Goal: Information Seeking & Learning: Learn about a topic

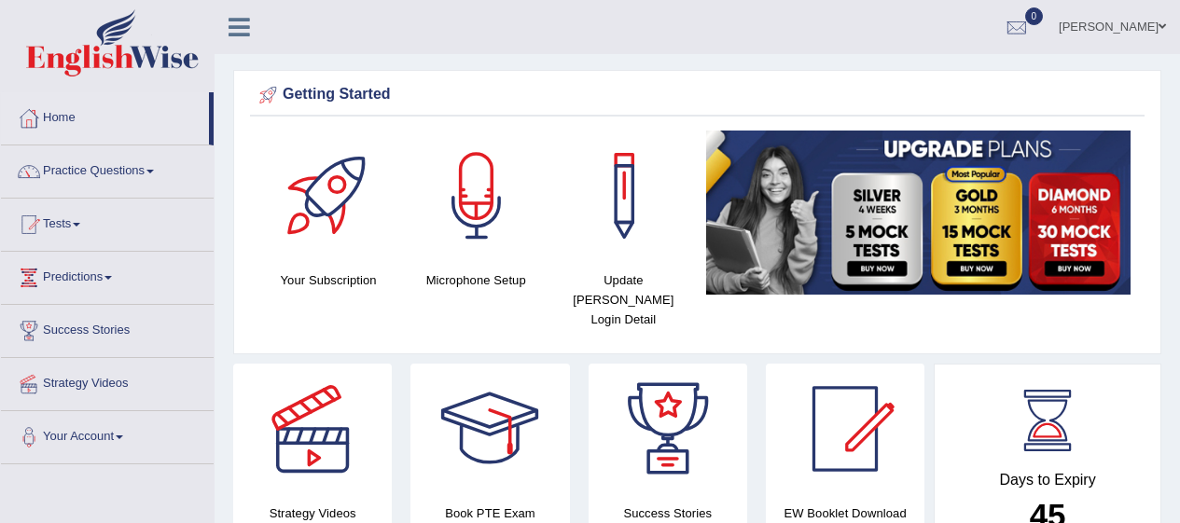
click at [55, 163] on link "Practice Questions" at bounding box center [107, 169] width 213 height 47
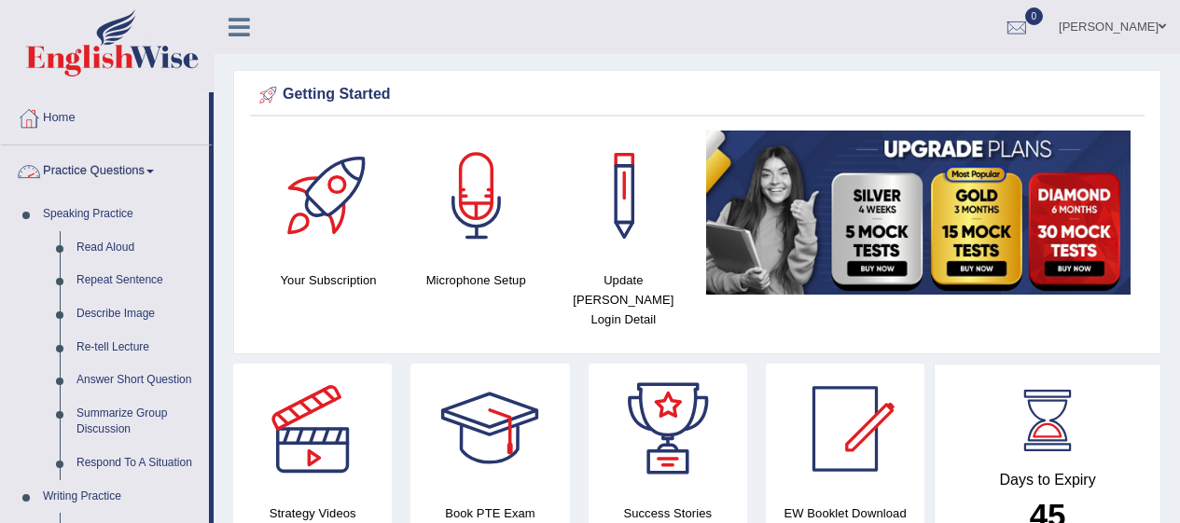
click at [95, 244] on link "Read Aloud" at bounding box center [138, 248] width 141 height 34
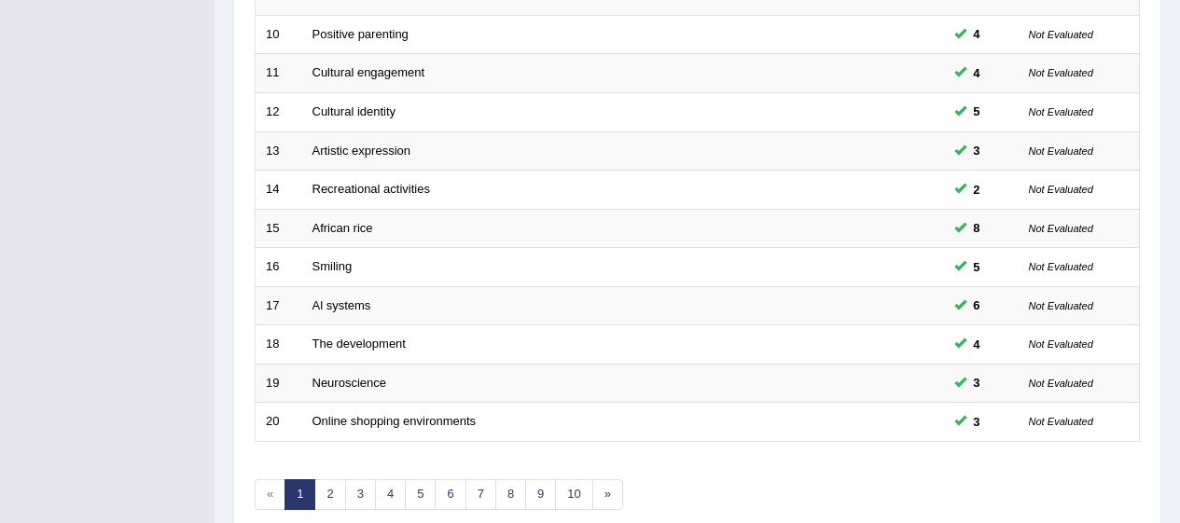
scroll to position [712, 0]
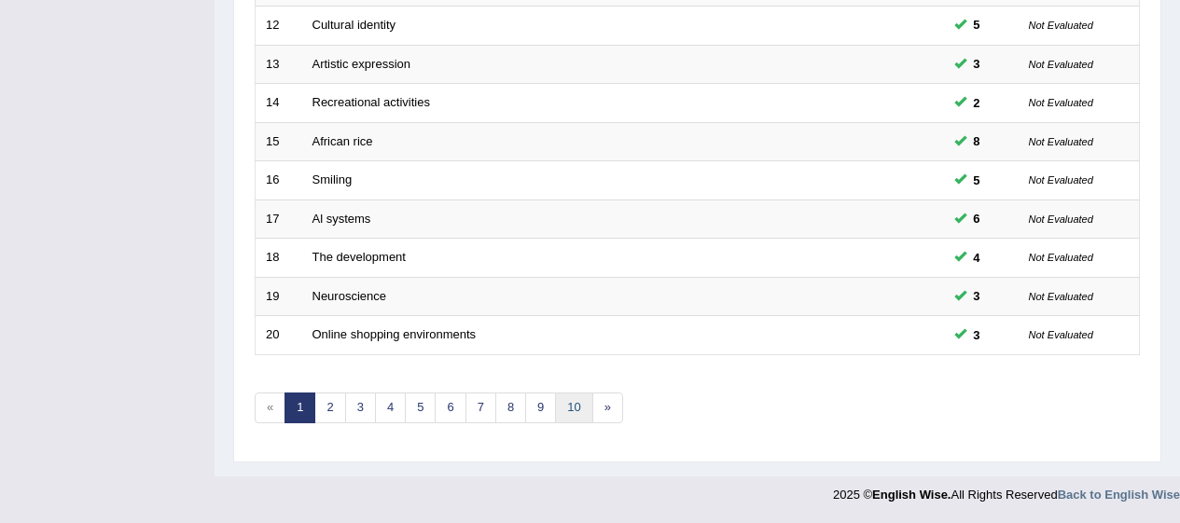
click at [576, 415] on link "10" at bounding box center [573, 408] width 37 height 31
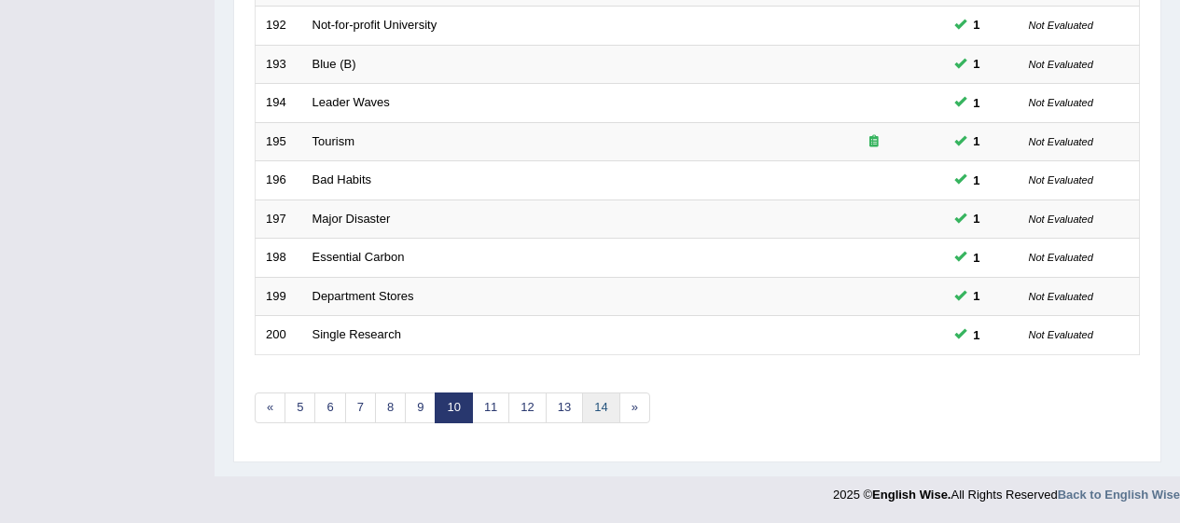
click at [598, 400] on link "14" at bounding box center [600, 408] width 37 height 31
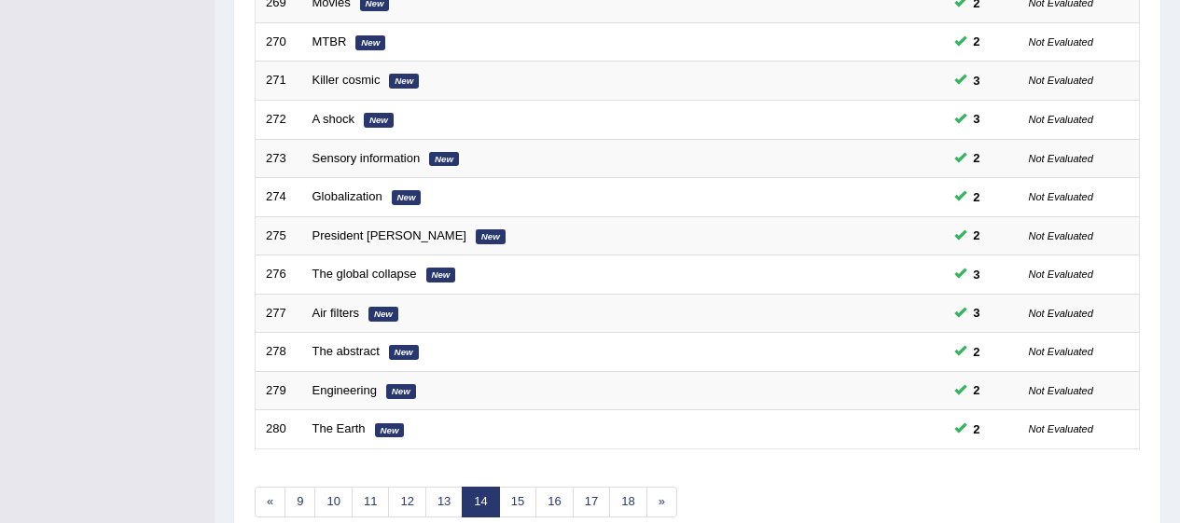
scroll to position [712, 0]
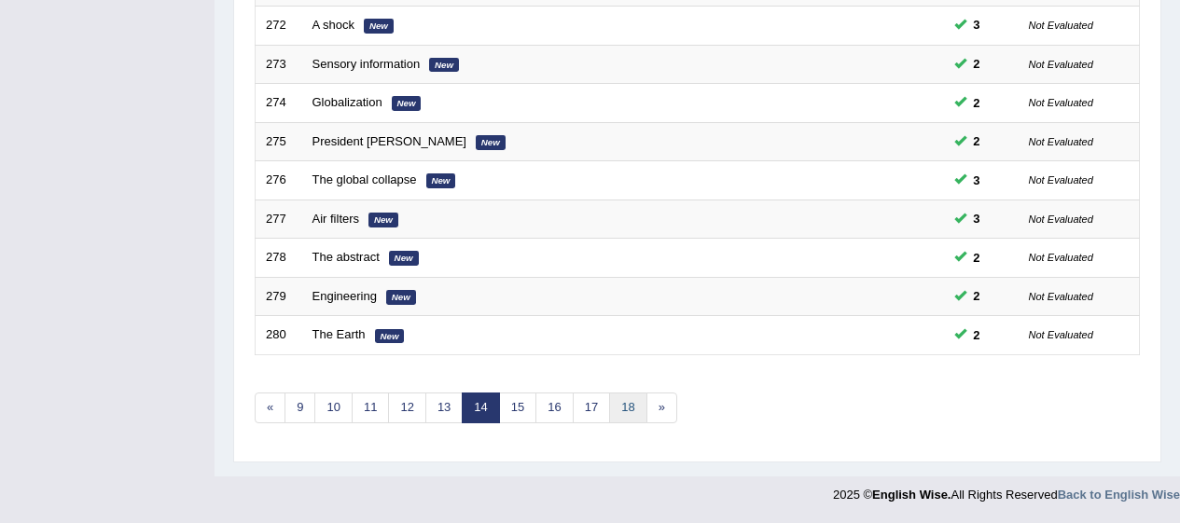
click at [623, 406] on link "18" at bounding box center [627, 408] width 37 height 31
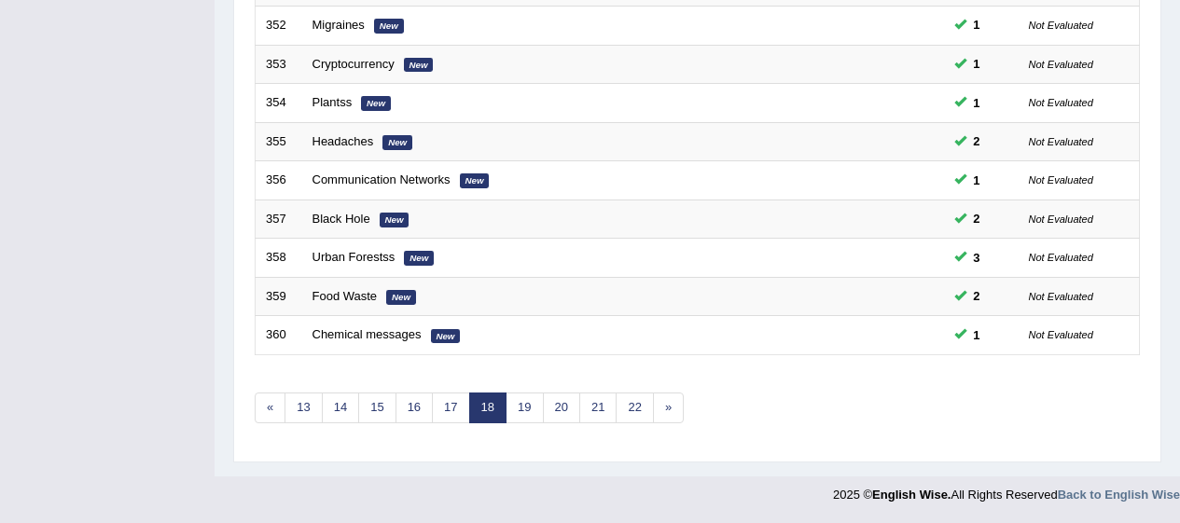
click at [639, 396] on link "22" at bounding box center [634, 408] width 37 height 31
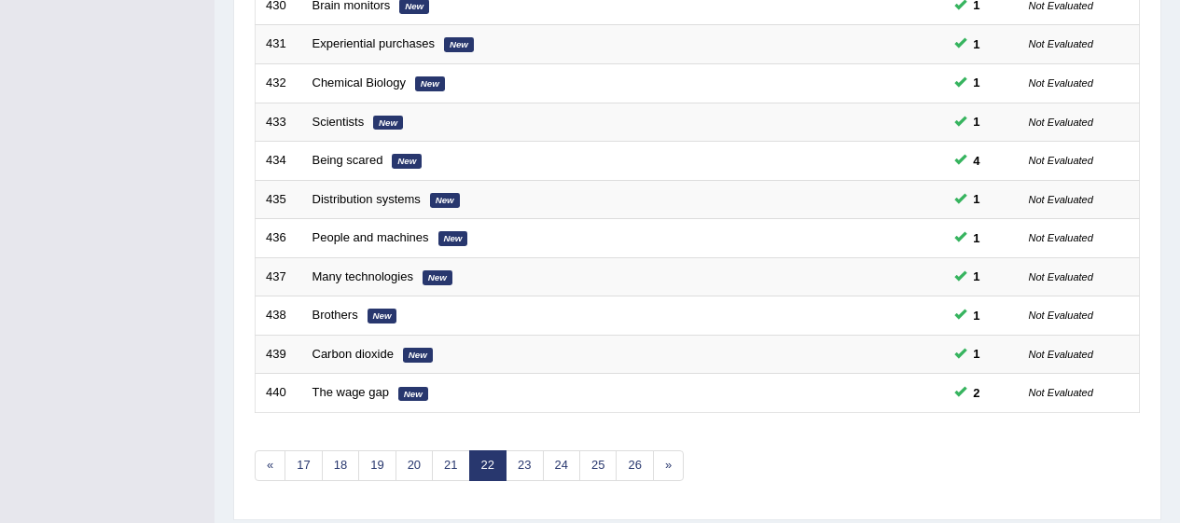
scroll to position [712, 0]
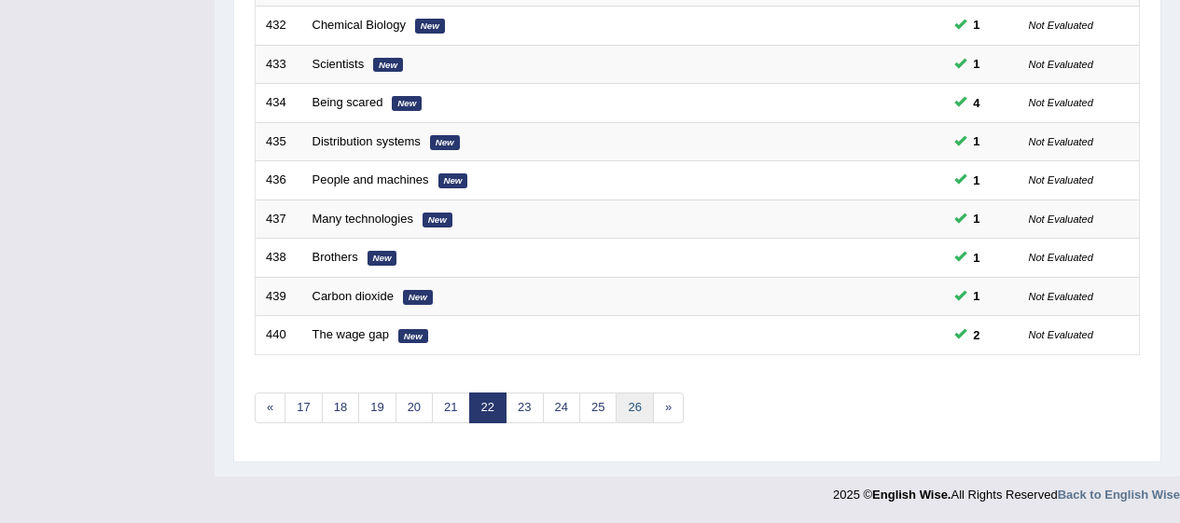
click at [640, 402] on link "26" at bounding box center [634, 408] width 37 height 31
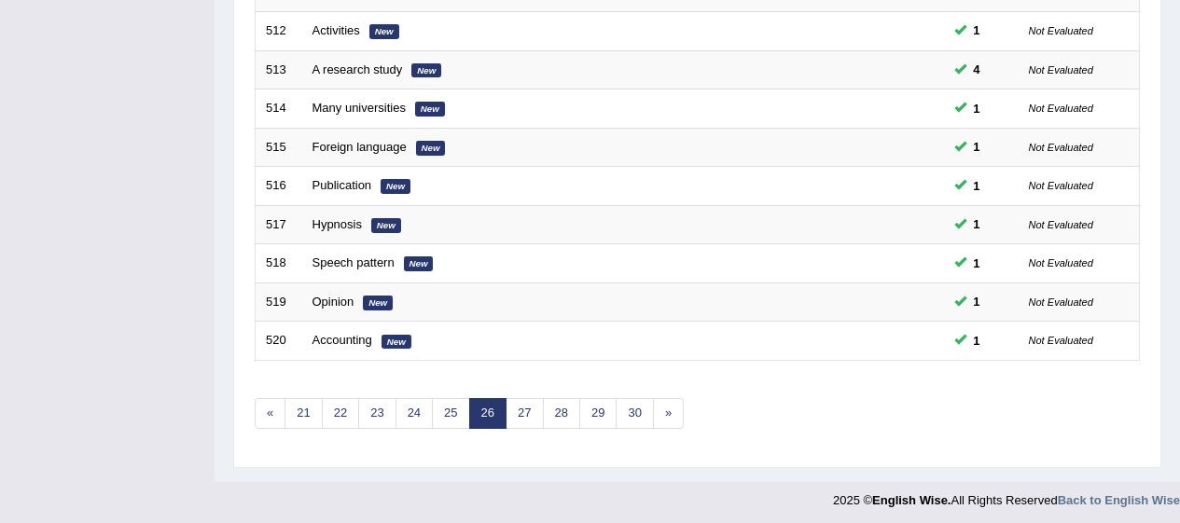
scroll to position [712, 0]
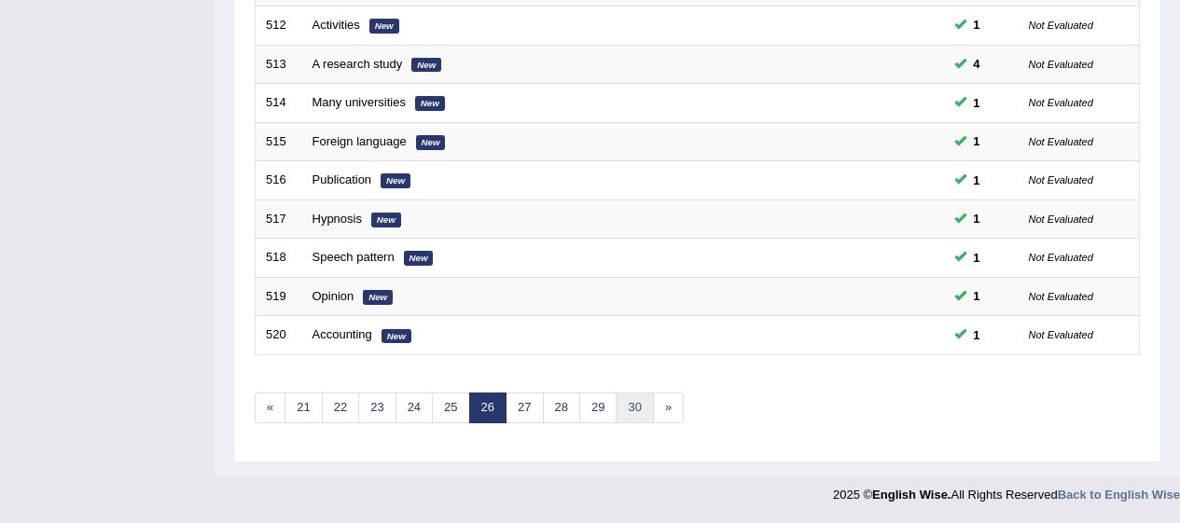
click at [640, 413] on link "30" at bounding box center [634, 408] width 37 height 31
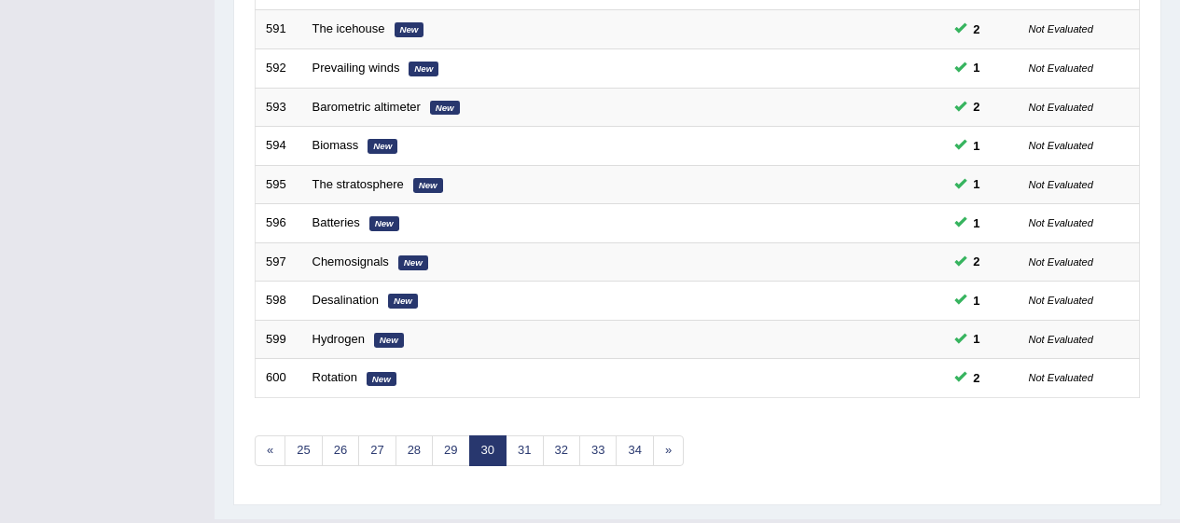
scroll to position [712, 0]
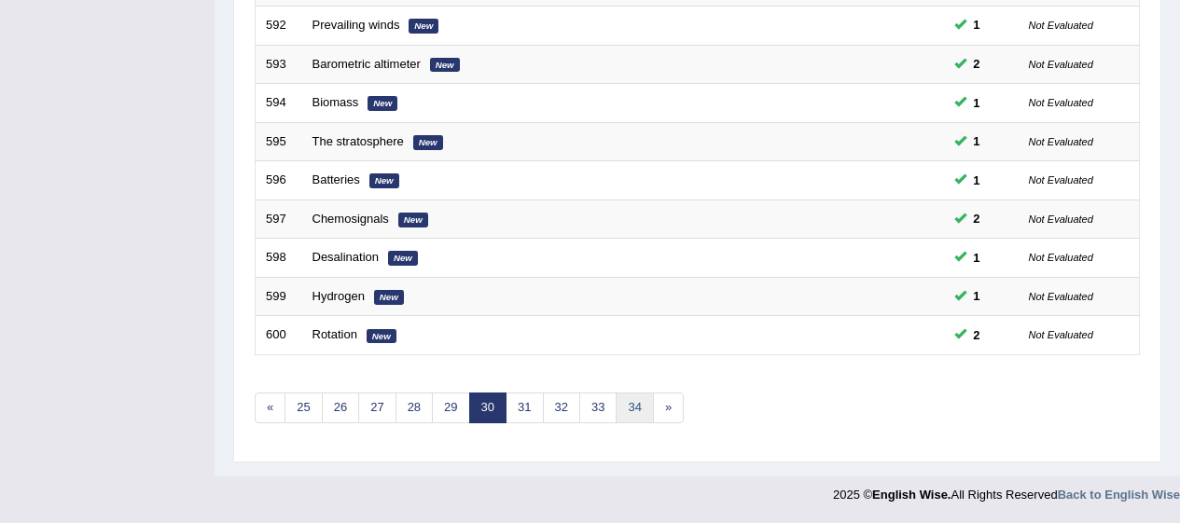
click at [628, 414] on link "34" at bounding box center [634, 408] width 37 height 31
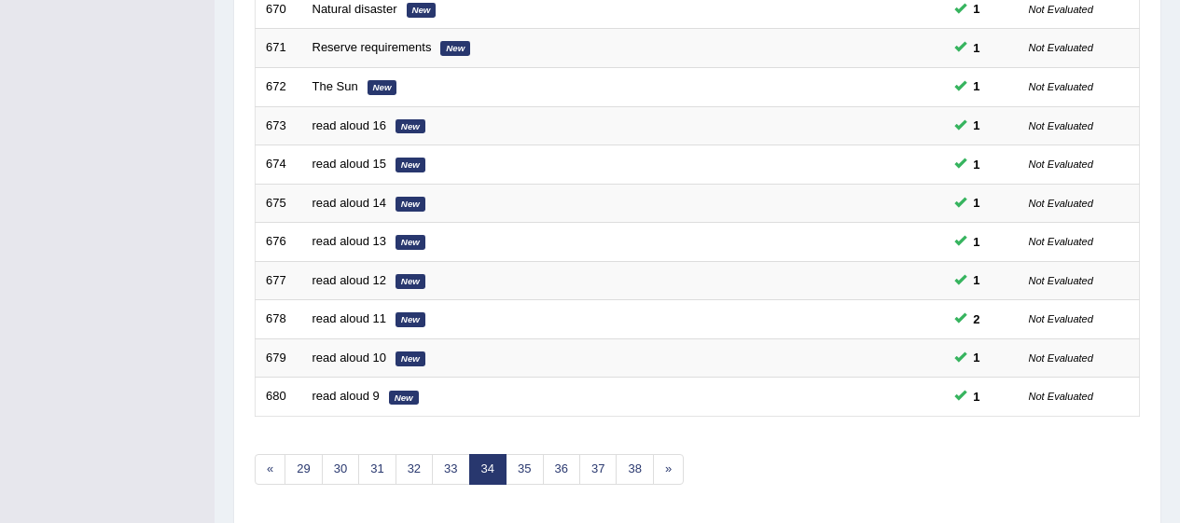
scroll to position [712, 0]
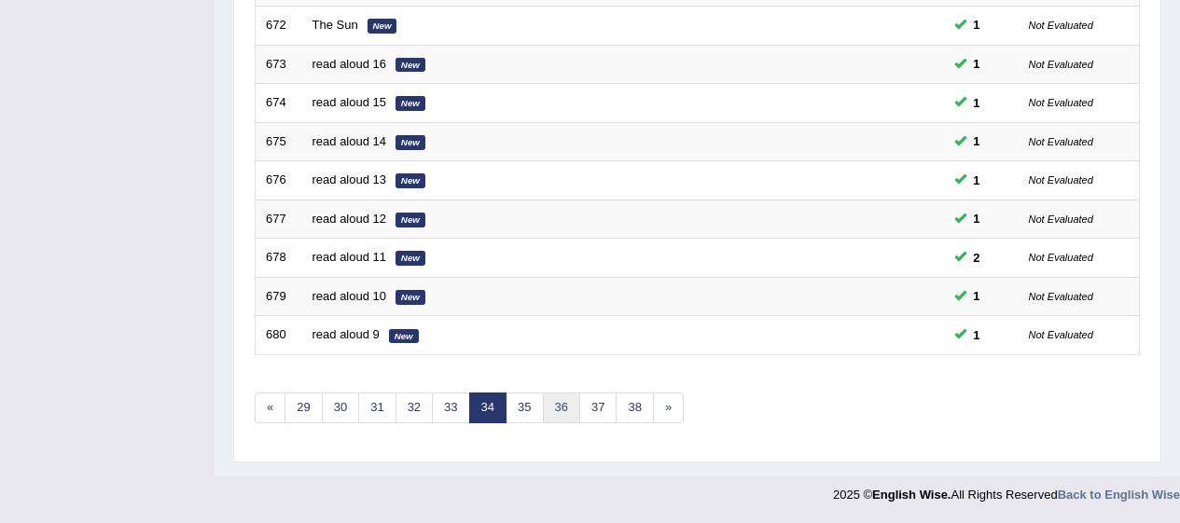
click at [562, 404] on link "36" at bounding box center [561, 408] width 37 height 31
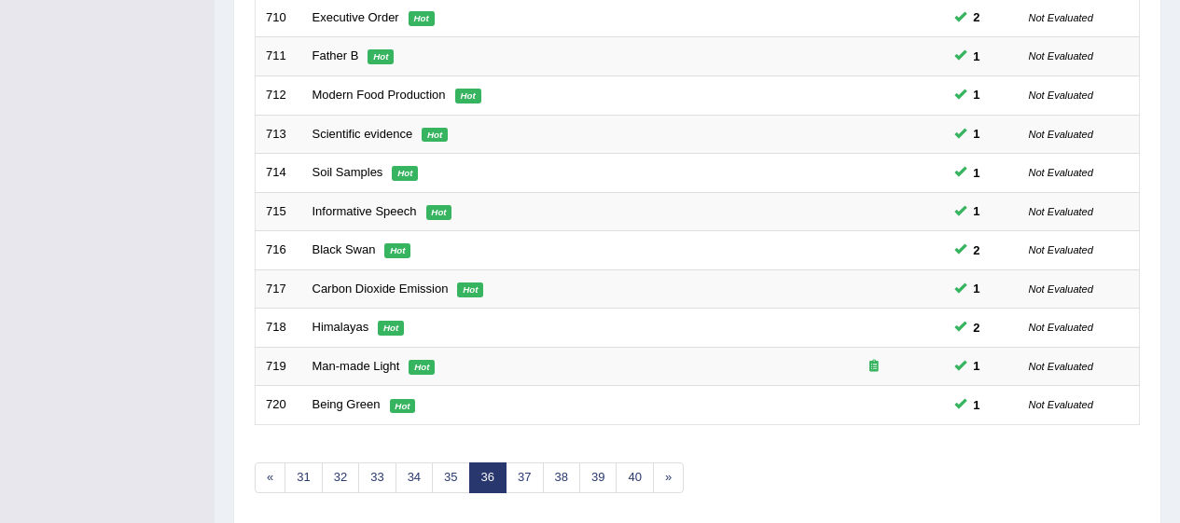
scroll to position [712, 0]
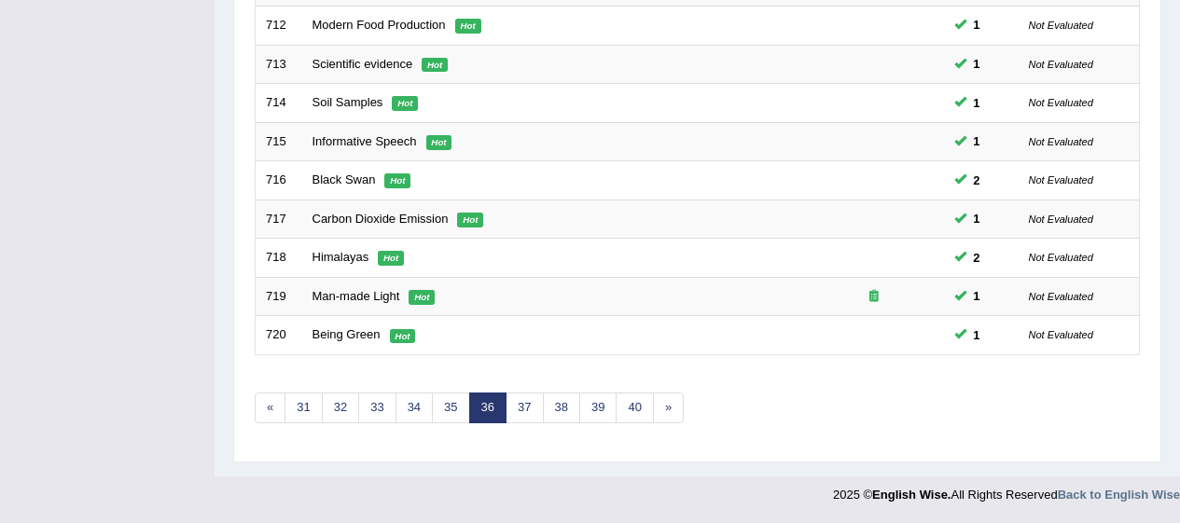
click at [521, 404] on link "37" at bounding box center [524, 408] width 37 height 31
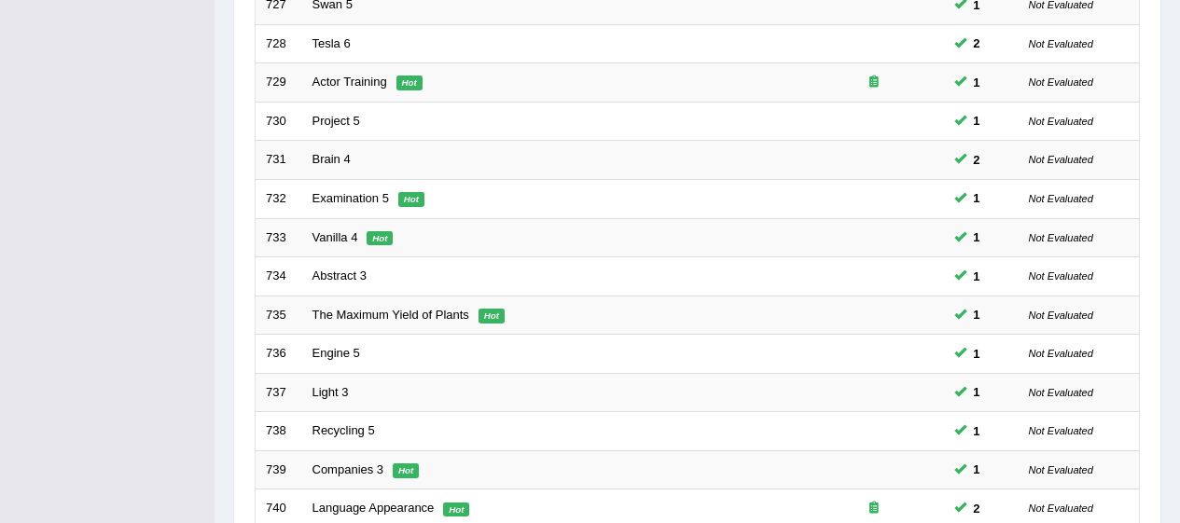
scroll to position [712, 0]
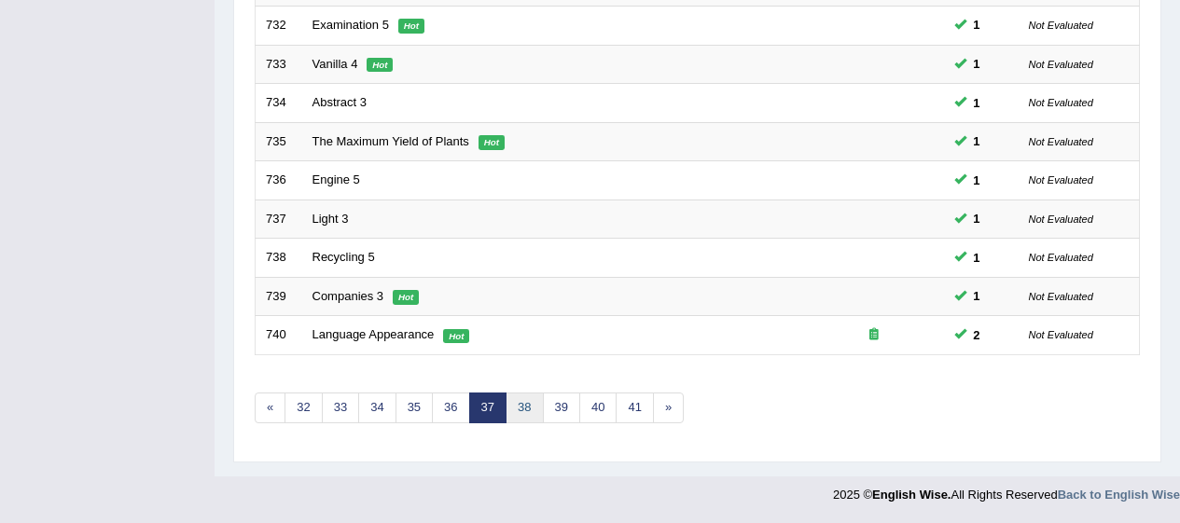
click at [528, 419] on link "38" at bounding box center [524, 408] width 37 height 31
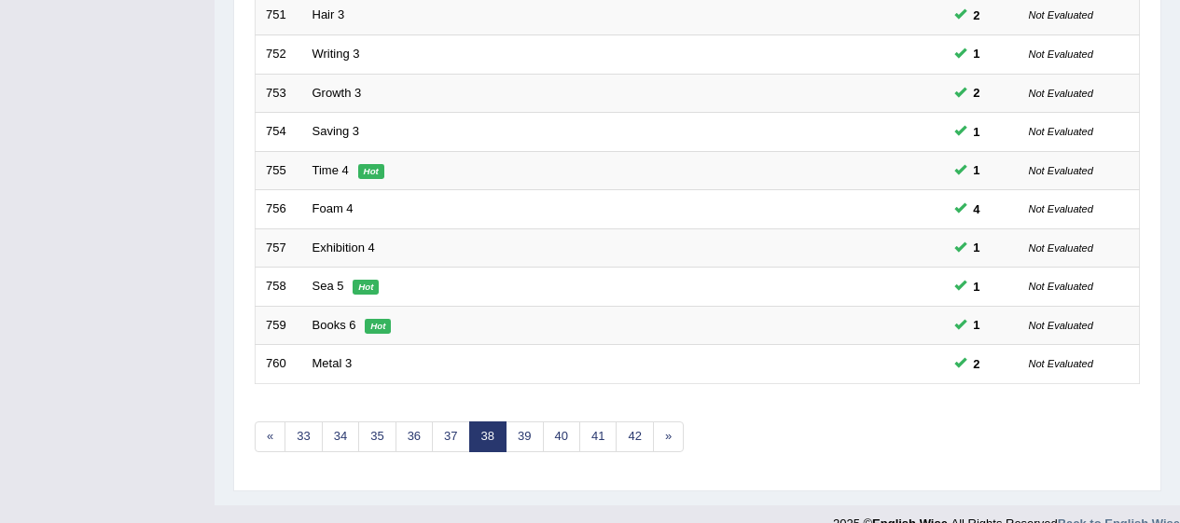
scroll to position [712, 0]
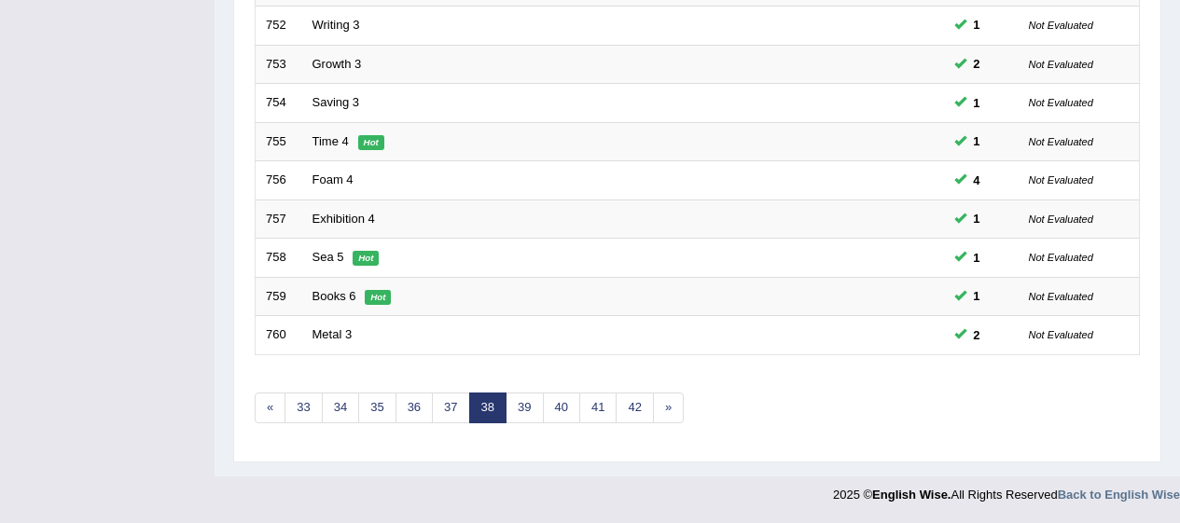
click at [522, 407] on link "39" at bounding box center [524, 408] width 37 height 31
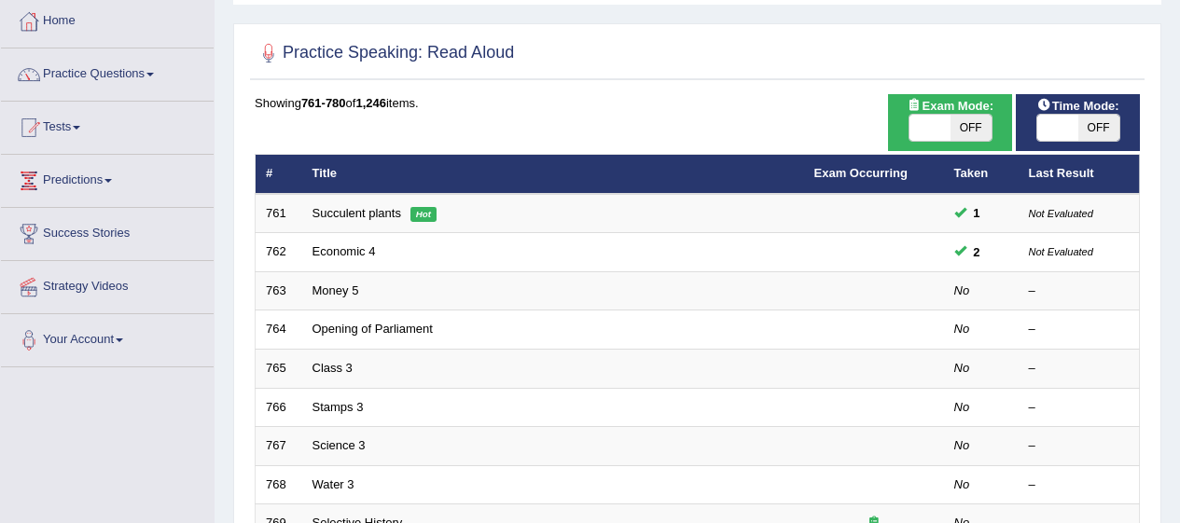
scroll to position [99, 0]
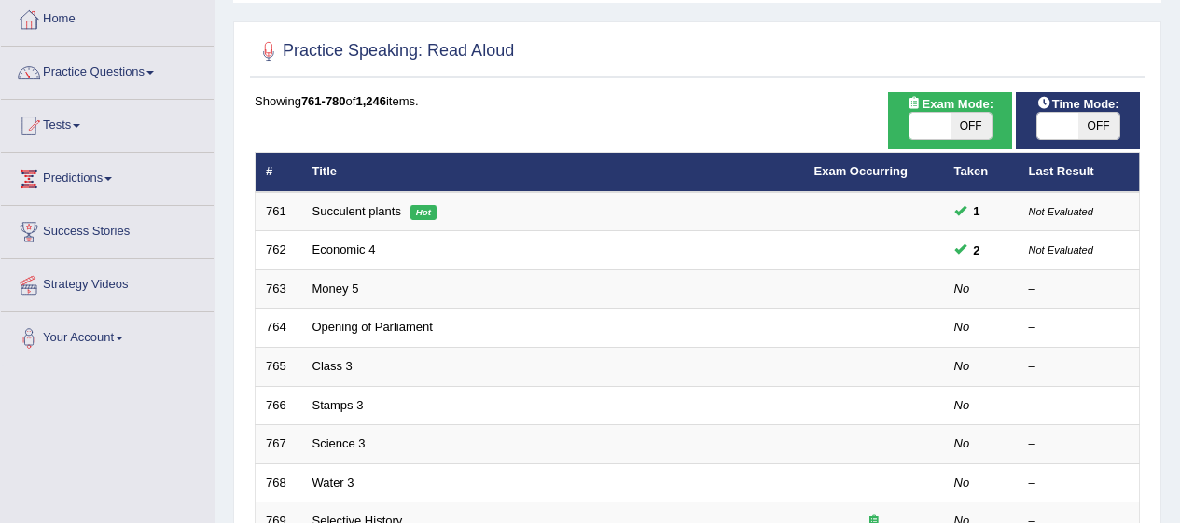
click at [350, 292] on link "Money 5" at bounding box center [335, 289] width 47 height 14
click at [351, 292] on link "Money 5" at bounding box center [335, 289] width 47 height 14
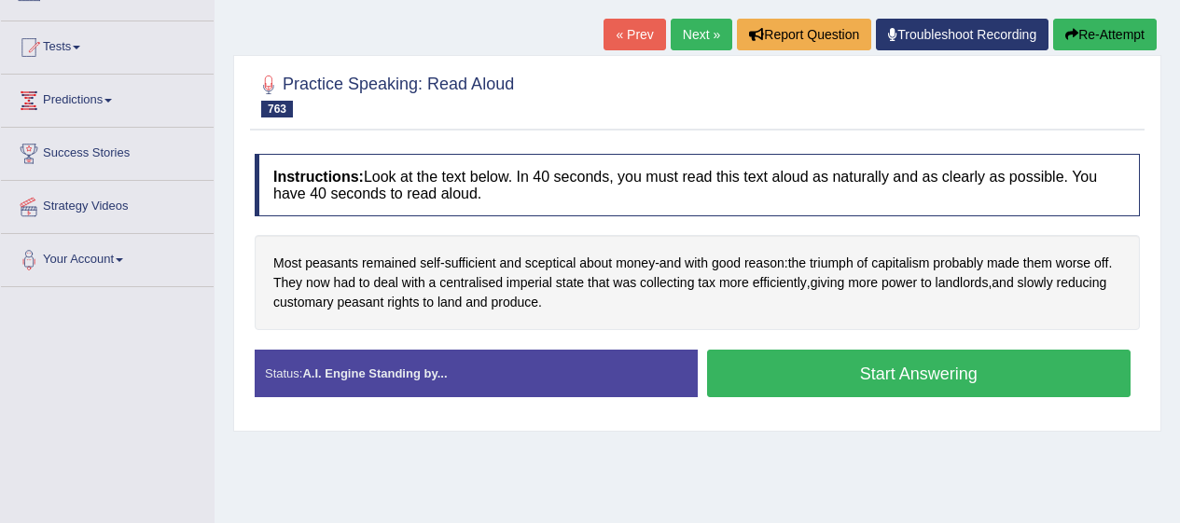
scroll to position [181, 0]
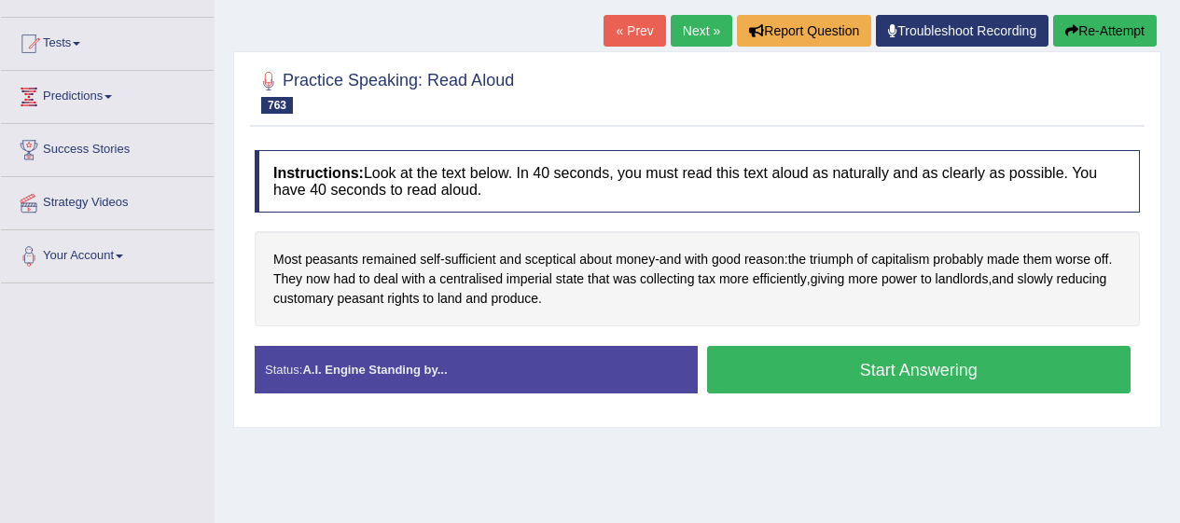
click at [339, 252] on span "peasants" at bounding box center [331, 260] width 53 height 20
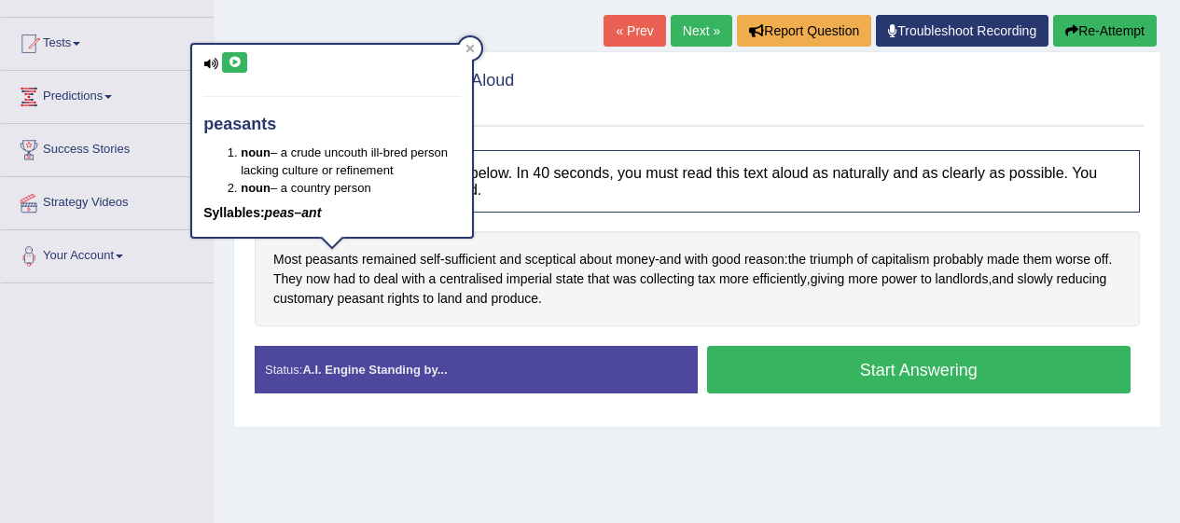
click at [236, 61] on icon at bounding box center [235, 62] width 14 height 11
click at [857, 354] on button "Start Answering" at bounding box center [919, 370] width 424 height 48
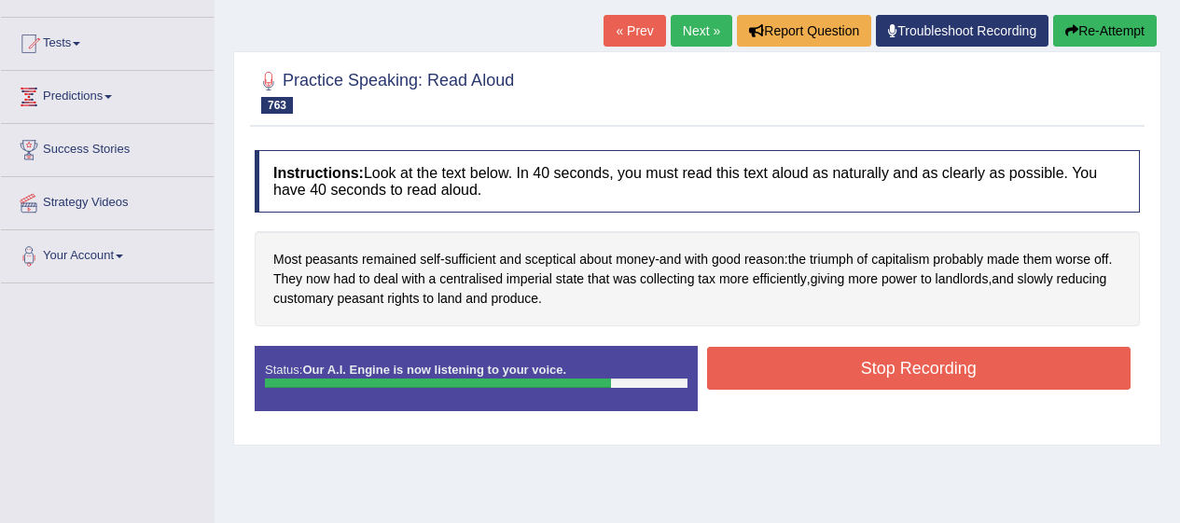
click at [982, 382] on button "Stop Recording" at bounding box center [919, 368] width 424 height 43
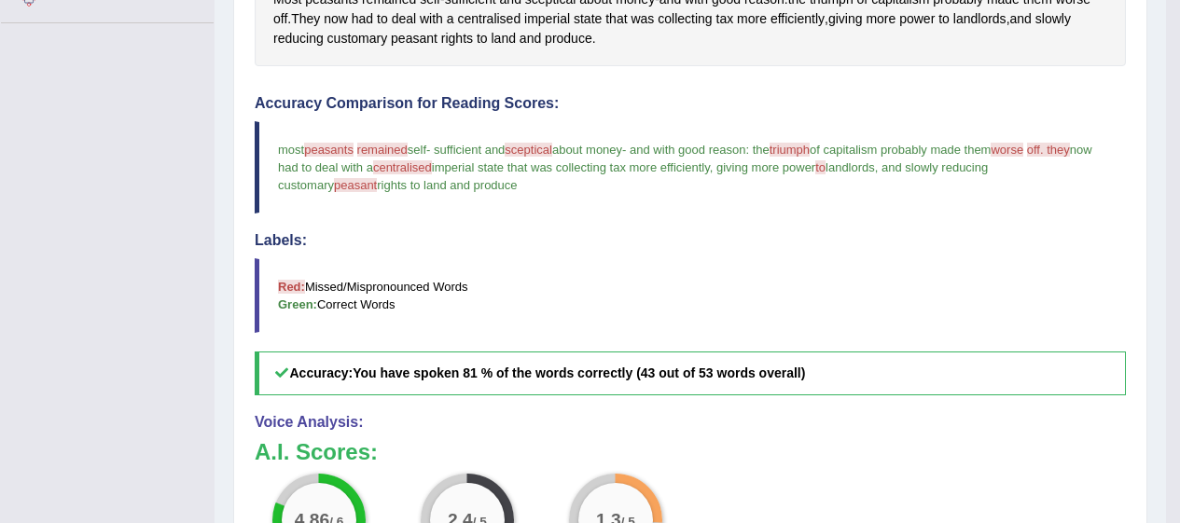
scroll to position [444, 0]
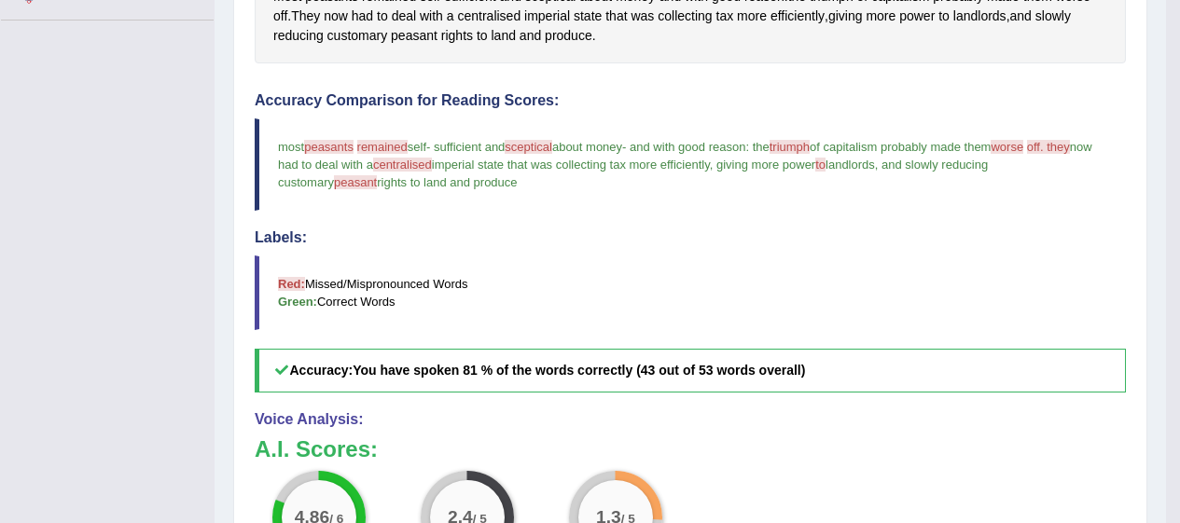
click at [432, 167] on span "centralised" at bounding box center [402, 165] width 59 height 14
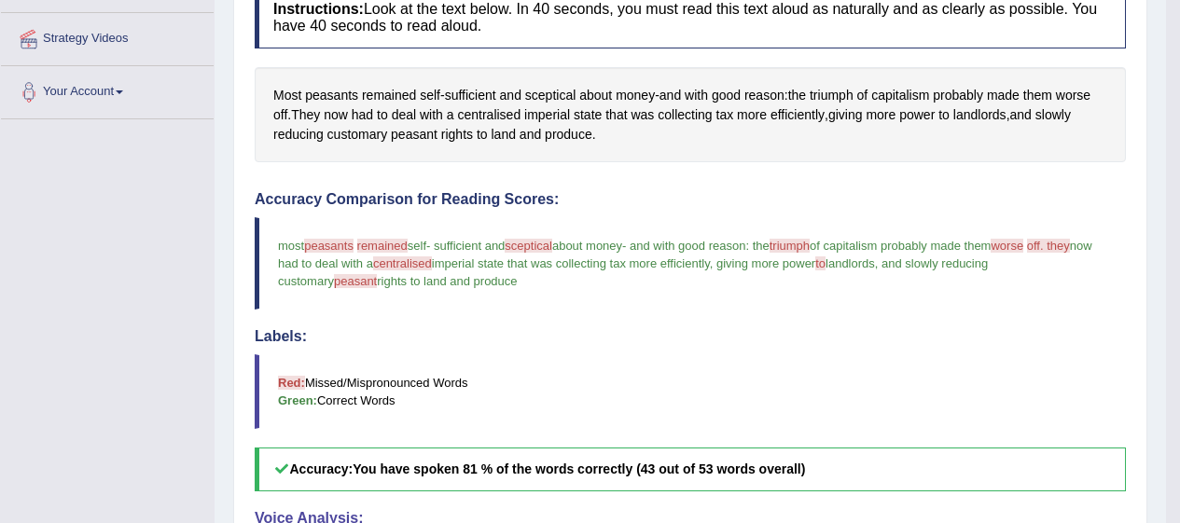
scroll to position [325, 0]
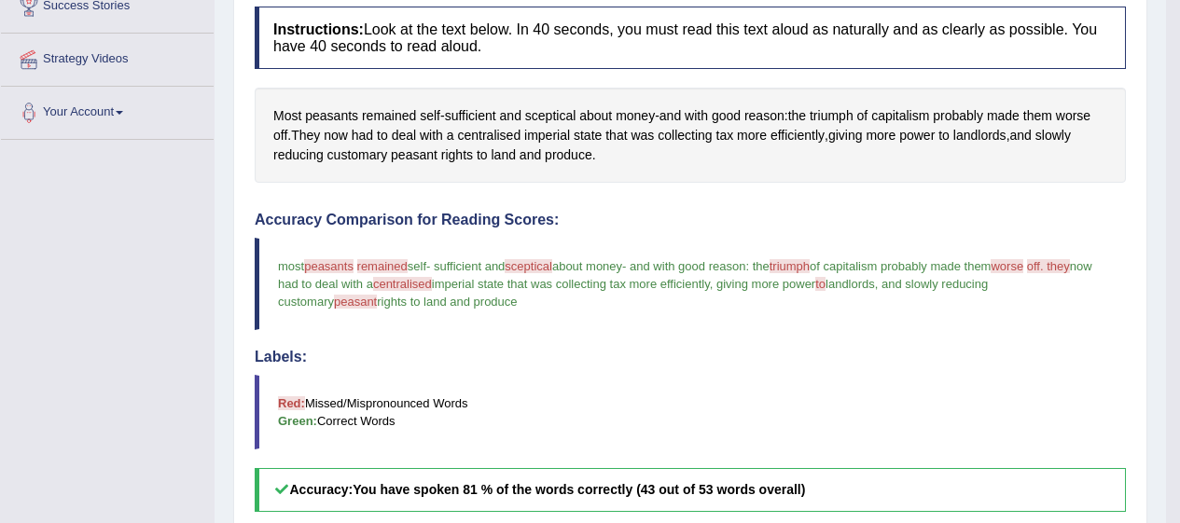
click at [518, 134] on span "centralised" at bounding box center [488, 136] width 63 height 20
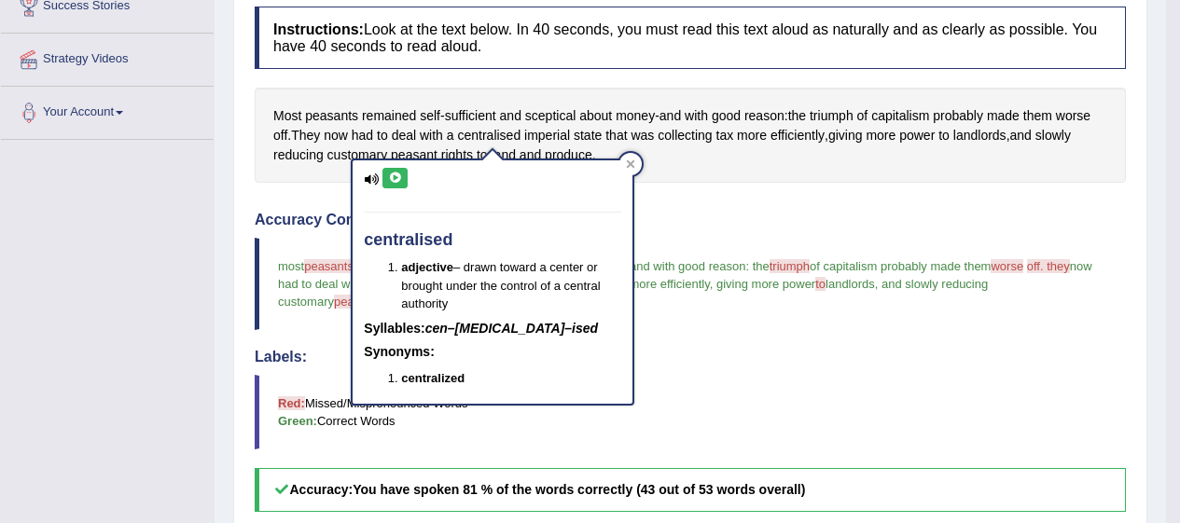
click at [398, 175] on icon at bounding box center [395, 178] width 14 height 11
click at [637, 161] on div at bounding box center [630, 164] width 22 height 22
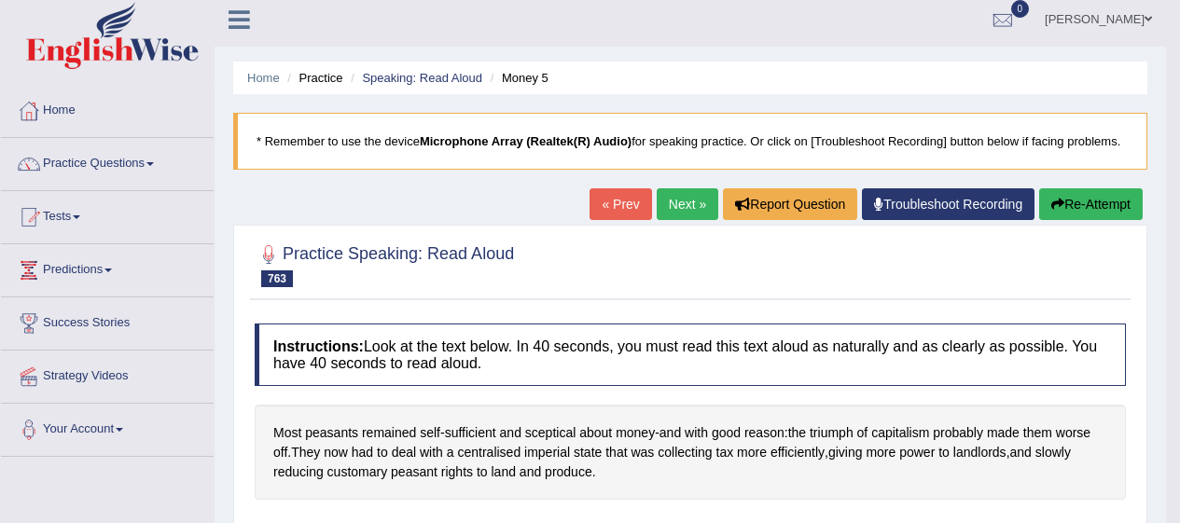
scroll to position [0, 0]
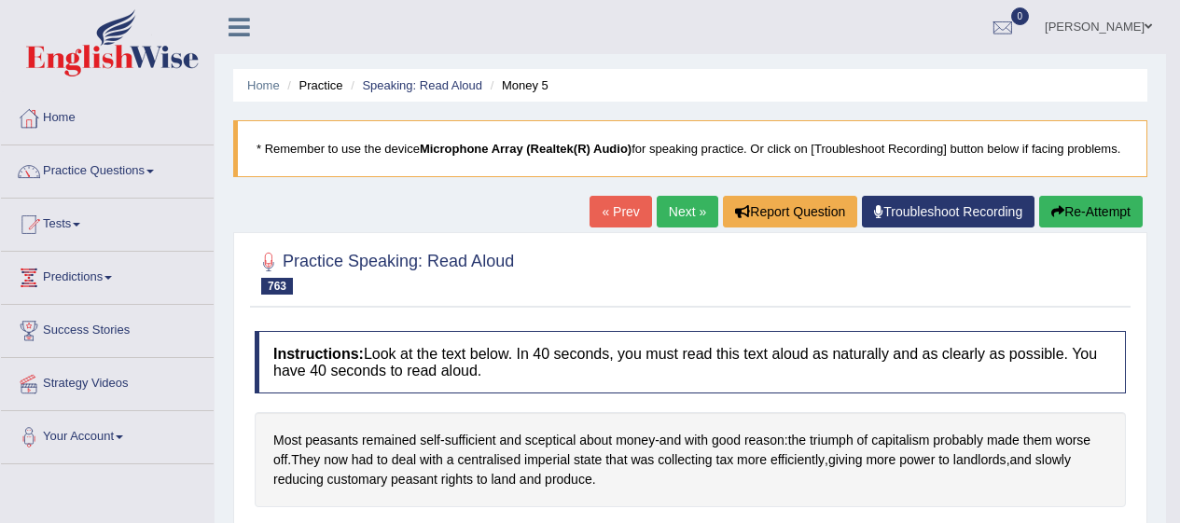
click at [680, 198] on link "Next »" at bounding box center [688, 212] width 62 height 32
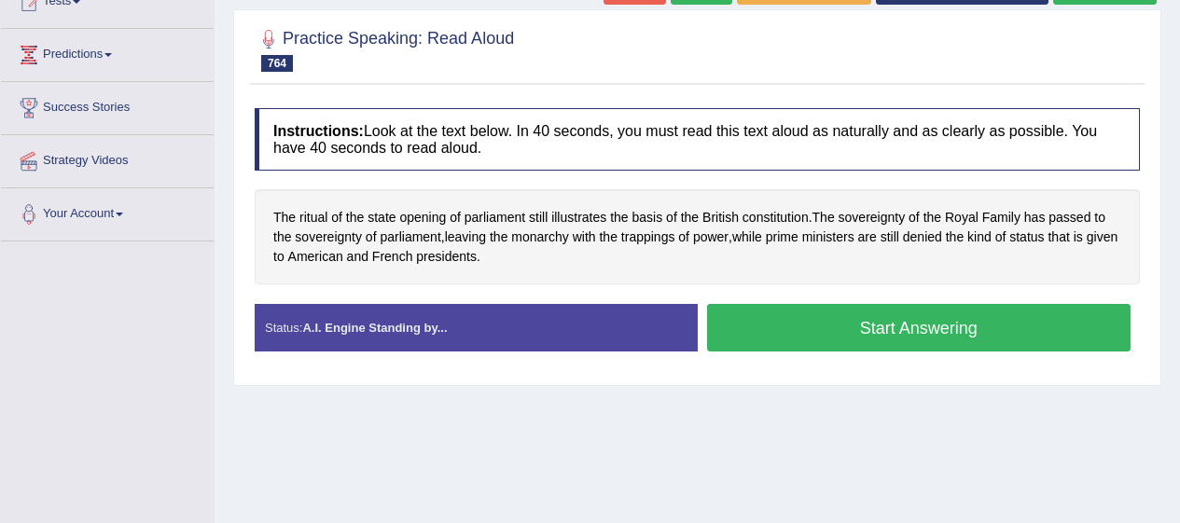
scroll to position [242, 0]
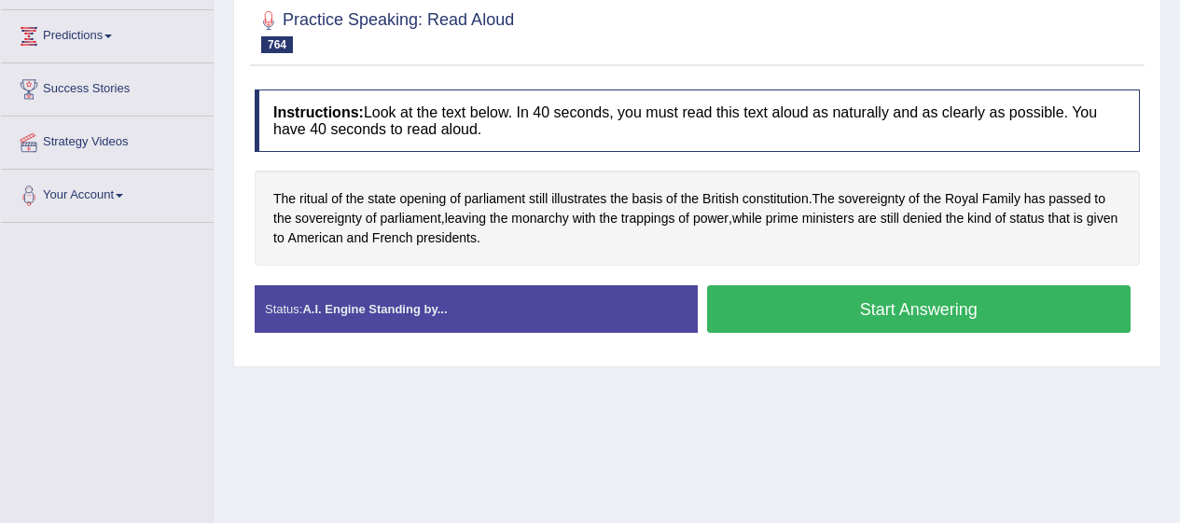
click at [771, 311] on button "Start Answering" at bounding box center [919, 309] width 424 height 48
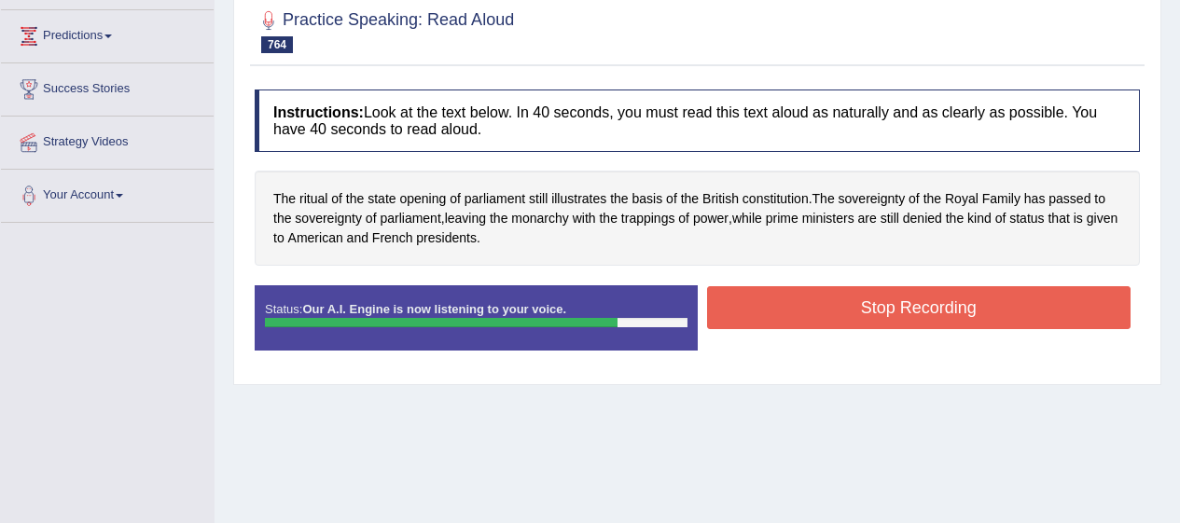
click at [1012, 326] on button "Stop Recording" at bounding box center [919, 307] width 424 height 43
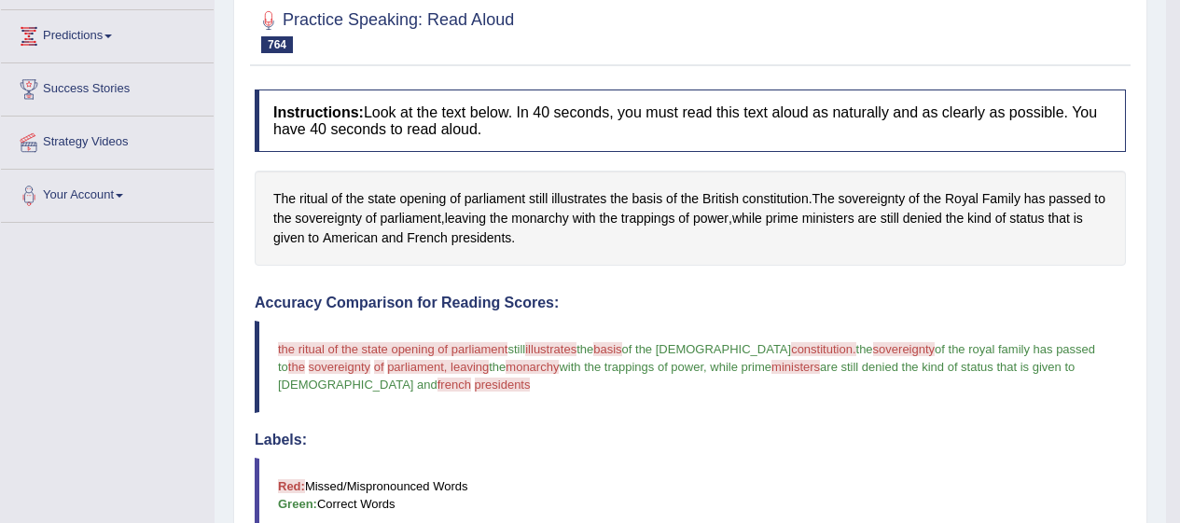
click at [322, 196] on span "ritual" at bounding box center [313, 199] width 28 height 20
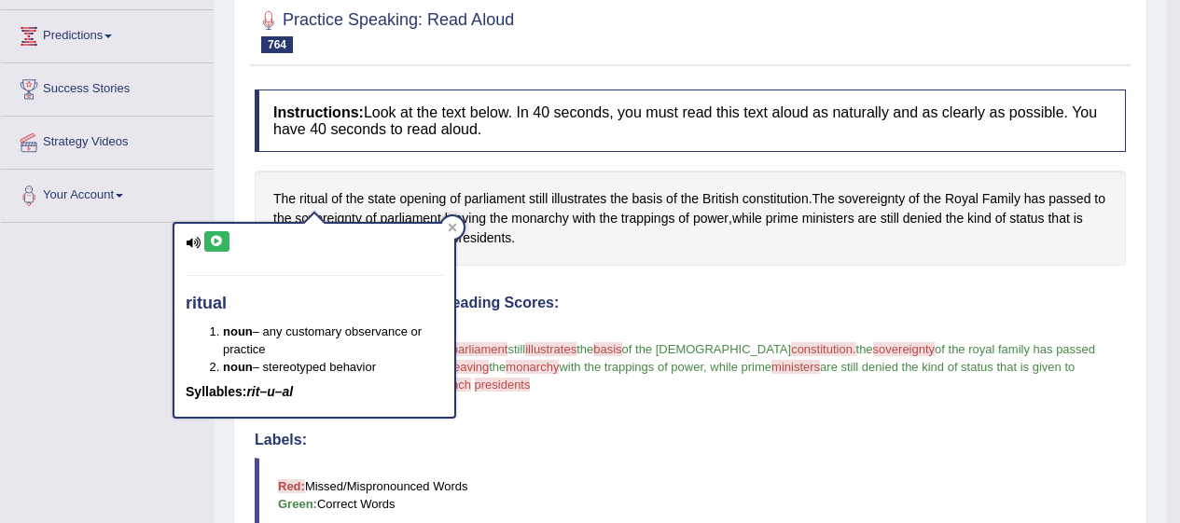
click at [216, 238] on icon at bounding box center [217, 241] width 14 height 11
click at [453, 227] on icon at bounding box center [452, 227] width 9 height 9
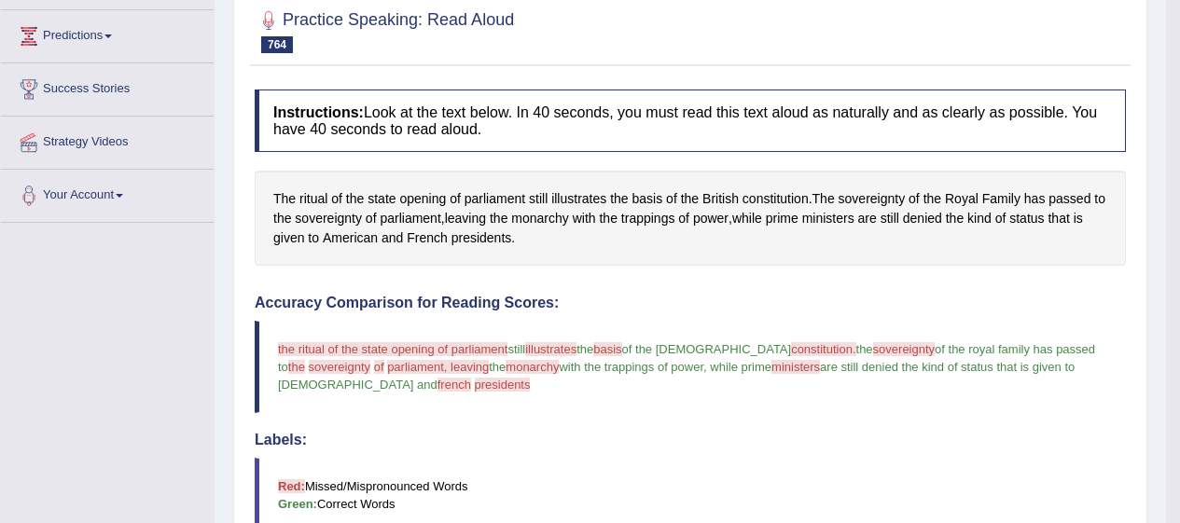
click at [497, 201] on span "parliament" at bounding box center [495, 199] width 61 height 20
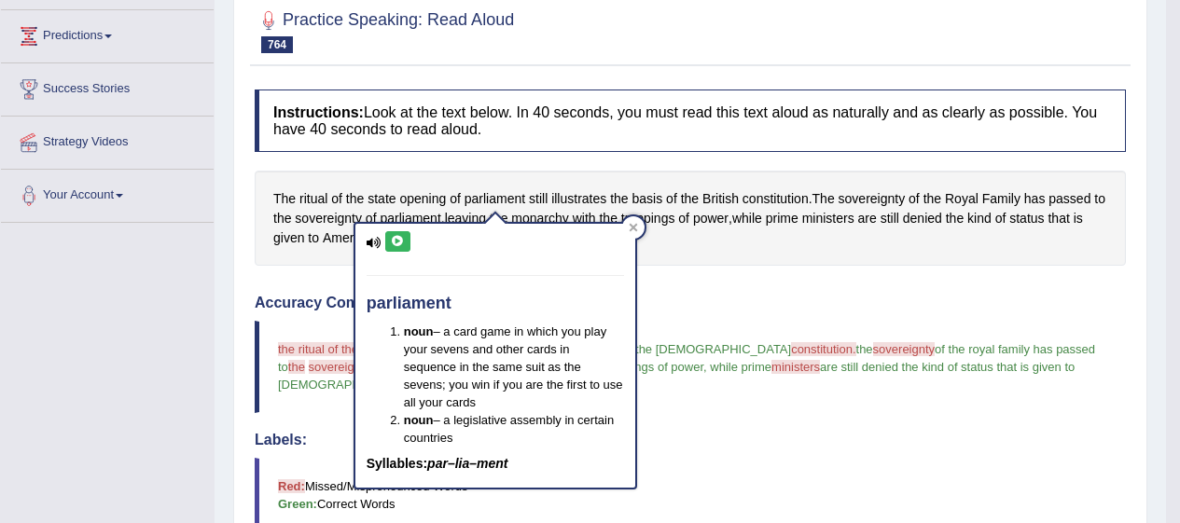
click at [395, 240] on icon at bounding box center [398, 241] width 14 height 11
click at [642, 242] on div "The ritual of the state opening of parliament still illustrates the basis of th…" at bounding box center [690, 218] width 871 height 95
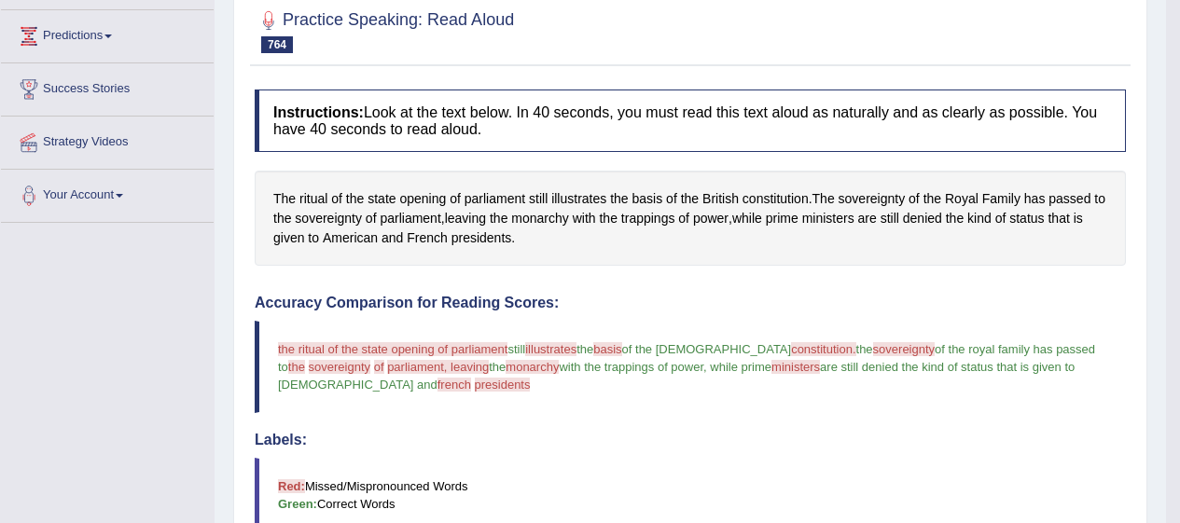
click at [570, 207] on span "illustrates" at bounding box center [578, 199] width 55 height 20
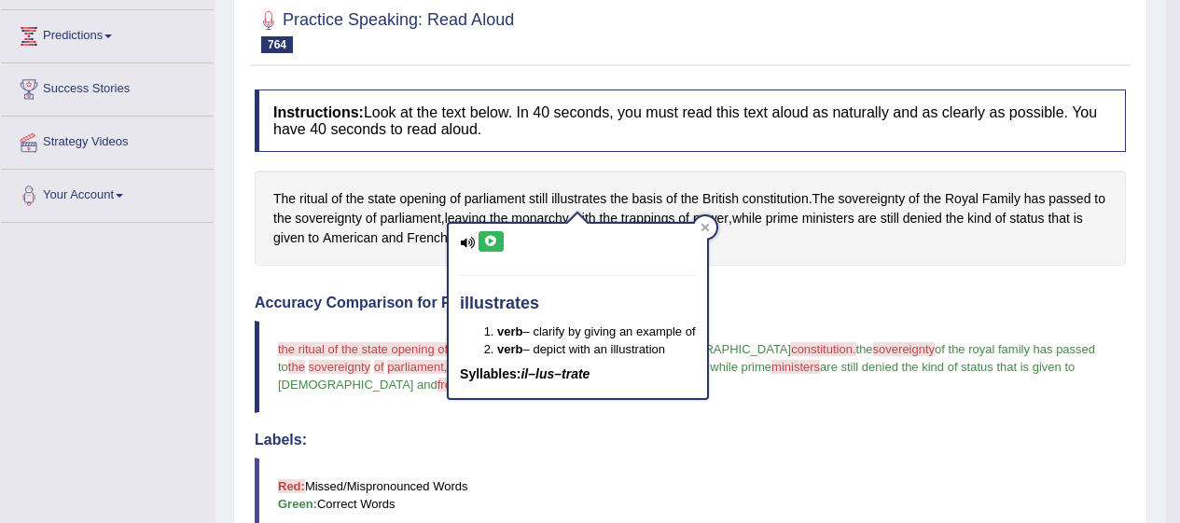
click at [496, 243] on icon at bounding box center [491, 241] width 14 height 11
click at [701, 236] on div at bounding box center [705, 227] width 22 height 22
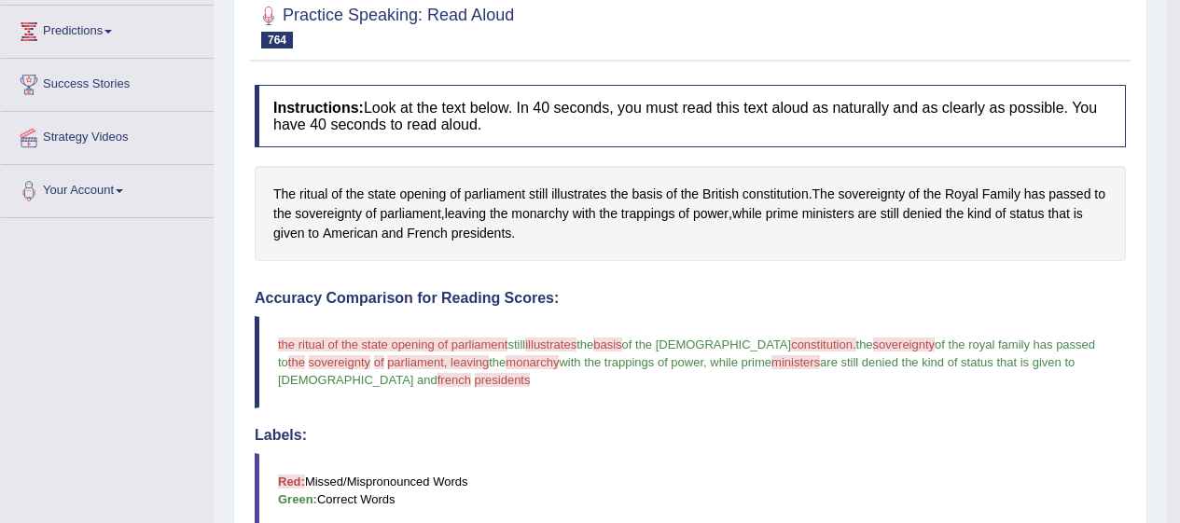
scroll to position [243, 0]
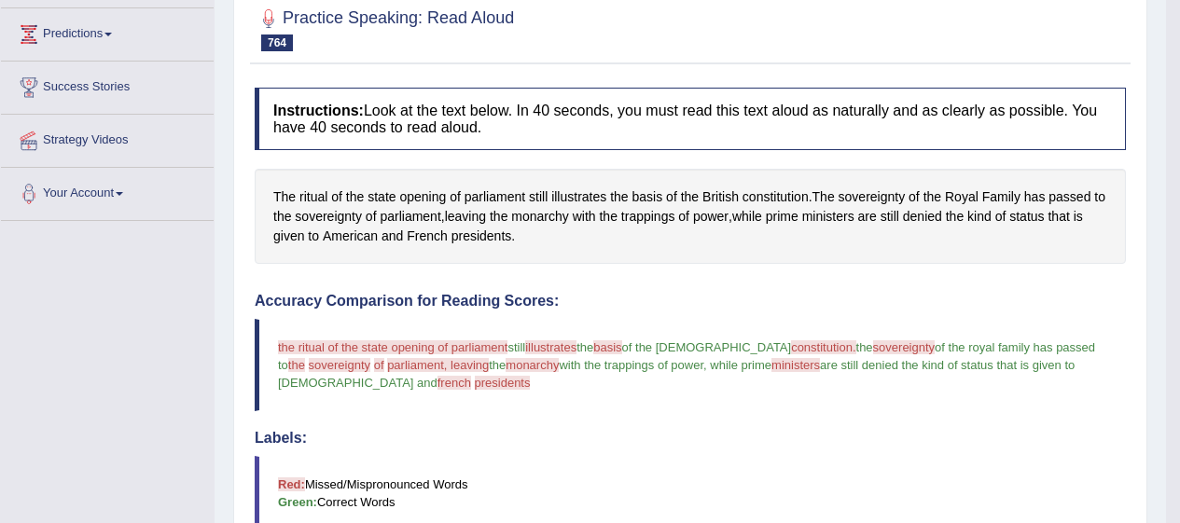
click at [650, 189] on span "basis" at bounding box center [647, 197] width 31 height 20
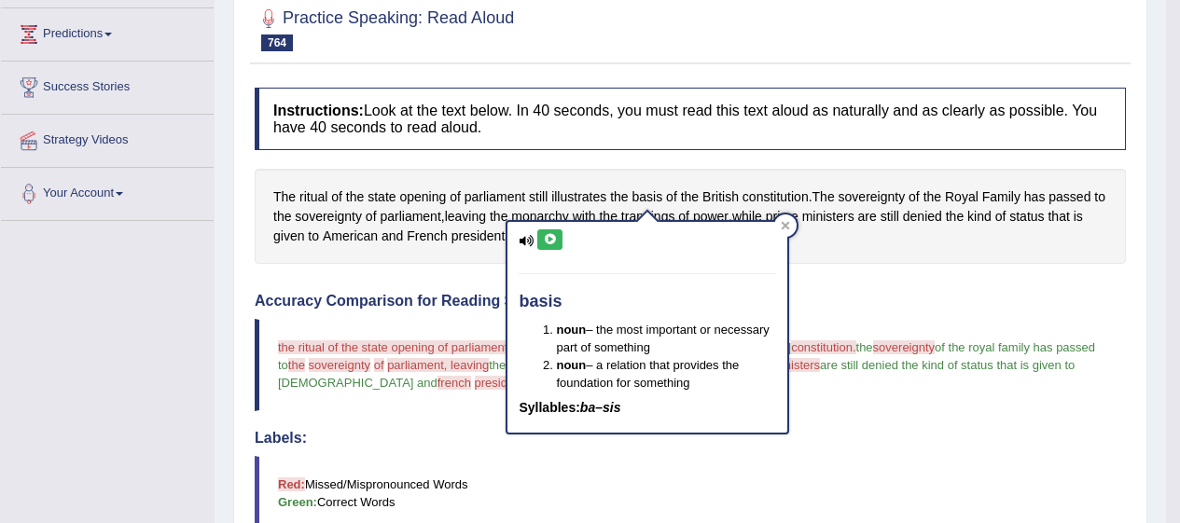
click at [553, 240] on icon at bounding box center [550, 239] width 14 height 11
click at [787, 226] on icon at bounding box center [785, 225] width 9 height 9
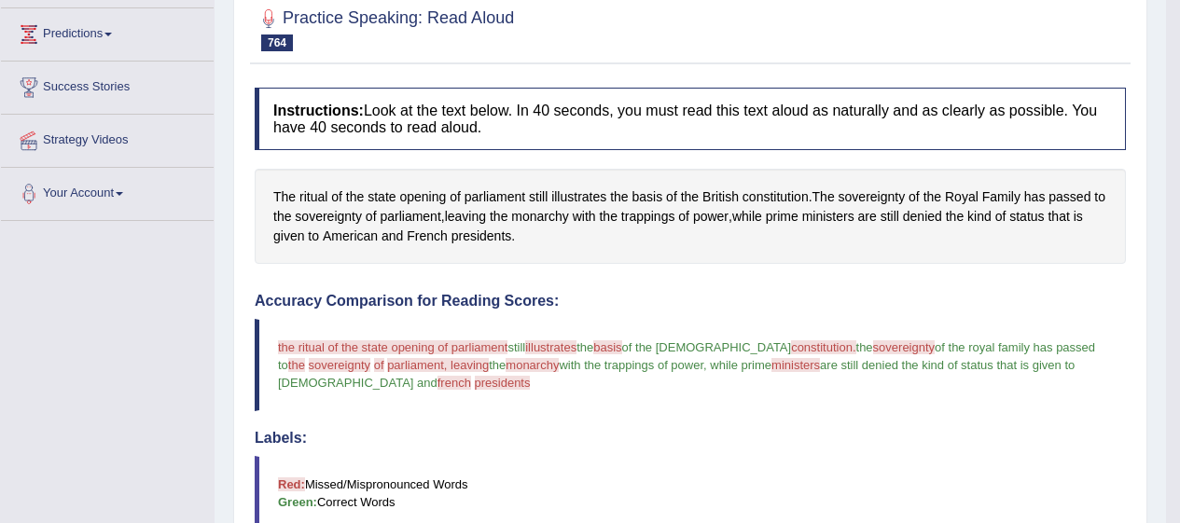
click at [776, 198] on span "constitution" at bounding box center [776, 197] width 66 height 20
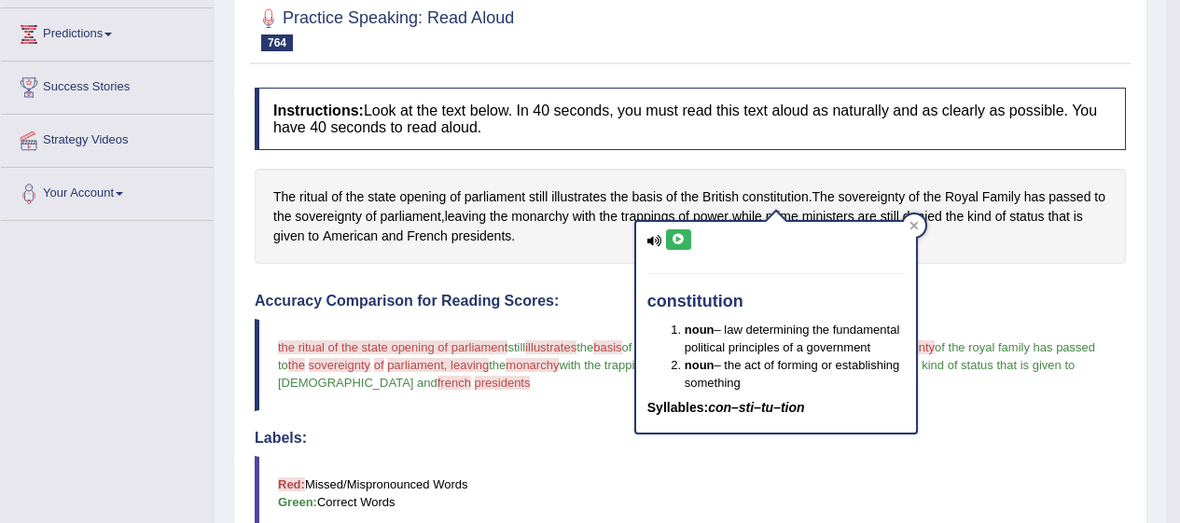
click at [684, 239] on icon at bounding box center [679, 239] width 14 height 11
click at [878, 196] on span "sovereignty" at bounding box center [872, 197] width 67 height 20
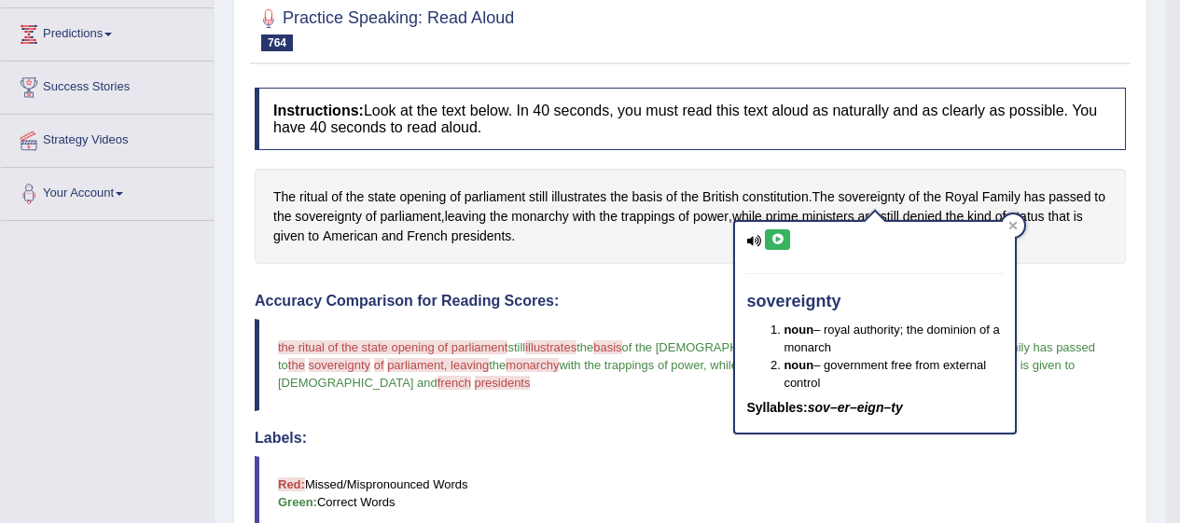
click at [775, 242] on icon at bounding box center [778, 239] width 14 height 11
click at [1014, 237] on div "sovereignty noun – royal authority; the dominion of a monarch noun – government…" at bounding box center [875, 327] width 280 height 211
click at [1010, 224] on icon at bounding box center [1013, 226] width 8 height 8
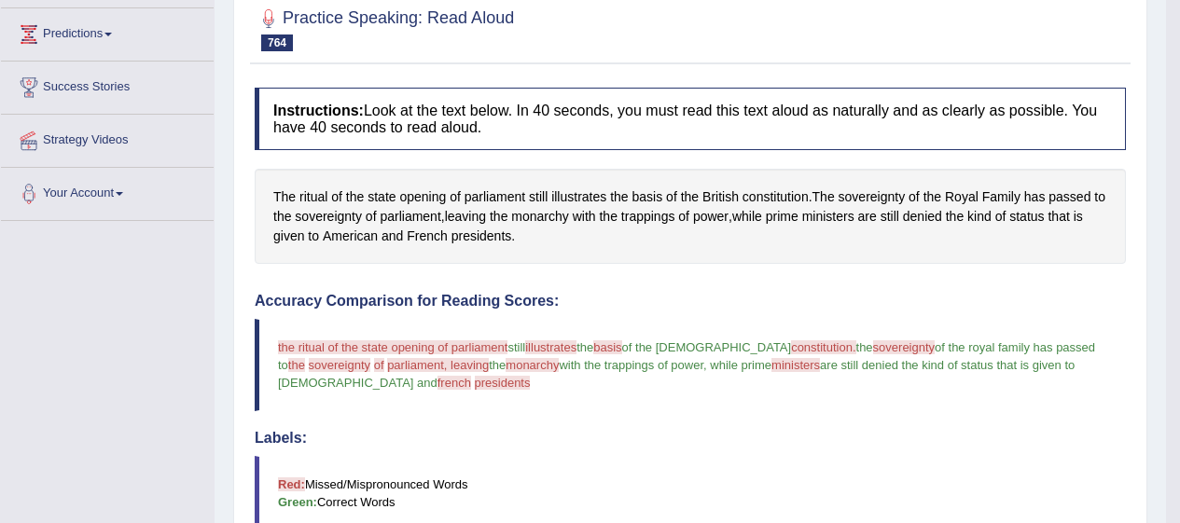
click at [567, 224] on span "monarchy" at bounding box center [539, 217] width 57 height 20
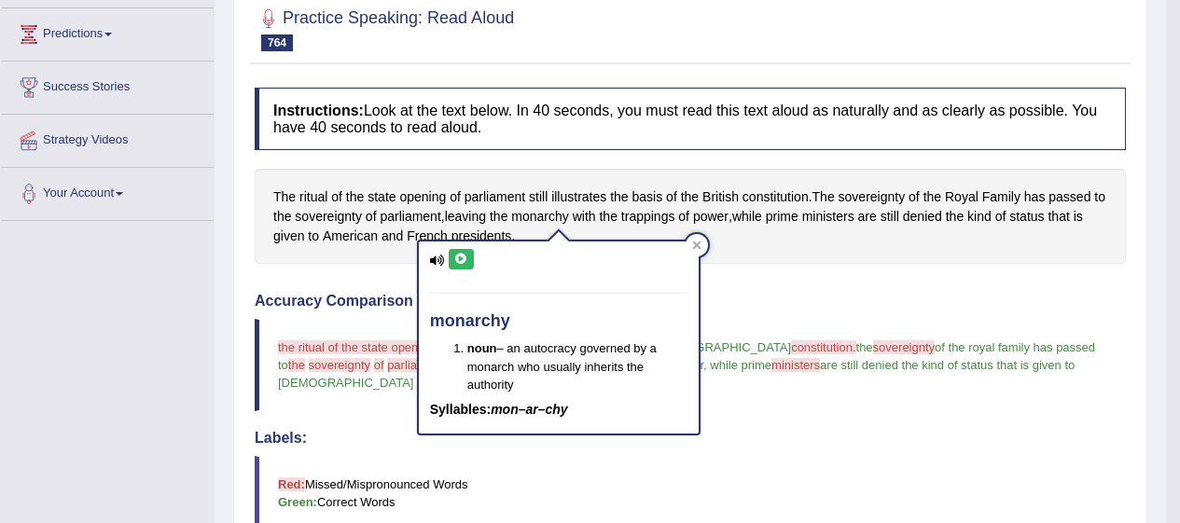
click at [463, 257] on icon at bounding box center [461, 259] width 14 height 11
click at [702, 237] on div at bounding box center [697, 245] width 22 height 22
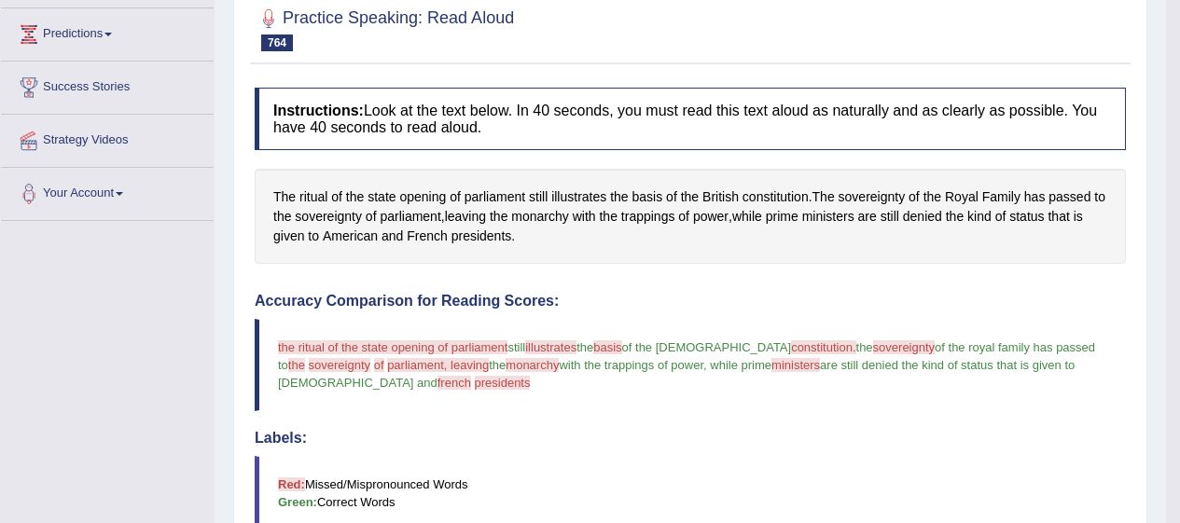
click at [491, 240] on span "presidents" at bounding box center [481, 237] width 61 height 20
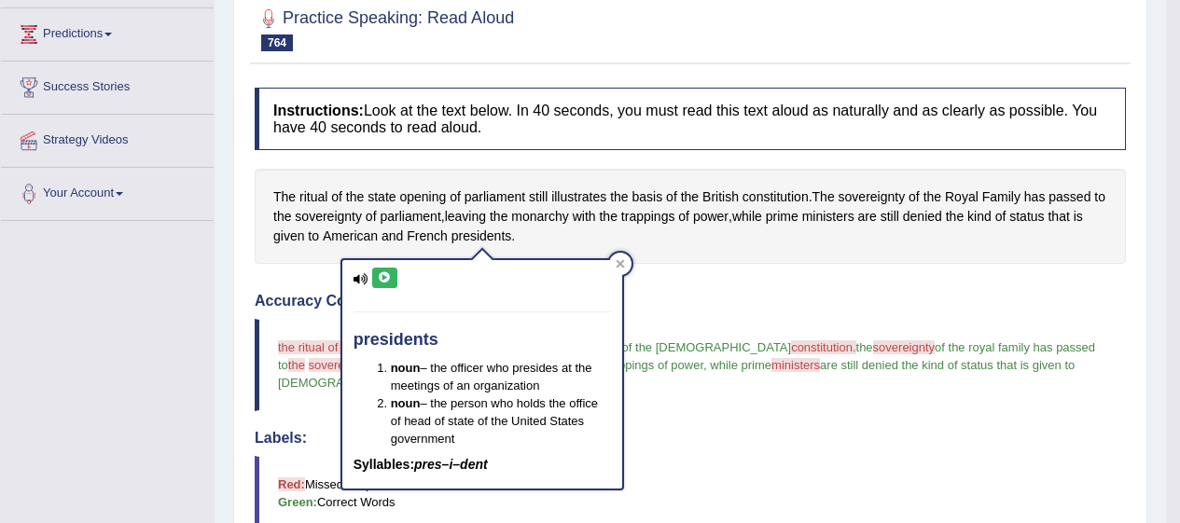
click at [382, 279] on icon at bounding box center [385, 277] width 14 height 11
click at [505, 192] on span "parliament" at bounding box center [495, 197] width 61 height 20
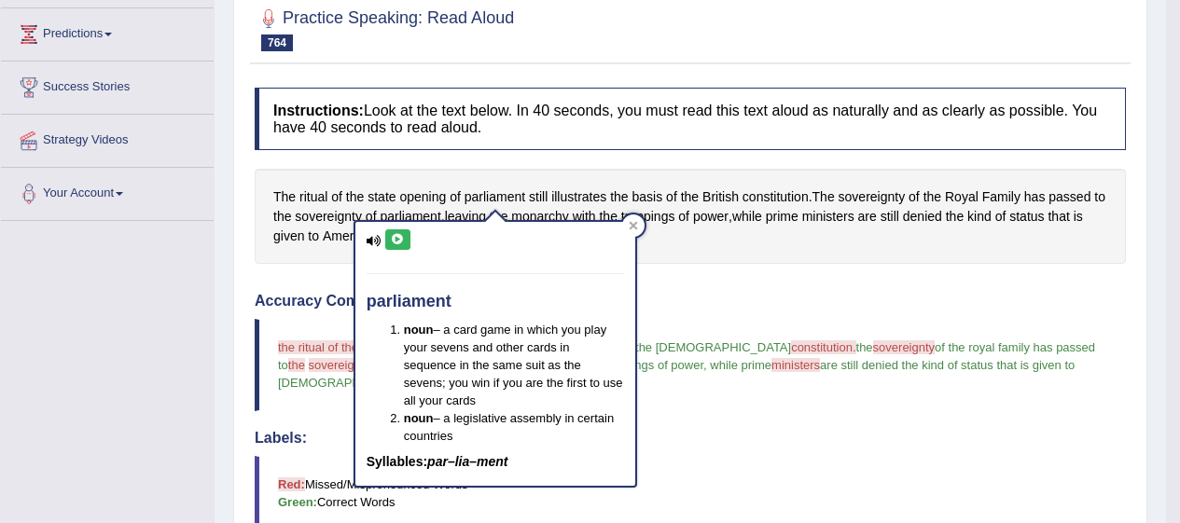
click at [327, 196] on span "ritual" at bounding box center [313, 197] width 28 height 20
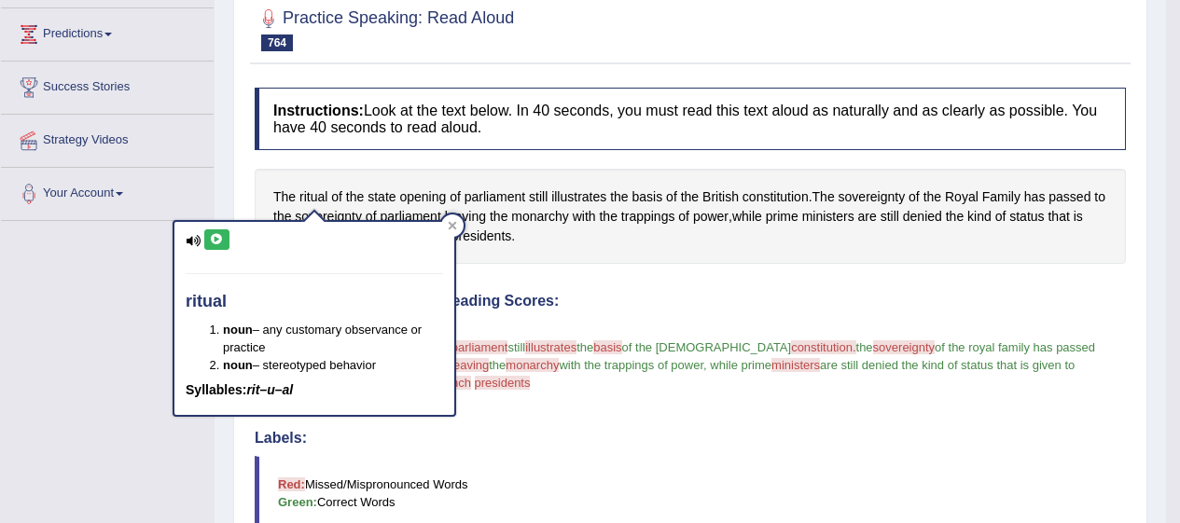
click at [593, 193] on span "illustrates" at bounding box center [578, 197] width 55 height 20
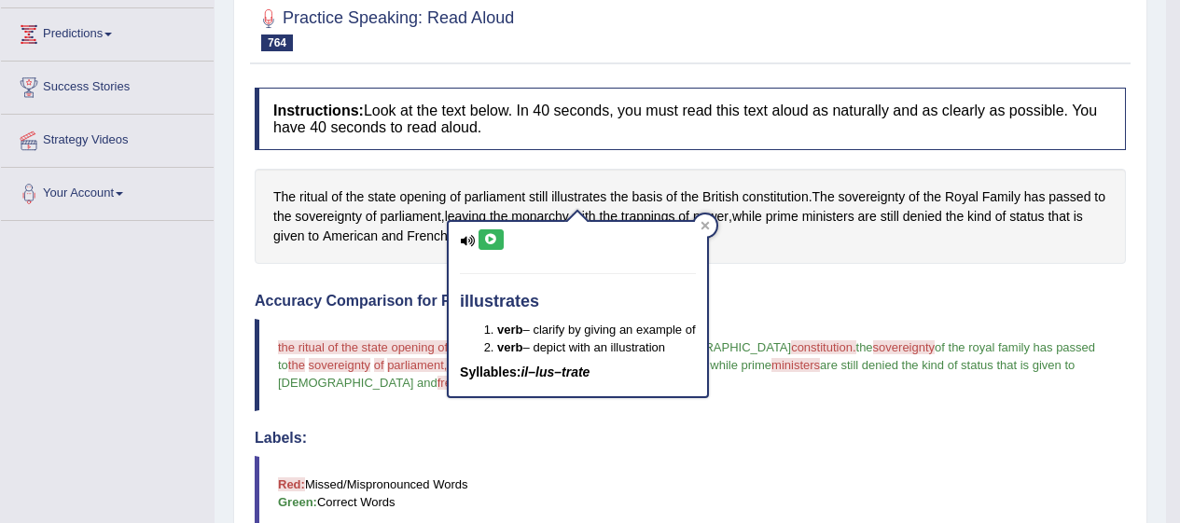
click at [489, 239] on icon at bounding box center [491, 239] width 14 height 11
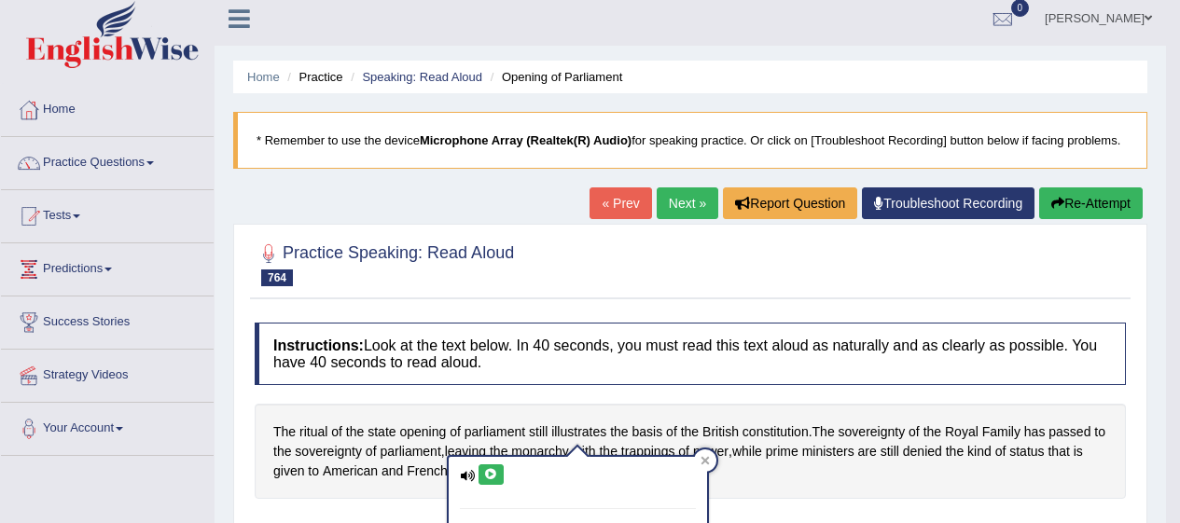
scroll to position [0, 0]
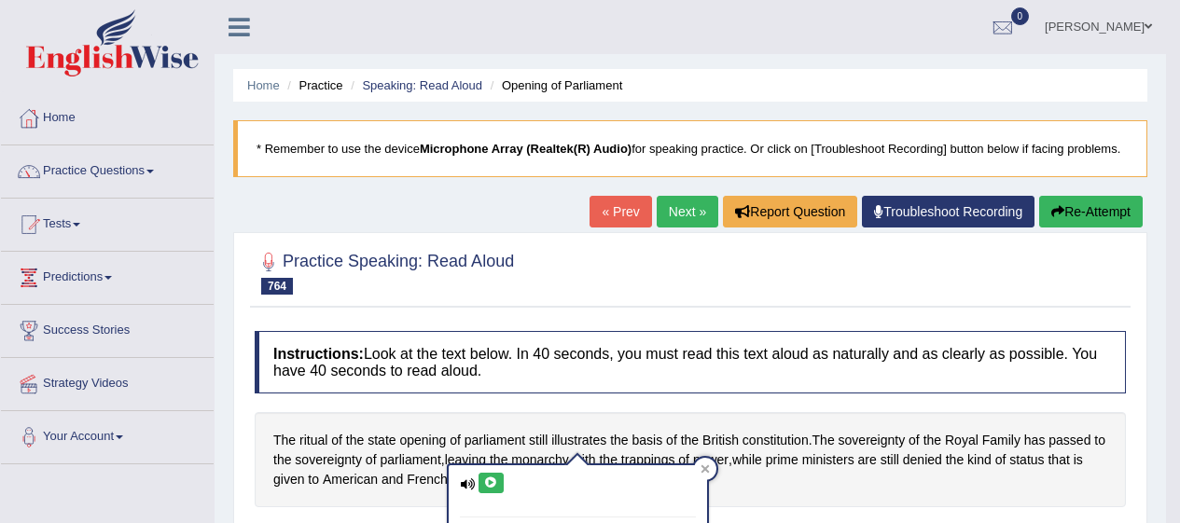
click at [1073, 201] on button "Re-Attempt" at bounding box center [1091, 212] width 104 height 32
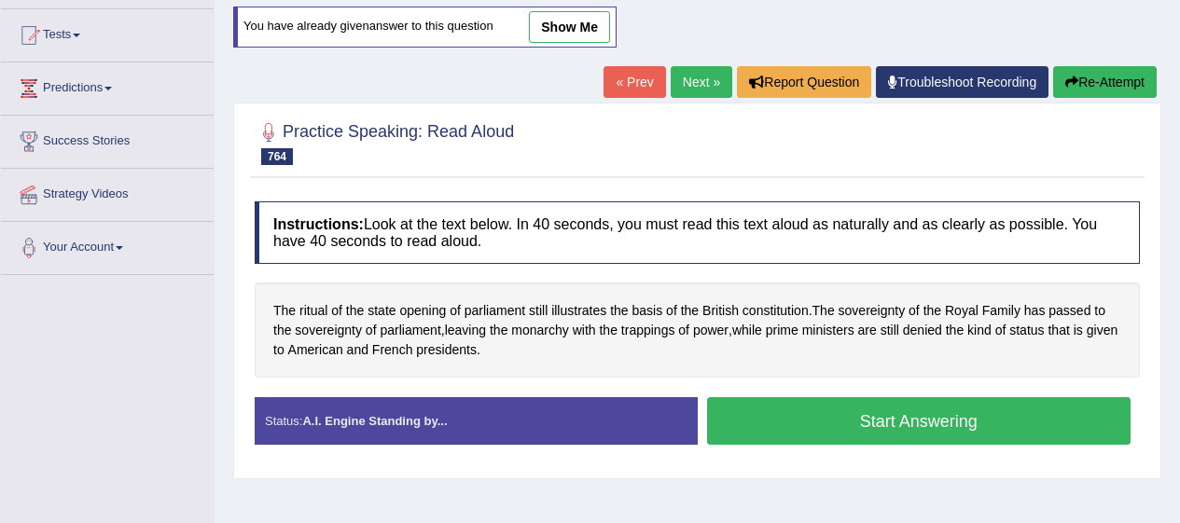
scroll to position [189, 0]
click at [866, 425] on button "Start Answering" at bounding box center [919, 421] width 424 height 48
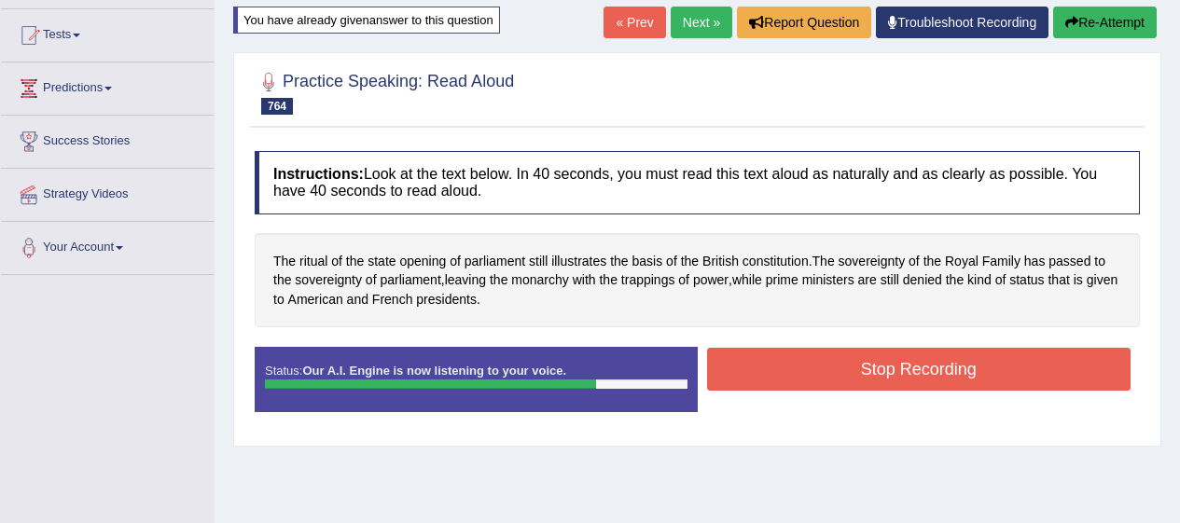
click at [950, 382] on button "Stop Recording" at bounding box center [919, 369] width 424 height 43
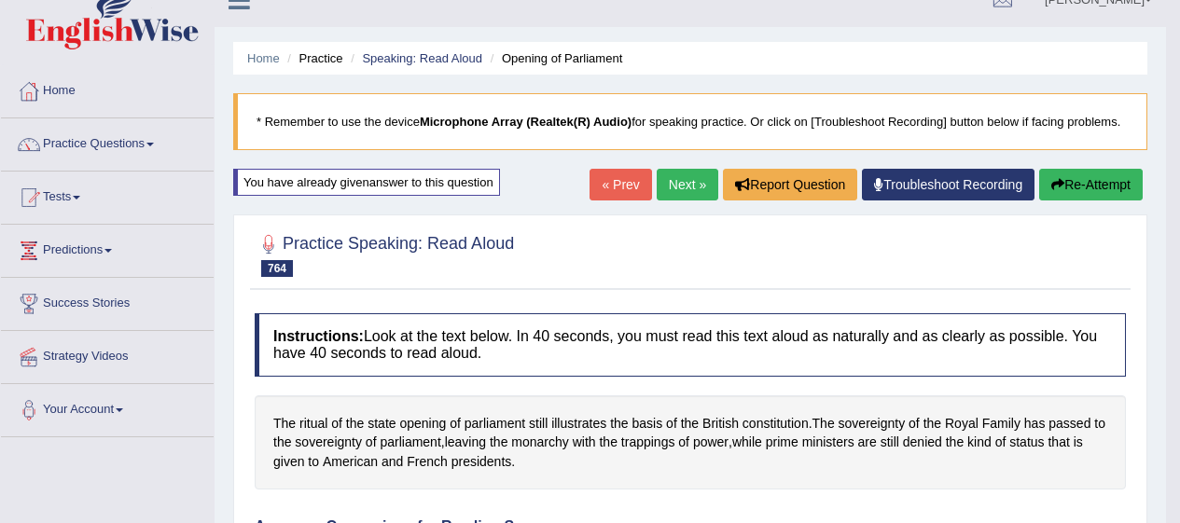
scroll to position [0, 0]
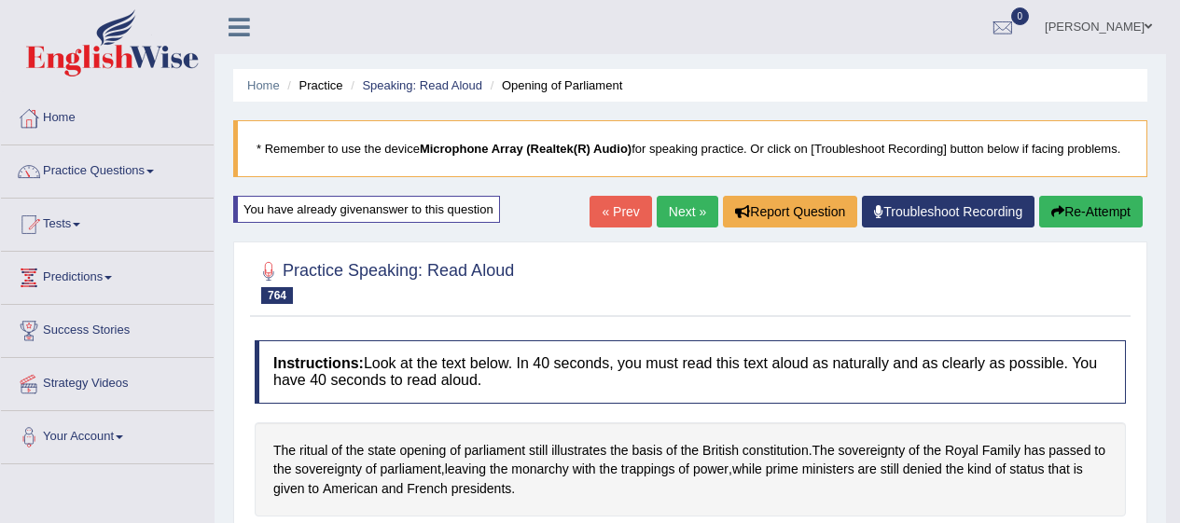
click at [673, 206] on link "Next »" at bounding box center [688, 212] width 62 height 32
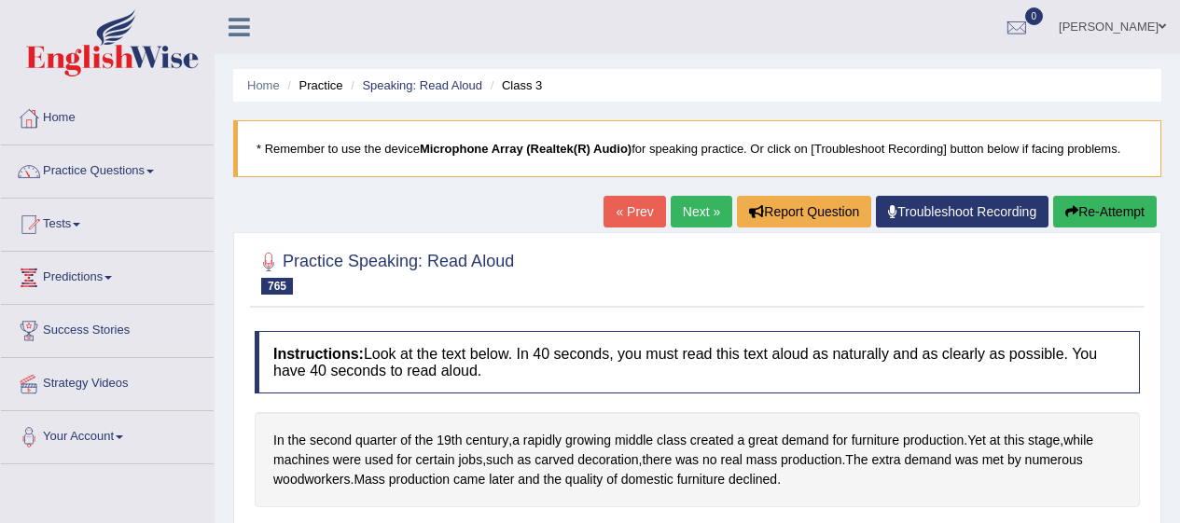
click at [375, 440] on span "quarter" at bounding box center [375, 441] width 41 height 20
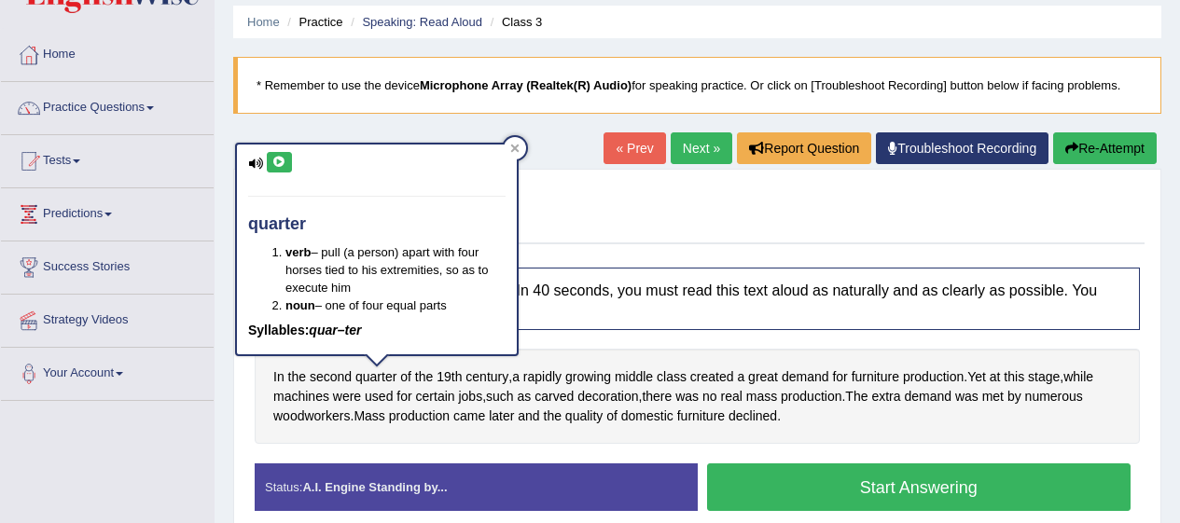
scroll to position [64, 0]
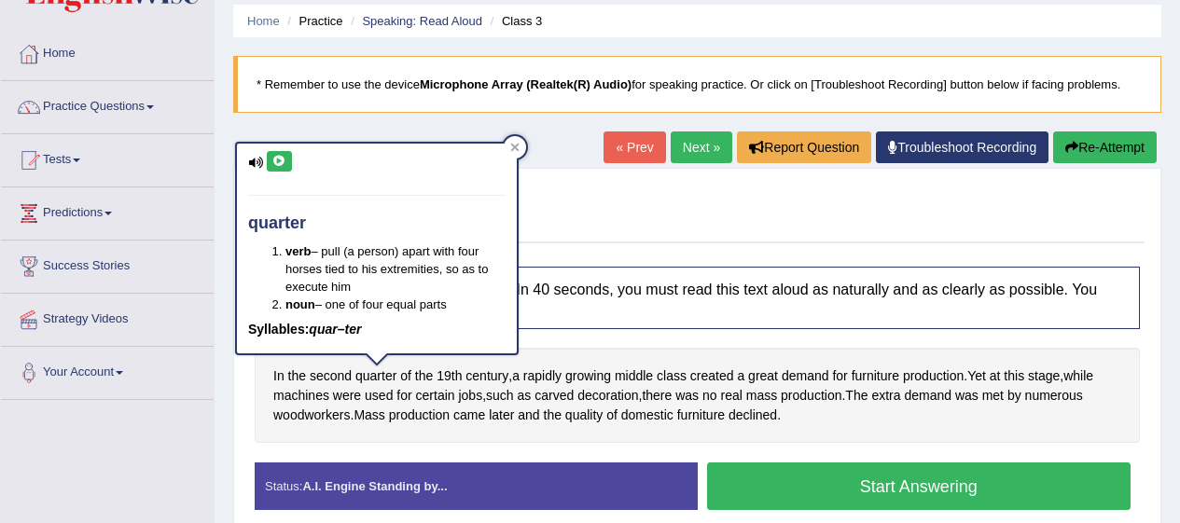
click at [285, 140] on div "Home Practice Speaking: Read Aloud Class 3 * Remember to use the device Microph…" at bounding box center [697, 402] width 965 height 933
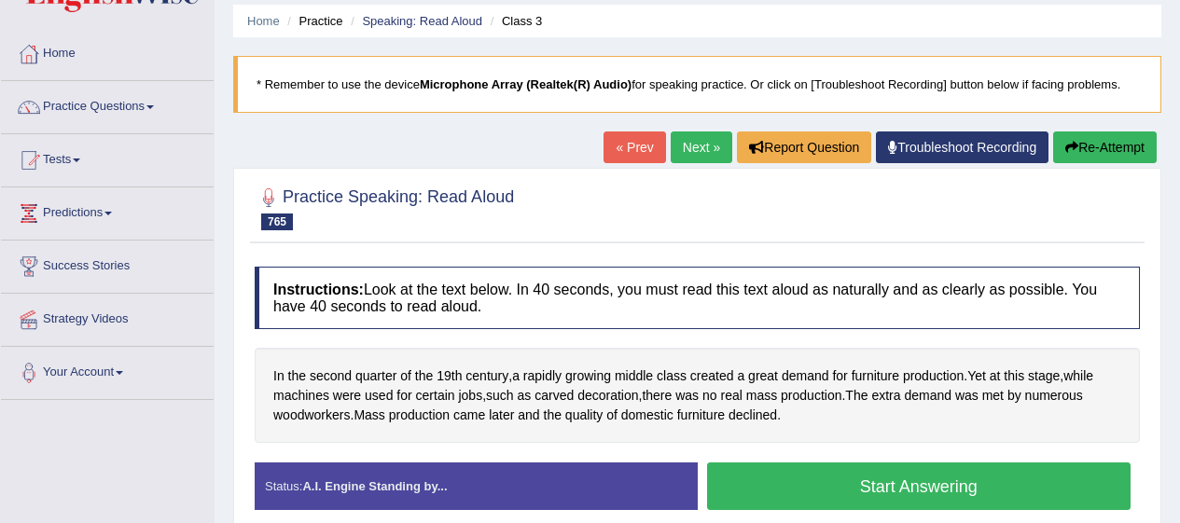
click at [385, 369] on span "quarter" at bounding box center [375, 377] width 41 height 20
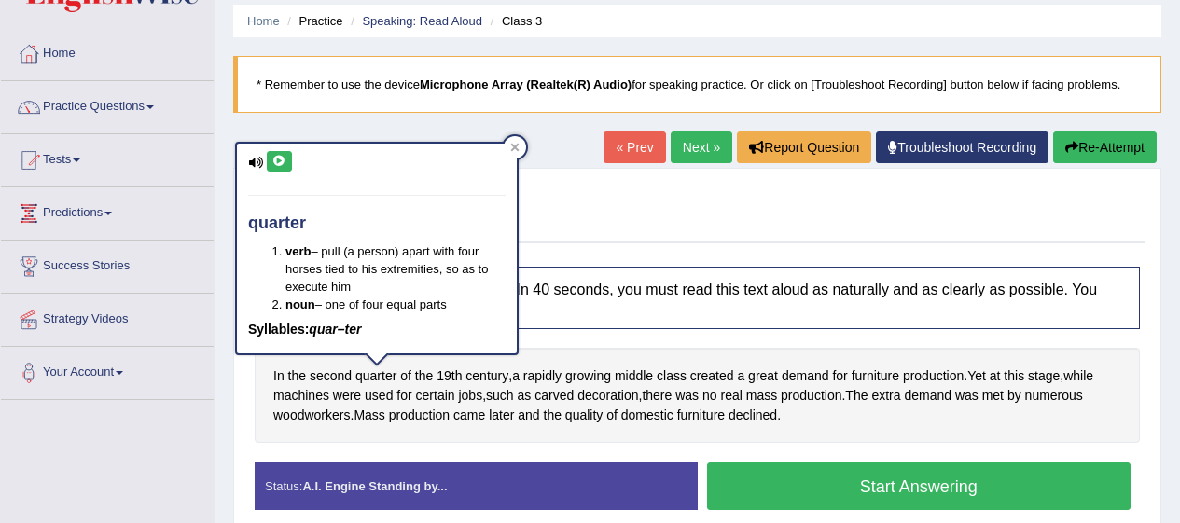
click at [258, 161] on icon at bounding box center [255, 163] width 15 height 12
click at [279, 159] on icon at bounding box center [279, 161] width 14 height 11
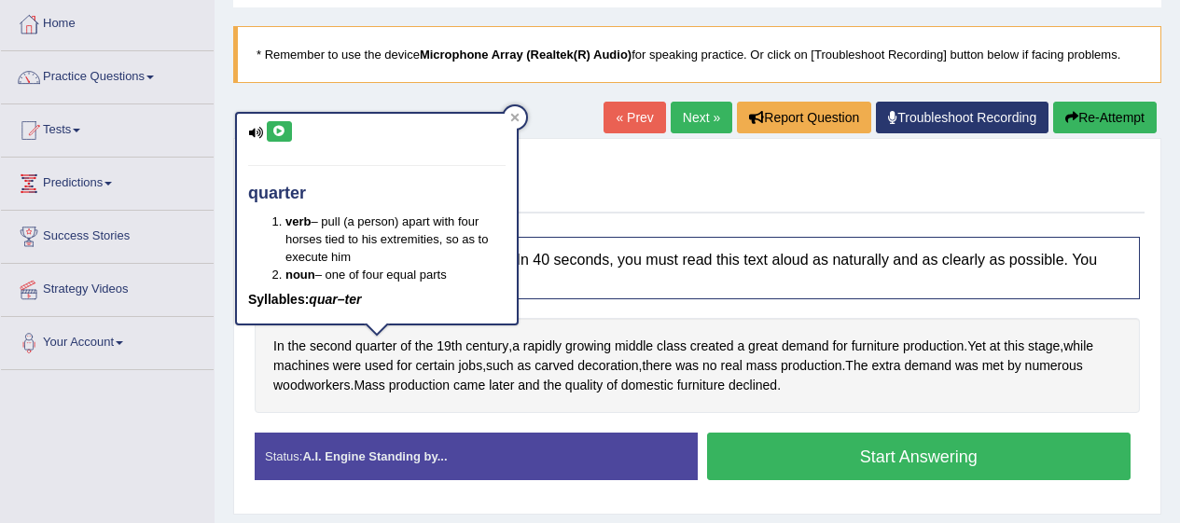
scroll to position [93, 0]
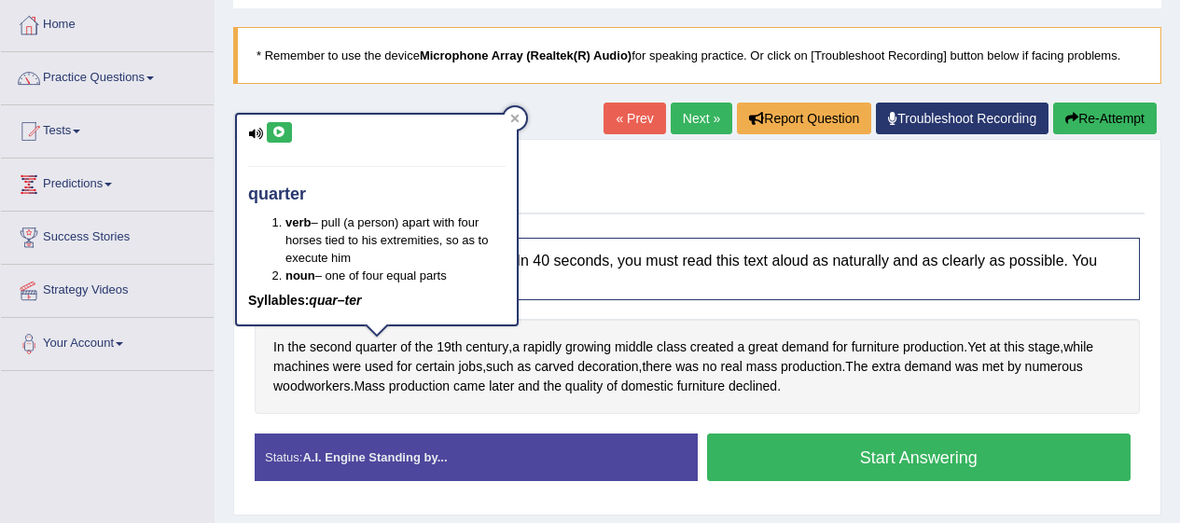
click at [885, 465] on button "Start Answering" at bounding box center [919, 458] width 424 height 48
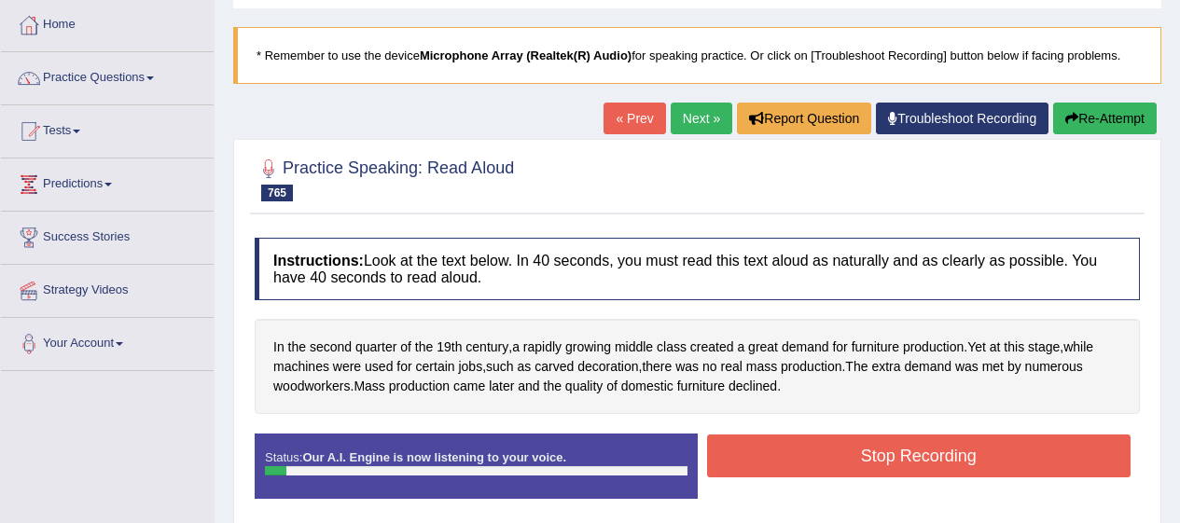
click at [937, 466] on button "Stop Recording" at bounding box center [919, 456] width 424 height 43
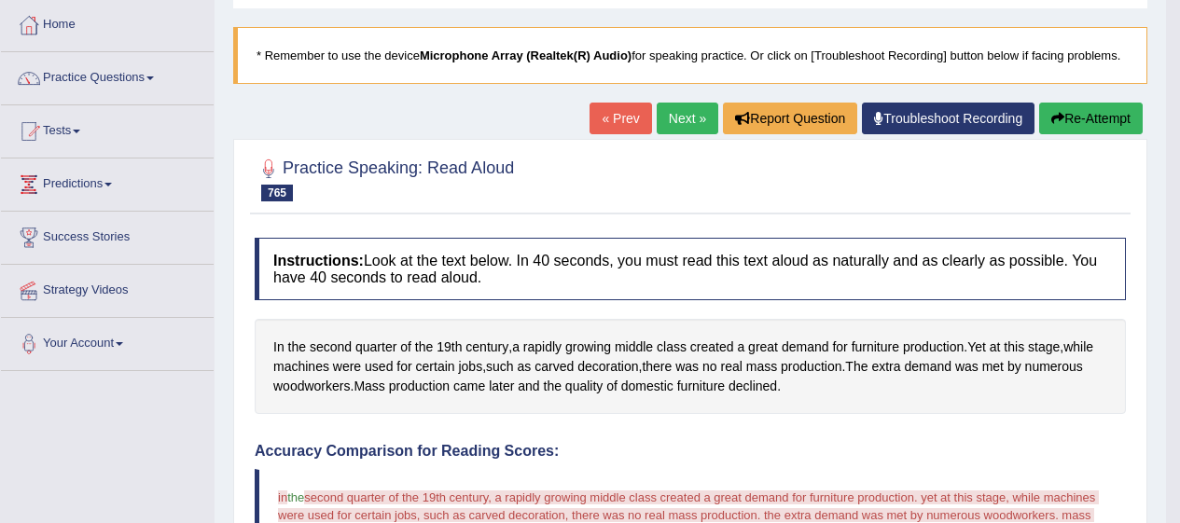
click at [1095, 128] on button "Re-Attempt" at bounding box center [1091, 119] width 104 height 32
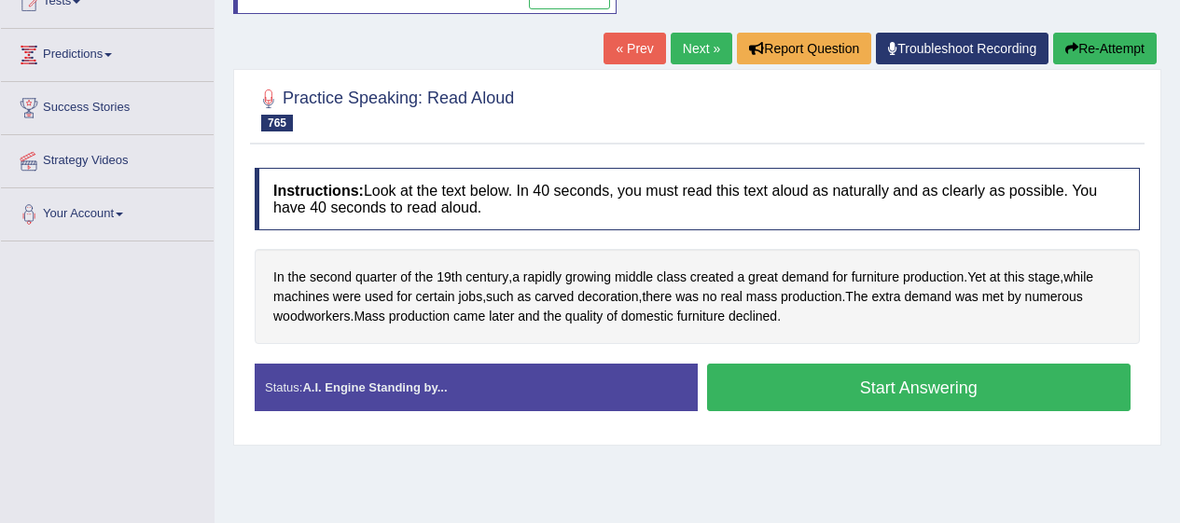
click at [868, 364] on button "Start Answering" at bounding box center [919, 388] width 424 height 48
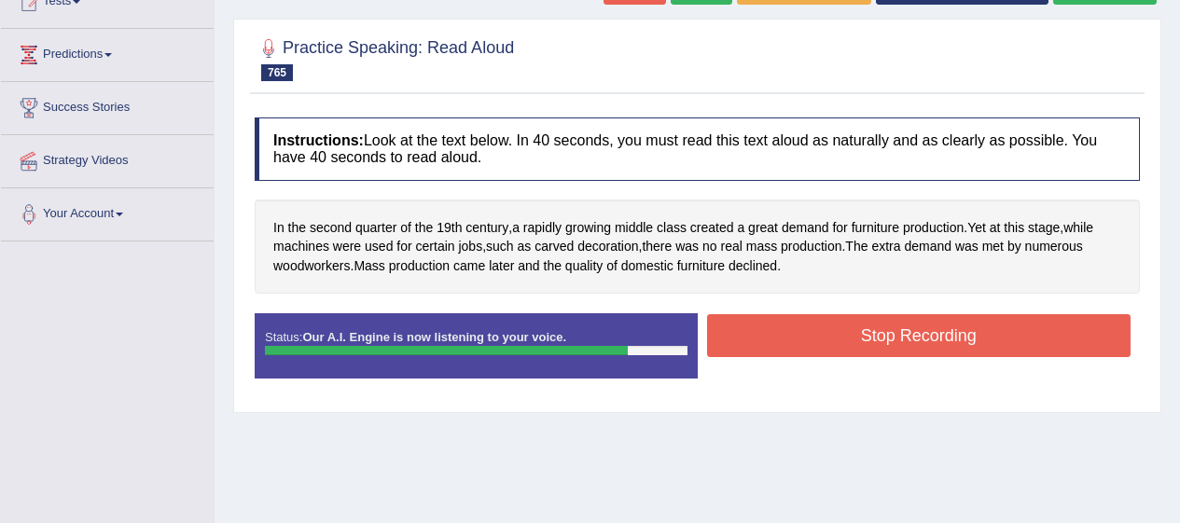
click at [913, 336] on button "Stop Recording" at bounding box center [919, 335] width 424 height 43
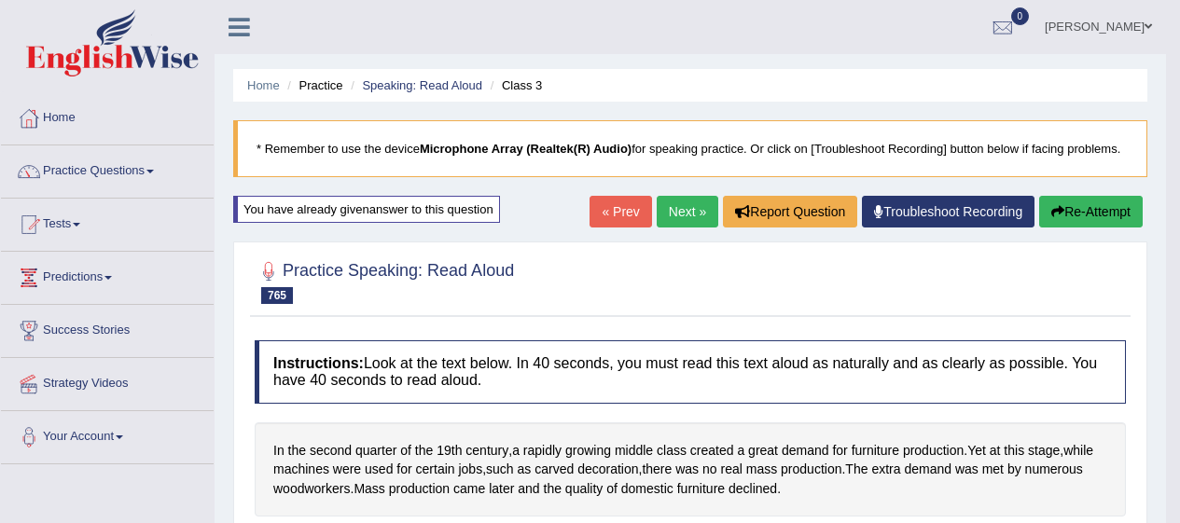
click at [679, 218] on link "Next »" at bounding box center [688, 212] width 62 height 32
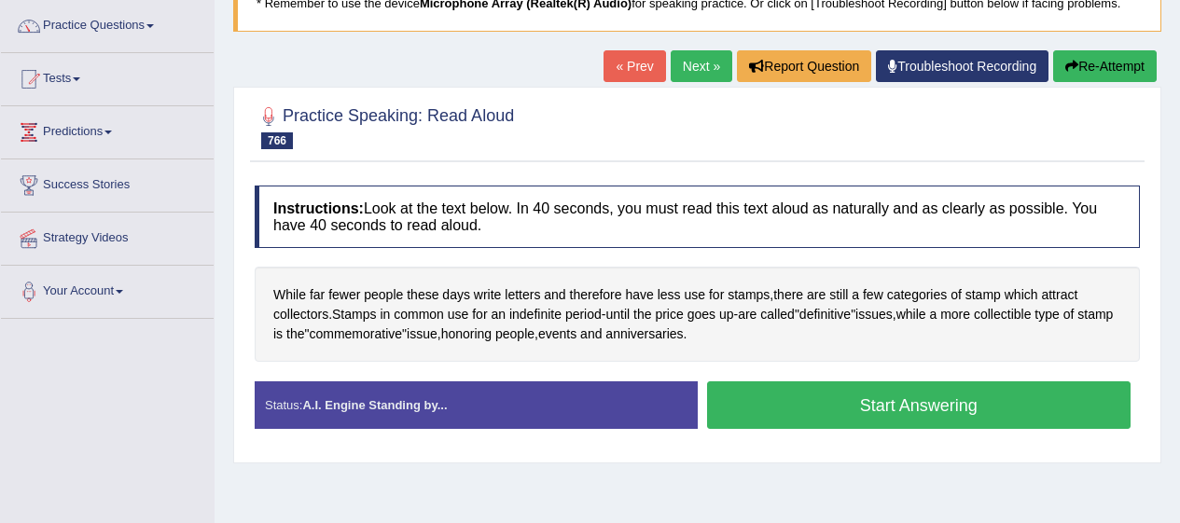
scroll to position [169, 0]
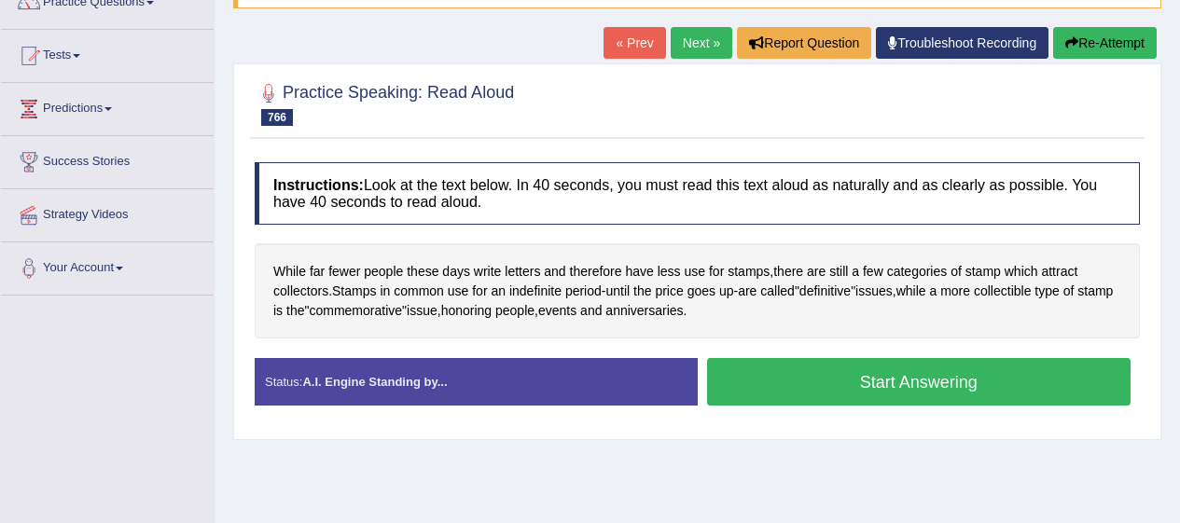
click at [915, 388] on button "Start Answering" at bounding box center [919, 382] width 424 height 48
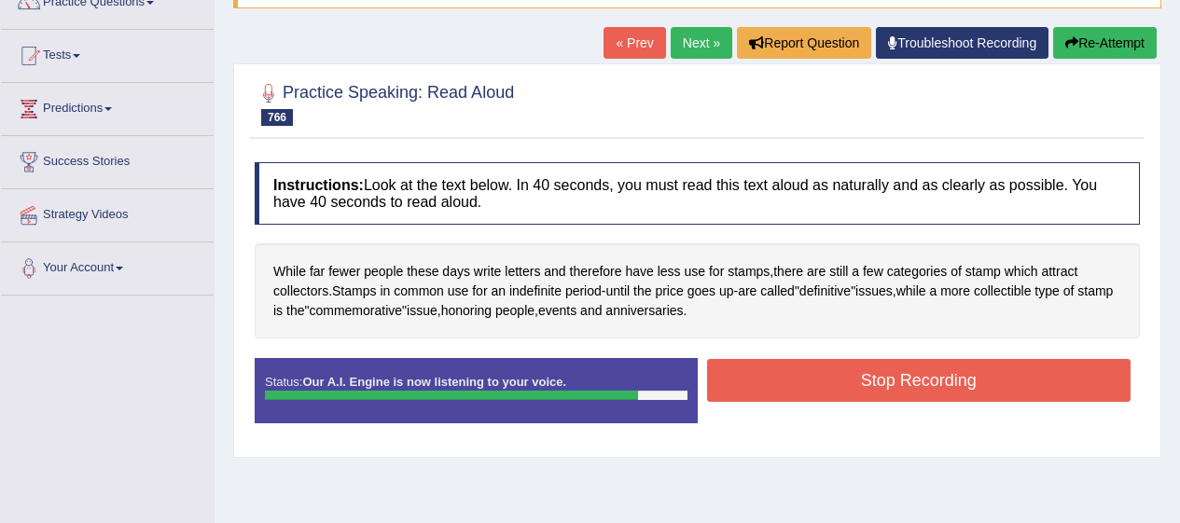
click at [900, 384] on button "Stop Recording" at bounding box center [919, 380] width 424 height 43
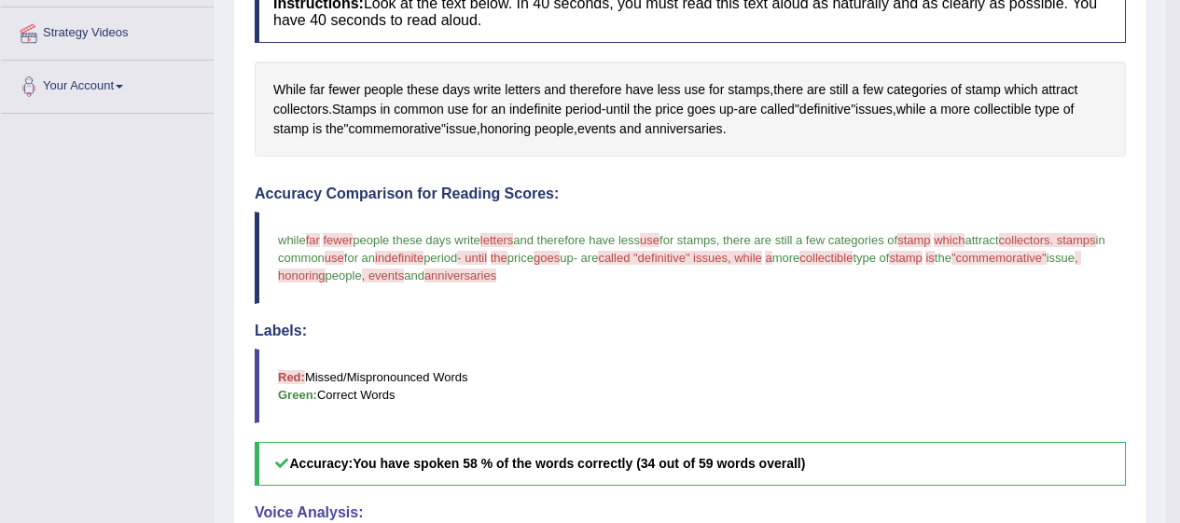
scroll to position [344, 0]
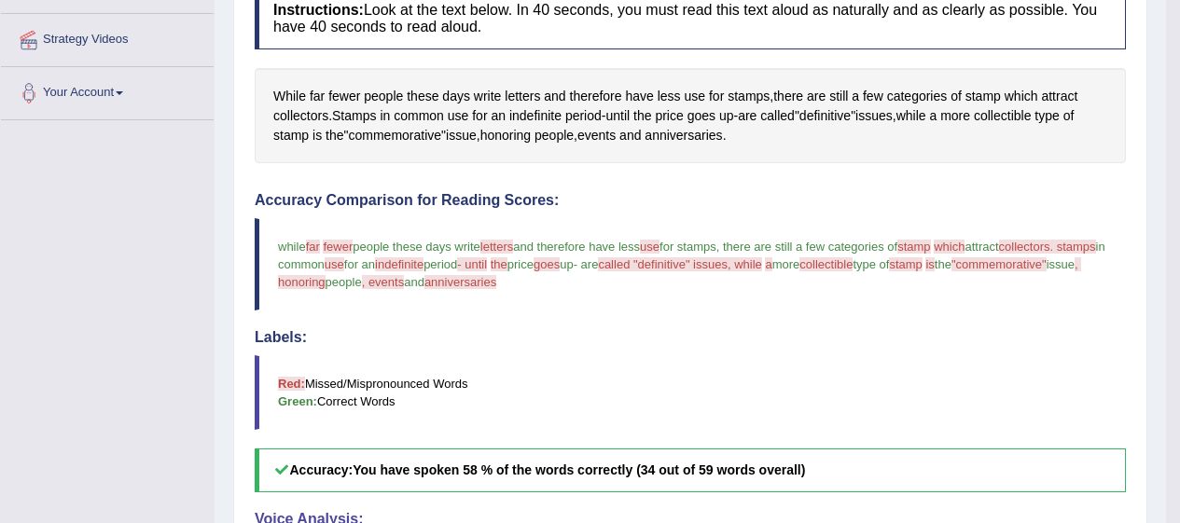
click at [340, 103] on span "fewer" at bounding box center [344, 97] width 32 height 20
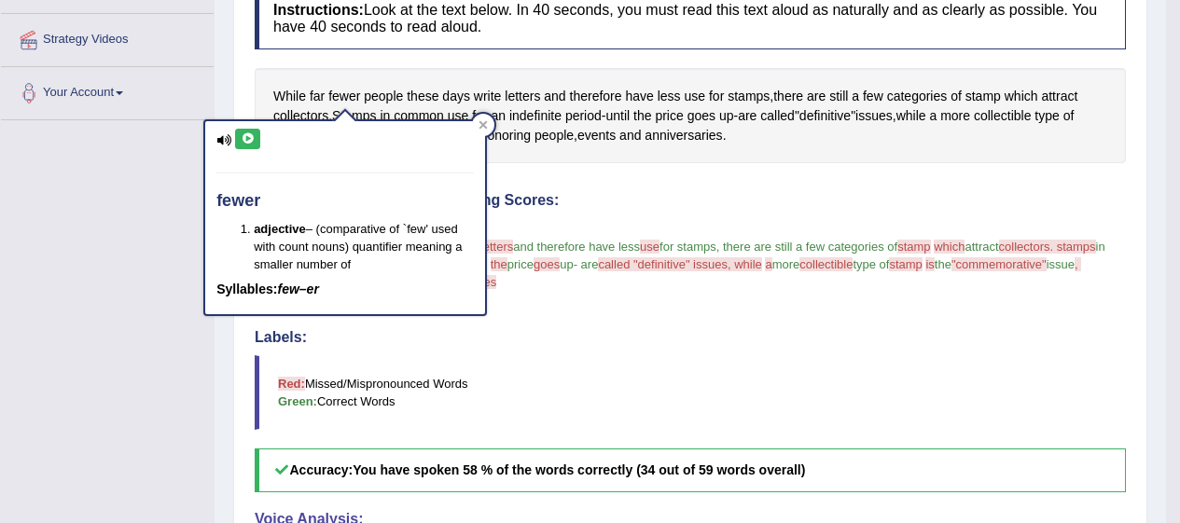
click at [252, 139] on icon at bounding box center [248, 138] width 14 height 11
click at [641, 144] on span "and" at bounding box center [629, 136] width 21 height 20
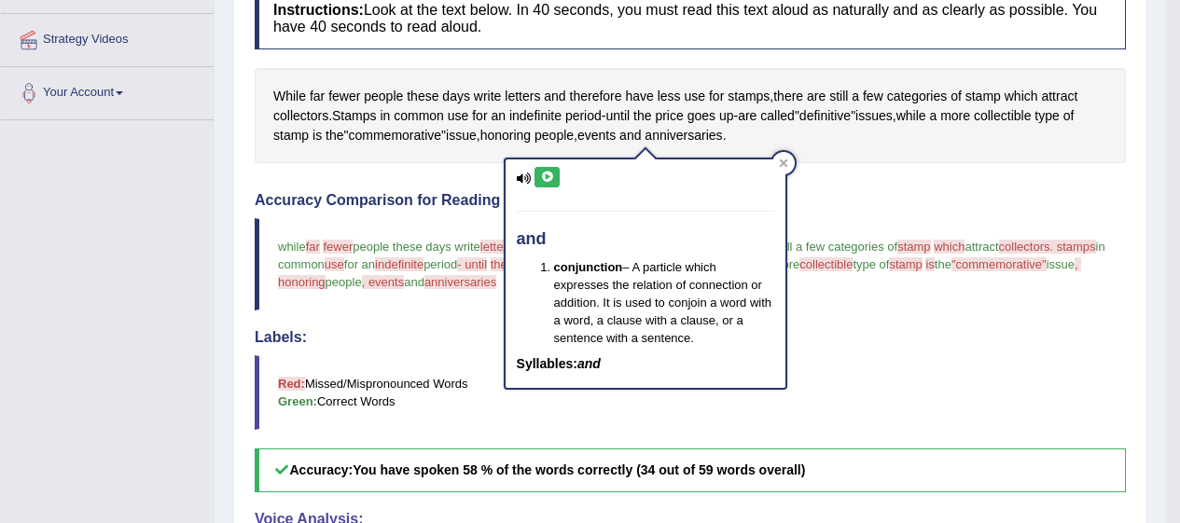
click at [312, 112] on span "collectors" at bounding box center [300, 116] width 55 height 20
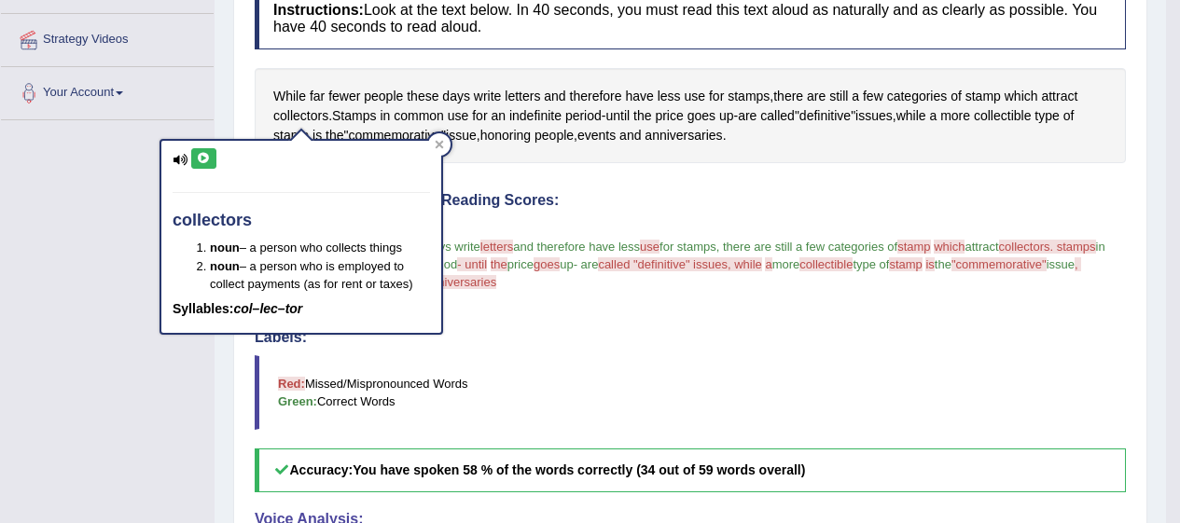
click at [206, 153] on icon at bounding box center [204, 158] width 14 height 11
click at [630, 121] on span "until" at bounding box center [617, 116] width 24 height 20
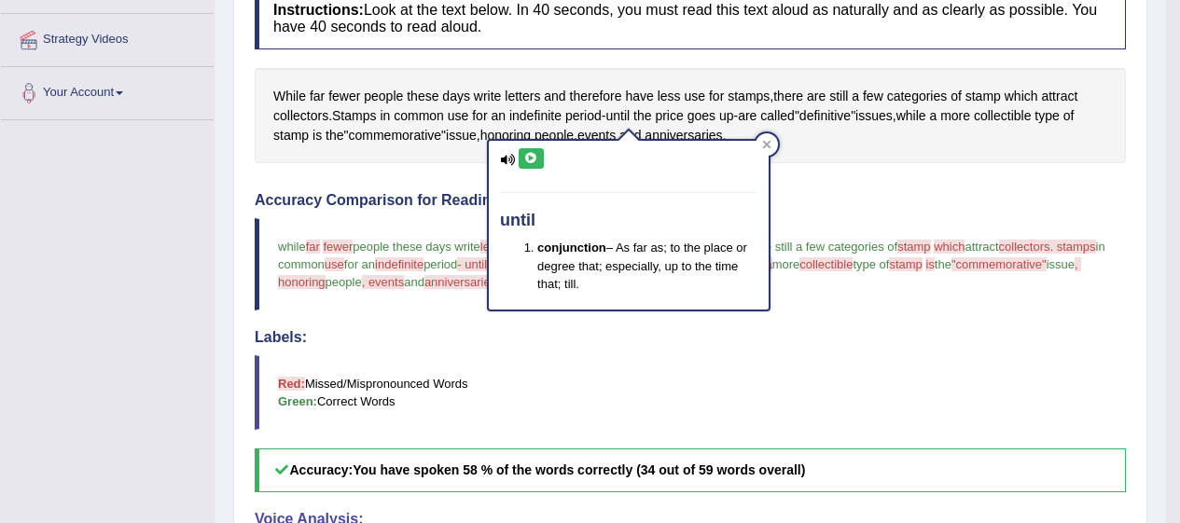
click at [530, 154] on icon at bounding box center [531, 158] width 14 height 11
click at [425, 198] on h4 "Accuracy Comparison for Reading Scores:" at bounding box center [690, 200] width 871 height 17
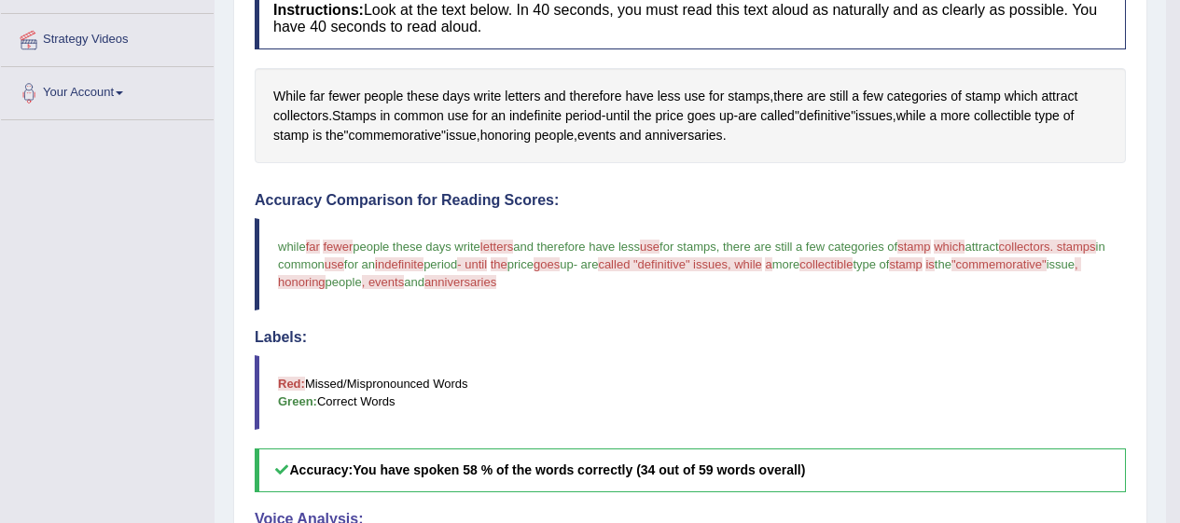
click at [466, 123] on span "use" at bounding box center [458, 116] width 21 height 20
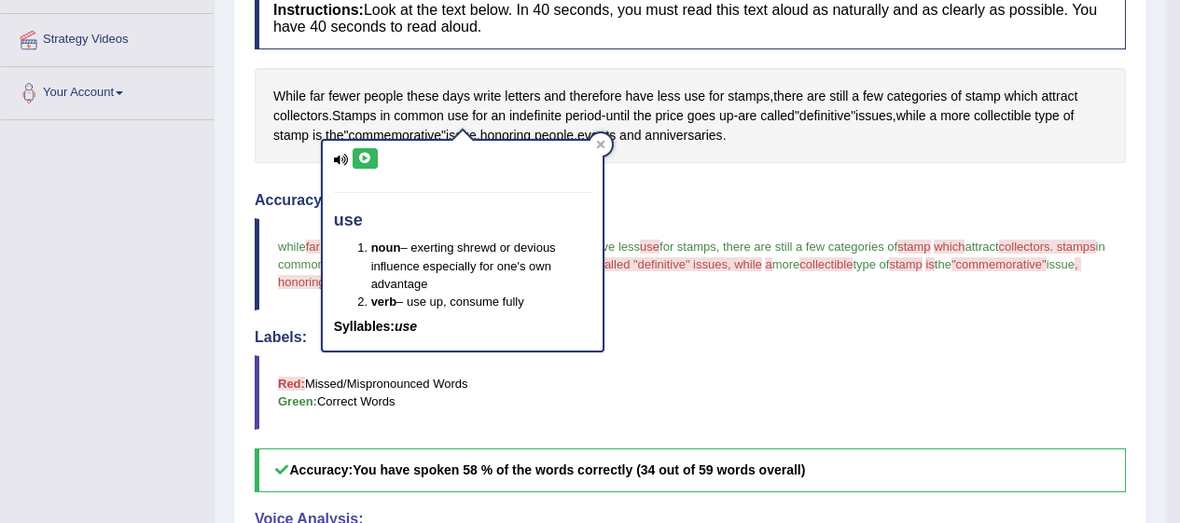
click at [368, 160] on icon at bounding box center [365, 158] width 14 height 11
click at [545, 108] on span "indefinite" at bounding box center [535, 116] width 52 height 20
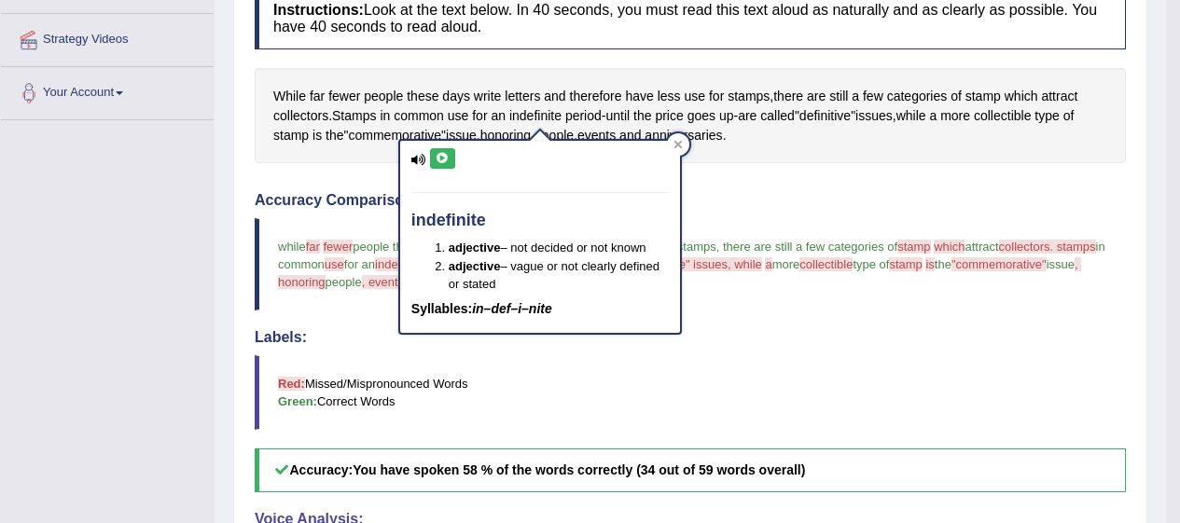
click at [446, 155] on icon at bounding box center [443, 158] width 14 height 11
click at [696, 144] on span "anniversaries" at bounding box center [683, 136] width 77 height 20
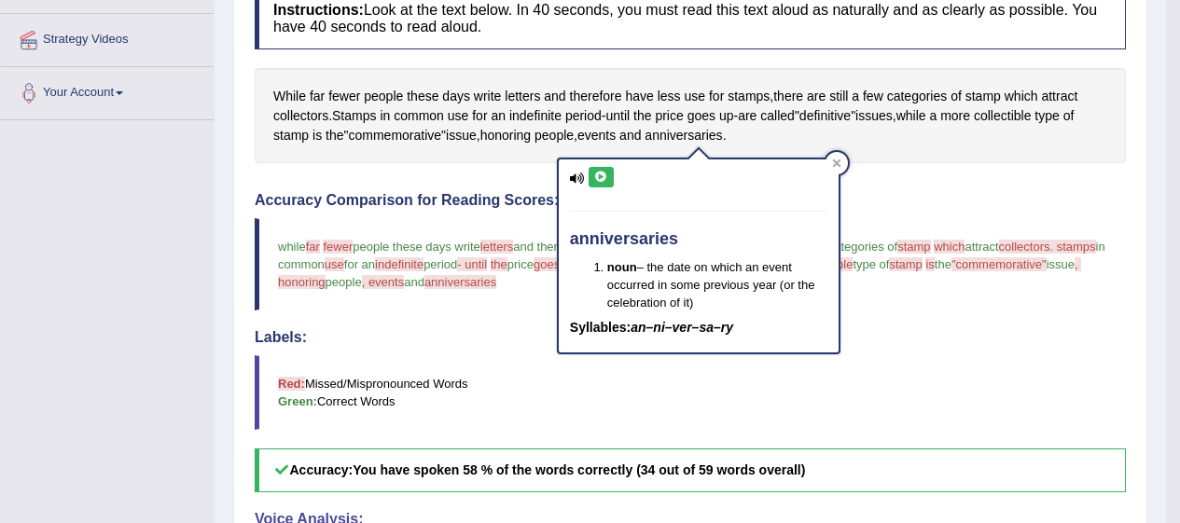
click at [838, 122] on span "definitive" at bounding box center [824, 116] width 51 height 20
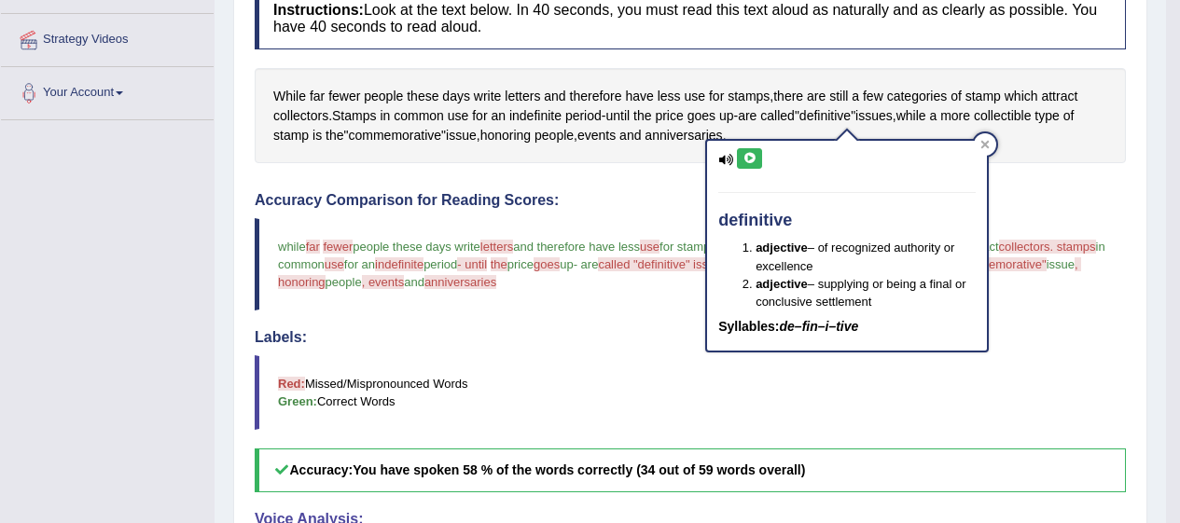
click at [749, 155] on icon at bounding box center [750, 158] width 14 height 11
click at [1031, 119] on span "collectible" at bounding box center [1002, 116] width 57 height 20
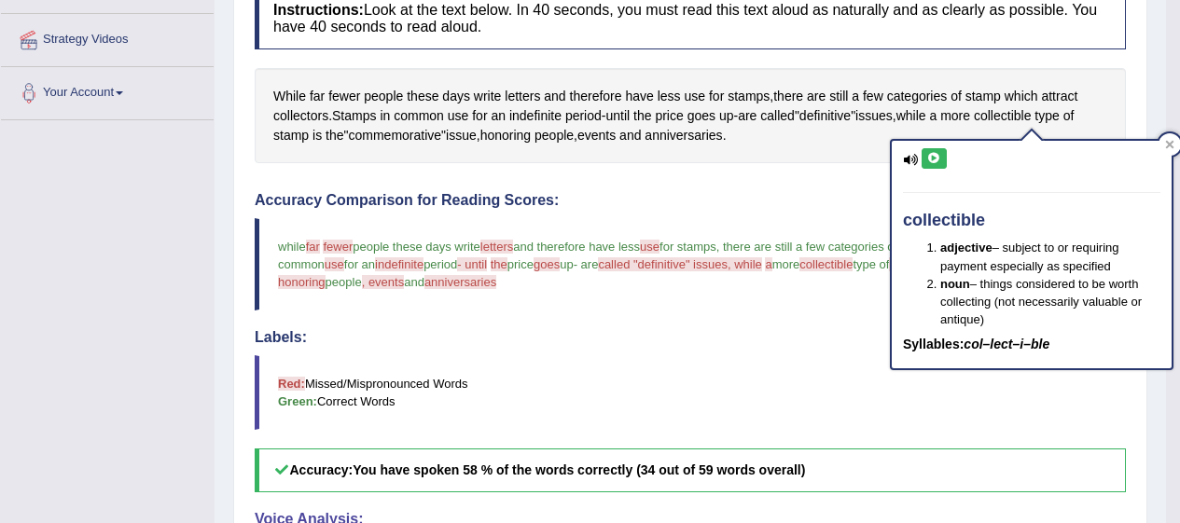
click at [939, 157] on icon at bounding box center [934, 158] width 14 height 11
click at [286, 143] on span "stamp" at bounding box center [290, 136] width 35 height 20
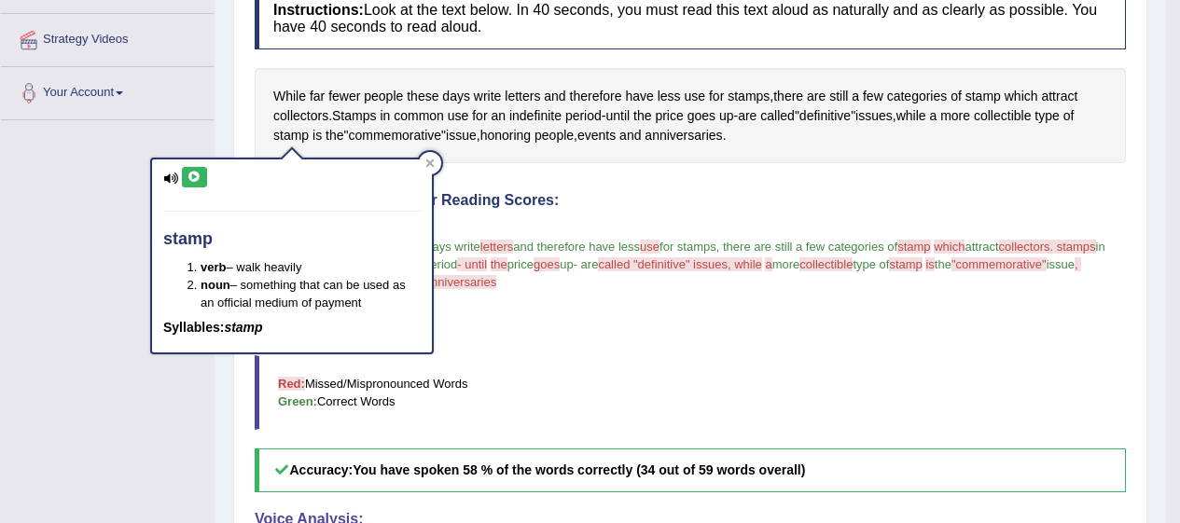
click at [195, 177] on icon at bounding box center [194, 177] width 14 height 11
click at [397, 132] on span "commemorative" at bounding box center [394, 136] width 93 height 20
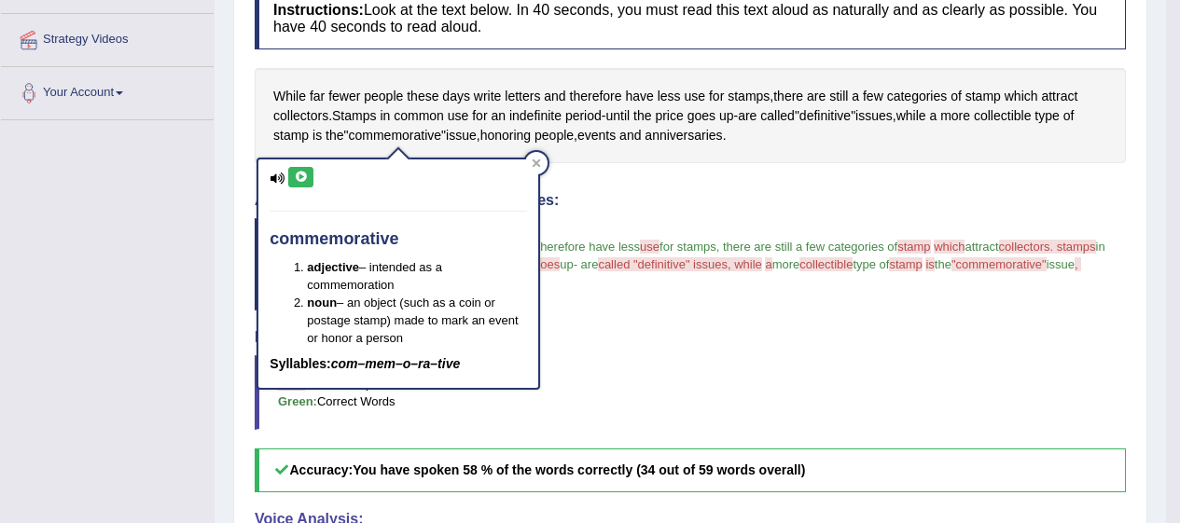
click at [284, 180] on icon at bounding box center [277, 179] width 15 height 12
click at [300, 179] on icon at bounding box center [301, 177] width 14 height 11
click at [550, 162] on div "While far fewer people these days write letters and therefore have less use for…" at bounding box center [690, 115] width 871 height 95
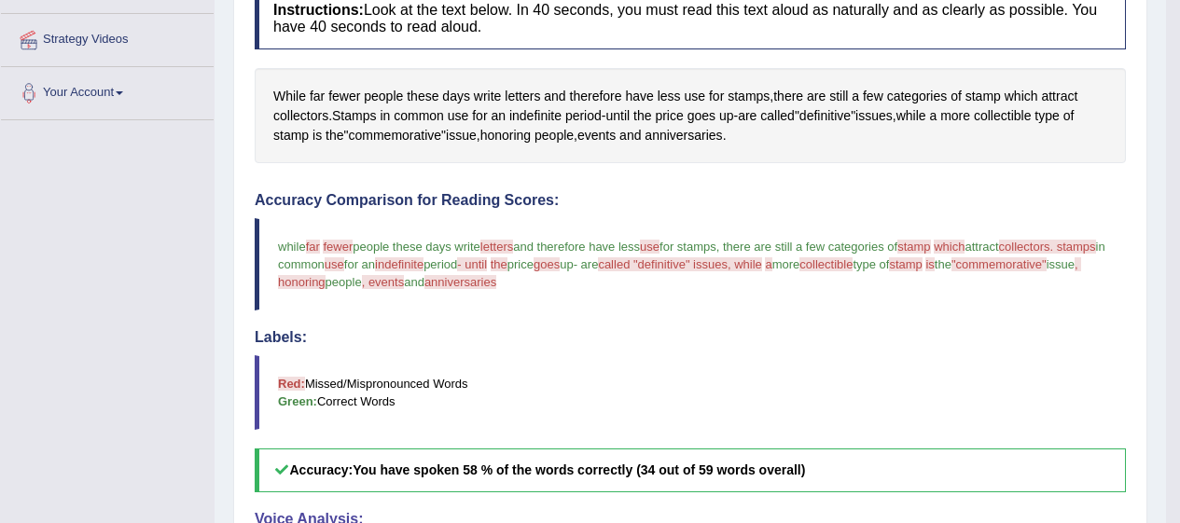
click at [517, 140] on span "honoring" at bounding box center [505, 136] width 51 height 20
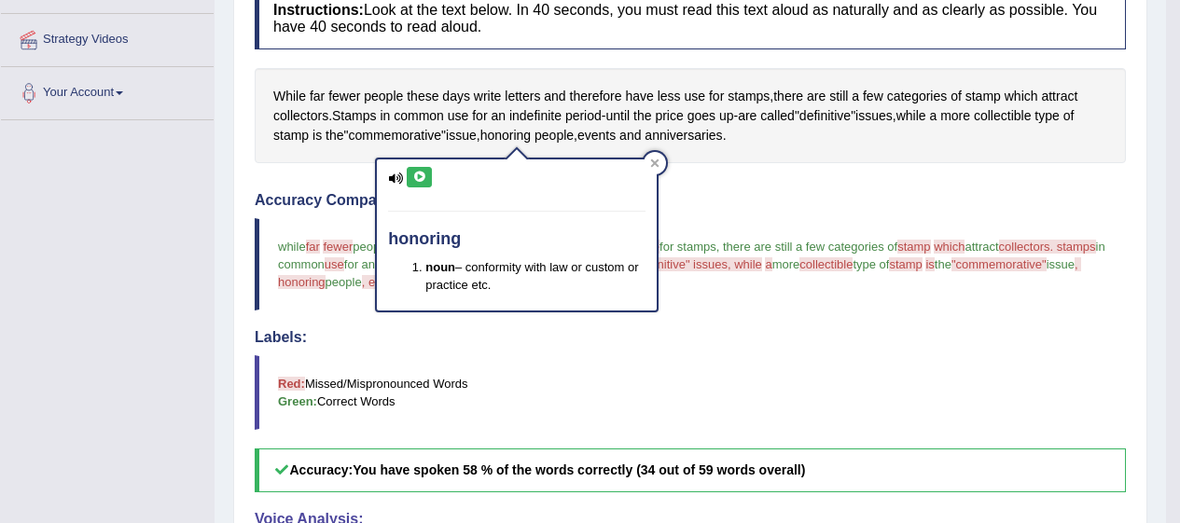
click at [423, 177] on icon at bounding box center [419, 177] width 14 height 11
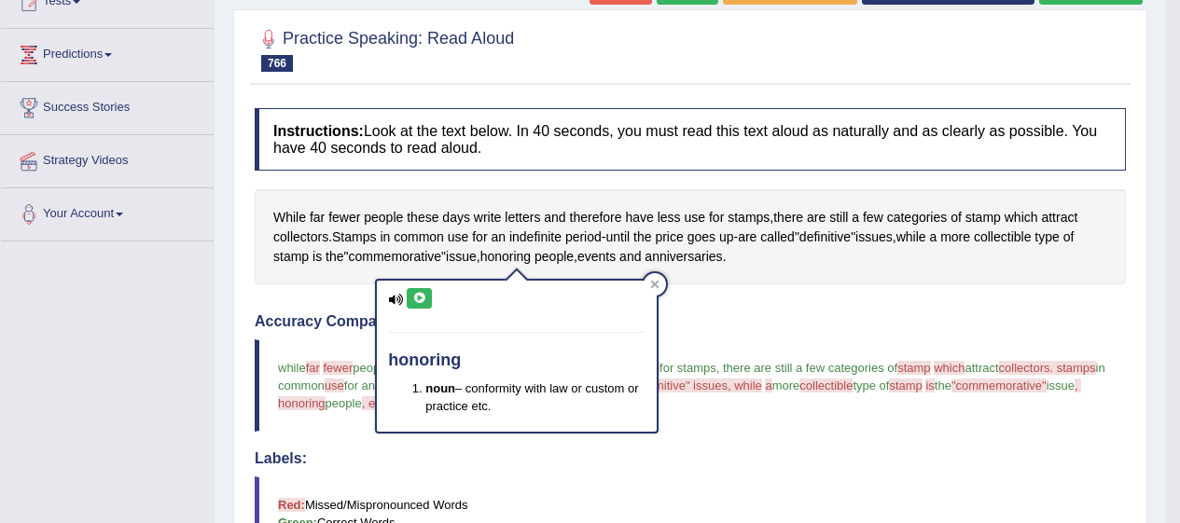
scroll to position [186, 0]
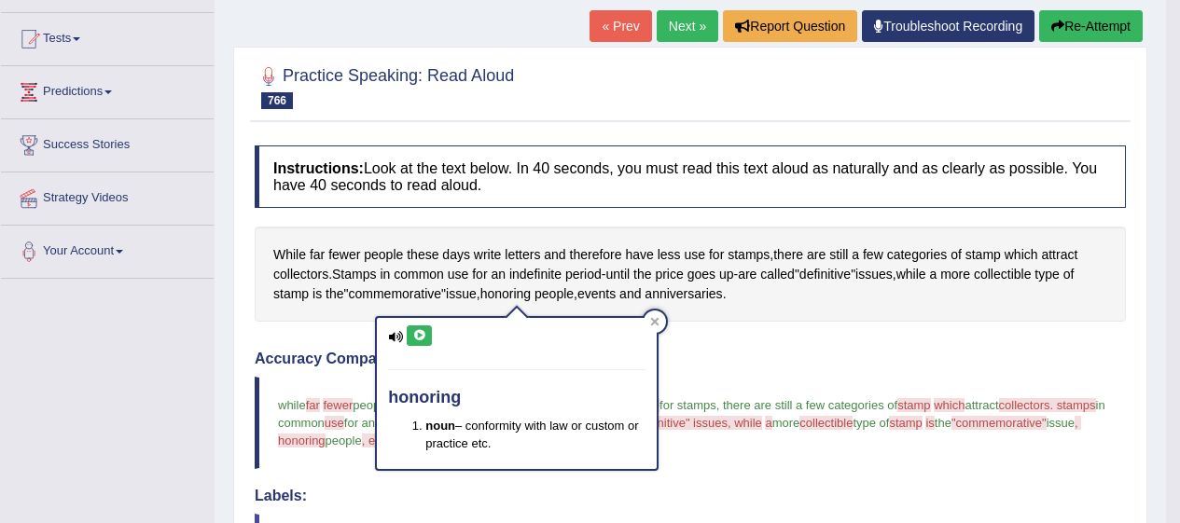
click at [1098, 30] on button "Re-Attempt" at bounding box center [1091, 26] width 104 height 32
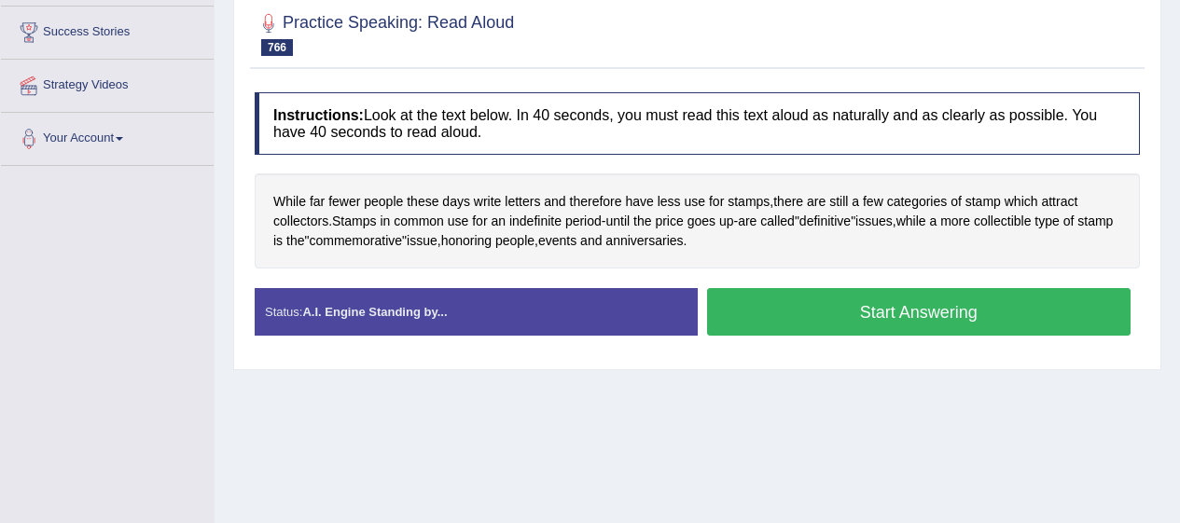
click at [843, 301] on button "Start Answering" at bounding box center [919, 312] width 424 height 48
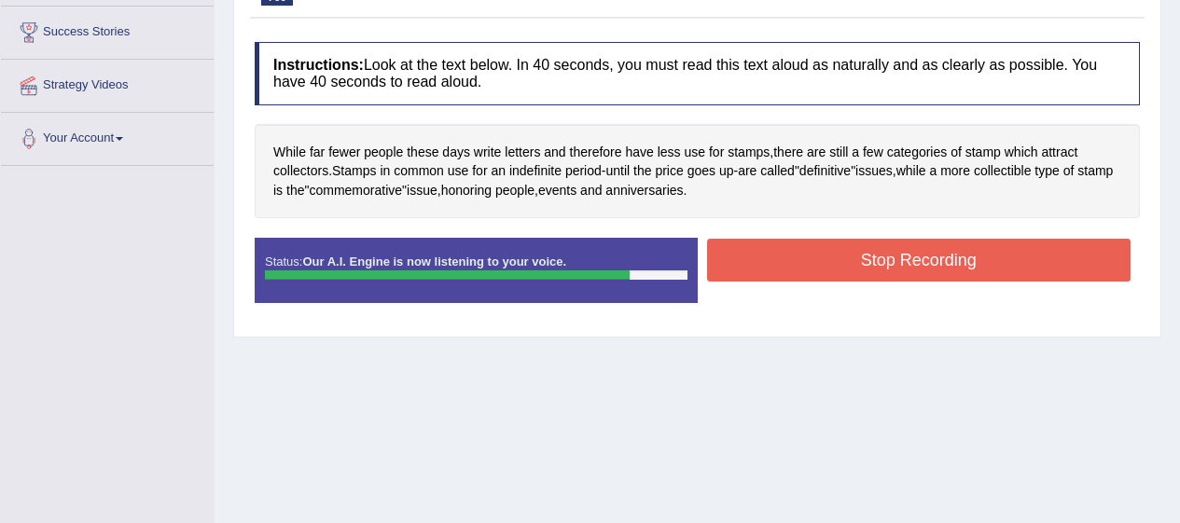
click at [879, 260] on button "Stop Recording" at bounding box center [919, 260] width 424 height 43
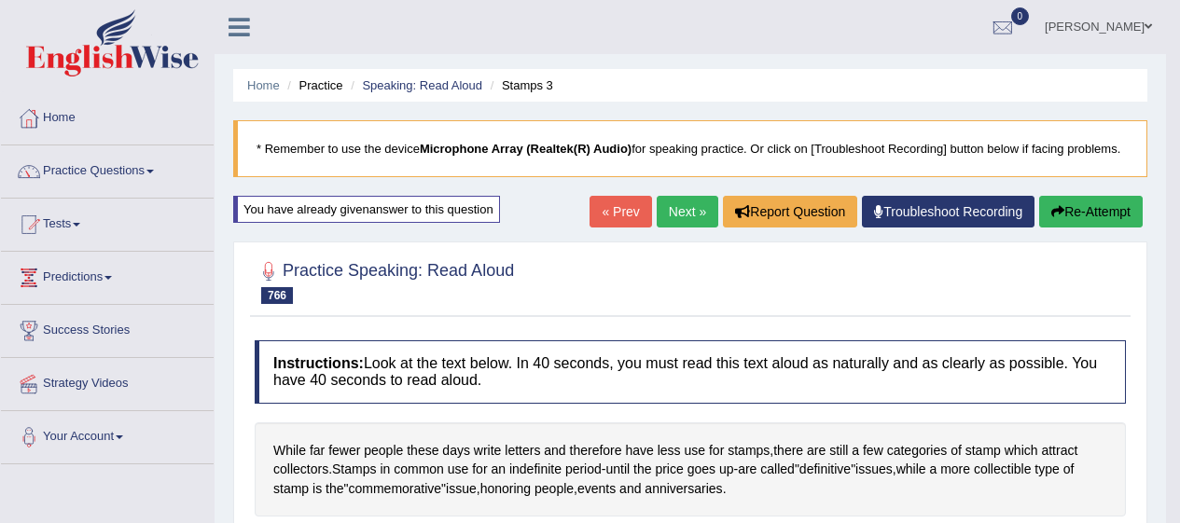
click at [681, 217] on link "Next »" at bounding box center [688, 212] width 62 height 32
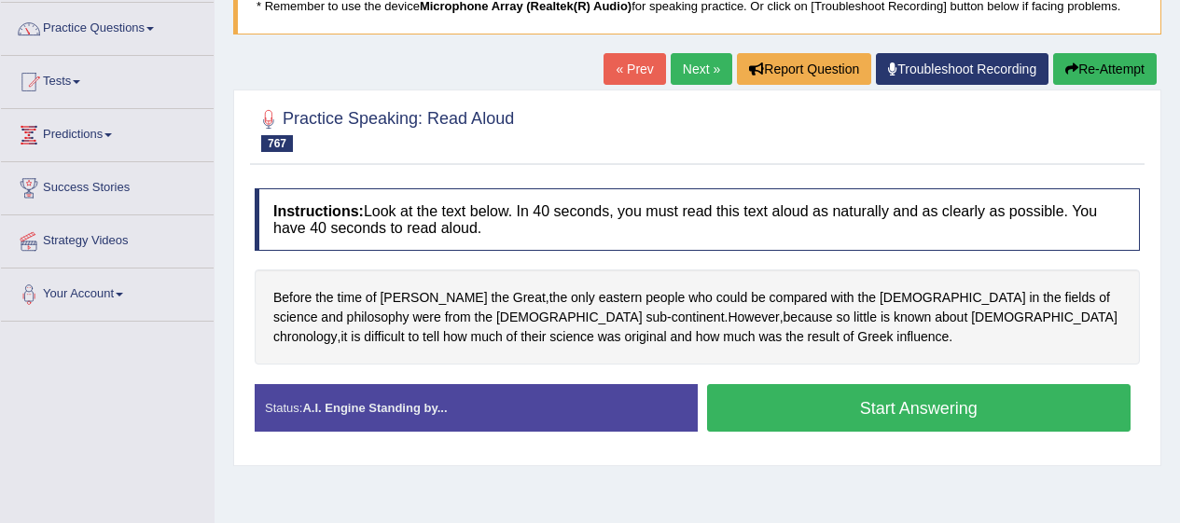
click at [771, 404] on button "Start Answering" at bounding box center [919, 408] width 424 height 48
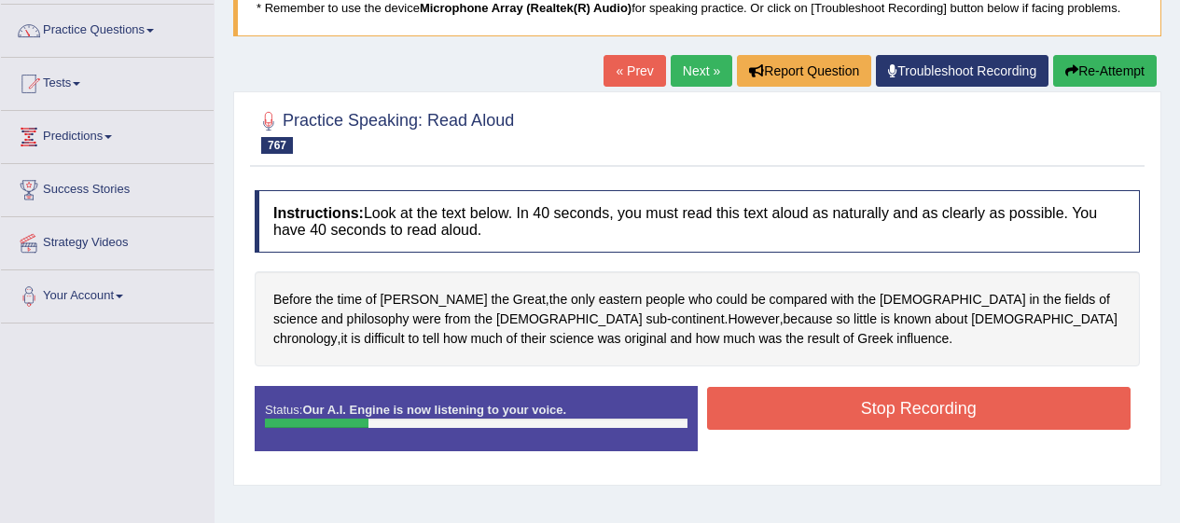
scroll to position [143, 0]
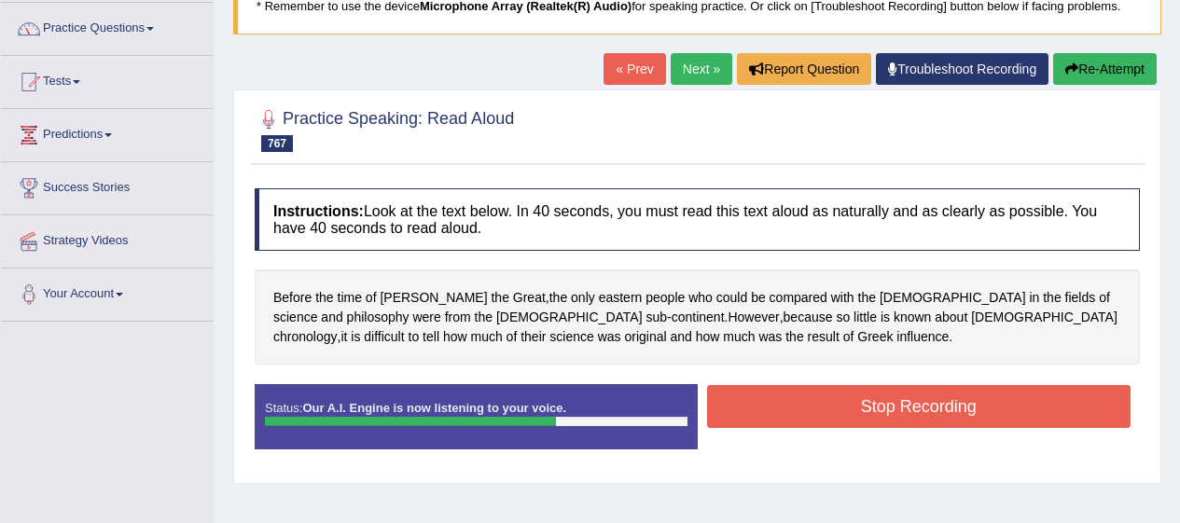
click at [859, 410] on button "Stop Recording" at bounding box center [919, 406] width 424 height 43
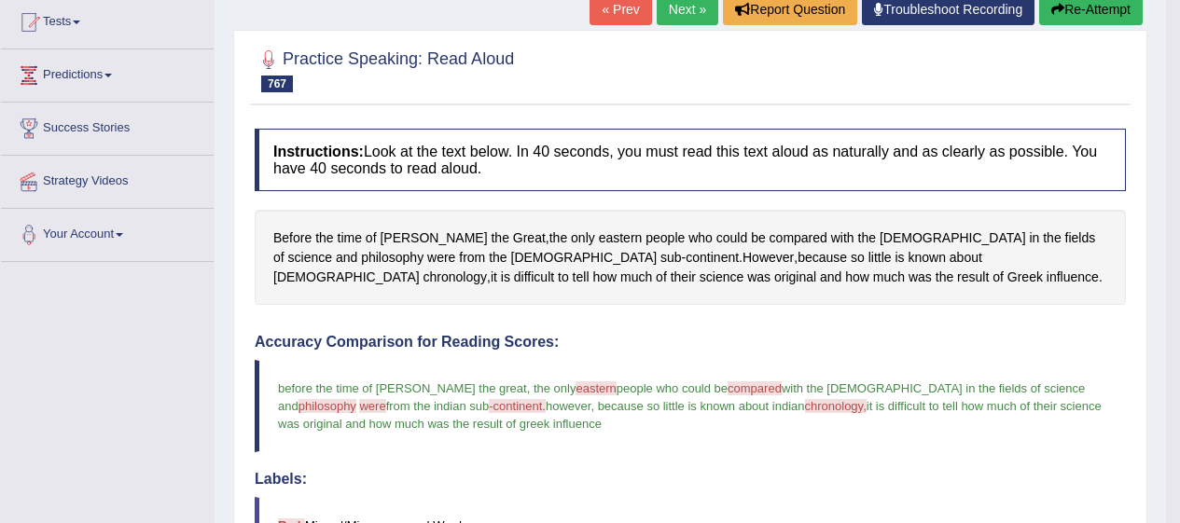
scroll to position [0, 0]
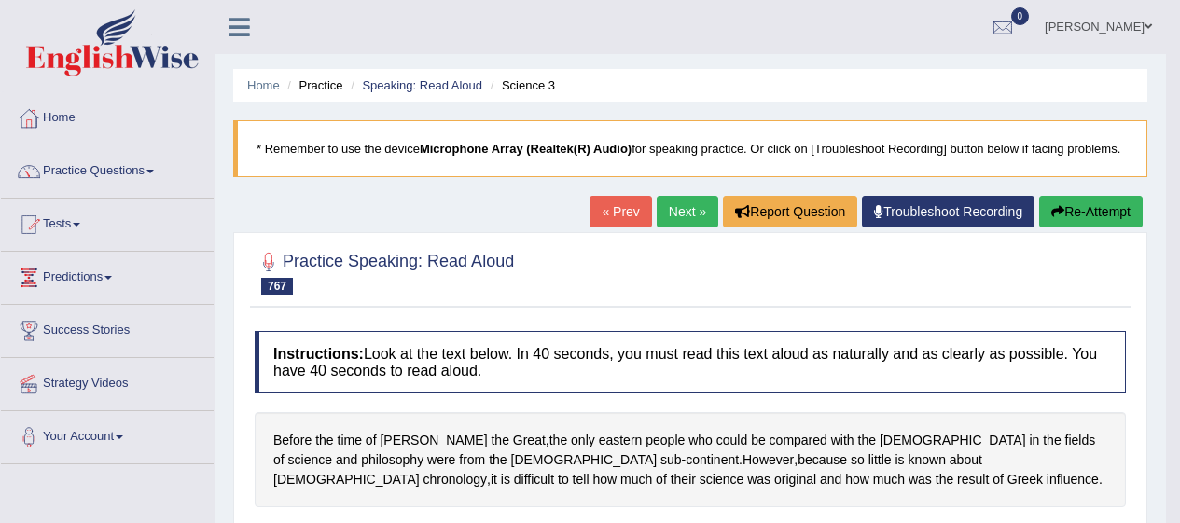
click at [679, 215] on link "Next »" at bounding box center [688, 212] width 62 height 32
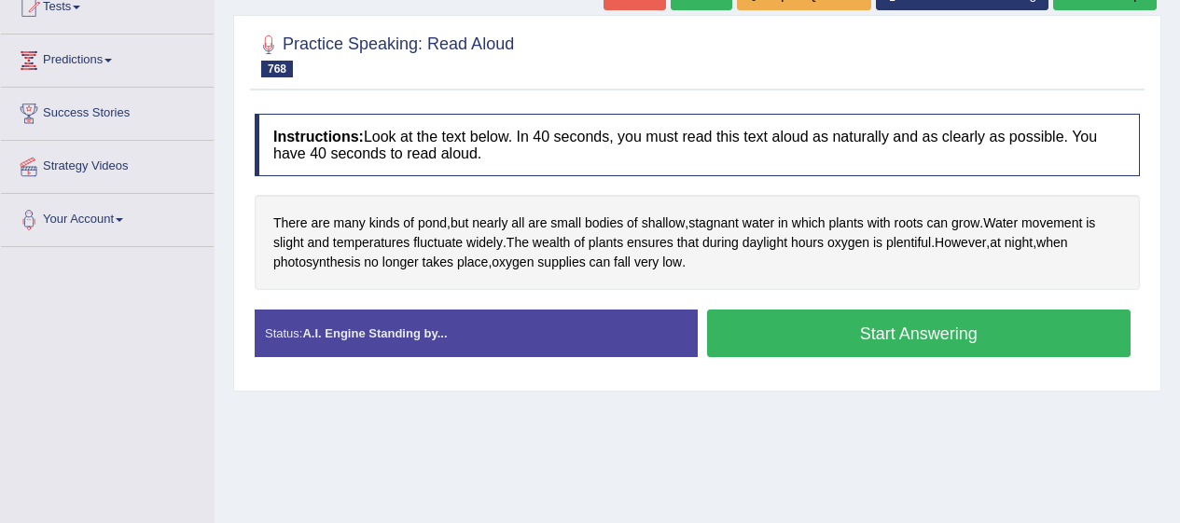
scroll to position [218, 0]
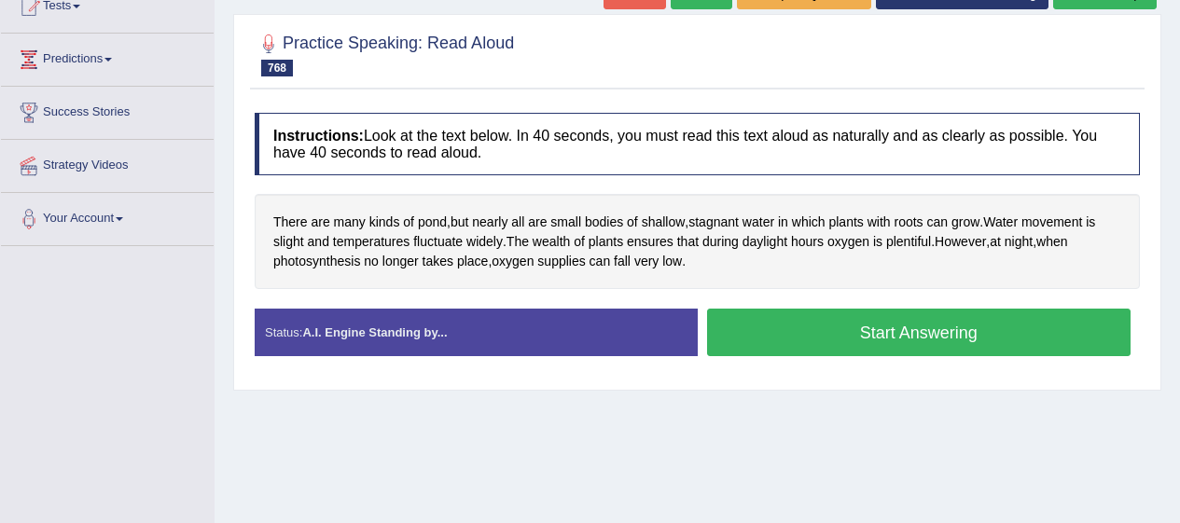
click at [765, 318] on button "Start Answering" at bounding box center [919, 333] width 424 height 48
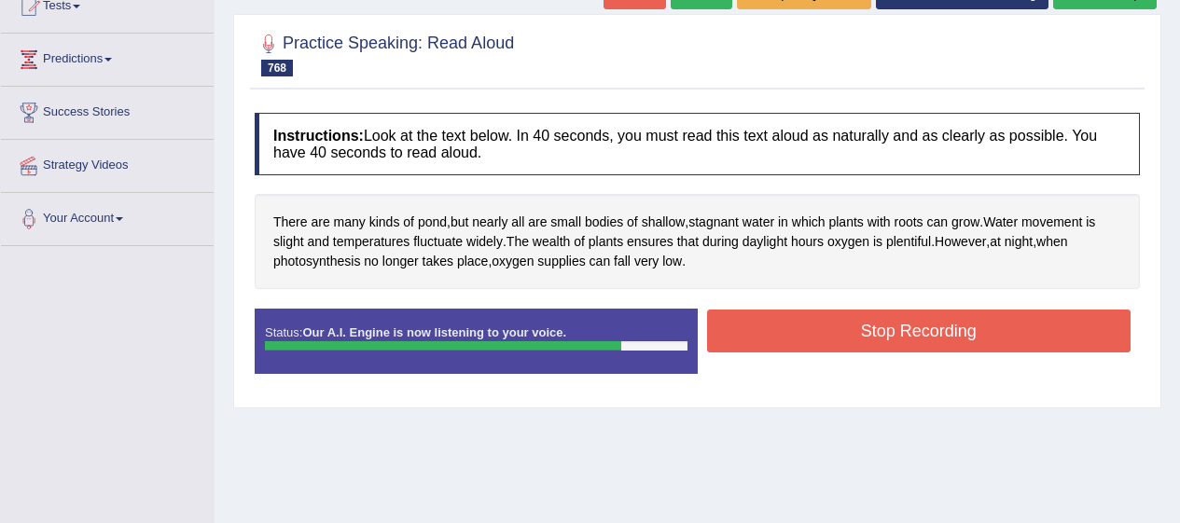
click at [848, 323] on button "Stop Recording" at bounding box center [919, 331] width 424 height 43
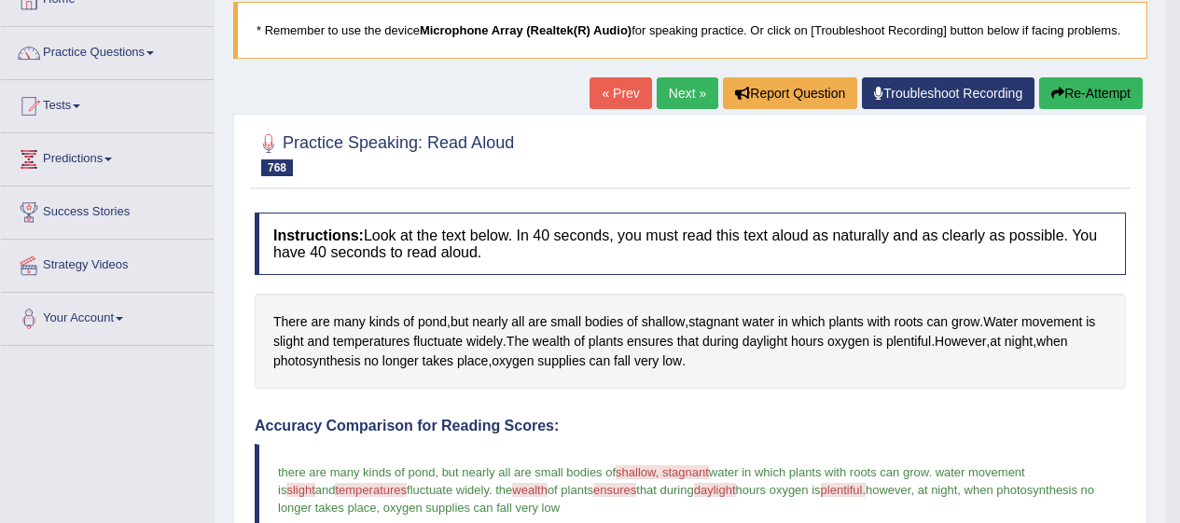
scroll to position [117, 0]
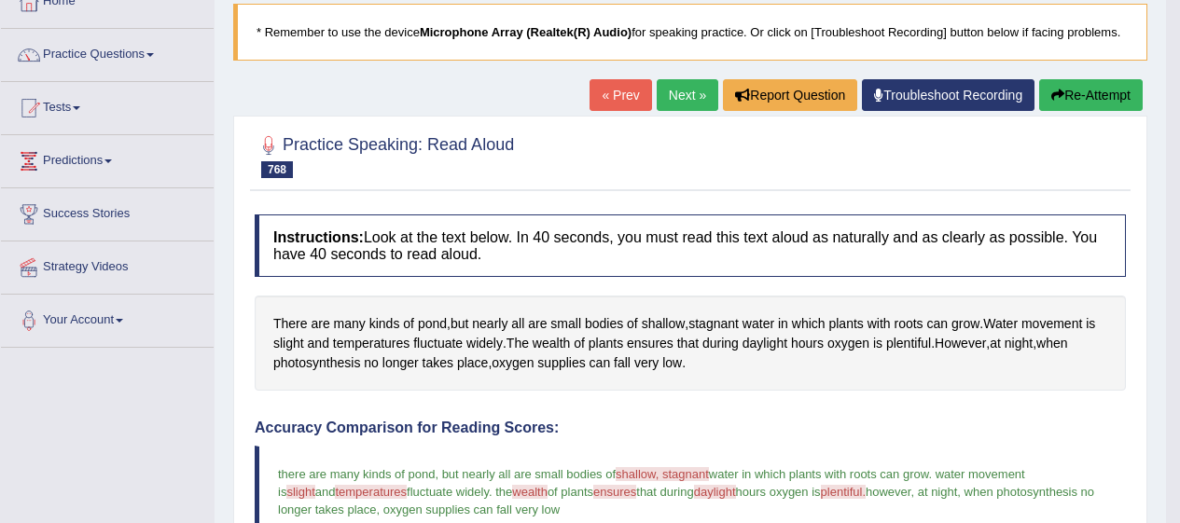
click at [691, 100] on link "Next »" at bounding box center [688, 95] width 62 height 32
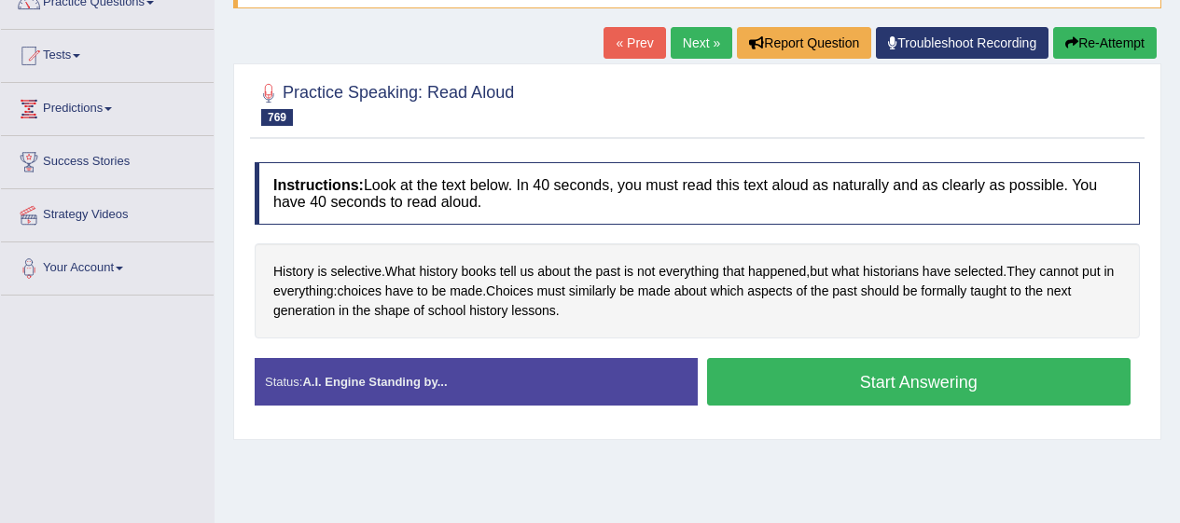
click at [802, 382] on button "Start Answering" at bounding box center [919, 382] width 424 height 48
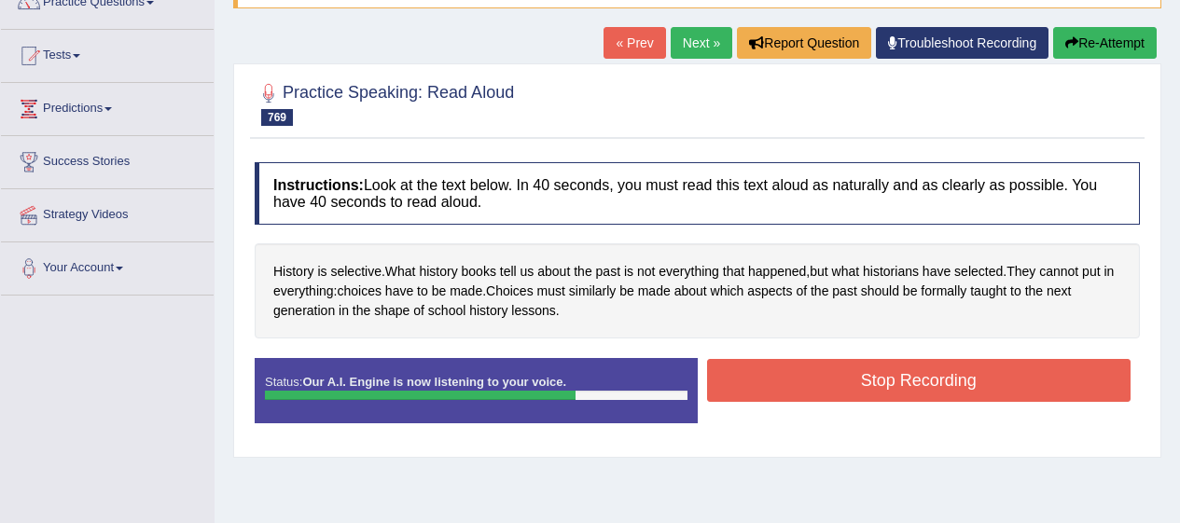
click at [905, 378] on button "Stop Recording" at bounding box center [919, 380] width 424 height 43
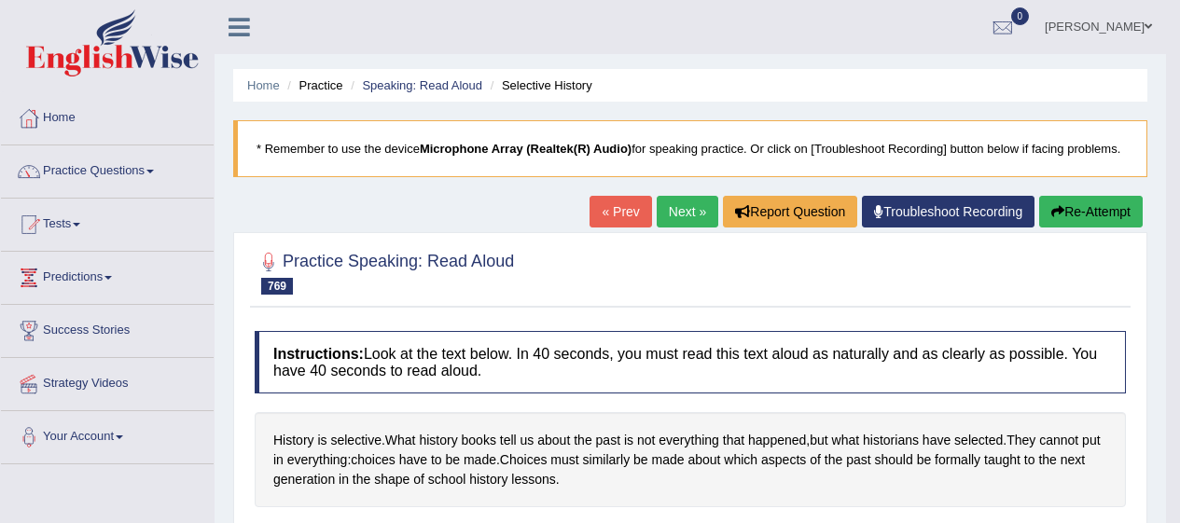
click at [691, 213] on link "Next »" at bounding box center [688, 212] width 62 height 32
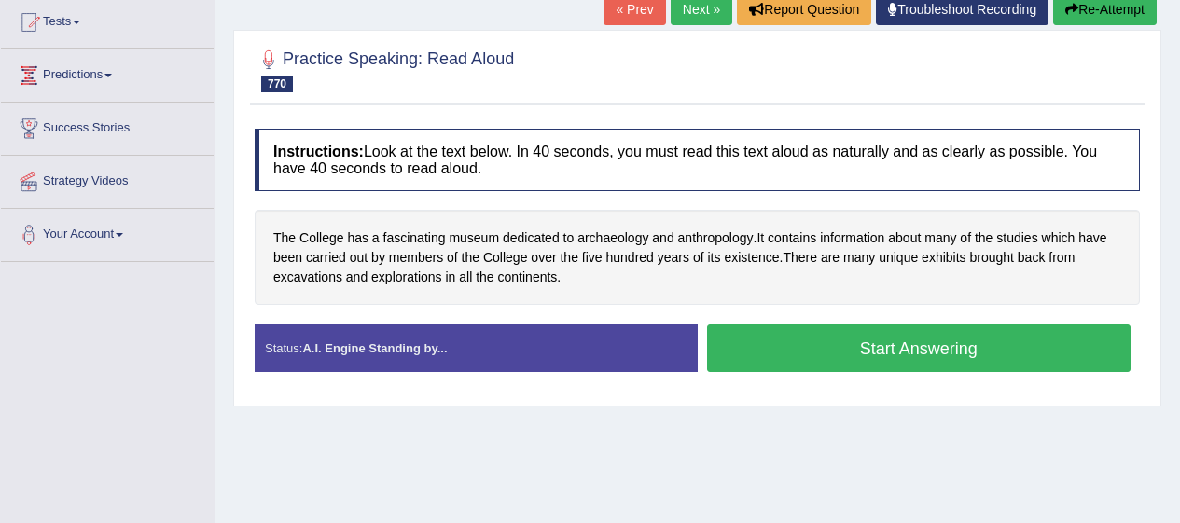
click at [794, 331] on button "Start Answering" at bounding box center [919, 349] width 424 height 48
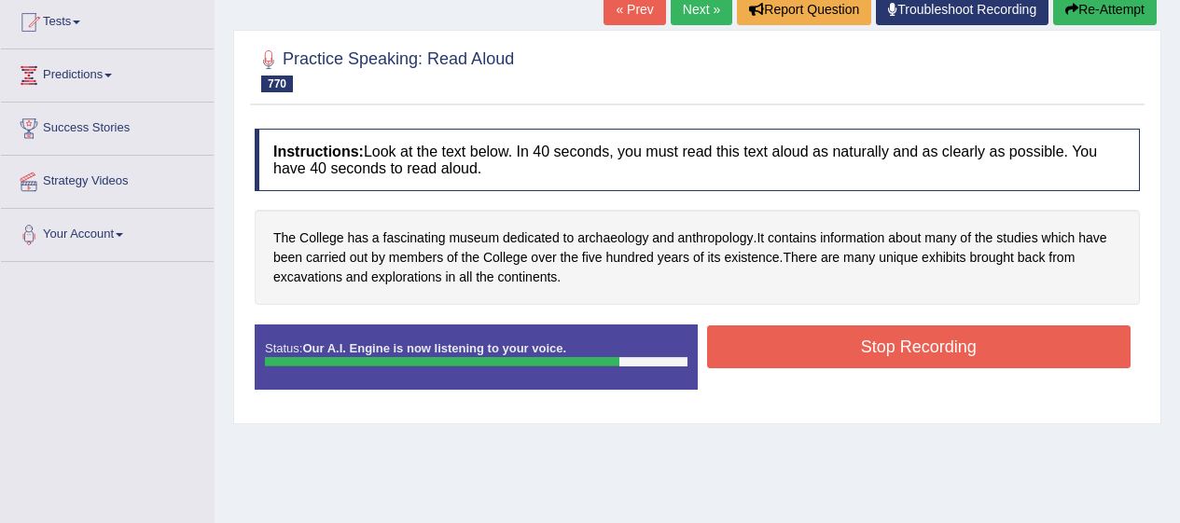
click at [882, 350] on button "Stop Recording" at bounding box center [919, 347] width 424 height 43
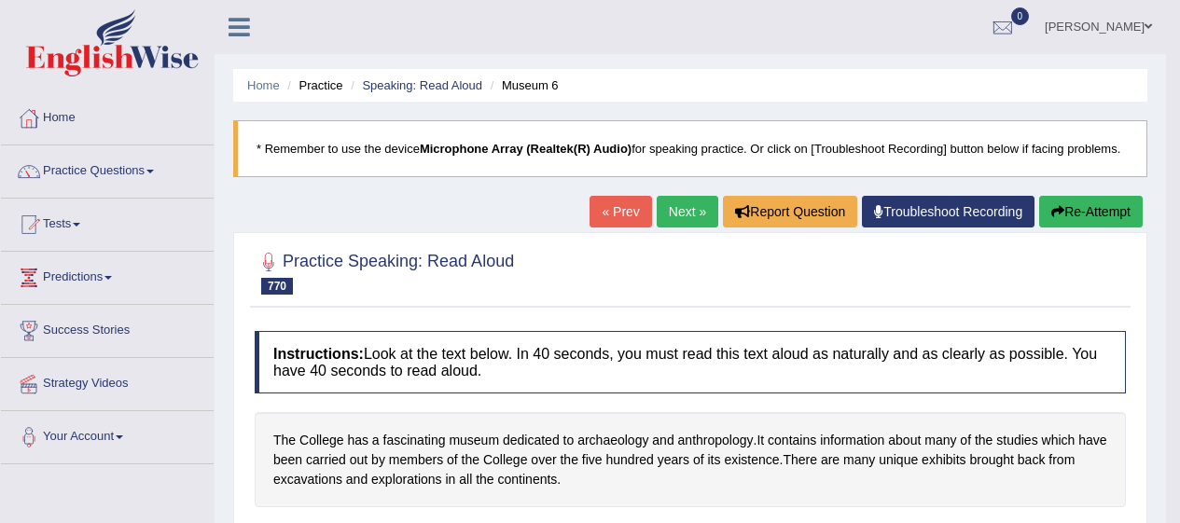
click at [113, 172] on link "Practice Questions" at bounding box center [107, 169] width 213 height 47
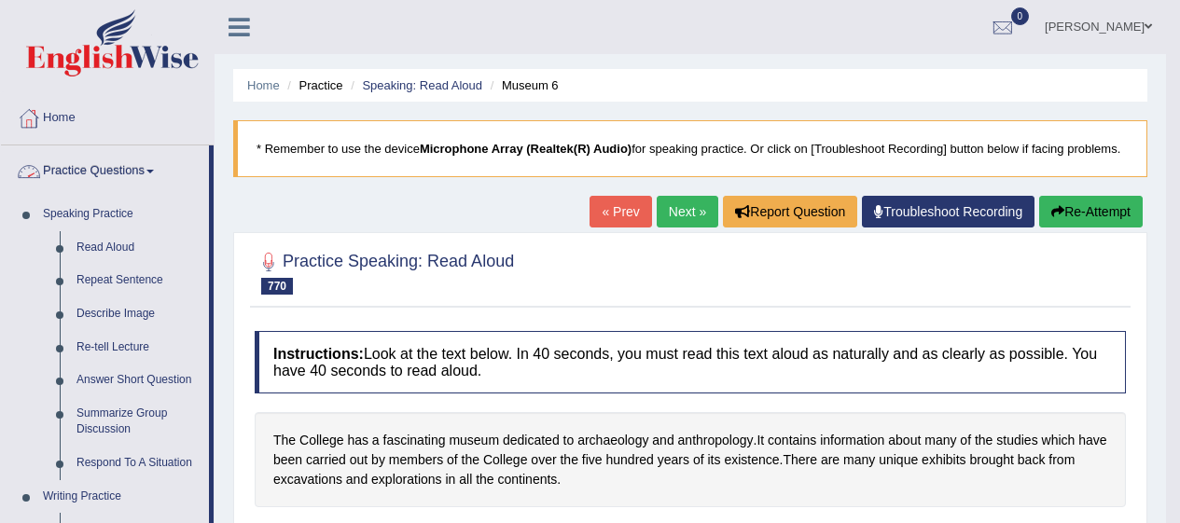
click at [132, 246] on link "Read Aloud" at bounding box center [138, 248] width 141 height 34
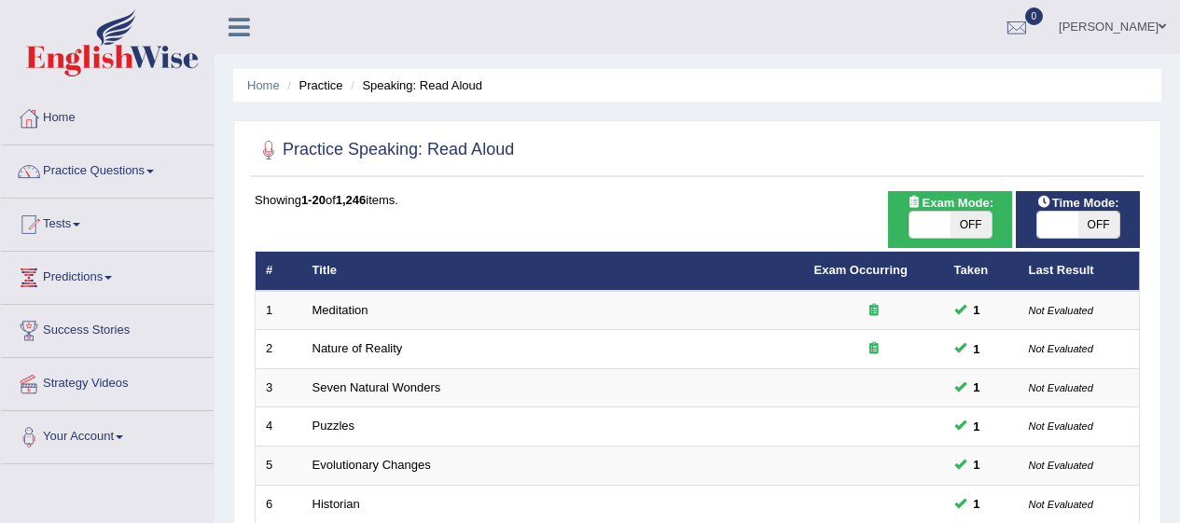
click at [965, 220] on span "OFF" at bounding box center [971, 225] width 41 height 26
checkbox input "true"
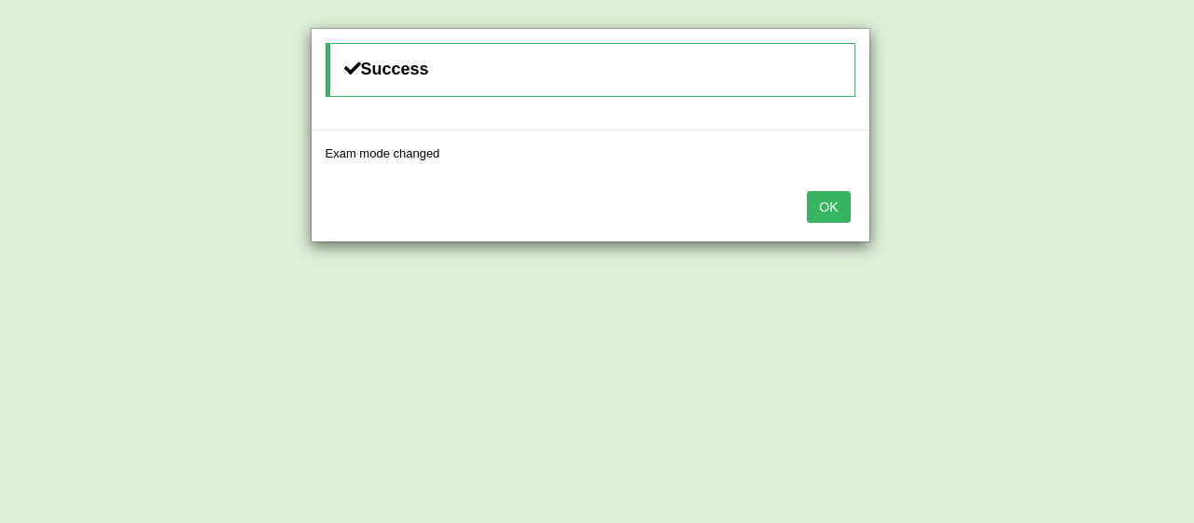
click at [837, 207] on button "OK" at bounding box center [828, 207] width 43 height 32
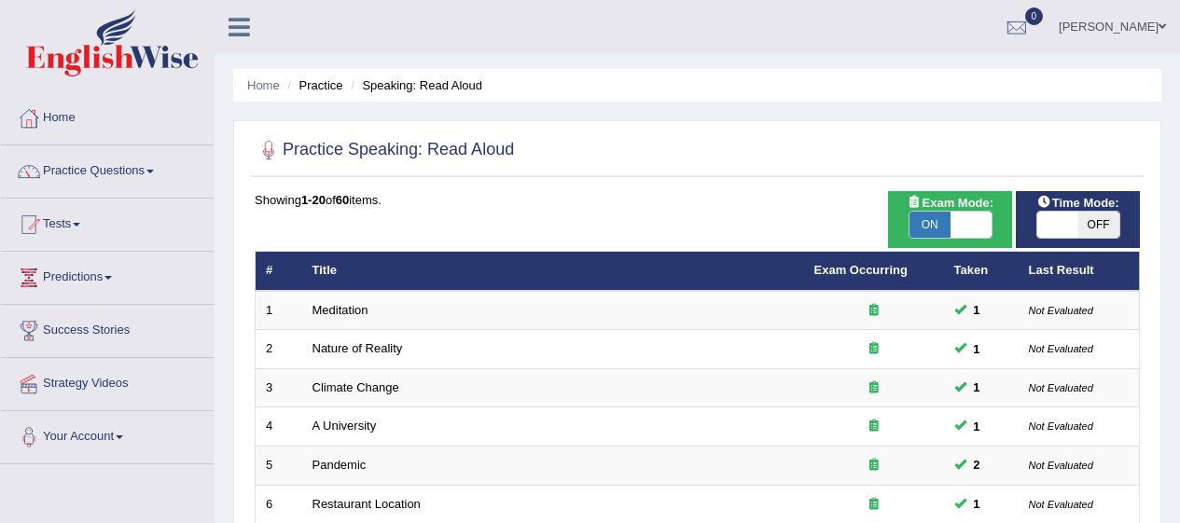
click at [1091, 230] on span "OFF" at bounding box center [1098, 225] width 41 height 26
checkbox input "true"
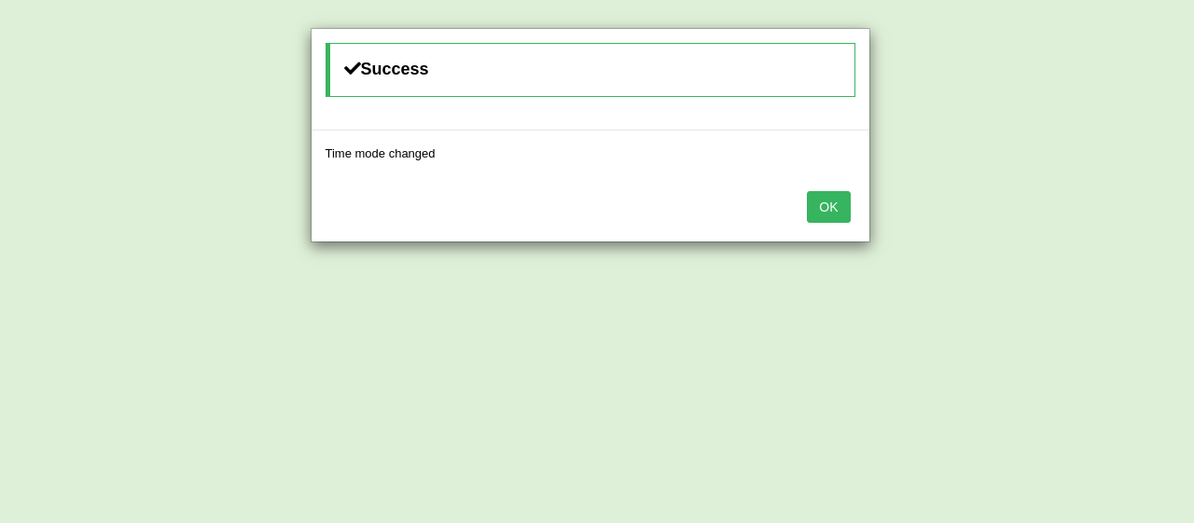
click at [809, 205] on button "OK" at bounding box center [828, 207] width 43 height 32
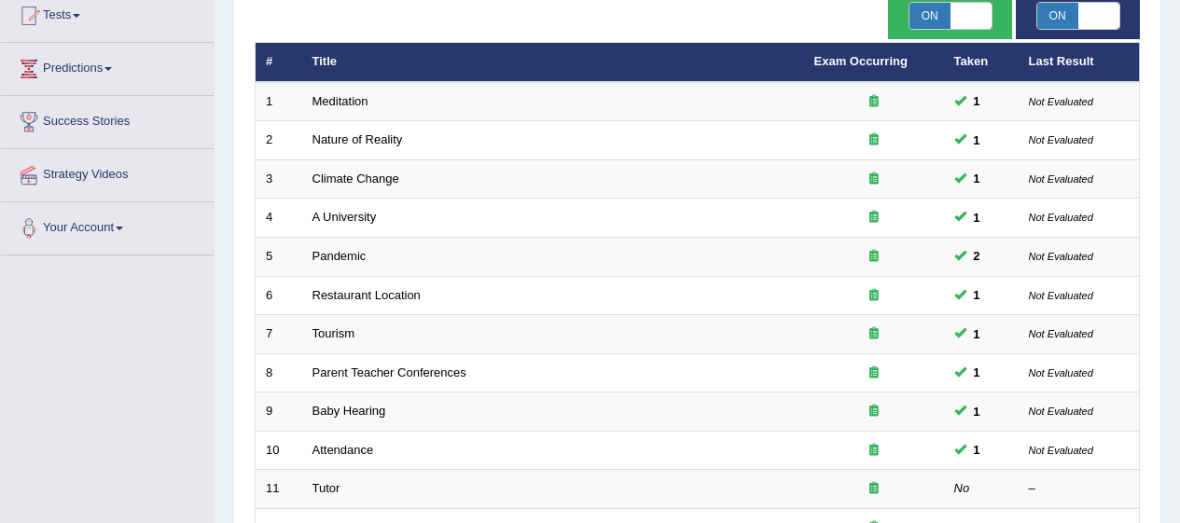
scroll to position [188, 0]
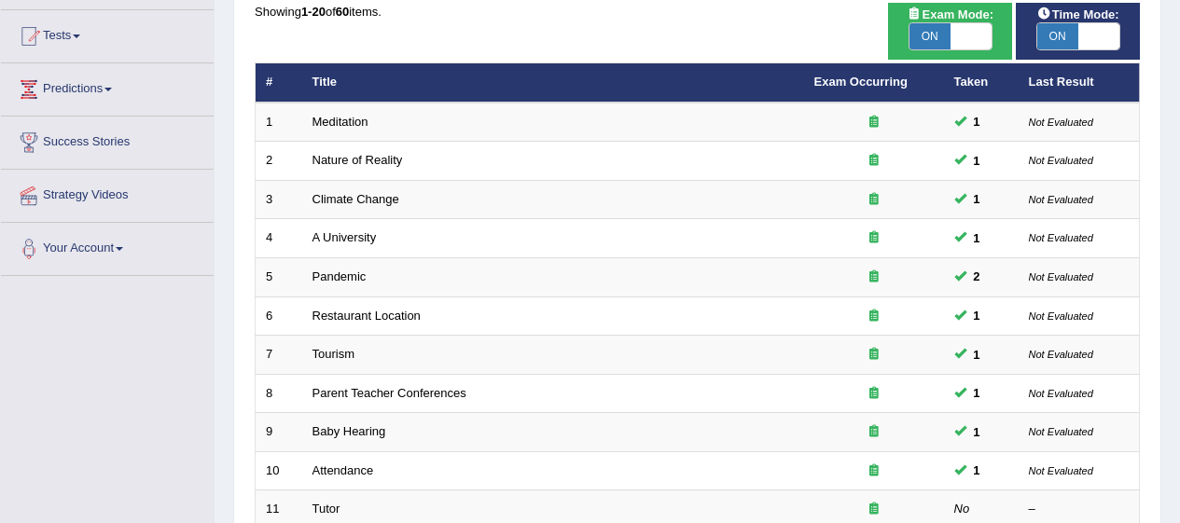
click at [428, 124] on td "Meditation" at bounding box center [553, 122] width 502 height 39
click at [428, 123] on td "Meditation" at bounding box center [553, 122] width 502 height 39
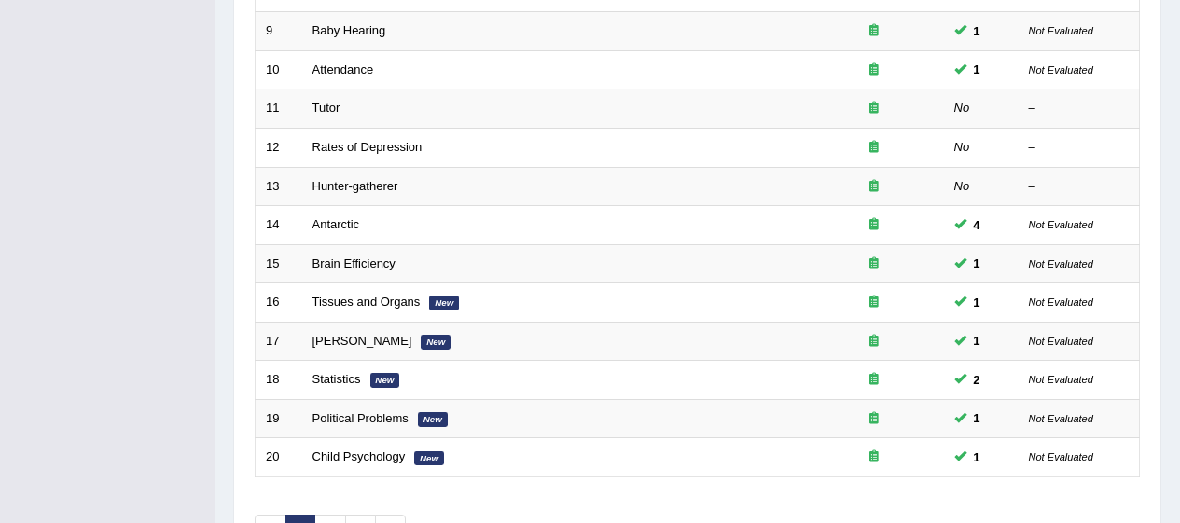
scroll to position [577, 0]
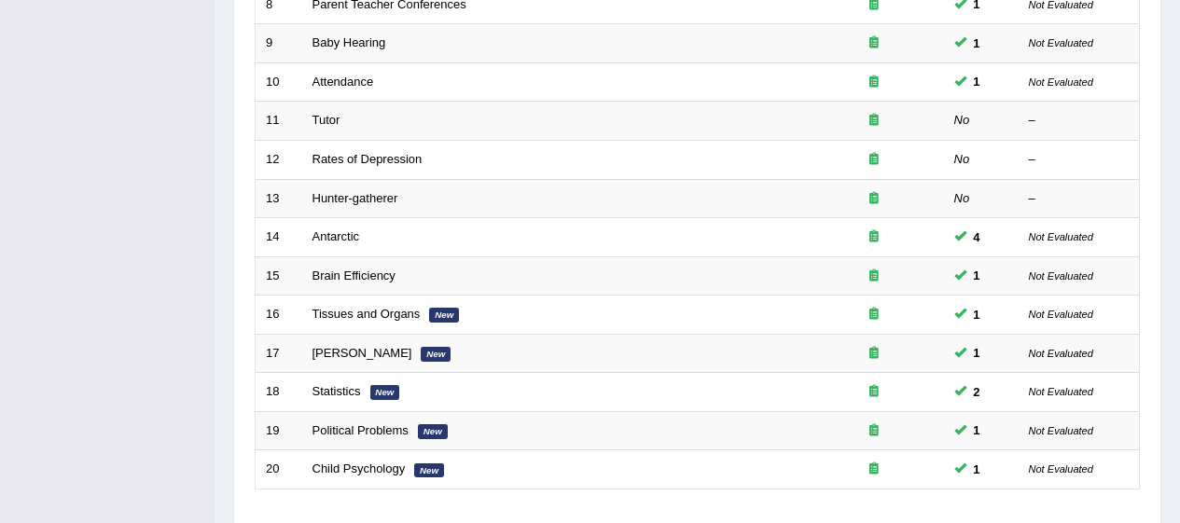
click at [349, 131] on td "Tutor" at bounding box center [553, 121] width 502 height 39
click at [352, 125] on td "Tutor" at bounding box center [553, 121] width 502 height 39
click at [335, 123] on link "Tutor" at bounding box center [326, 120] width 28 height 14
click at [338, 120] on link "Tutor" at bounding box center [326, 120] width 28 height 14
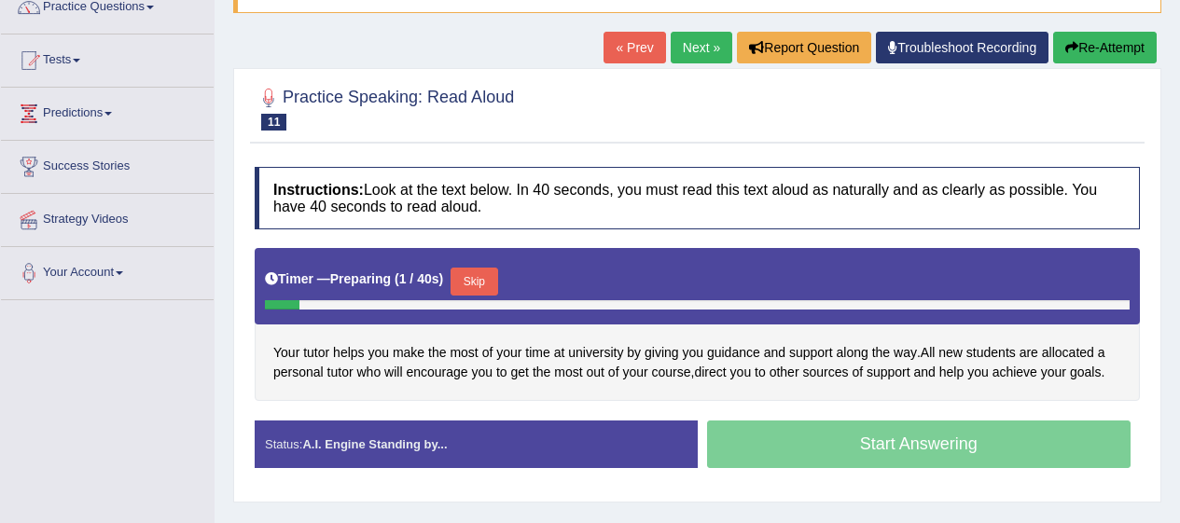
scroll to position [183, 0]
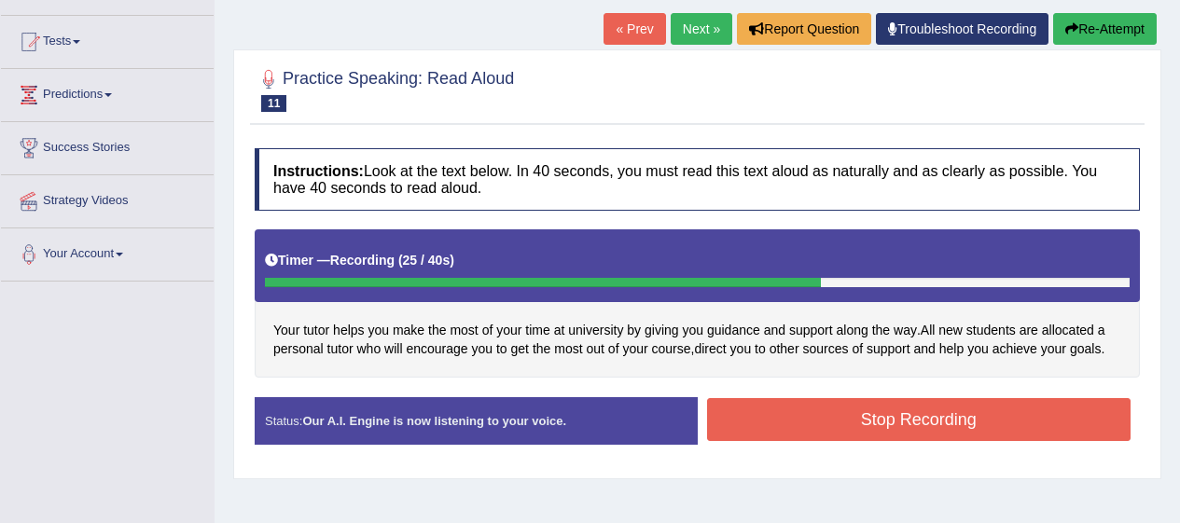
click at [992, 421] on button "Stop Recording" at bounding box center [919, 419] width 424 height 43
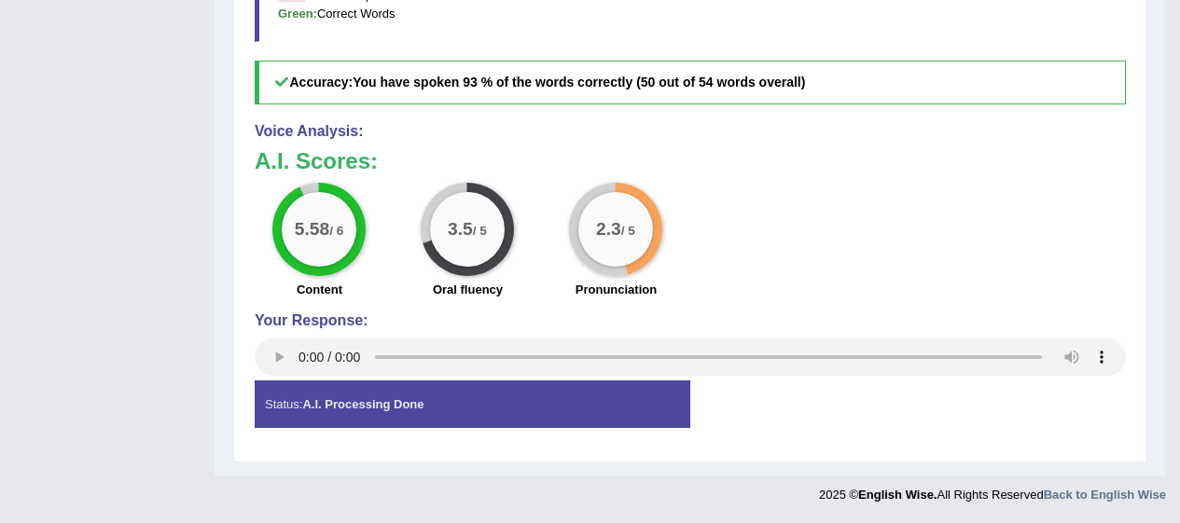
scroll to position [788, 0]
click at [613, 400] on div "Status: A.I. Processing Done" at bounding box center [473, 405] width 436 height 48
click at [593, 400] on div "Status: A.I. Processing Done" at bounding box center [473, 405] width 436 height 48
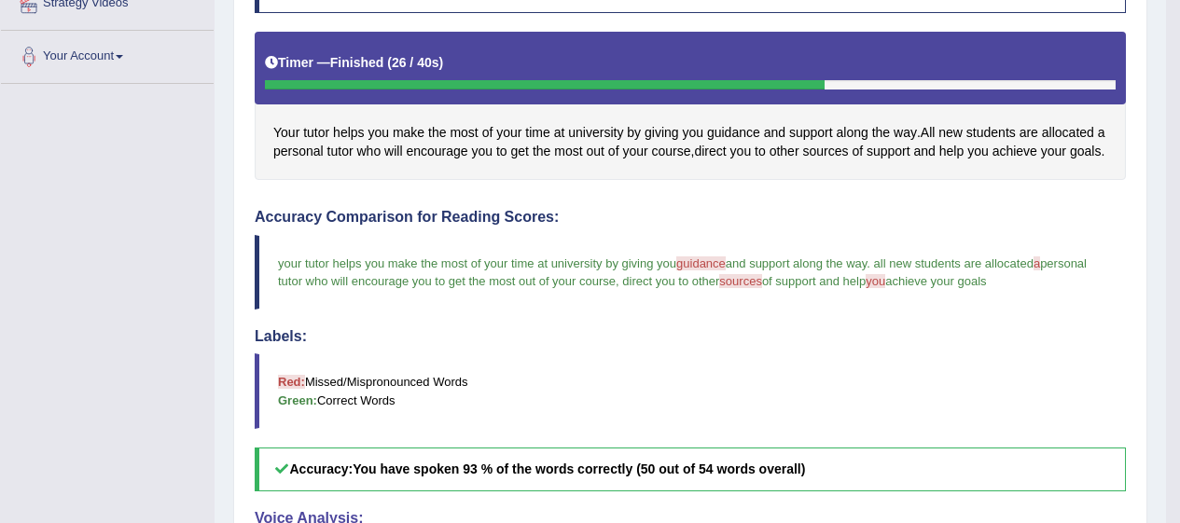
scroll to position [381, 0]
click at [713, 271] on span "guidance" at bounding box center [700, 264] width 49 height 14
click at [731, 135] on span "guidance" at bounding box center [733, 133] width 53 height 20
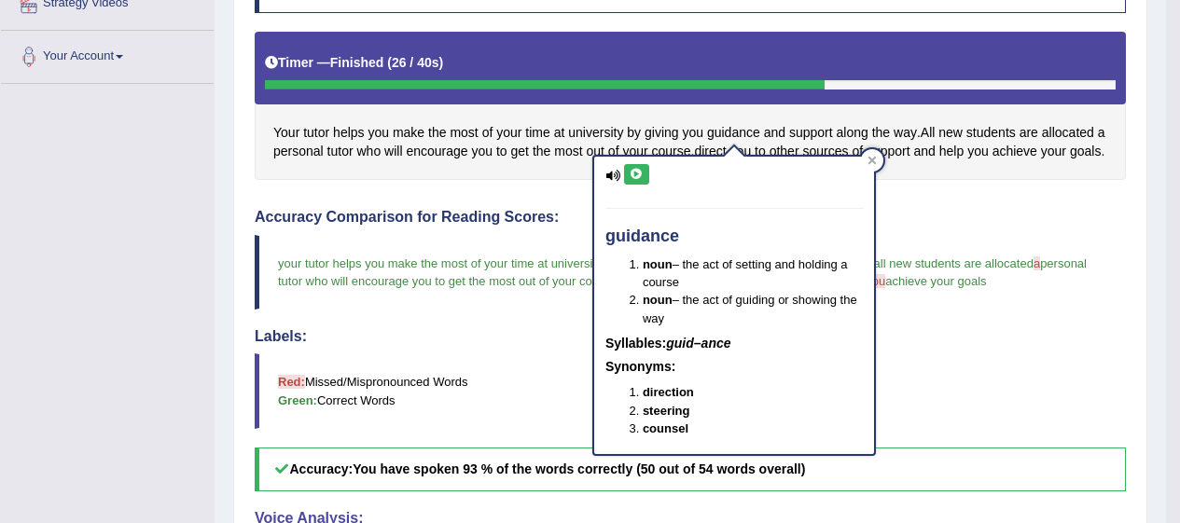
click at [638, 174] on icon at bounding box center [637, 174] width 14 height 11
click at [871, 163] on icon at bounding box center [872, 160] width 9 height 9
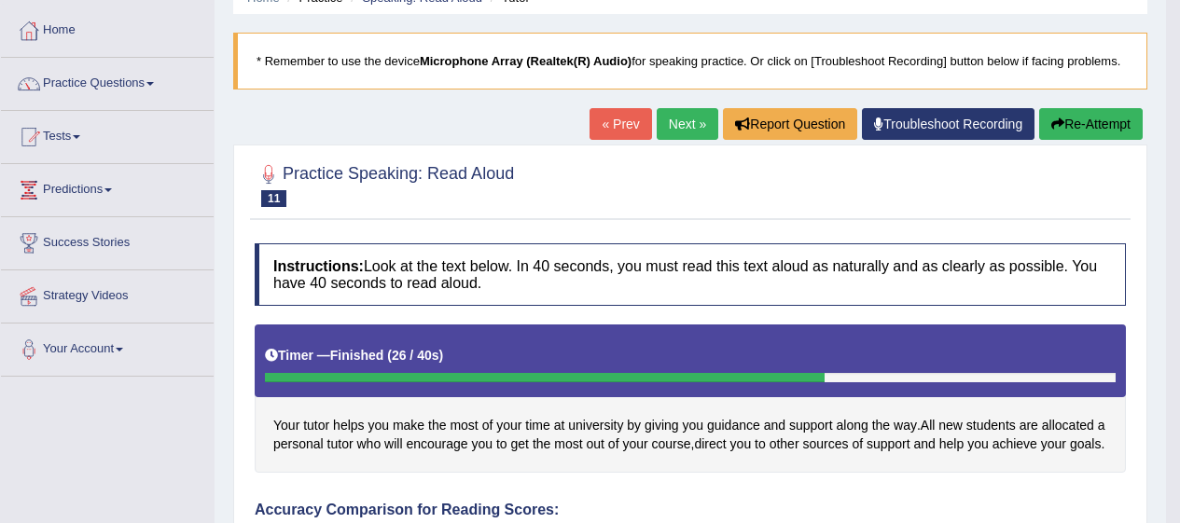
scroll to position [35, 0]
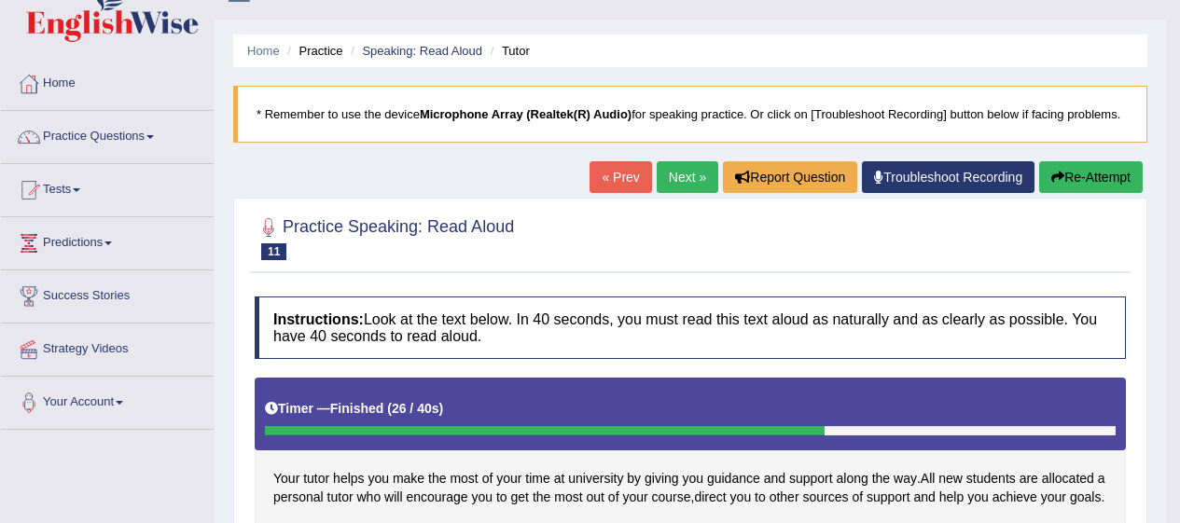
click at [686, 182] on link "Next »" at bounding box center [688, 177] width 62 height 32
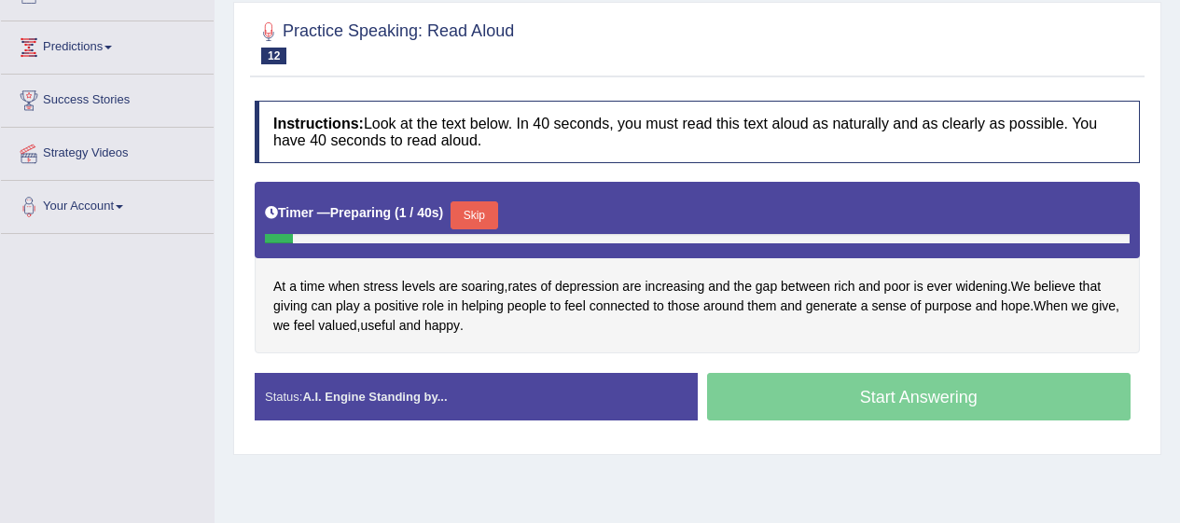
scroll to position [230, 0]
click at [479, 280] on span "soaring" at bounding box center [483, 287] width 43 height 20
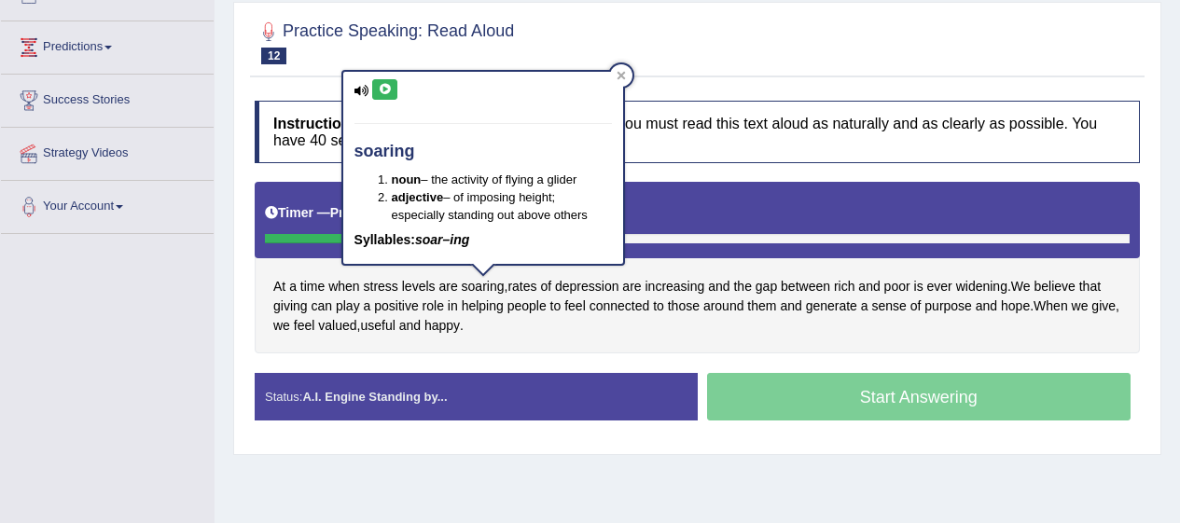
click at [383, 86] on icon at bounding box center [385, 89] width 14 height 11
click at [983, 290] on span "widening" at bounding box center [981, 287] width 51 height 20
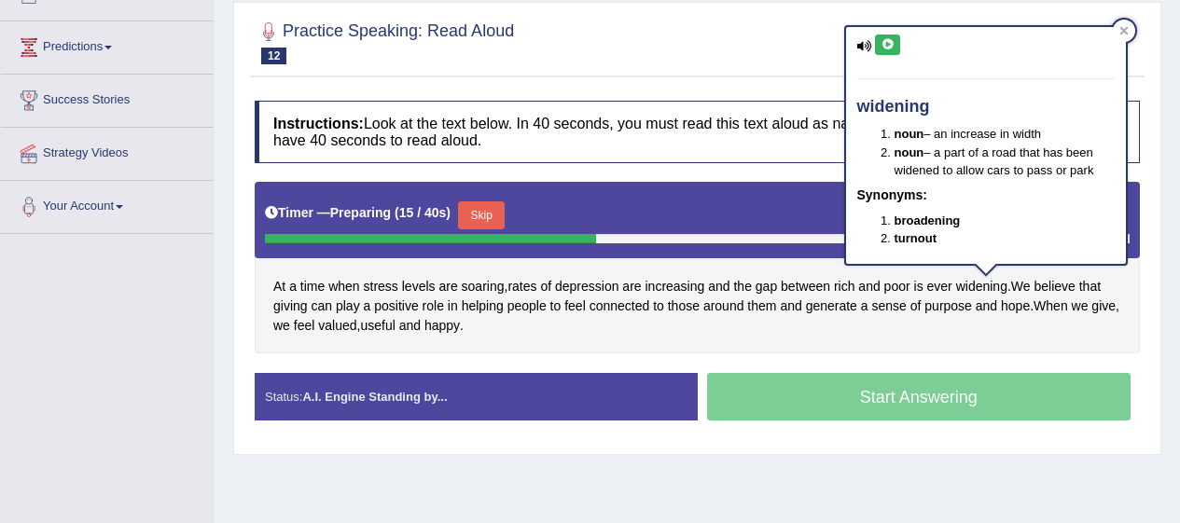
click at [865, 42] on icon at bounding box center [864, 46] width 15 height 12
click at [889, 41] on icon at bounding box center [888, 44] width 14 height 11
click at [888, 40] on icon at bounding box center [888, 44] width 14 height 11
click at [1119, 31] on icon at bounding box center [1123, 30] width 9 height 9
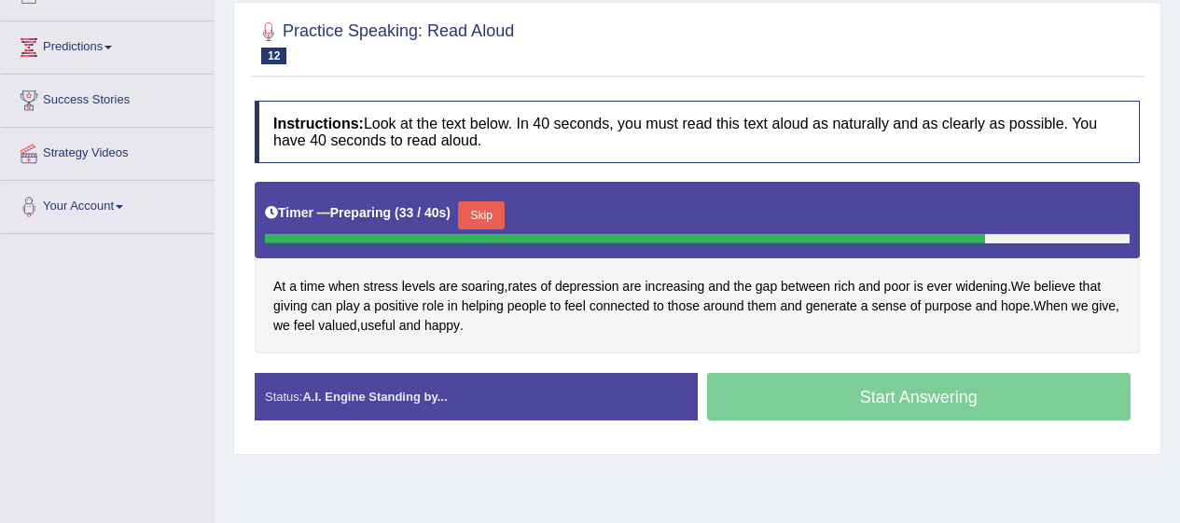
click at [501, 219] on button "Skip" at bounding box center [481, 215] width 47 height 28
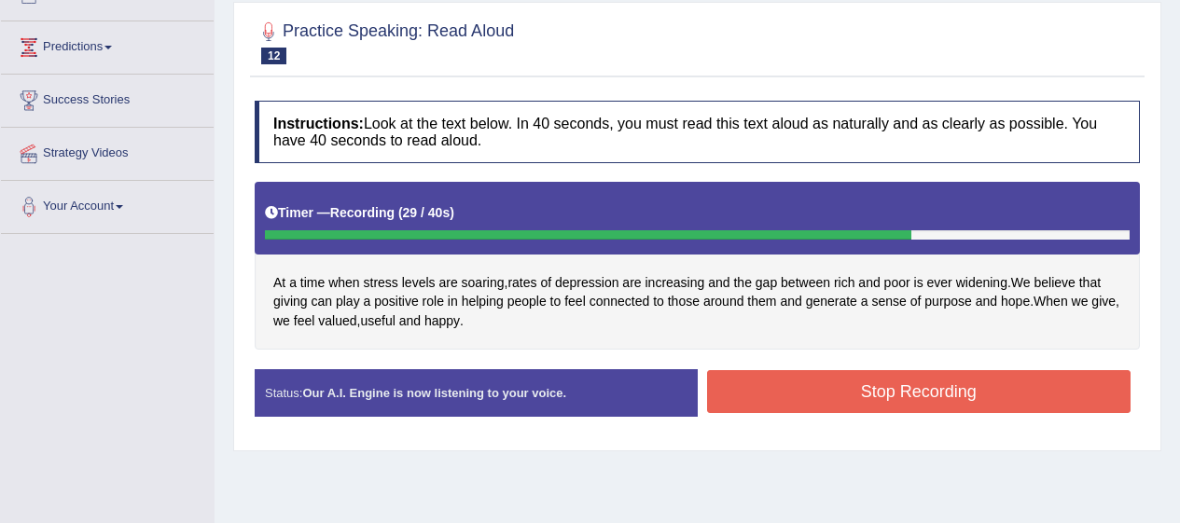
click at [928, 390] on button "Stop Recording" at bounding box center [919, 391] width 424 height 43
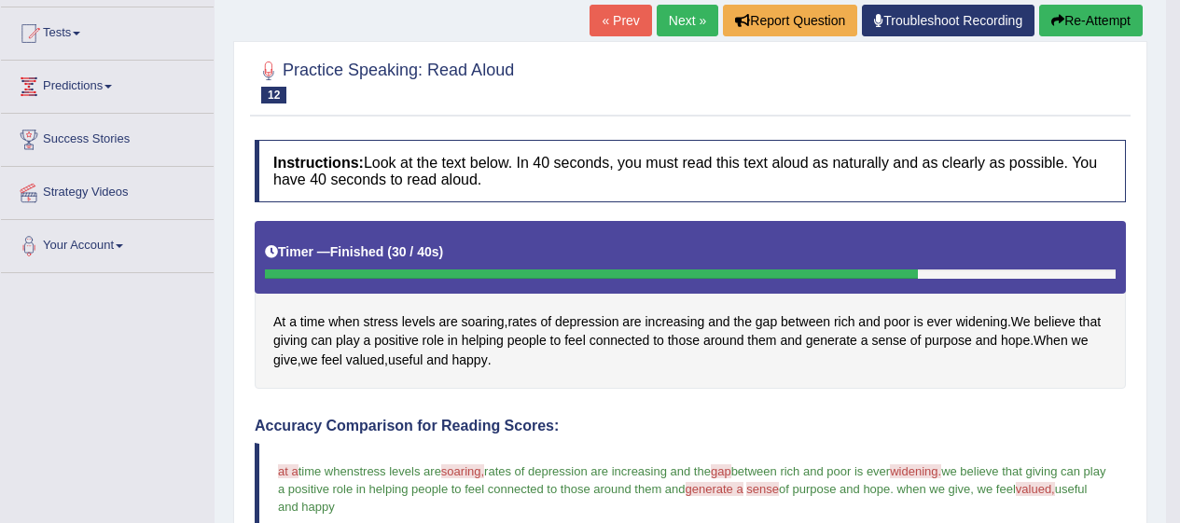
scroll to position [0, 0]
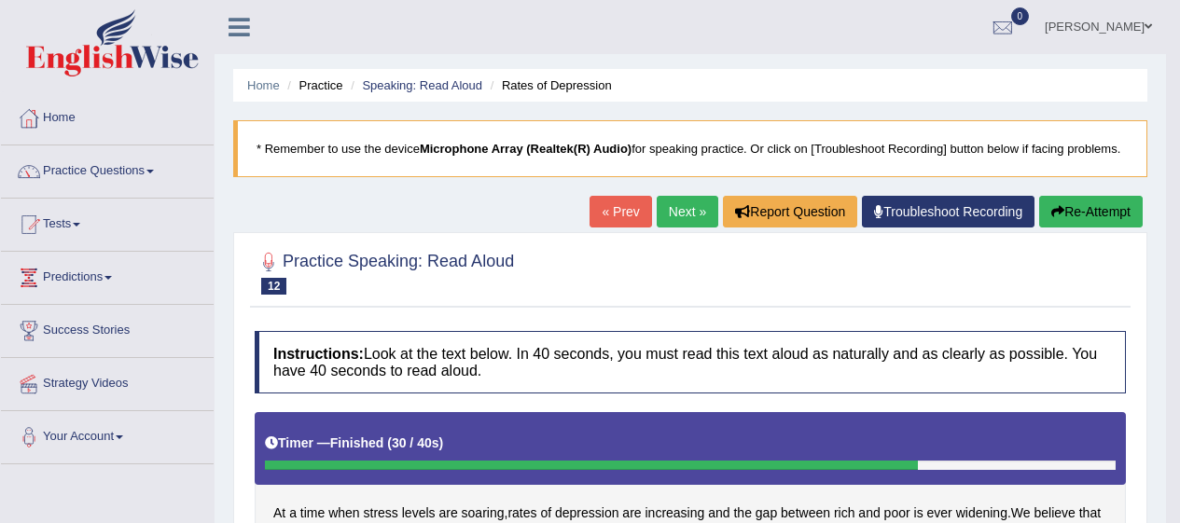
click at [127, 162] on link "Practice Questions" at bounding box center [107, 169] width 213 height 47
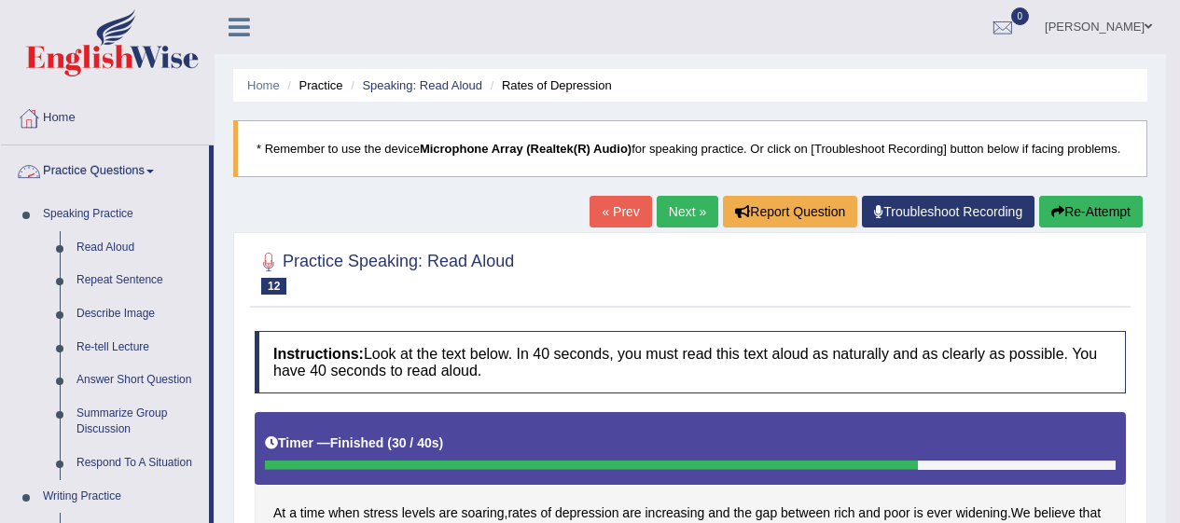
click at [141, 283] on link "Repeat Sentence" at bounding box center [138, 281] width 141 height 34
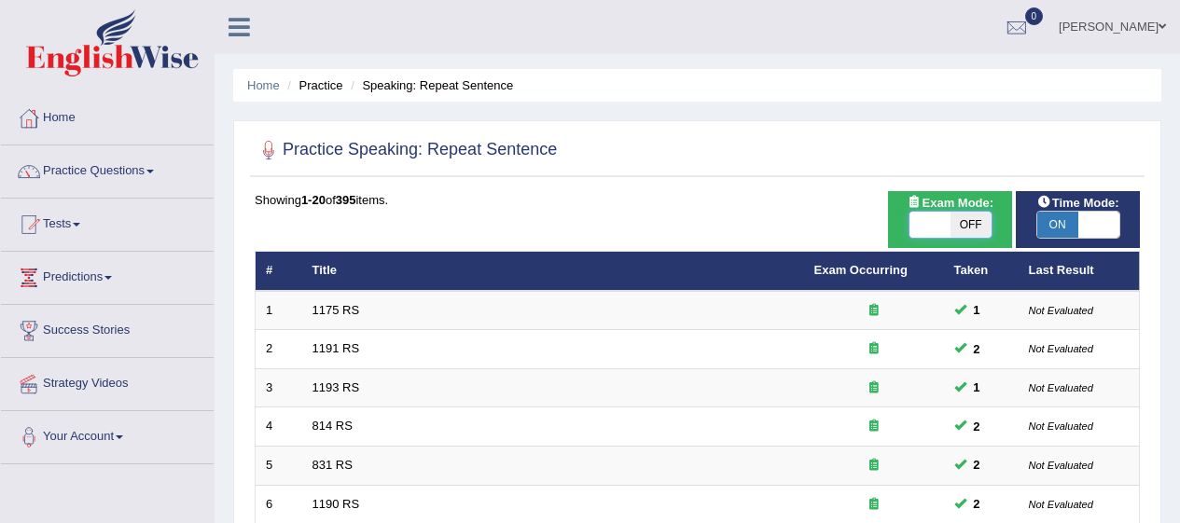
checkbox input "false"
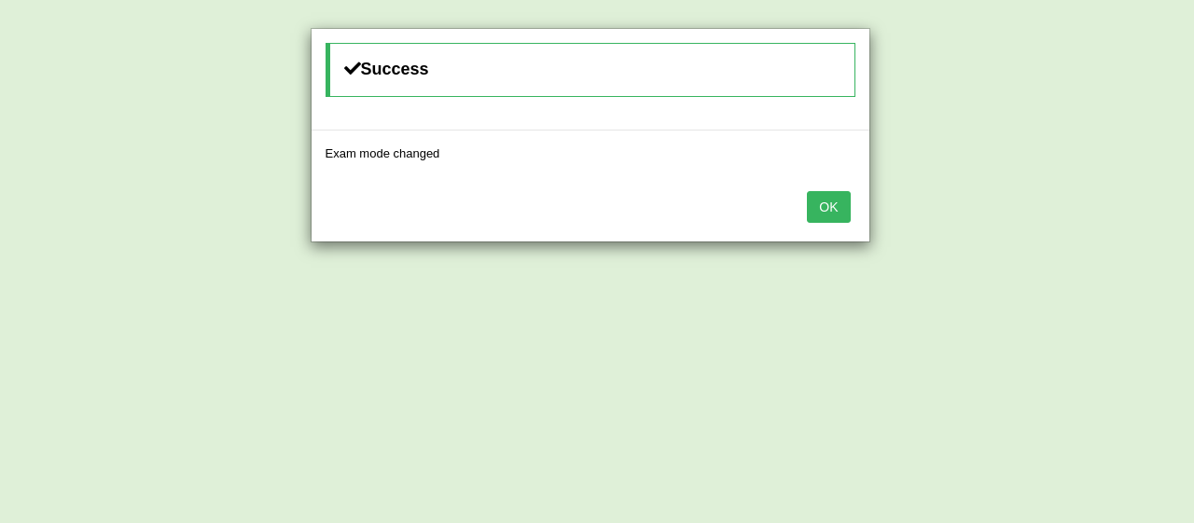
click at [1093, 229] on div "Success Exam mode changed OK" at bounding box center [597, 261] width 1194 height 523
click at [809, 202] on button "OK" at bounding box center [828, 207] width 43 height 32
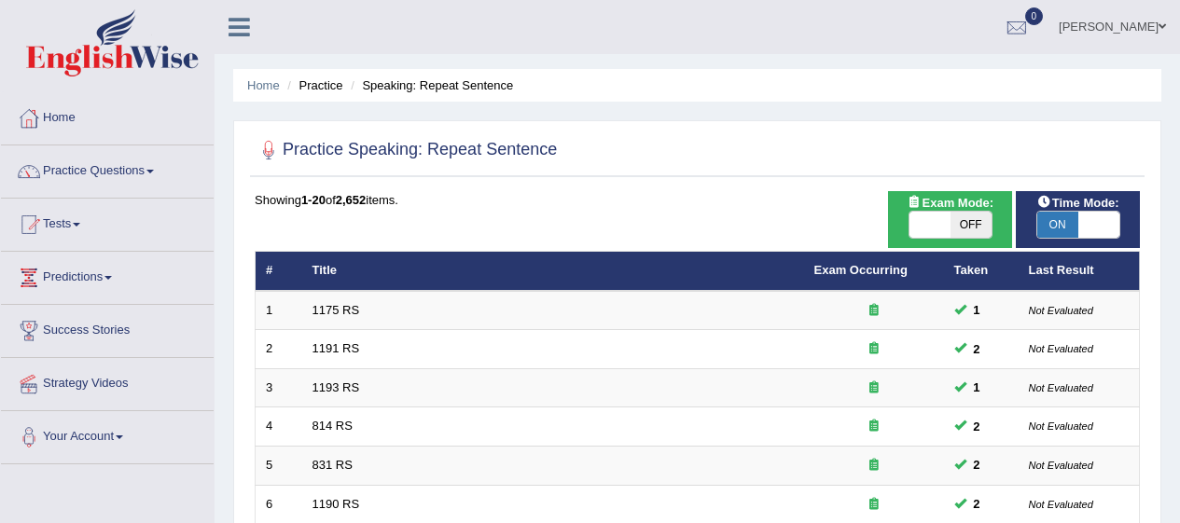
checkbox input "false"
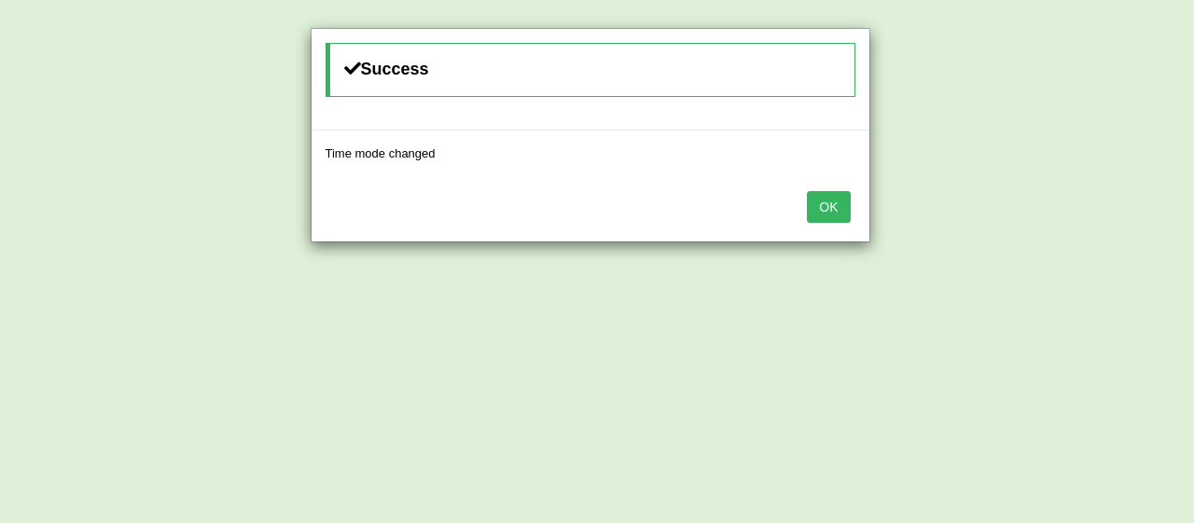
click at [841, 215] on button "OK" at bounding box center [828, 207] width 43 height 32
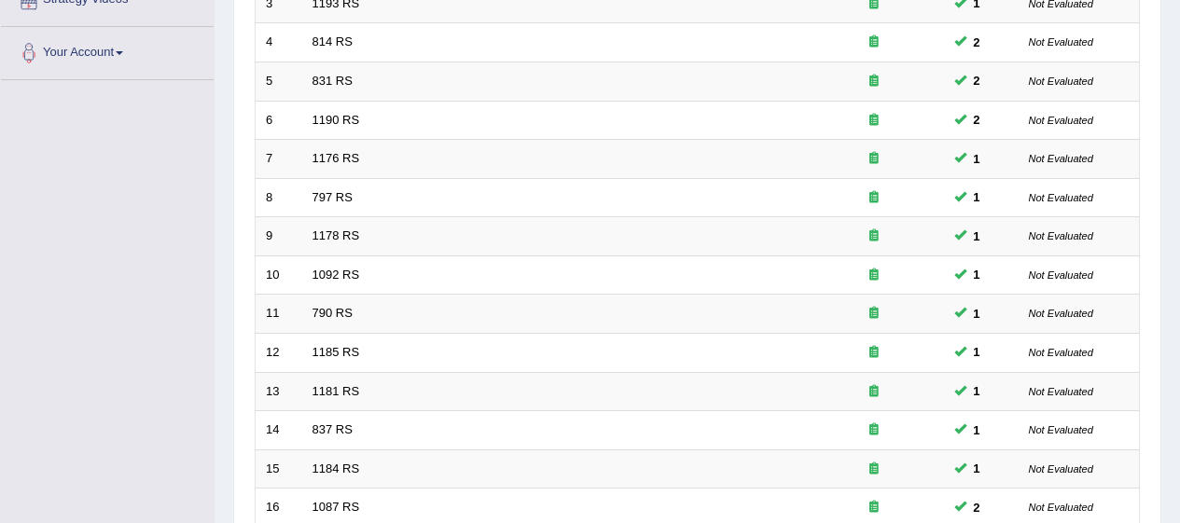
scroll to position [712, 0]
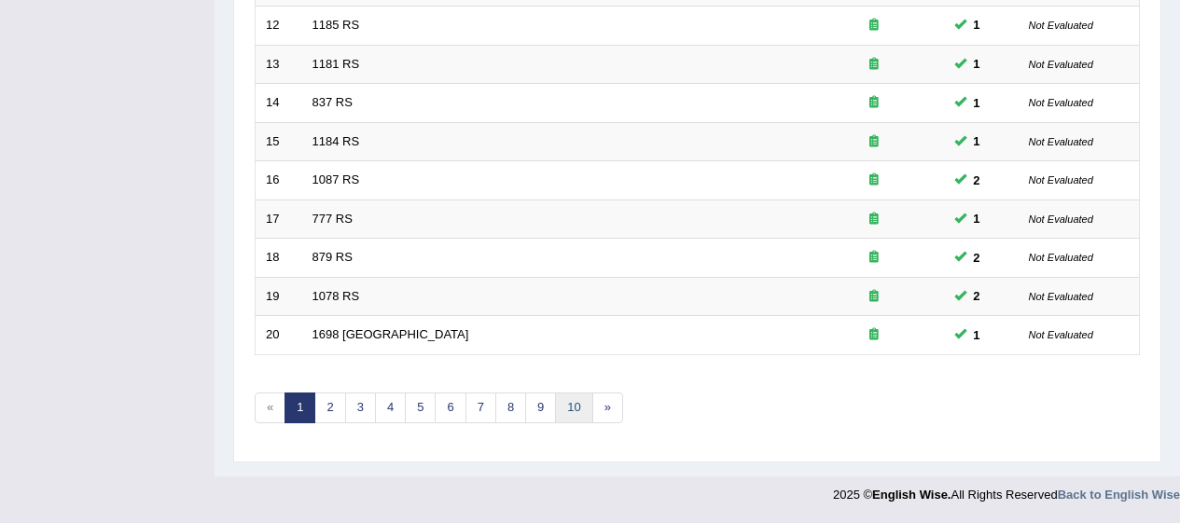
click at [575, 409] on link "10" at bounding box center [573, 408] width 37 height 31
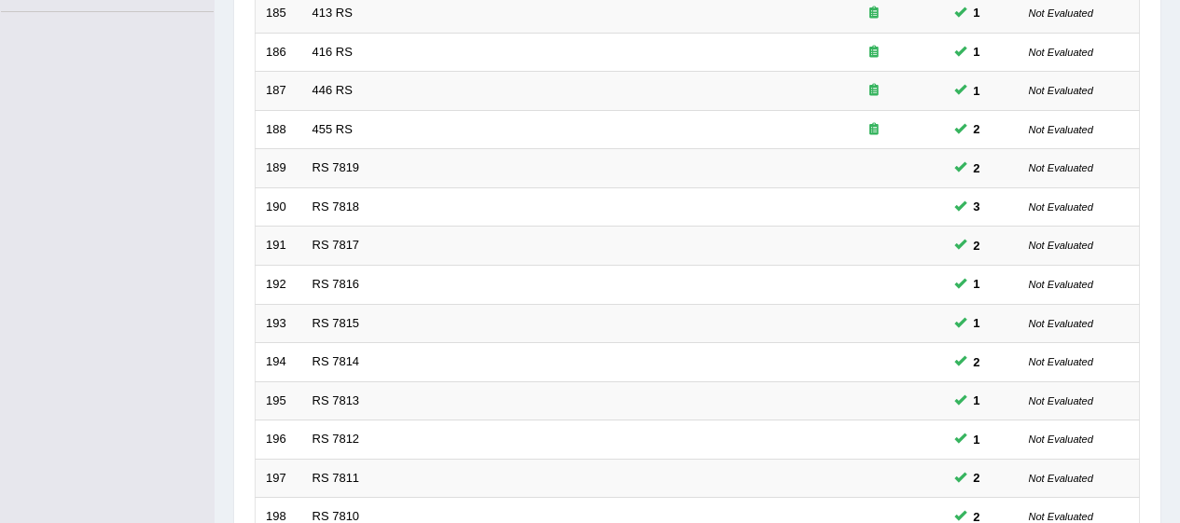
scroll to position [712, 0]
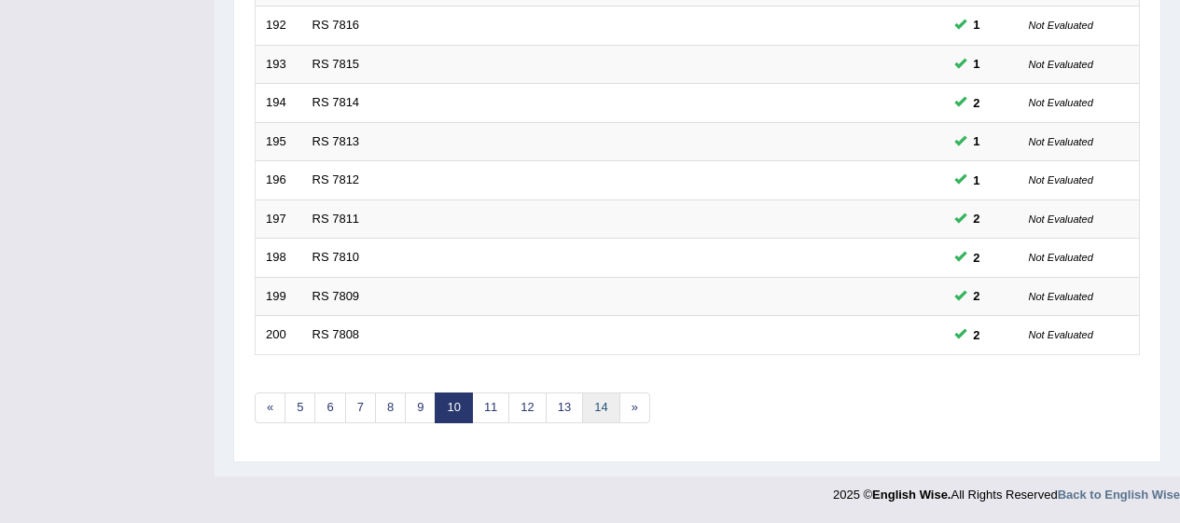
click at [593, 419] on link "14" at bounding box center [600, 408] width 37 height 31
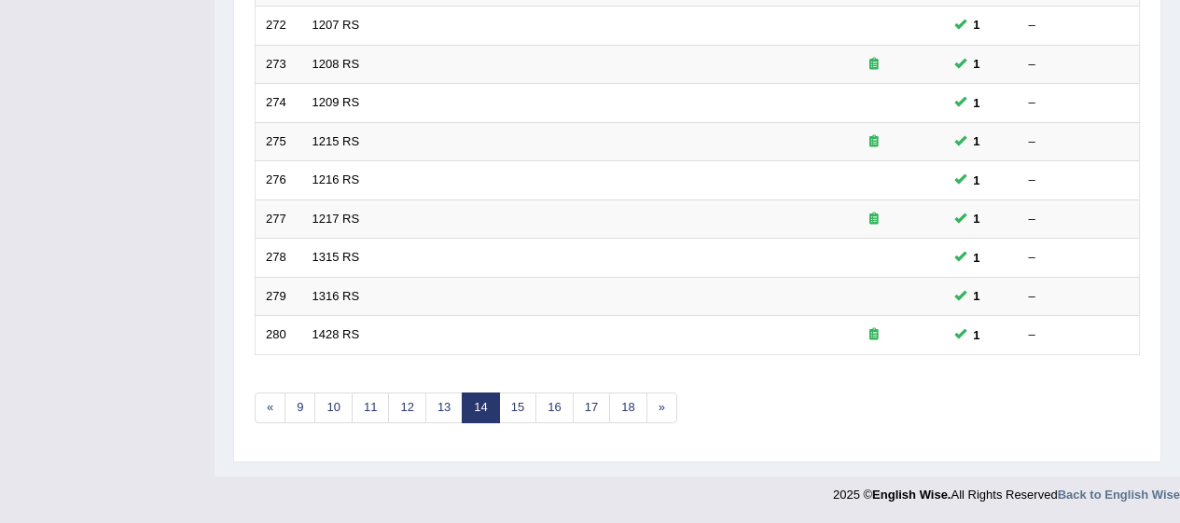
click at [617, 413] on link "18" at bounding box center [627, 408] width 37 height 31
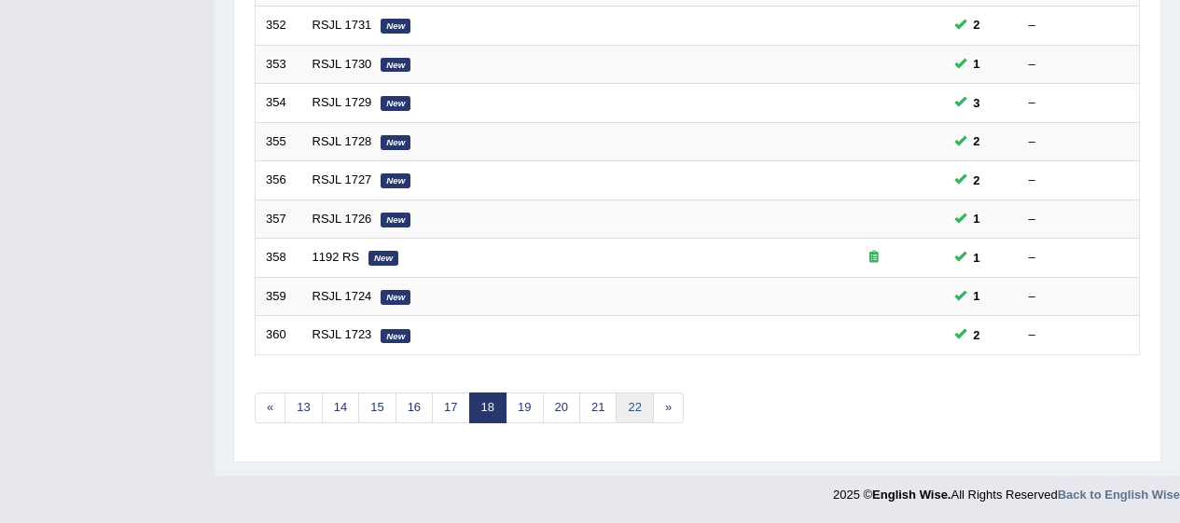
click at [641, 404] on link "22" at bounding box center [634, 408] width 37 height 31
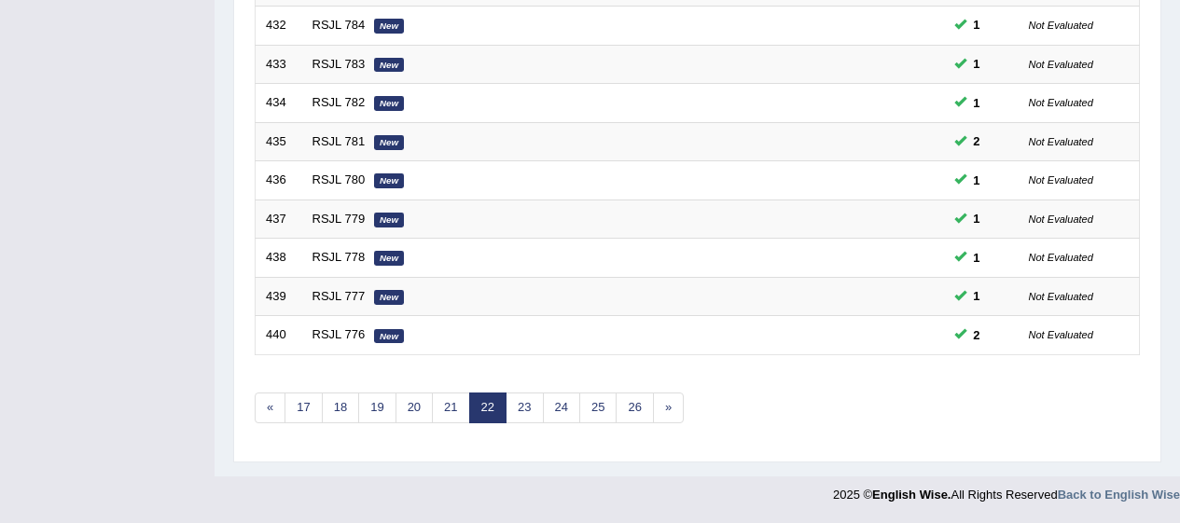
click at [641, 419] on link "26" at bounding box center [634, 408] width 37 height 31
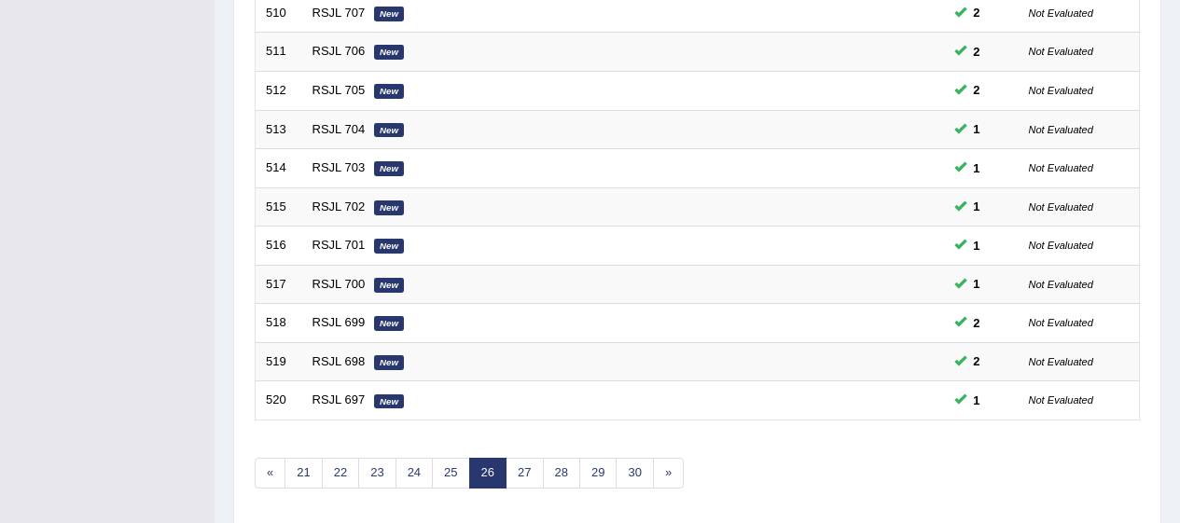
scroll to position [712, 0]
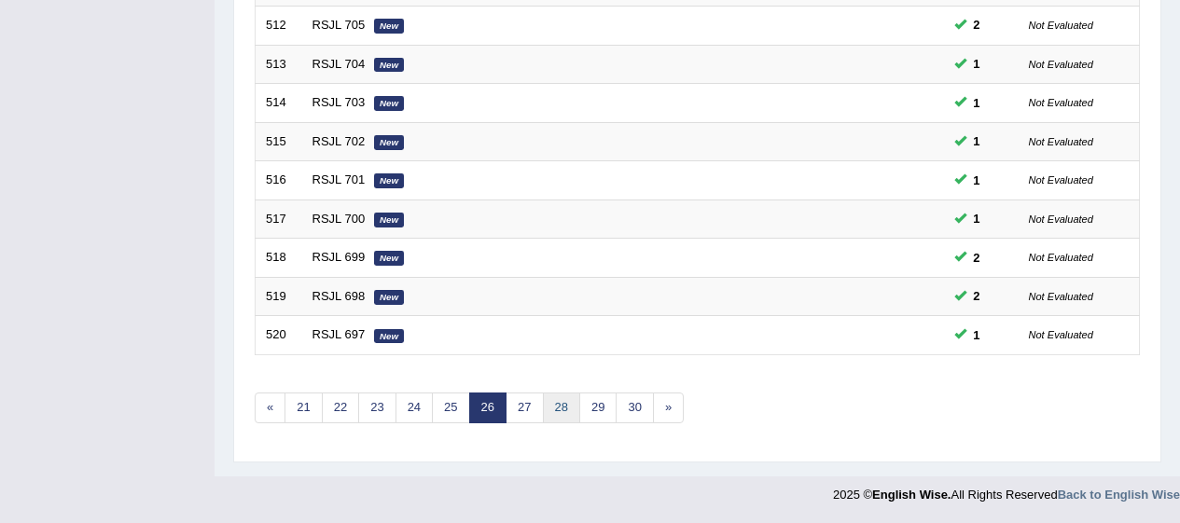
click at [544, 407] on link "28" at bounding box center [561, 408] width 37 height 31
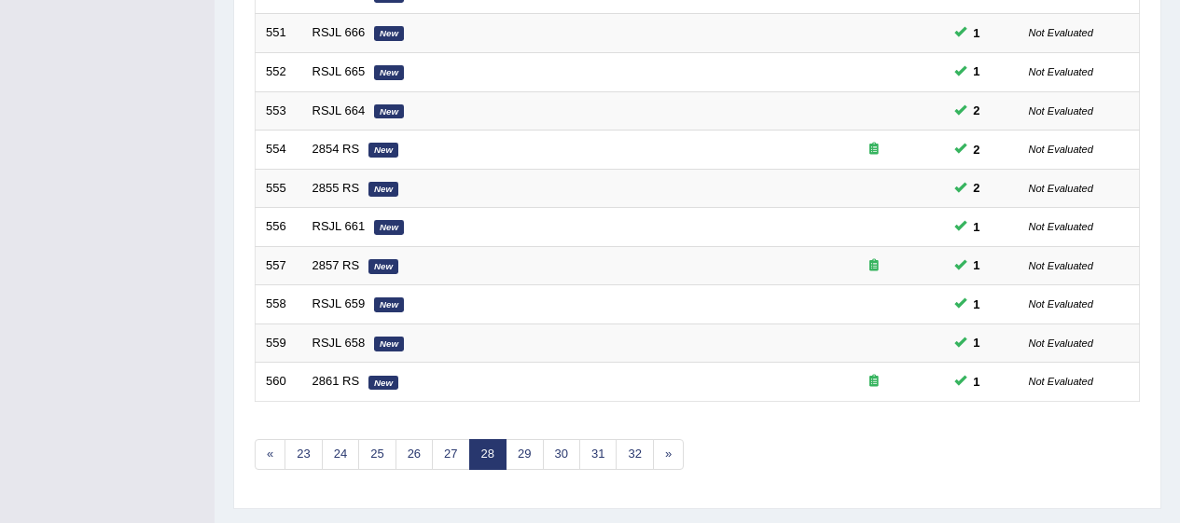
scroll to position [712, 0]
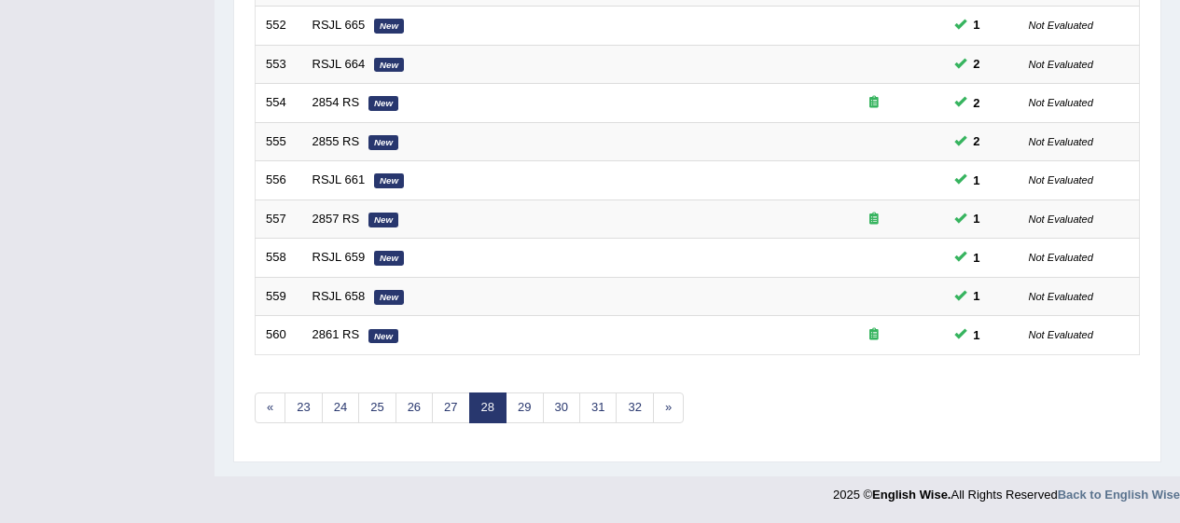
click at [533, 395] on link "29" at bounding box center [524, 408] width 37 height 31
click at [531, 409] on link "30" at bounding box center [524, 408] width 37 height 31
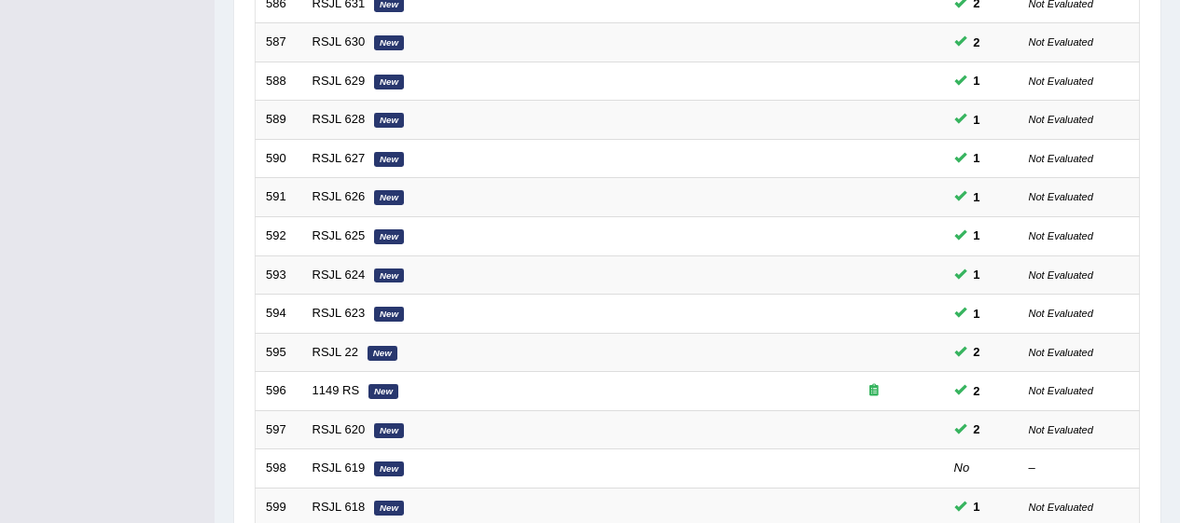
scroll to position [712, 0]
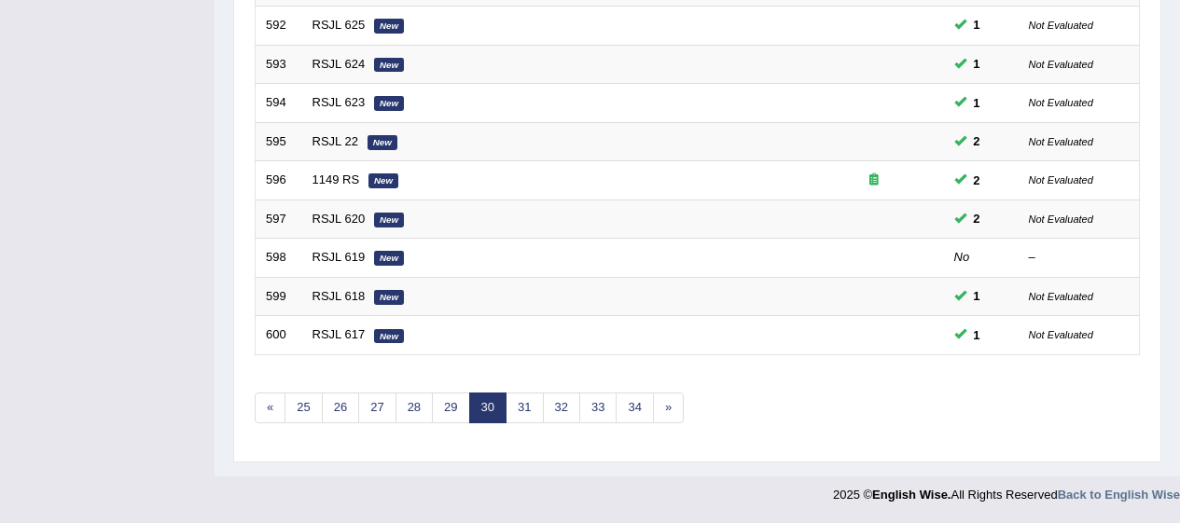
click at [524, 414] on link "31" at bounding box center [524, 408] width 37 height 31
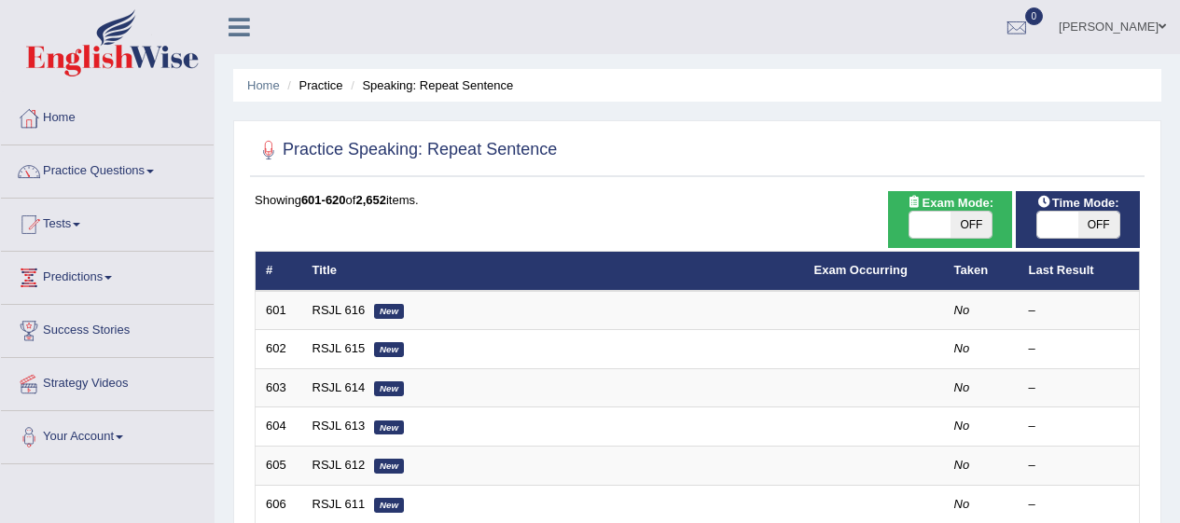
click at [361, 310] on link "RSJL 616" at bounding box center [338, 310] width 53 height 14
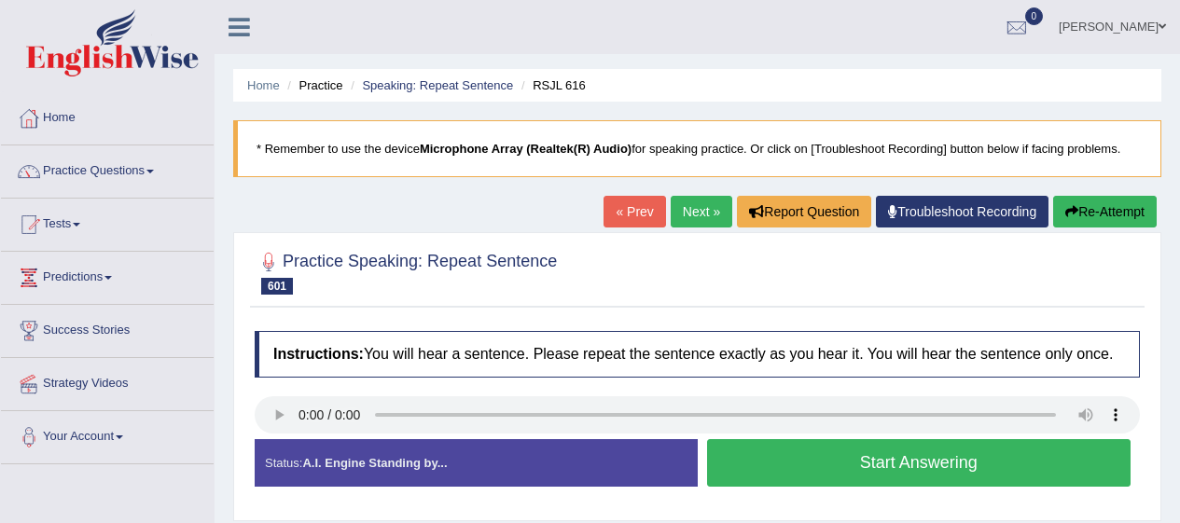
click at [252, 424] on div "Instructions: You will hear a sentence. Please repeat the sentence exactly as y…" at bounding box center [697, 416] width 895 height 189
click at [839, 478] on button "Start Answering" at bounding box center [919, 463] width 424 height 48
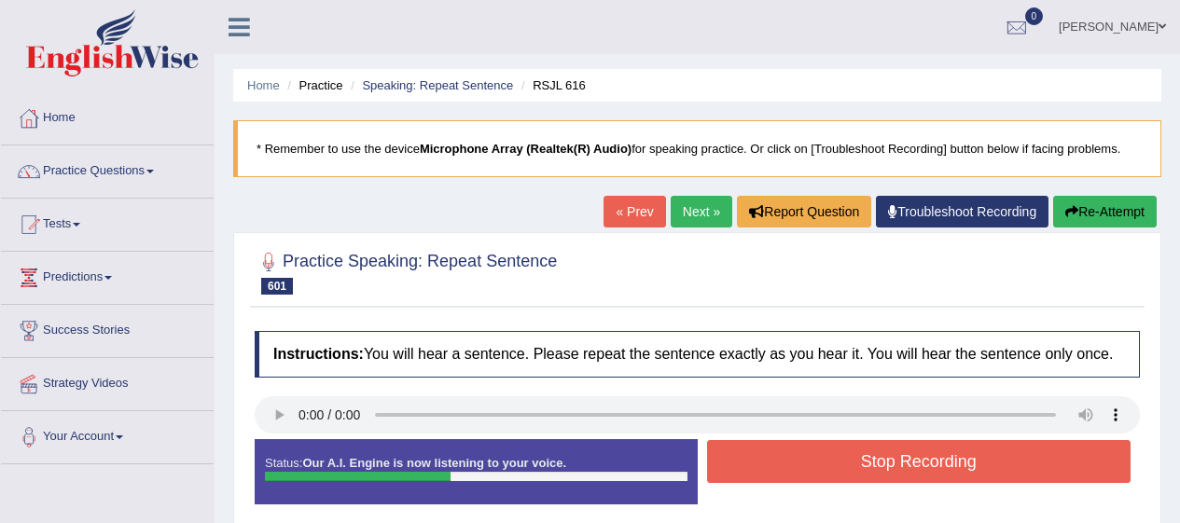
click at [881, 470] on button "Stop Recording" at bounding box center [919, 461] width 424 height 43
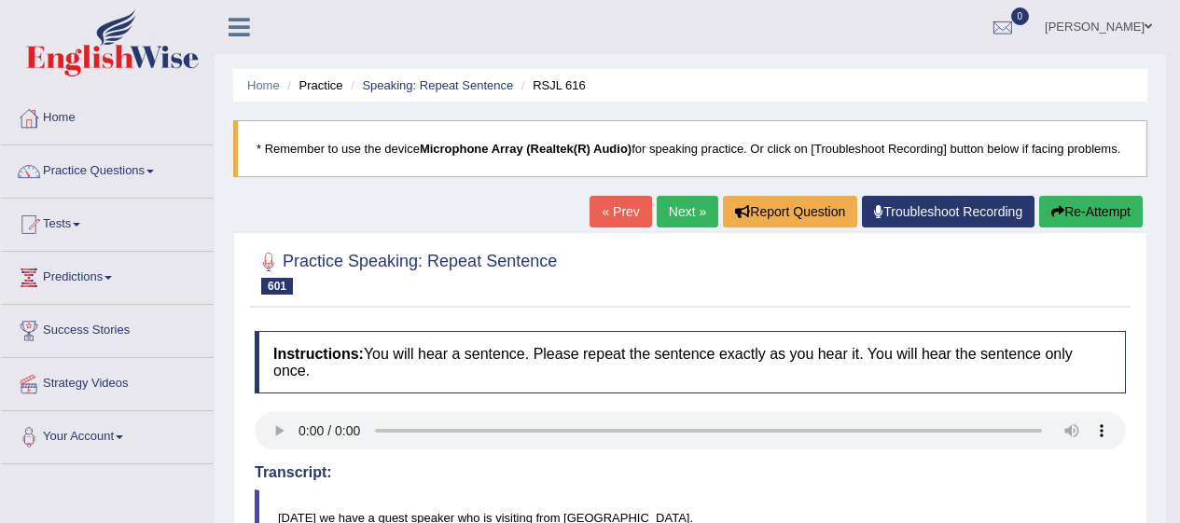
click at [671, 215] on link "Next »" at bounding box center [688, 212] width 62 height 32
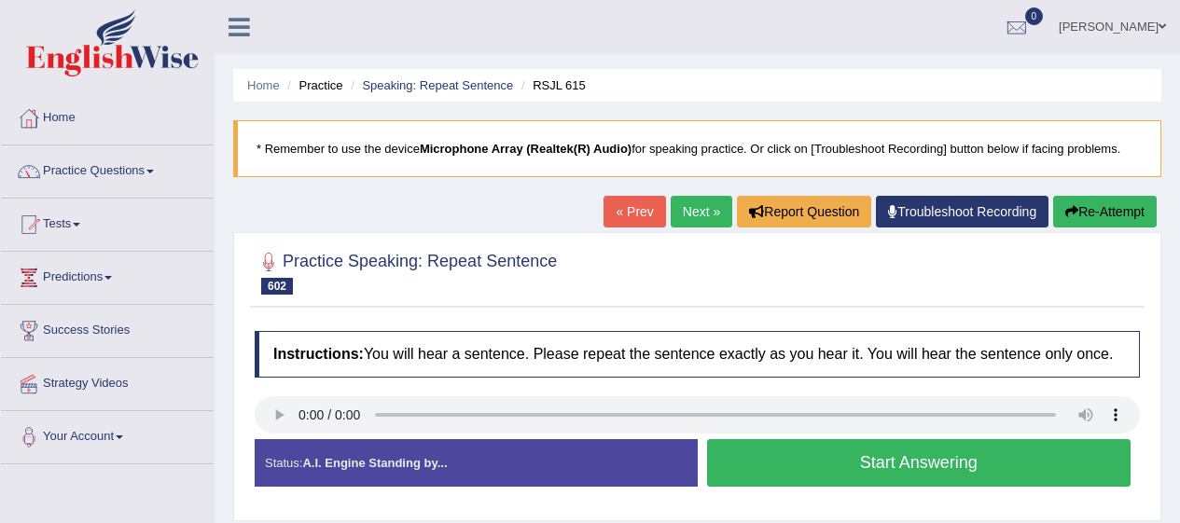
click at [239, 386] on div "Practice Speaking: Repeat Sentence 602 RSJL 615 Instructions: You will hear a s…" at bounding box center [697, 376] width 928 height 289
click at [820, 466] on button "Start Answering" at bounding box center [919, 463] width 424 height 48
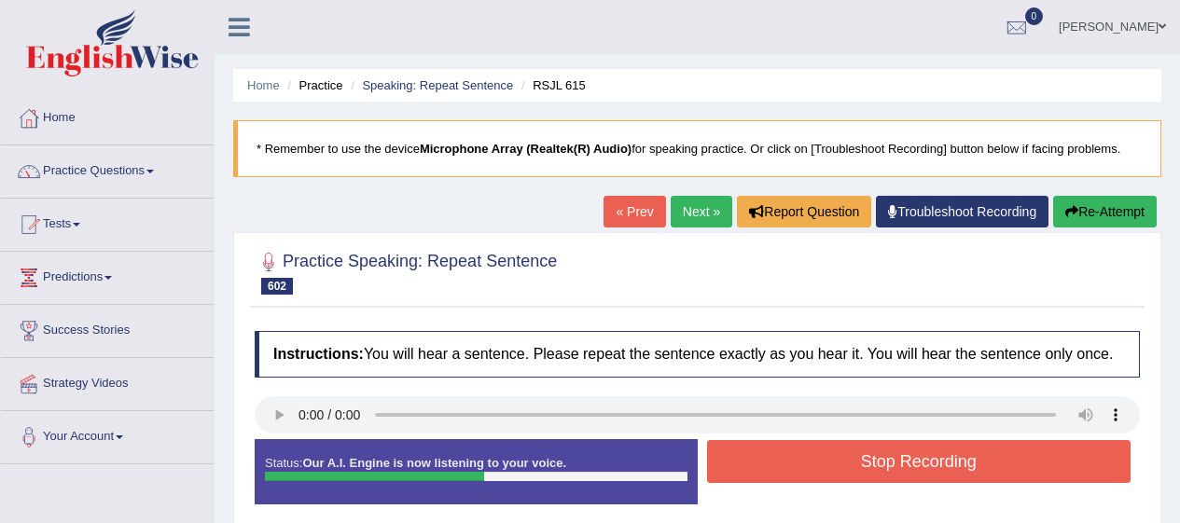
click at [855, 462] on button "Stop Recording" at bounding box center [919, 461] width 424 height 43
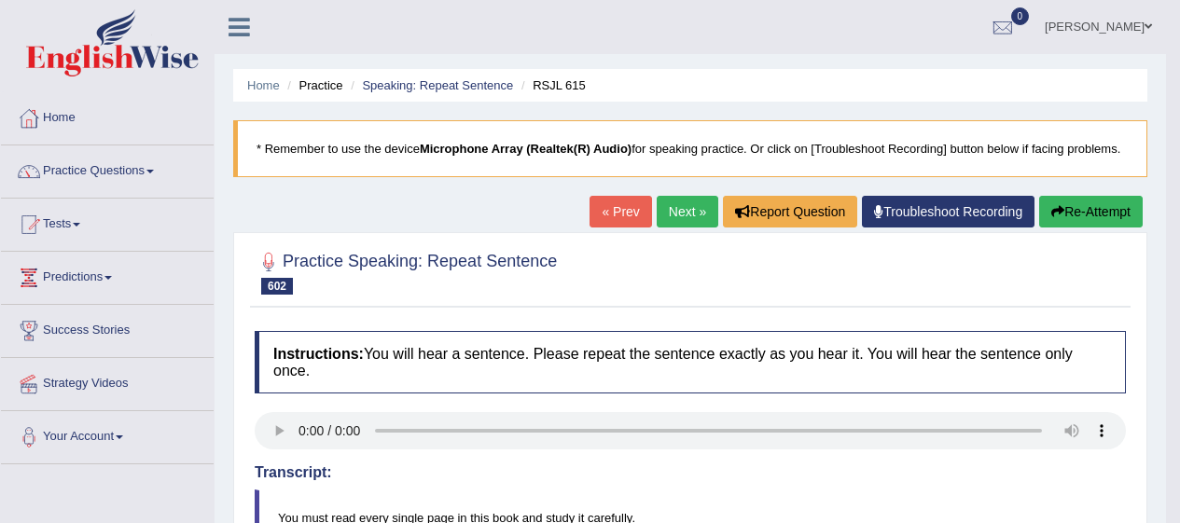
click at [670, 206] on link "Next »" at bounding box center [688, 212] width 62 height 32
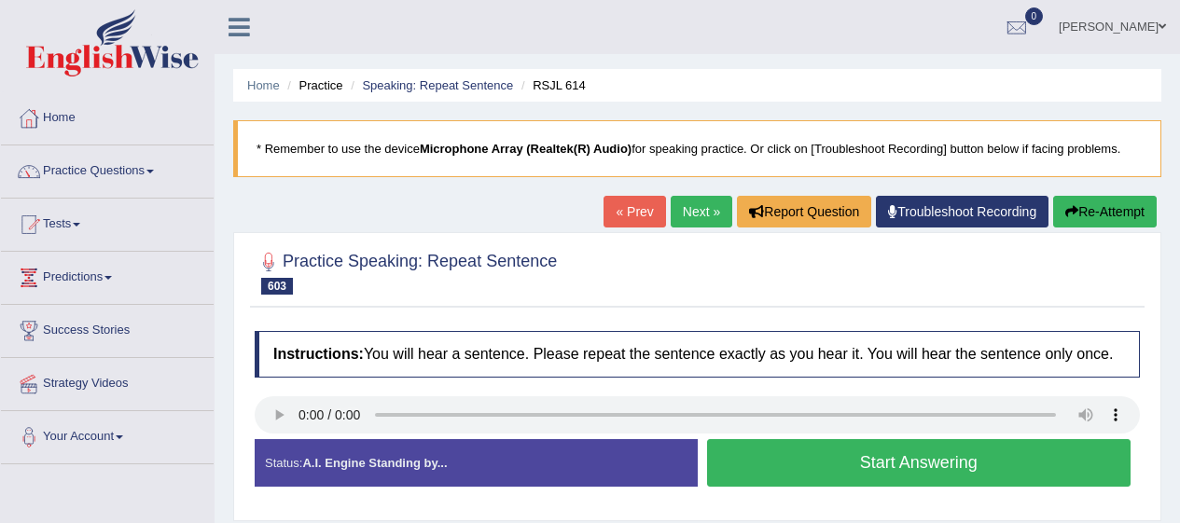
click at [815, 465] on button "Start Answering" at bounding box center [919, 463] width 424 height 48
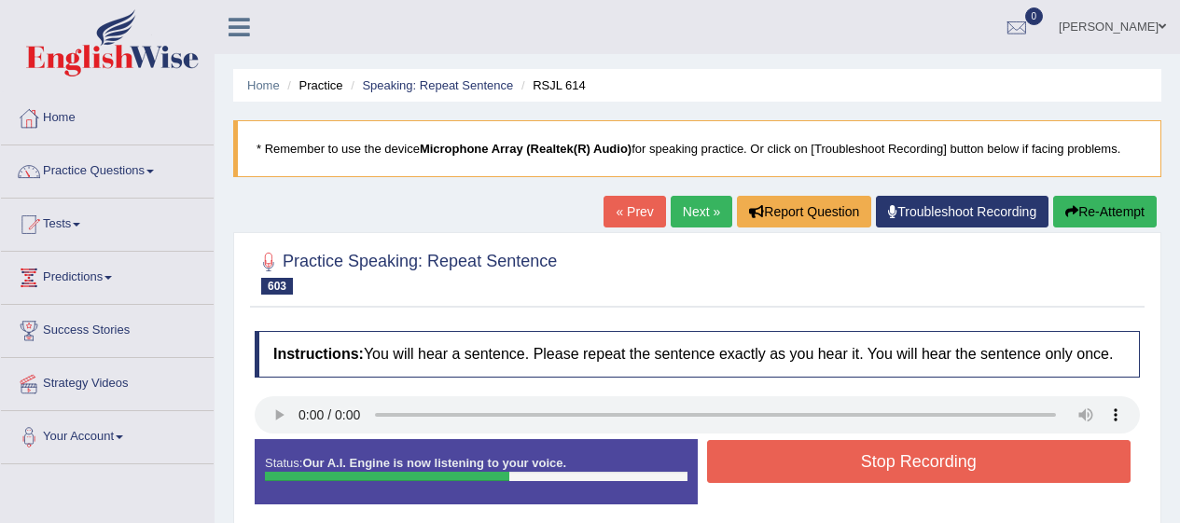
click at [837, 461] on button "Stop Recording" at bounding box center [919, 461] width 424 height 43
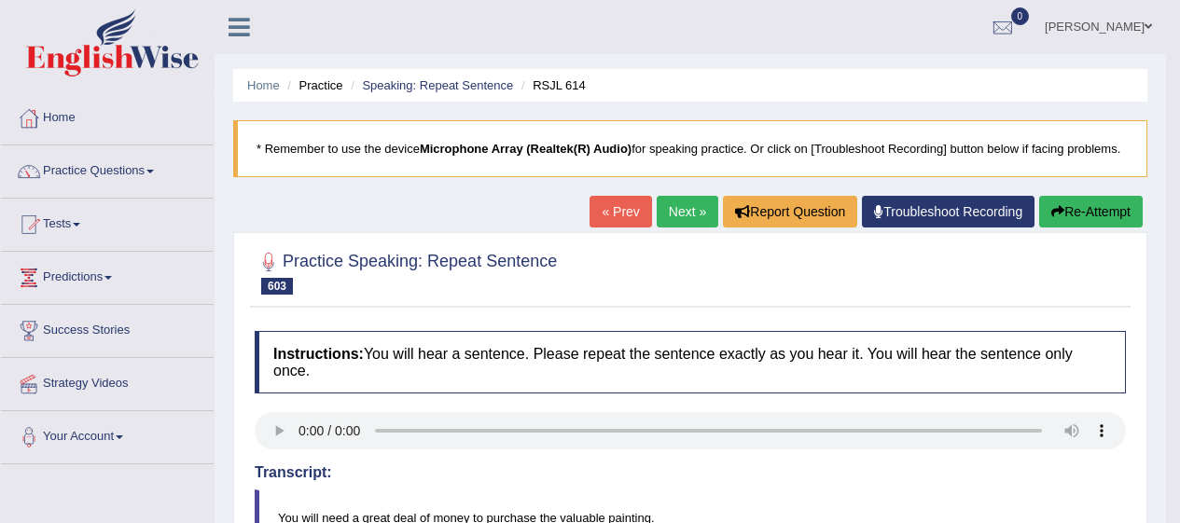
click at [670, 226] on link "Next »" at bounding box center [688, 212] width 62 height 32
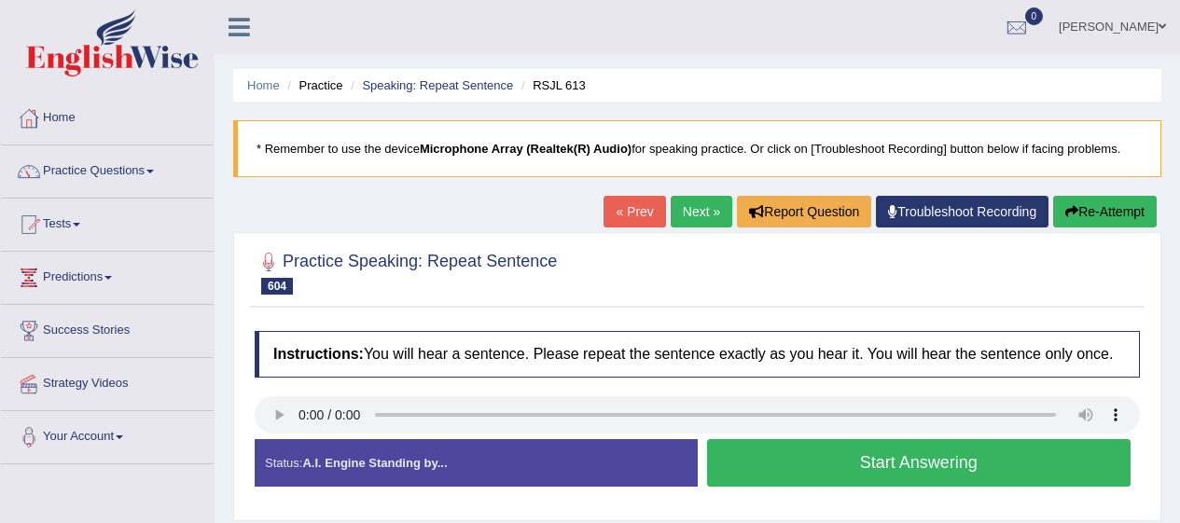
click at [786, 459] on button "Start Answering" at bounding box center [919, 463] width 424 height 48
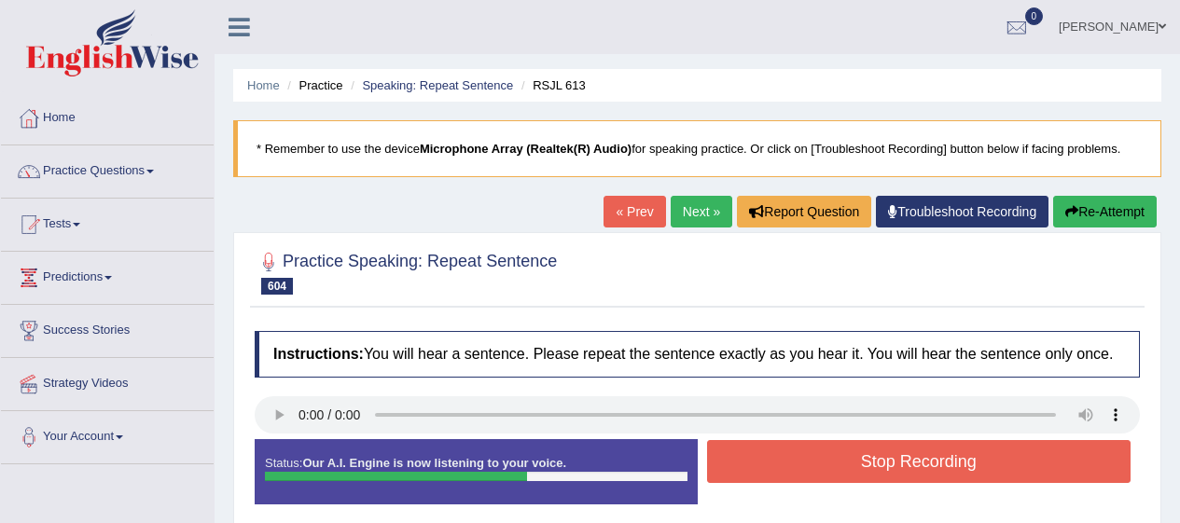
click at [925, 483] on button "Stop Recording" at bounding box center [919, 461] width 424 height 43
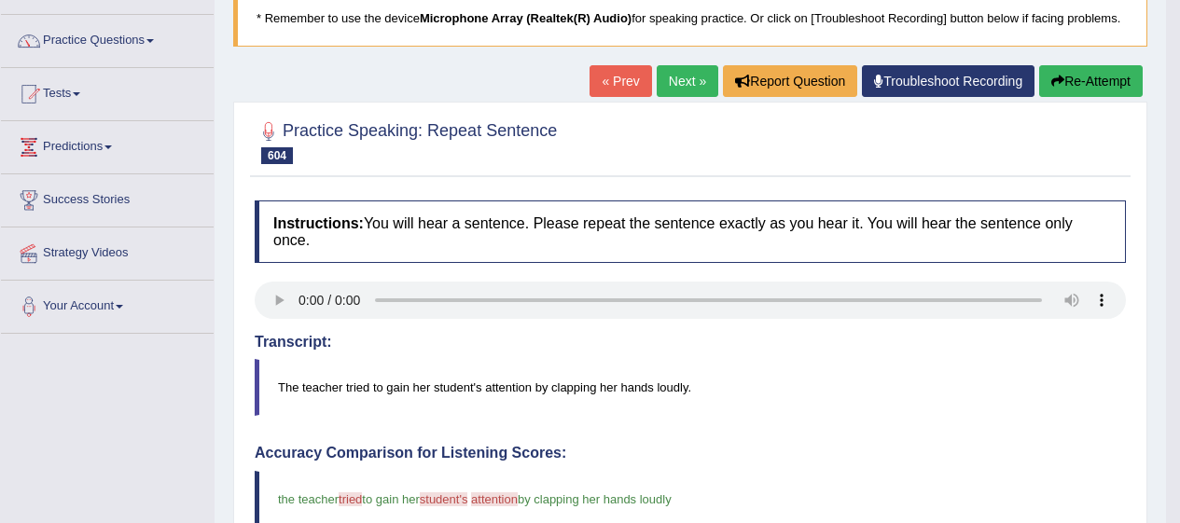
scroll to position [130, 0]
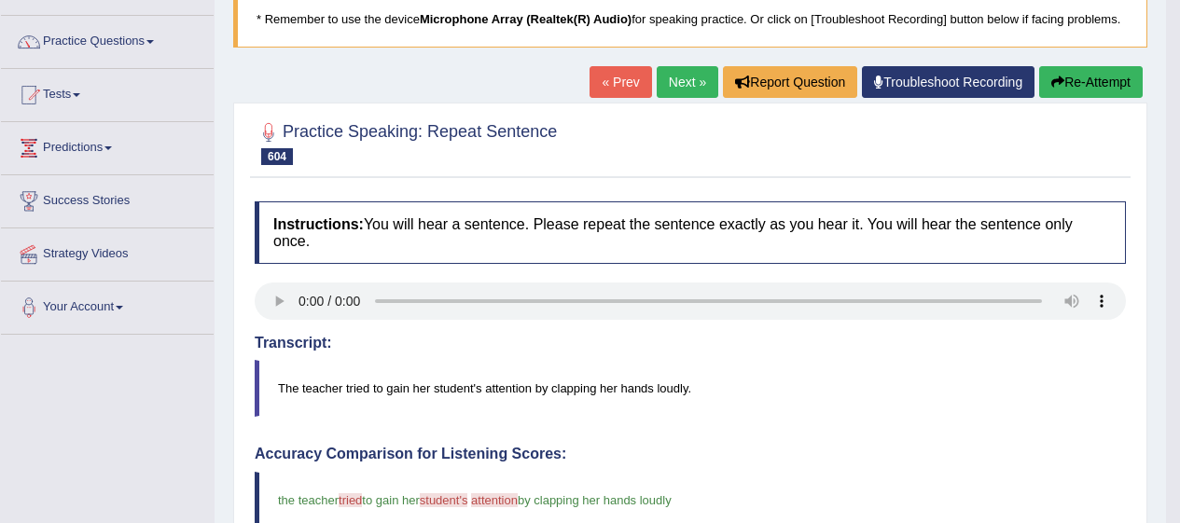
click at [674, 75] on link "Next »" at bounding box center [688, 82] width 62 height 32
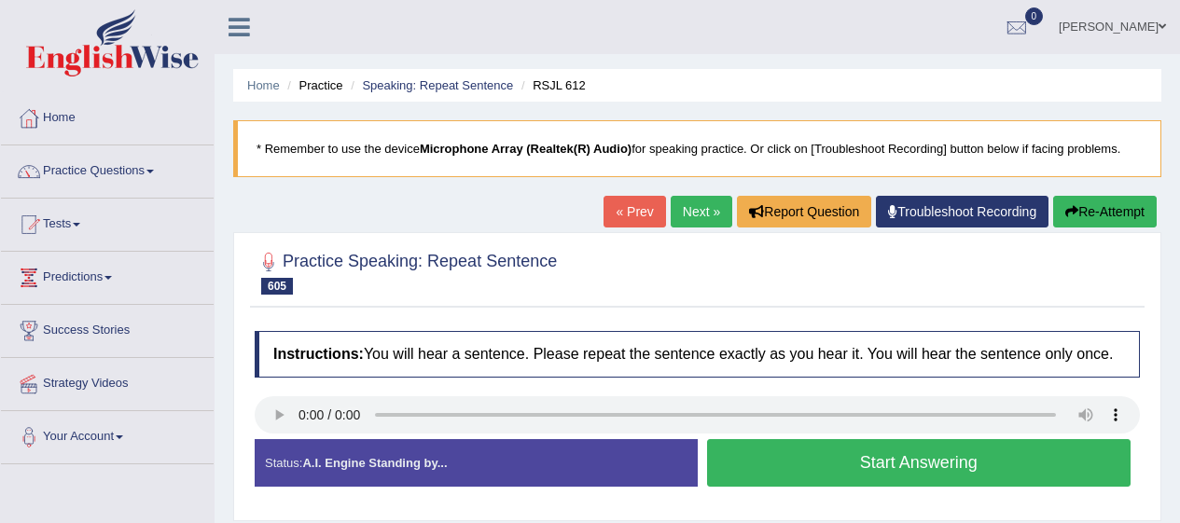
click at [78, 151] on link "Practice Questions" at bounding box center [107, 169] width 213 height 47
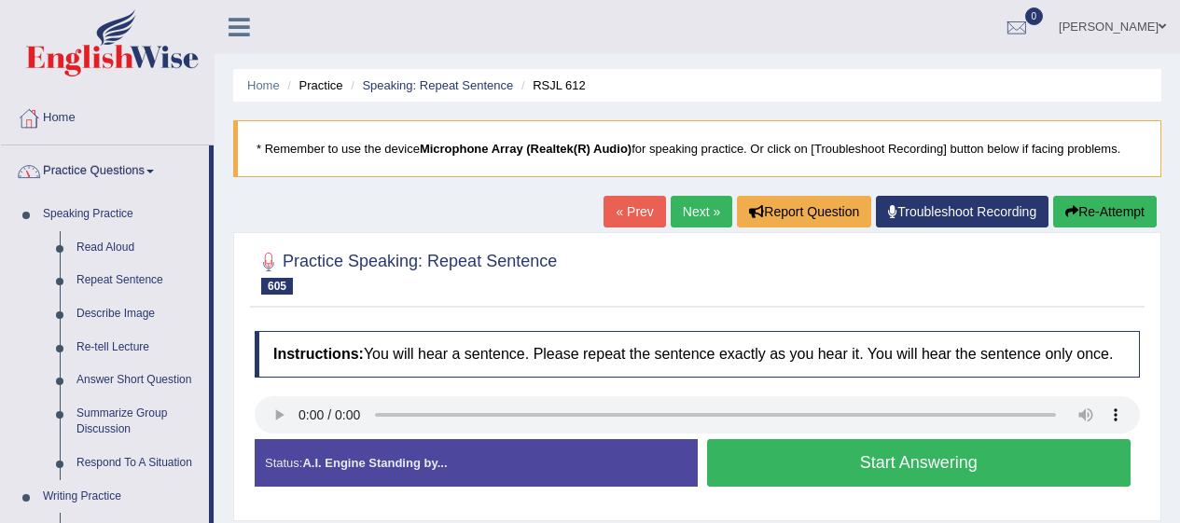
click at [99, 274] on link "Repeat Sentence" at bounding box center [138, 281] width 141 height 34
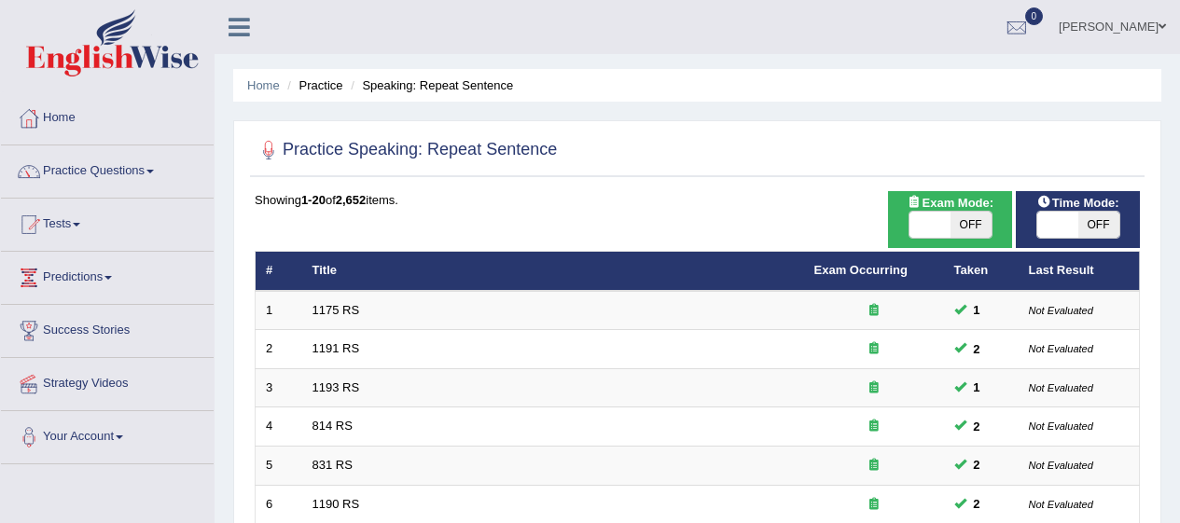
checkbox input "true"
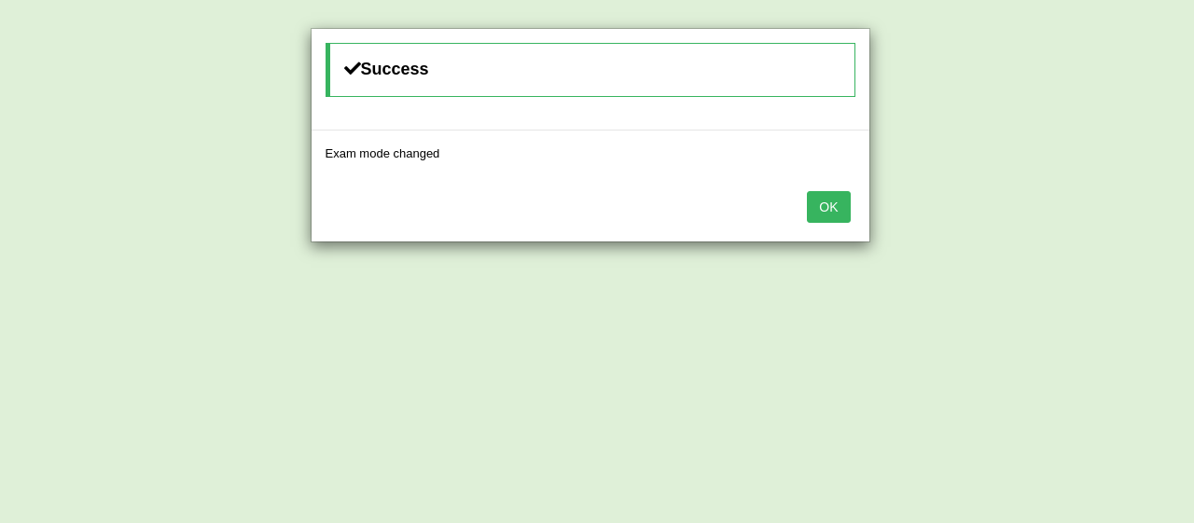
click at [1099, 238] on div "Success Exam mode changed OK" at bounding box center [597, 261] width 1194 height 523
click at [820, 222] on button "OK" at bounding box center [828, 207] width 43 height 32
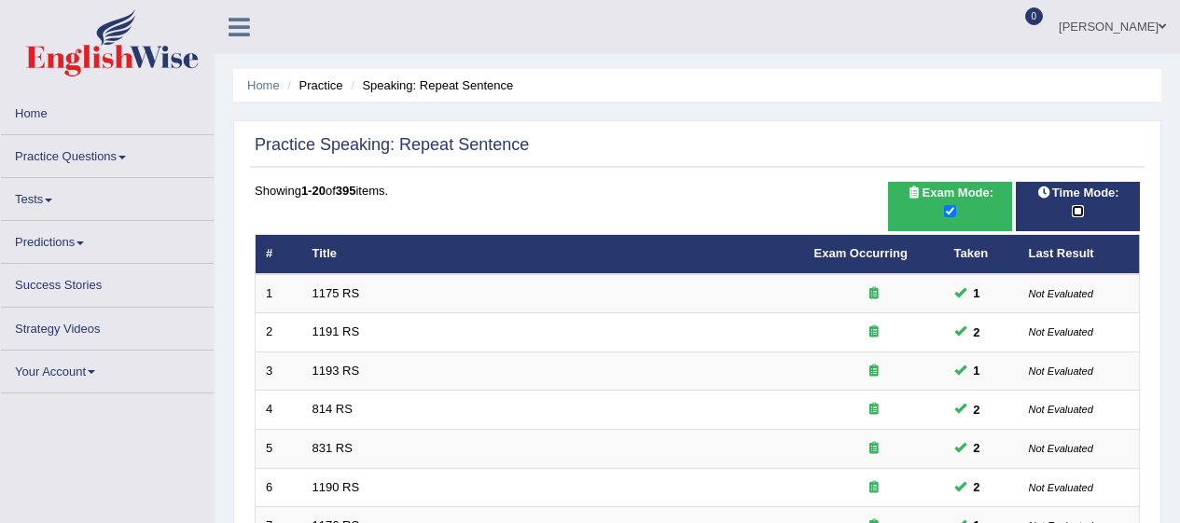
click at [1076, 205] on input "checkbox" at bounding box center [1078, 211] width 12 height 12
checkbox input "true"
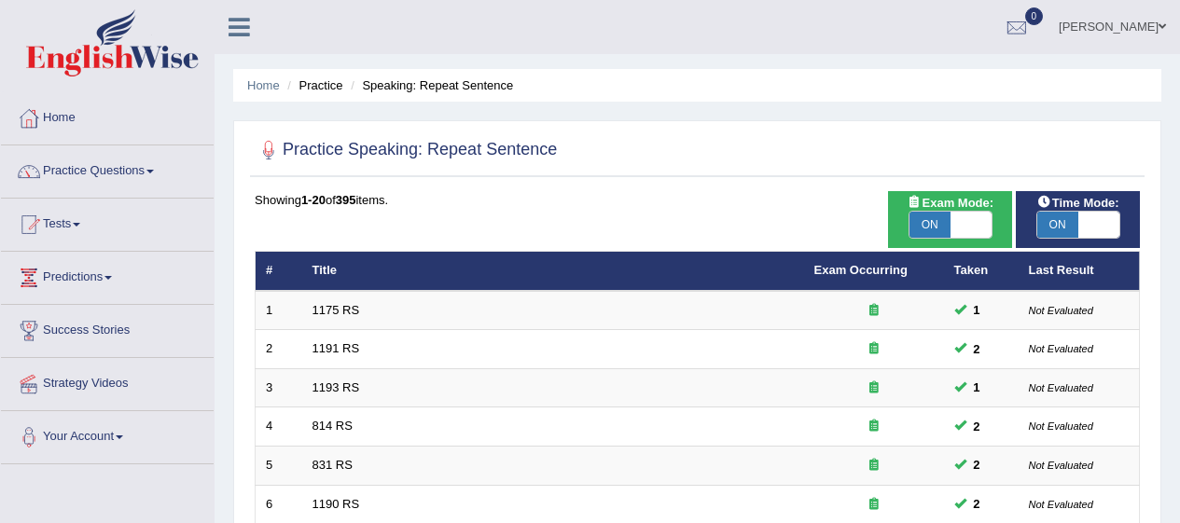
click at [71, 152] on link "Practice Questions" at bounding box center [107, 169] width 213 height 47
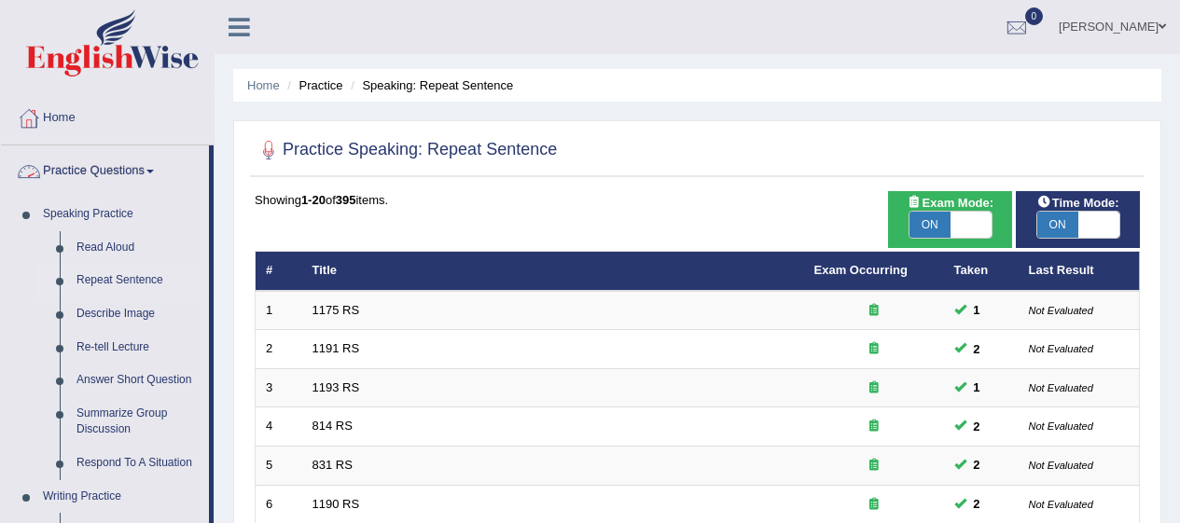
click at [100, 268] on link "Repeat Sentence" at bounding box center [138, 281] width 141 height 34
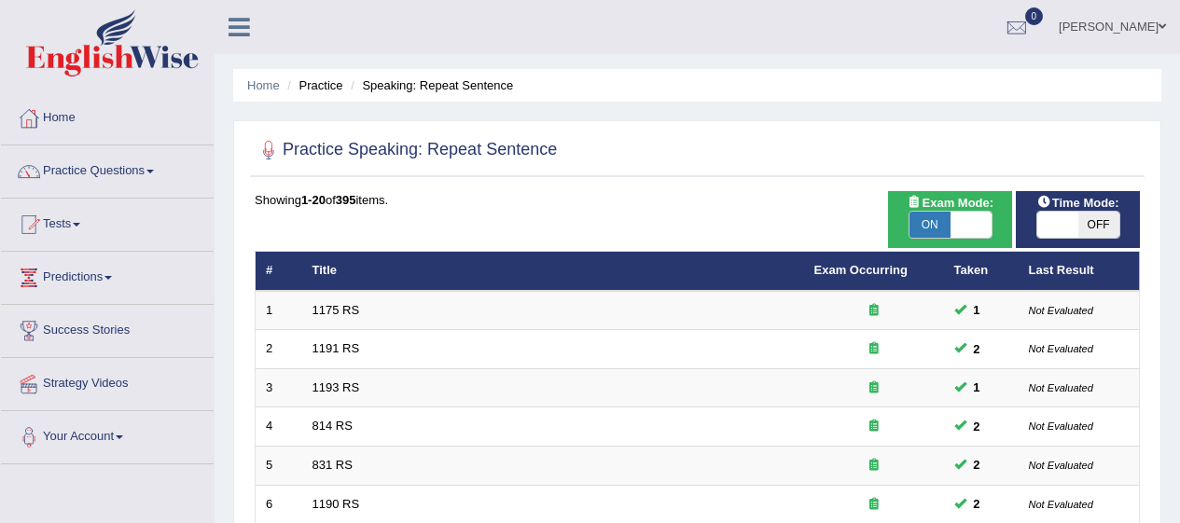
click at [1080, 225] on span "OFF" at bounding box center [1098, 225] width 41 height 26
checkbox input "true"
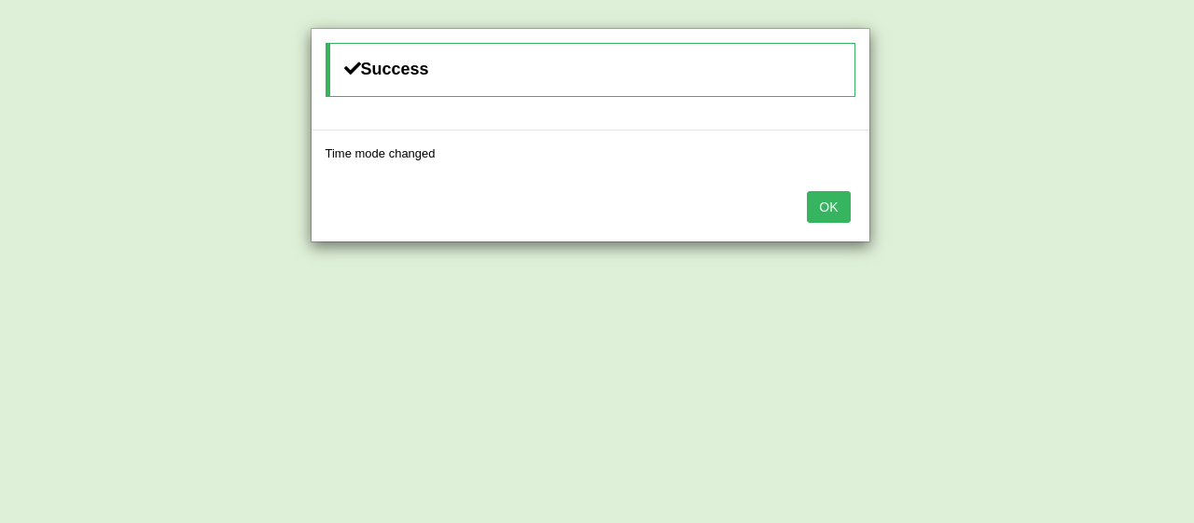
click at [827, 215] on button "OK" at bounding box center [828, 207] width 43 height 32
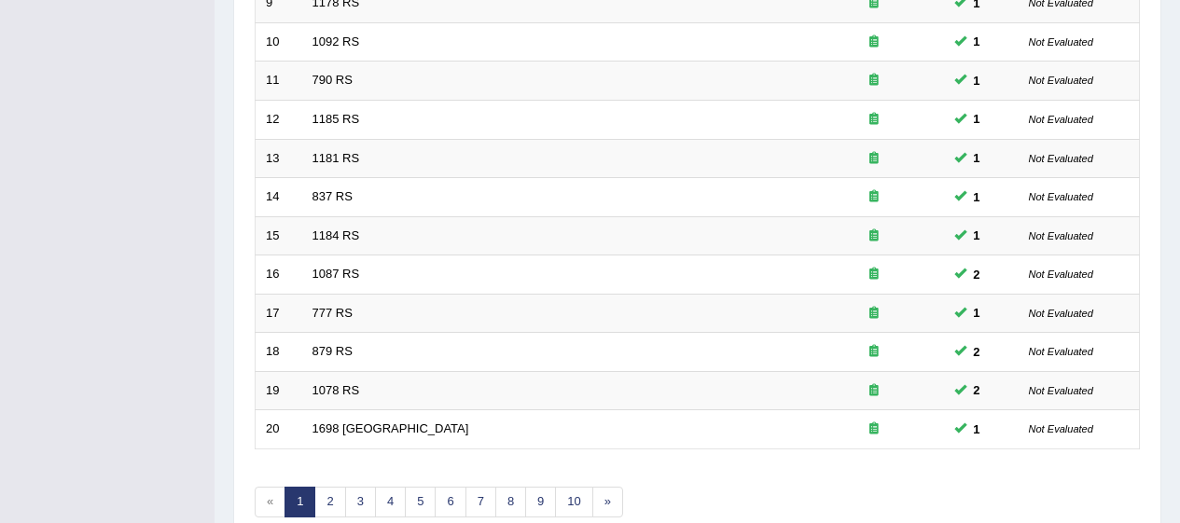
scroll to position [712, 0]
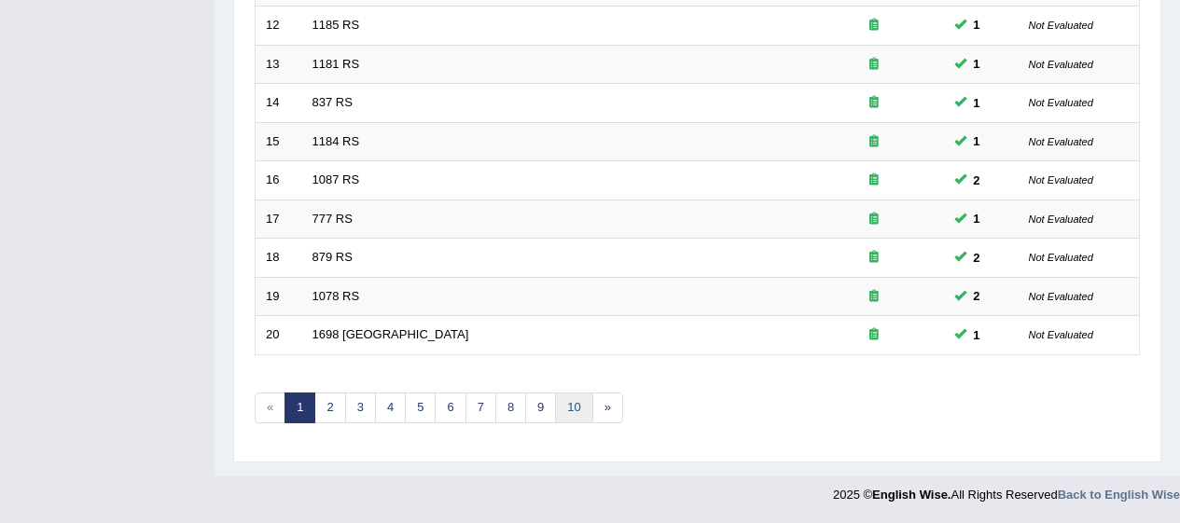
click at [572, 418] on link "10" at bounding box center [573, 408] width 37 height 31
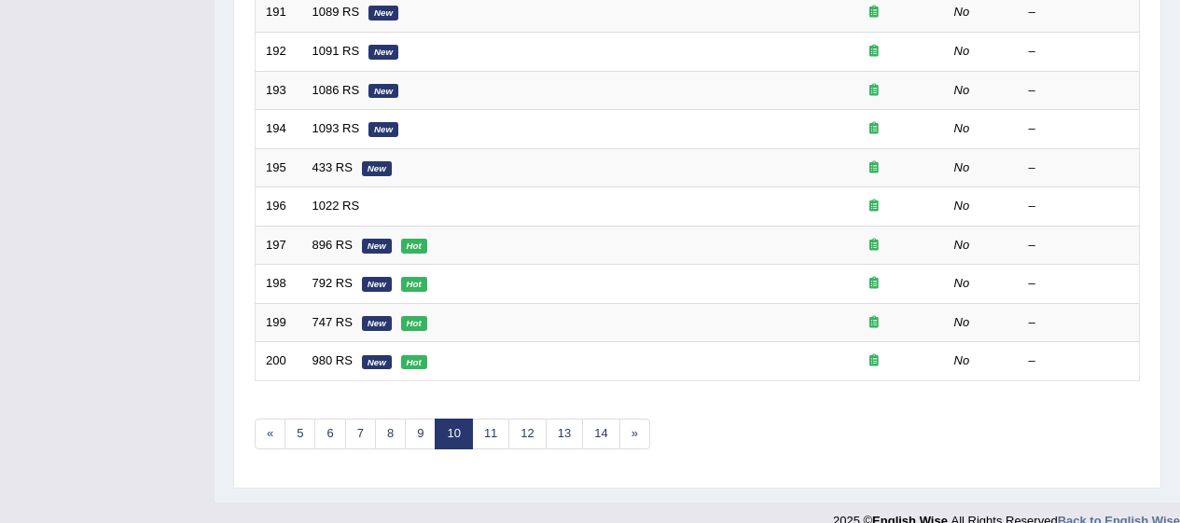
scroll to position [712, 0]
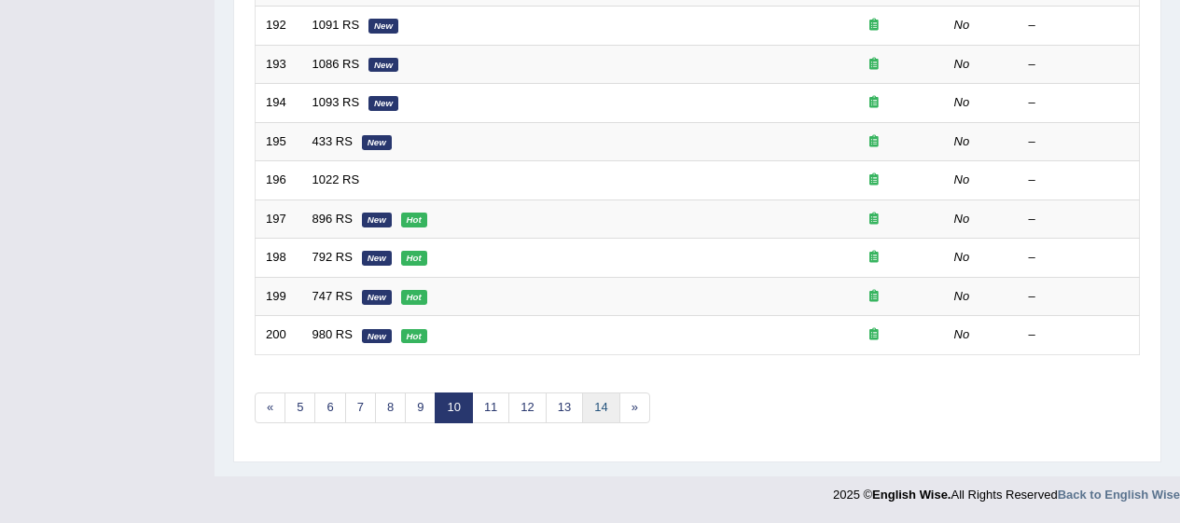
click at [590, 415] on link "14" at bounding box center [600, 408] width 37 height 31
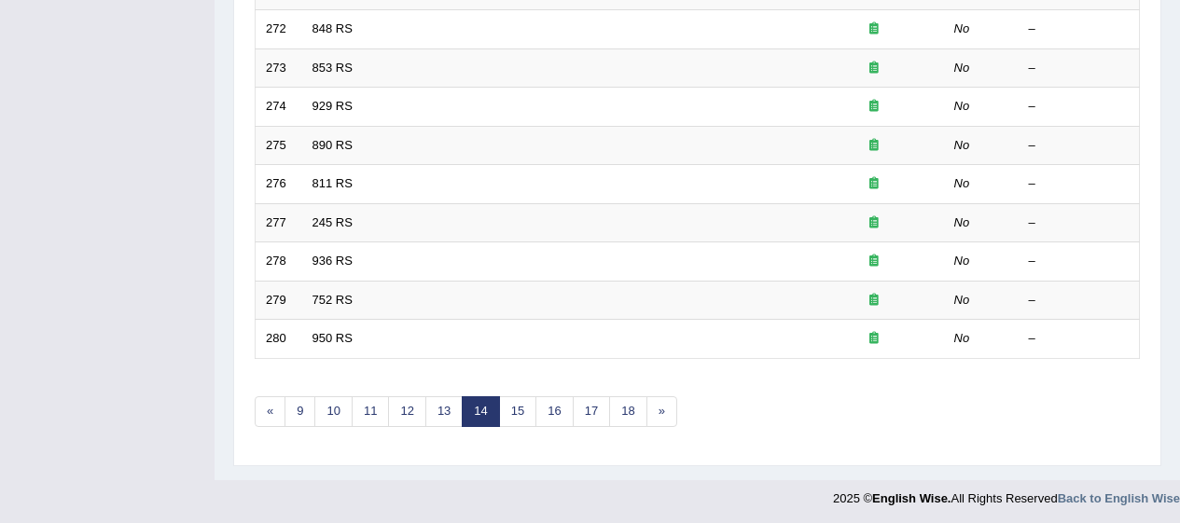
scroll to position [712, 0]
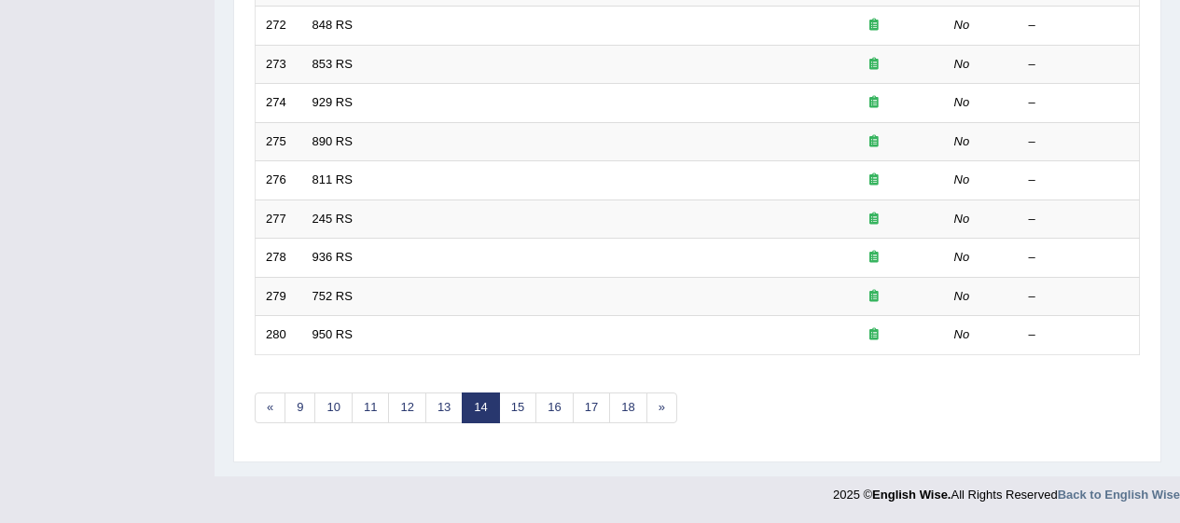
click at [447, 397] on link "13" at bounding box center [443, 408] width 37 height 31
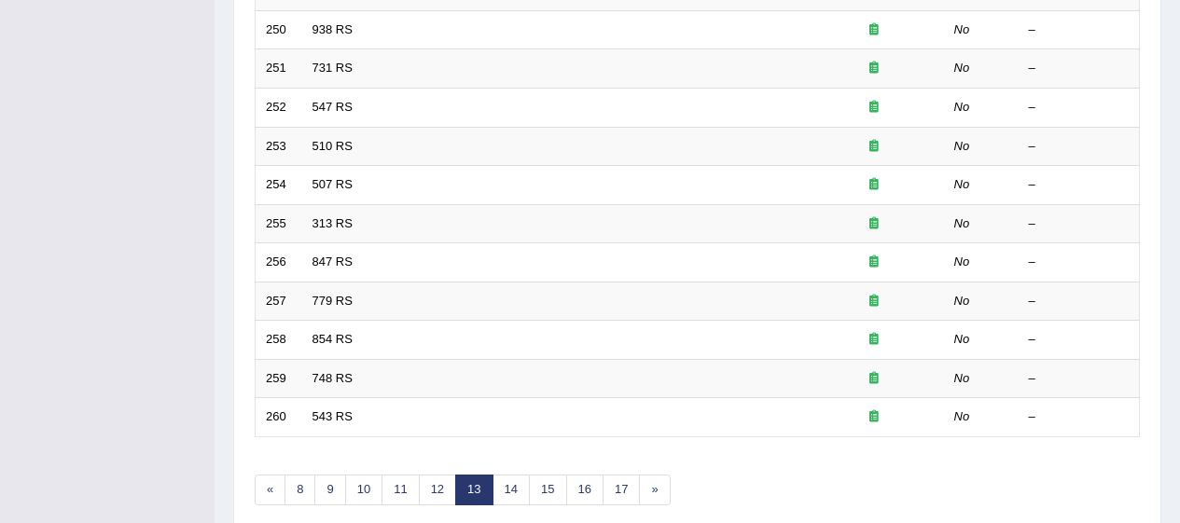
scroll to position [712, 0]
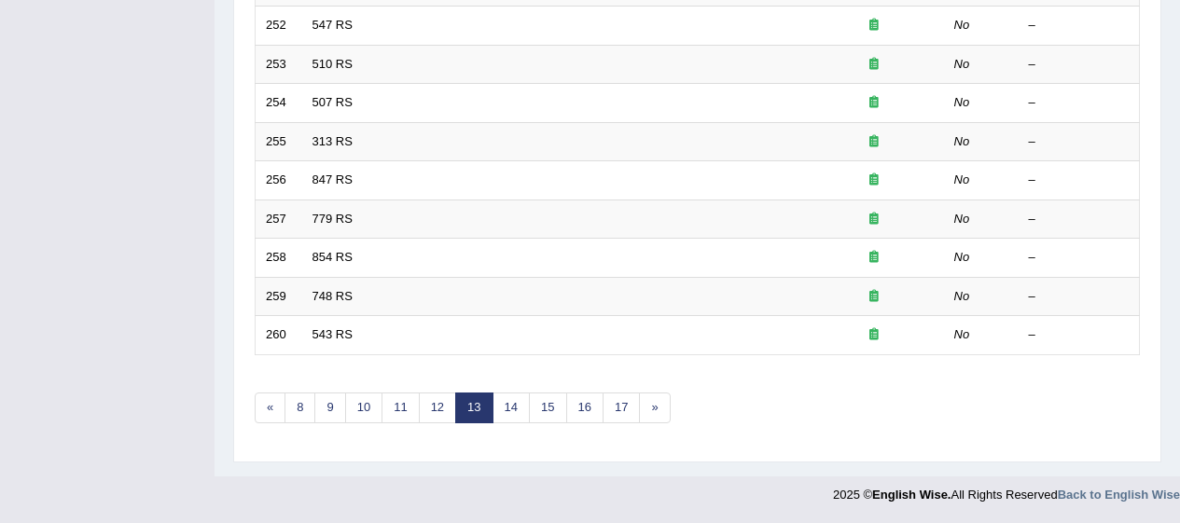
click at [382, 405] on link "11" at bounding box center [400, 408] width 37 height 31
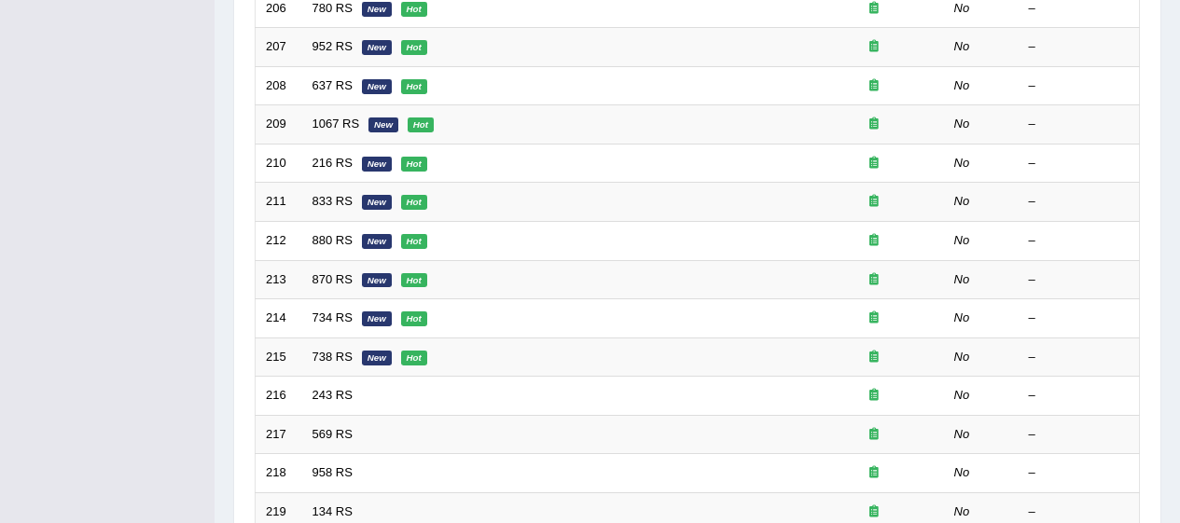
scroll to position [712, 0]
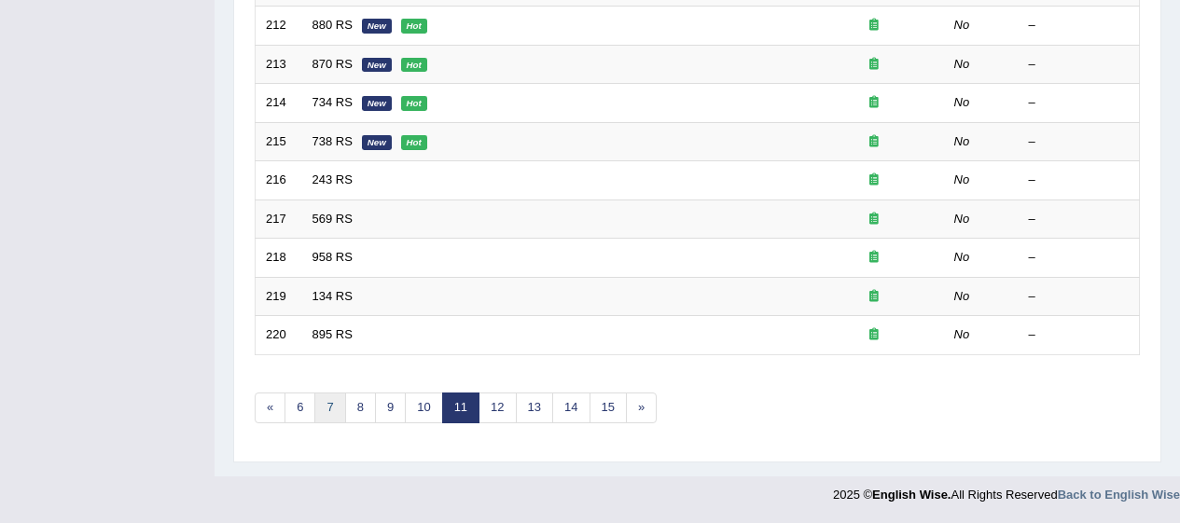
click at [321, 409] on link "7" at bounding box center [329, 408] width 31 height 31
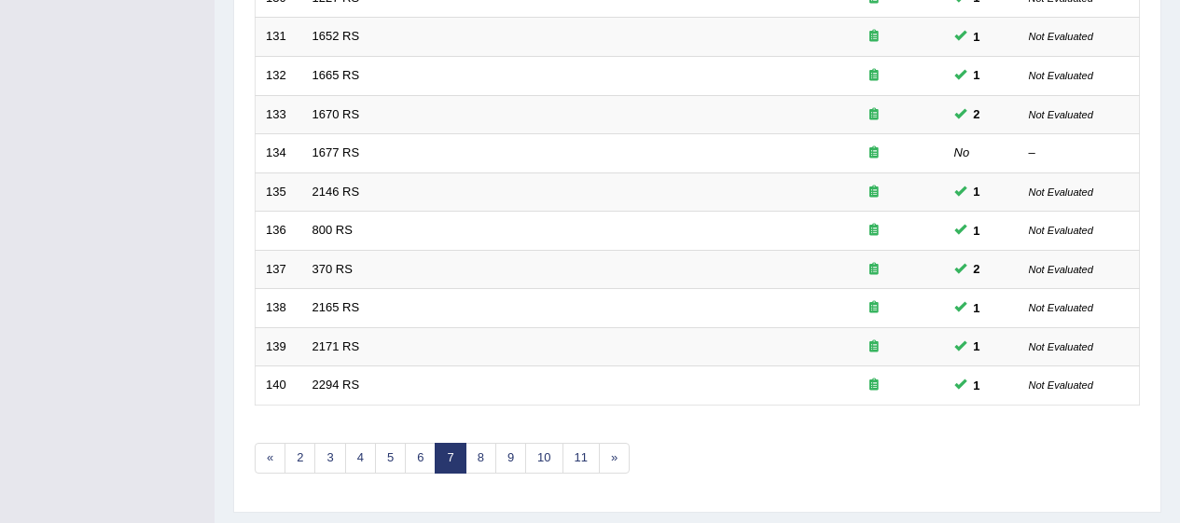
scroll to position [712, 0]
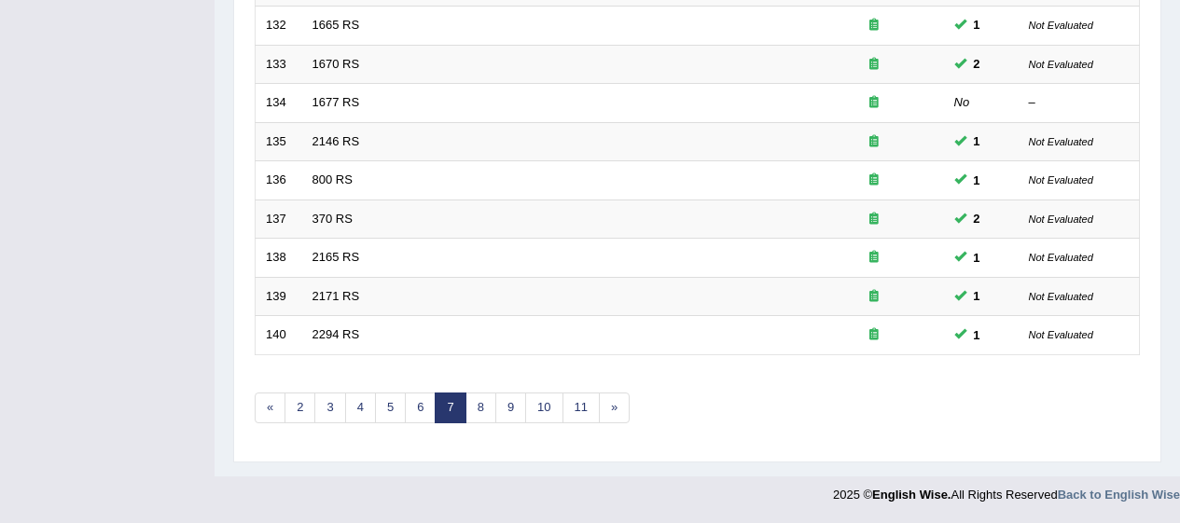
click at [581, 405] on link "11" at bounding box center [580, 408] width 37 height 31
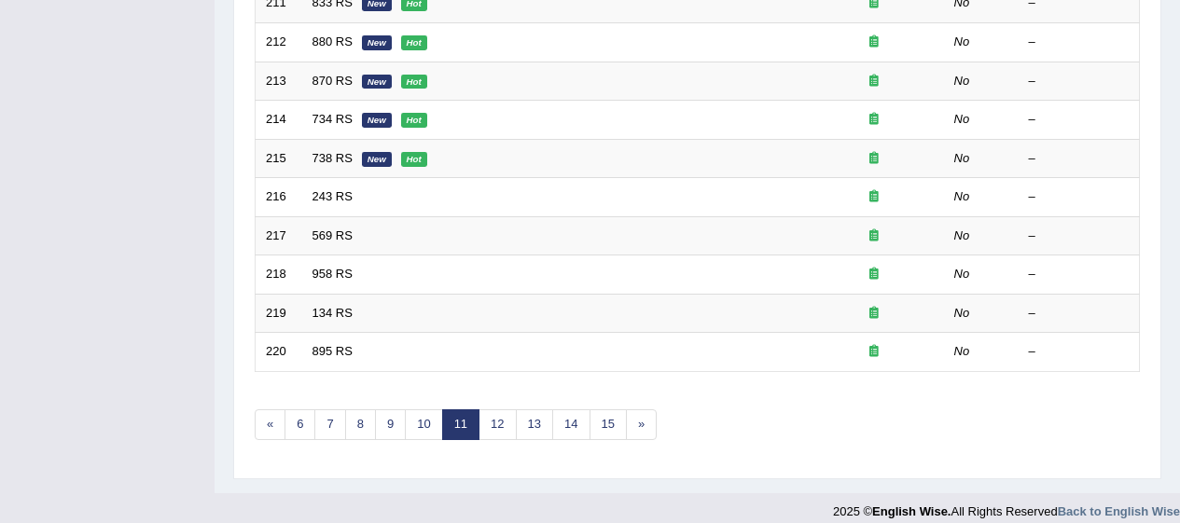
scroll to position [712, 0]
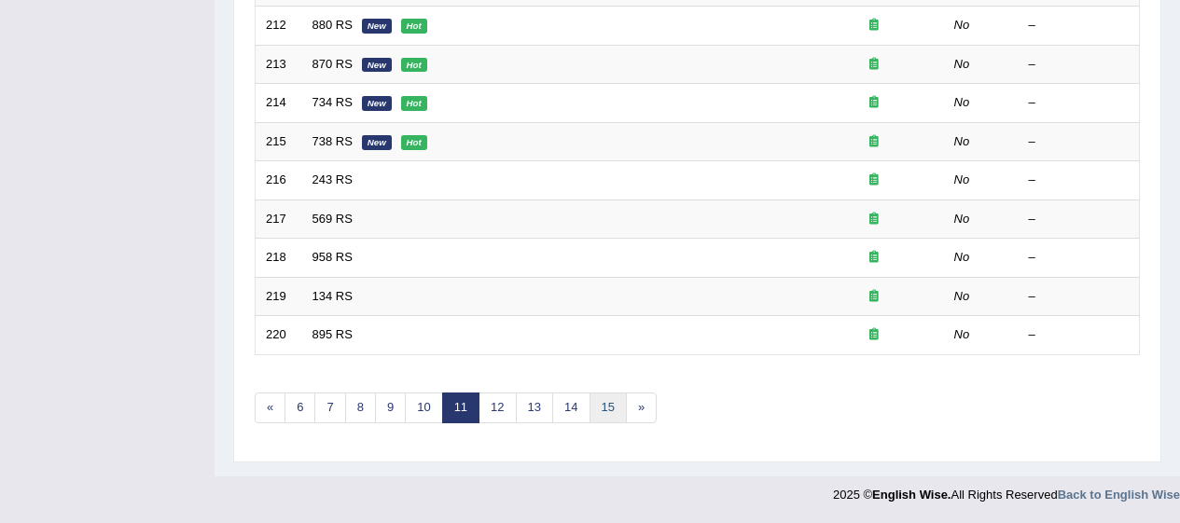
click at [604, 401] on link "15" at bounding box center [608, 408] width 37 height 31
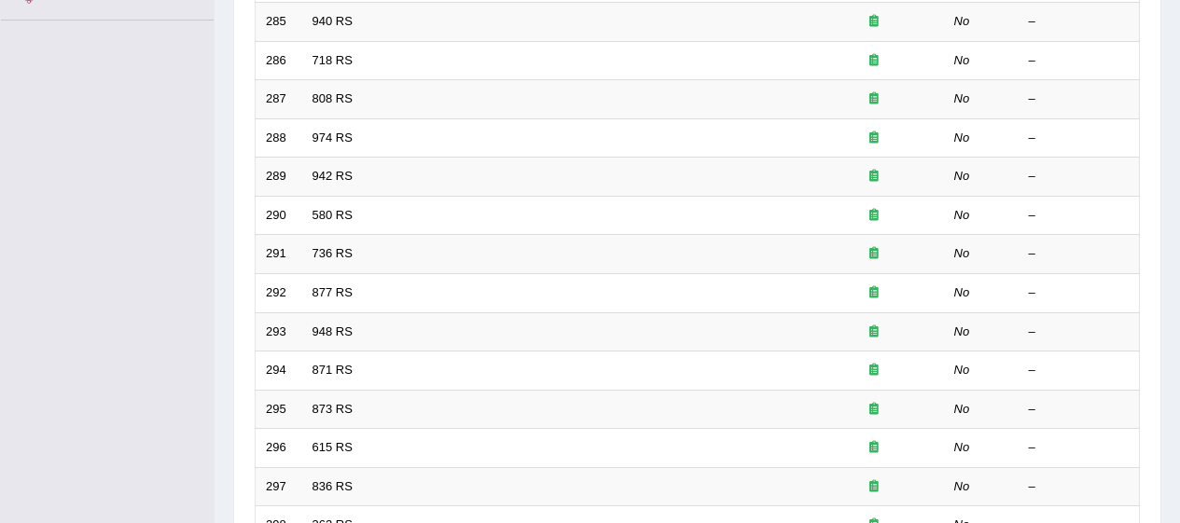
scroll to position [712, 0]
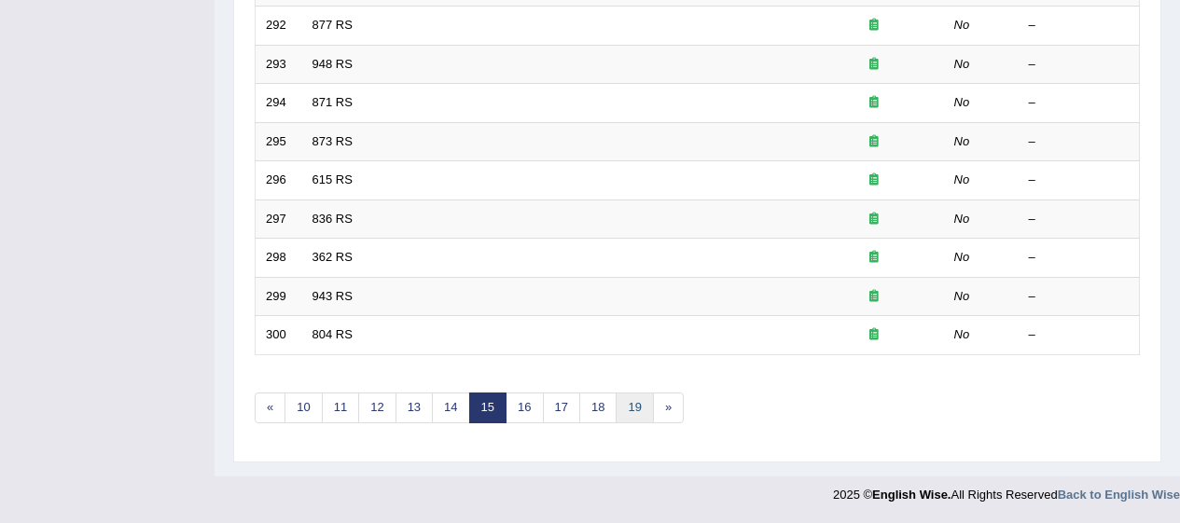
click at [632, 409] on link "19" at bounding box center [634, 408] width 37 height 31
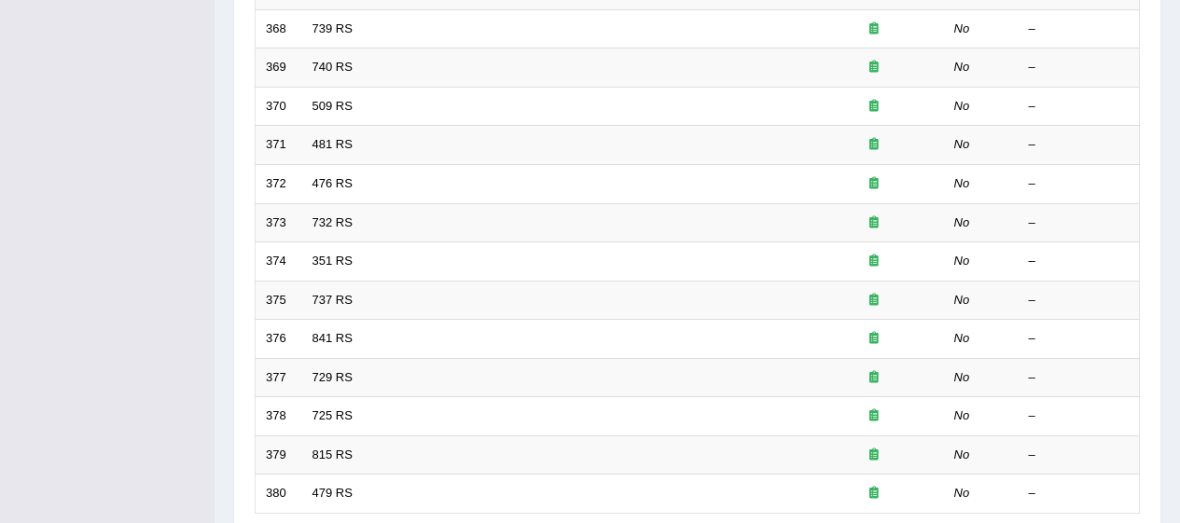
scroll to position [712, 0]
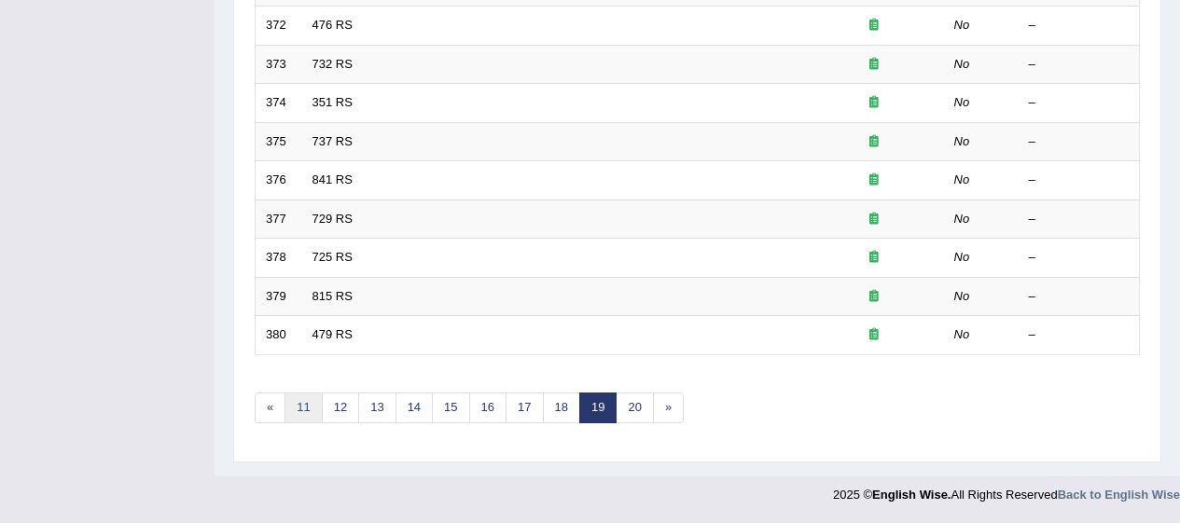
click at [294, 417] on link "11" at bounding box center [303, 408] width 37 height 31
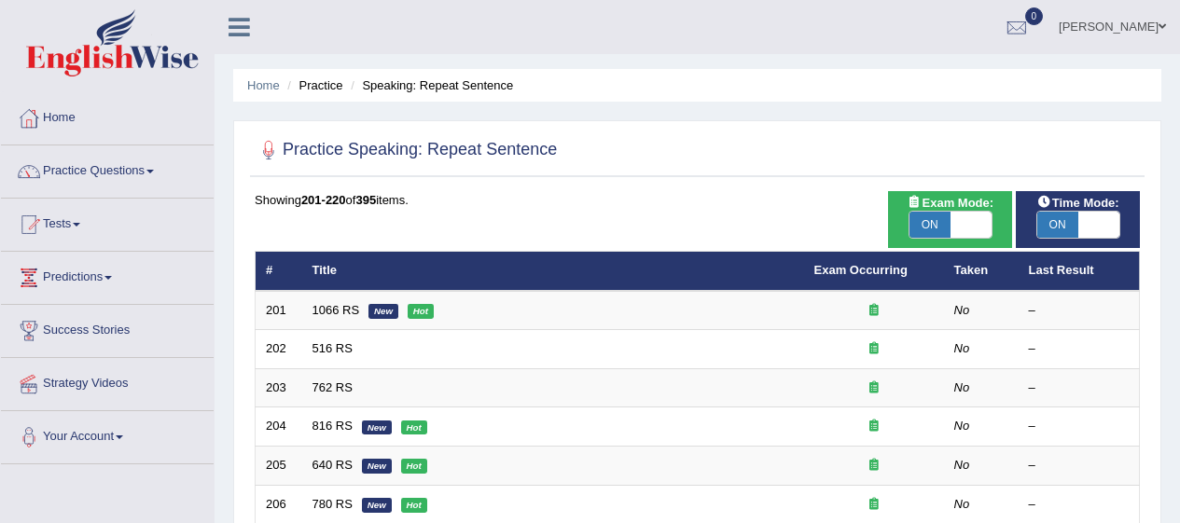
click at [344, 307] on link "1066 RS" at bounding box center [336, 310] width 48 height 14
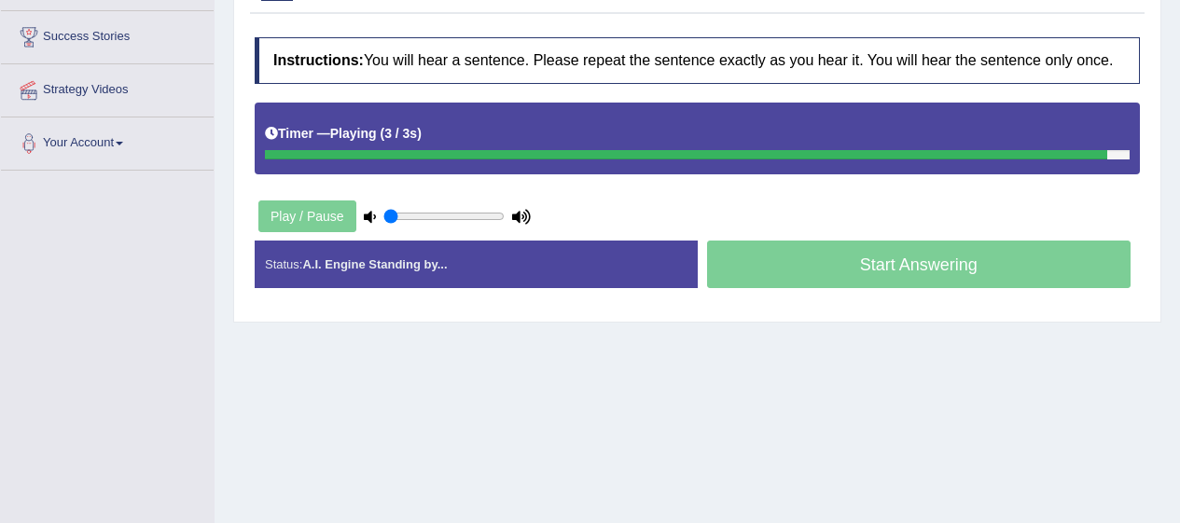
scroll to position [297, 0]
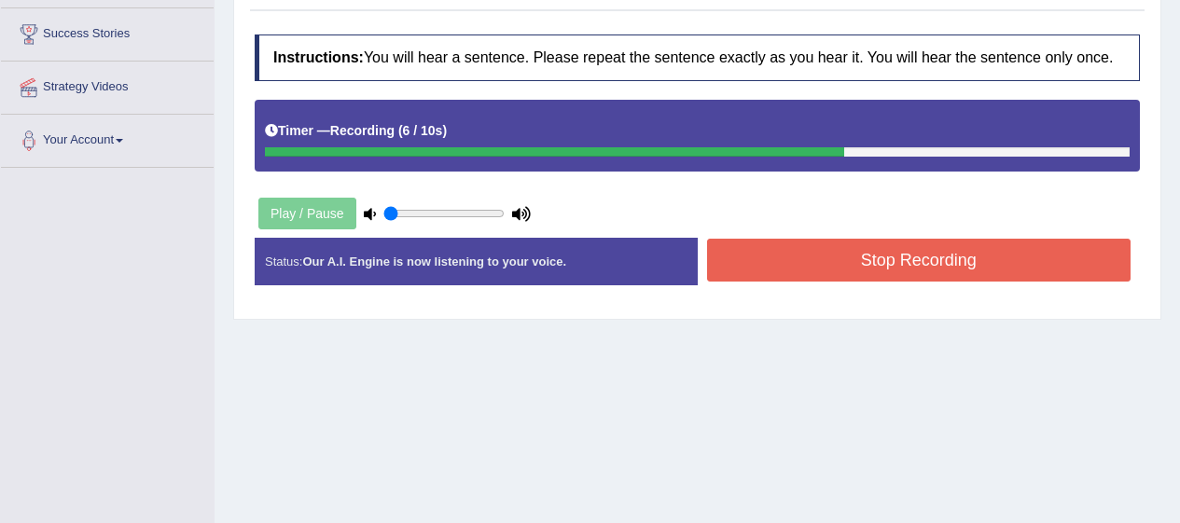
click at [905, 260] on button "Stop Recording" at bounding box center [919, 260] width 424 height 43
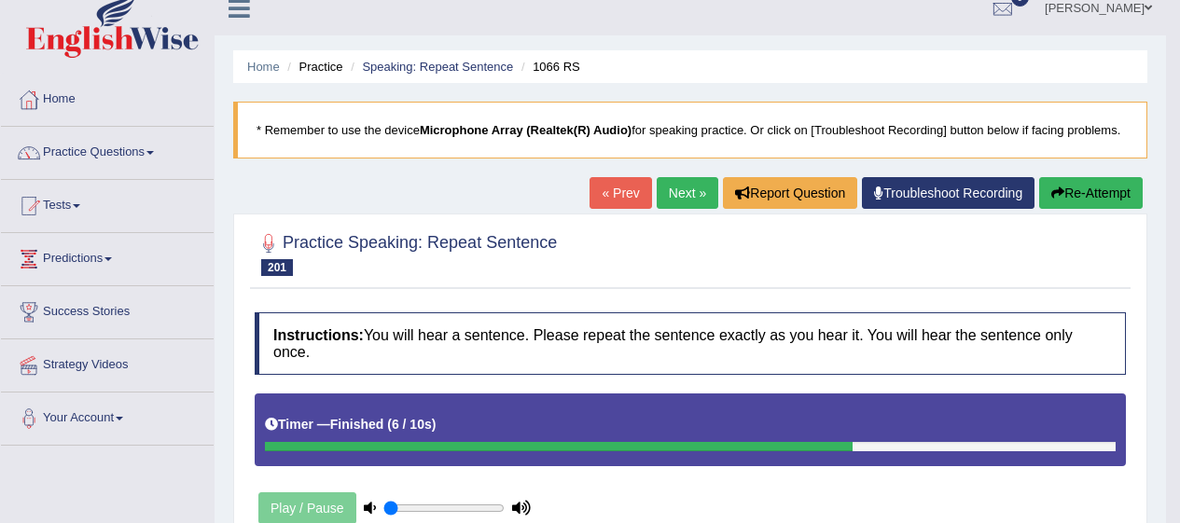
scroll to position [0, 0]
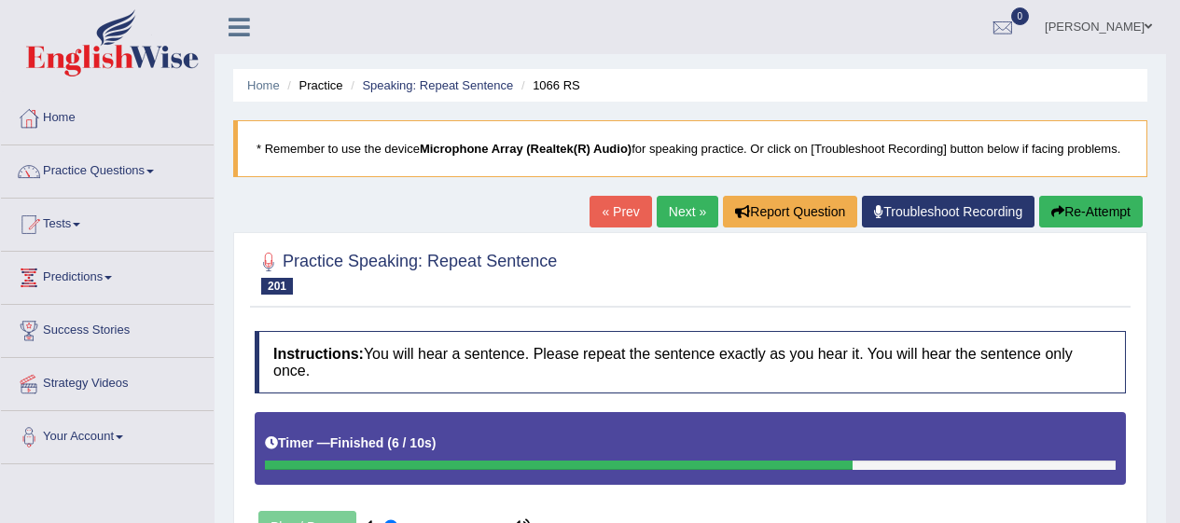
click at [672, 205] on link "Next »" at bounding box center [688, 212] width 62 height 32
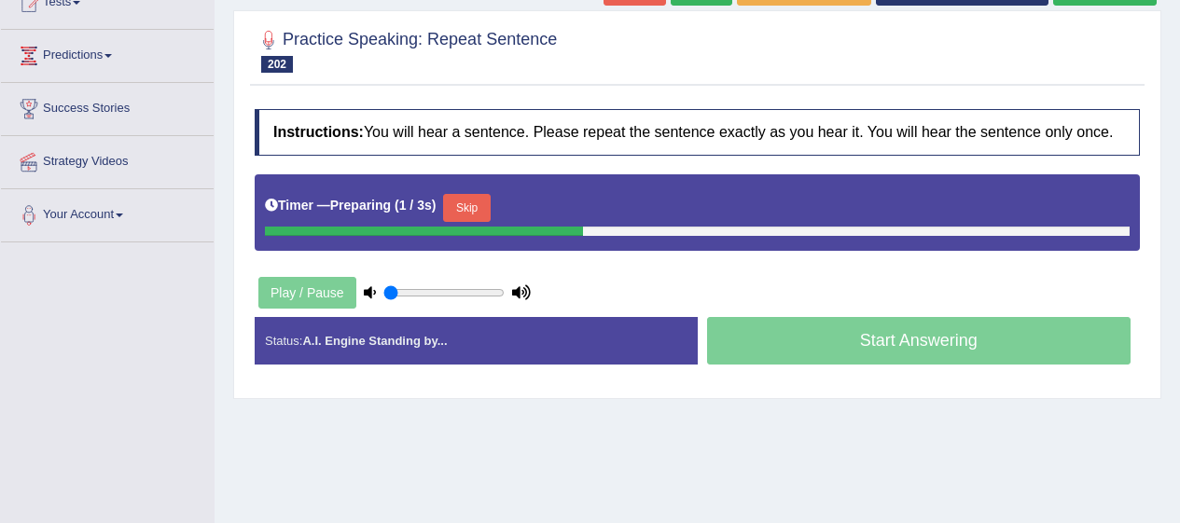
scroll to position [224, 0]
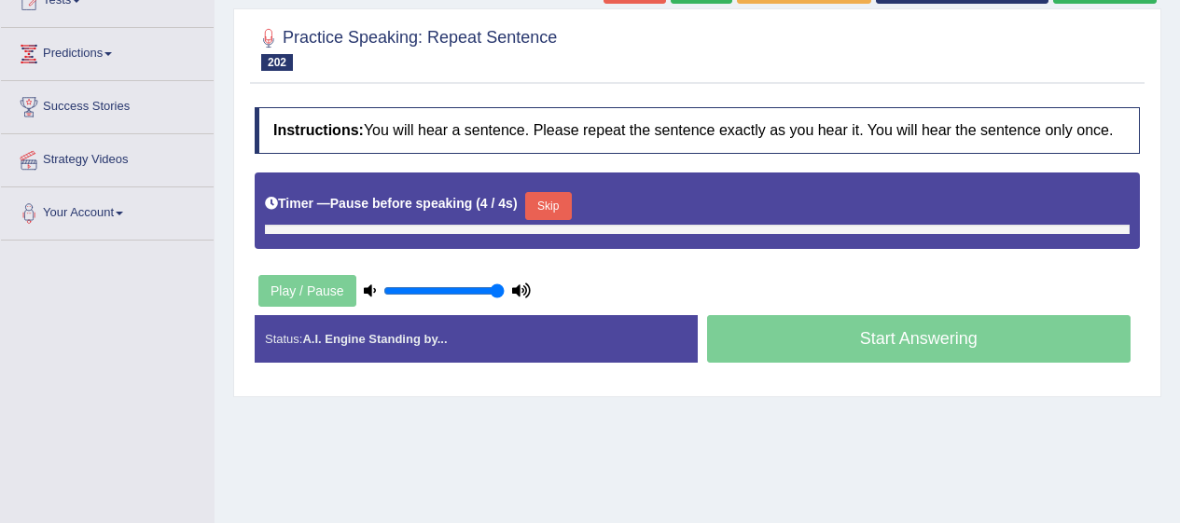
type input "1"
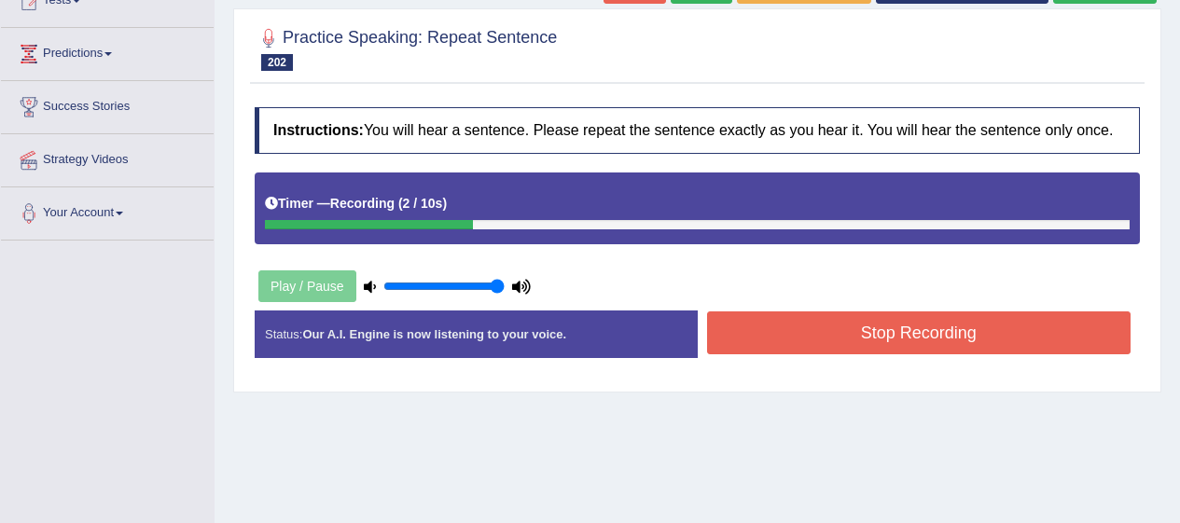
click at [839, 333] on button "Stop Recording" at bounding box center [919, 333] width 424 height 43
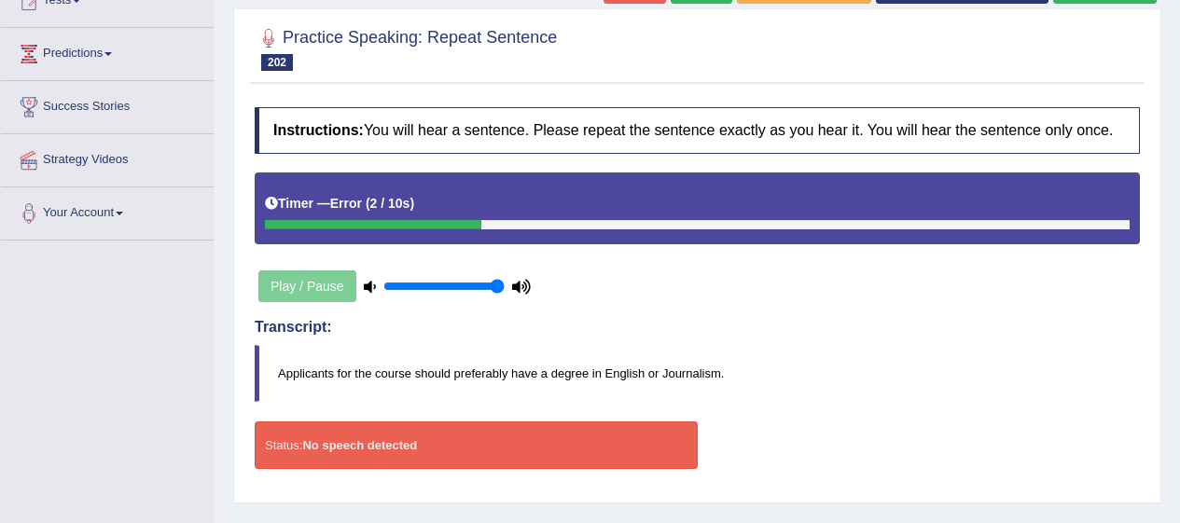
click at [383, 448] on strong "No speech detected" at bounding box center [359, 445] width 115 height 14
click at [530, 288] on icon at bounding box center [521, 287] width 19 height 12
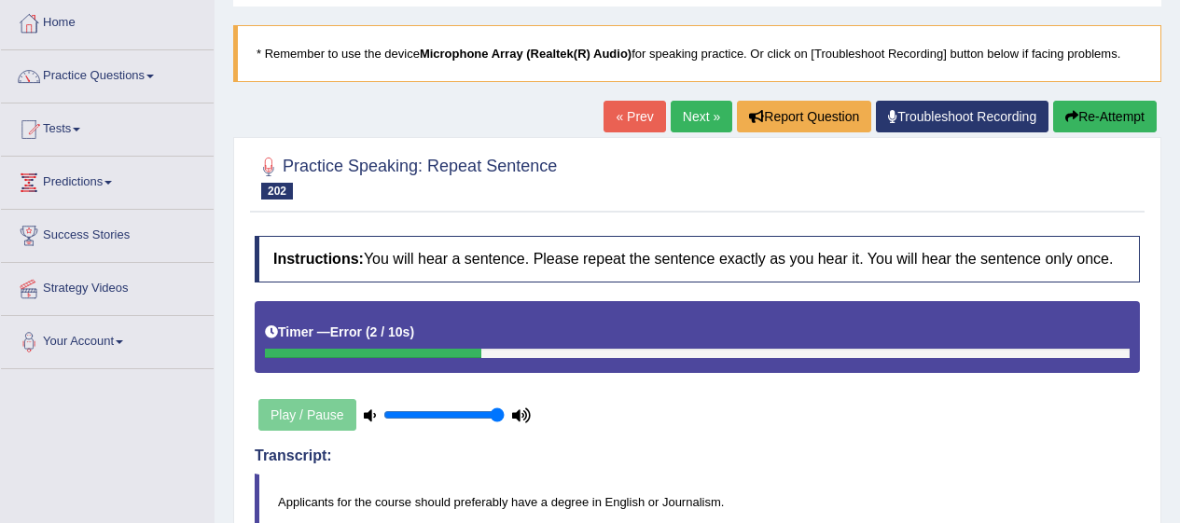
scroll to position [37, 0]
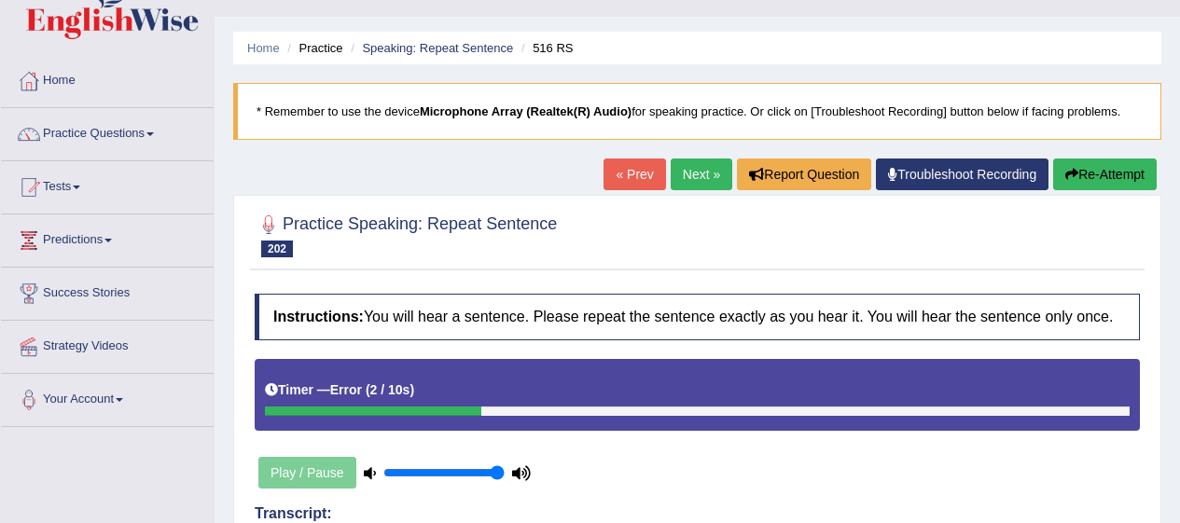
click at [1104, 181] on button "Re-Attempt" at bounding box center [1105, 175] width 104 height 32
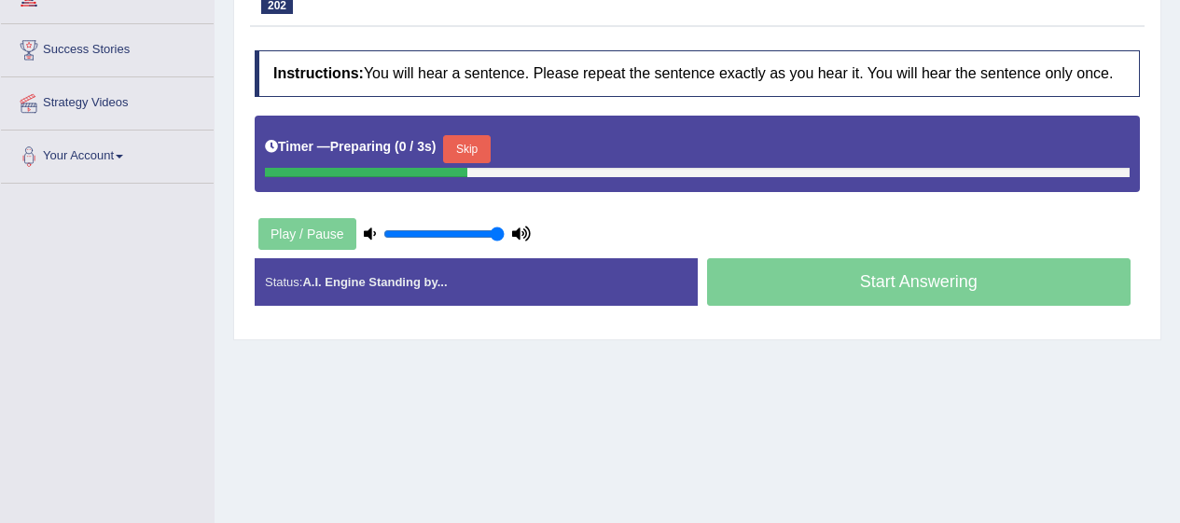
scroll to position [274, 0]
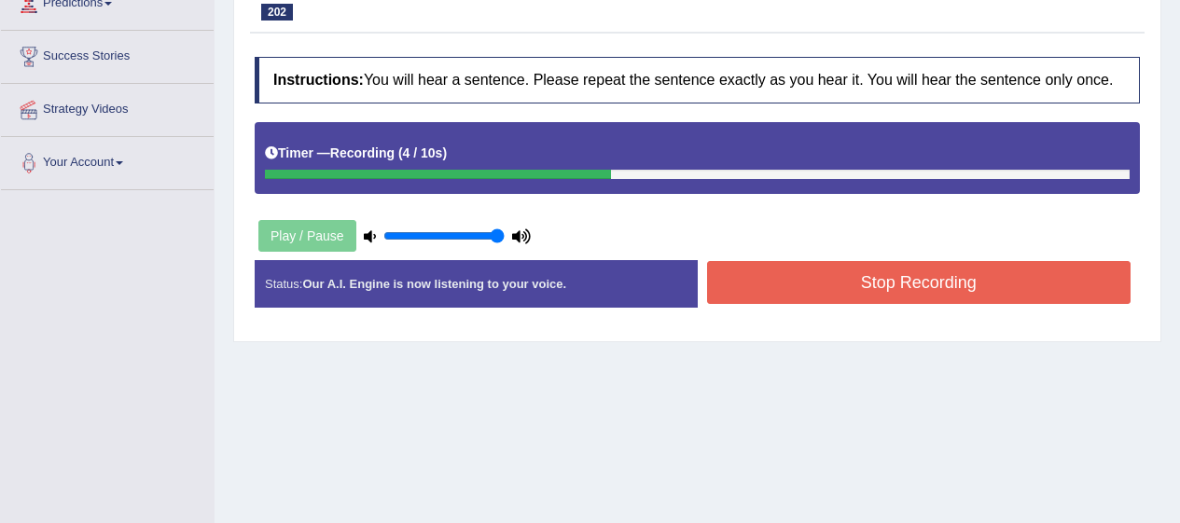
click at [916, 290] on button "Stop Recording" at bounding box center [919, 282] width 424 height 43
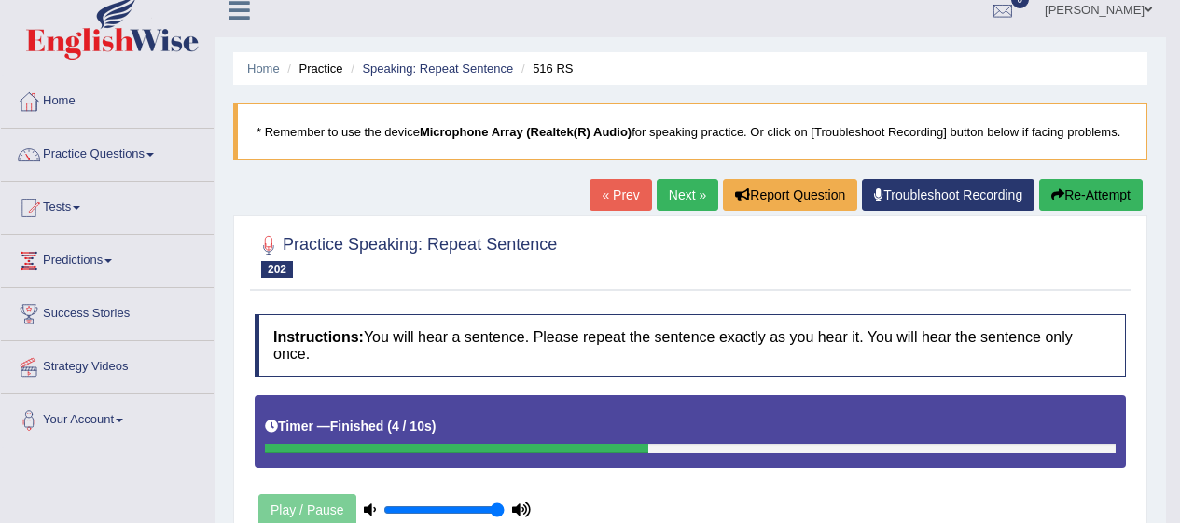
scroll to position [0, 0]
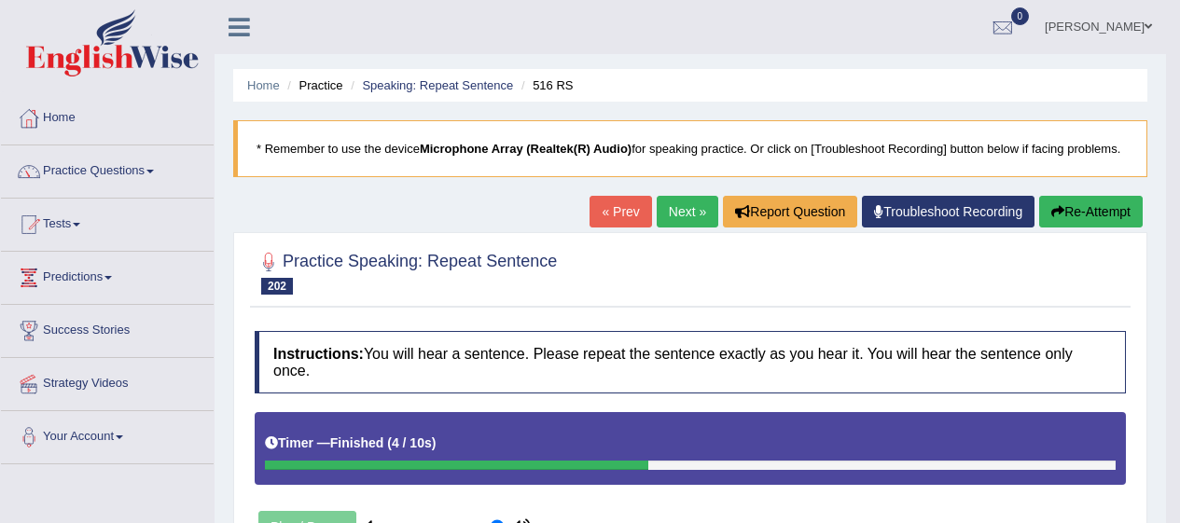
click at [686, 205] on link "Next »" at bounding box center [688, 212] width 62 height 32
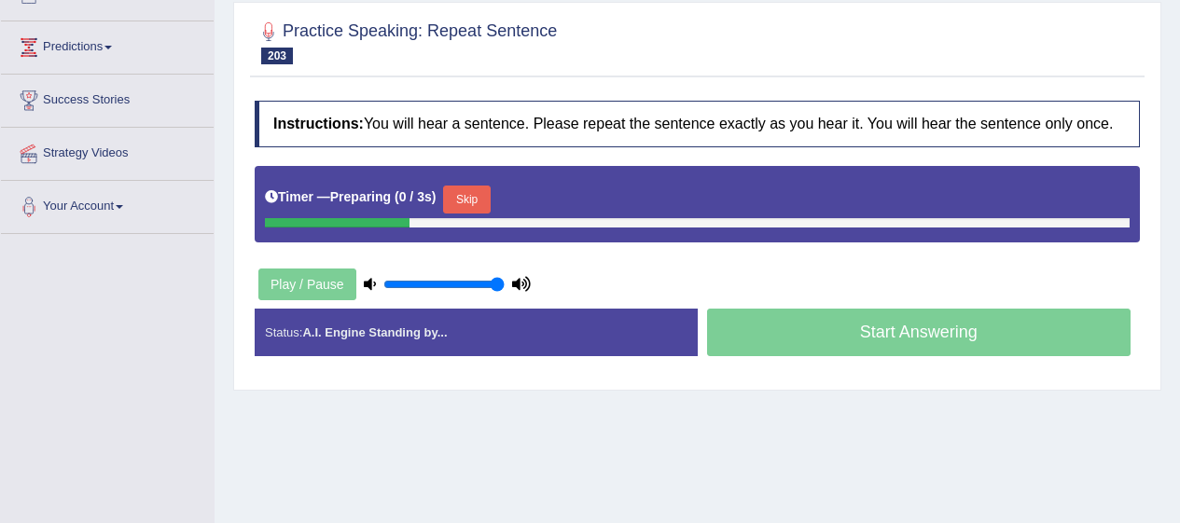
scroll to position [255, 0]
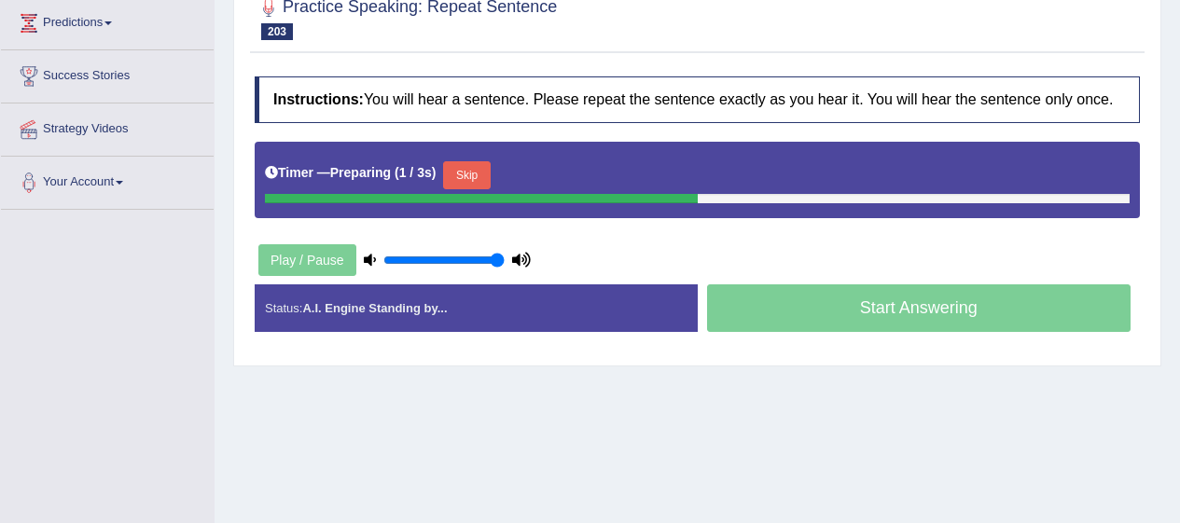
click at [457, 177] on button "Skip" at bounding box center [466, 175] width 47 height 28
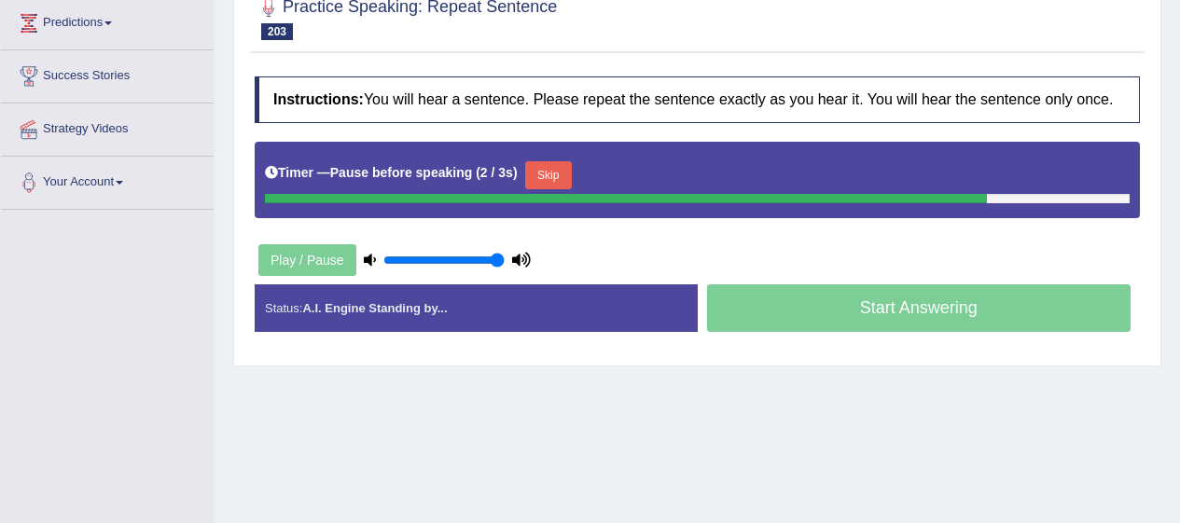
click at [551, 173] on button "Skip" at bounding box center [548, 175] width 47 height 28
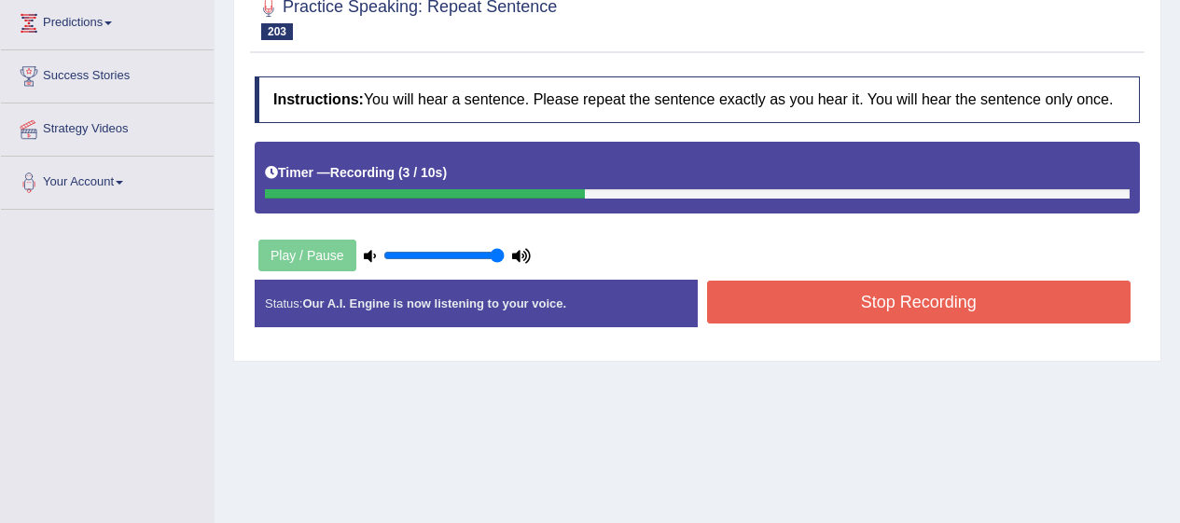
click at [878, 304] on button "Stop Recording" at bounding box center [919, 302] width 424 height 43
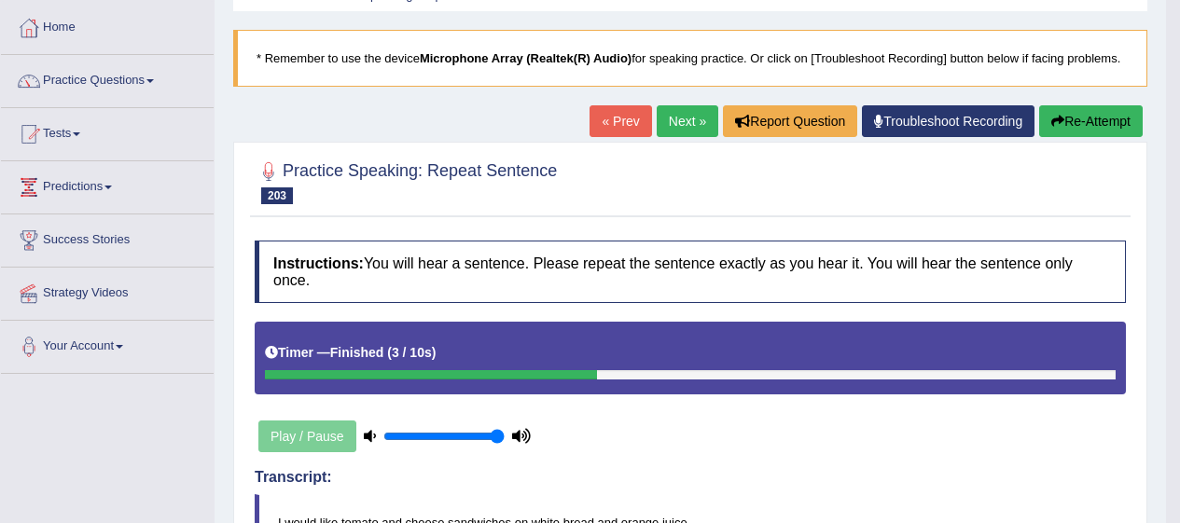
scroll to position [0, 0]
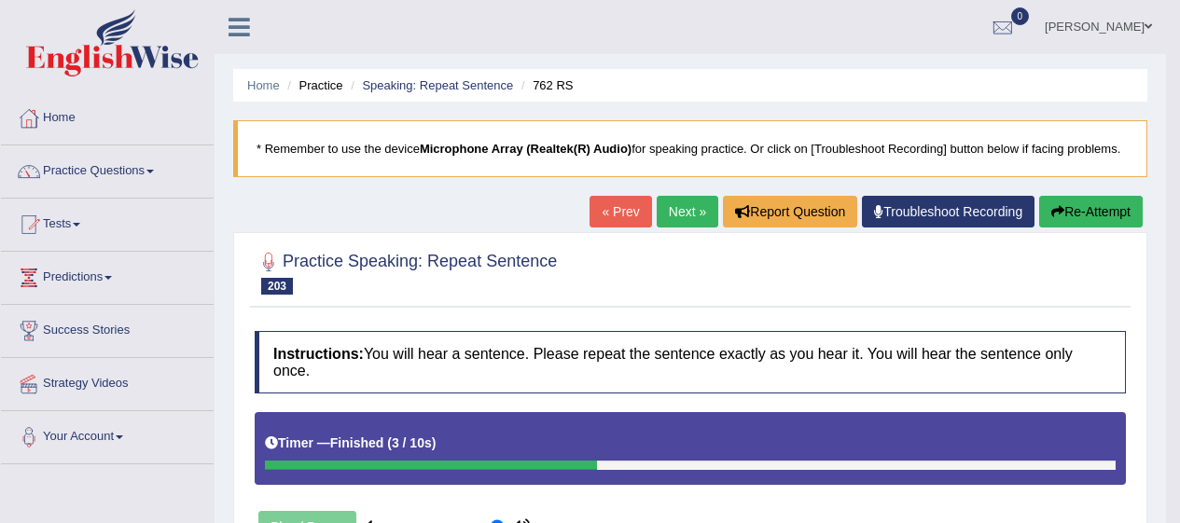
click at [1081, 213] on button "Re-Attempt" at bounding box center [1091, 212] width 104 height 32
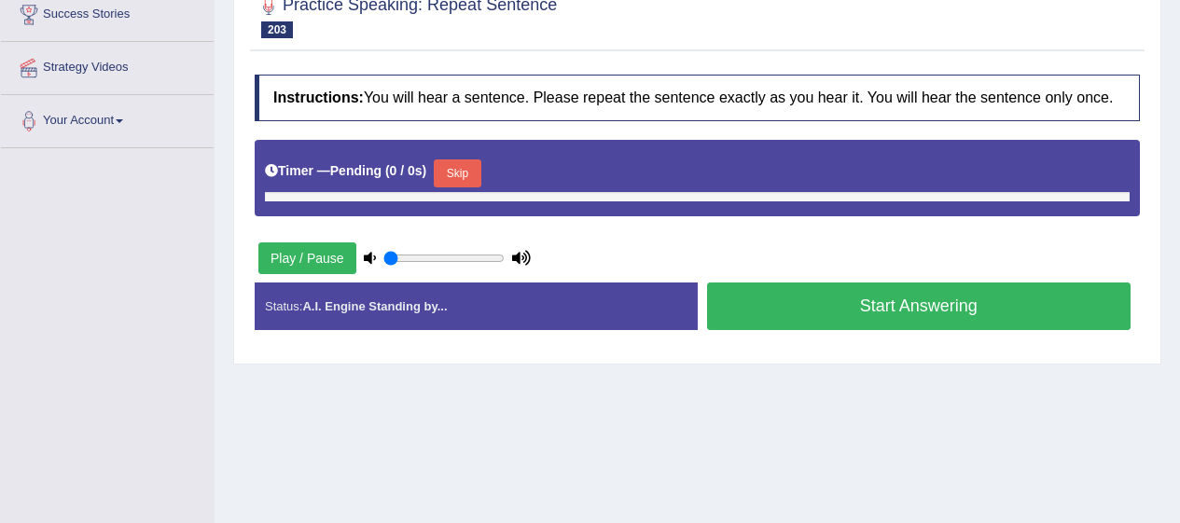
scroll to position [327, 0]
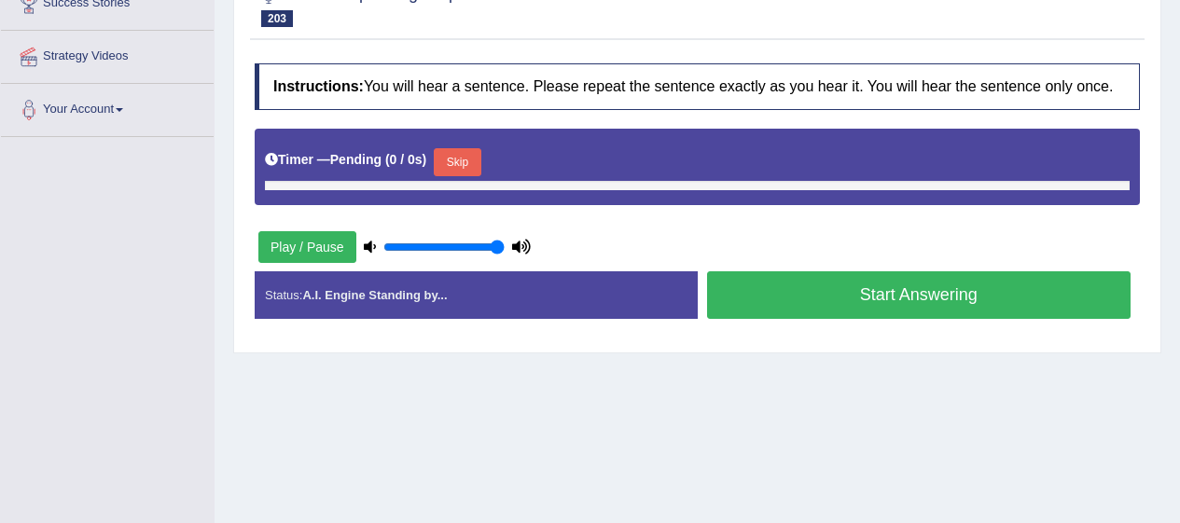
type input "1"
click at [311, 243] on button "Play / Pause" at bounding box center [307, 247] width 98 height 32
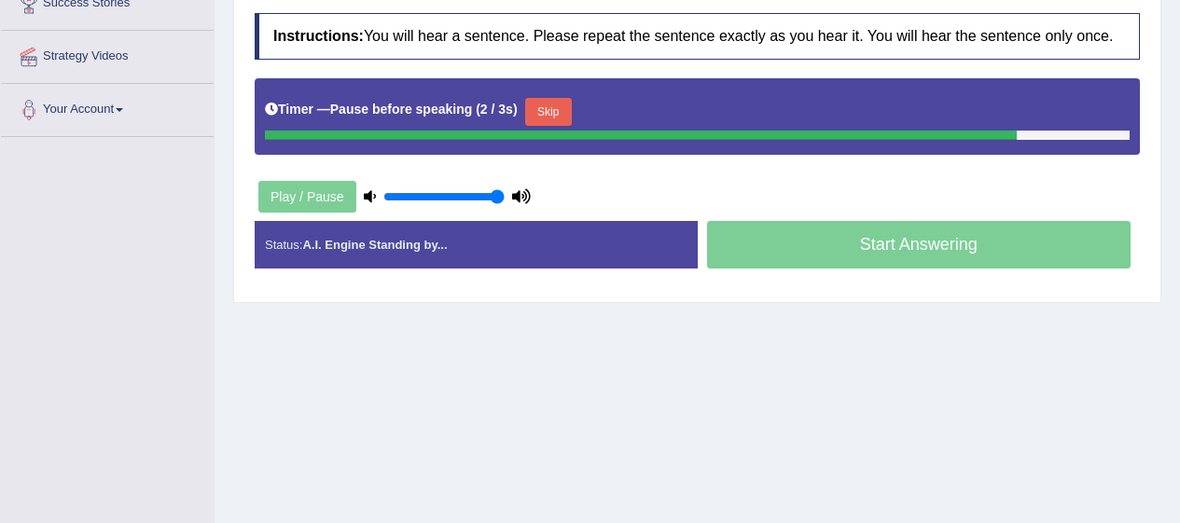
click at [299, 199] on div "Play / Pause" at bounding box center [395, 197] width 280 height 47
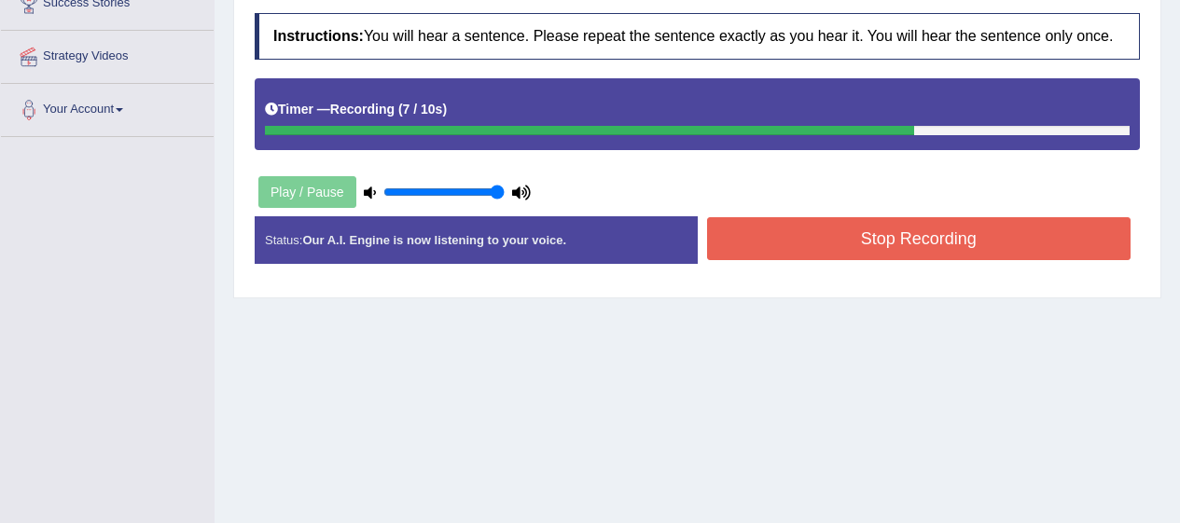
click at [920, 235] on button "Stop Recording" at bounding box center [919, 238] width 424 height 43
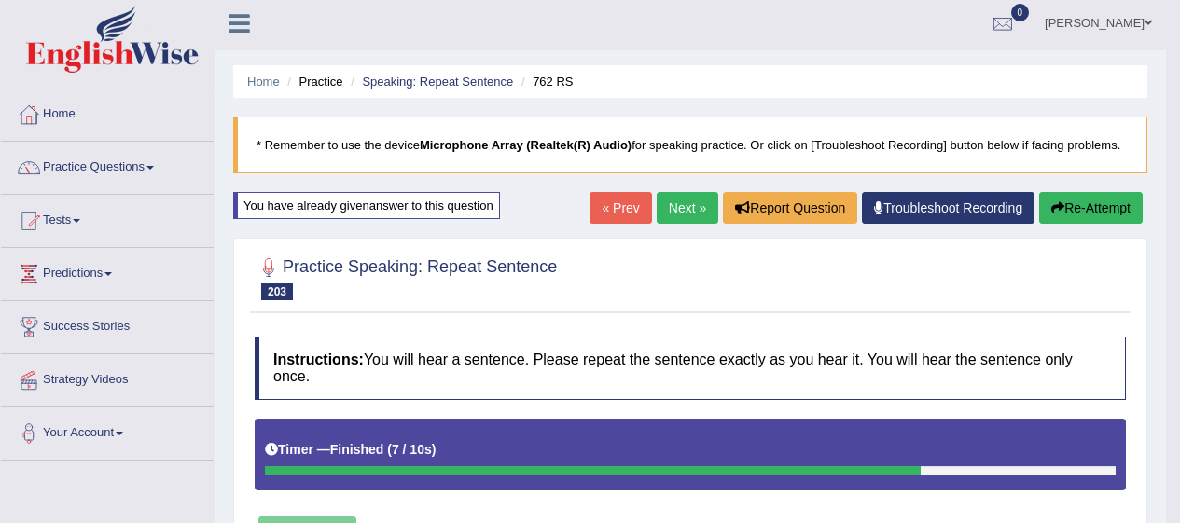
scroll to position [0, 0]
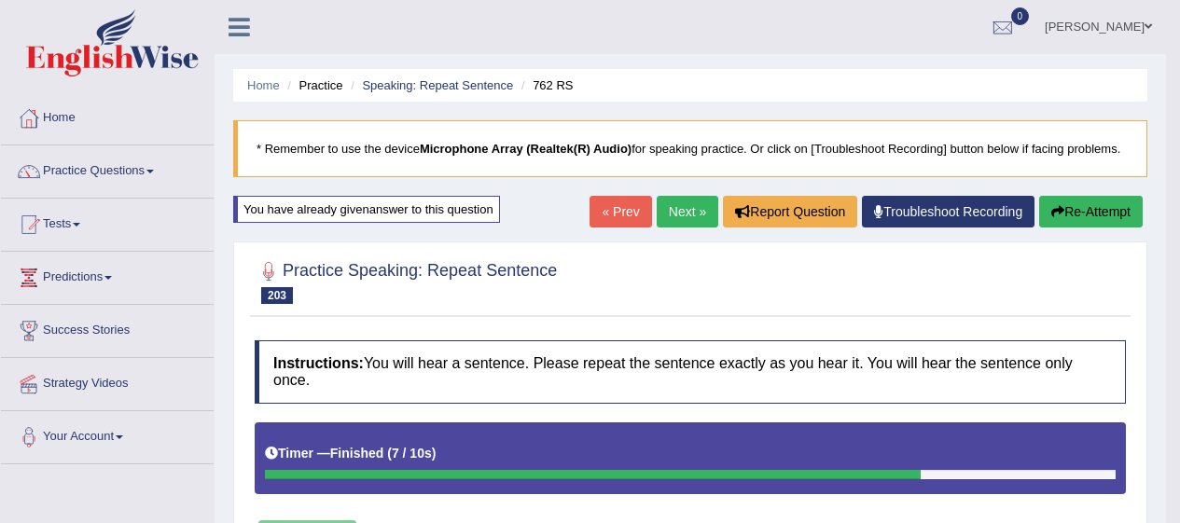
click at [1071, 216] on button "Re-Attempt" at bounding box center [1091, 212] width 104 height 32
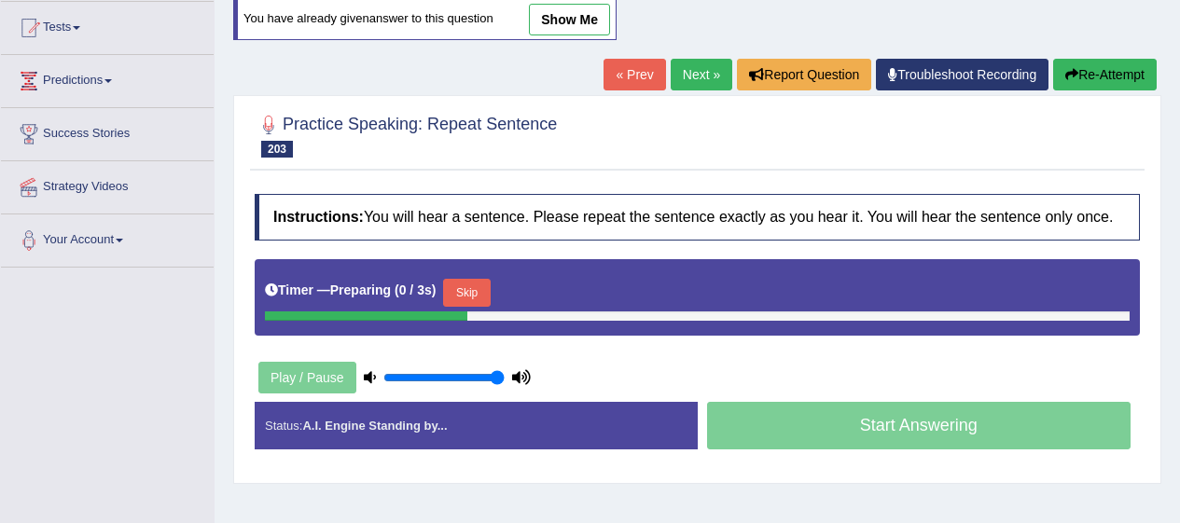
scroll to position [226, 0]
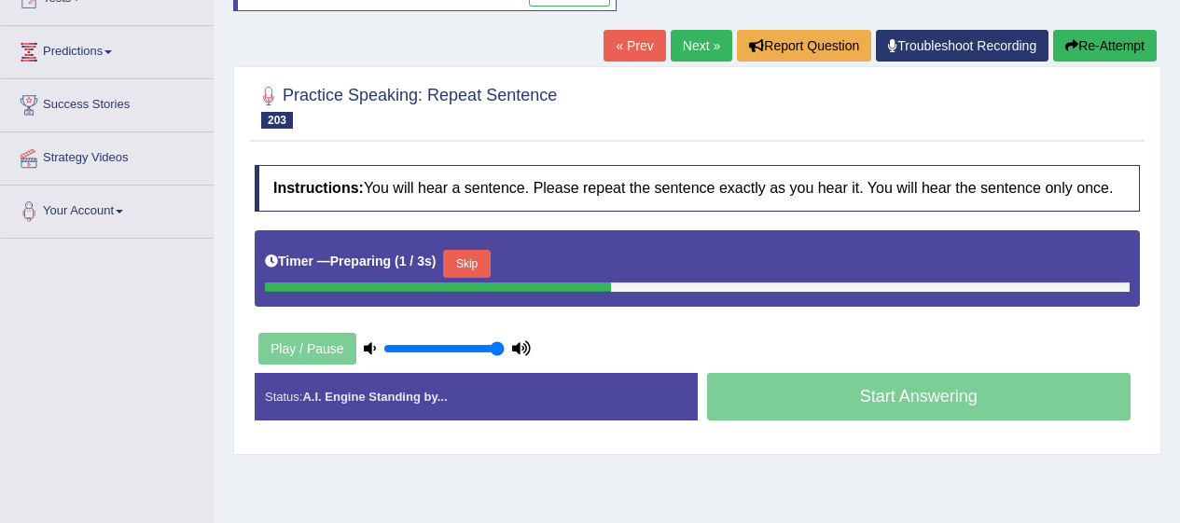
click at [490, 254] on button "Skip" at bounding box center [466, 264] width 47 height 28
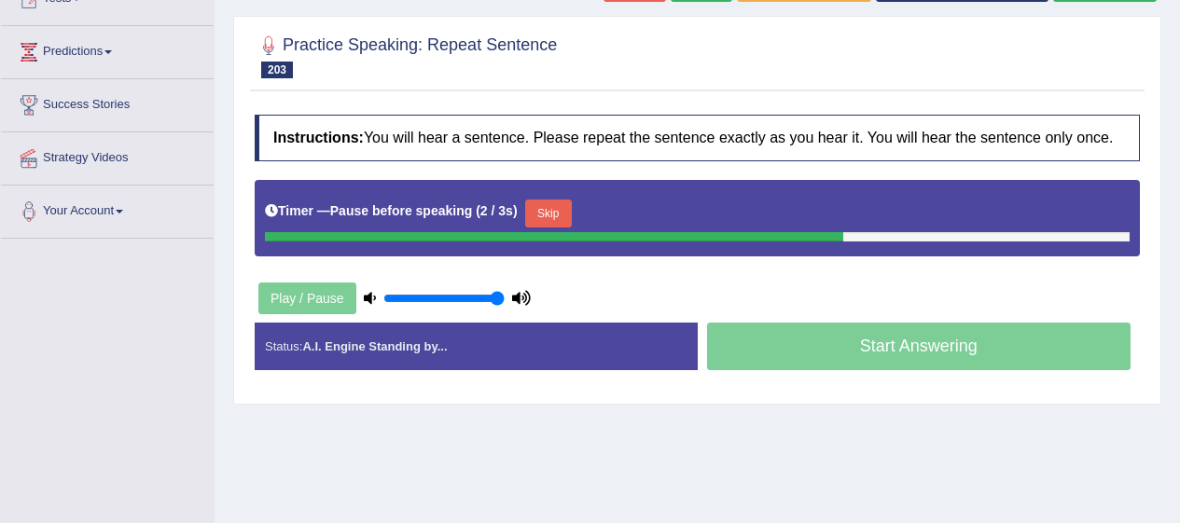
click at [550, 218] on button "Skip" at bounding box center [548, 214] width 47 height 28
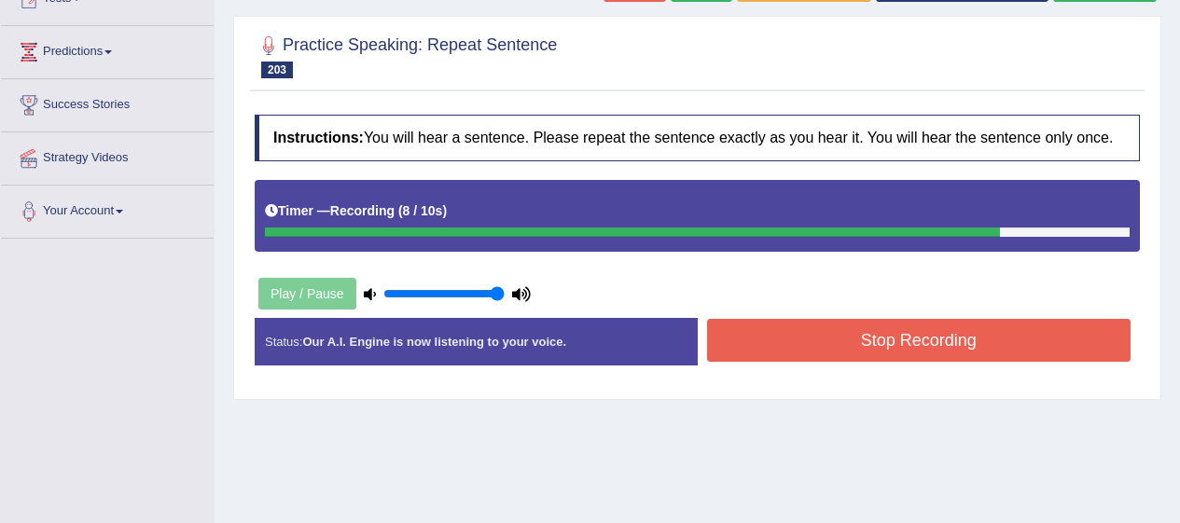
click at [854, 318] on div "Created with Highcharts 7.1.2 Great Too slow Too fast Time Speech pace meter: 0…" at bounding box center [924, 317] width 452 height 1
click at [897, 331] on button "Stop Recording" at bounding box center [919, 340] width 424 height 43
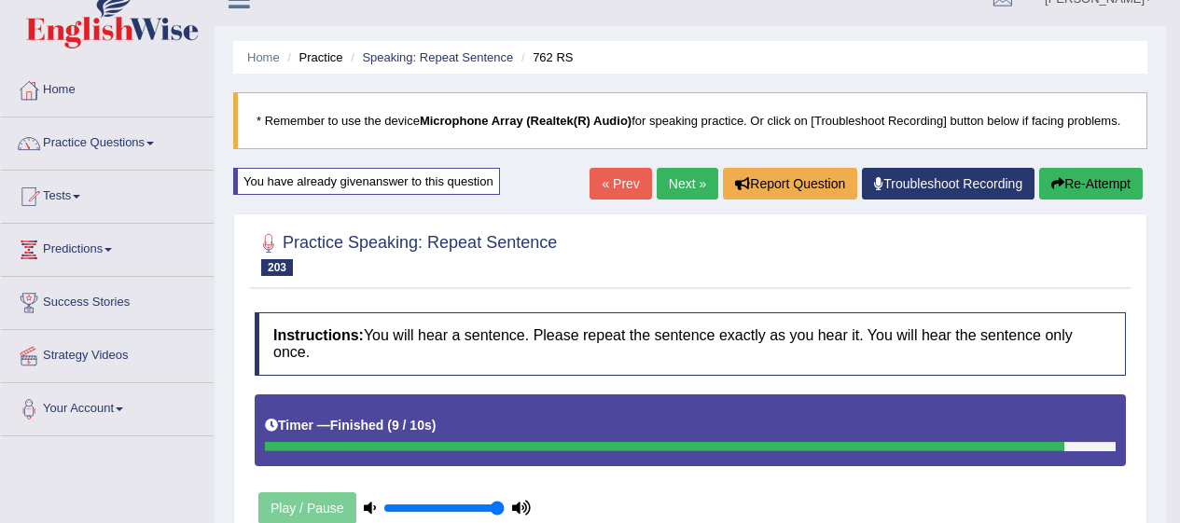
scroll to position [0, 0]
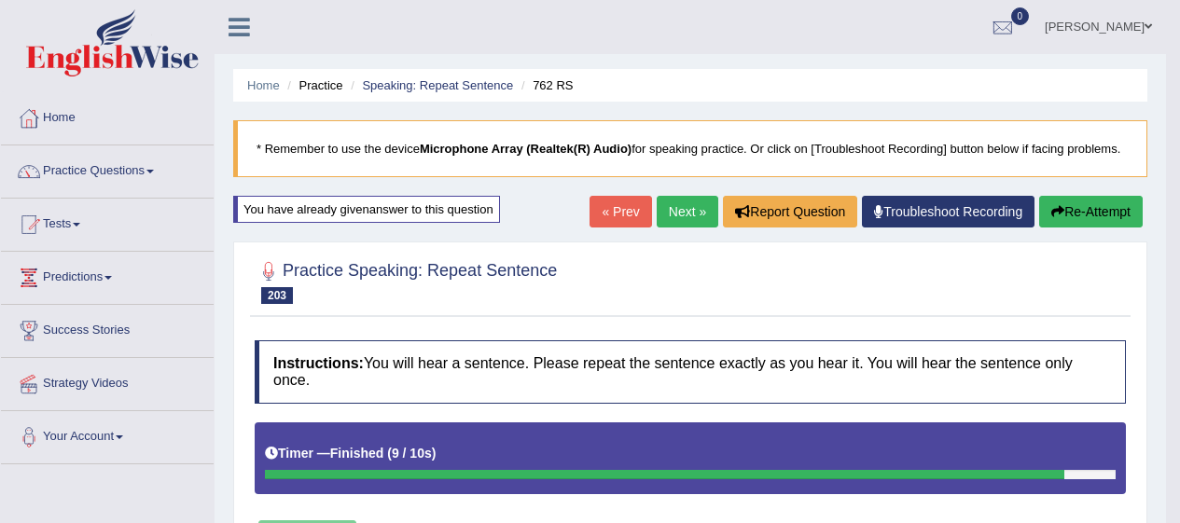
click at [676, 205] on link "Next »" at bounding box center [688, 212] width 62 height 32
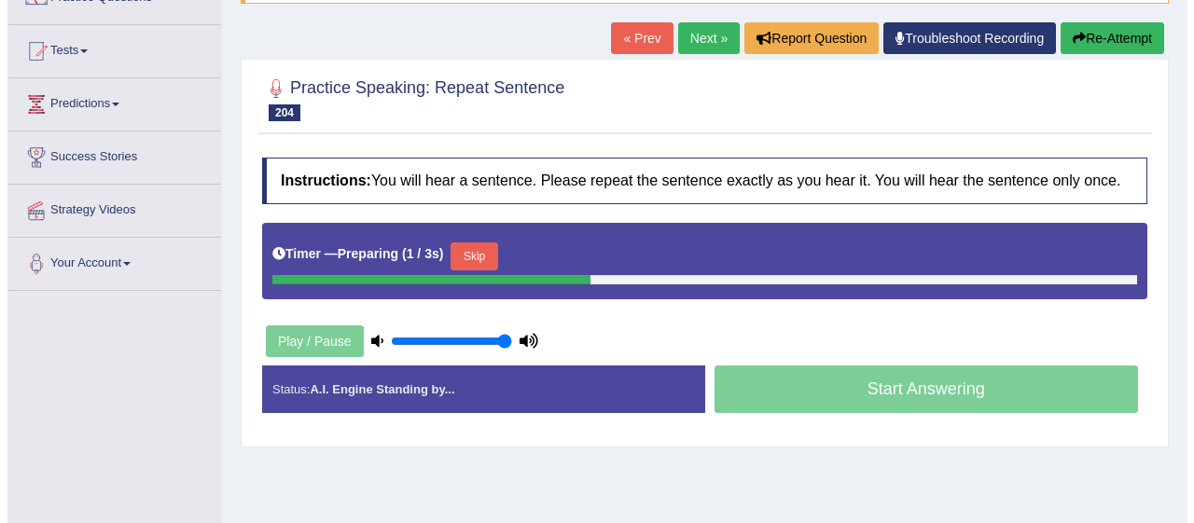
scroll to position [174, 0]
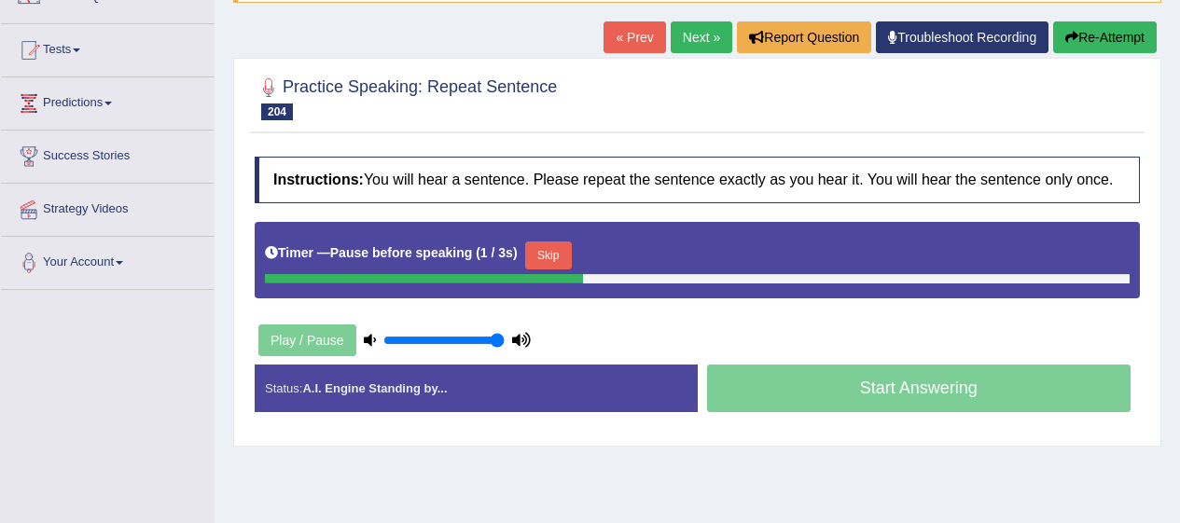
click at [371, 339] on icon at bounding box center [370, 340] width 12 height 12
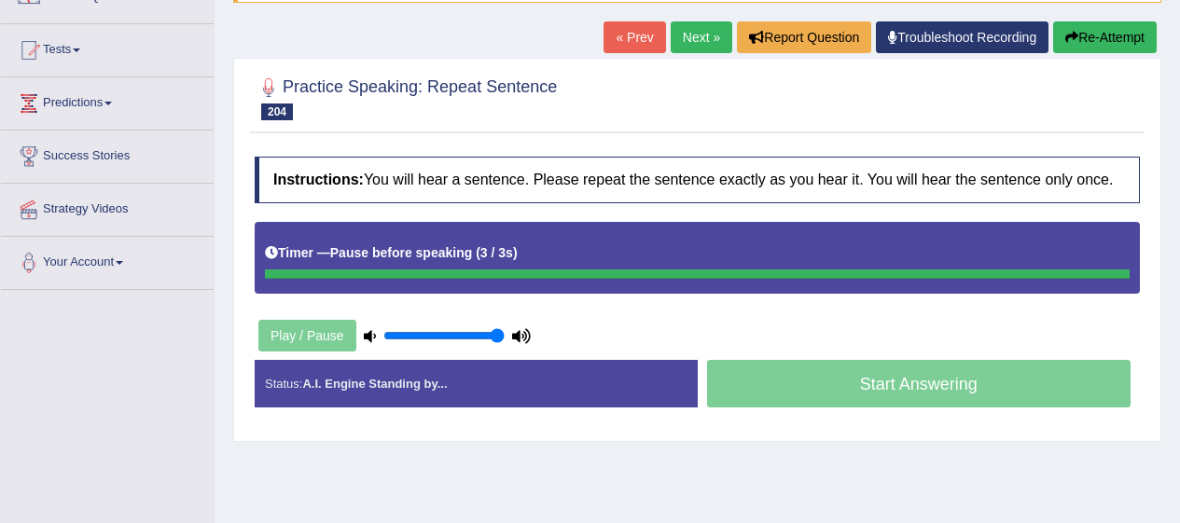
click at [553, 243] on div "Timer — Pause before speaking ( 3 / 3s )" at bounding box center [697, 253] width 865 height 33
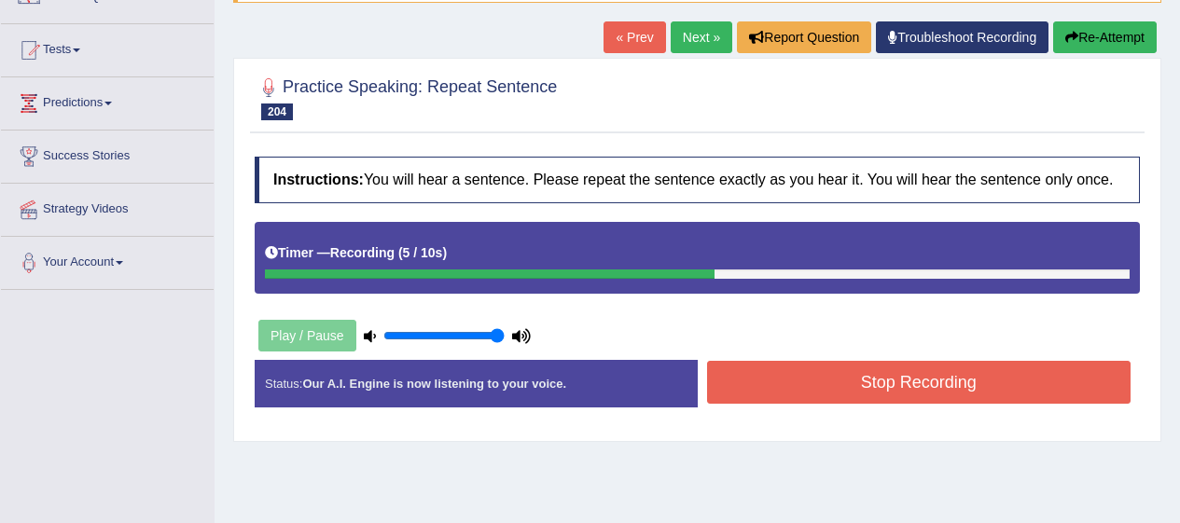
click at [881, 361] on div "Start Answering" at bounding box center [919, 360] width 443 height 1
click at [865, 381] on button "Stop Recording" at bounding box center [919, 382] width 424 height 43
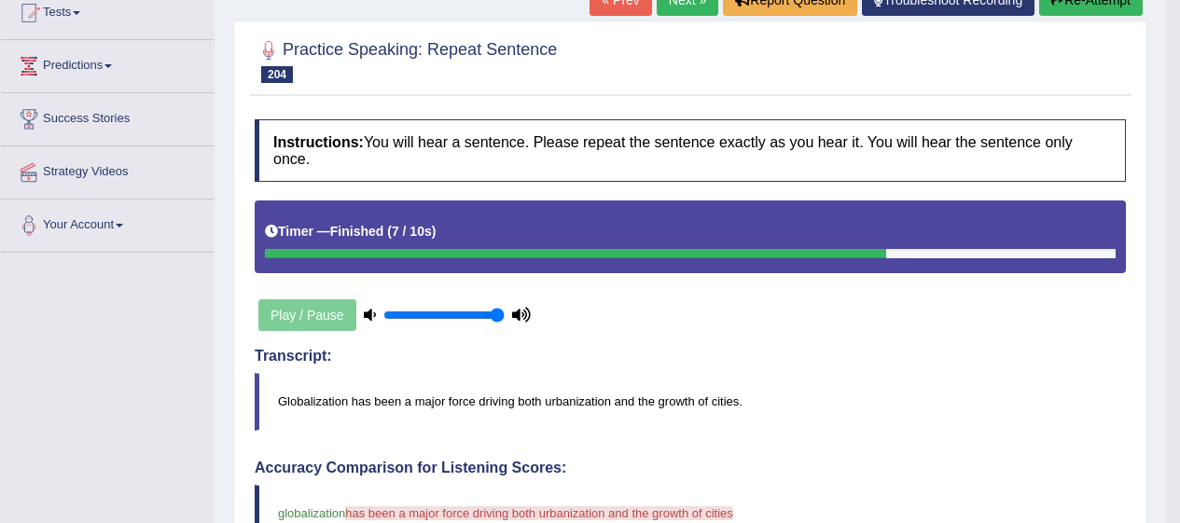
scroll to position [215, 0]
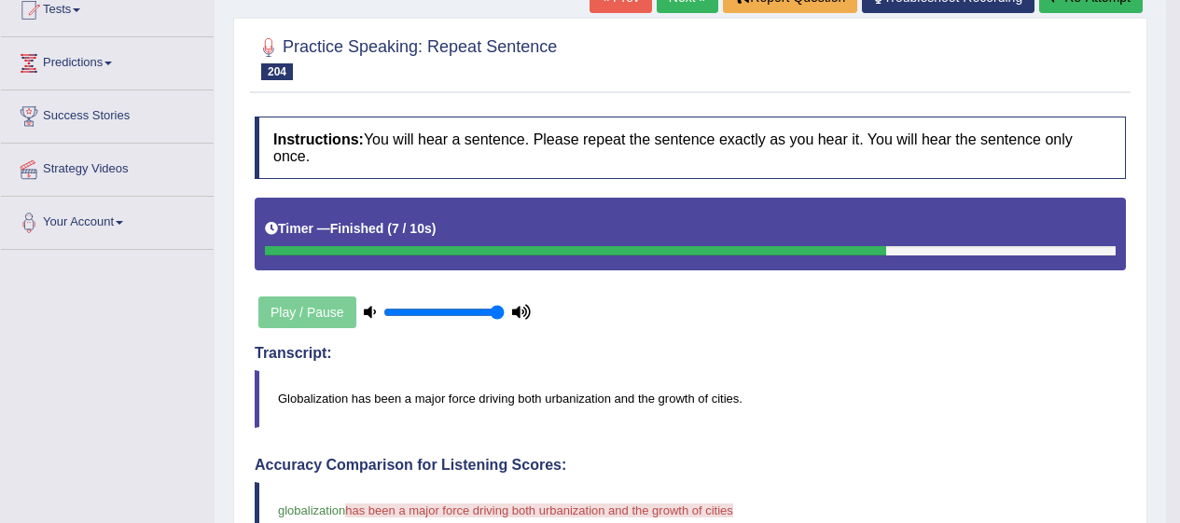
click at [327, 332] on div "Play / Pause" at bounding box center [395, 312] width 280 height 47
click at [333, 317] on div "Play / Pause" at bounding box center [395, 312] width 280 height 47
click at [319, 319] on div "Play / Pause" at bounding box center [395, 312] width 280 height 47
click at [319, 318] on div "Play / Pause" at bounding box center [395, 312] width 280 height 47
click at [312, 326] on div "Play / Pause" at bounding box center [395, 312] width 280 height 47
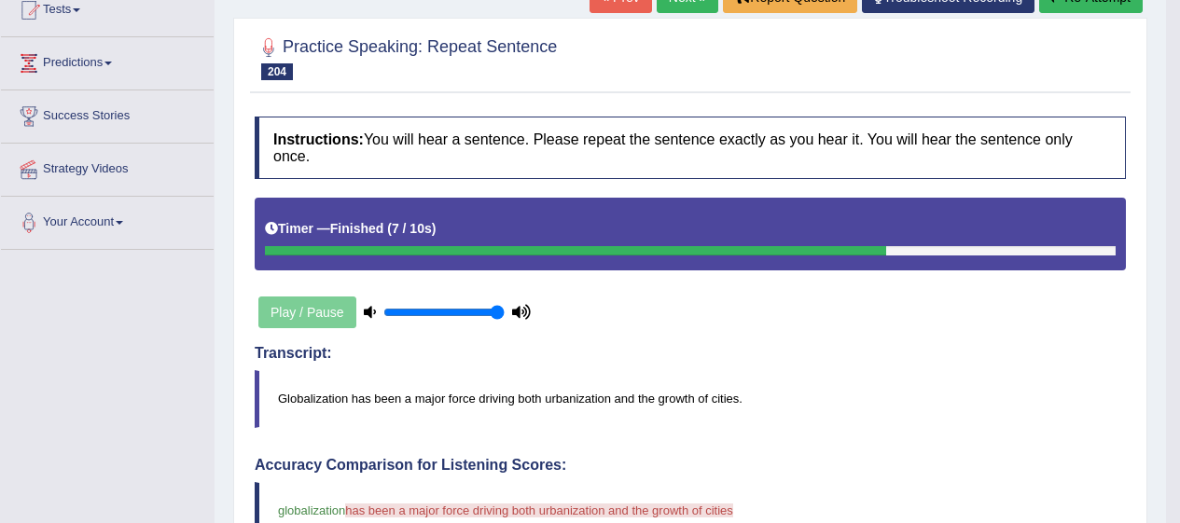
click at [319, 308] on div "Play / Pause" at bounding box center [395, 312] width 280 height 47
click at [326, 311] on div "Play / Pause" at bounding box center [395, 312] width 280 height 47
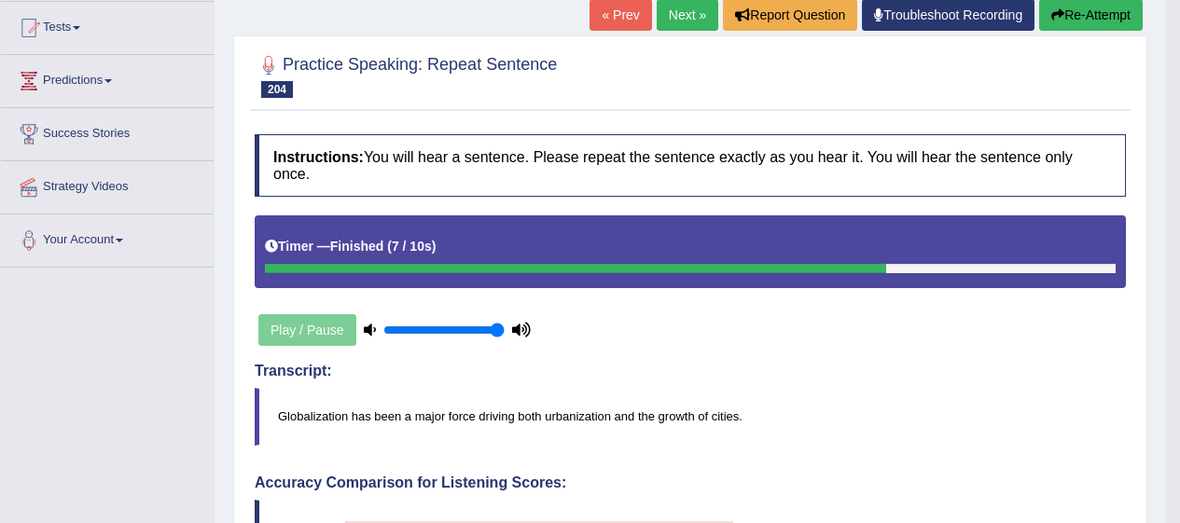
scroll to position [196, 0]
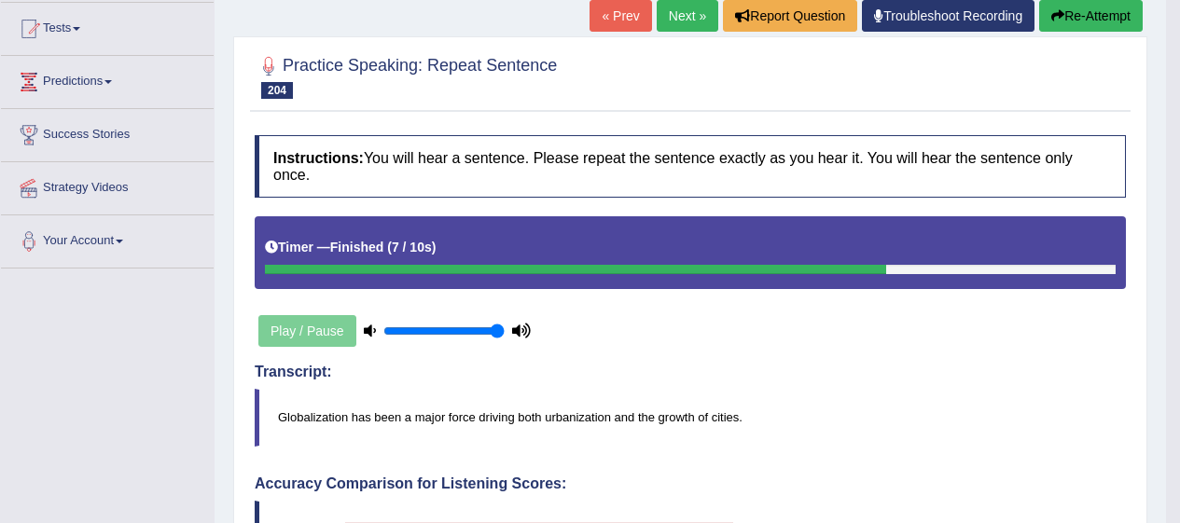
click at [340, 333] on div "Play / Pause" at bounding box center [395, 331] width 280 height 47
click at [334, 338] on div "Play / Pause" at bounding box center [395, 331] width 280 height 47
click at [667, 15] on link "Next »" at bounding box center [688, 16] width 62 height 32
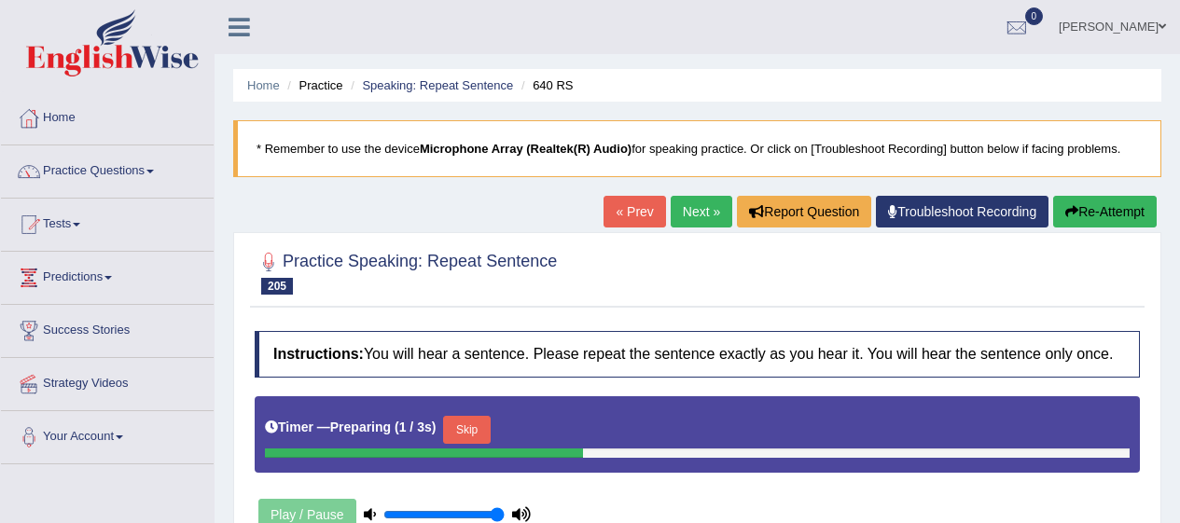
click at [469, 436] on button "Skip" at bounding box center [466, 430] width 47 height 28
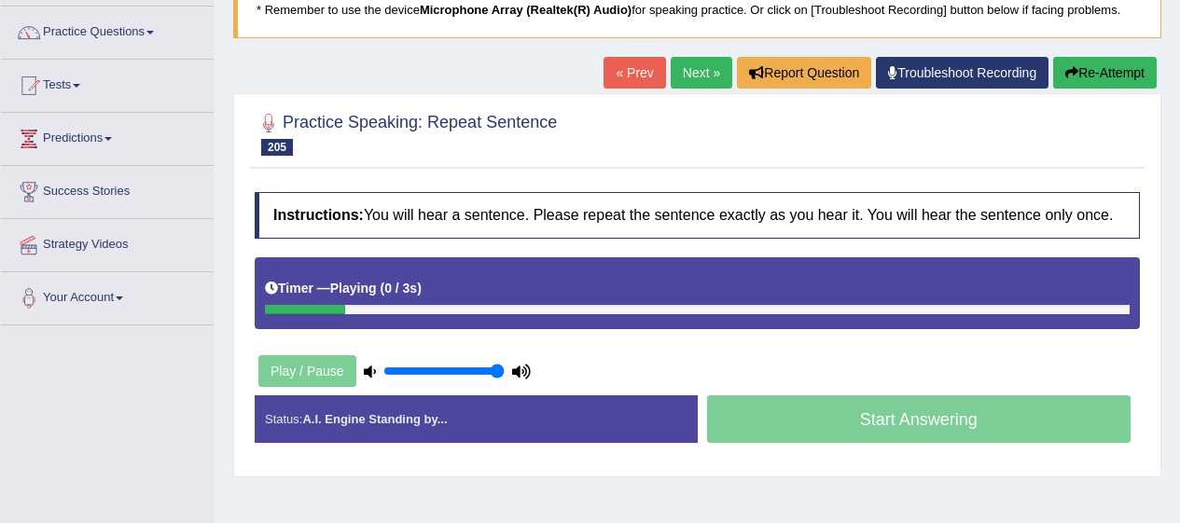
scroll to position [201, 0]
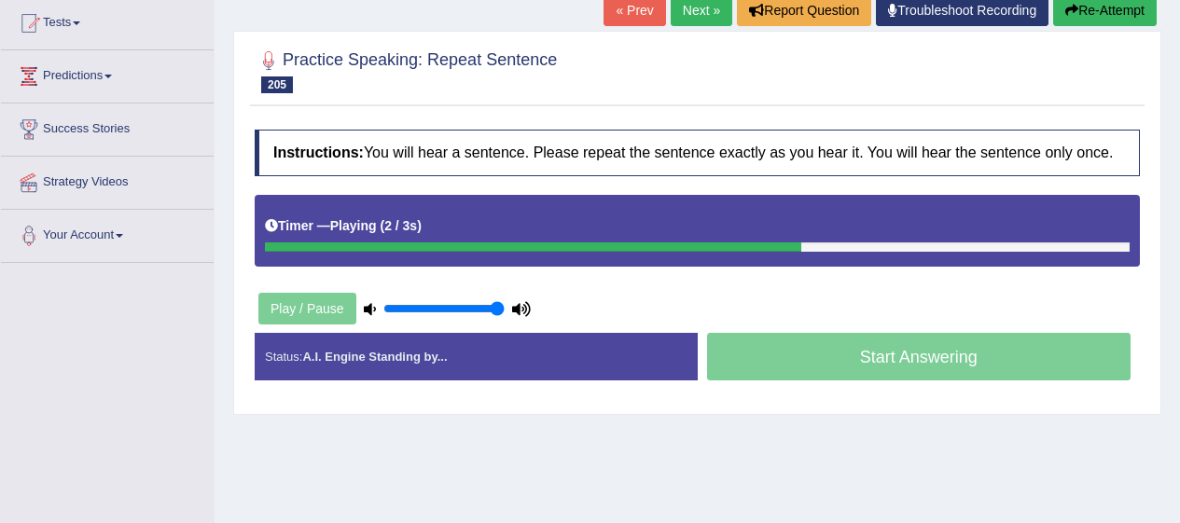
click at [311, 308] on div "Play / Pause" at bounding box center [395, 308] width 280 height 47
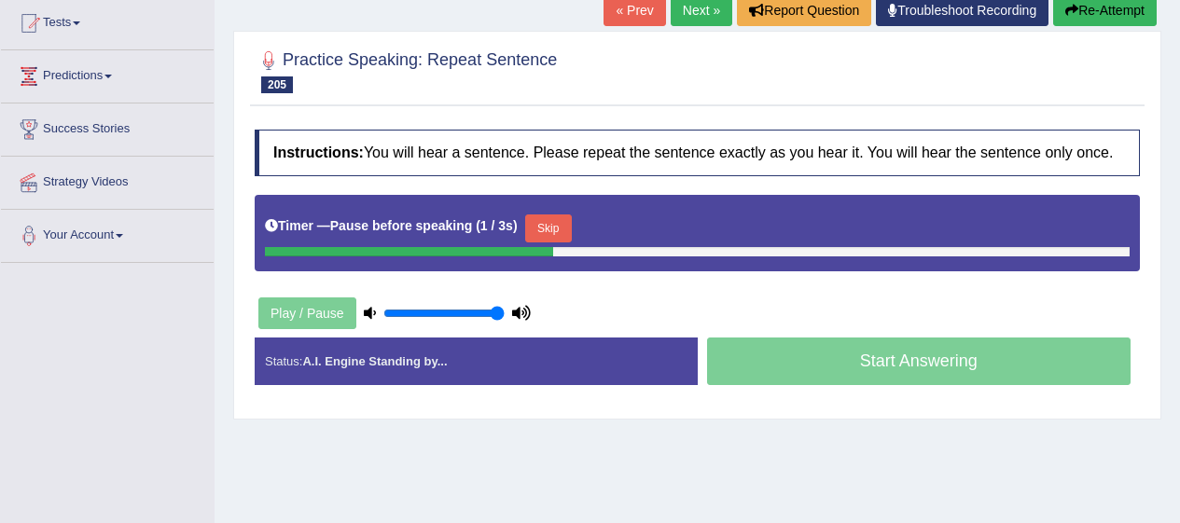
click at [864, 369] on div "Start Answering" at bounding box center [919, 364] width 443 height 52
click at [556, 227] on button "Skip" at bounding box center [548, 229] width 47 height 28
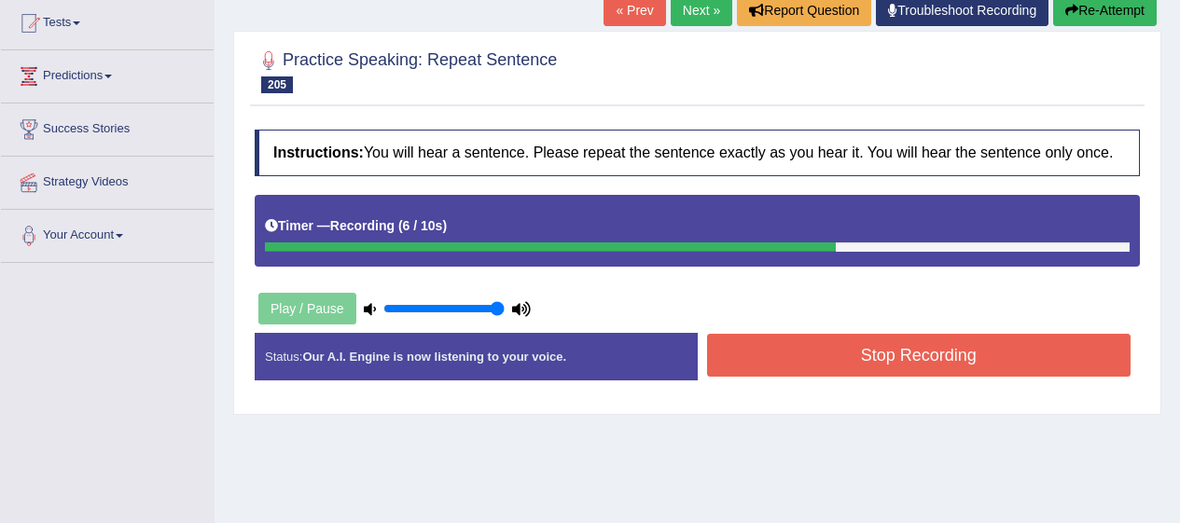
click at [863, 348] on button "Stop Recording" at bounding box center [919, 355] width 424 height 43
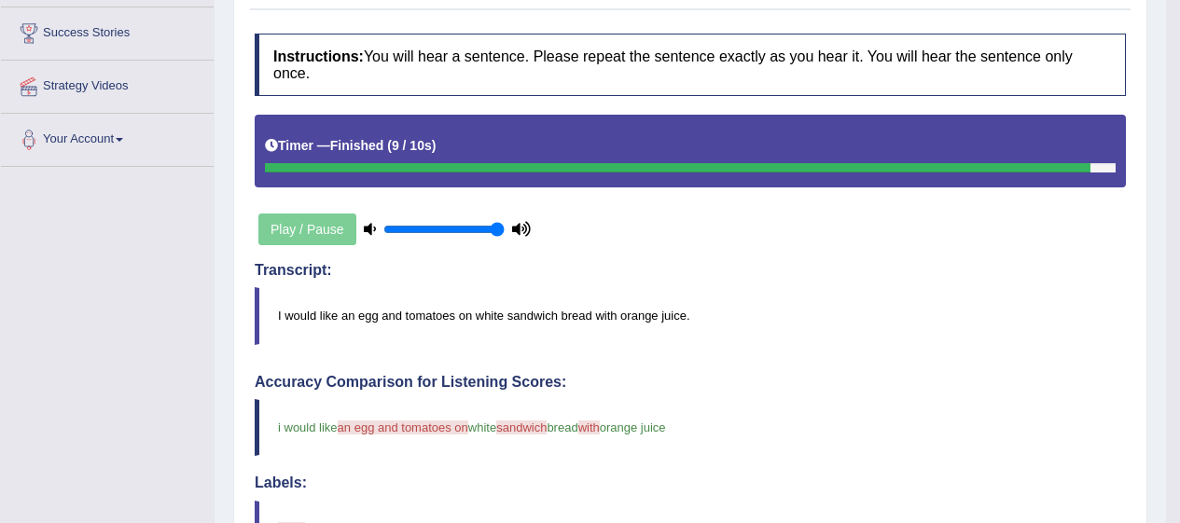
scroll to position [0, 0]
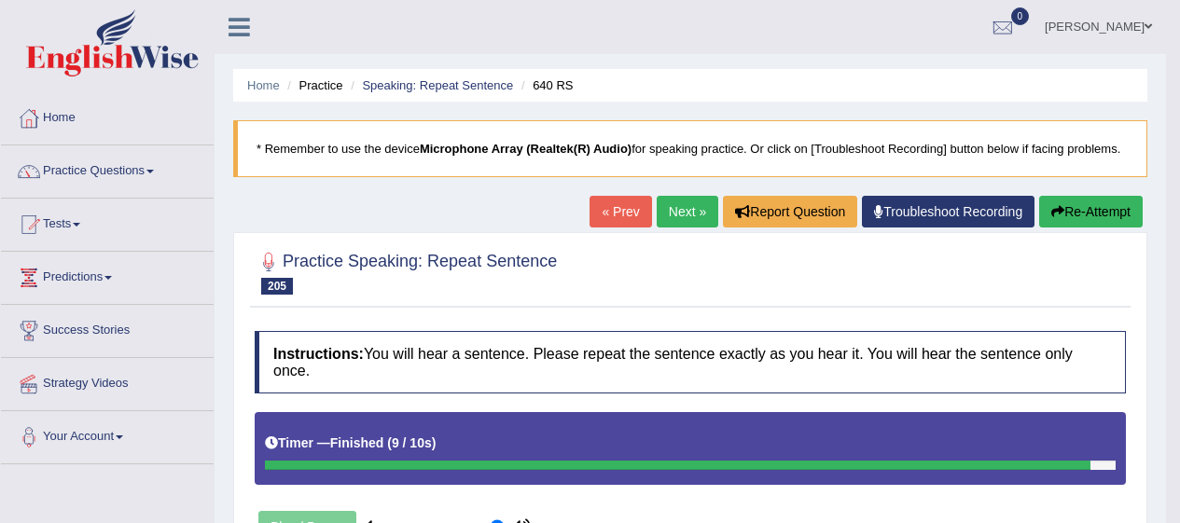
click at [111, 166] on link "Practice Questions" at bounding box center [107, 169] width 213 height 47
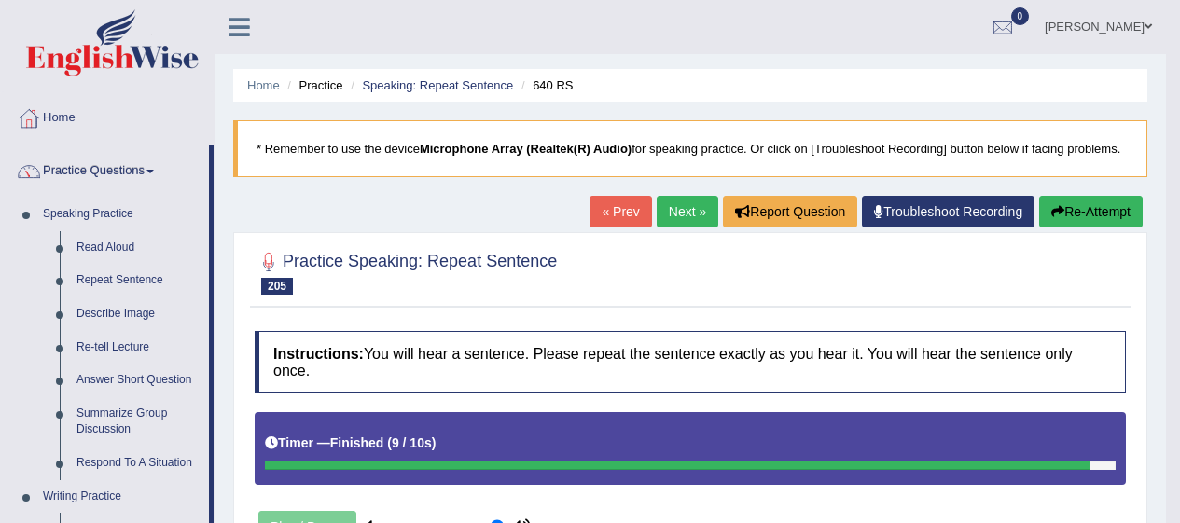
click at [109, 243] on link "Read Aloud" at bounding box center [138, 248] width 141 height 34
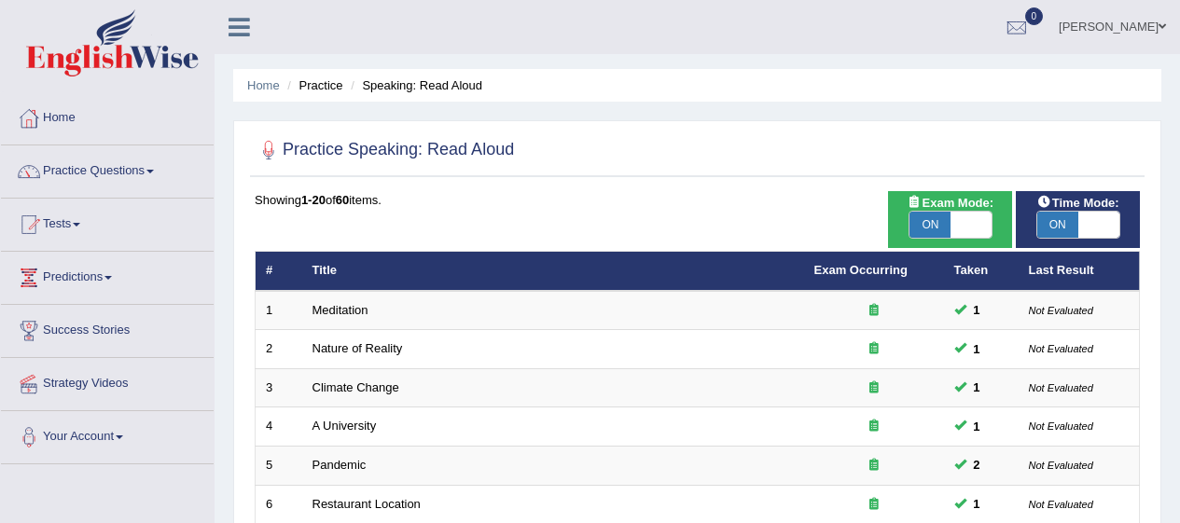
click at [938, 222] on span "ON" at bounding box center [929, 225] width 41 height 26
checkbox input "false"
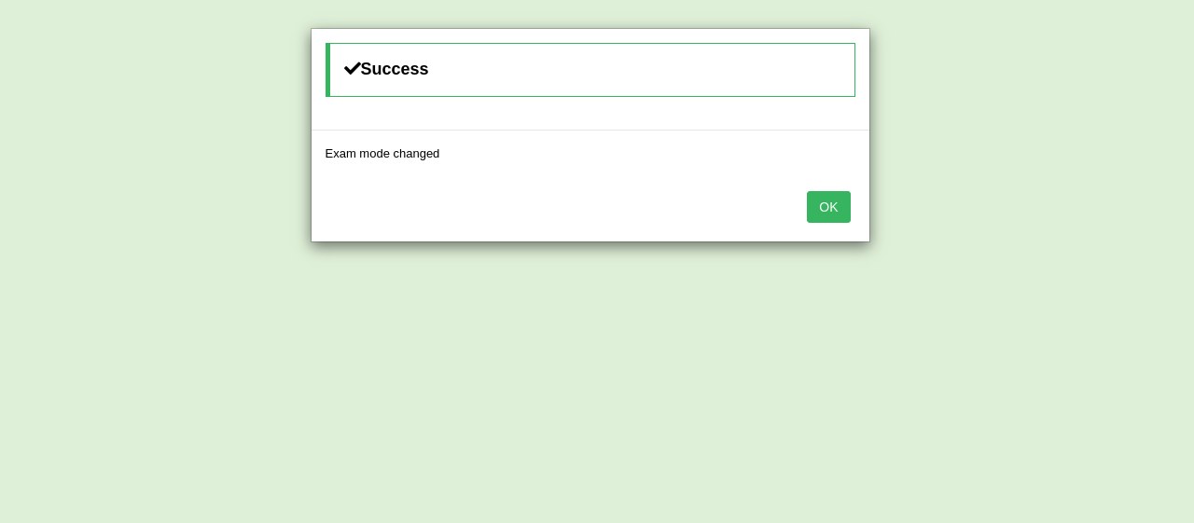
click at [1092, 229] on div "Success Exam mode changed OK" at bounding box center [597, 261] width 1194 height 523
click at [836, 197] on button "OK" at bounding box center [828, 207] width 43 height 32
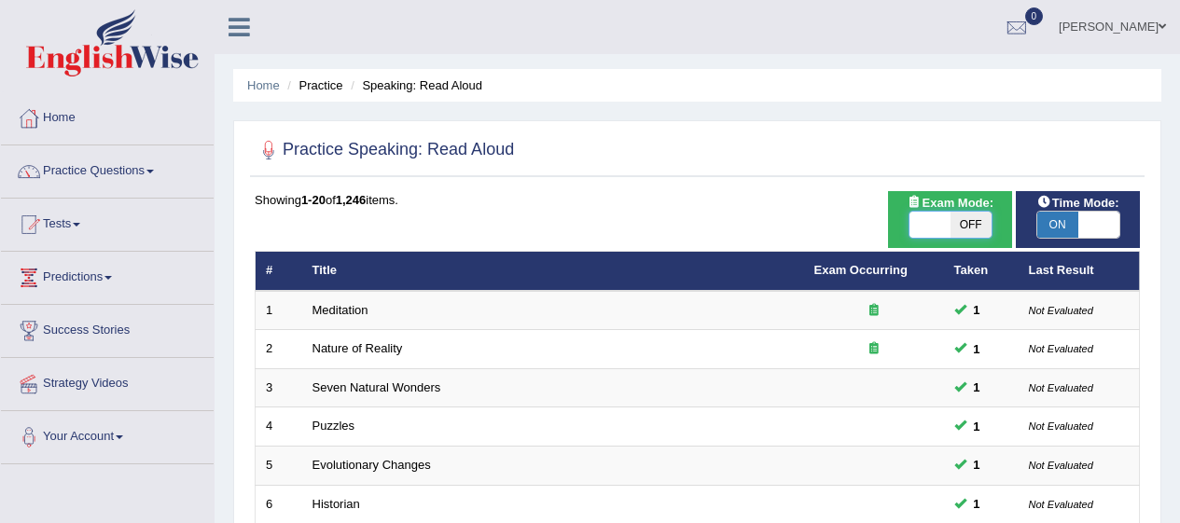
checkbox input "true"
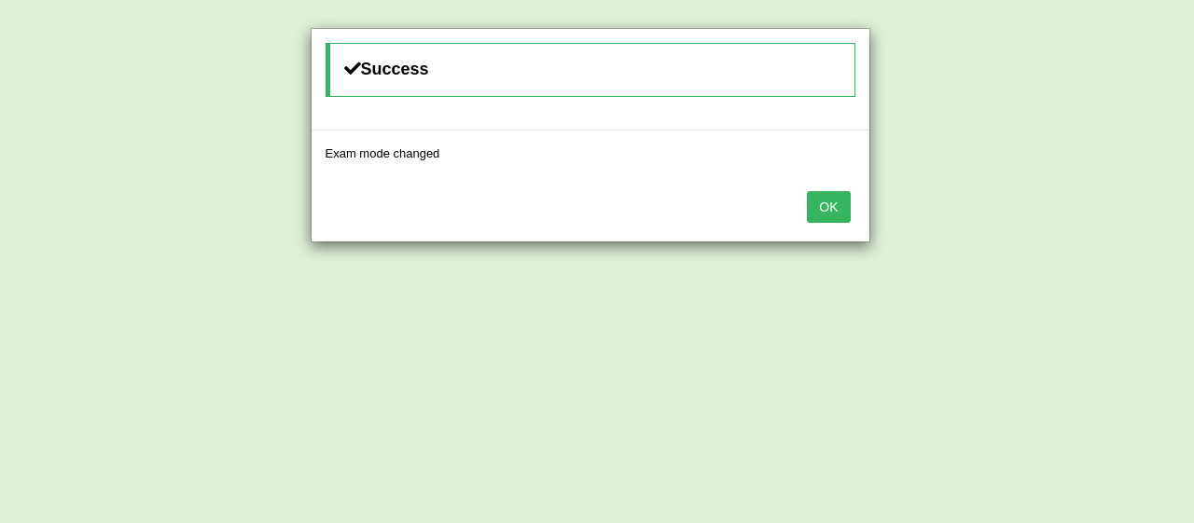
click at [833, 211] on button "OK" at bounding box center [828, 207] width 43 height 32
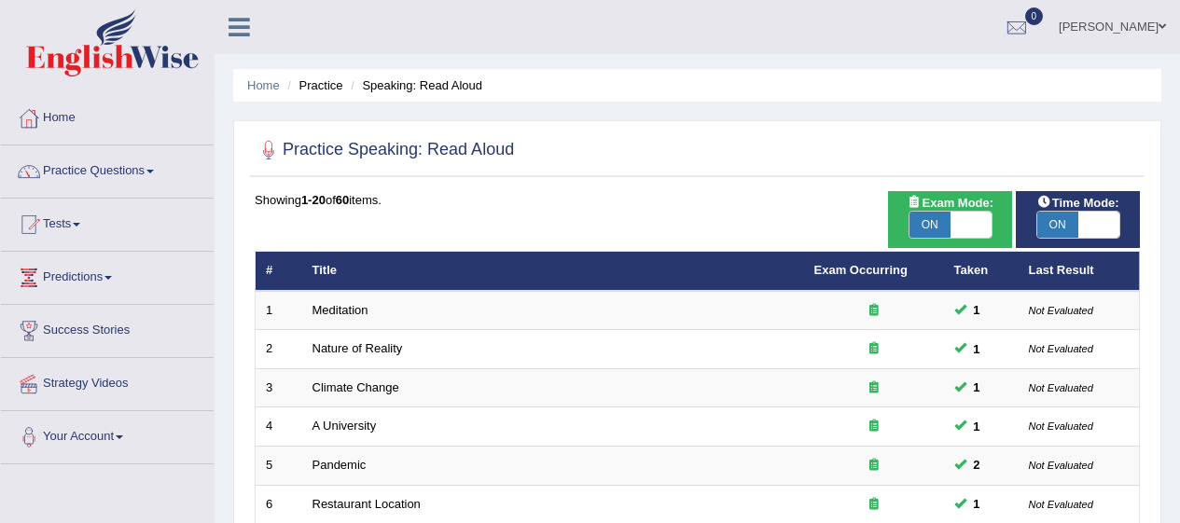
click at [138, 166] on link "Practice Questions" at bounding box center [107, 169] width 213 height 47
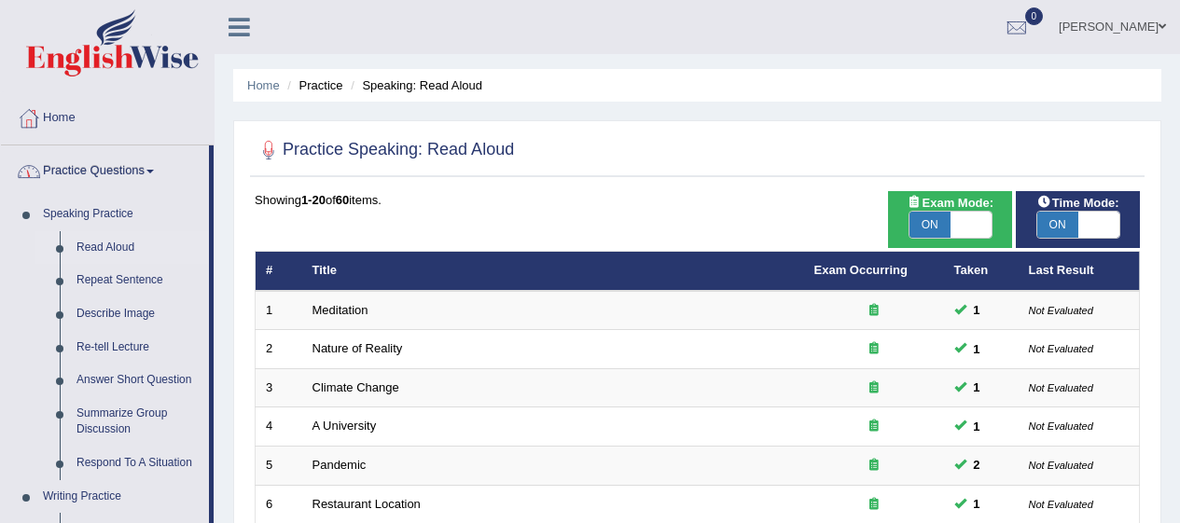
click at [142, 311] on link "Describe Image" at bounding box center [138, 315] width 141 height 34
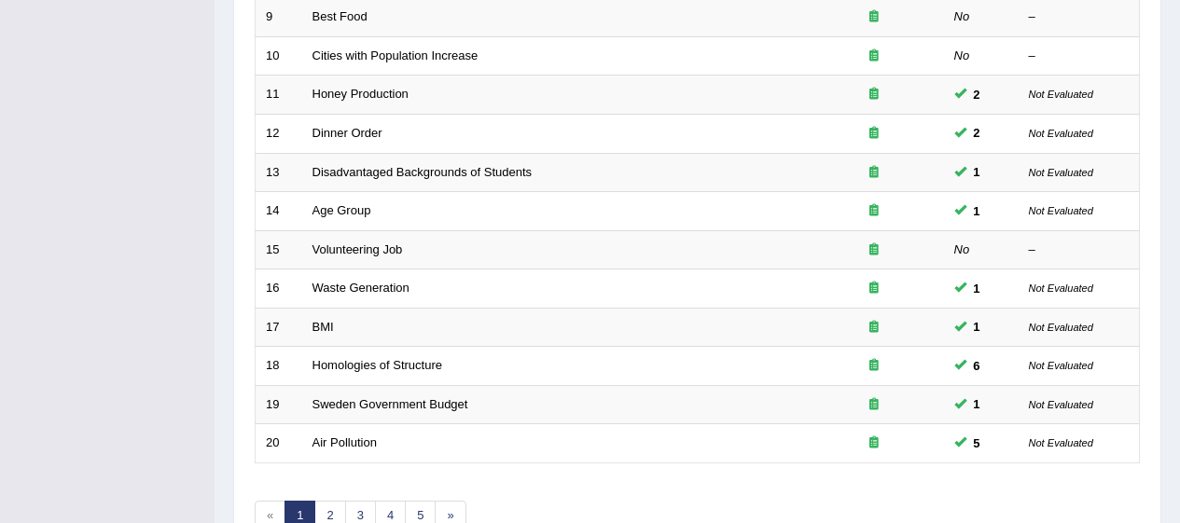
scroll to position [608, 0]
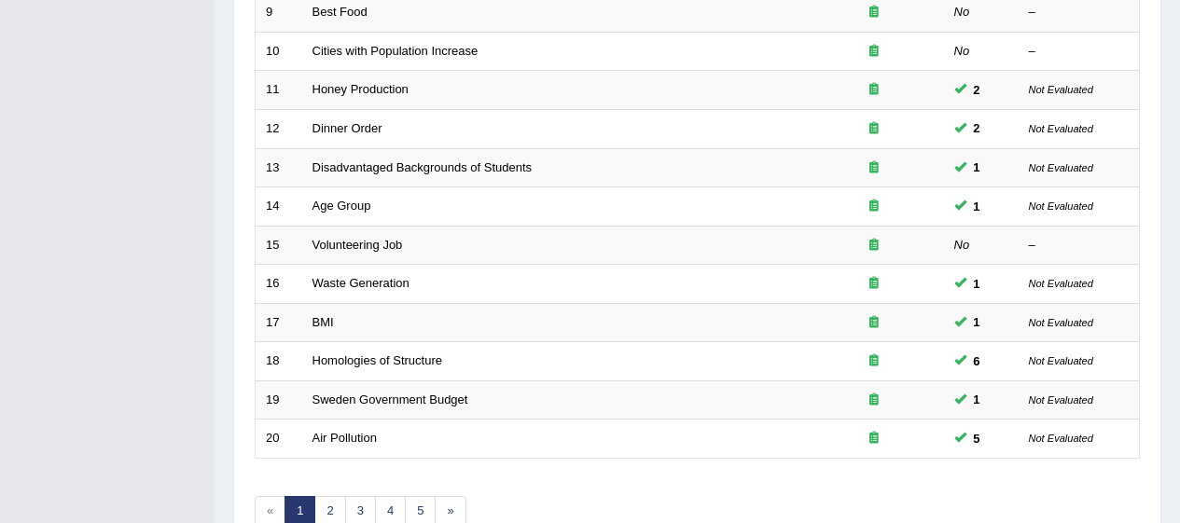
click at [395, 249] on link "Volunteering Job" at bounding box center [357, 245] width 90 height 14
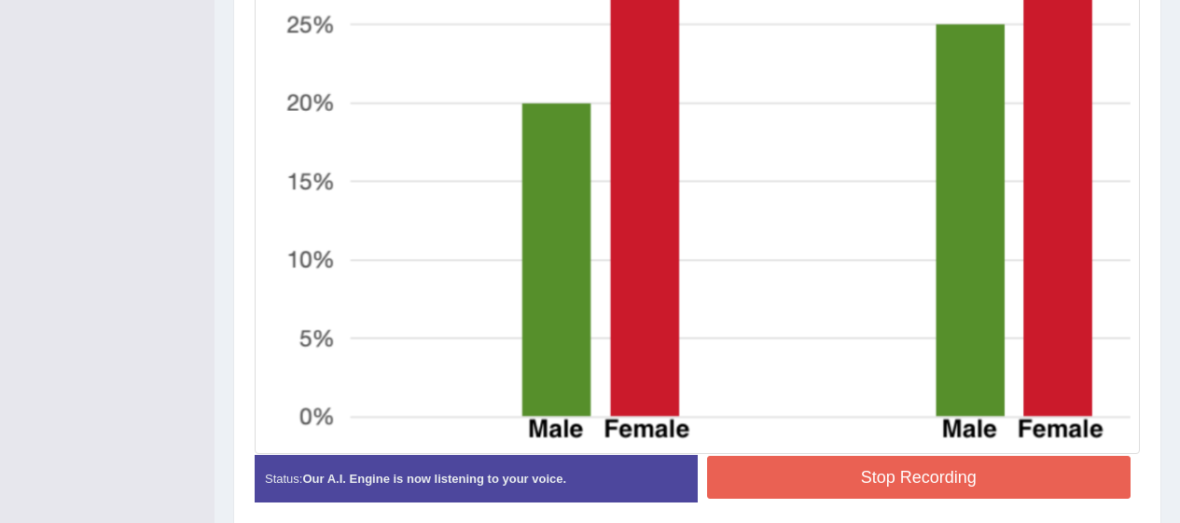
scroll to position [869, 0]
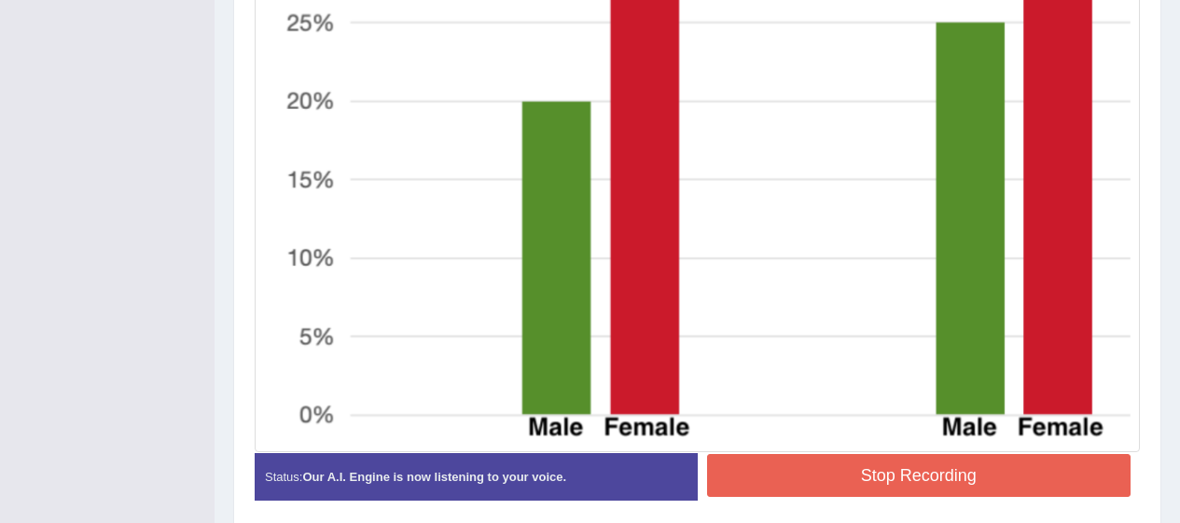
click at [978, 470] on button "Stop Recording" at bounding box center [919, 475] width 424 height 43
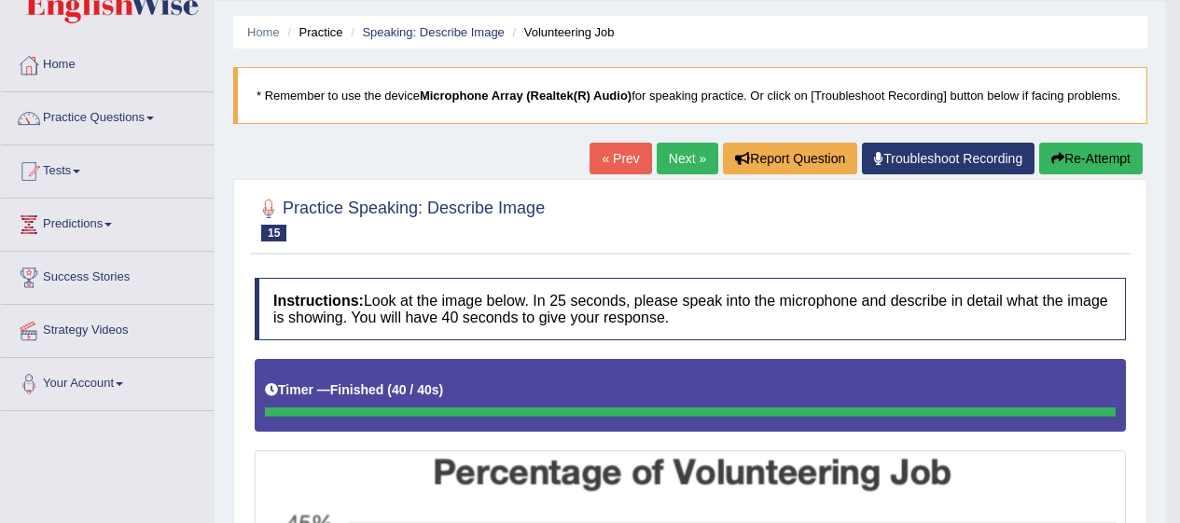
scroll to position [52, 0]
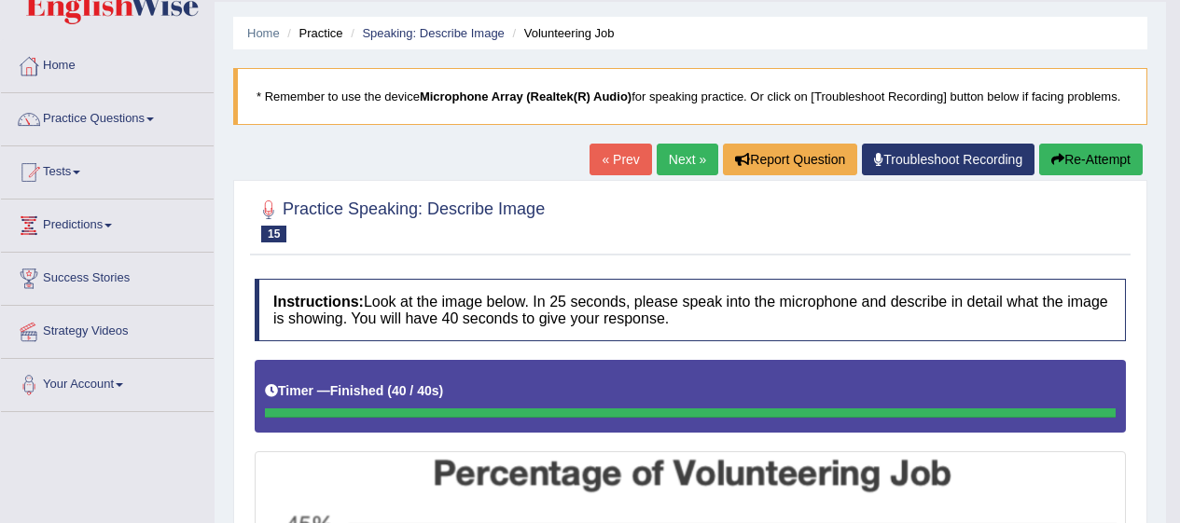
click at [979, 164] on link "Troubleshoot Recording" at bounding box center [948, 160] width 173 height 32
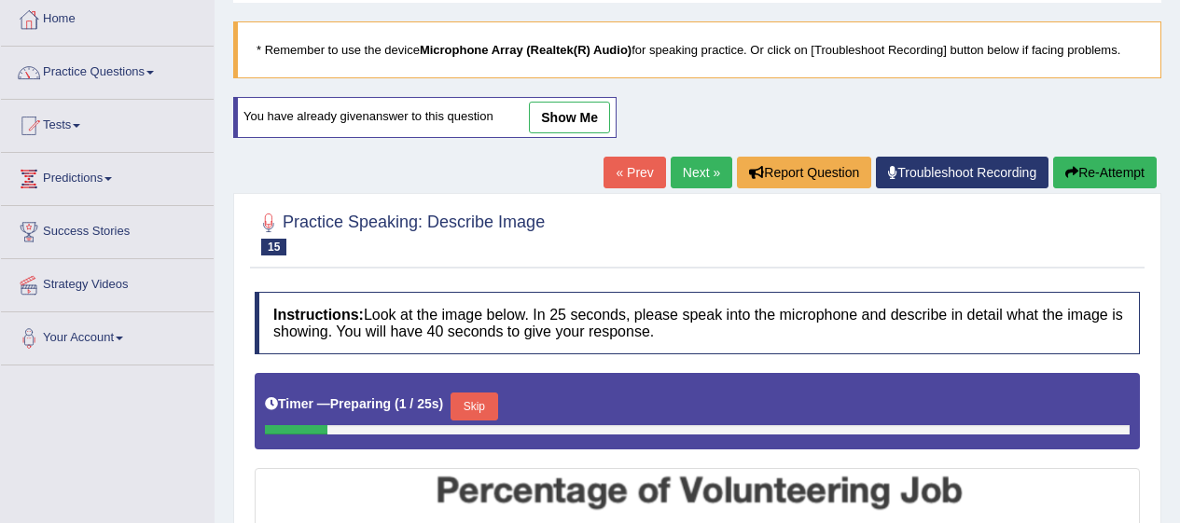
scroll to position [98, 0]
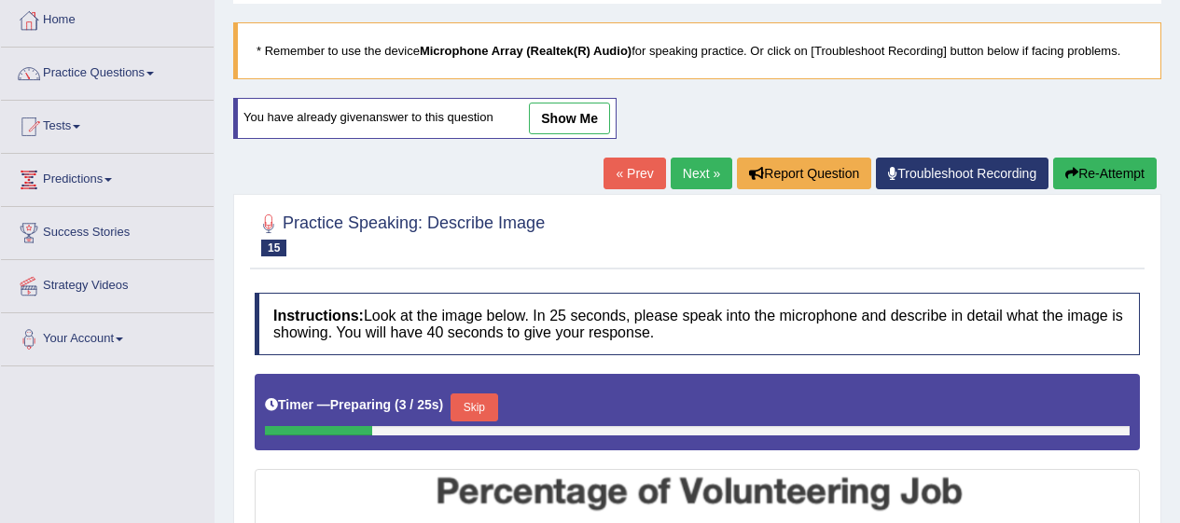
click at [695, 174] on link "Next »" at bounding box center [702, 174] width 62 height 32
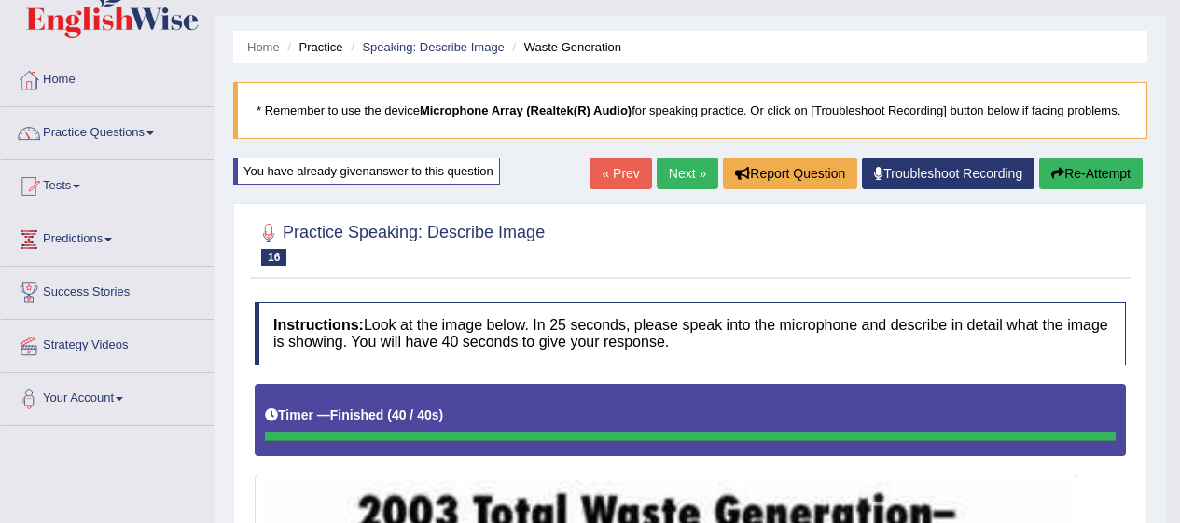
scroll to position [36, 0]
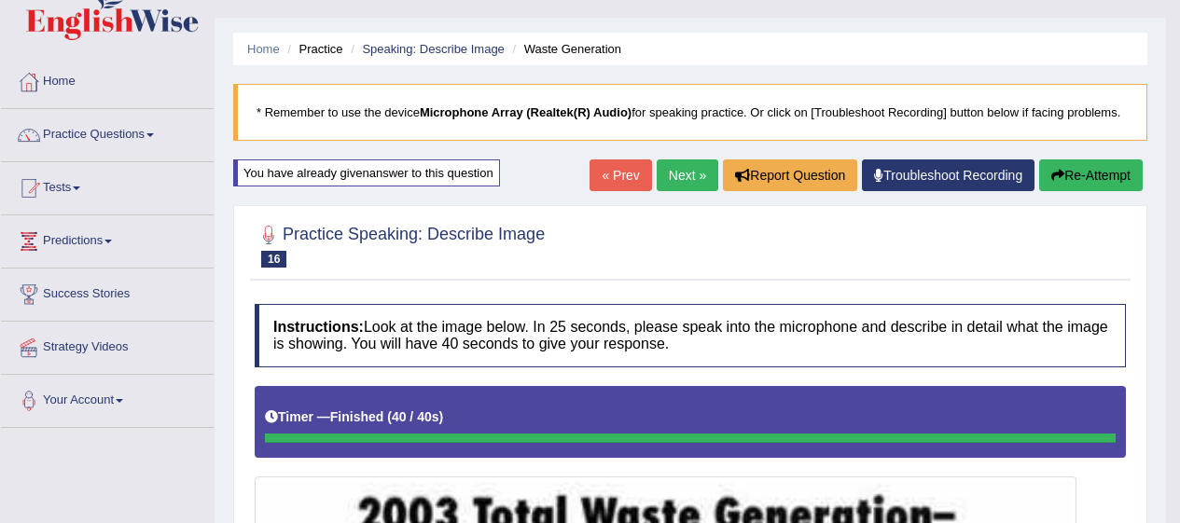
click at [678, 180] on link "Next »" at bounding box center [688, 176] width 62 height 32
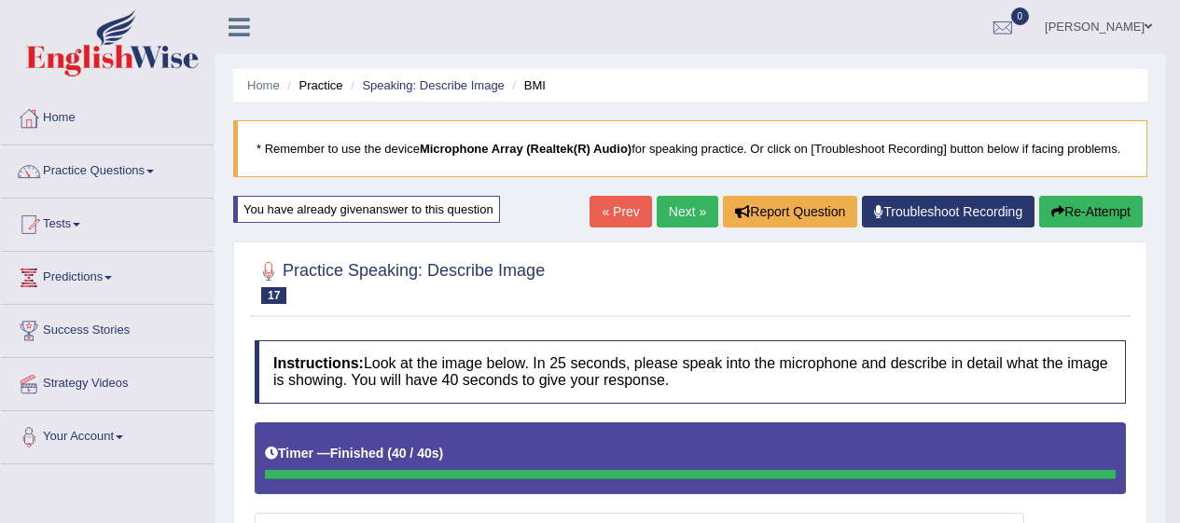
click at [678, 216] on link "Next »" at bounding box center [688, 212] width 62 height 32
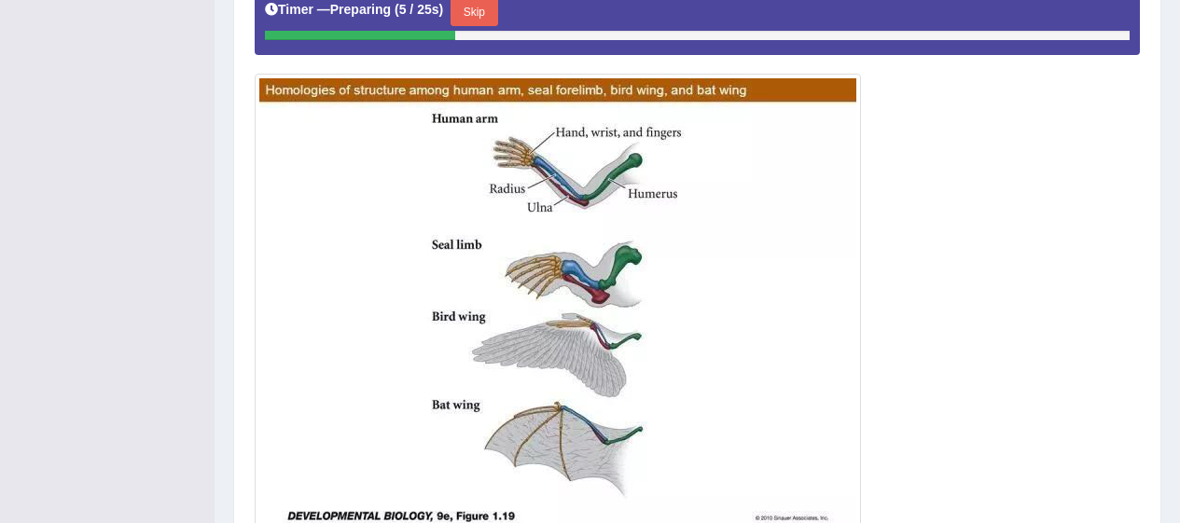
scroll to position [493, 0]
click at [496, 14] on button "Skip" at bounding box center [481, 12] width 47 height 28
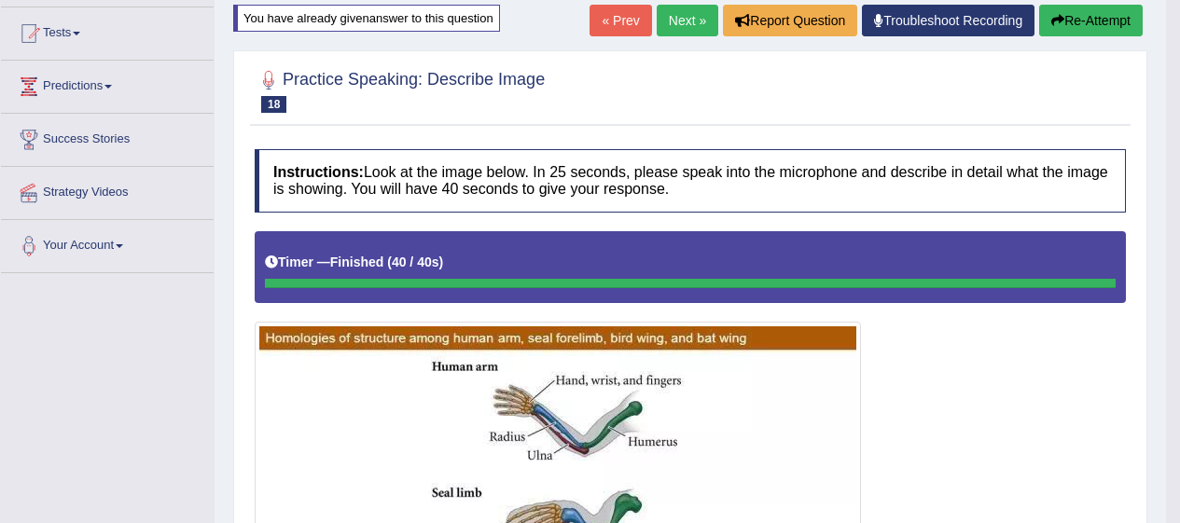
scroll to position [0, 0]
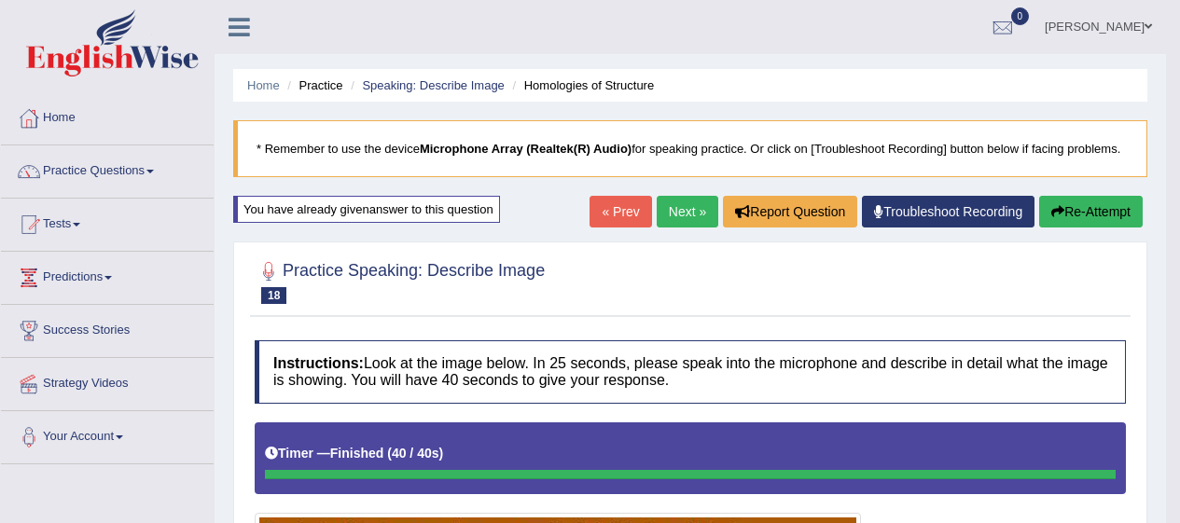
click at [138, 154] on link "Practice Questions" at bounding box center [107, 169] width 213 height 47
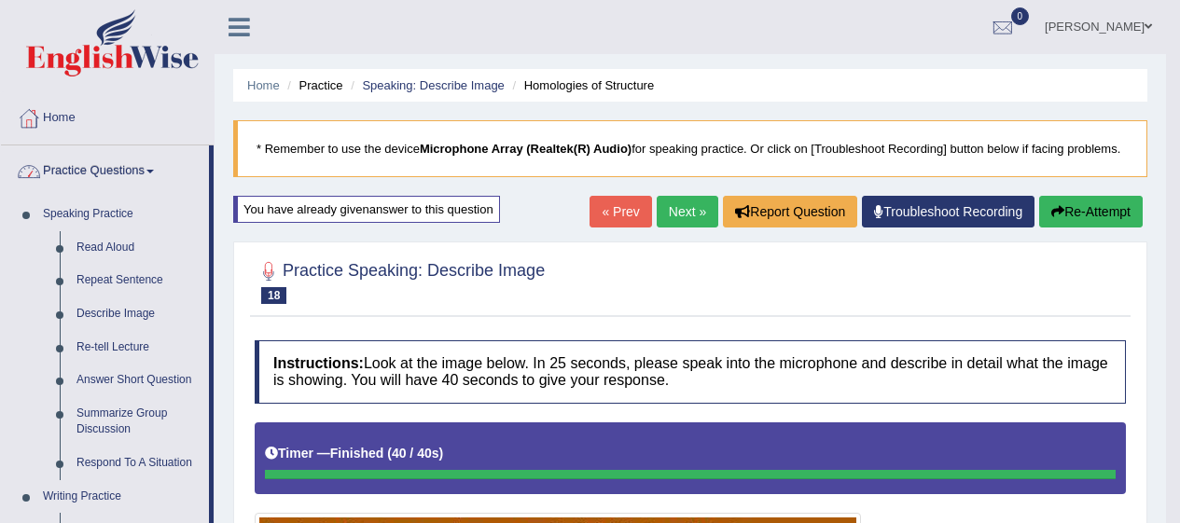
click at [133, 357] on link "Re-tell Lecture" at bounding box center [138, 348] width 141 height 34
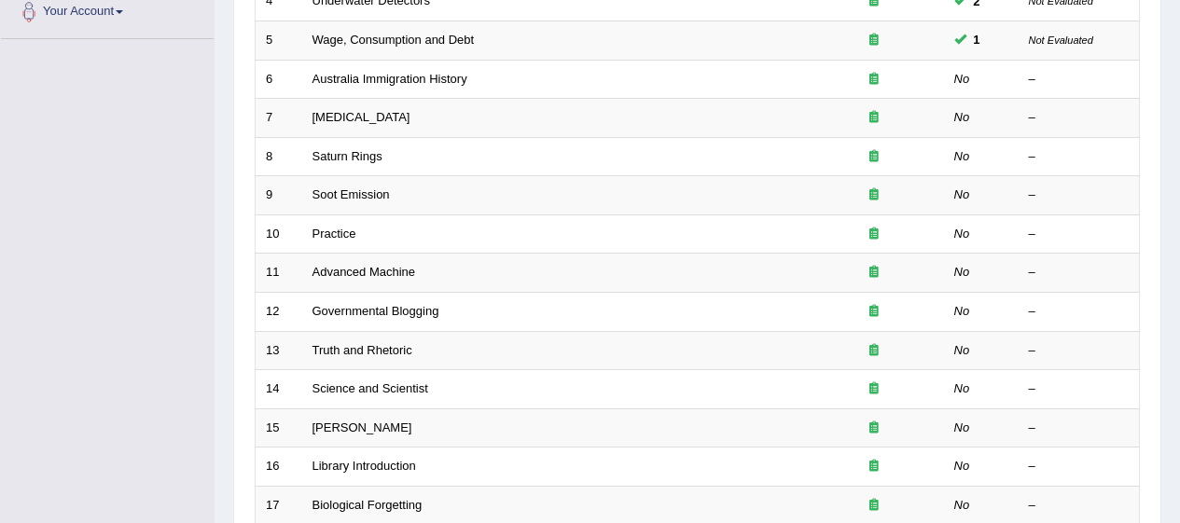
scroll to position [457, 0]
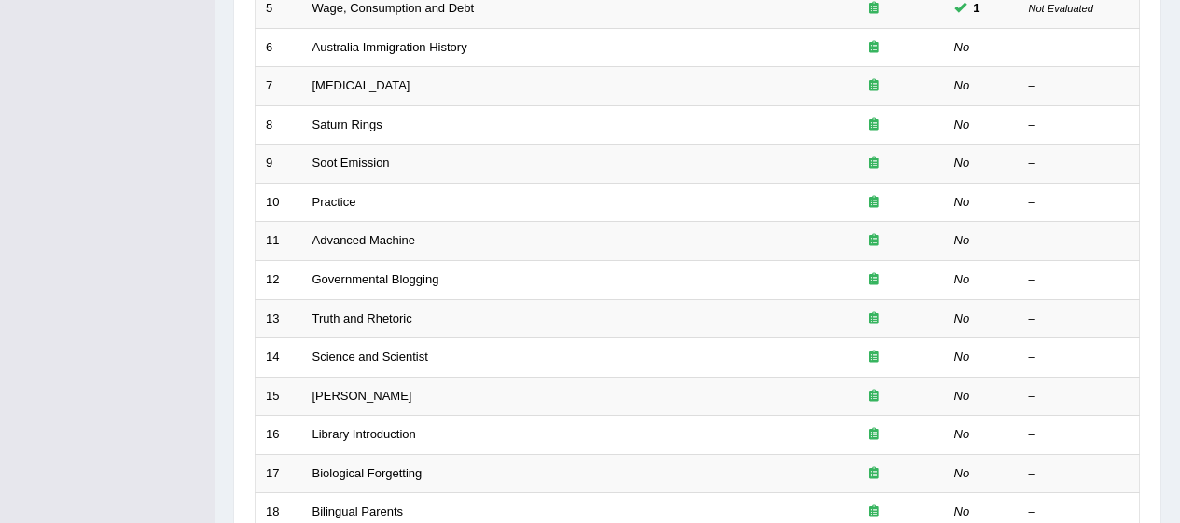
click at [423, 43] on link "Australia Immigration History" at bounding box center [389, 47] width 155 height 14
click at [429, 25] on td "Wage, Consumption and Debt" at bounding box center [553, 9] width 502 height 39
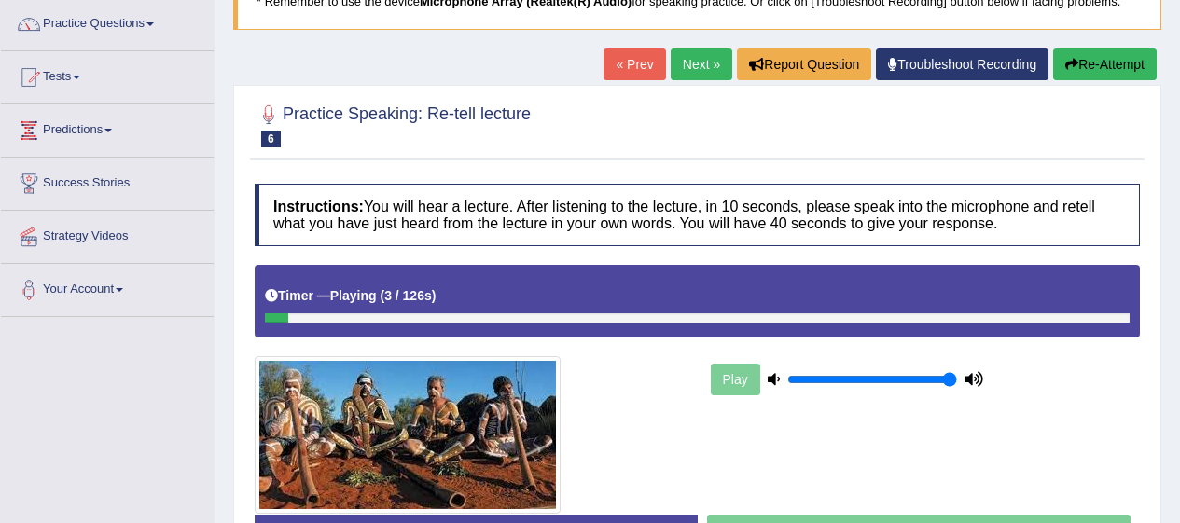
scroll to position [146, 0]
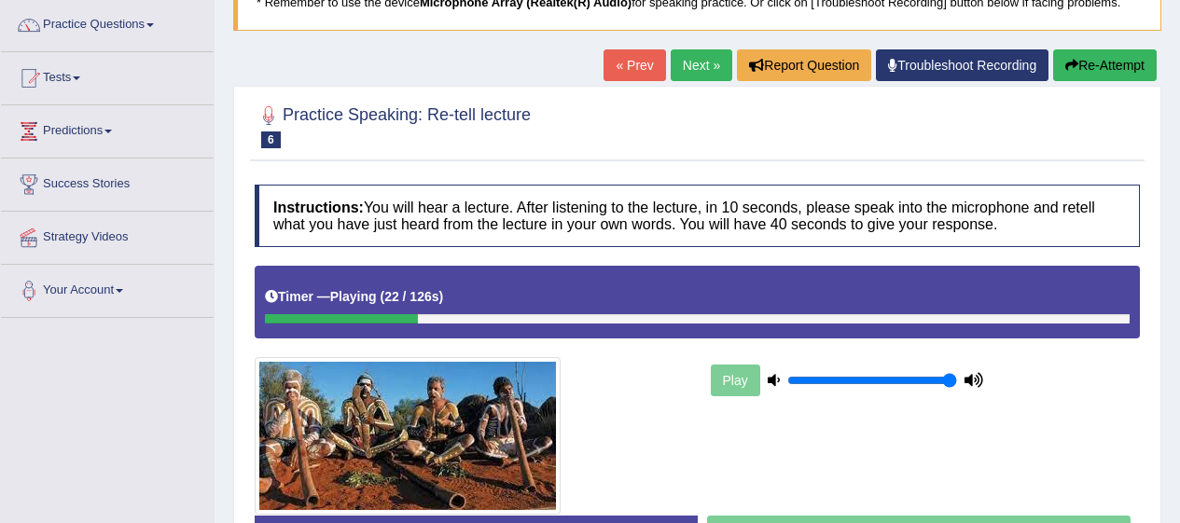
click at [1120, 65] on button "Re-Attempt" at bounding box center [1105, 65] width 104 height 32
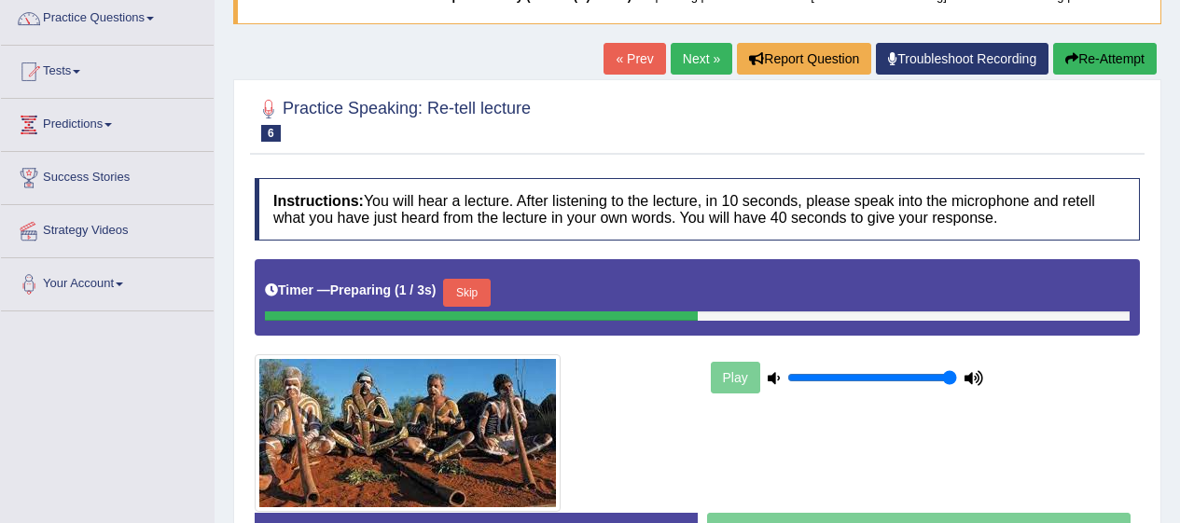
click at [483, 301] on button "Skip" at bounding box center [466, 293] width 47 height 28
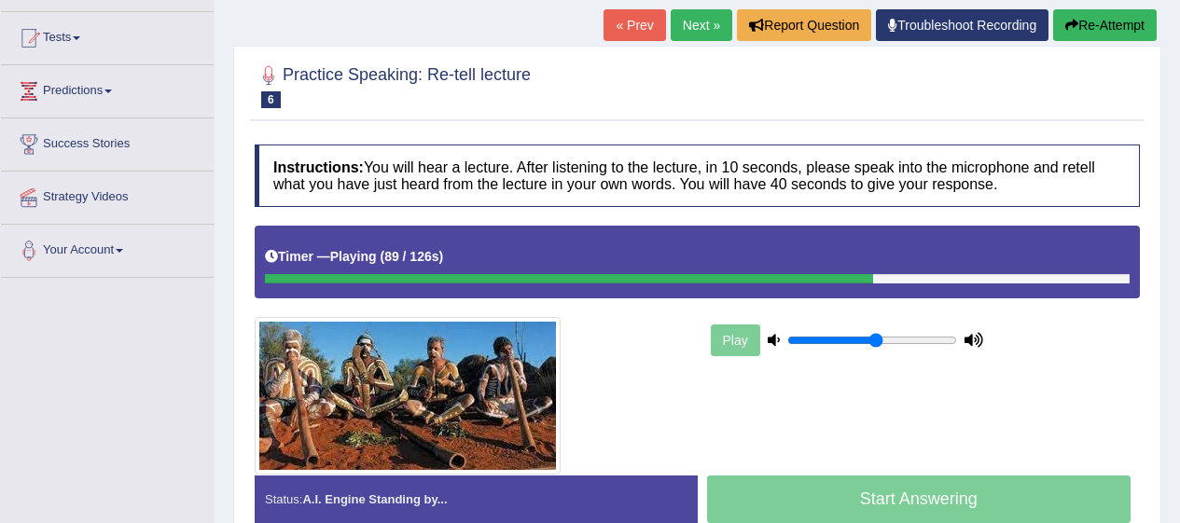
scroll to position [182, 0]
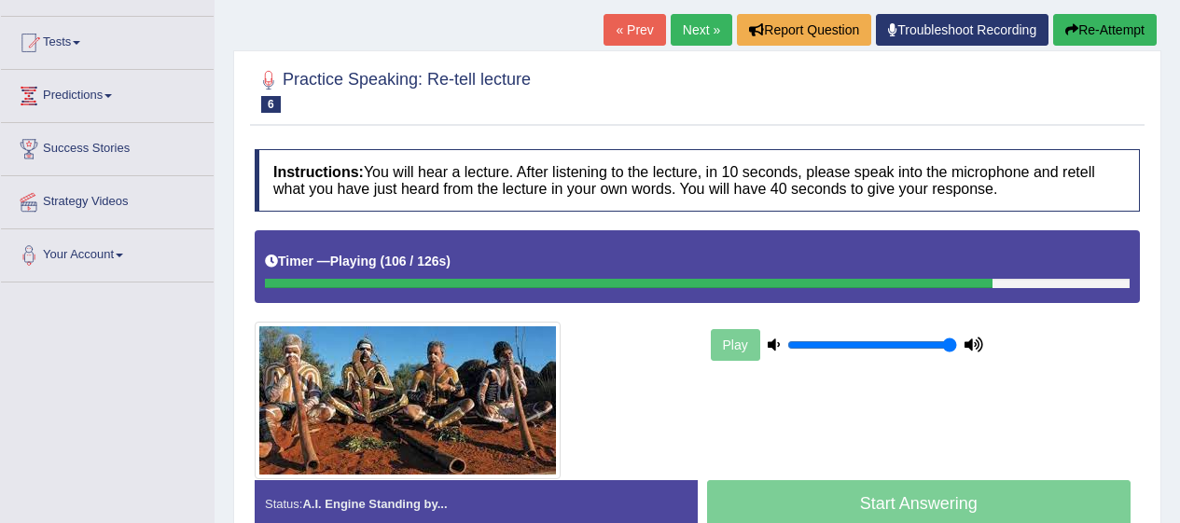
type input "1"
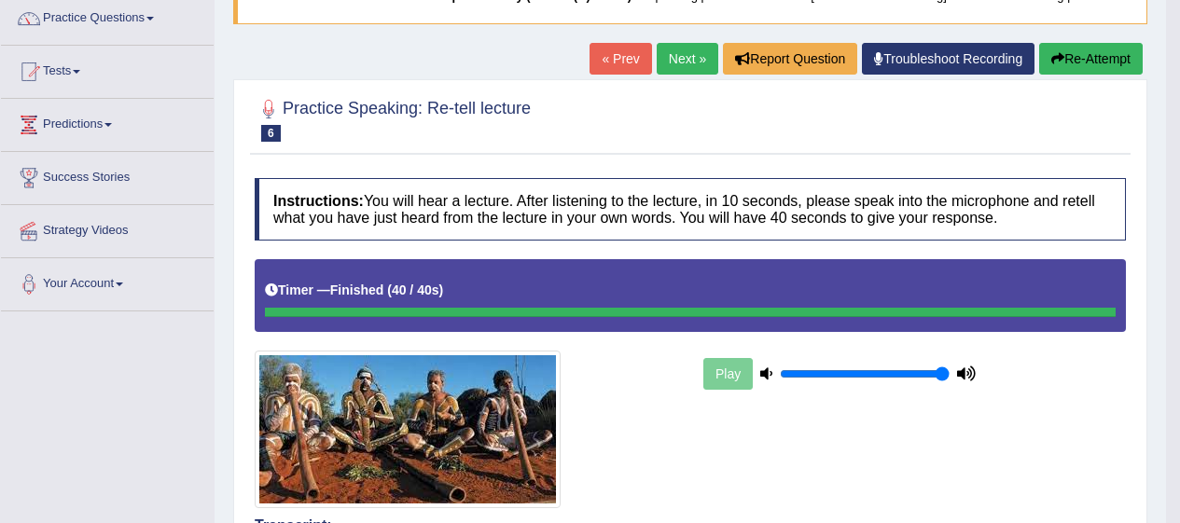
scroll to position [0, 0]
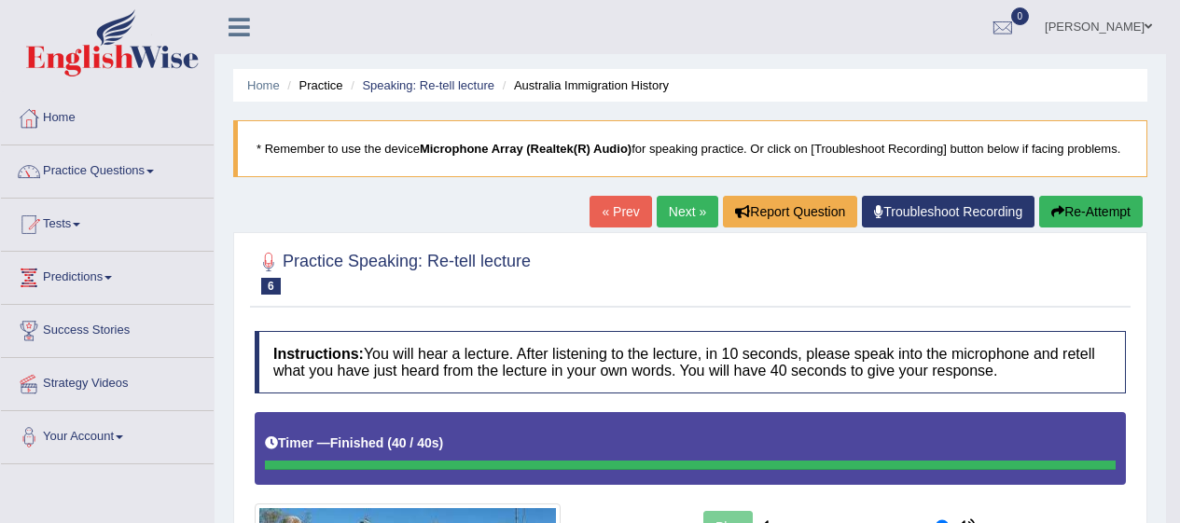
click at [694, 213] on link "Next »" at bounding box center [688, 212] width 62 height 32
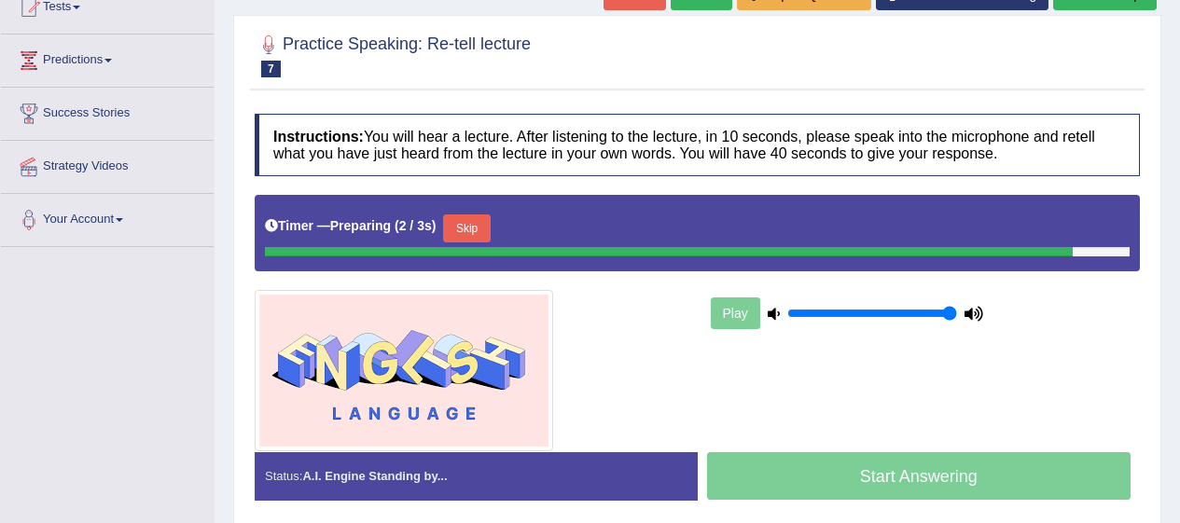
scroll to position [218, 0]
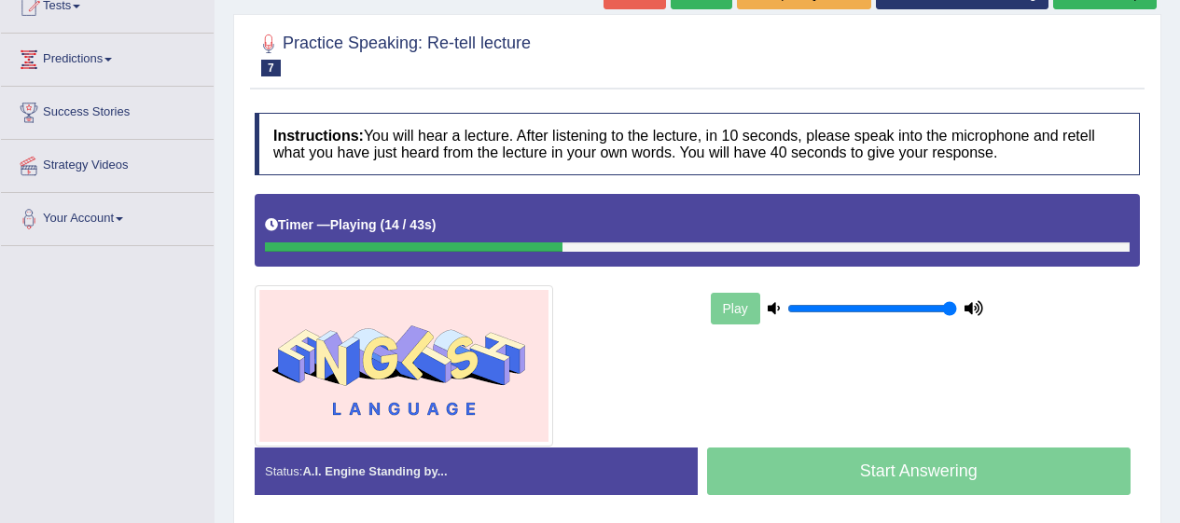
click at [742, 324] on div "Play" at bounding box center [847, 308] width 280 height 47
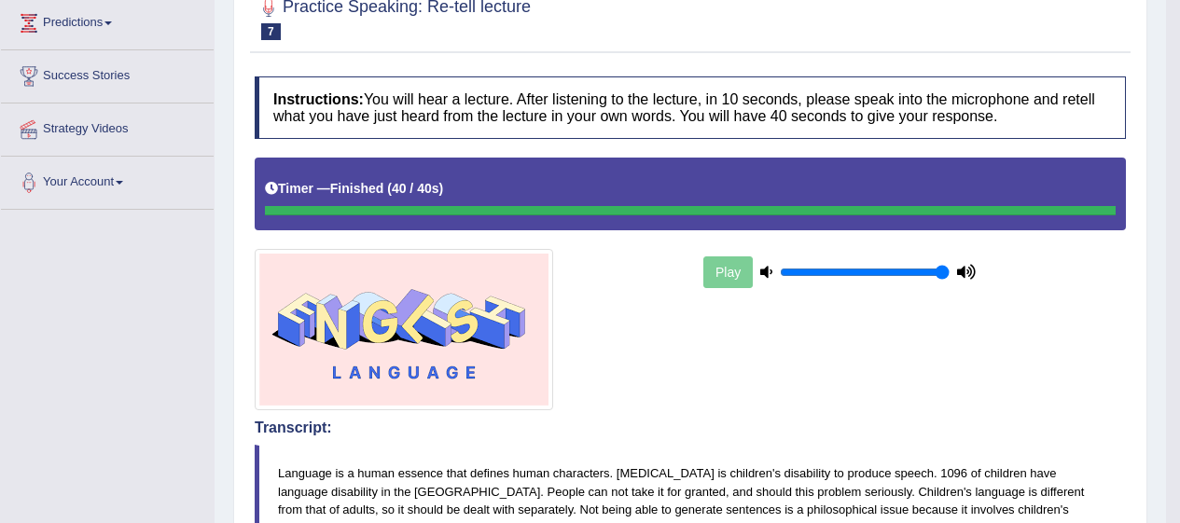
scroll to position [0, 0]
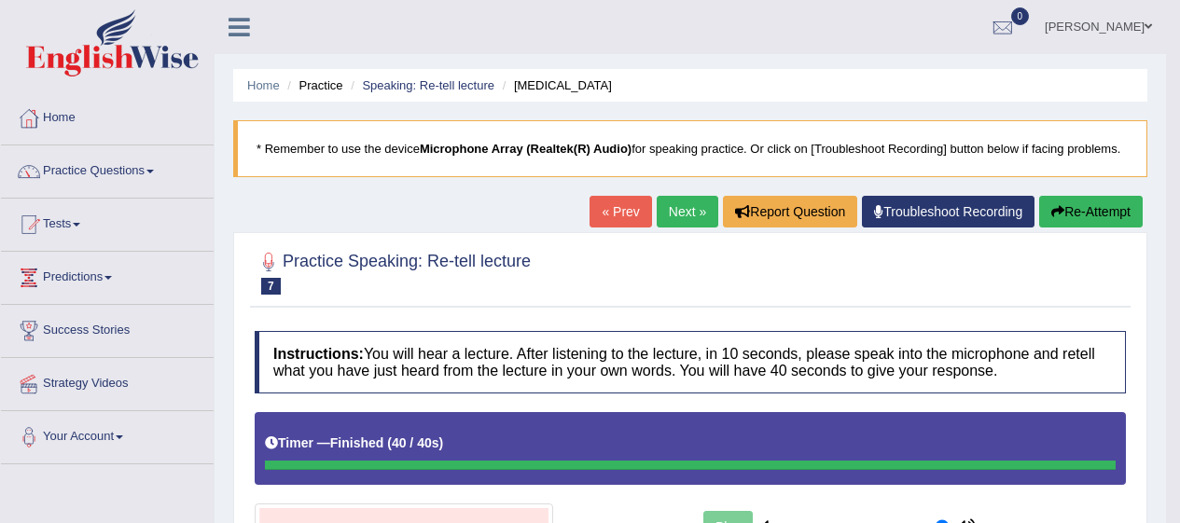
click at [692, 215] on link "Next »" at bounding box center [688, 212] width 62 height 32
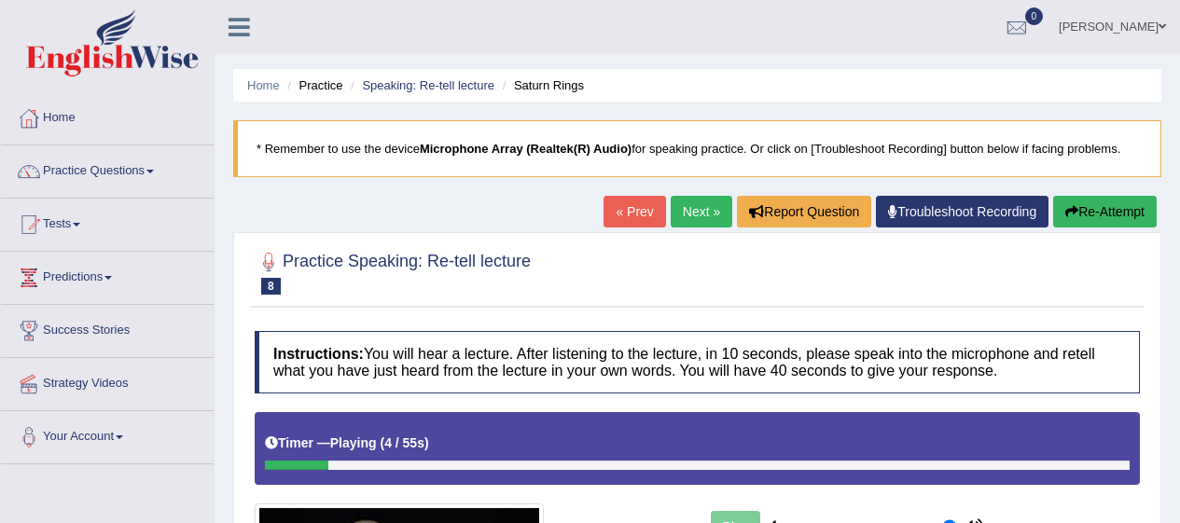
click at [70, 165] on link "Practice Questions" at bounding box center [107, 169] width 213 height 47
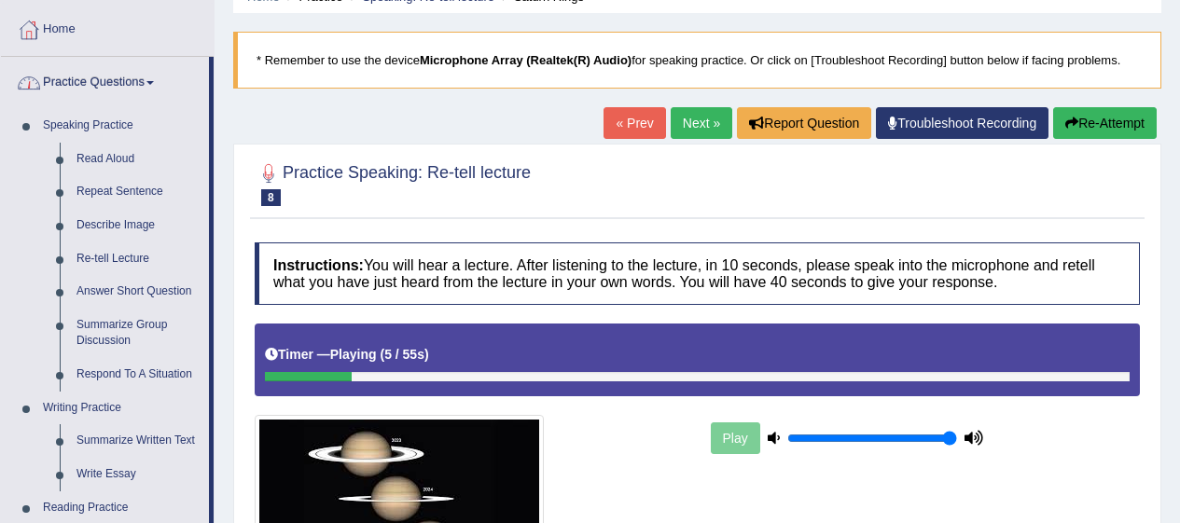
scroll to position [94, 0]
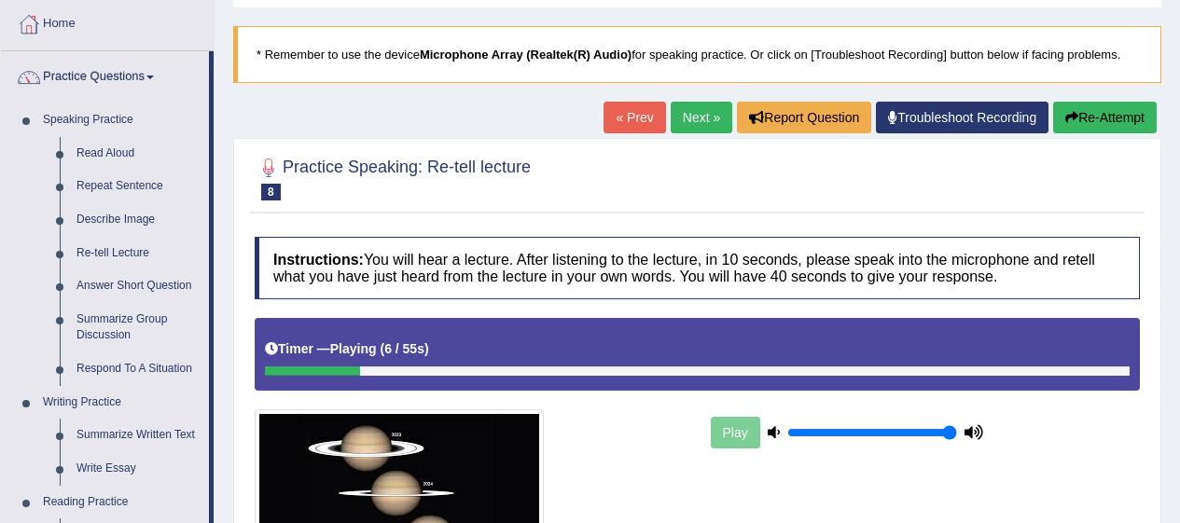
click at [97, 280] on link "Answer Short Question" at bounding box center [138, 287] width 141 height 34
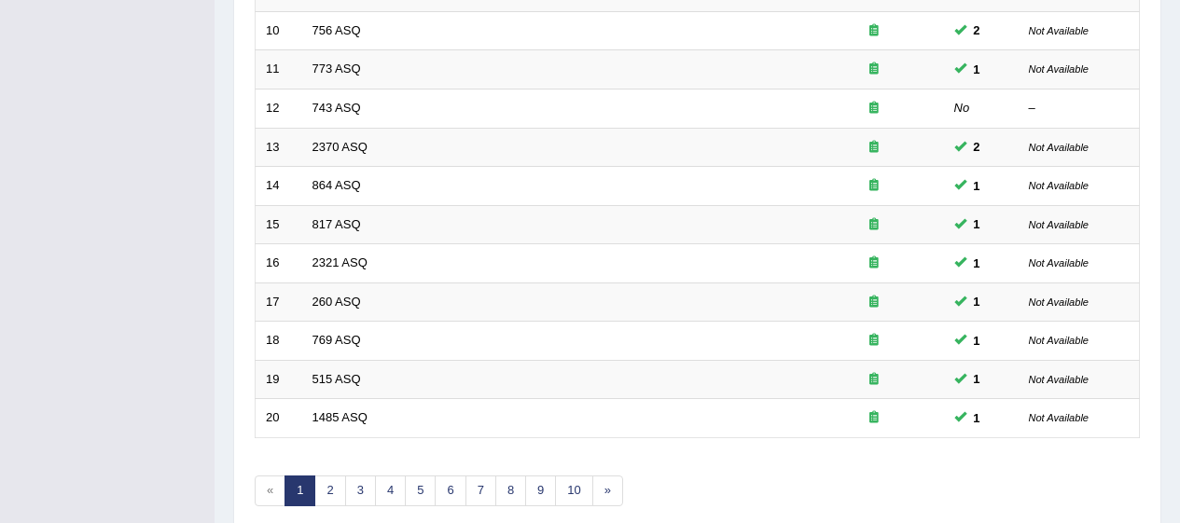
scroll to position [712, 0]
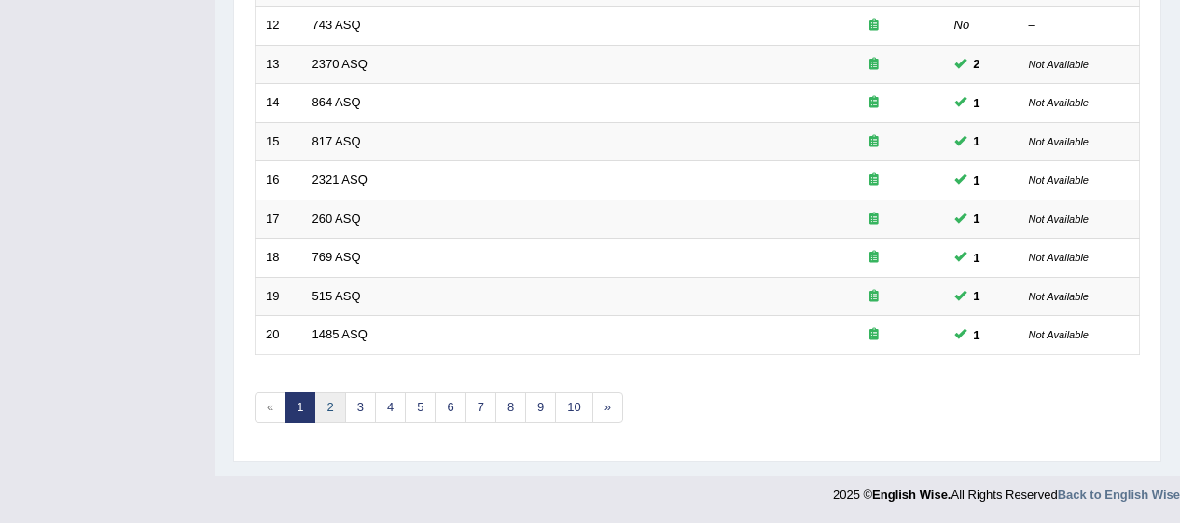
click at [337, 422] on link "2" at bounding box center [329, 408] width 31 height 31
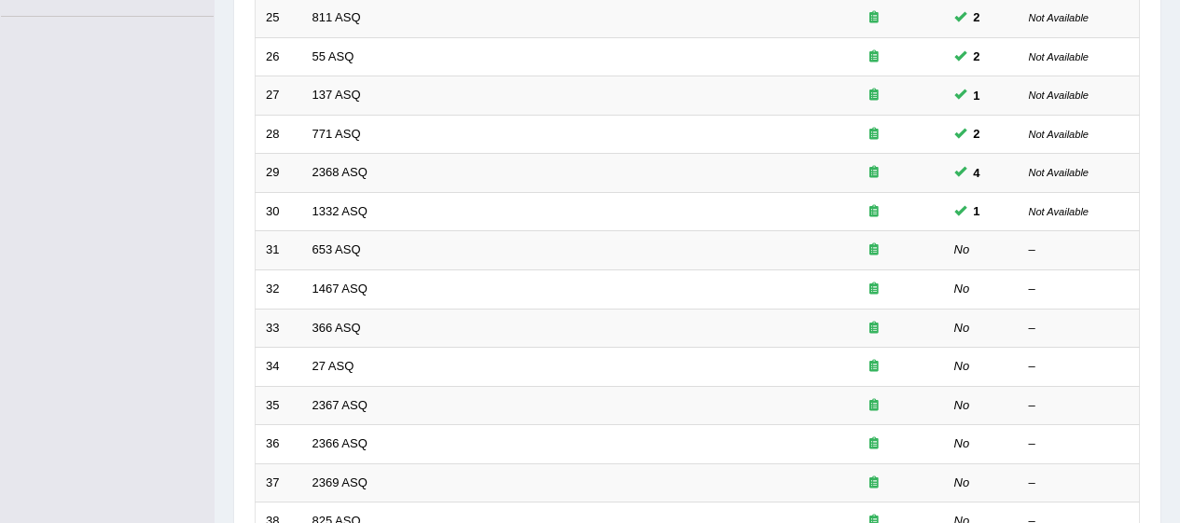
scroll to position [449, 0]
click at [357, 251] on link "653 ASQ" at bounding box center [336, 249] width 49 height 14
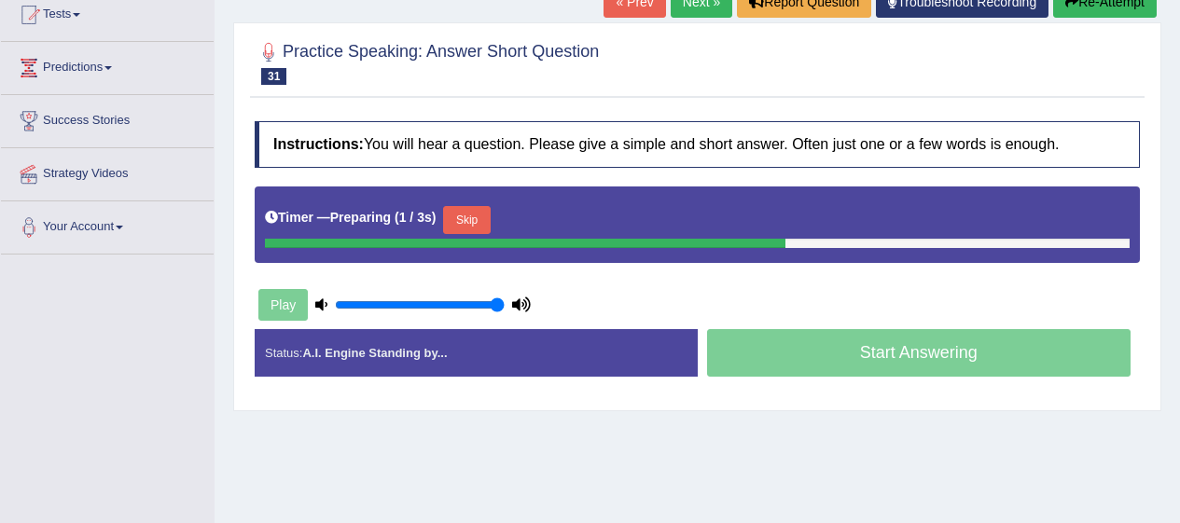
scroll to position [205, 0]
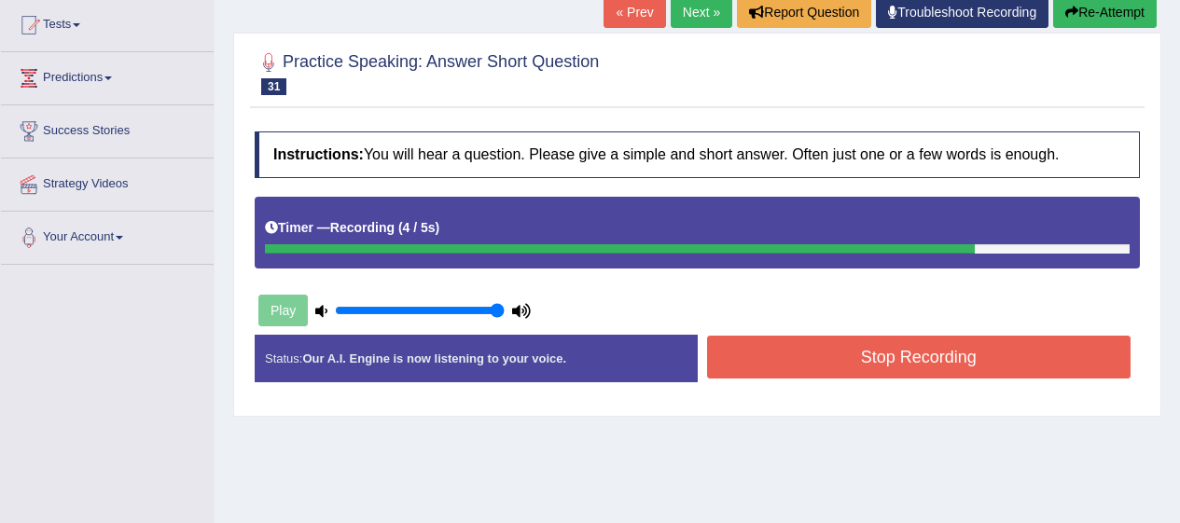
click at [939, 361] on button "Stop Recording" at bounding box center [919, 357] width 424 height 43
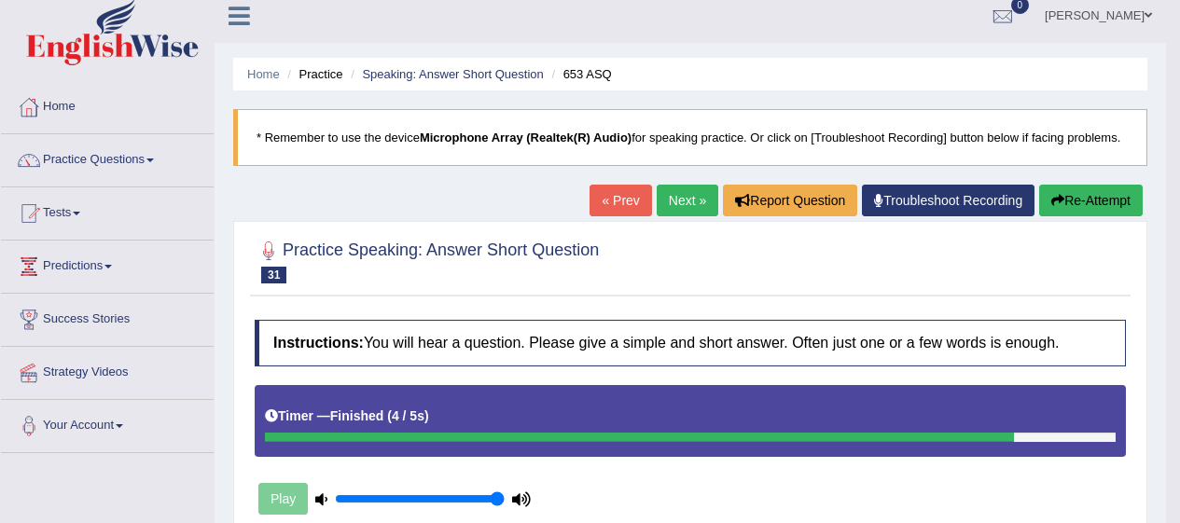
scroll to position [0, 0]
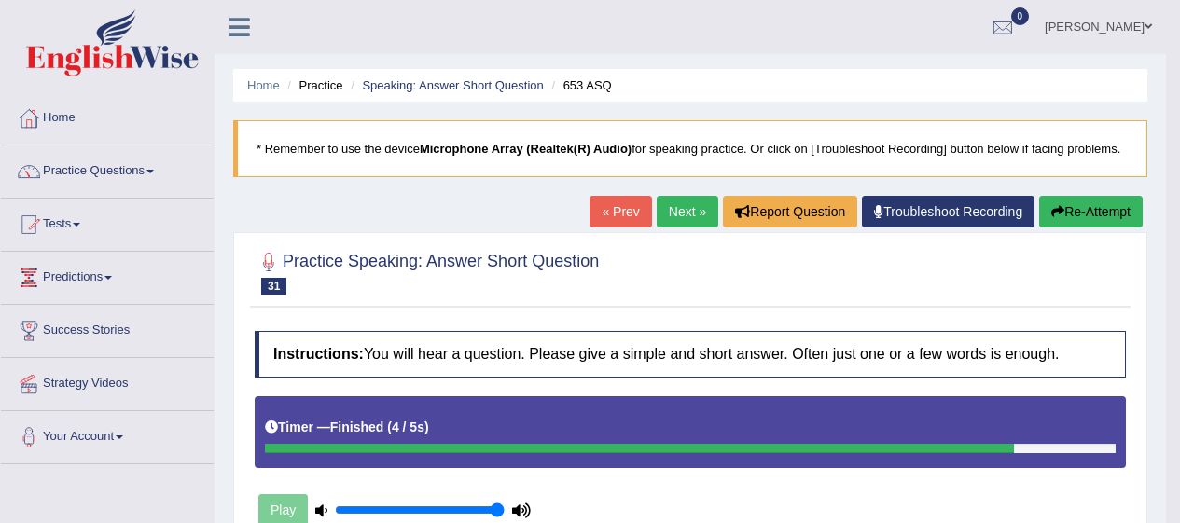
click at [1096, 206] on button "Re-Attempt" at bounding box center [1091, 212] width 104 height 32
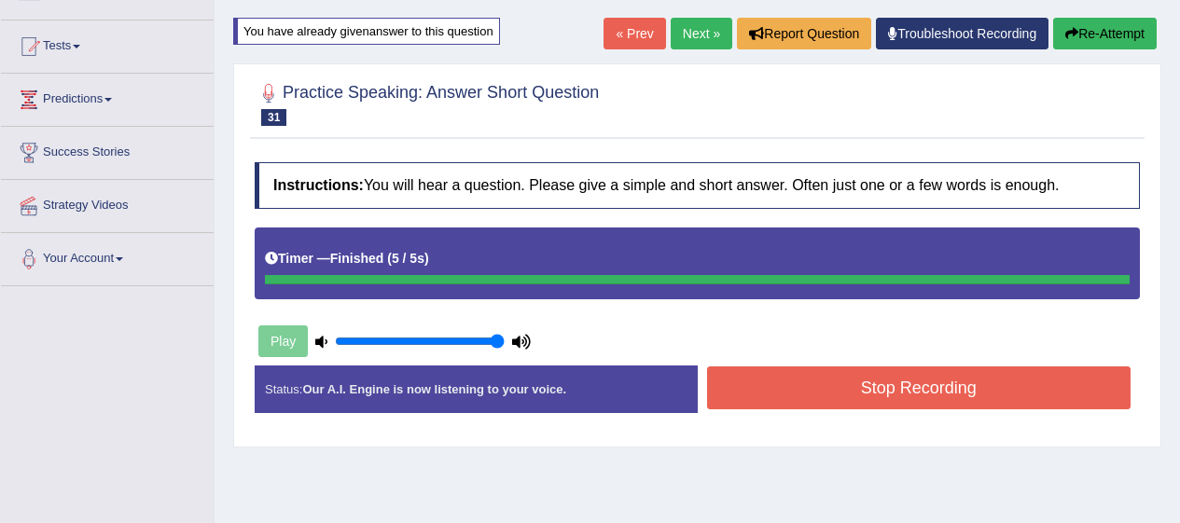
click at [969, 386] on button "Stop Recording" at bounding box center [919, 388] width 424 height 43
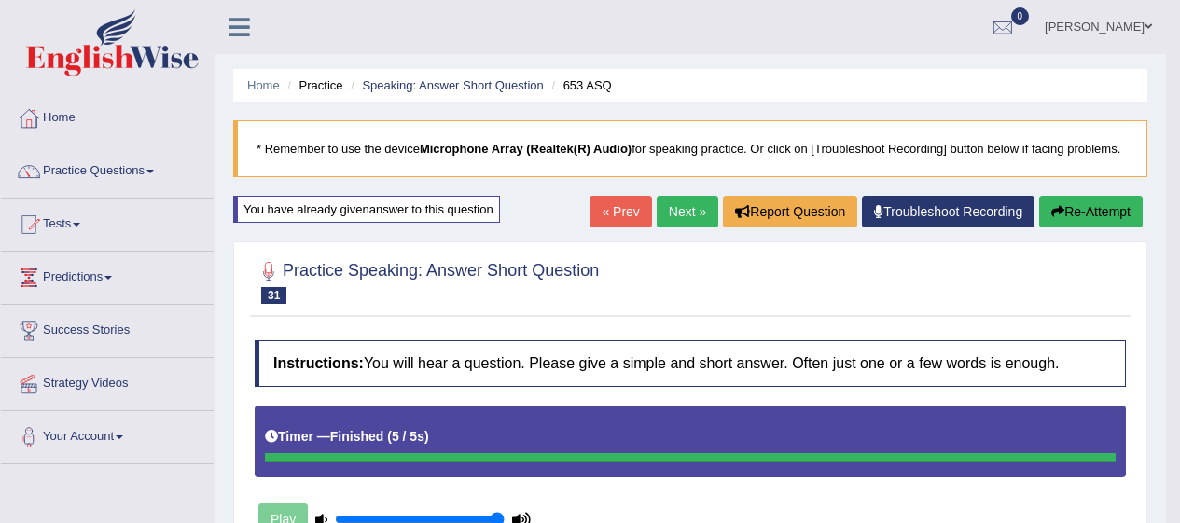
click at [1108, 252] on div "Practice Speaking: Answer Short Question 31 653 ASQ" at bounding box center [690, 284] width 881 height 65
click at [657, 222] on link "Next »" at bounding box center [688, 212] width 62 height 32
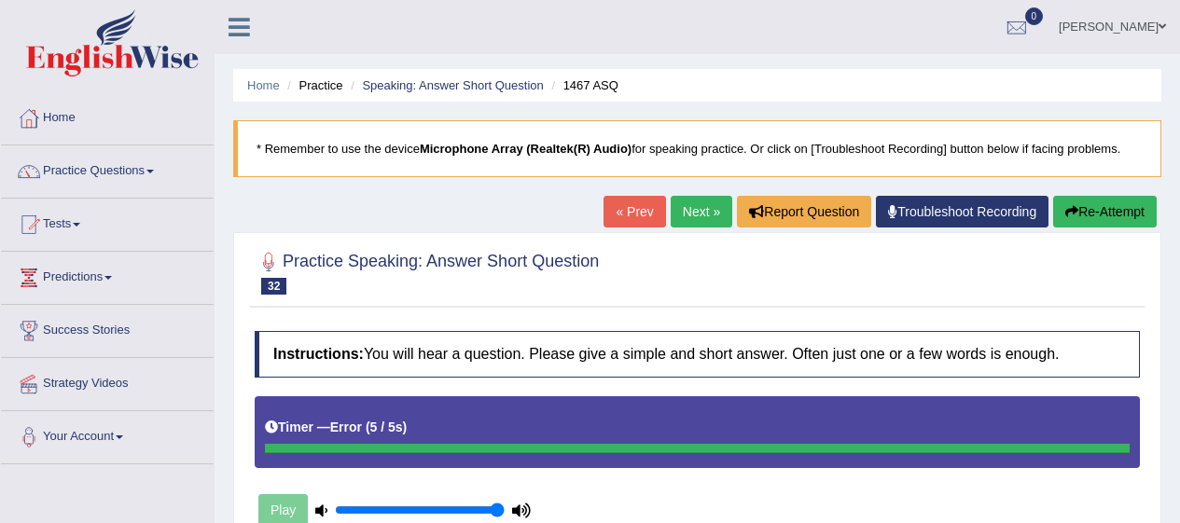
click at [1111, 210] on button "Re-Attempt" at bounding box center [1105, 212] width 104 height 32
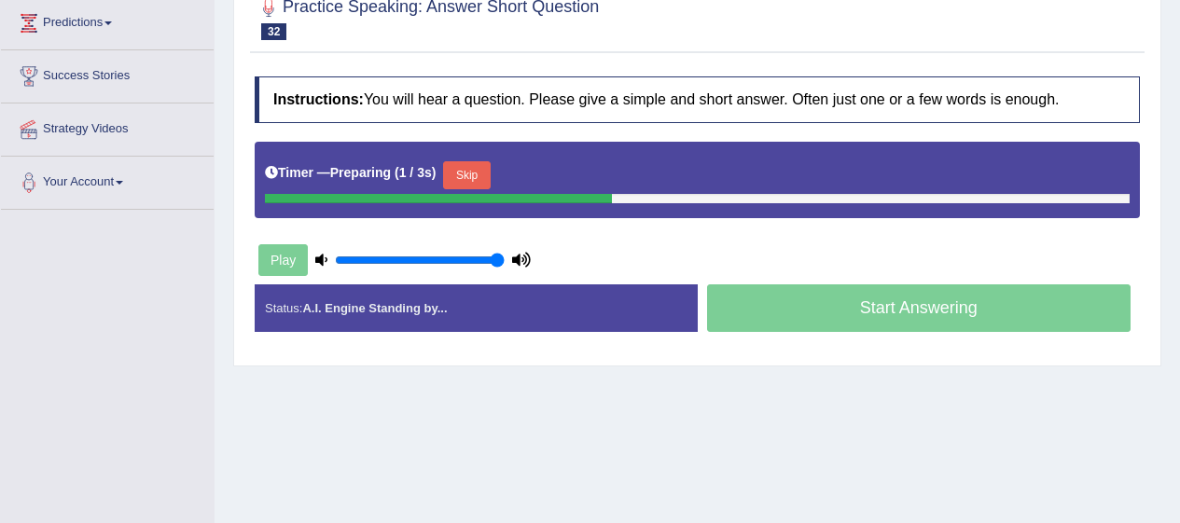
scroll to position [256, 0]
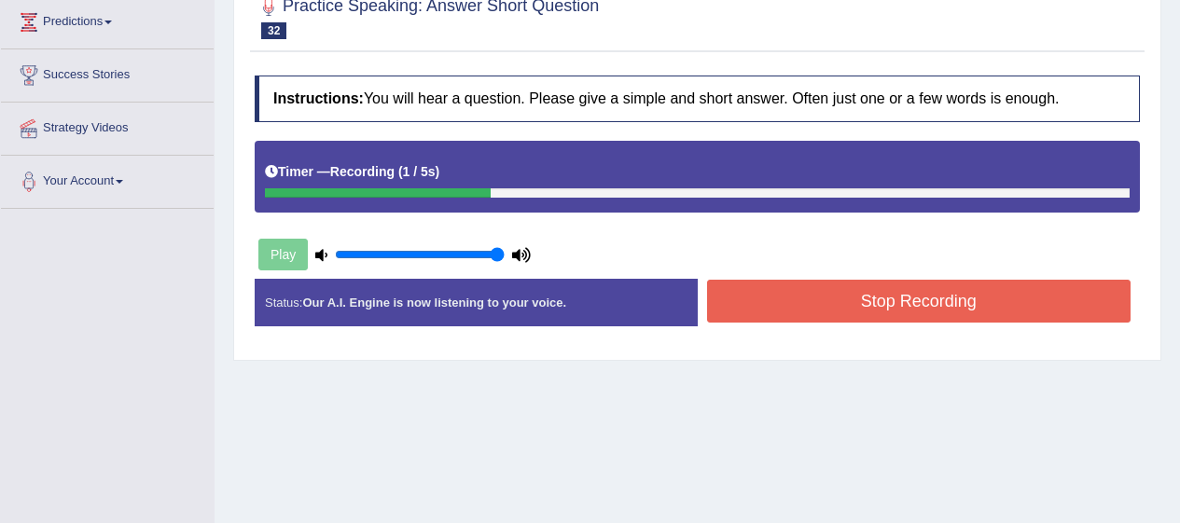
click at [975, 299] on button "Stop Recording" at bounding box center [919, 301] width 424 height 43
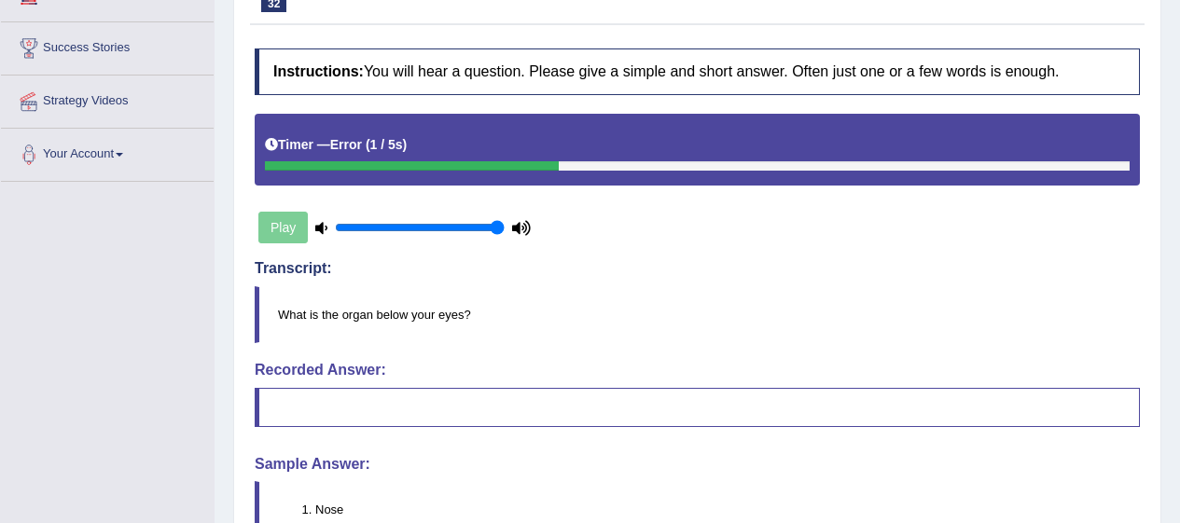
scroll to position [0, 0]
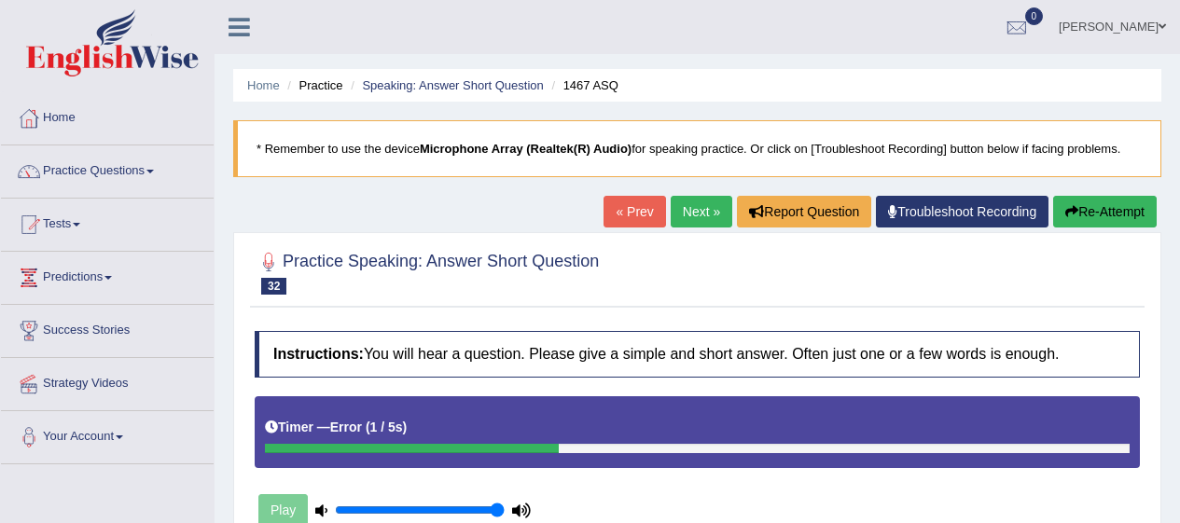
click at [1104, 205] on button "Re-Attempt" at bounding box center [1105, 212] width 104 height 32
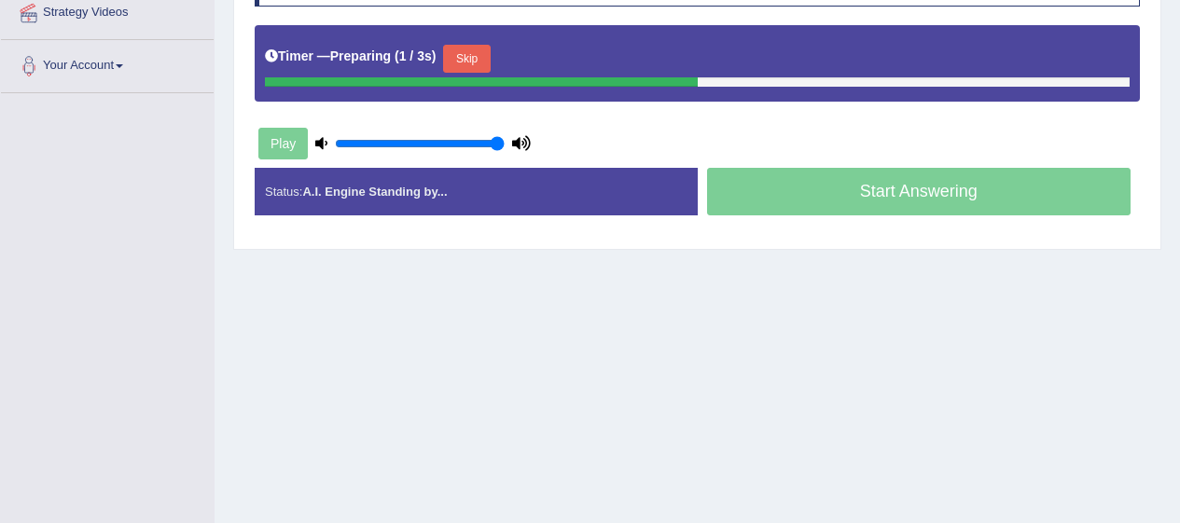
scroll to position [373, 0]
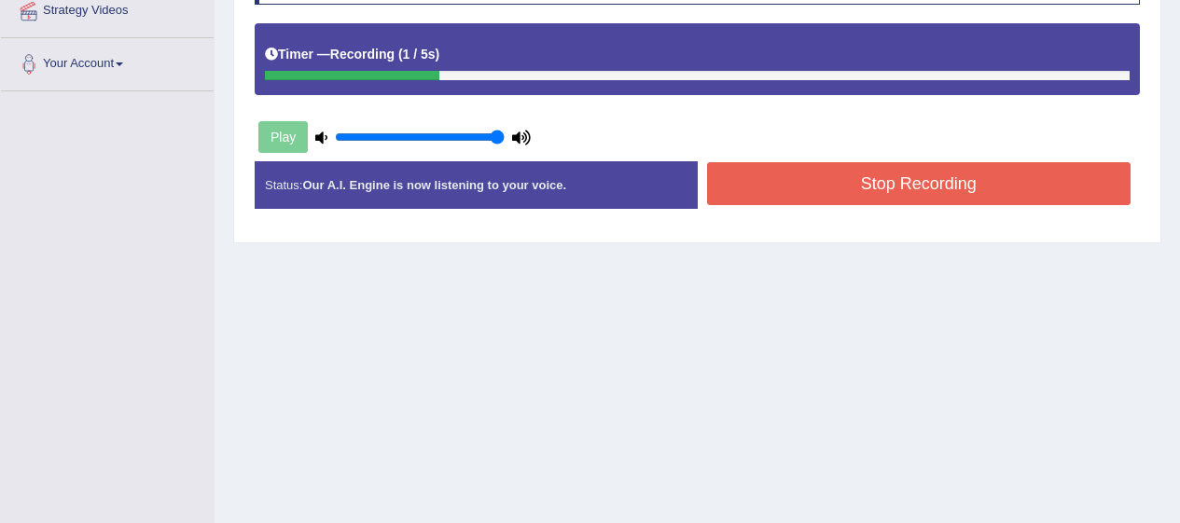
click at [1037, 184] on button "Stop Recording" at bounding box center [919, 183] width 424 height 43
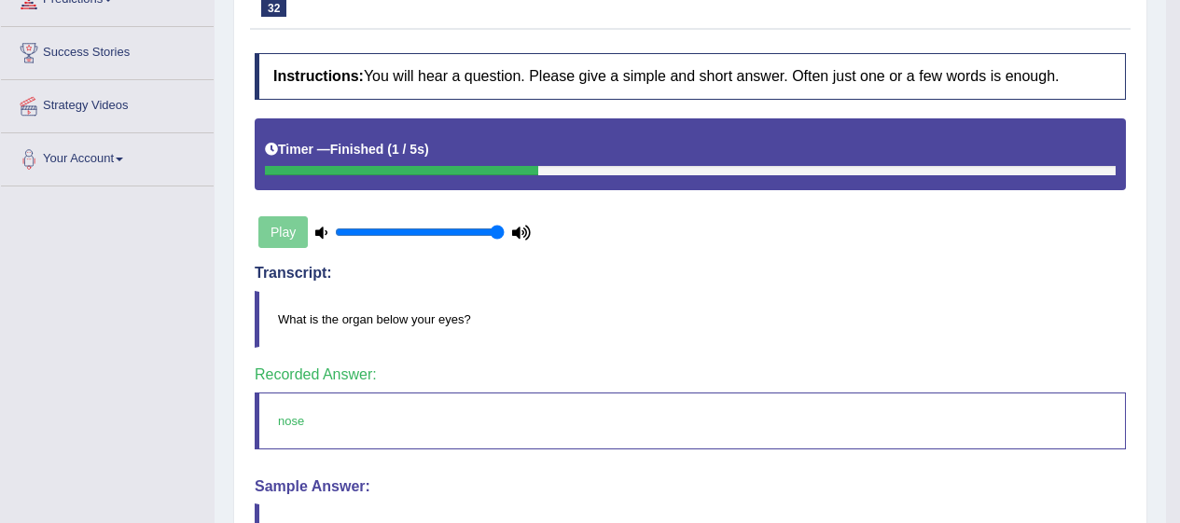
scroll to position [0, 0]
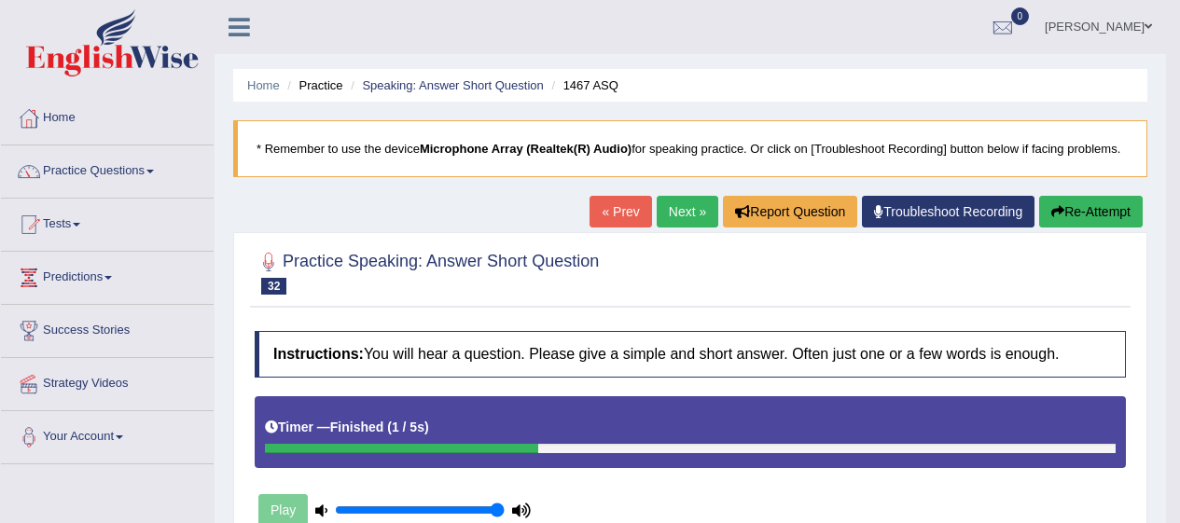
click at [687, 214] on link "Next »" at bounding box center [688, 212] width 62 height 32
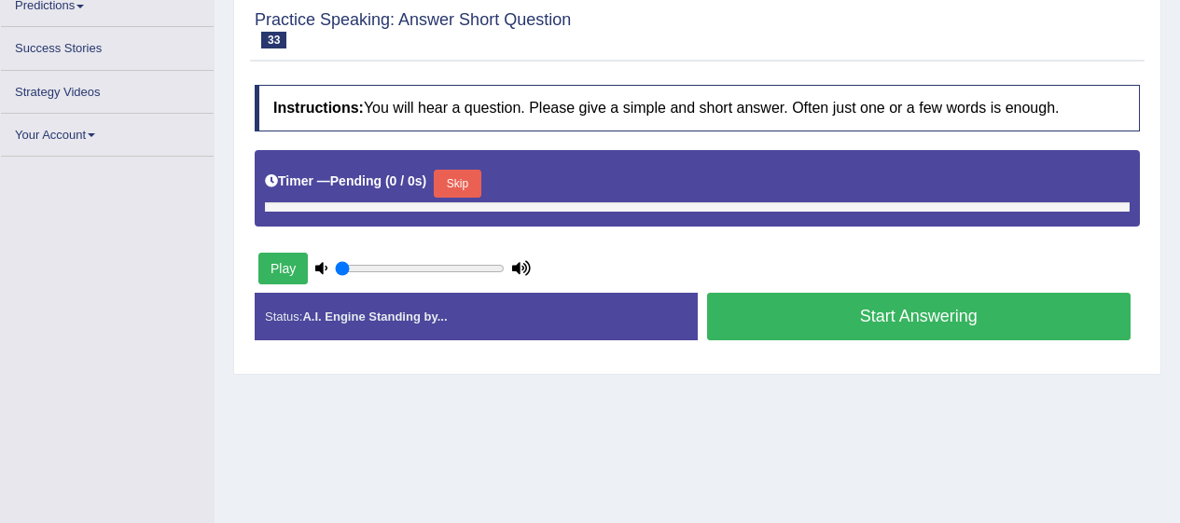
type input "1"
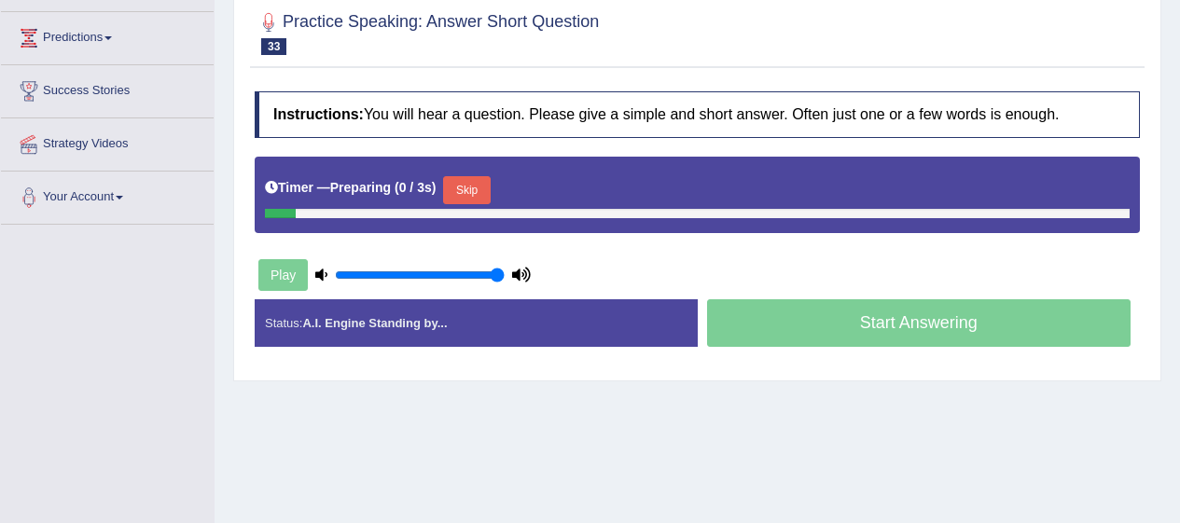
scroll to position [240, 0]
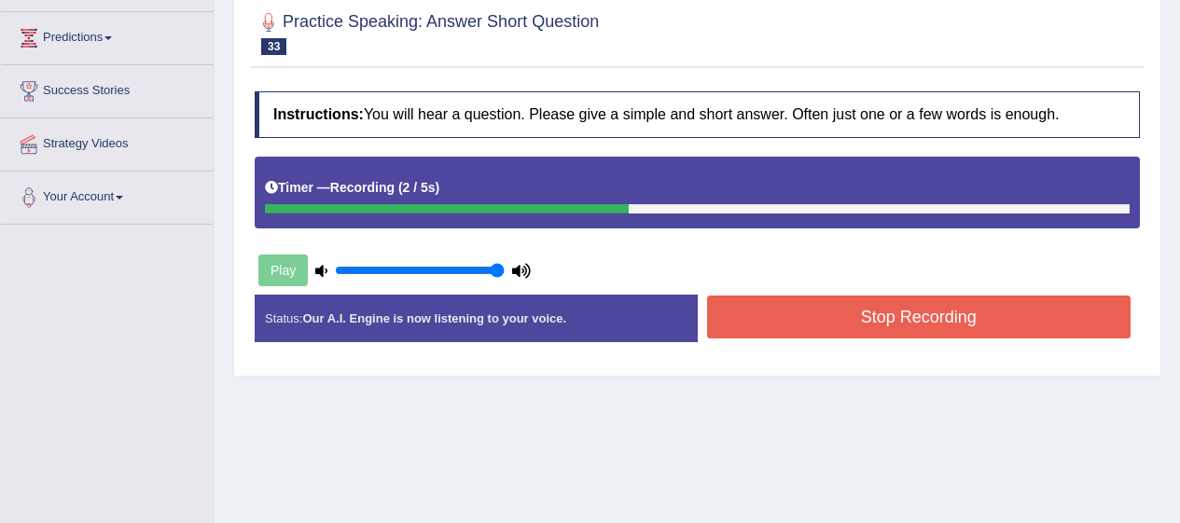
click at [924, 304] on button "Stop Recording" at bounding box center [919, 317] width 424 height 43
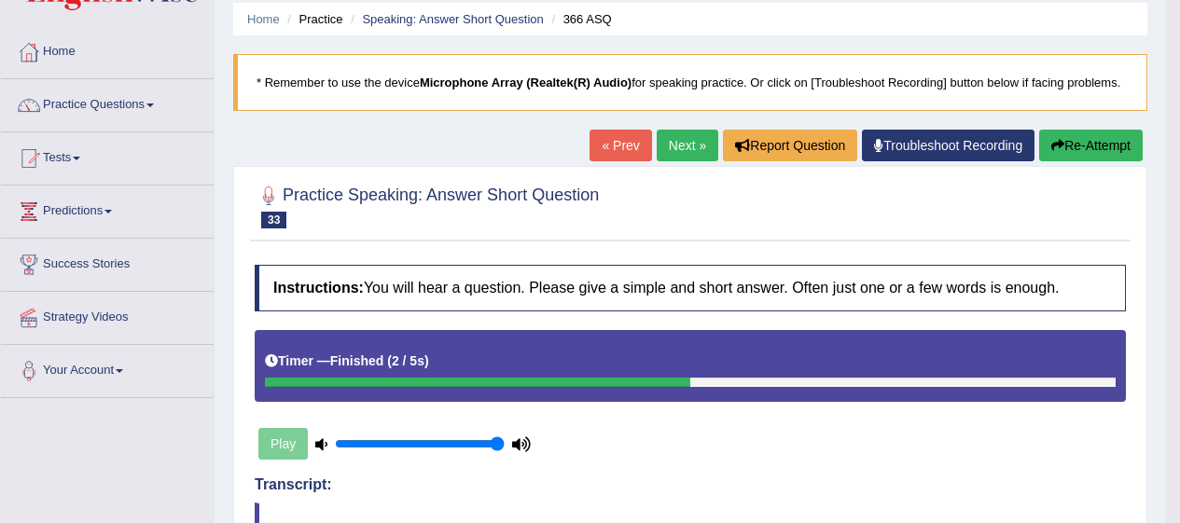
scroll to position [0, 0]
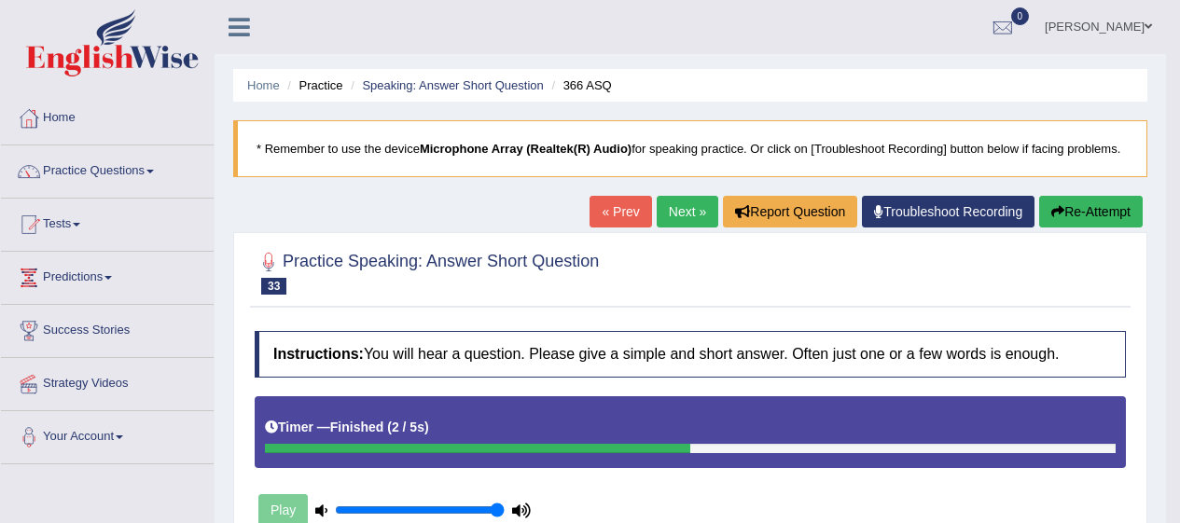
click at [670, 224] on link "Next »" at bounding box center [688, 212] width 62 height 32
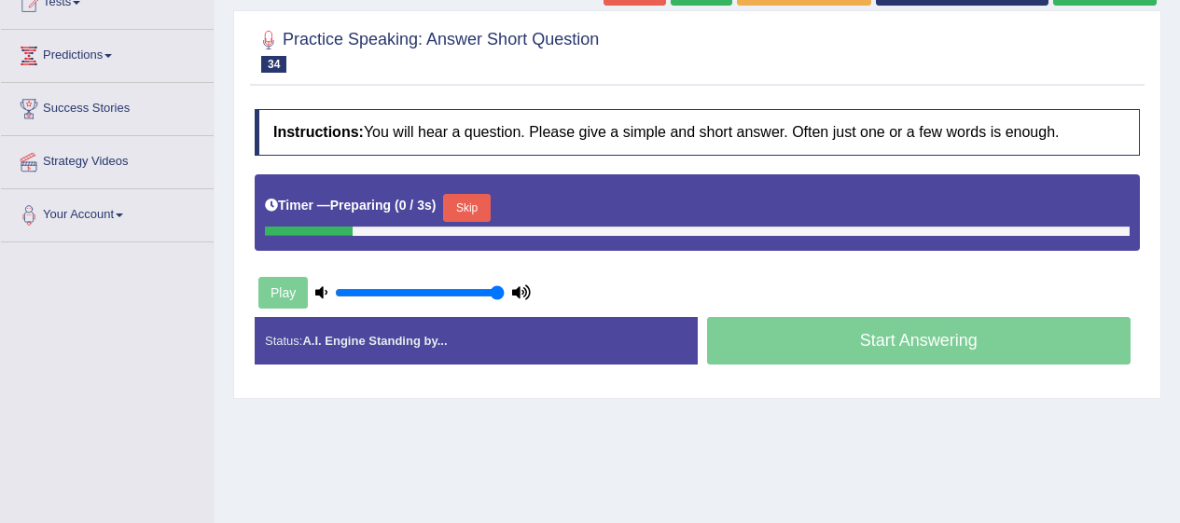
scroll to position [222, 0]
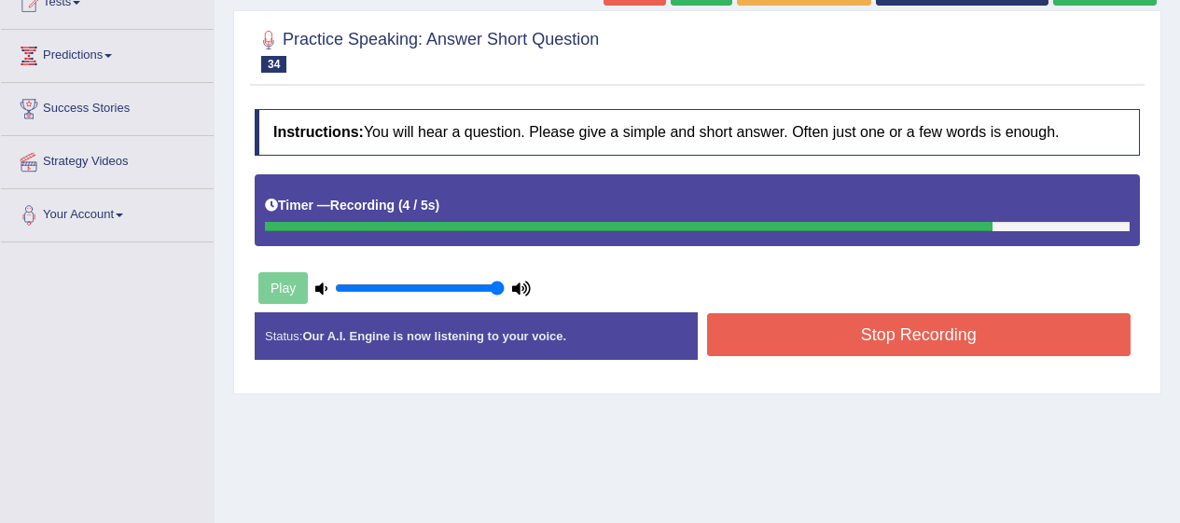
click at [838, 352] on button "Stop Recording" at bounding box center [919, 334] width 424 height 43
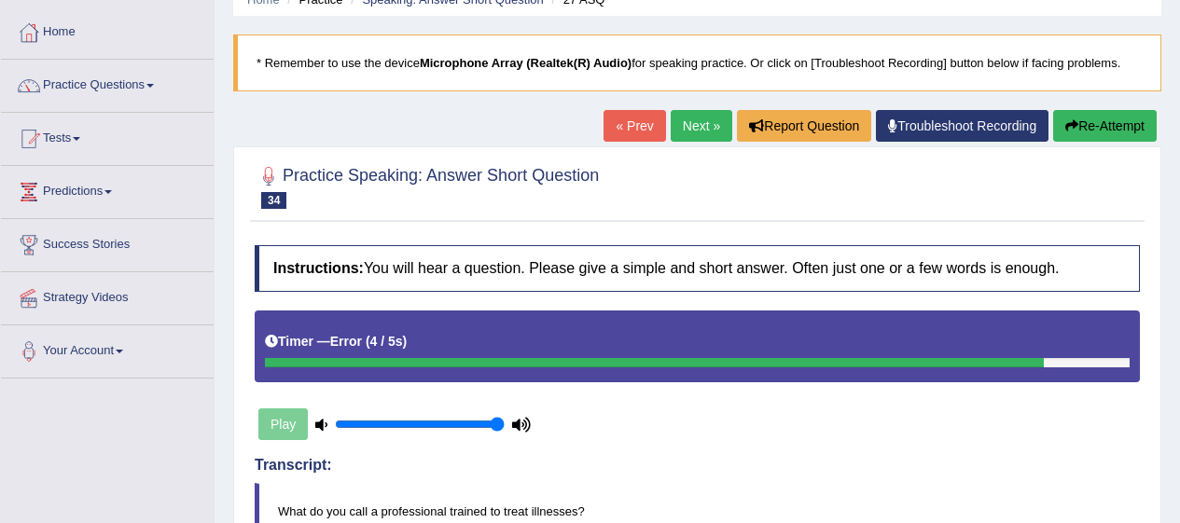
scroll to position [0, 0]
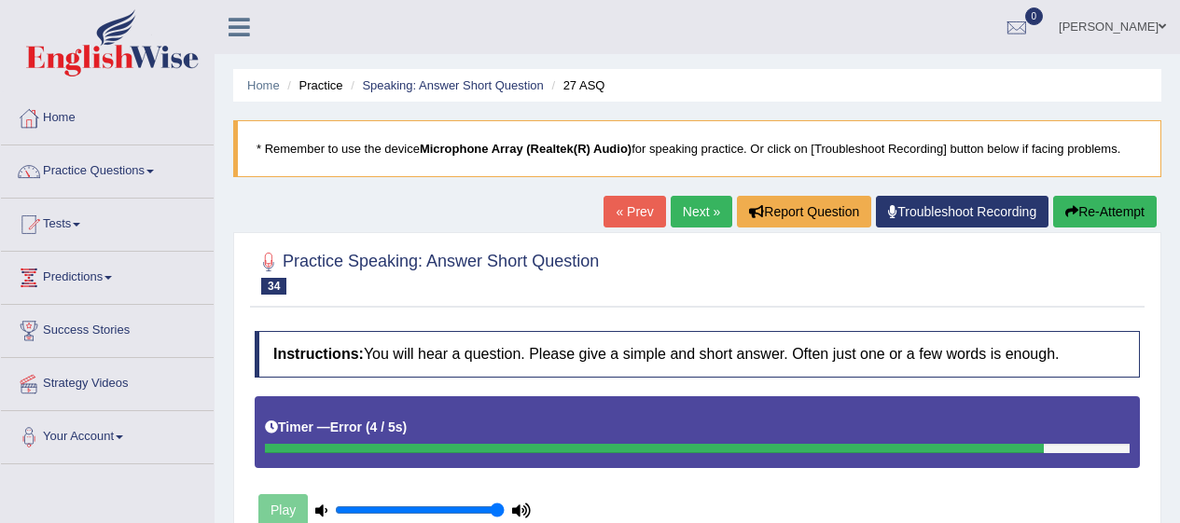
click at [1129, 210] on button "Re-Attempt" at bounding box center [1105, 212] width 104 height 32
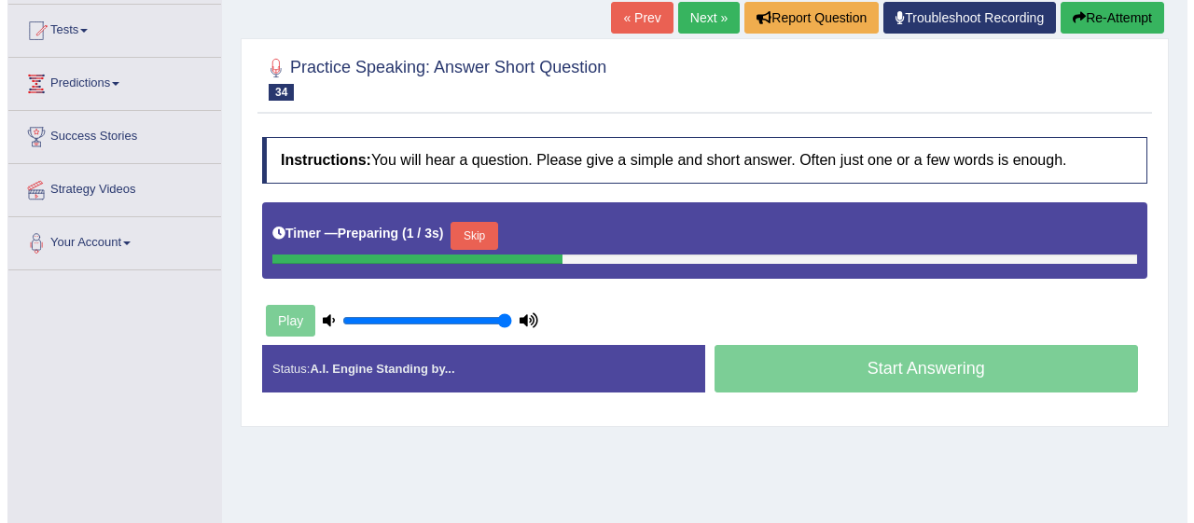
scroll to position [195, 0]
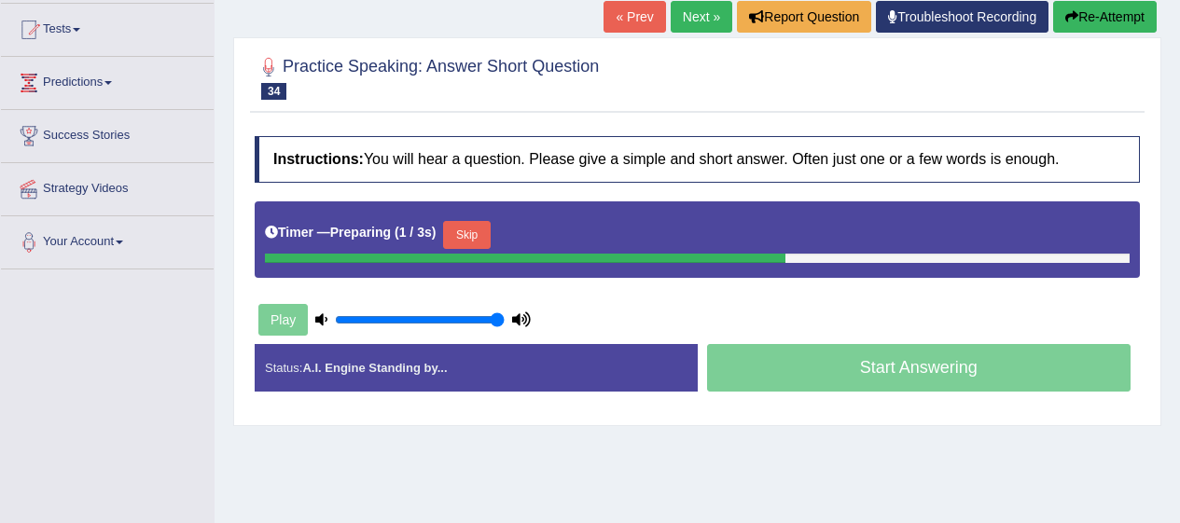
click at [490, 237] on button "Skip" at bounding box center [466, 235] width 47 height 28
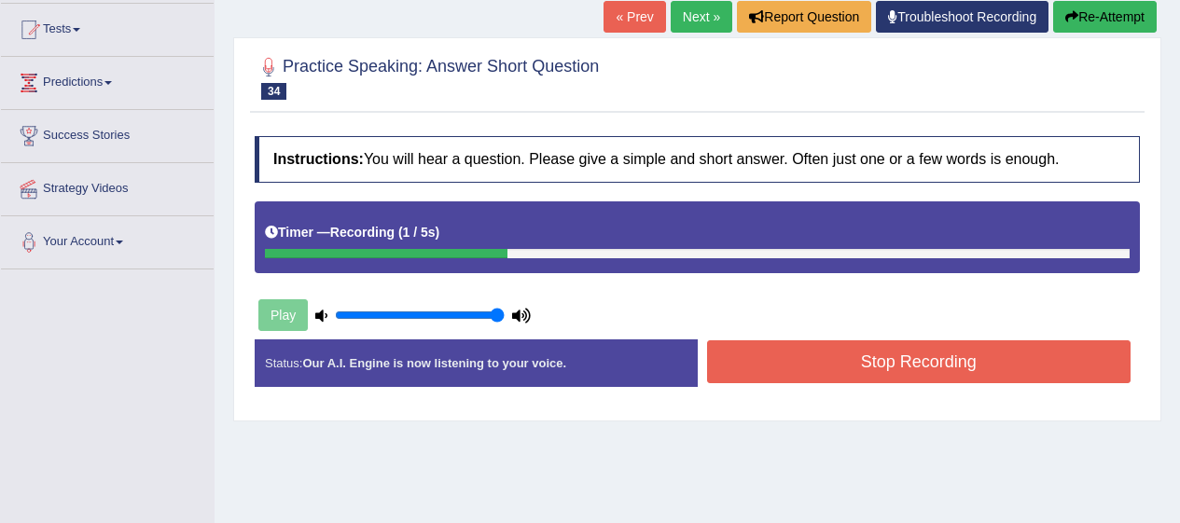
click at [978, 360] on button "Stop Recording" at bounding box center [919, 361] width 424 height 43
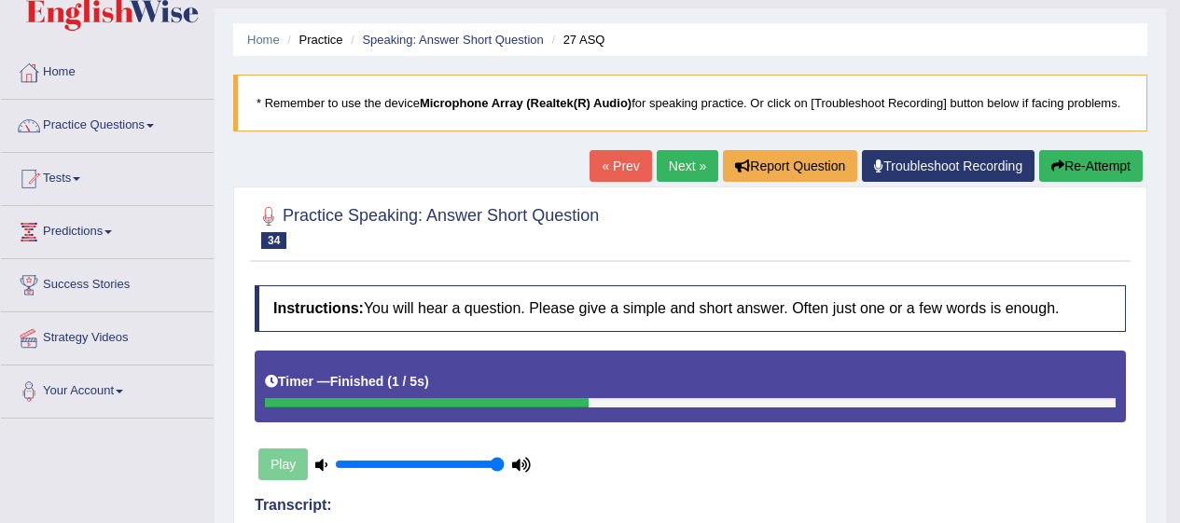
scroll to position [0, 0]
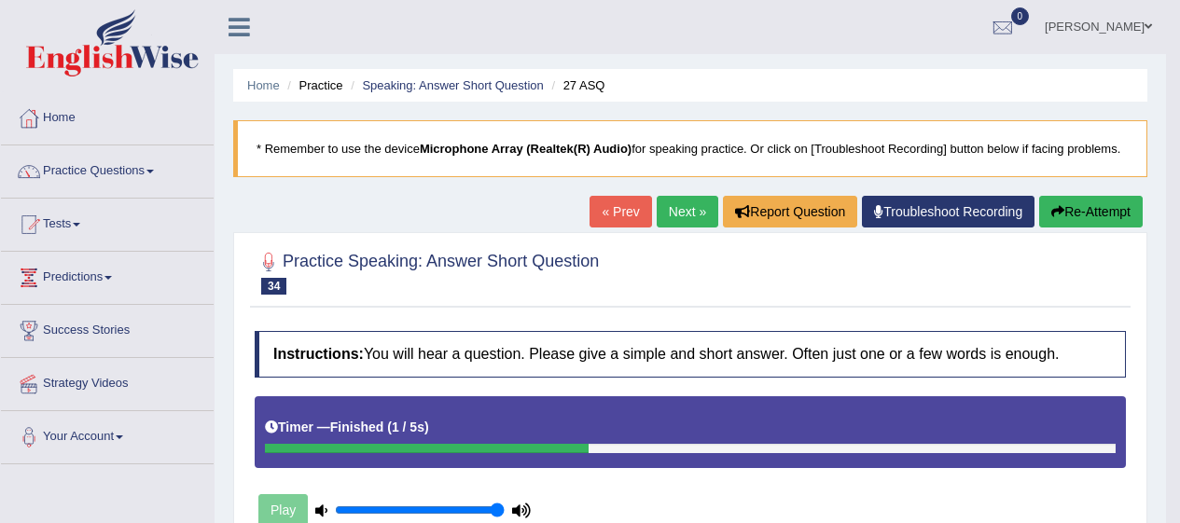
click at [670, 209] on link "Next »" at bounding box center [688, 212] width 62 height 32
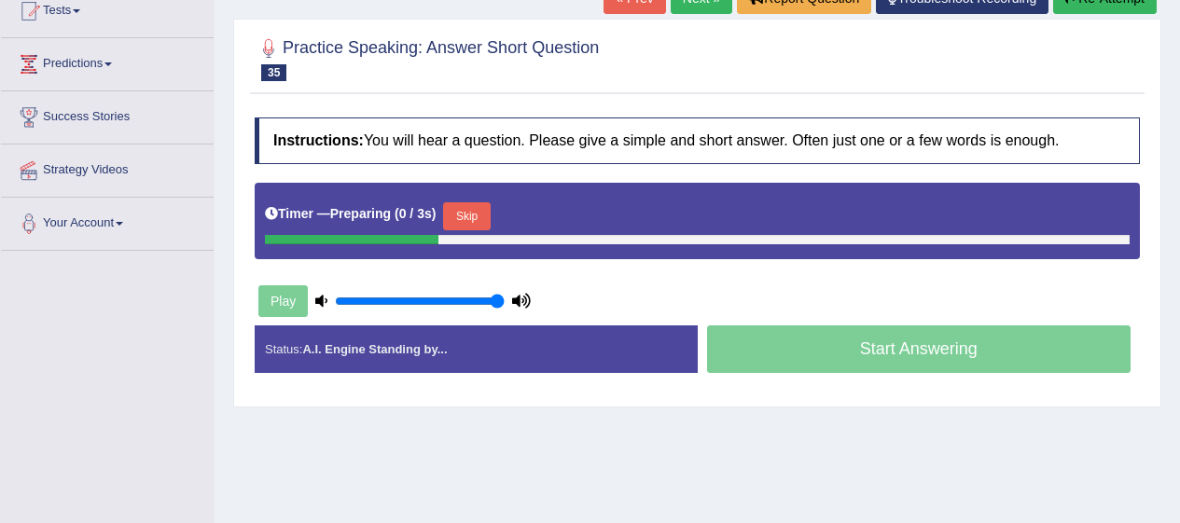
scroll to position [215, 0]
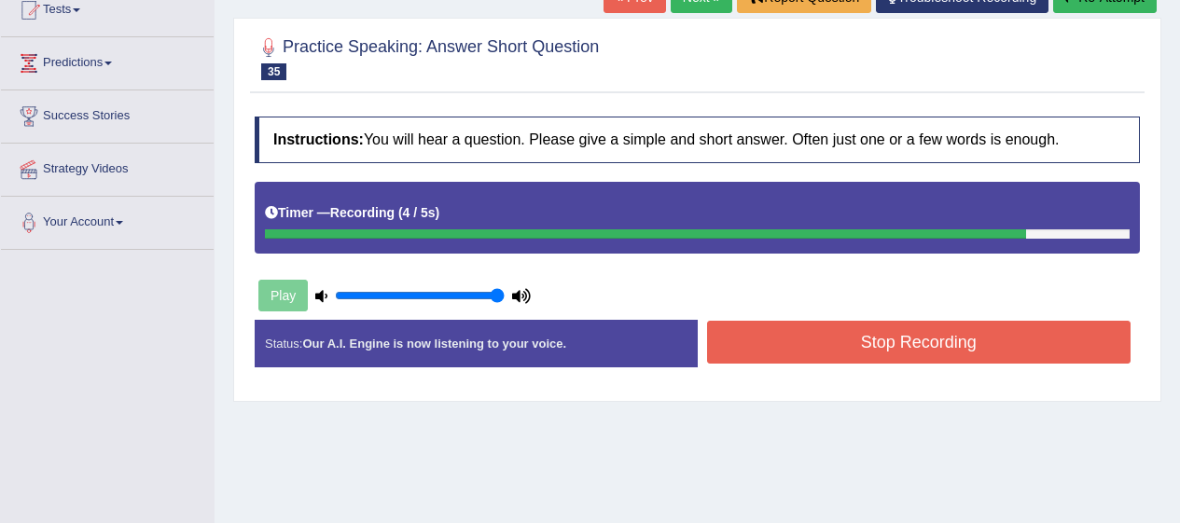
click at [1062, 334] on button "Stop Recording" at bounding box center [919, 342] width 424 height 43
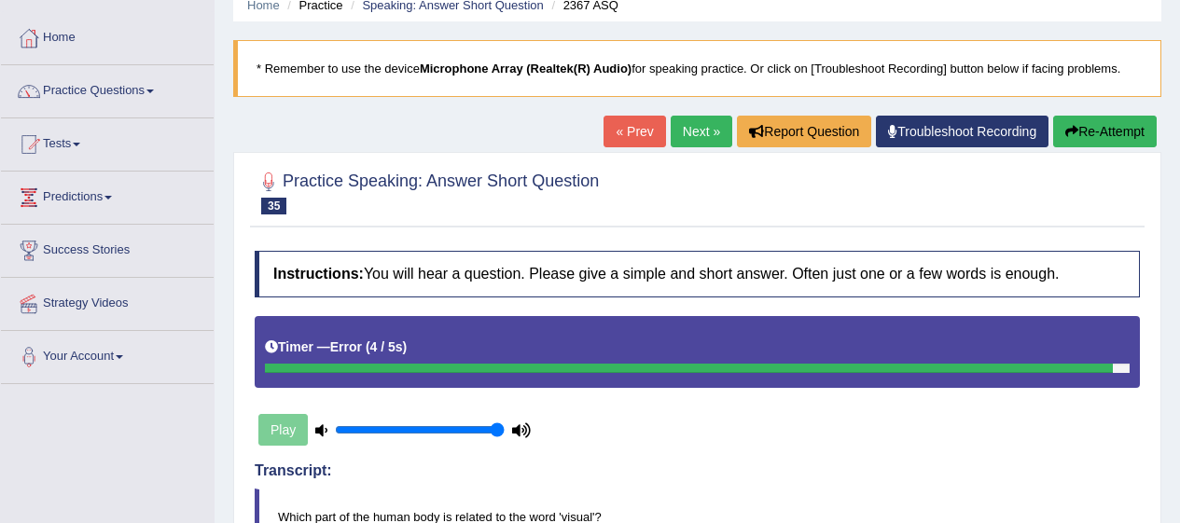
scroll to position [0, 0]
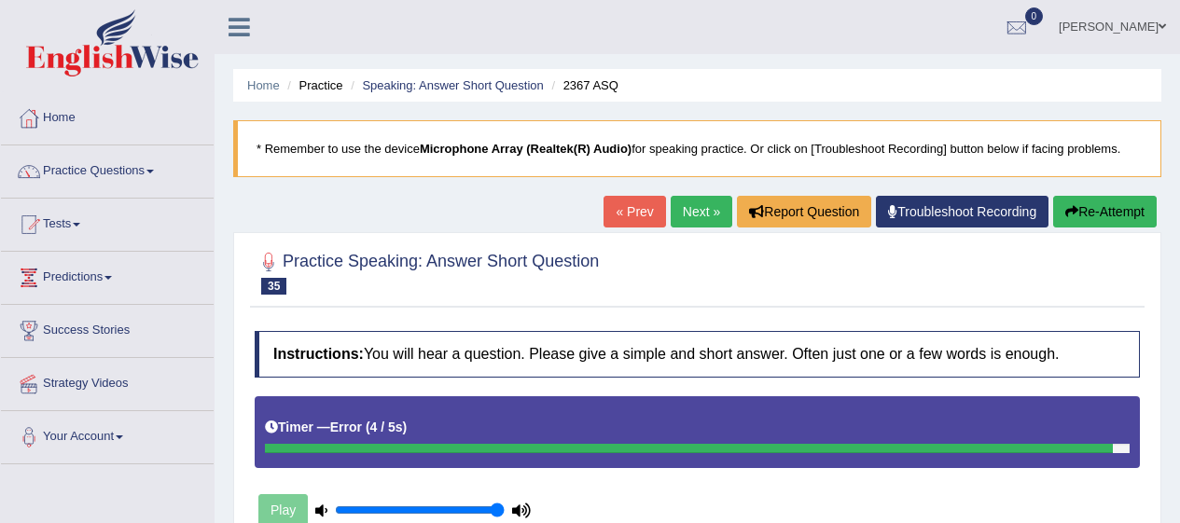
click at [1119, 221] on button "Re-Attempt" at bounding box center [1105, 212] width 104 height 32
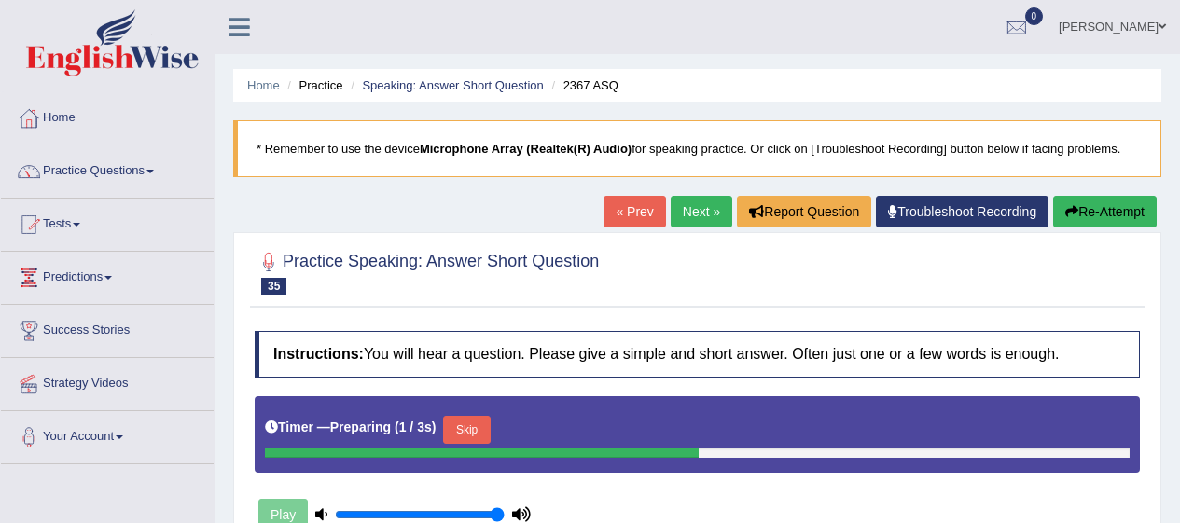
click at [486, 421] on button "Skip" at bounding box center [466, 430] width 47 height 28
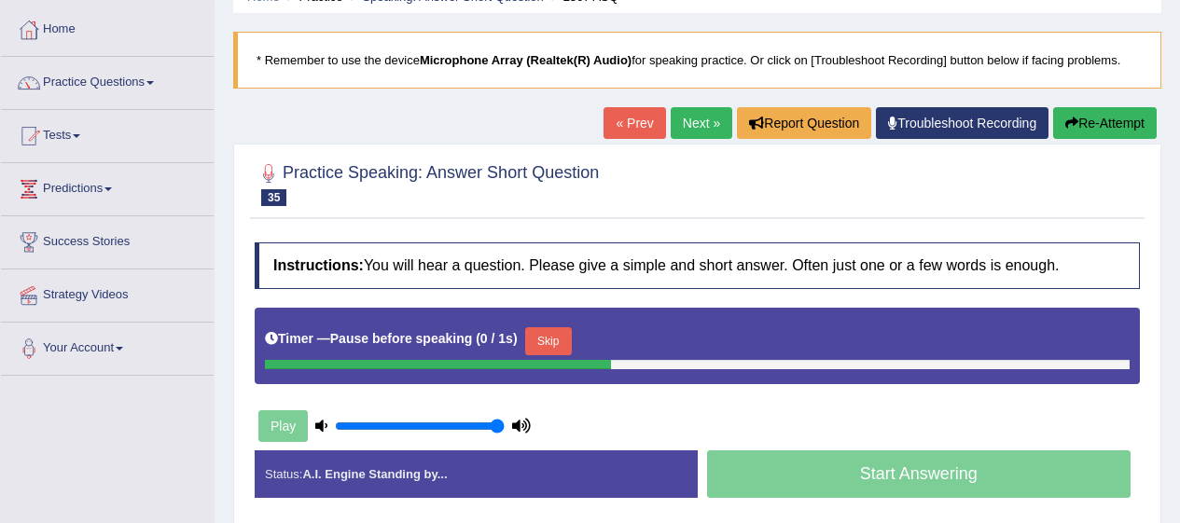
scroll to position [90, 0]
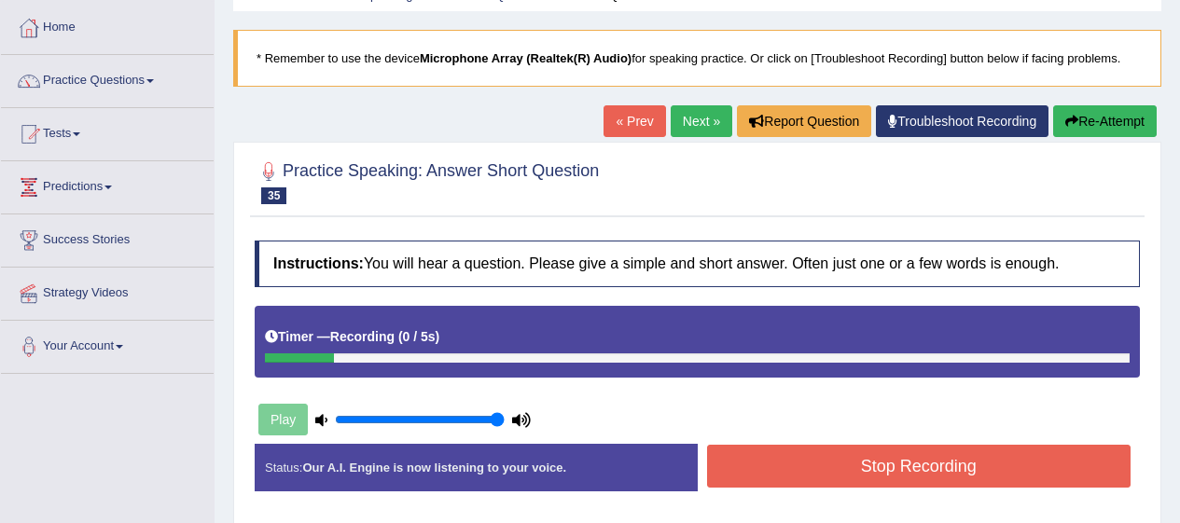
click at [942, 469] on button "Stop Recording" at bounding box center [919, 466] width 424 height 43
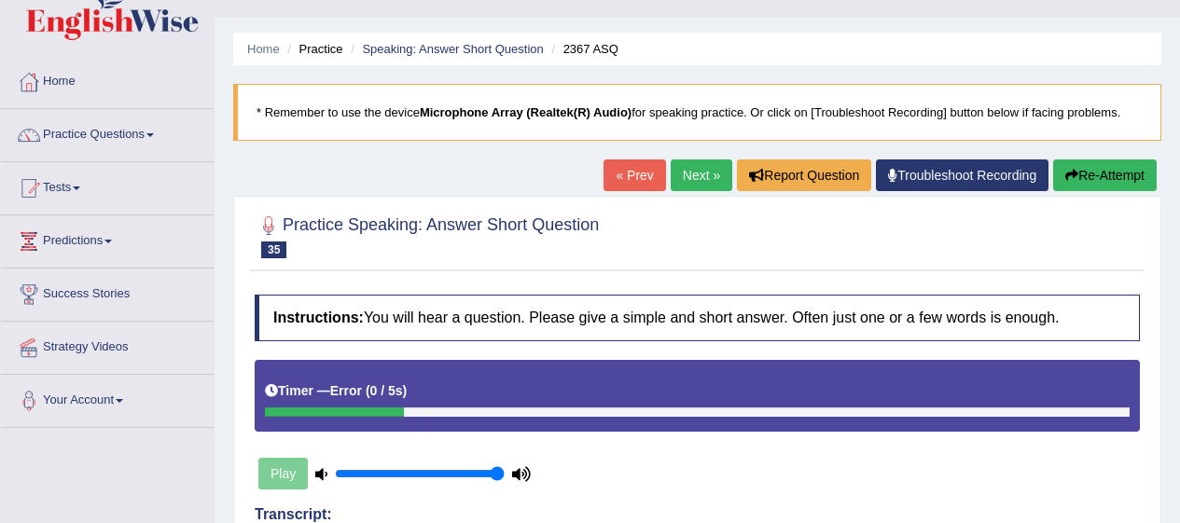
scroll to position [0, 0]
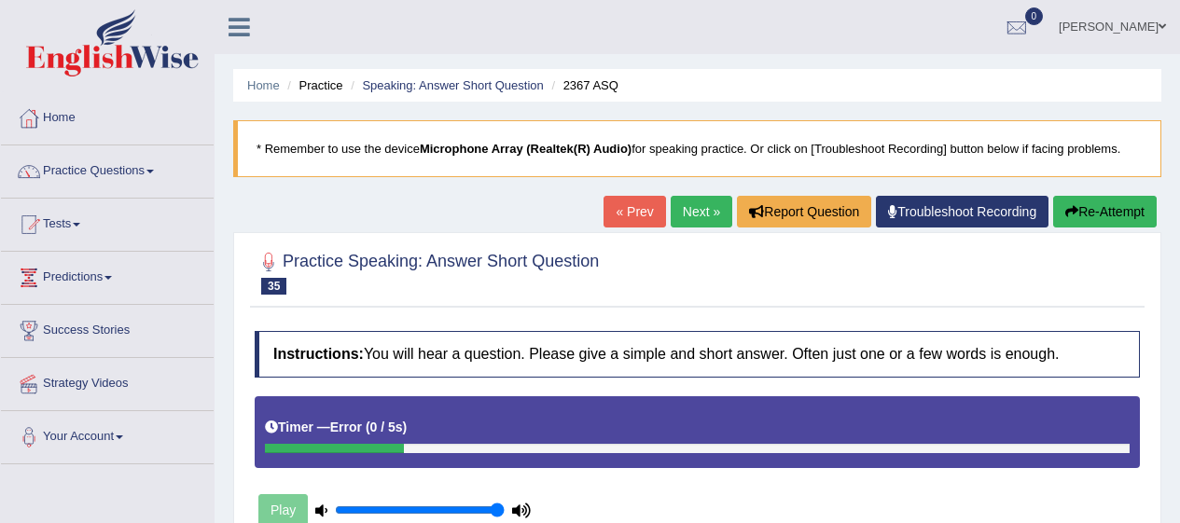
click at [1127, 217] on button "Re-Attempt" at bounding box center [1105, 212] width 104 height 32
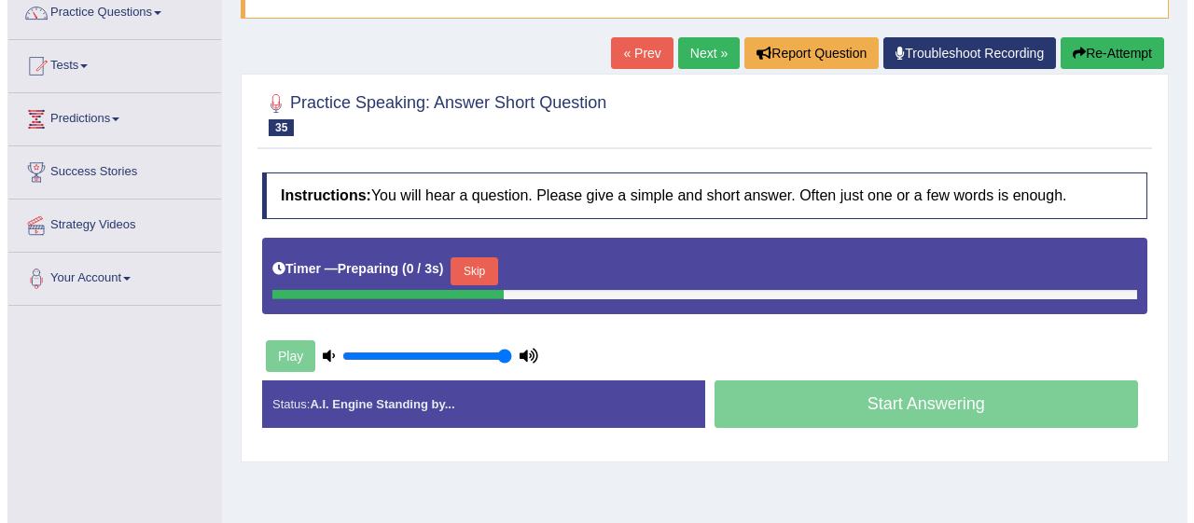
scroll to position [162, 0]
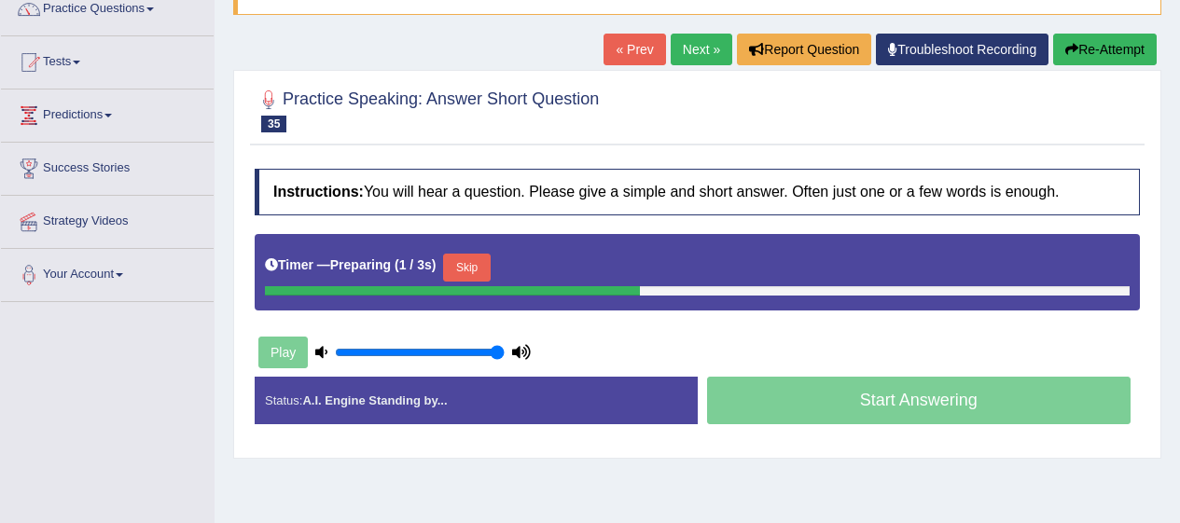
click at [486, 270] on button "Skip" at bounding box center [466, 268] width 47 height 28
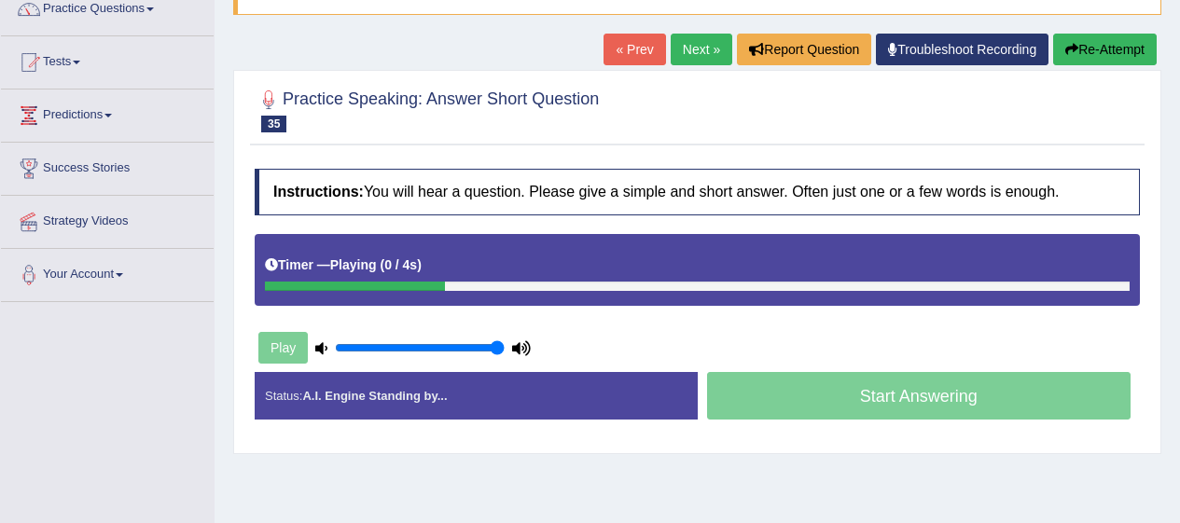
click at [905, 397] on div "Start Answering" at bounding box center [919, 398] width 443 height 52
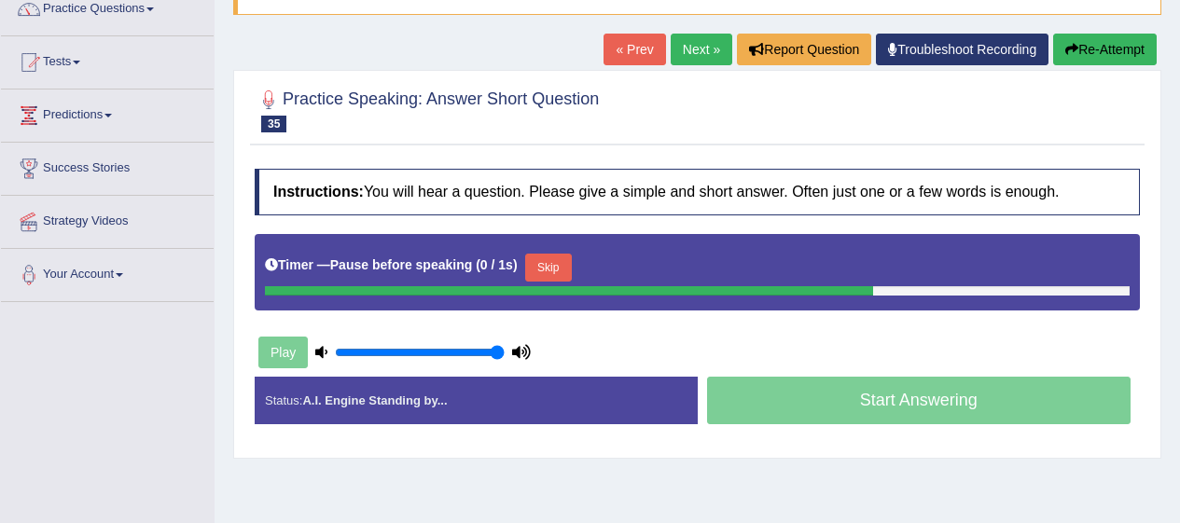
click at [923, 401] on div "Start Answering" at bounding box center [919, 403] width 443 height 52
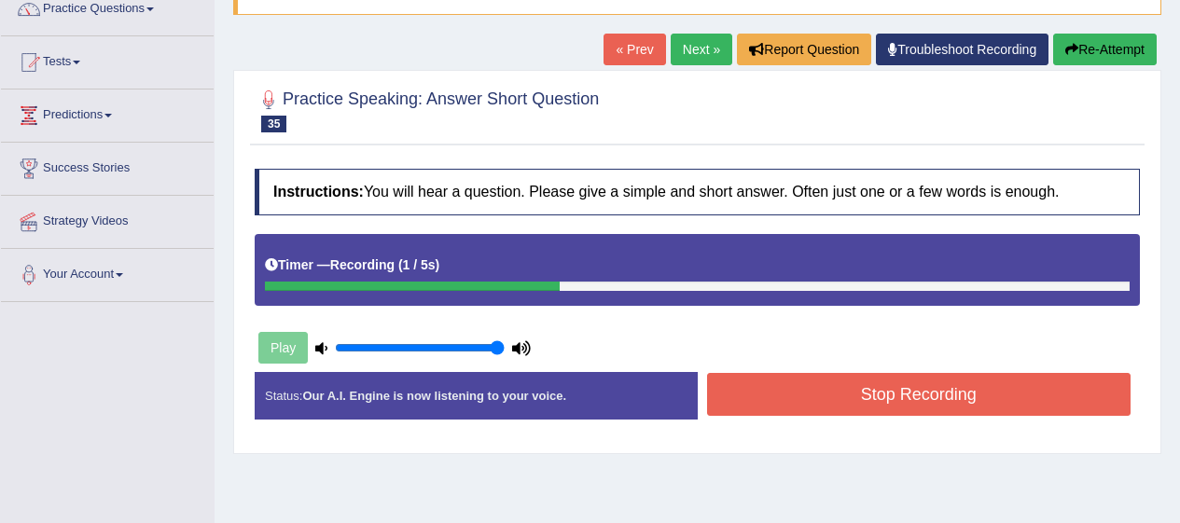
click at [974, 385] on button "Stop Recording" at bounding box center [919, 394] width 424 height 43
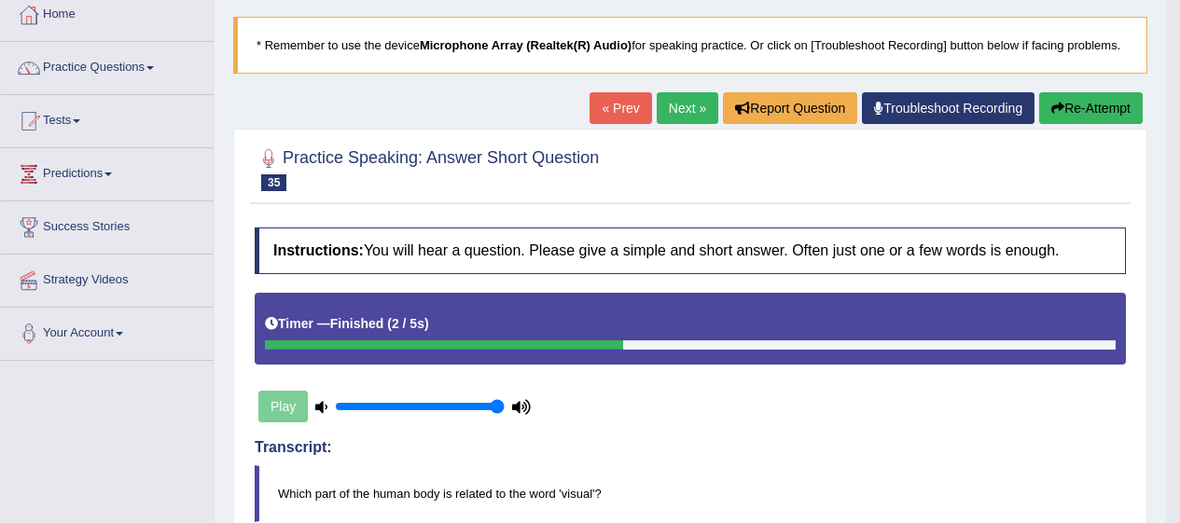
scroll to position [0, 0]
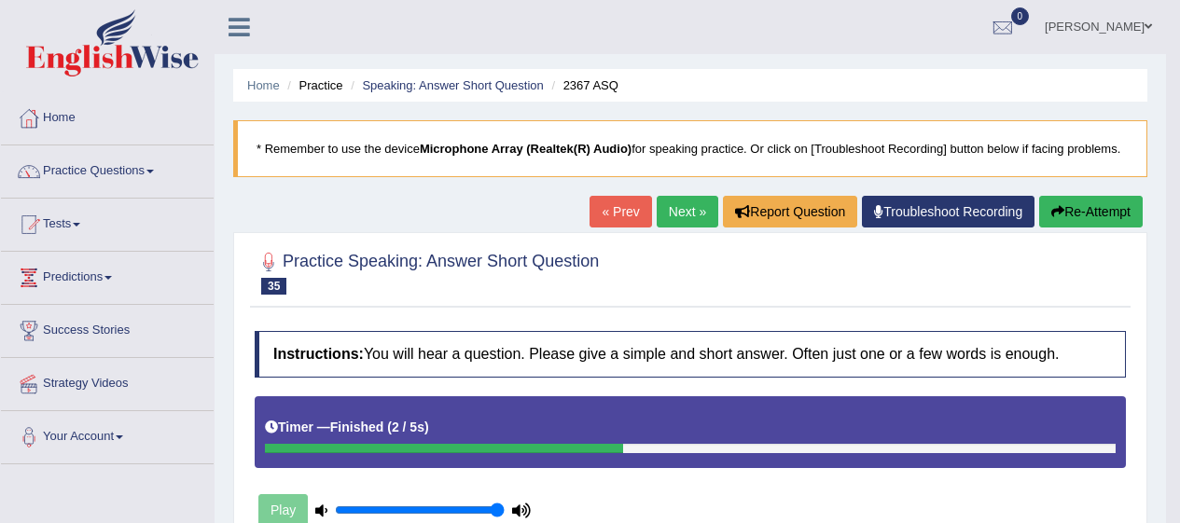
click at [687, 216] on link "Next »" at bounding box center [688, 212] width 62 height 32
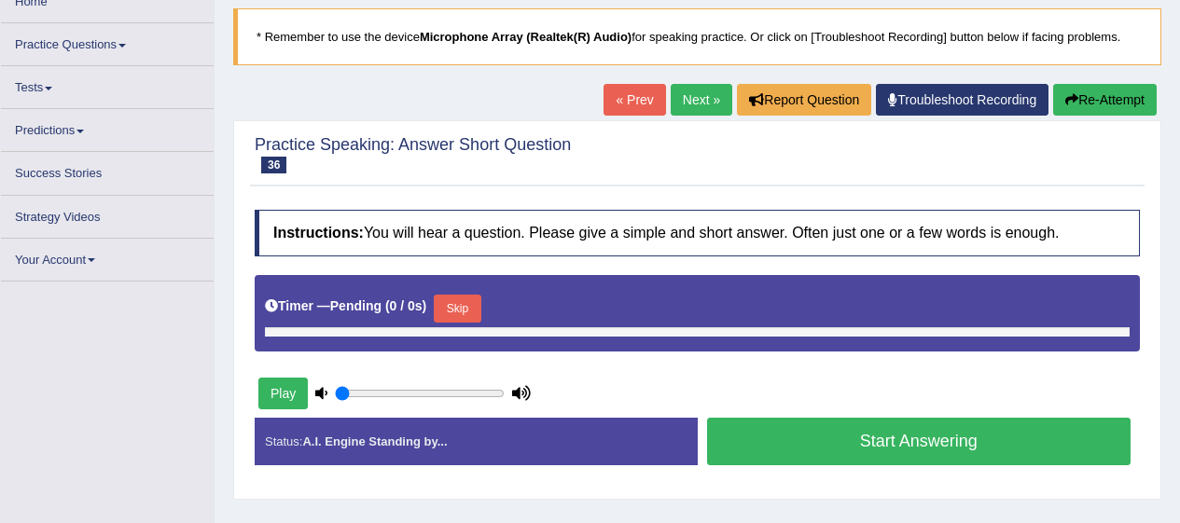
type input "1"
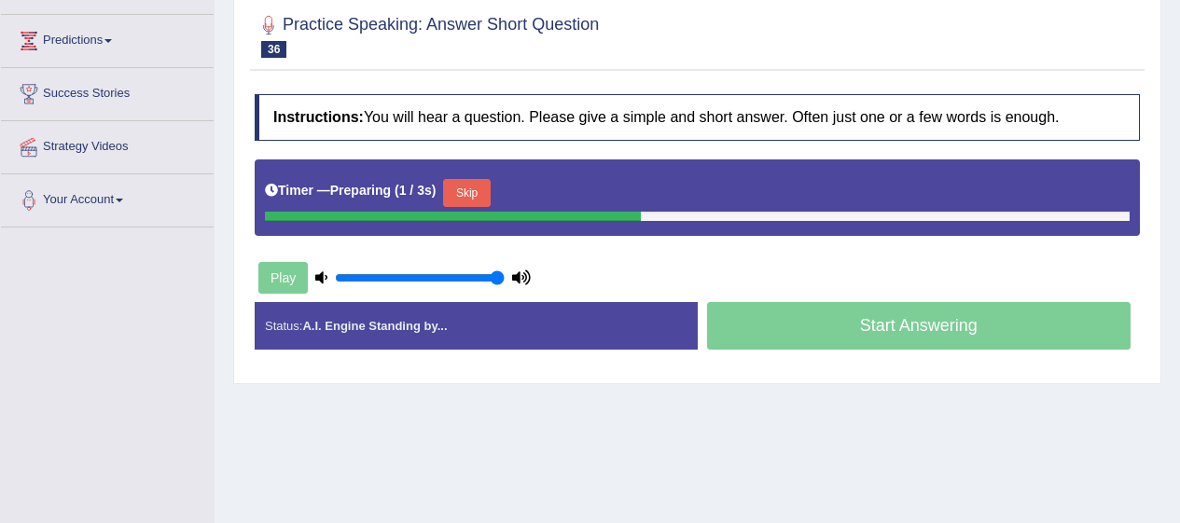
scroll to position [243, 0]
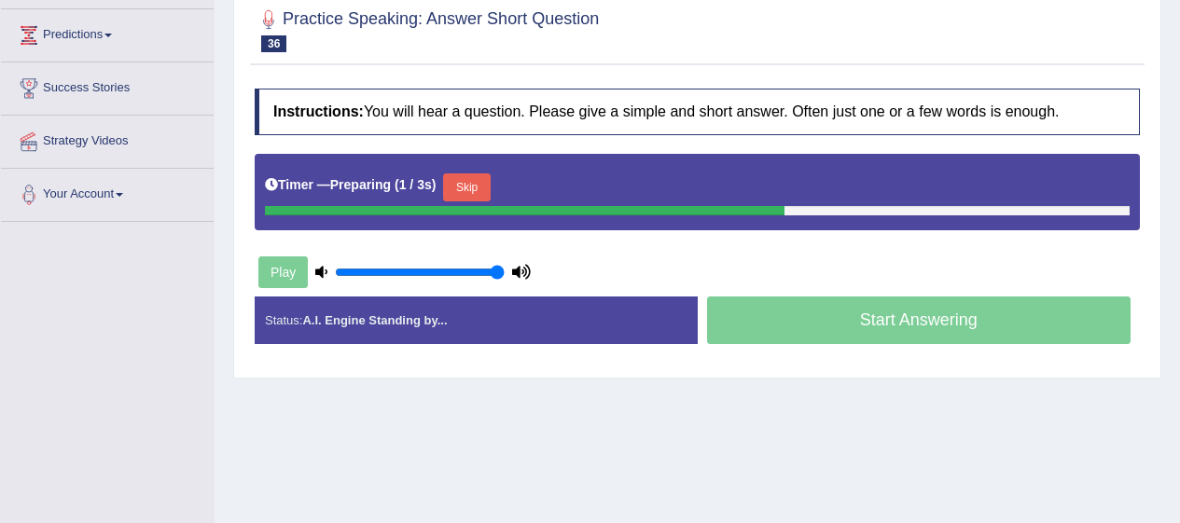
click at [490, 182] on button "Skip" at bounding box center [466, 188] width 47 height 28
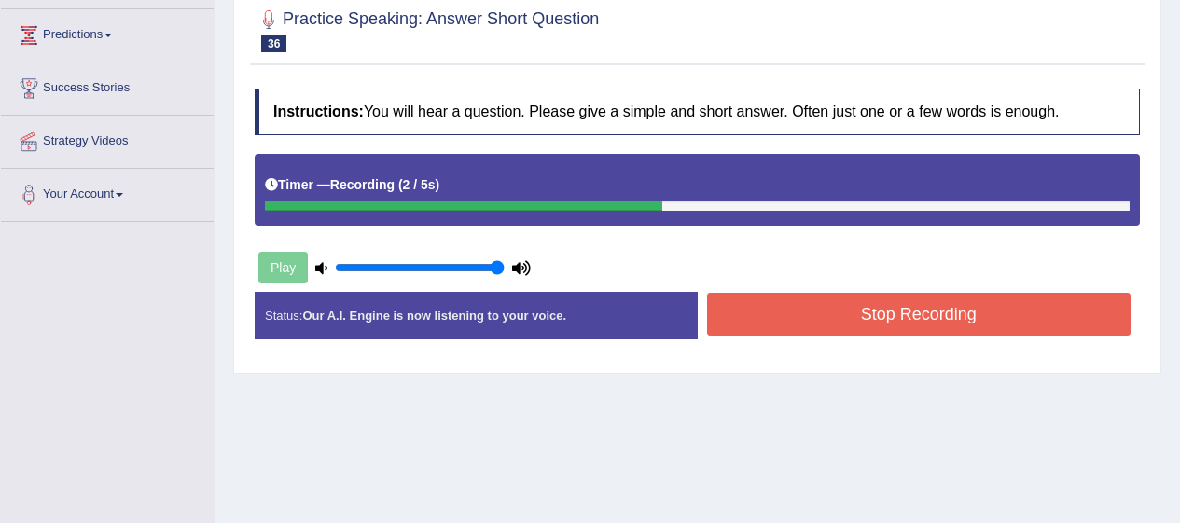
click at [1002, 313] on button "Stop Recording" at bounding box center [919, 314] width 424 height 43
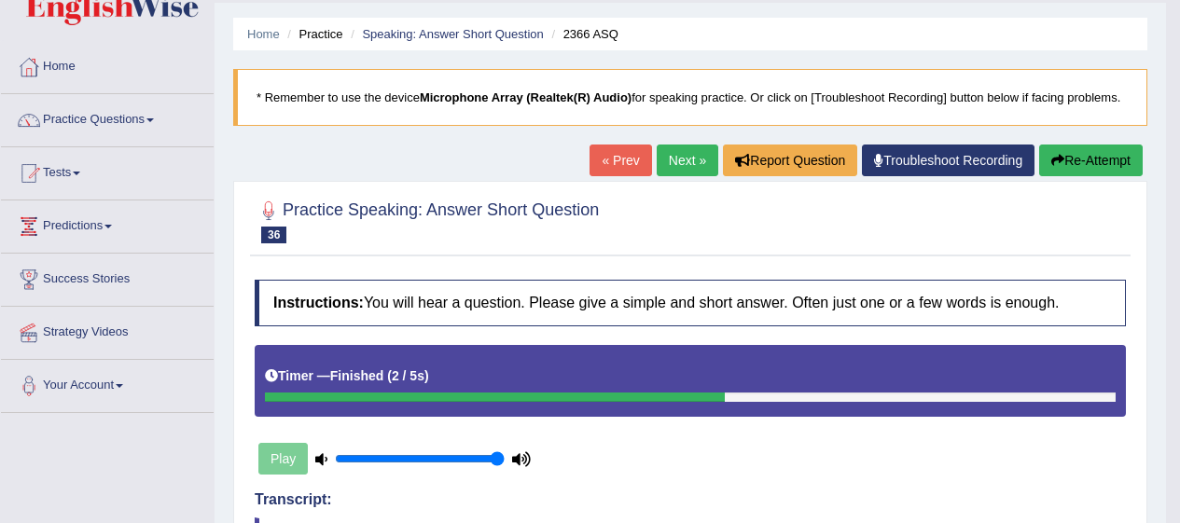
scroll to position [0, 0]
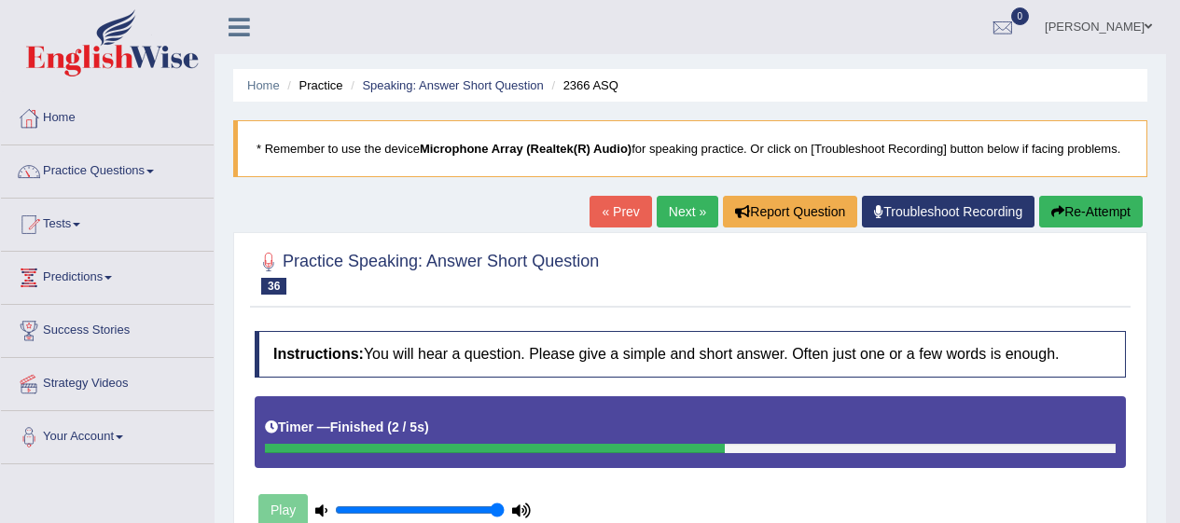
click at [119, 175] on link "Practice Questions" at bounding box center [107, 169] width 213 height 47
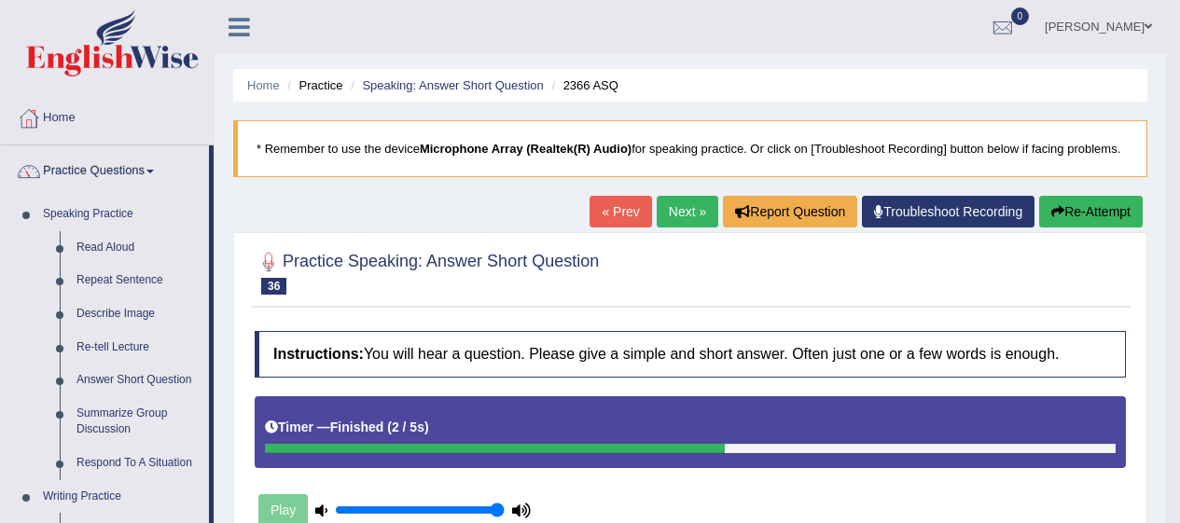
click at [177, 469] on link "Respond To A Situation" at bounding box center [138, 464] width 141 height 34
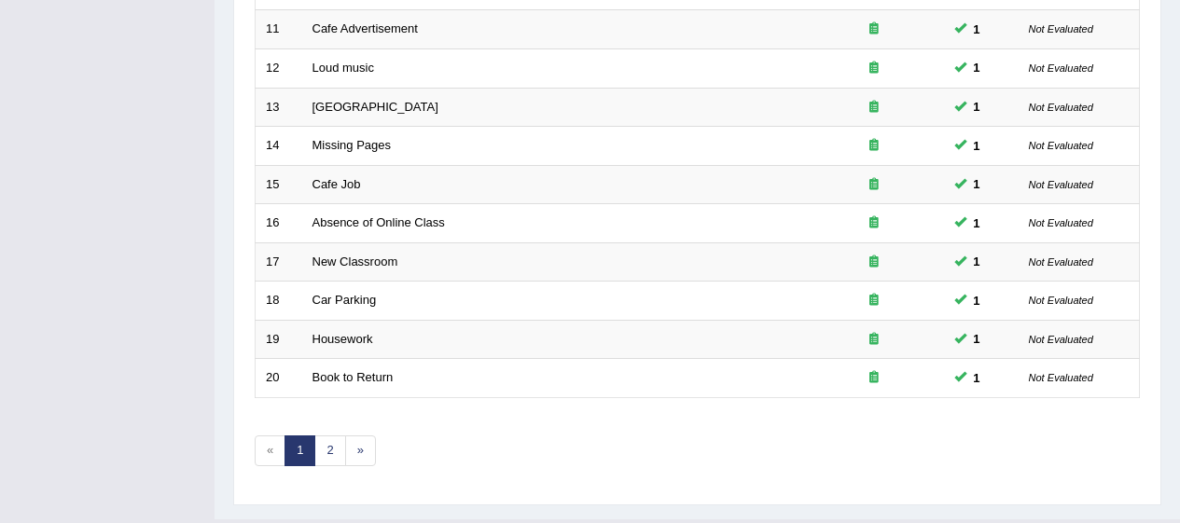
scroll to position [712, 0]
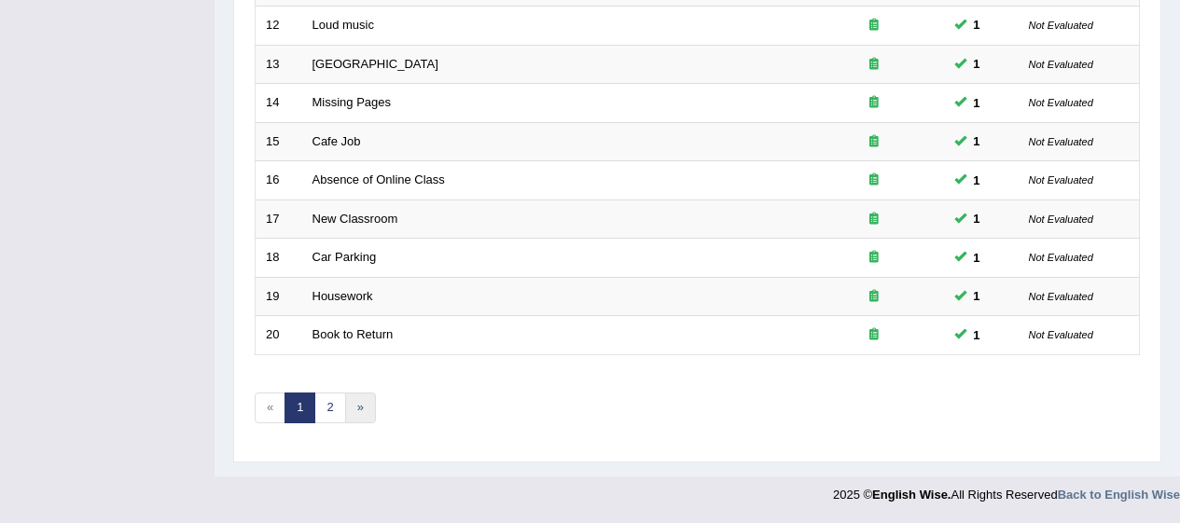
click at [345, 402] on link "»" at bounding box center [360, 408] width 31 height 31
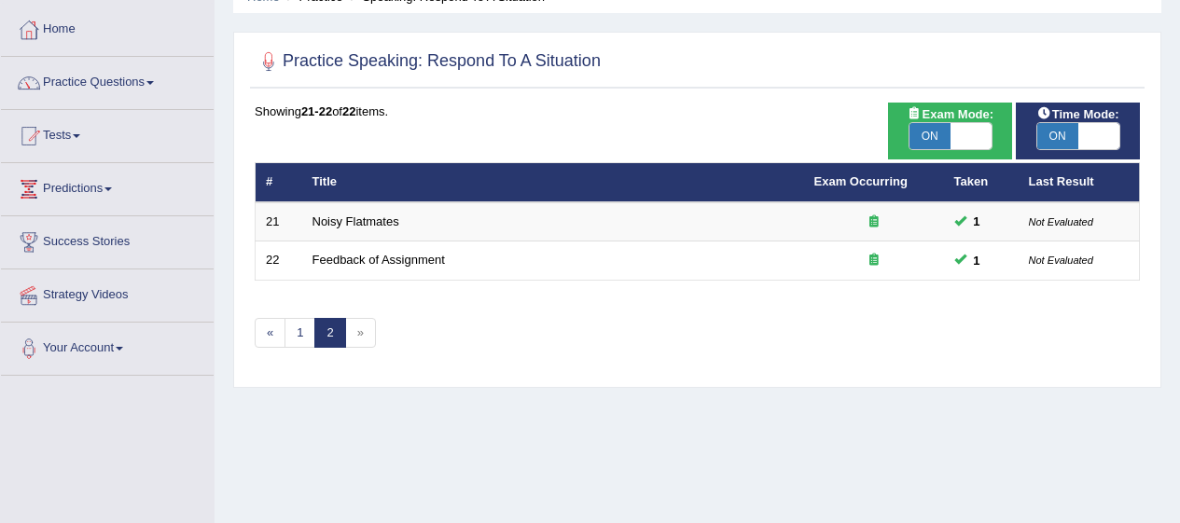
scroll to position [89, 0]
click at [361, 336] on span "»" at bounding box center [360, 333] width 31 height 31
click at [372, 337] on span "»" at bounding box center [360, 333] width 31 height 31
click at [357, 339] on span "»" at bounding box center [360, 333] width 31 height 31
click at [357, 323] on span "»" at bounding box center [360, 333] width 31 height 31
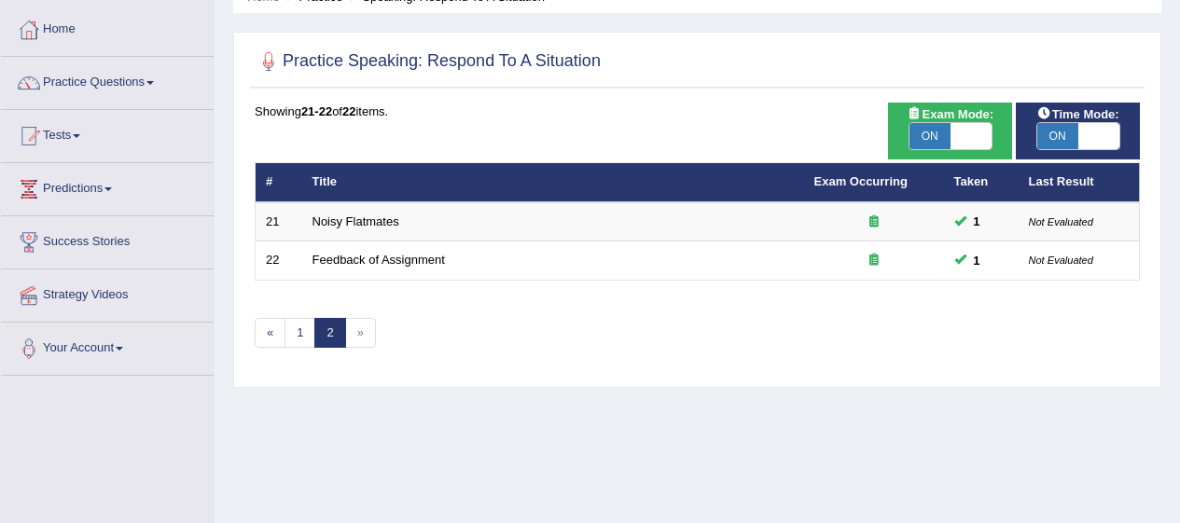
click at [357, 321] on span "»" at bounding box center [360, 333] width 31 height 31
click at [294, 318] on link "1" at bounding box center [300, 333] width 31 height 31
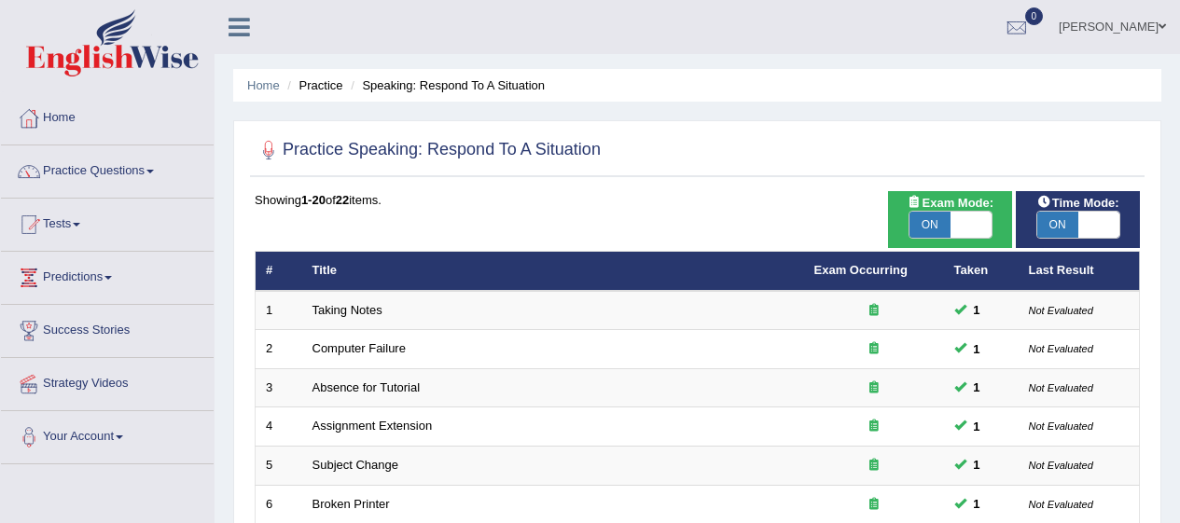
click at [369, 306] on link "Taking Notes" at bounding box center [347, 310] width 70 height 14
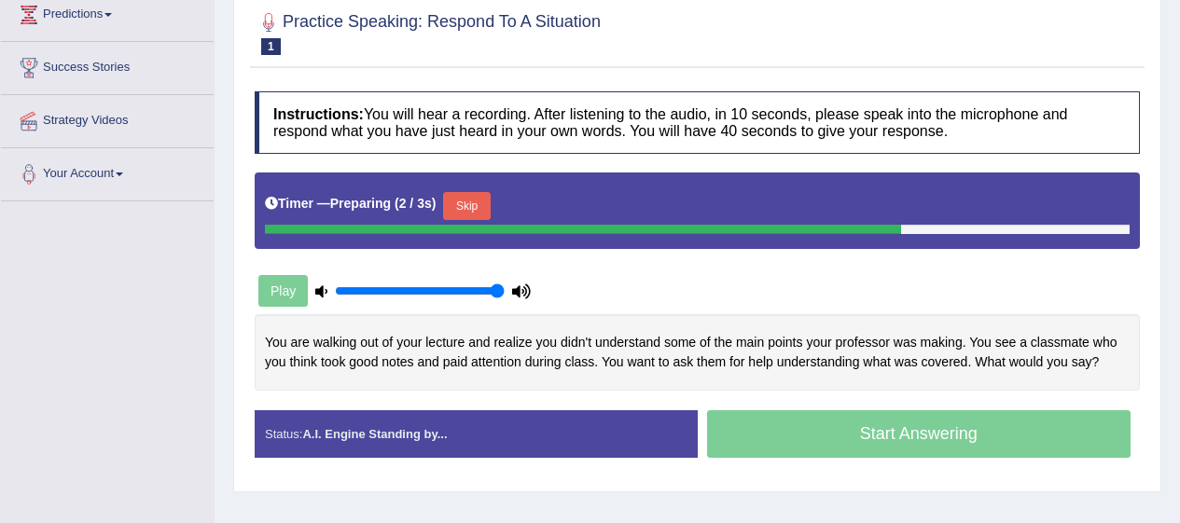
scroll to position [278, 0]
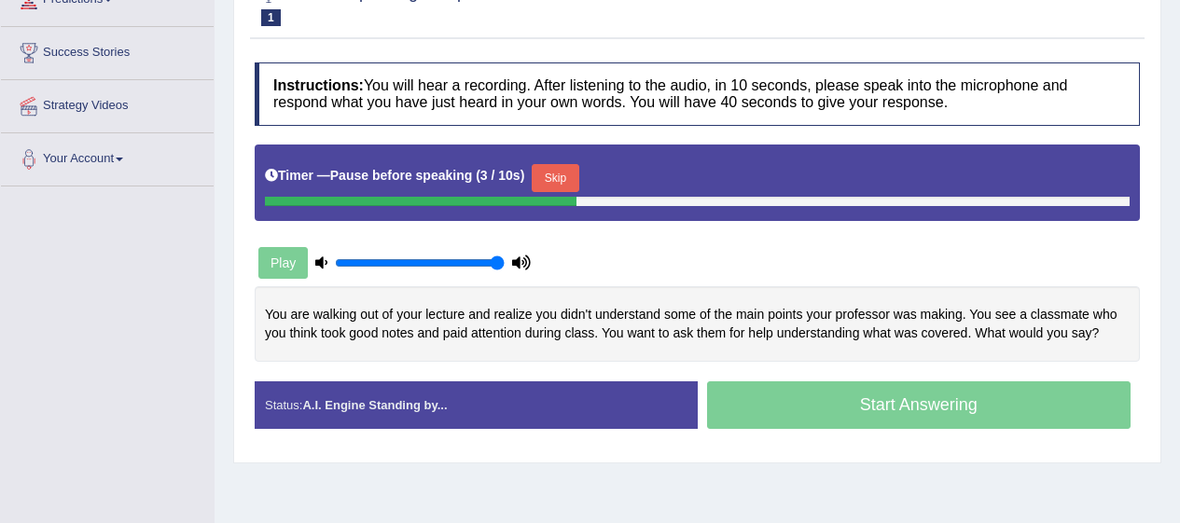
click at [562, 167] on button "Skip" at bounding box center [555, 178] width 47 height 28
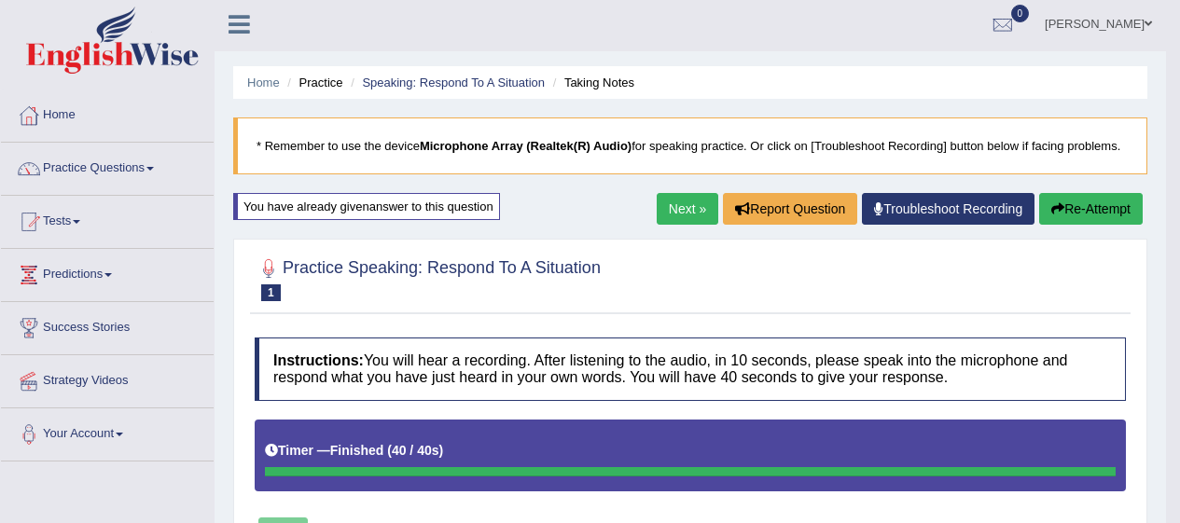
scroll to position [0, 0]
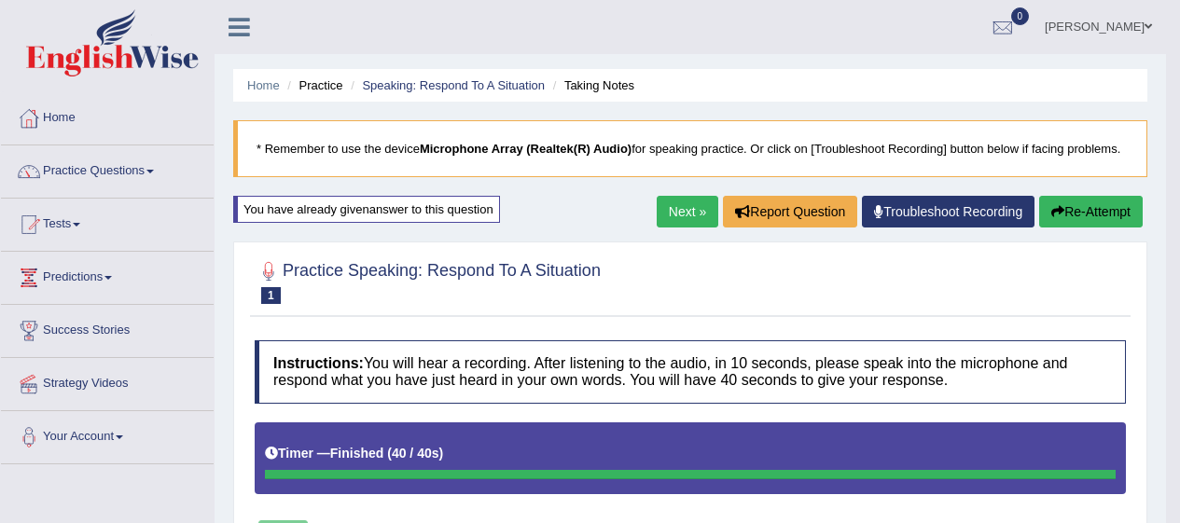
click at [477, 215] on div "You have already given answer to this question" at bounding box center [366, 209] width 267 height 27
click at [700, 215] on link "Next »" at bounding box center [688, 212] width 62 height 32
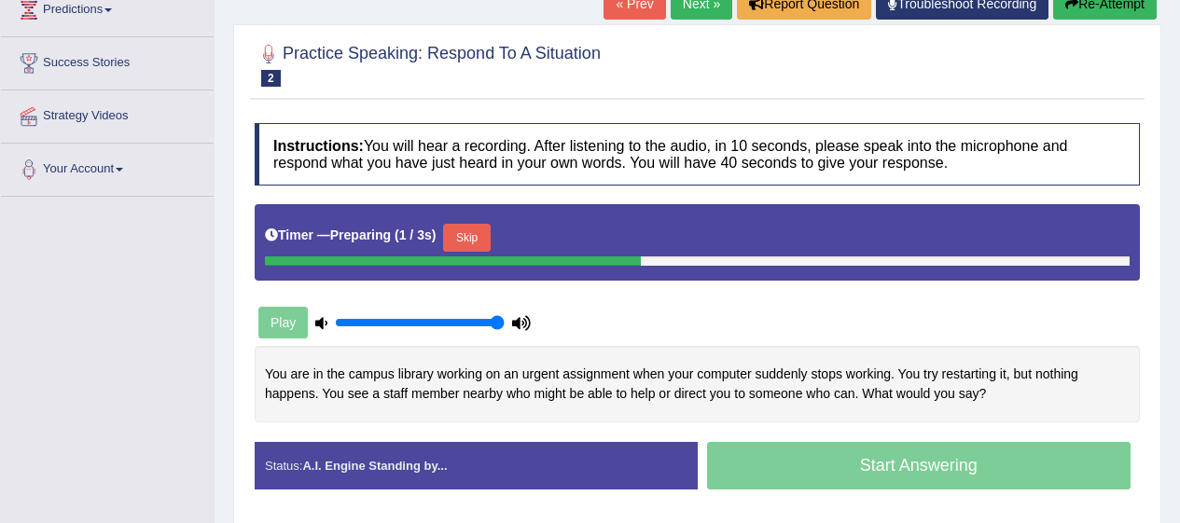
scroll to position [275, 0]
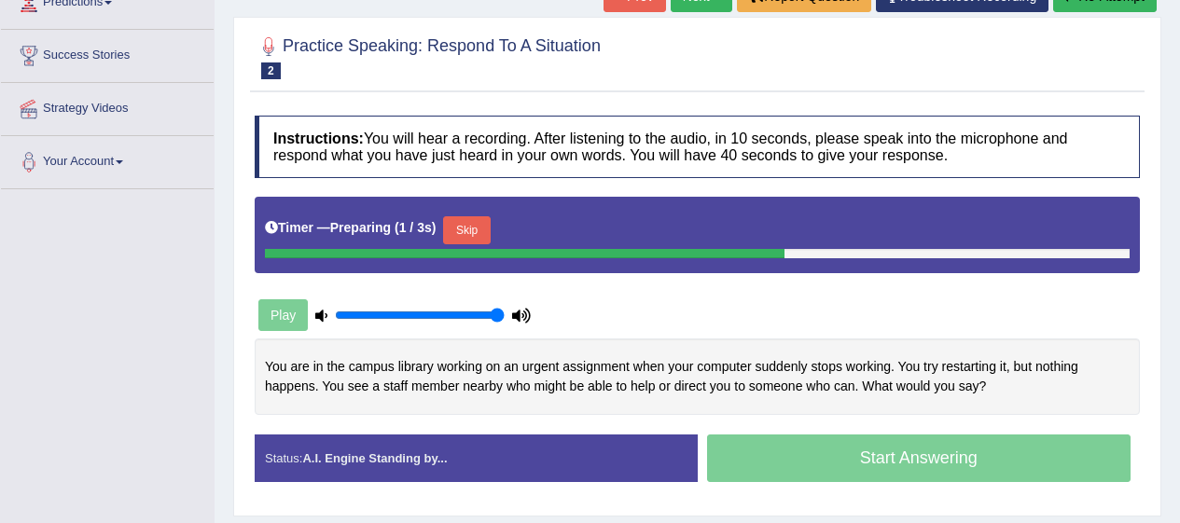
click at [464, 219] on button "Skip" at bounding box center [466, 230] width 47 height 28
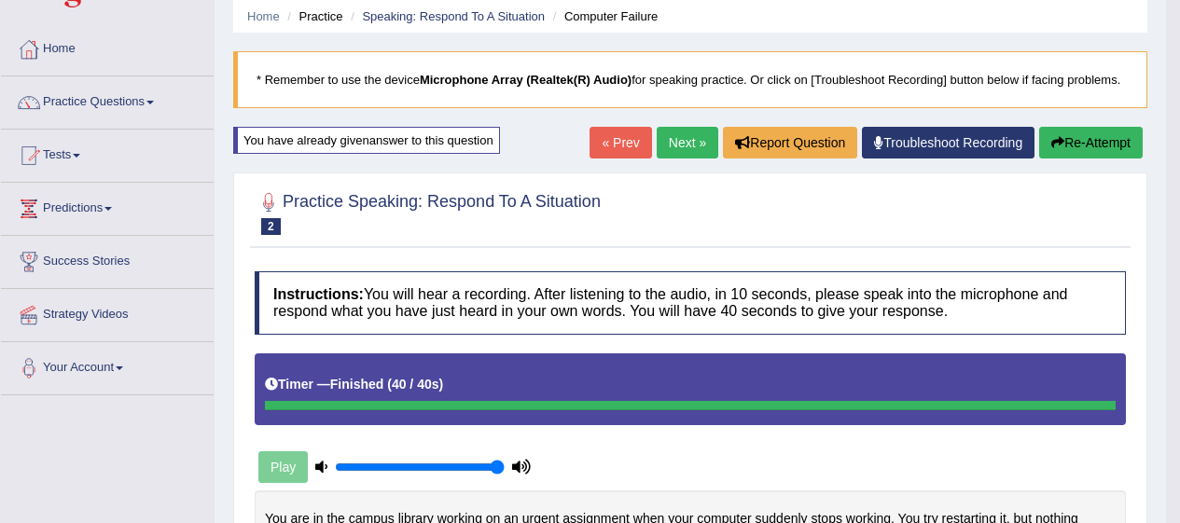
scroll to position [0, 0]
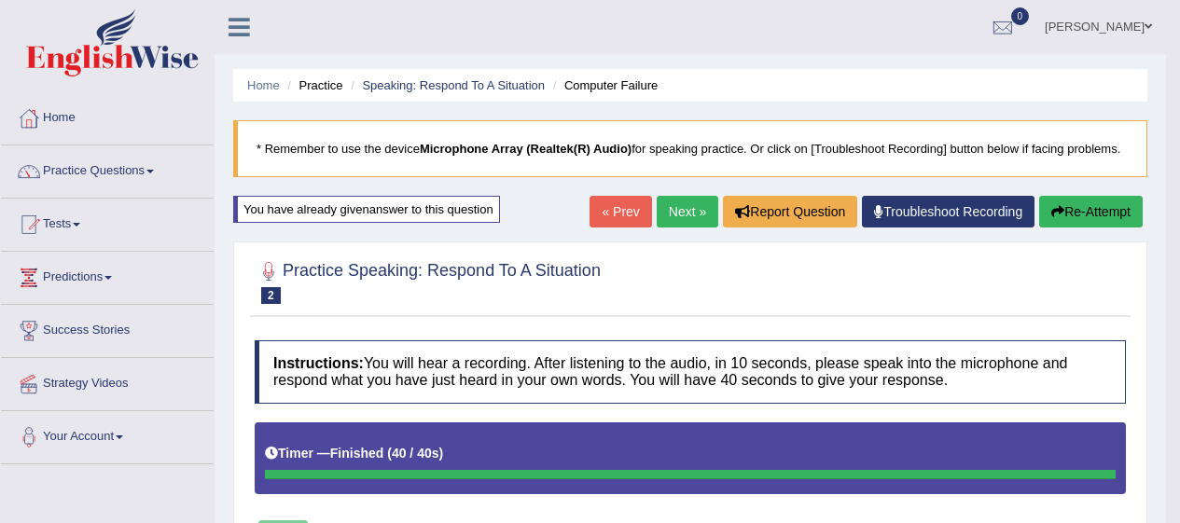
click at [153, 172] on span at bounding box center [149, 172] width 7 height 4
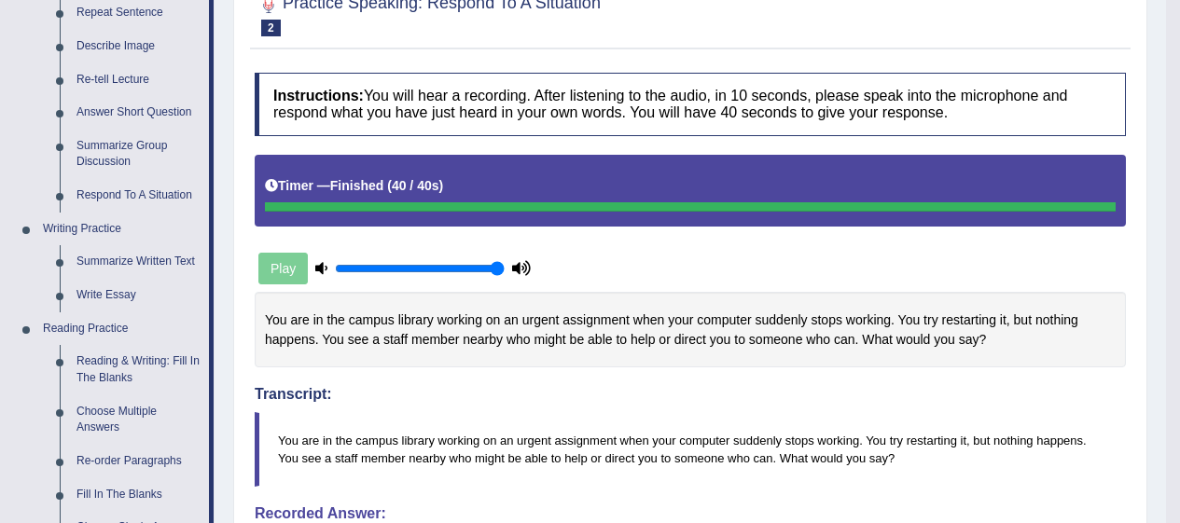
scroll to position [311, 0]
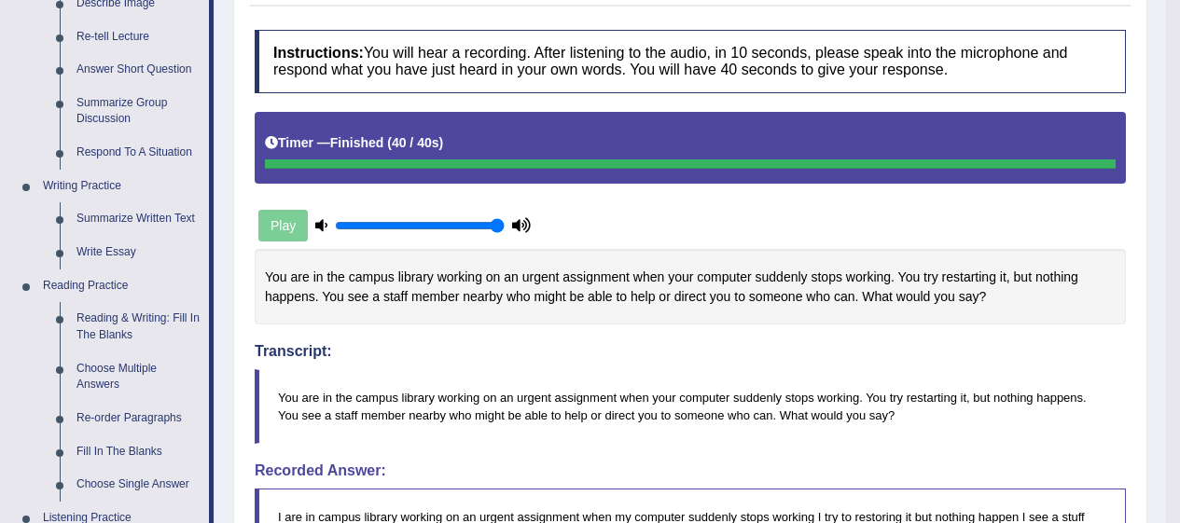
click at [179, 330] on link "Reading & Writing: Fill In The Blanks" at bounding box center [138, 326] width 141 height 49
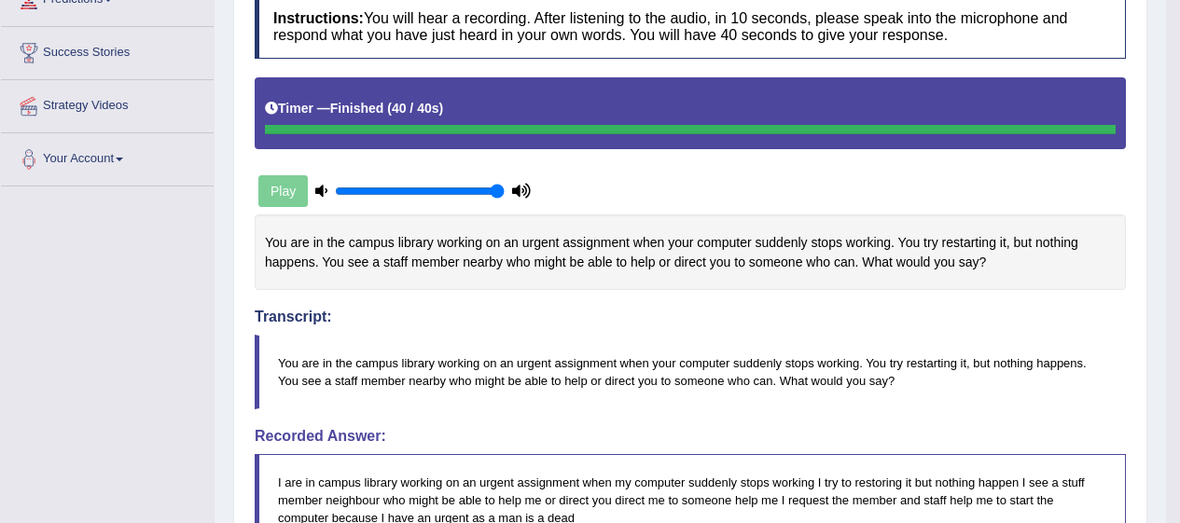
scroll to position [425, 0]
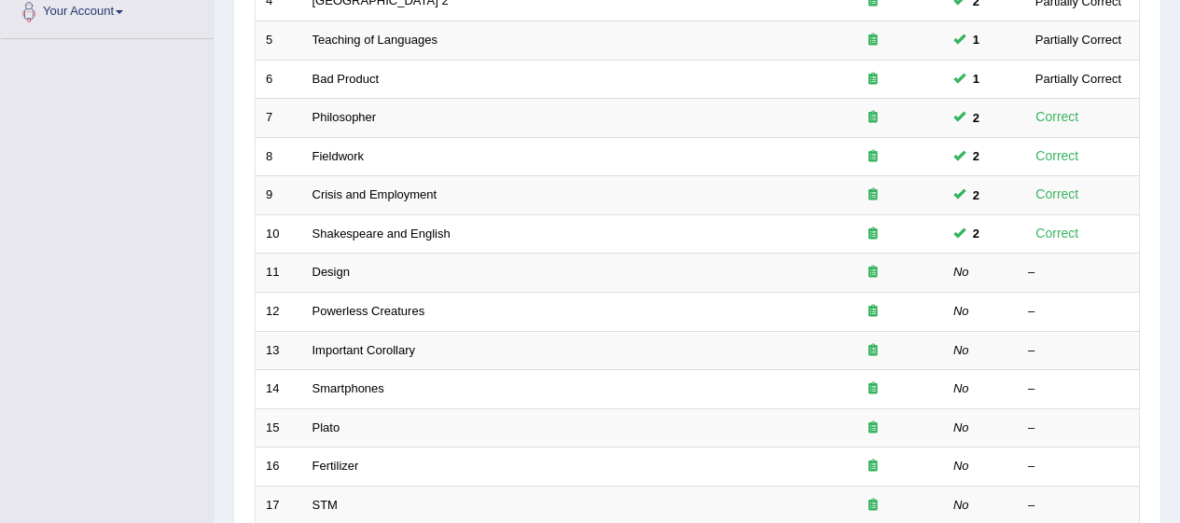
scroll to position [426, 0]
click at [371, 269] on td "Design" at bounding box center [552, 272] width 501 height 39
click at [334, 269] on link "Design" at bounding box center [330, 271] width 37 height 14
click at [333, 275] on link "Design" at bounding box center [330, 271] width 37 height 14
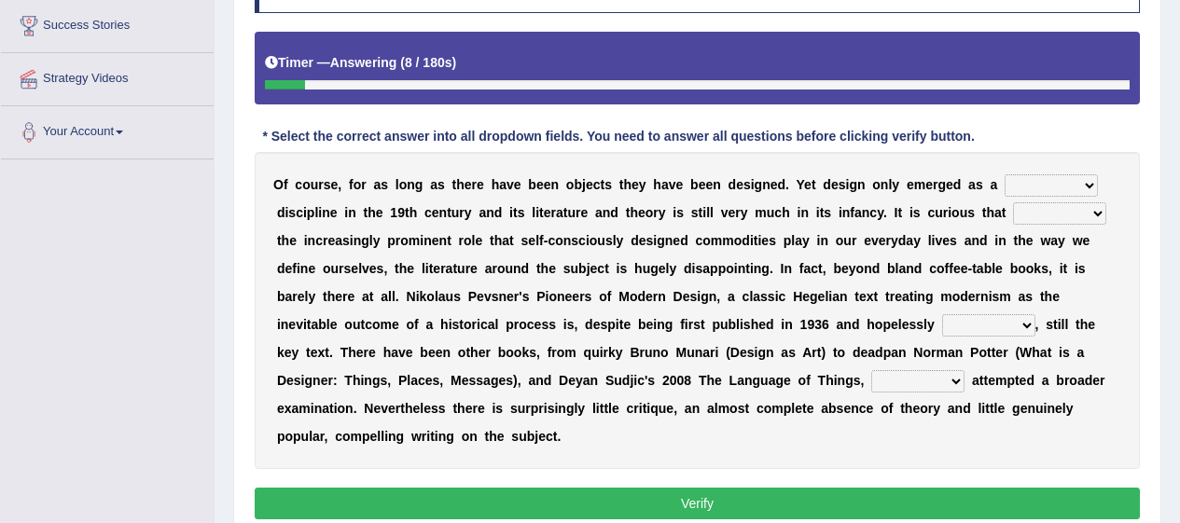
scroll to position [313, 0]
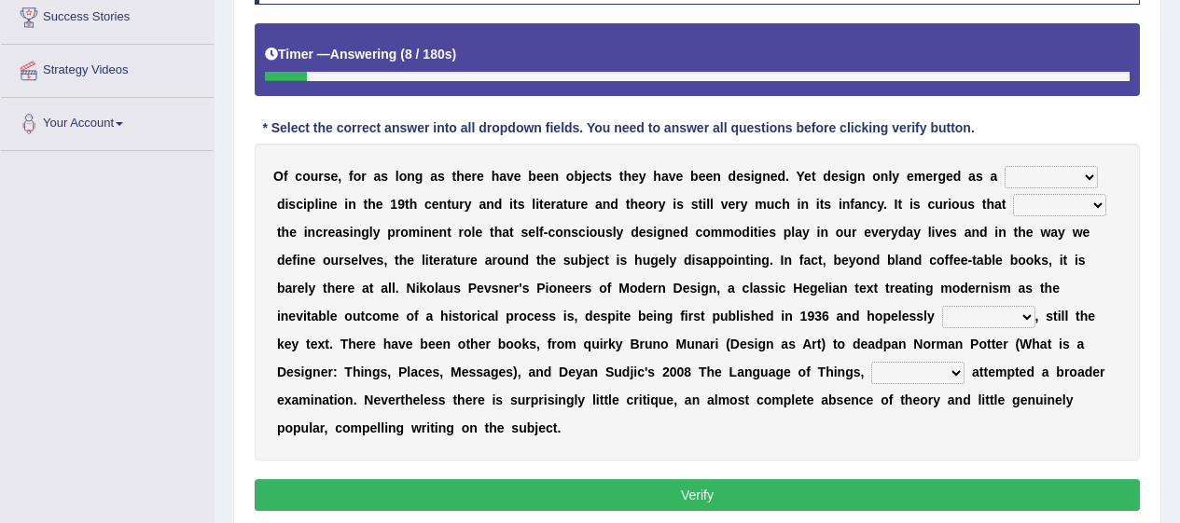
click at [1070, 174] on select "bilateral ubiquitous foremost dedicated" at bounding box center [1051, 177] width 93 height 22
select select "dedicated"
click at [1005, 166] on select "bilateral ubiquitous foremost dedicated" at bounding box center [1051, 177] width 93 height 22
click at [1070, 196] on select "since despite within through" at bounding box center [1059, 205] width 93 height 22
select select "within"
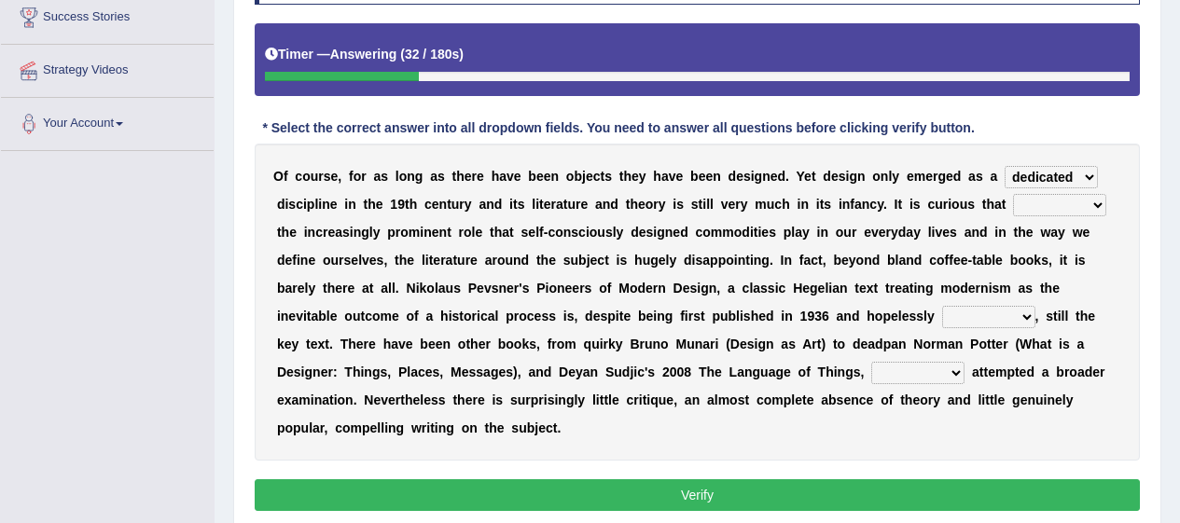
click at [1013, 194] on select "since despite within through" at bounding box center [1059, 205] width 93 height 22
click at [1003, 315] on select "dates dating date dated" at bounding box center [988, 317] width 93 height 22
click at [942, 306] on select "dates dating date dated" at bounding box center [988, 317] width 93 height 22
click at [1007, 309] on select "dates dating date dated" at bounding box center [988, 317] width 93 height 22
click at [942, 306] on select "dates dating date dated" at bounding box center [988, 317] width 93 height 22
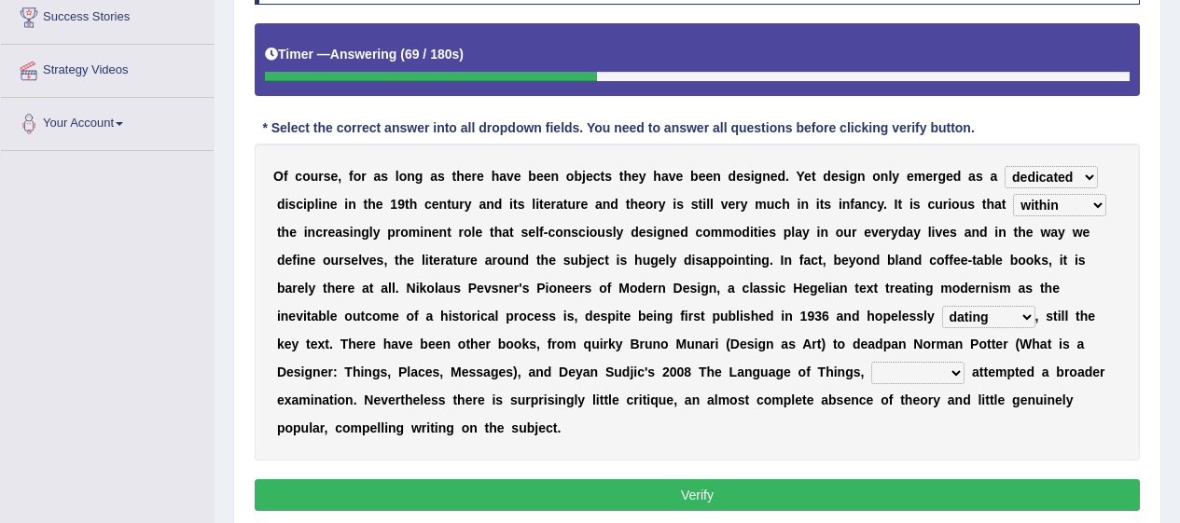
click at [1002, 307] on select "dates dating date dated" at bounding box center [988, 317] width 93 height 22
select select "date"
click at [942, 306] on select "dates dating date dated" at bounding box center [988, 317] width 93 height 22
click at [951, 377] on select "which then however as" at bounding box center [917, 373] width 93 height 22
select select "as"
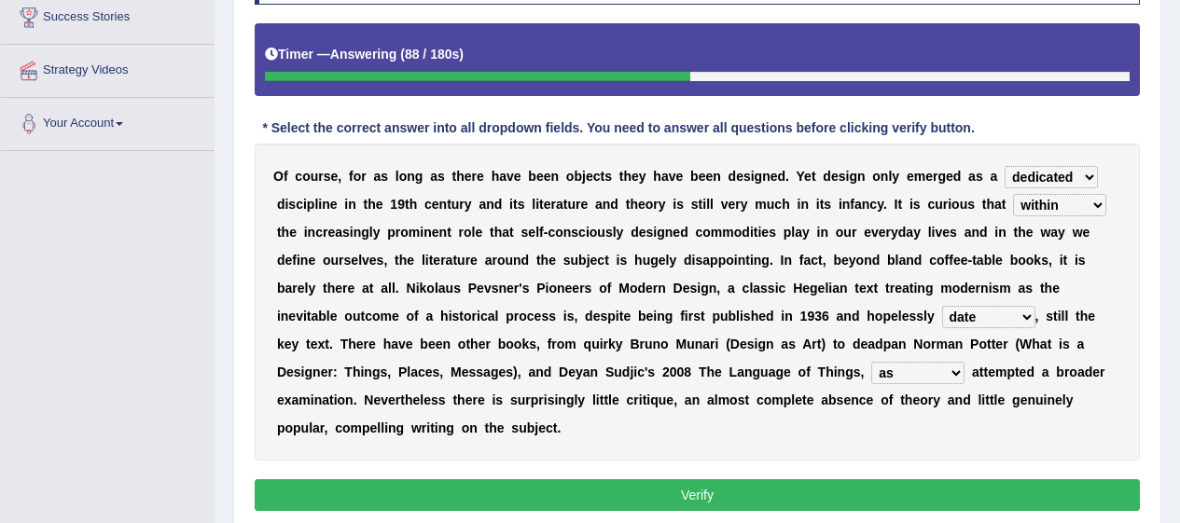
click at [871, 362] on select "which then however as" at bounding box center [917, 373] width 93 height 22
click at [934, 483] on button "Verify" at bounding box center [697, 495] width 885 height 32
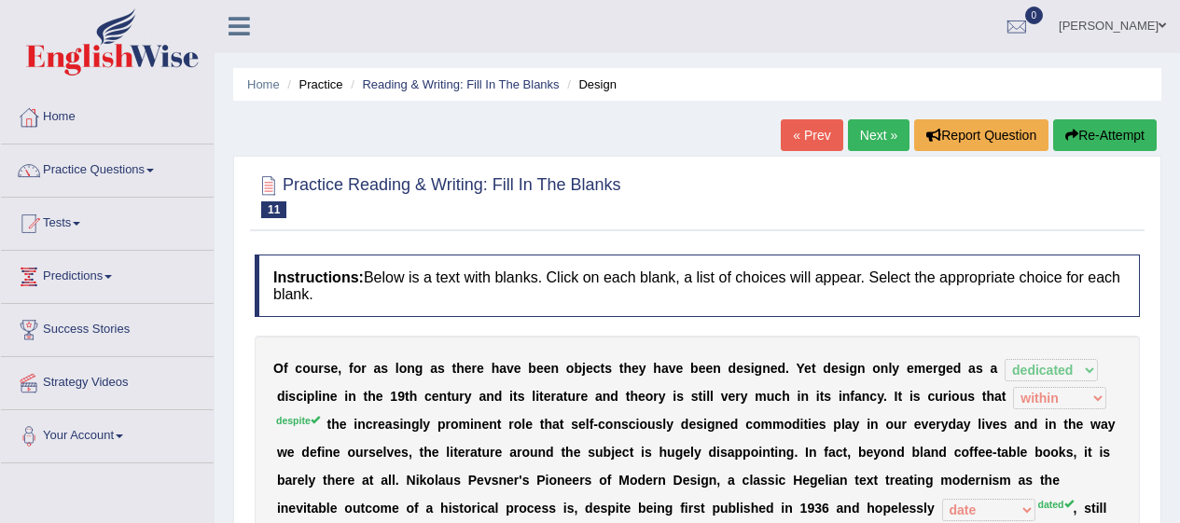
scroll to position [0, 0]
click at [1120, 129] on button "Re-Attempt" at bounding box center [1105, 136] width 104 height 32
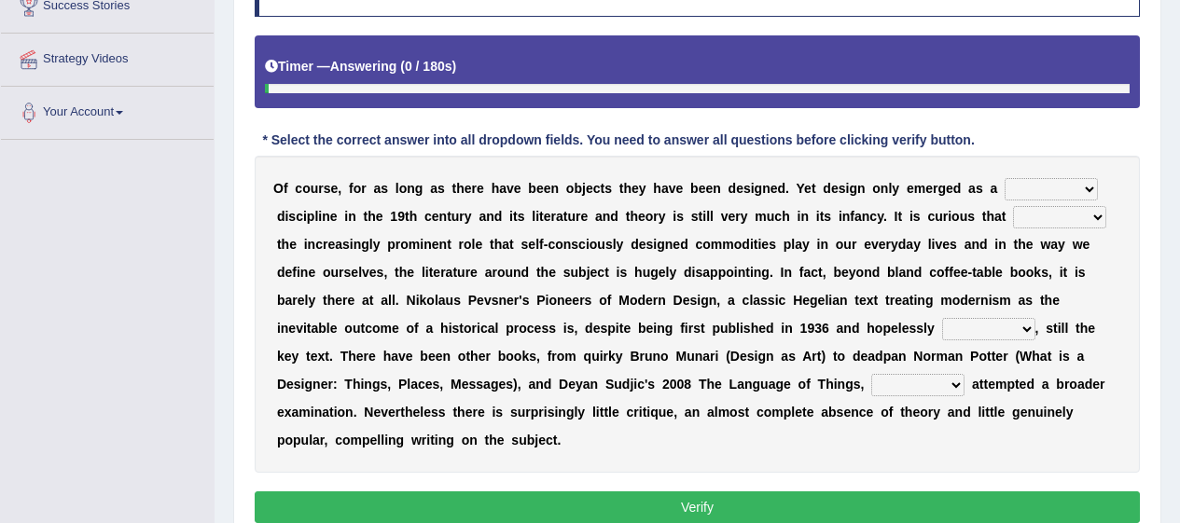
scroll to position [333, 0]
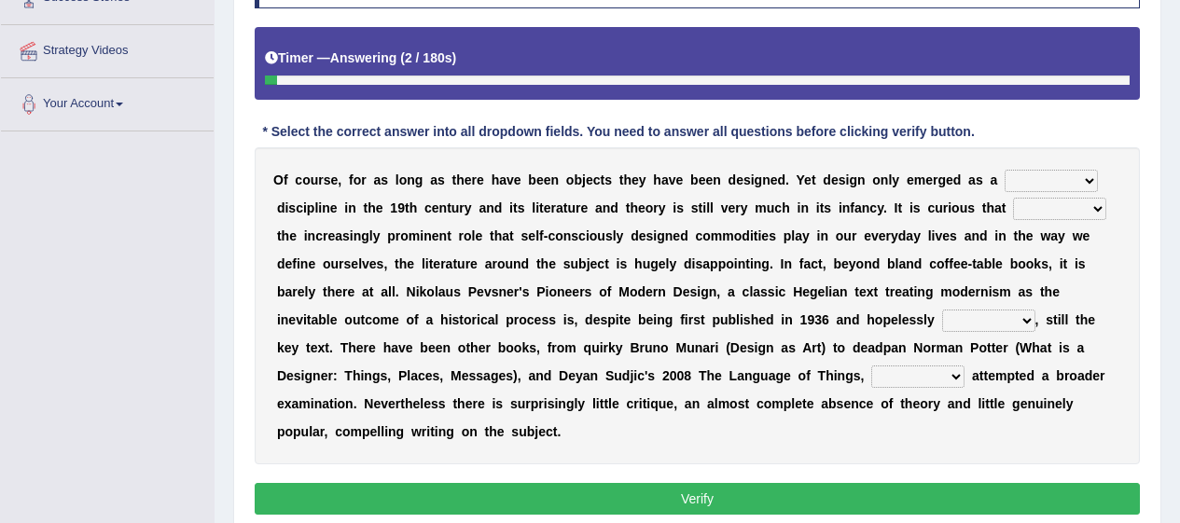
click at [1064, 180] on select "bilateral ubiquitous foremost dedicated" at bounding box center [1051, 181] width 93 height 22
select select "foremost"
click at [1005, 170] on select "bilateral ubiquitous foremost dedicated" at bounding box center [1051, 181] width 93 height 22
click at [1070, 198] on select "since despite within through" at bounding box center [1059, 209] width 93 height 22
select select "despite"
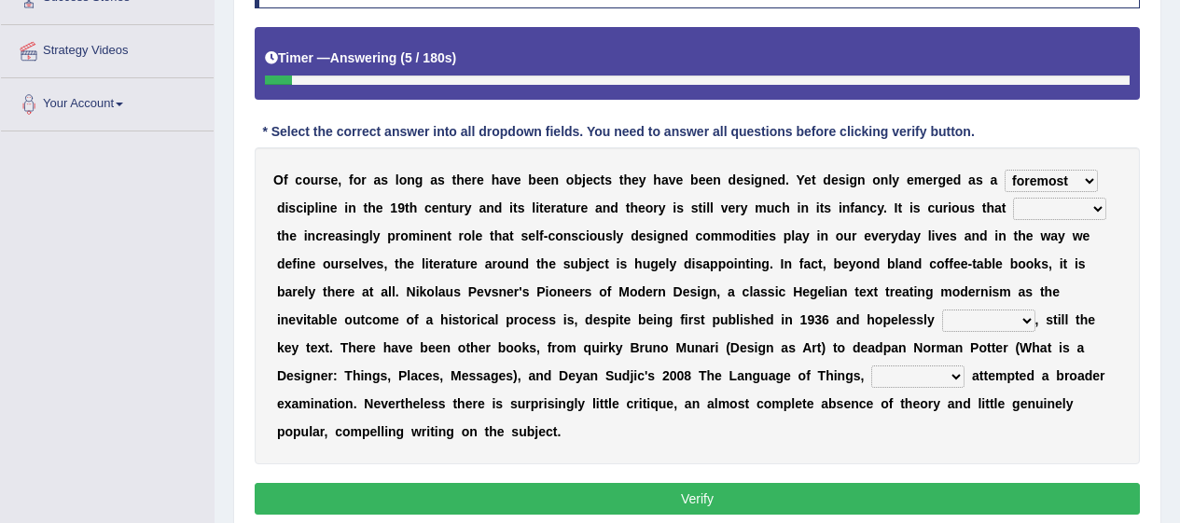
click at [1013, 198] on select "since despite within through" at bounding box center [1059, 209] width 93 height 22
click at [1005, 314] on select "dates dating date dated" at bounding box center [988, 321] width 93 height 22
select select "dated"
click at [942, 310] on select "dates dating date dated" at bounding box center [988, 321] width 93 height 22
click at [932, 377] on select "which then however as" at bounding box center [917, 377] width 93 height 22
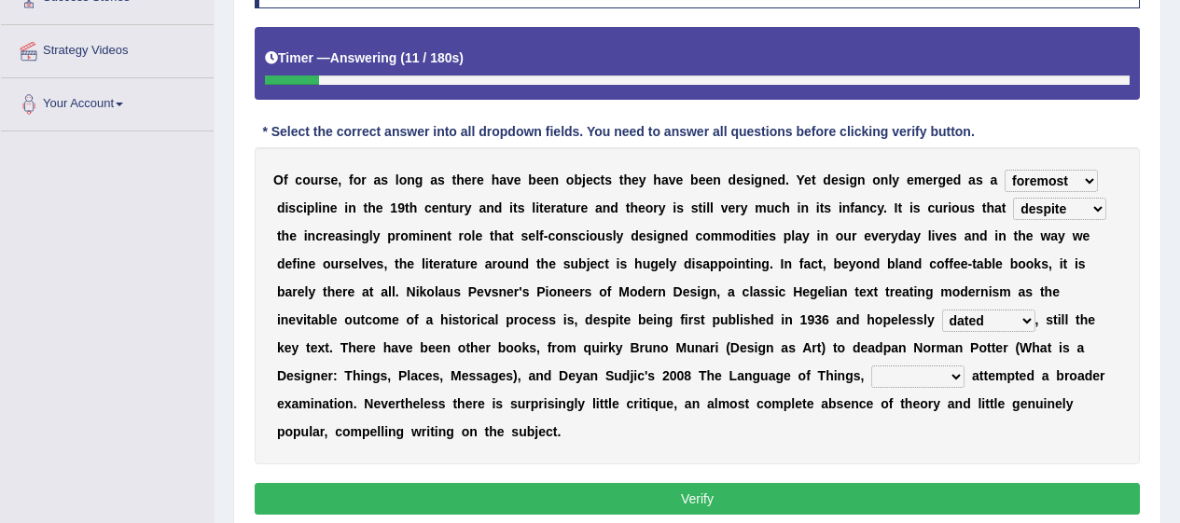
select select "which"
click at [871, 366] on select "which then however as" at bounding box center [917, 377] width 93 height 22
click at [926, 488] on button "Verify" at bounding box center [697, 499] width 885 height 32
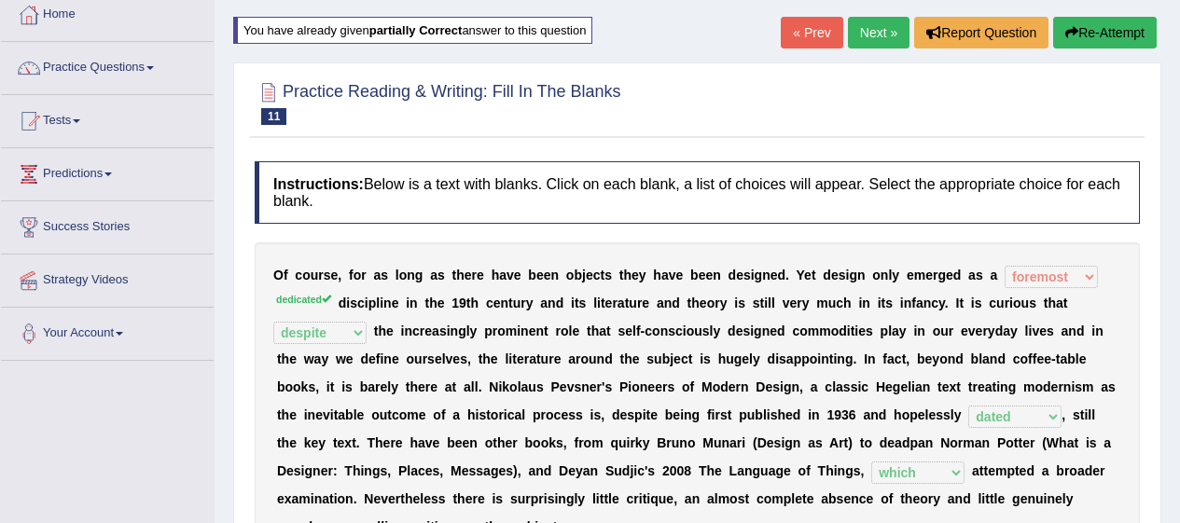
scroll to position [0, 0]
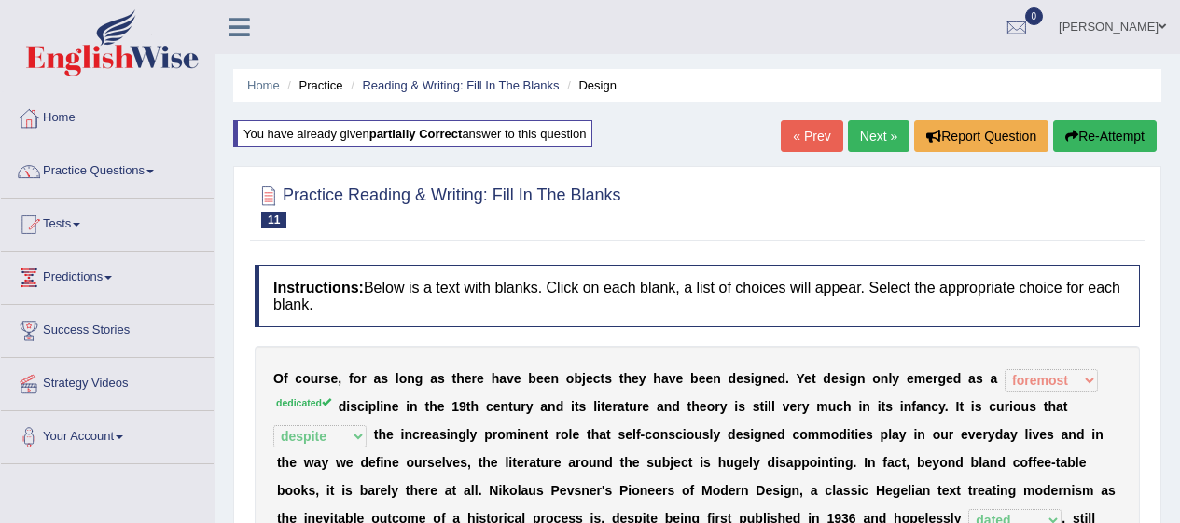
click at [868, 132] on link "Next »" at bounding box center [879, 136] width 62 height 32
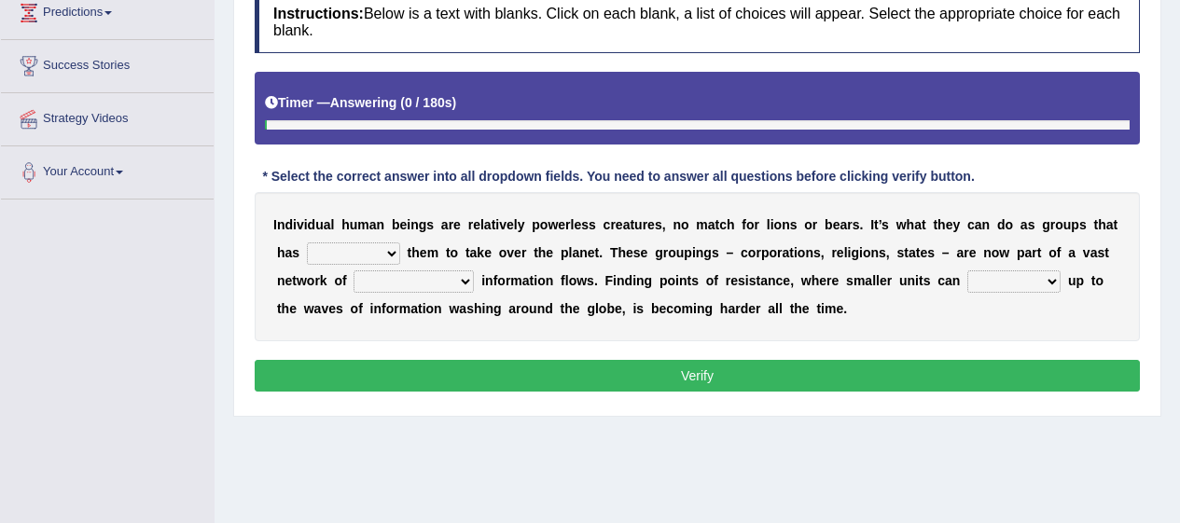
scroll to position [267, 0]
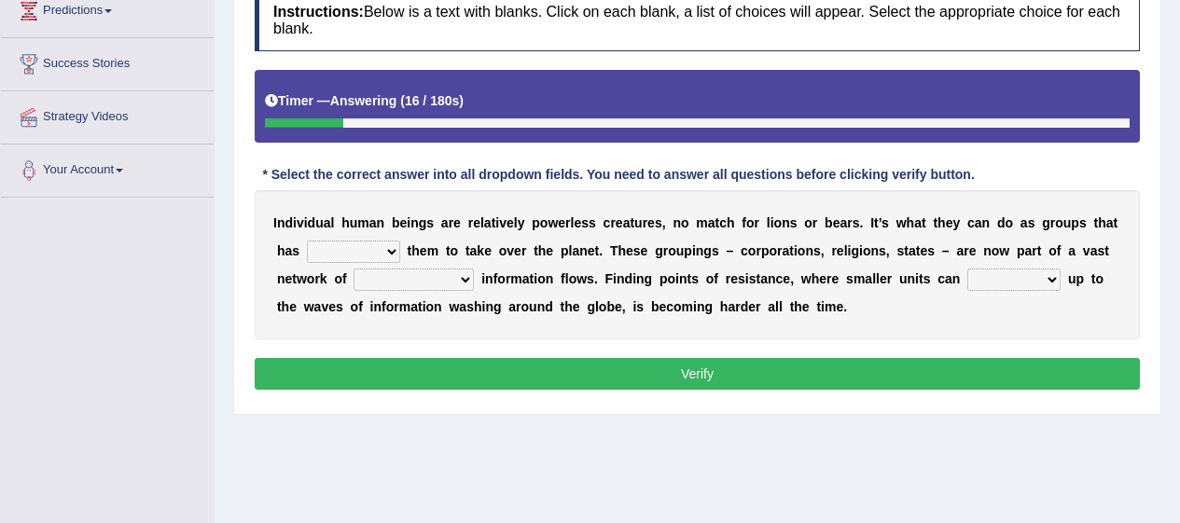
click at [360, 244] on select "enabled contended embodied conjured" at bounding box center [353, 252] width 93 height 22
select select "contended"
click at [307, 241] on select "enabled contended embodied conjured" at bounding box center [353, 252] width 93 height 22
click at [453, 283] on select "interconnected overlapping fastened exploited" at bounding box center [414, 280] width 120 height 22
select select "fastened"
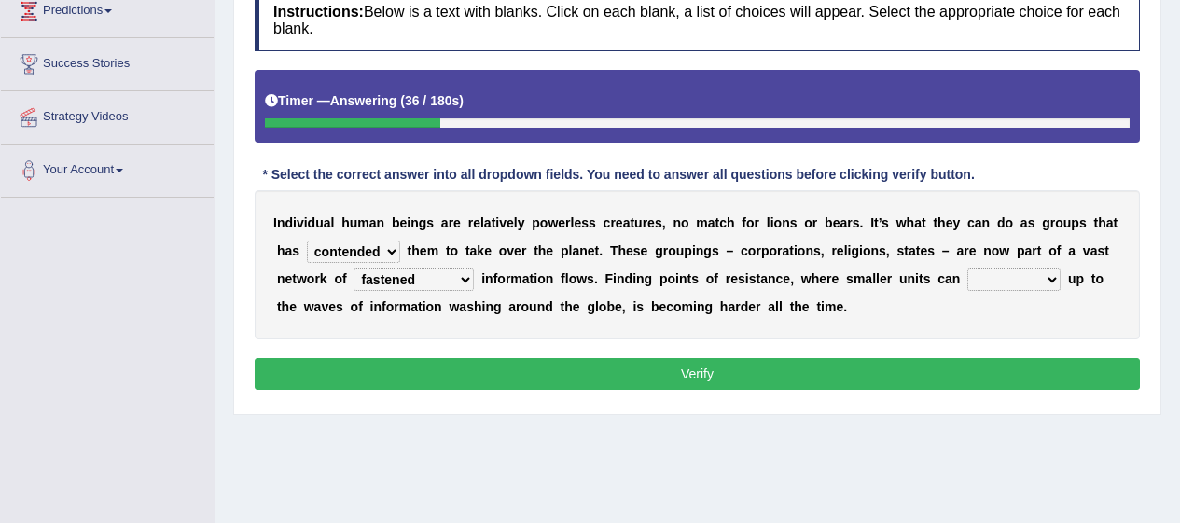
click at [354, 269] on select "interconnected overlapping fastened exploited" at bounding box center [414, 280] width 120 height 22
click at [1026, 270] on select "stand raise hail pump" at bounding box center [1013, 280] width 93 height 22
select select "raise"
click at [967, 269] on select "stand raise hail pump" at bounding box center [1013, 280] width 93 height 22
click at [1024, 379] on button "Verify" at bounding box center [697, 374] width 885 height 32
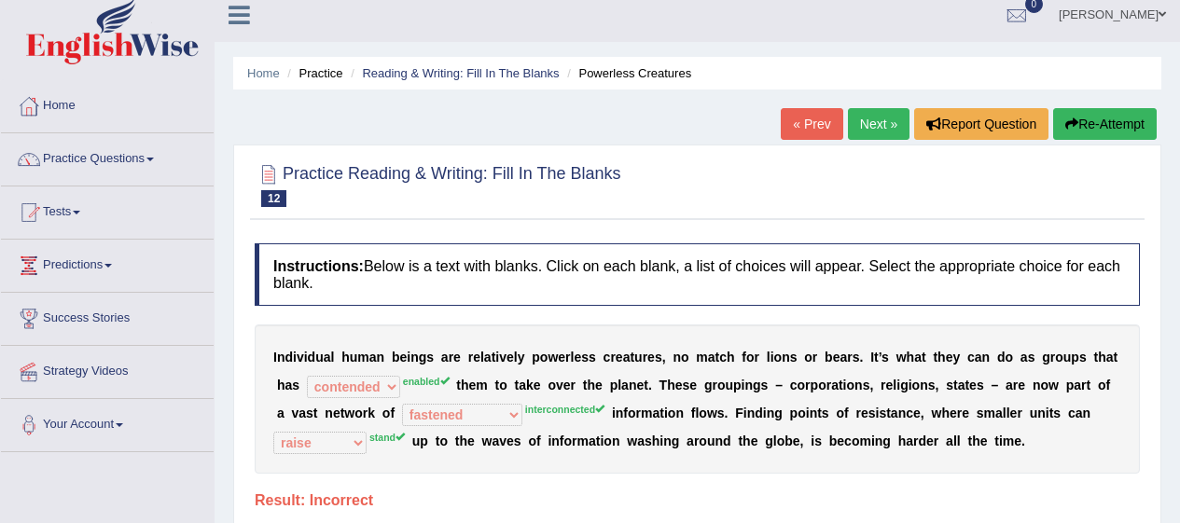
scroll to position [8, 0]
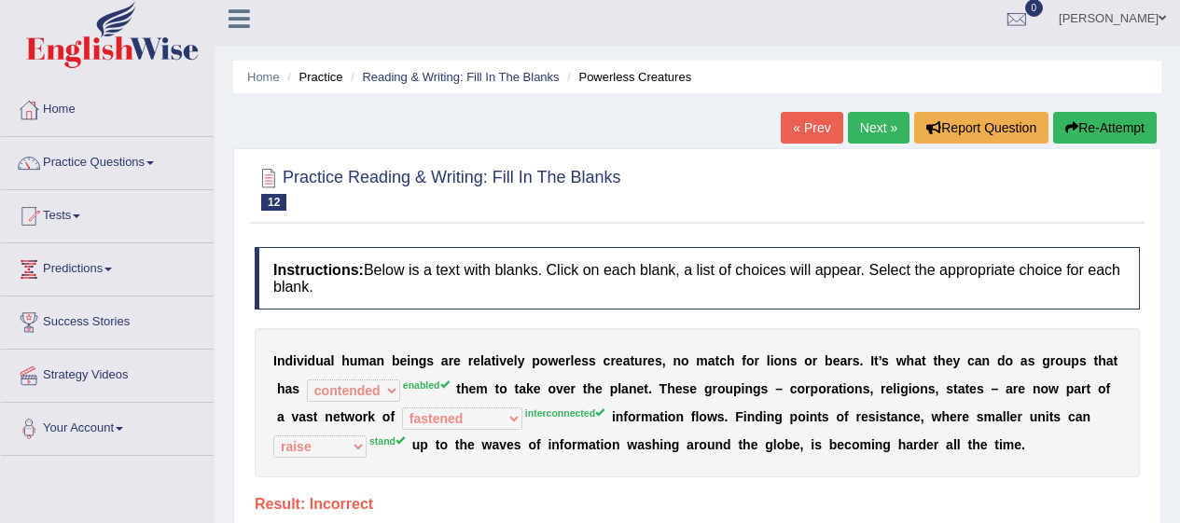
click at [1118, 115] on button "Re-Attempt" at bounding box center [1105, 128] width 104 height 32
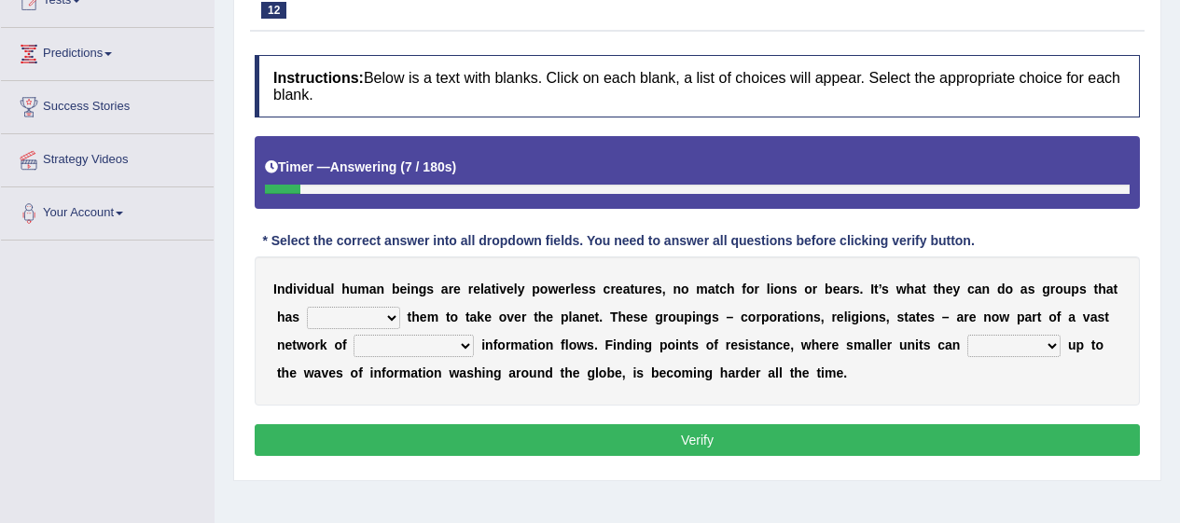
click at [380, 312] on select "enabled contended embodied conjured" at bounding box center [353, 318] width 93 height 22
select select "enabled"
click at [307, 307] on select "enabled contended embodied conjured" at bounding box center [353, 318] width 93 height 22
click at [426, 341] on select "interconnected overlapping fastened exploited" at bounding box center [414, 346] width 120 height 22
click at [354, 335] on select "interconnected overlapping fastened exploited" at bounding box center [414, 346] width 120 height 22
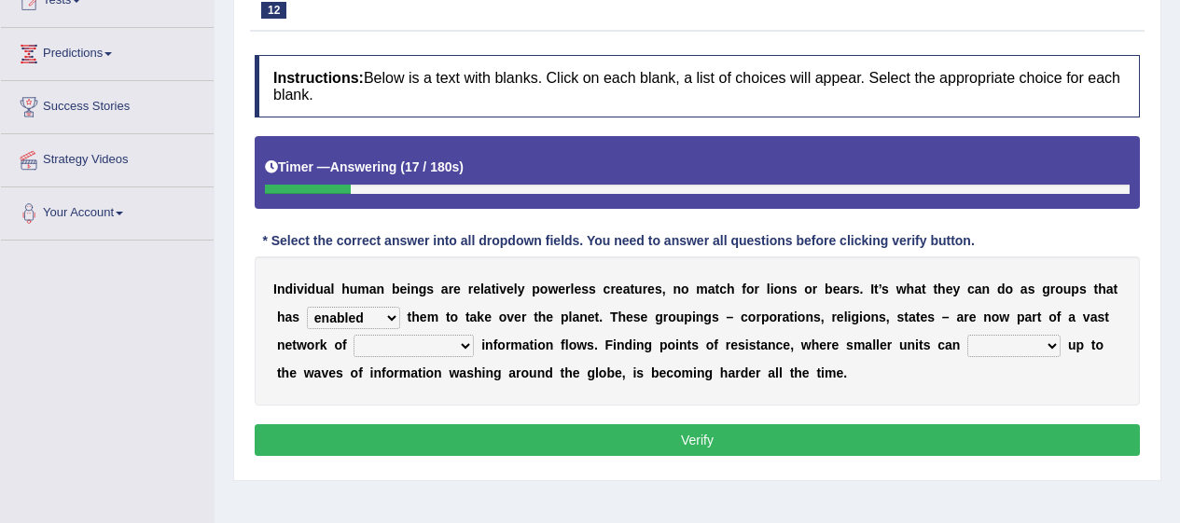
click at [451, 347] on select "interconnected overlapping fastened exploited" at bounding box center [414, 346] width 120 height 22
select select "interconnected"
click at [354, 335] on select "interconnected overlapping fastened exploited" at bounding box center [414, 346] width 120 height 22
click at [449, 335] on select "interconnected overlapping fastened exploited" at bounding box center [414, 346] width 120 height 22
click at [1038, 323] on b "t" at bounding box center [1039, 317] width 5 height 15
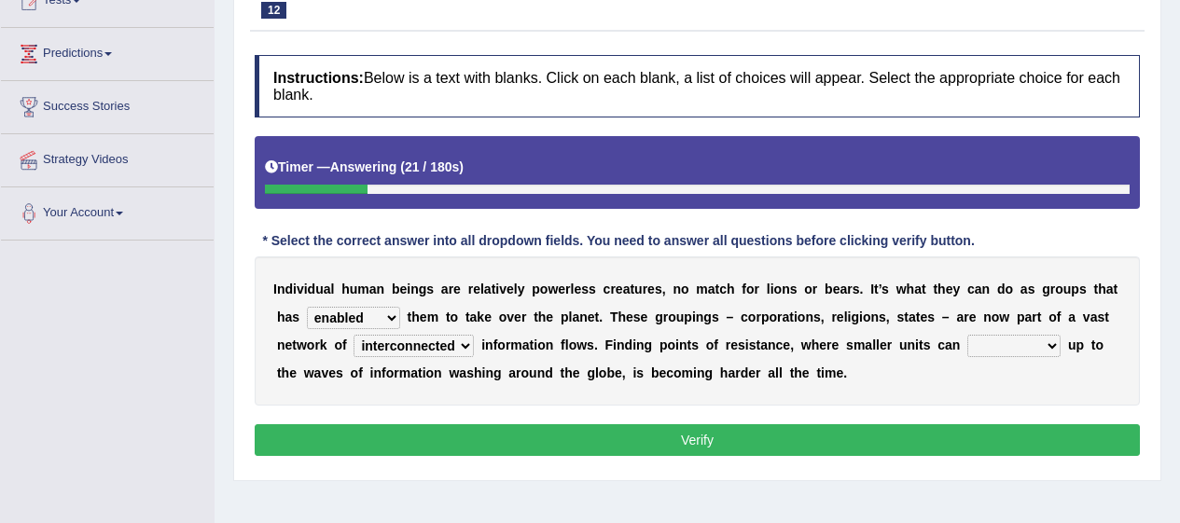
click at [1035, 343] on select "stand raise hail pump" at bounding box center [1013, 346] width 93 height 22
select select "stand"
click at [967, 335] on select "stand raise hail pump" at bounding box center [1013, 346] width 93 height 22
click at [969, 448] on button "Verify" at bounding box center [697, 440] width 885 height 32
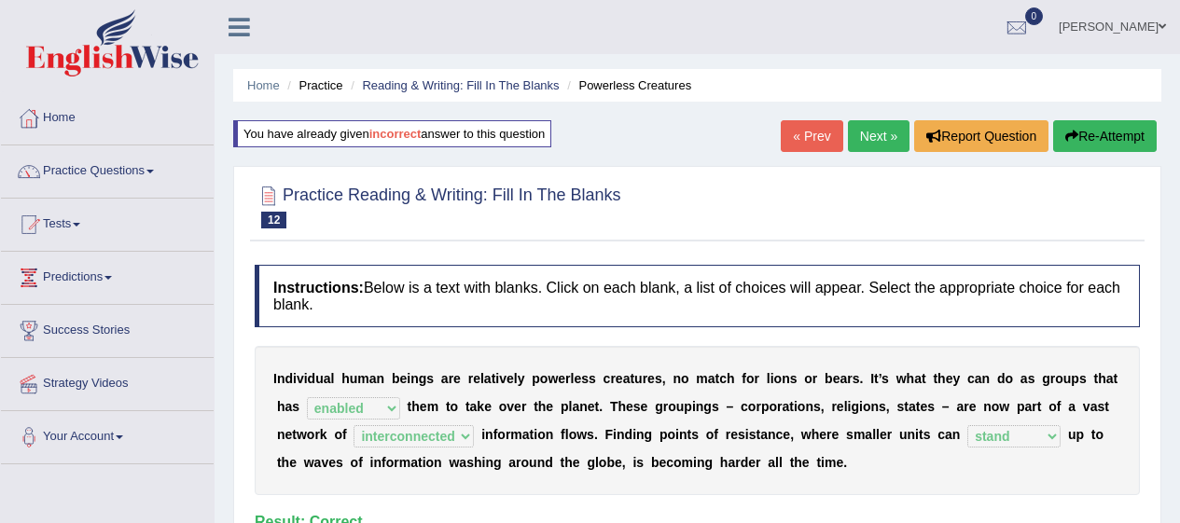
click at [864, 134] on link "Next »" at bounding box center [879, 136] width 62 height 32
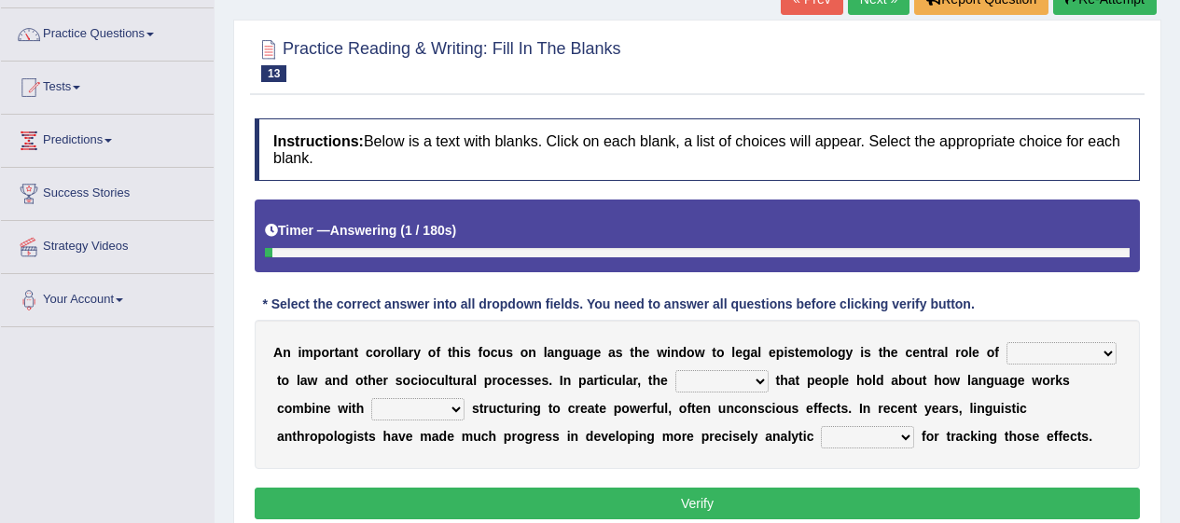
scroll to position [138, 0]
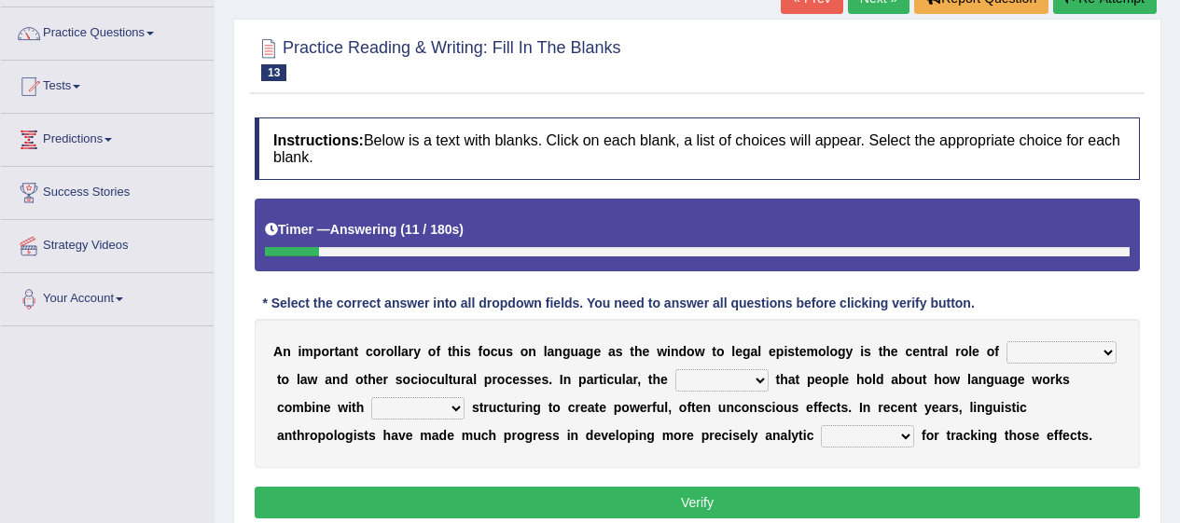
click at [1069, 347] on select "discourse epoch dialect acquaintance" at bounding box center [1062, 352] width 110 height 22
select select "discourse"
click at [1007, 341] on select "discourse epoch dialect acquaintance" at bounding box center [1062, 352] width 110 height 22
click at [738, 376] on select "deviation besmirch consent ideas" at bounding box center [721, 380] width 93 height 22
select select "consent"
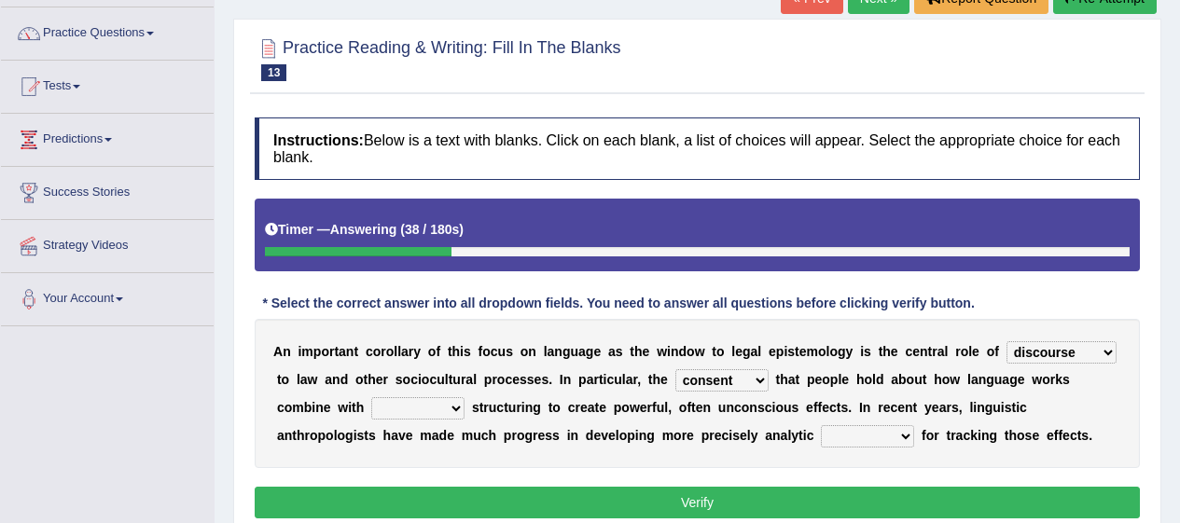
click at [675, 369] on select "deviation besmirch consent ideas" at bounding box center [721, 380] width 93 height 22
click at [732, 467] on div "A n i m p o r t a n t c o r o l l a r y o f t h i s f o c u s o n l a n g u a g…" at bounding box center [697, 393] width 885 height 149
click at [759, 380] on select "deviation besmirch consent ideas" at bounding box center [721, 380] width 93 height 22
click at [435, 400] on select "mandatory linguistic legitimate customary" at bounding box center [417, 408] width 93 height 22
select select "linguistic"
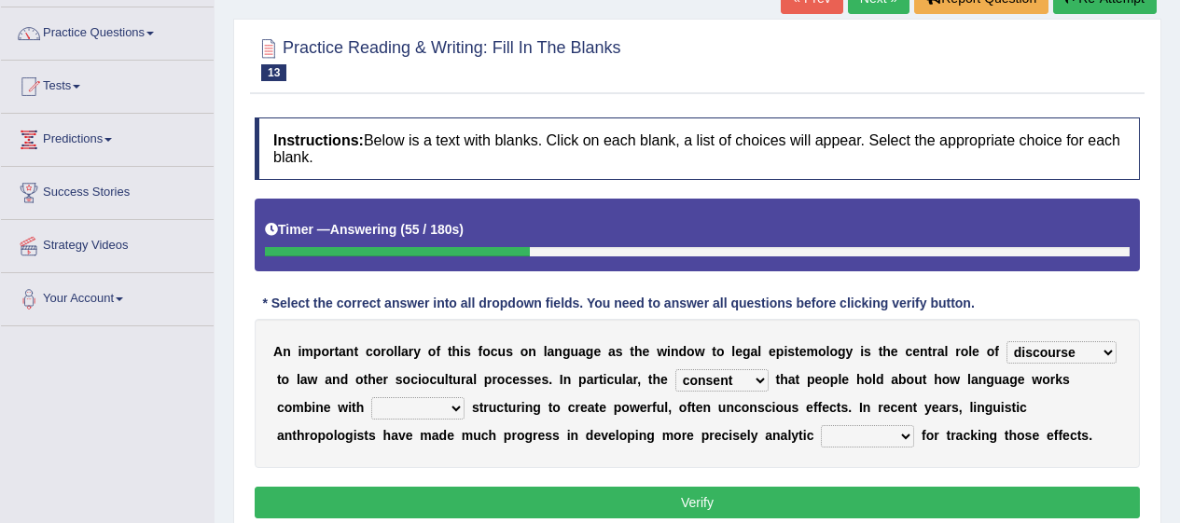
click at [371, 397] on select "mandatory linguistic legitimate customary" at bounding box center [417, 408] width 93 height 22
click at [886, 436] on select "tools appetite albums stroke" at bounding box center [867, 436] width 93 height 22
select select "tools"
click at [821, 425] on select "tools appetite albums stroke" at bounding box center [867, 436] width 93 height 22
click at [858, 505] on button "Verify" at bounding box center [697, 503] width 885 height 32
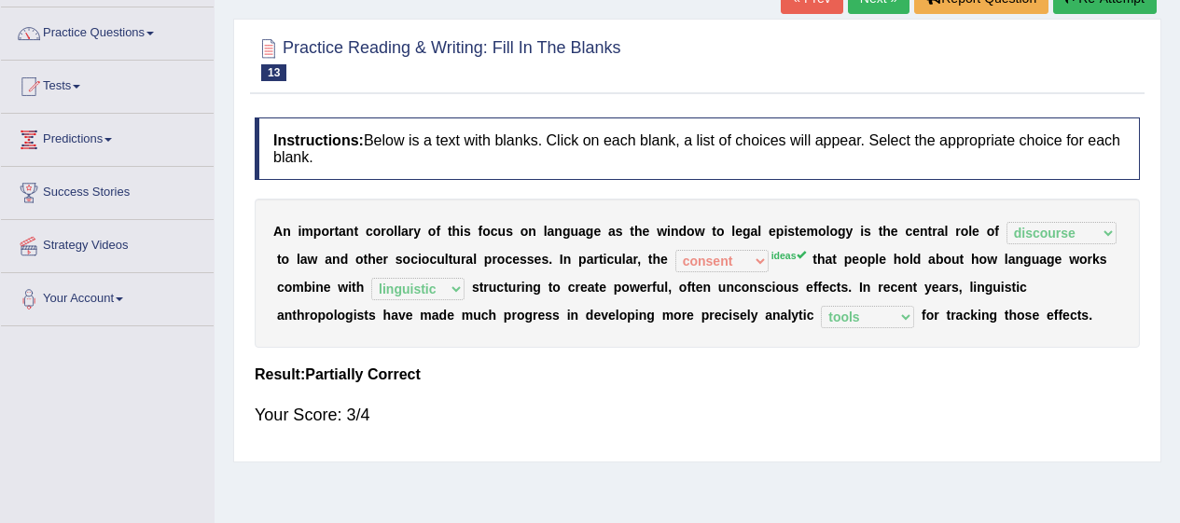
scroll to position [0, 0]
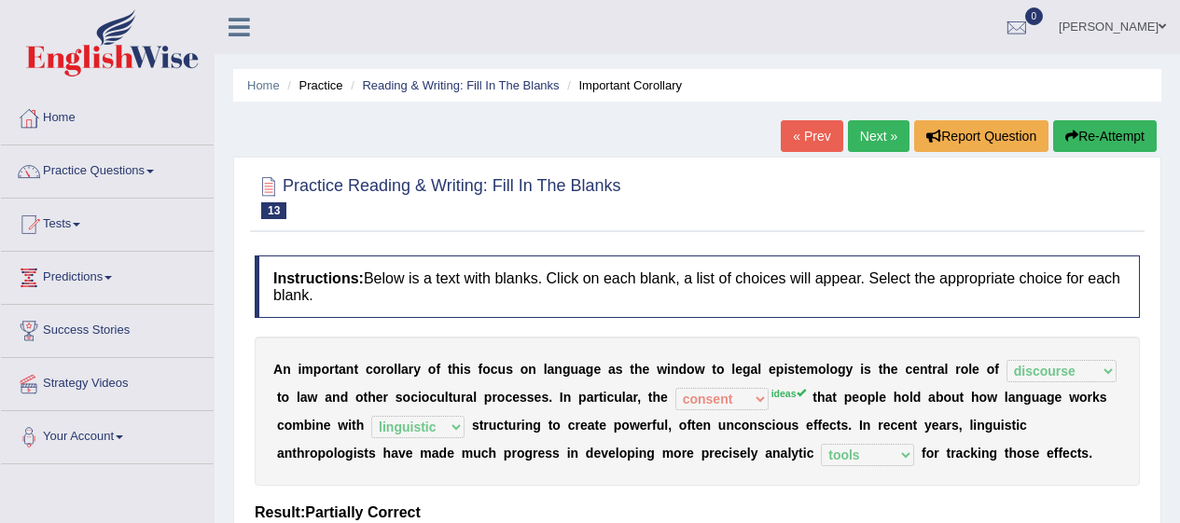
click at [874, 126] on link "Next »" at bounding box center [879, 136] width 62 height 32
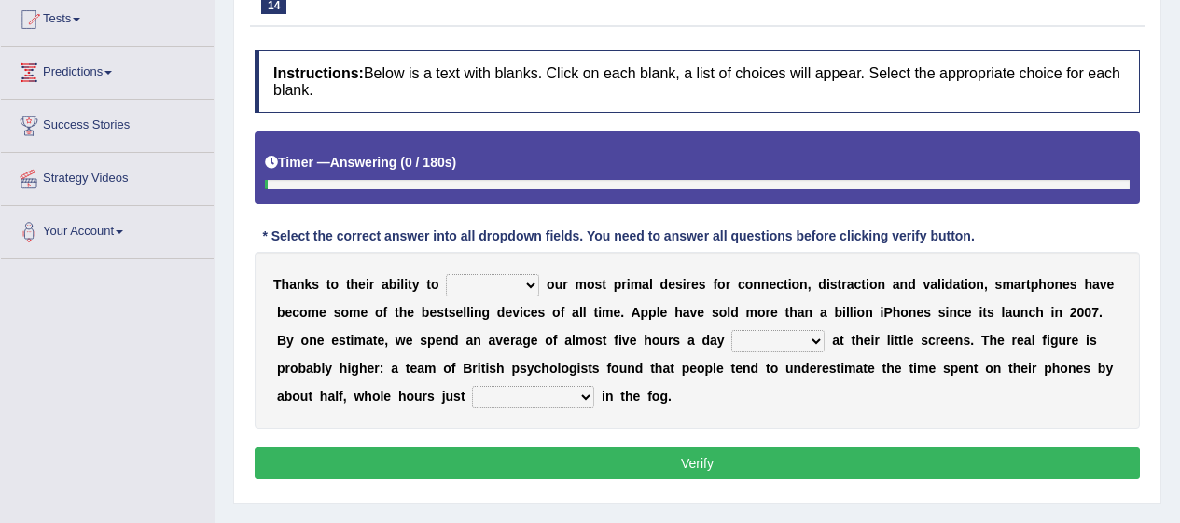
scroll to position [212, 0]
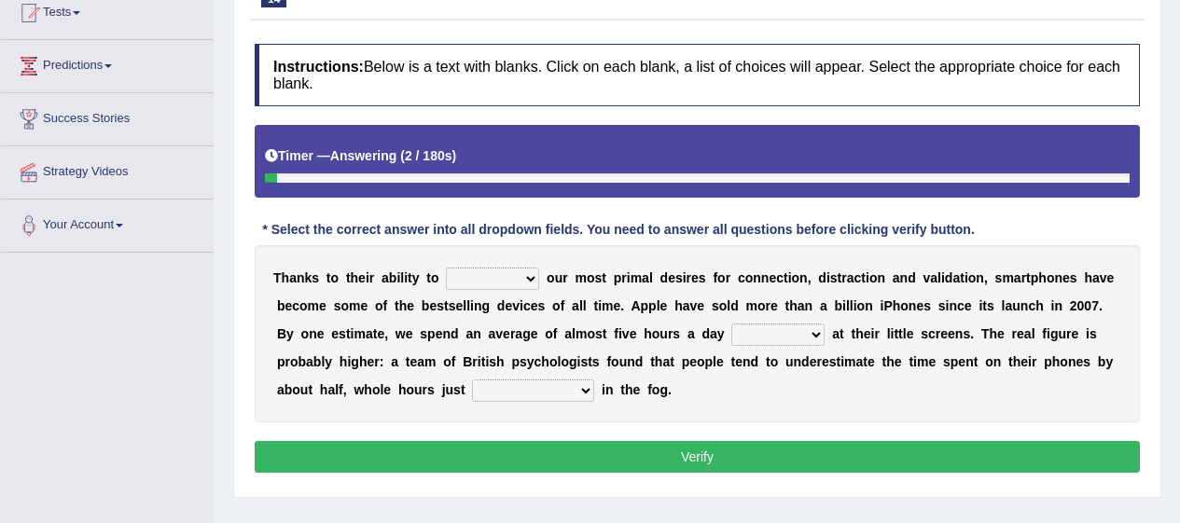
click at [516, 278] on select "hijack describe sharpen conserve" at bounding box center [492, 279] width 93 height 22
select select "describe"
click at [446, 268] on select "hijack describe sharpen conserve" at bounding box center [492, 279] width 93 height 22
click at [827, 335] on b at bounding box center [828, 333] width 7 height 15
click at [804, 329] on select "watching waggling snoring staring" at bounding box center [777, 335] width 93 height 22
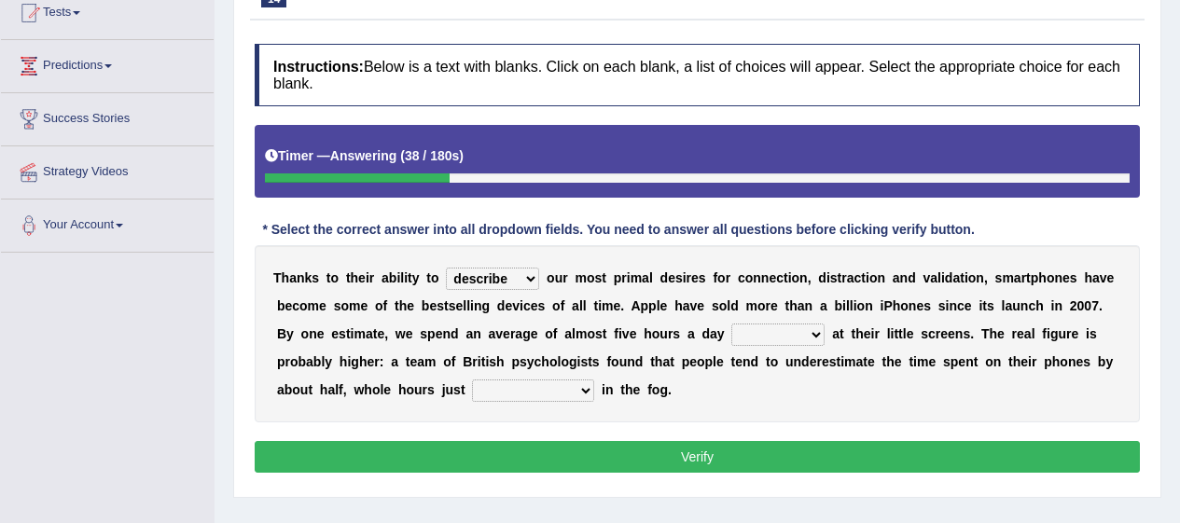
select select "watching"
click at [731, 324] on select "watching waggling snoring staring" at bounding box center [777, 335] width 93 height 22
click at [575, 399] on select "has evaporated evaporating evaporate evaporates" at bounding box center [533, 391] width 122 height 22
select select "evaporates"
click at [472, 380] on select "has evaporated evaporating evaporate evaporates" at bounding box center [533, 391] width 122 height 22
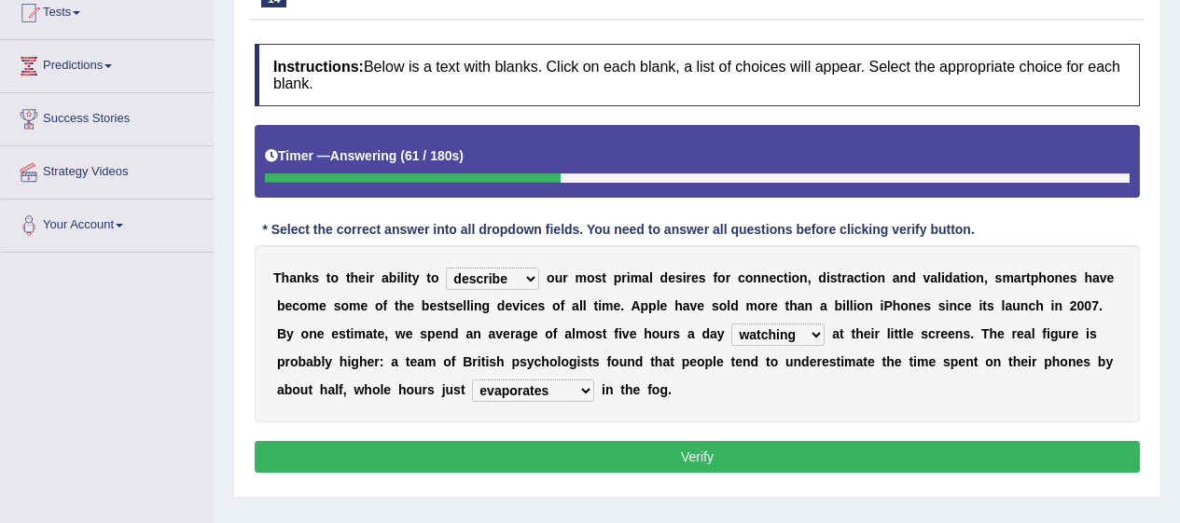
click at [702, 451] on button "Verify" at bounding box center [697, 457] width 885 height 32
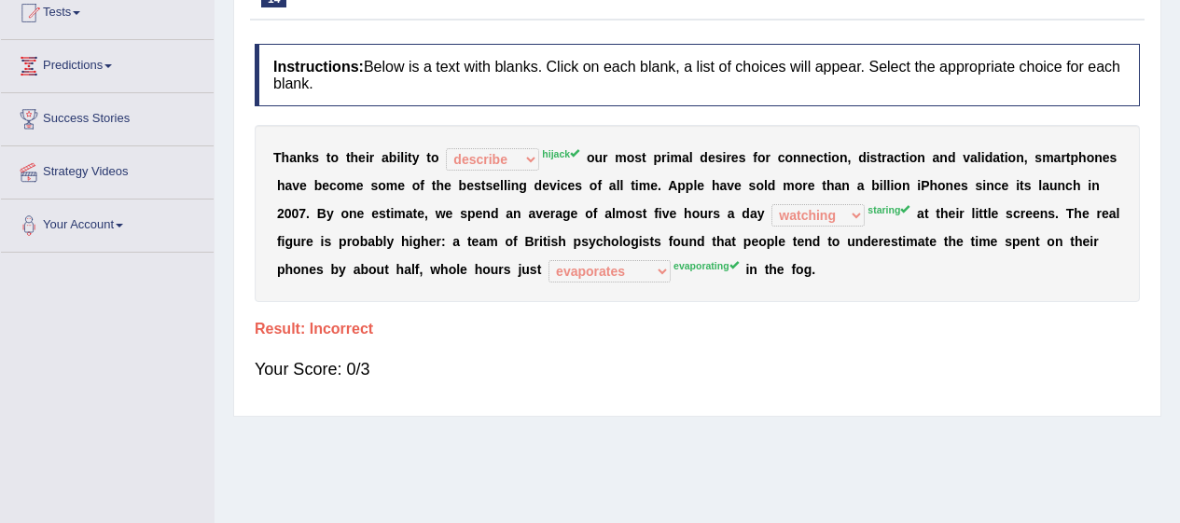
scroll to position [0, 0]
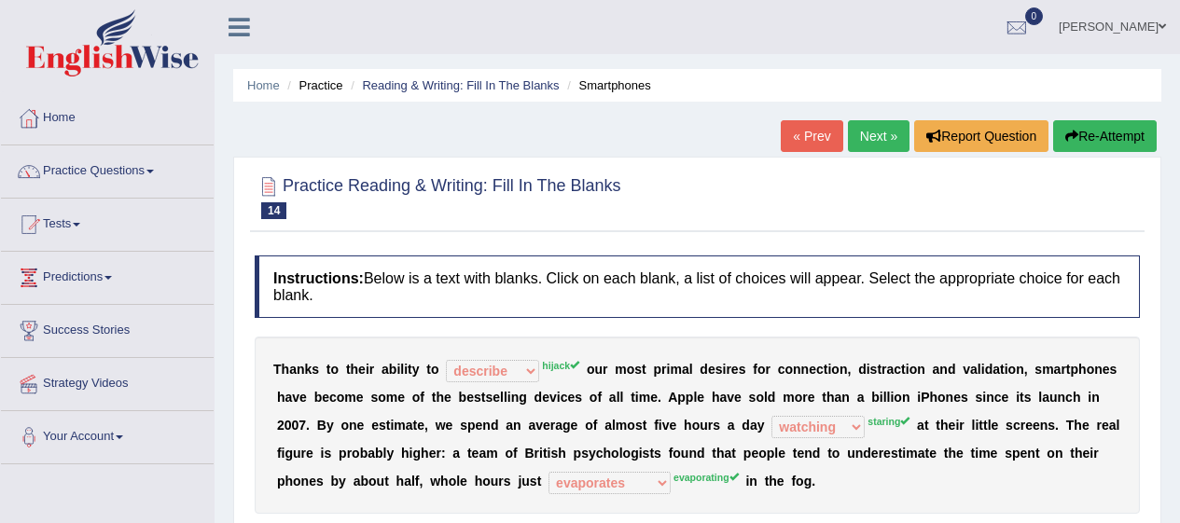
click at [1099, 143] on button "Re-Attempt" at bounding box center [1105, 136] width 104 height 32
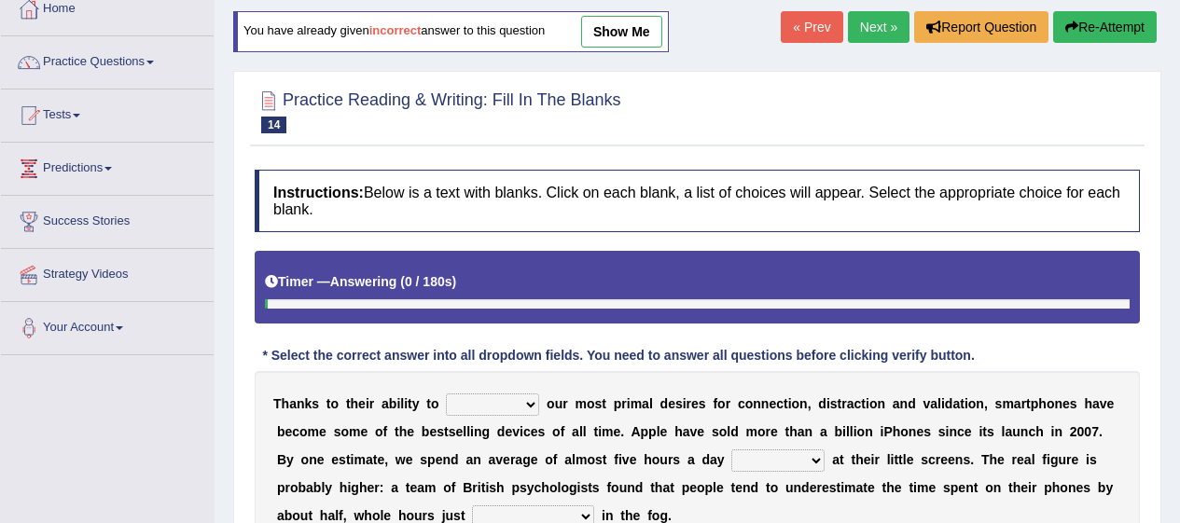
scroll to position [205, 0]
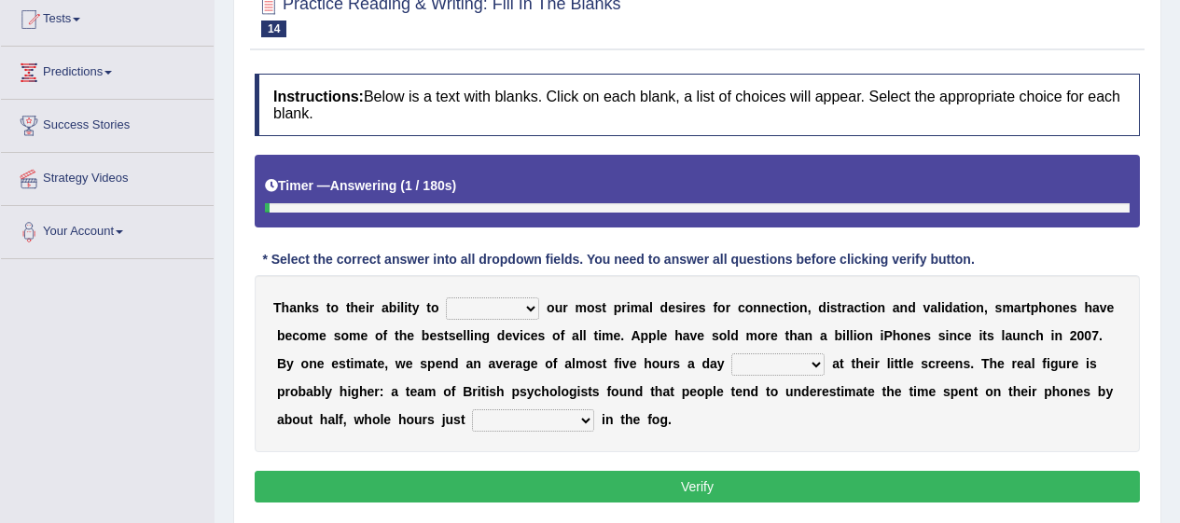
click at [505, 299] on select "hijack describe sharpen conserve" at bounding box center [492, 309] width 93 height 22
select select "hijack"
click at [446, 298] on select "hijack describe sharpen conserve" at bounding box center [492, 309] width 93 height 22
click at [791, 361] on select "watching waggling snoring staring" at bounding box center [777, 365] width 93 height 22
select select "staring"
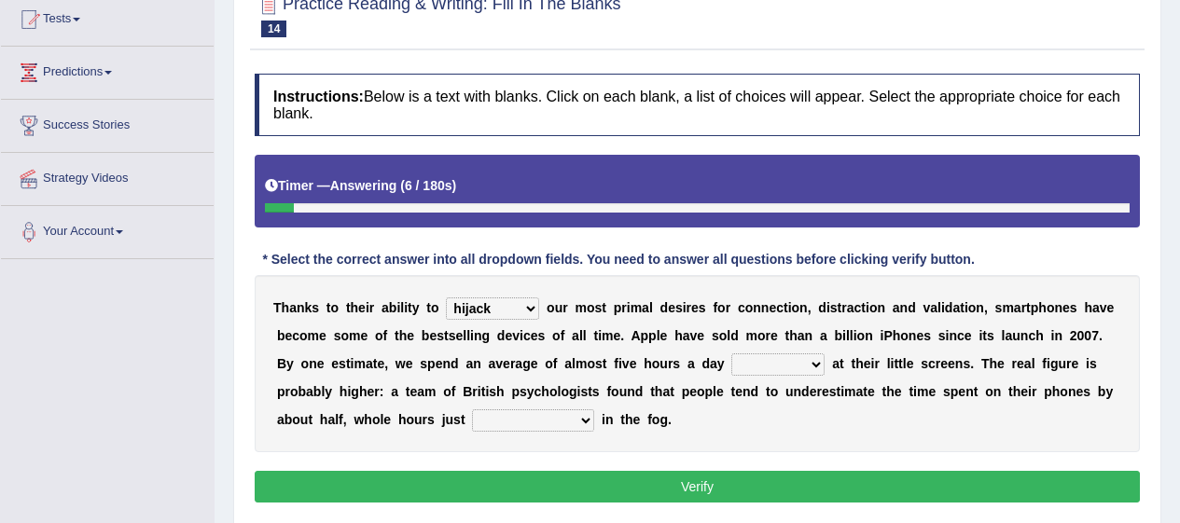
click at [731, 354] on select "watching waggling snoring staring" at bounding box center [777, 365] width 93 height 22
click at [568, 410] on select "has evaporated evaporating evaporate evaporates" at bounding box center [533, 421] width 122 height 22
select select "evaporates"
click at [472, 410] on select "has evaporated evaporating evaporate evaporates" at bounding box center [533, 421] width 122 height 22
click at [708, 493] on button "Verify" at bounding box center [697, 487] width 885 height 32
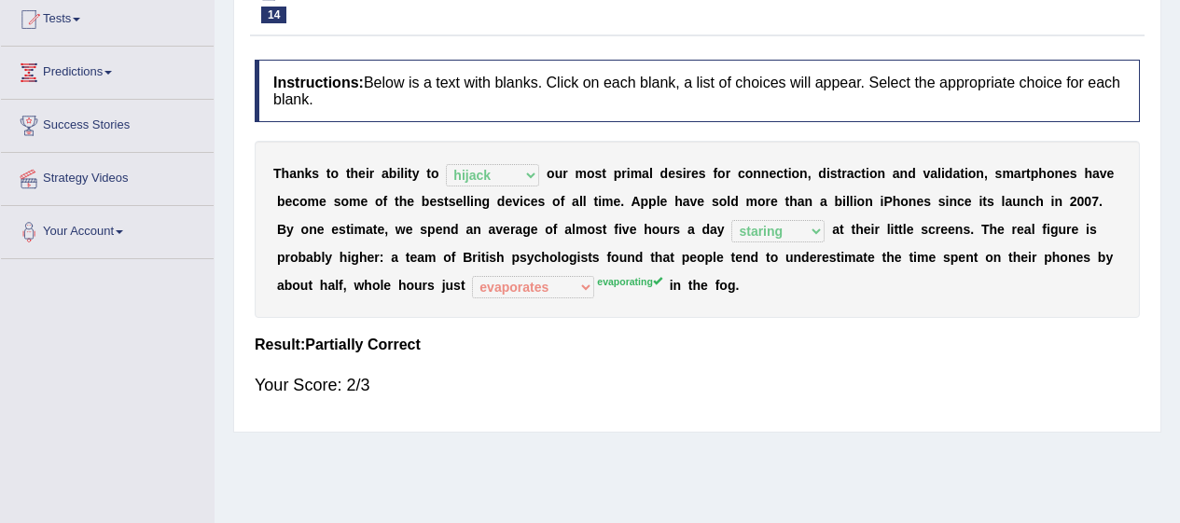
scroll to position [0, 0]
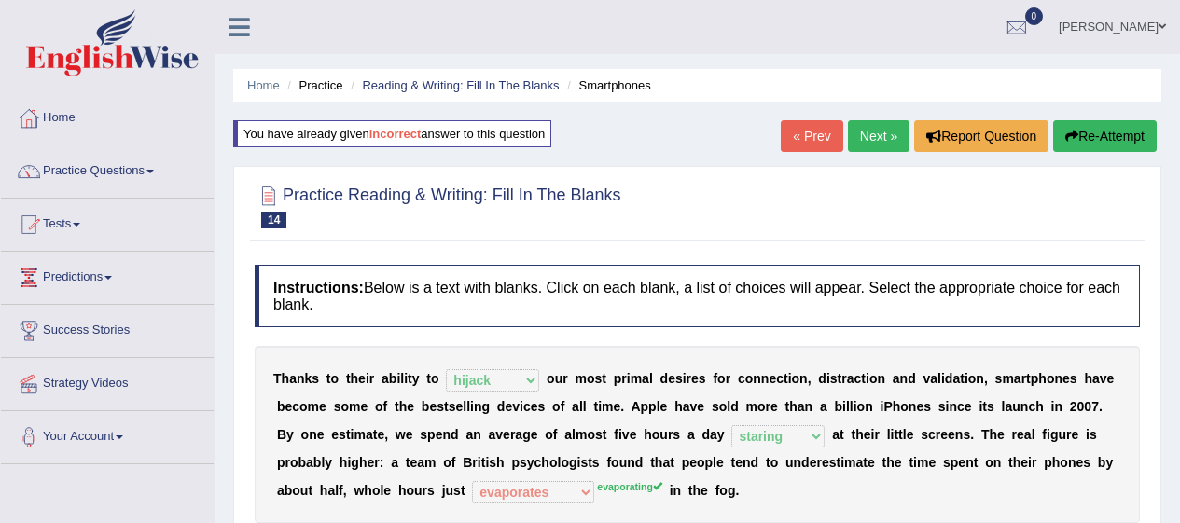
click at [864, 149] on link "Next »" at bounding box center [879, 136] width 62 height 32
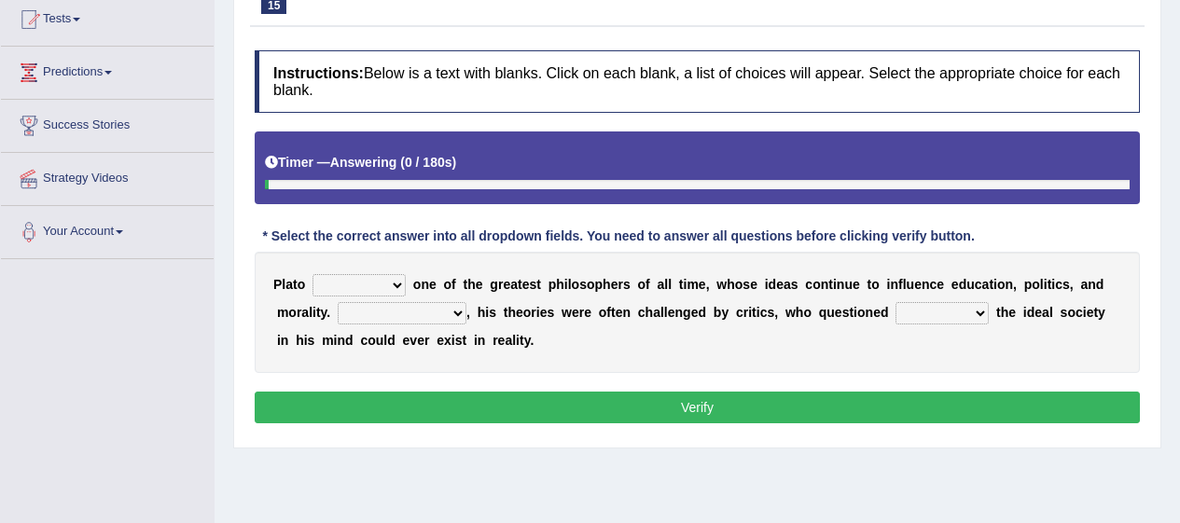
scroll to position [207, 0]
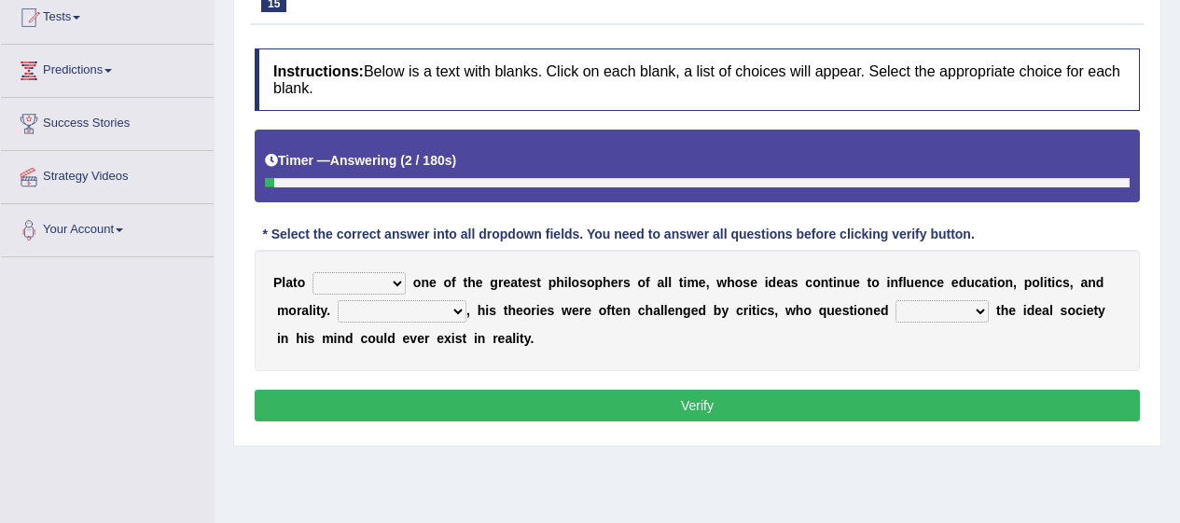
click at [386, 275] on select "keeps comes claims remains" at bounding box center [358, 283] width 93 height 22
click at [312, 272] on select "keeps comes claims remains" at bounding box center [358, 283] width 93 height 22
click at [394, 280] on select "keeps comes claims remains" at bounding box center [358, 283] width 93 height 22
select select "remains"
click at [312, 272] on select "keeps comes claims remains" at bounding box center [358, 283] width 93 height 22
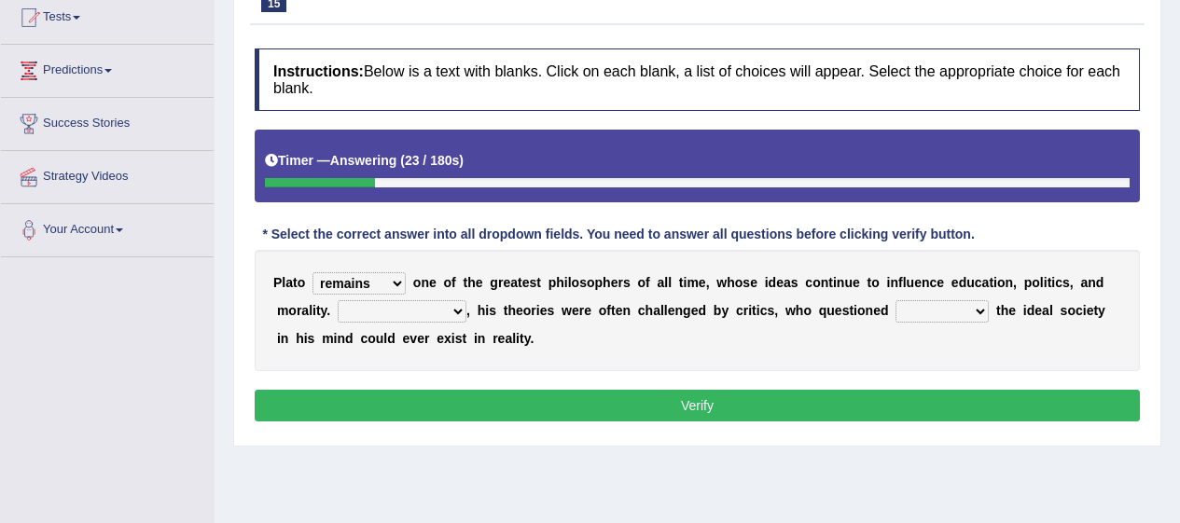
click at [437, 303] on select "Notwithstanding So However Whatever" at bounding box center [402, 311] width 129 height 22
select select "However"
click at [338, 300] on select "Notwithstanding So However Whatever" at bounding box center [402, 311] width 129 height 22
click at [963, 306] on select "which what that whether" at bounding box center [941, 311] width 93 height 22
select select "whether"
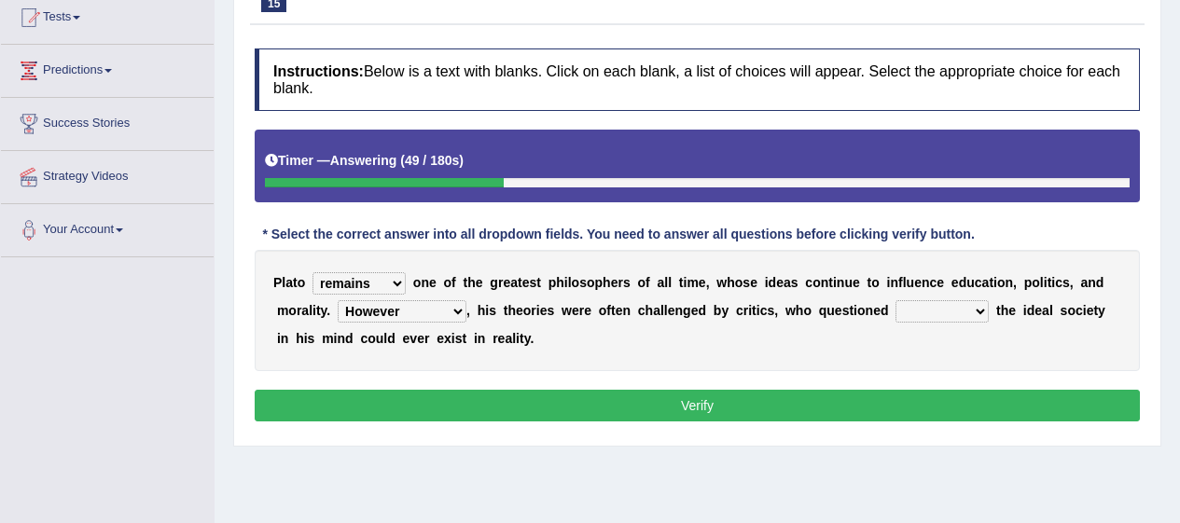
click at [895, 300] on select "which what that whether" at bounding box center [941, 311] width 93 height 22
click at [381, 273] on select "keeps comes claims remains" at bounding box center [358, 283] width 93 height 22
click at [600, 420] on button "Verify" at bounding box center [697, 406] width 885 height 32
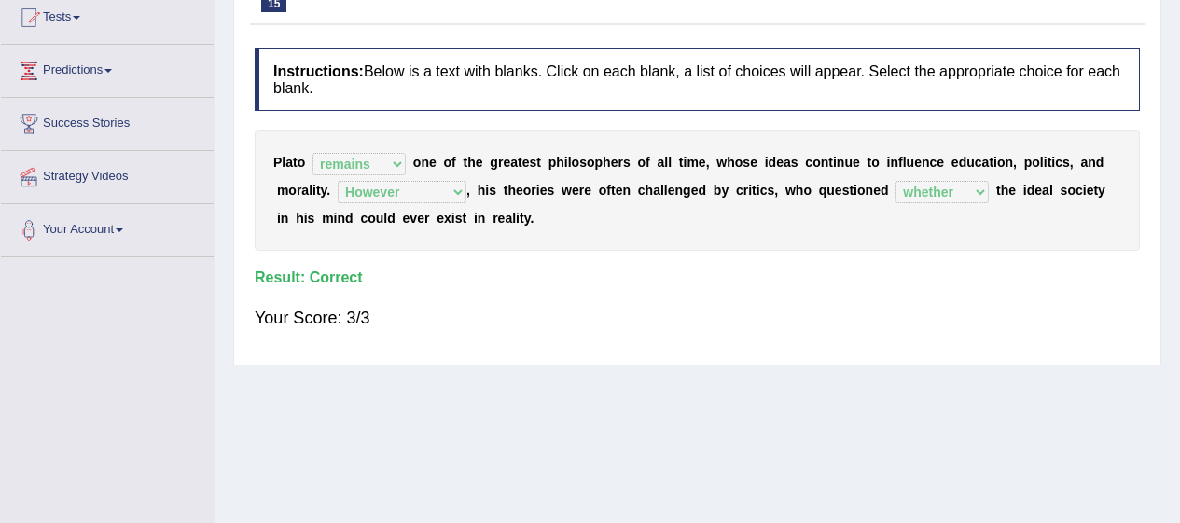
scroll to position [0, 0]
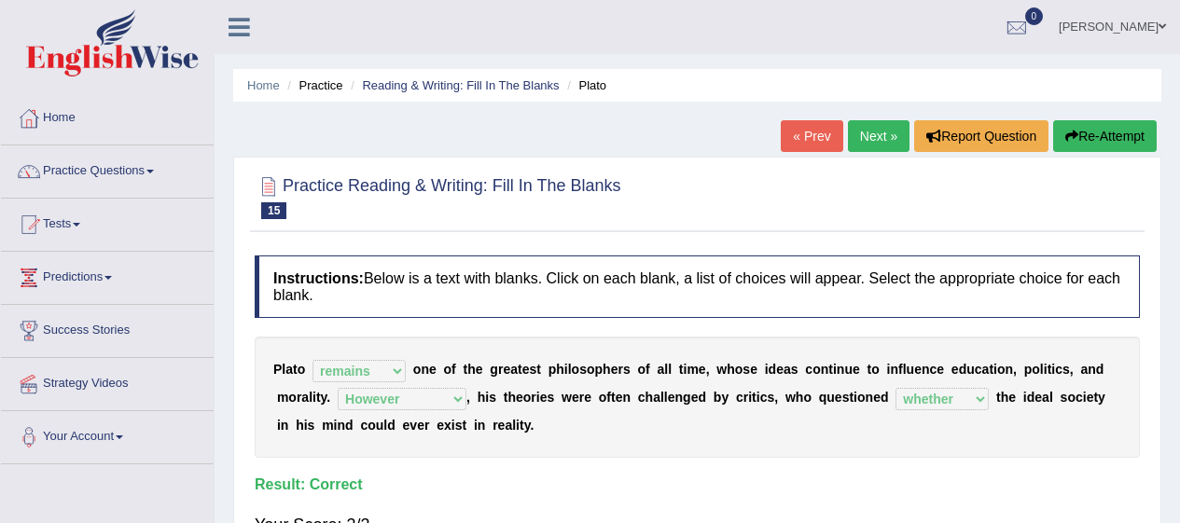
click at [859, 146] on link "Next »" at bounding box center [879, 136] width 62 height 32
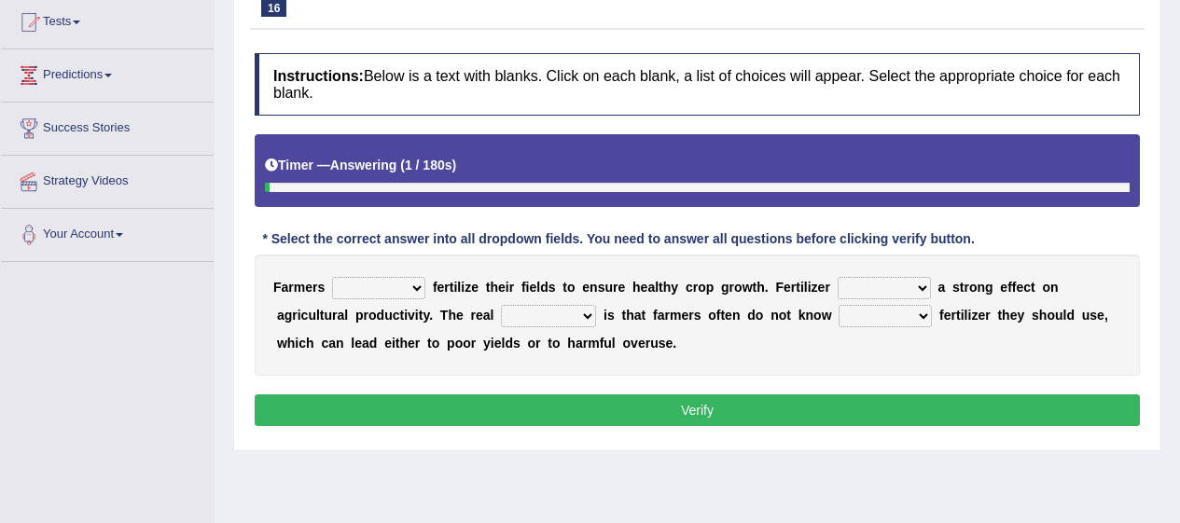
scroll to position [203, 0]
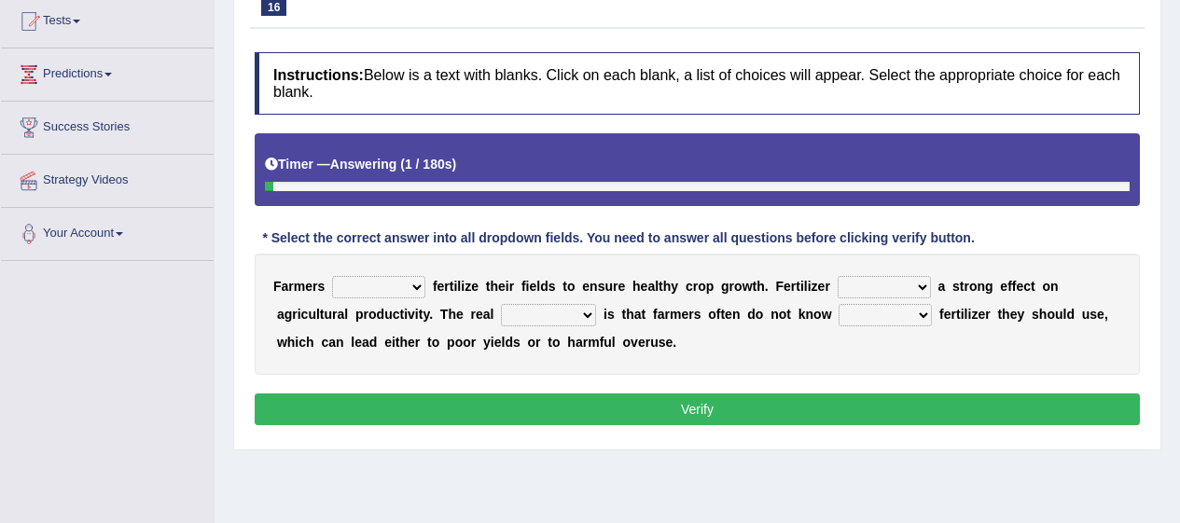
click at [403, 292] on select "must should need can" at bounding box center [378, 287] width 93 height 22
click at [332, 276] on select "must should need can" at bounding box center [378, 287] width 93 height 22
click at [903, 280] on select "has had have having" at bounding box center [884, 287] width 93 height 22
click at [838, 276] on select "has had have having" at bounding box center [884, 287] width 93 height 22
click at [898, 277] on select "has had have having" at bounding box center [884, 287] width 93 height 22
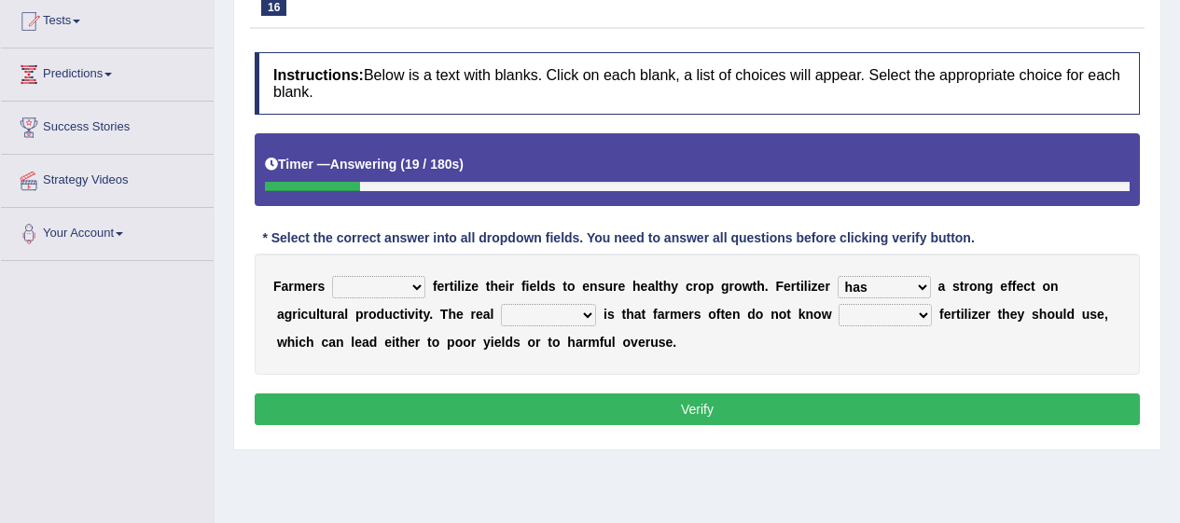
select select "had"
click at [838, 276] on select "has had have having" at bounding box center [884, 287] width 93 height 22
click at [584, 312] on select "problem question conclusion answer" at bounding box center [548, 315] width 95 height 22
select select "problem"
click at [501, 304] on select "problem question conclusion answer" at bounding box center [548, 315] width 95 height 22
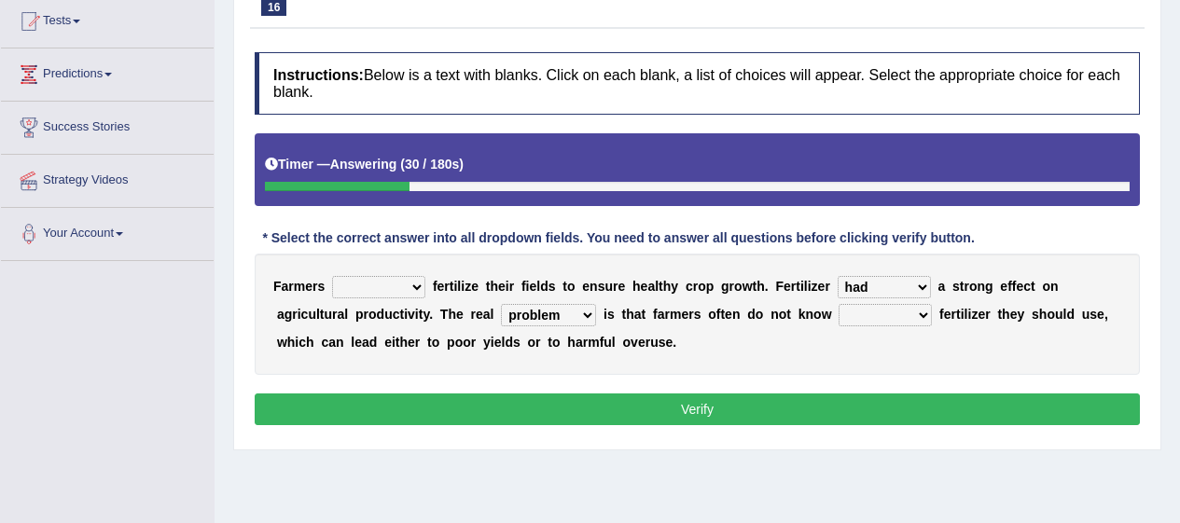
click at [909, 312] on select "how much how many however so much" at bounding box center [885, 315] width 93 height 22
select select "how much"
click at [839, 304] on select "how much how many however so much" at bounding box center [885, 315] width 93 height 22
click at [870, 403] on button "Verify" at bounding box center [697, 410] width 885 height 32
click at [383, 280] on select "must should need can" at bounding box center [378, 287] width 93 height 22
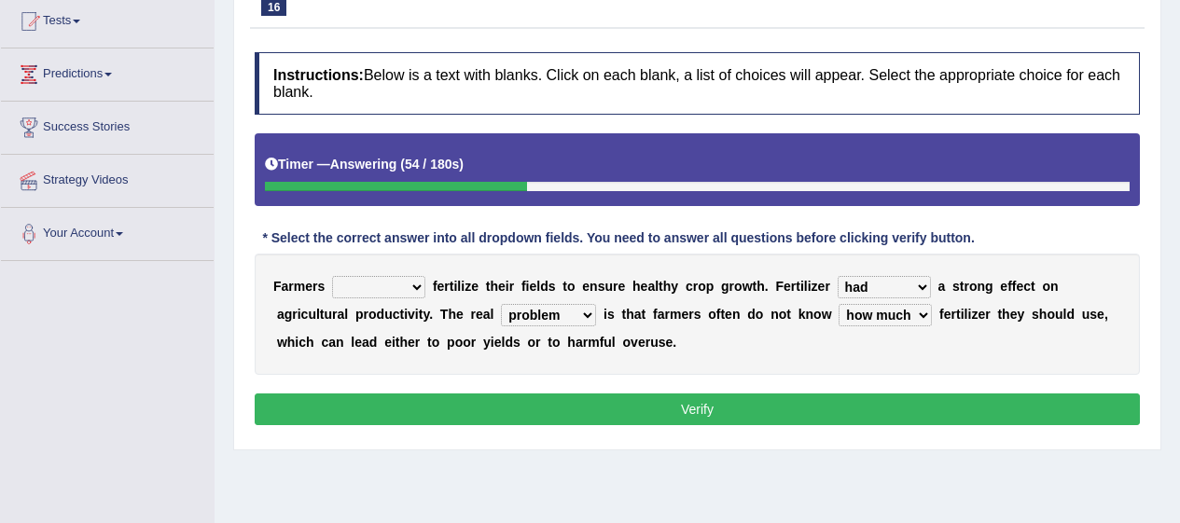
select select "need"
click at [332, 276] on select "must should need can" at bounding box center [378, 287] width 93 height 22
click at [480, 410] on button "Verify" at bounding box center [697, 410] width 885 height 32
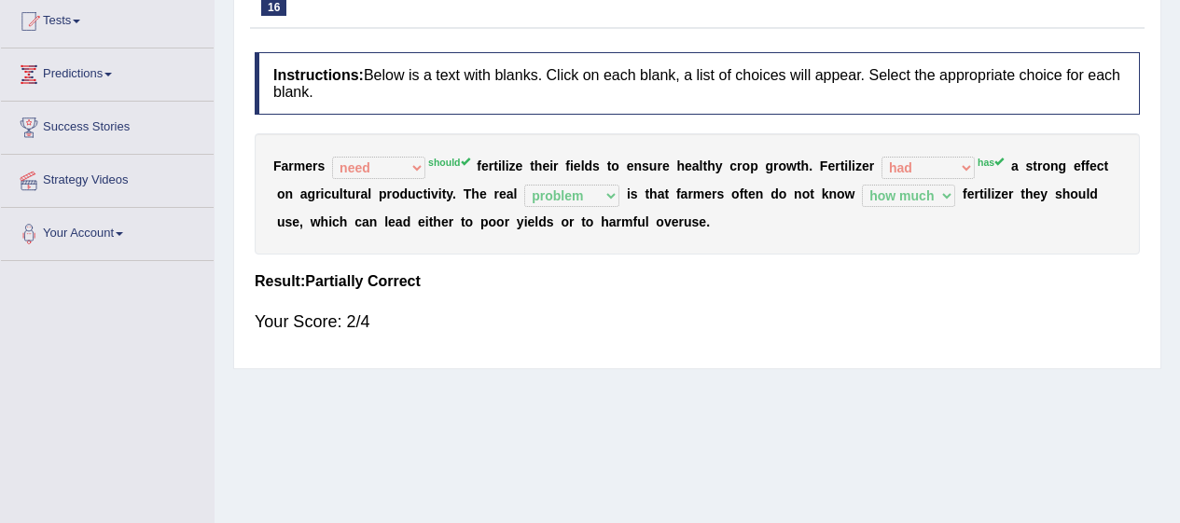
scroll to position [0, 0]
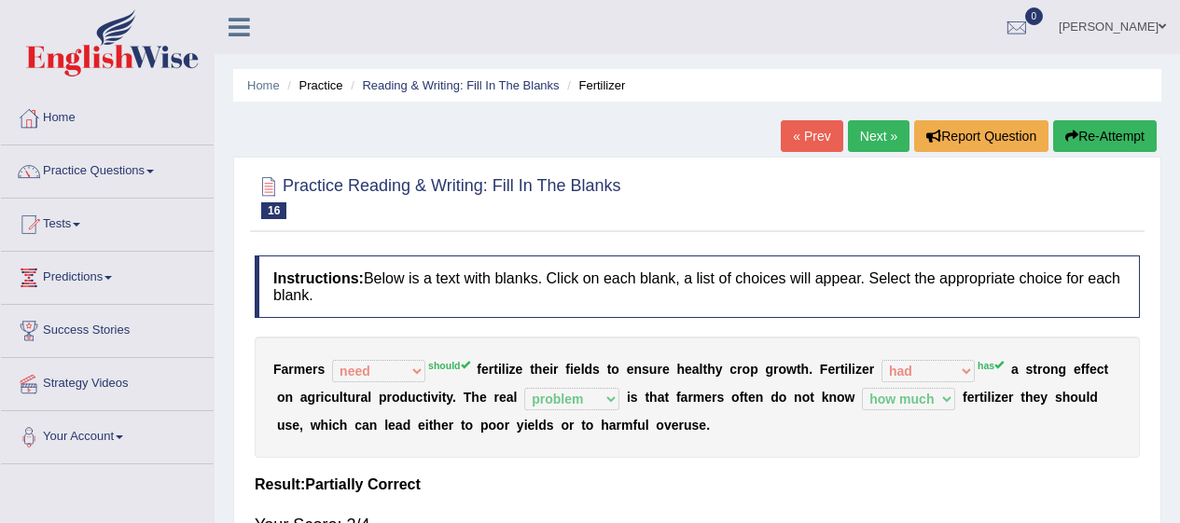
click at [858, 128] on link "Next »" at bounding box center [879, 136] width 62 height 32
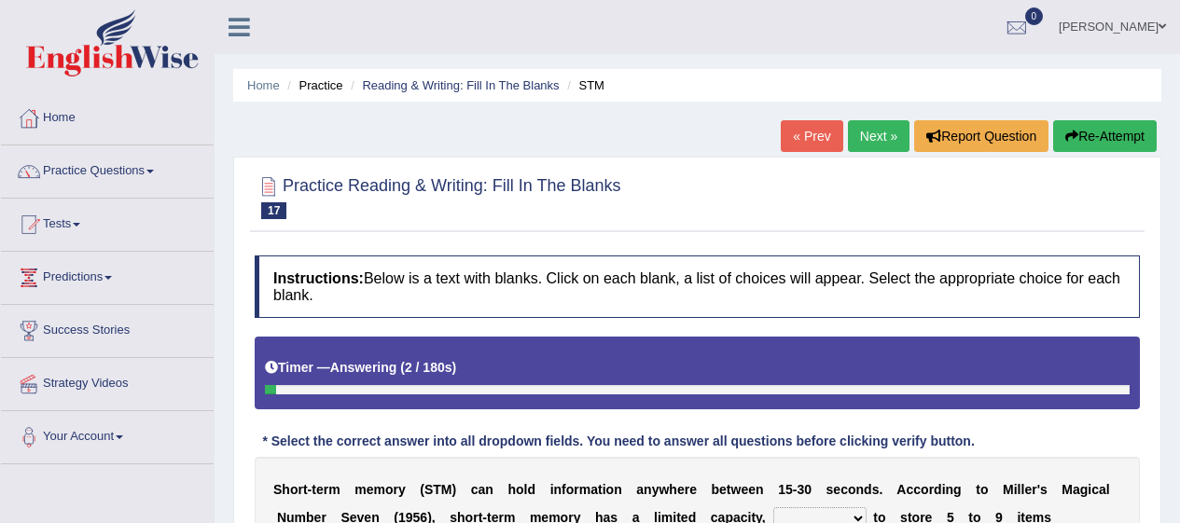
click at [154, 172] on span at bounding box center [149, 172] width 7 height 4
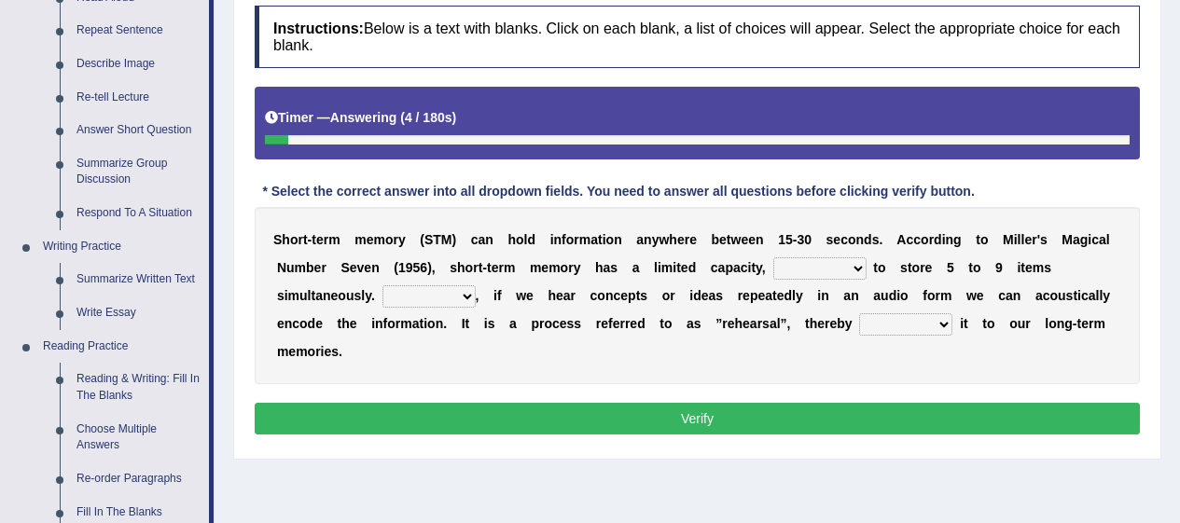
scroll to position [282, 0]
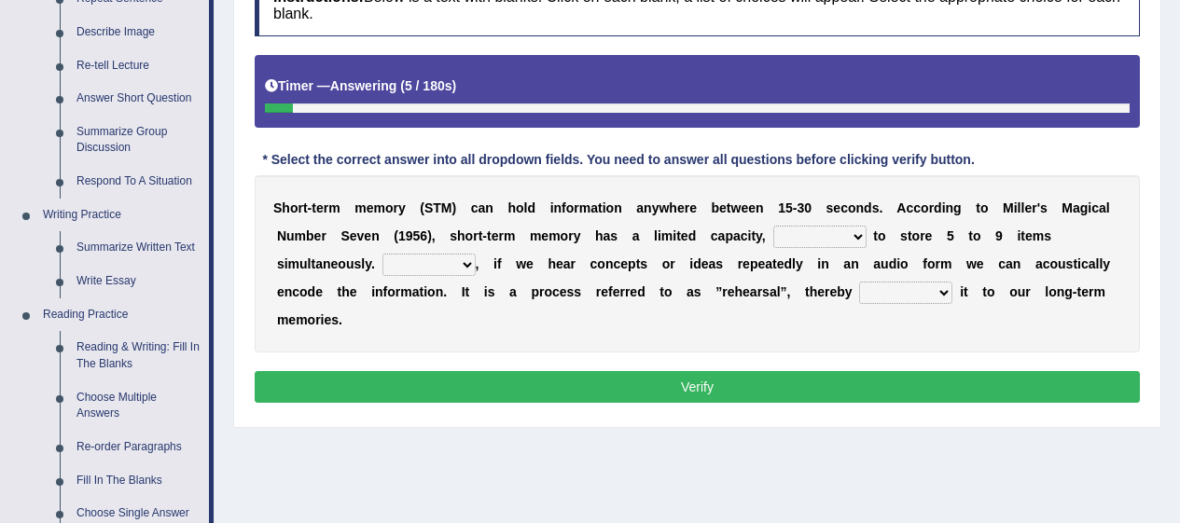
click at [133, 391] on link "Choose Multiple Answers" at bounding box center [138, 406] width 141 height 49
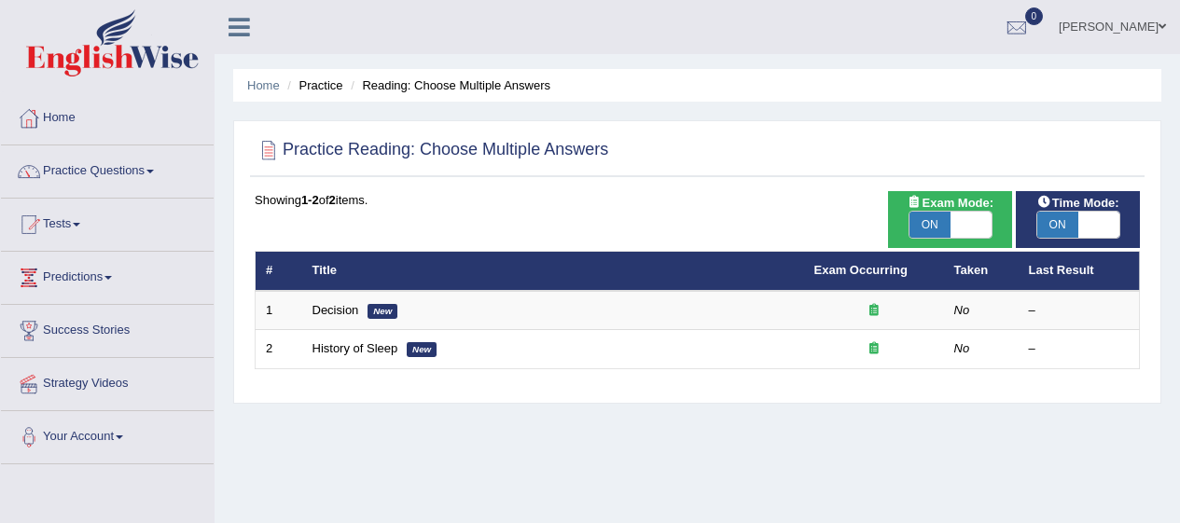
click at [354, 305] on link "Decision" at bounding box center [335, 310] width 47 height 14
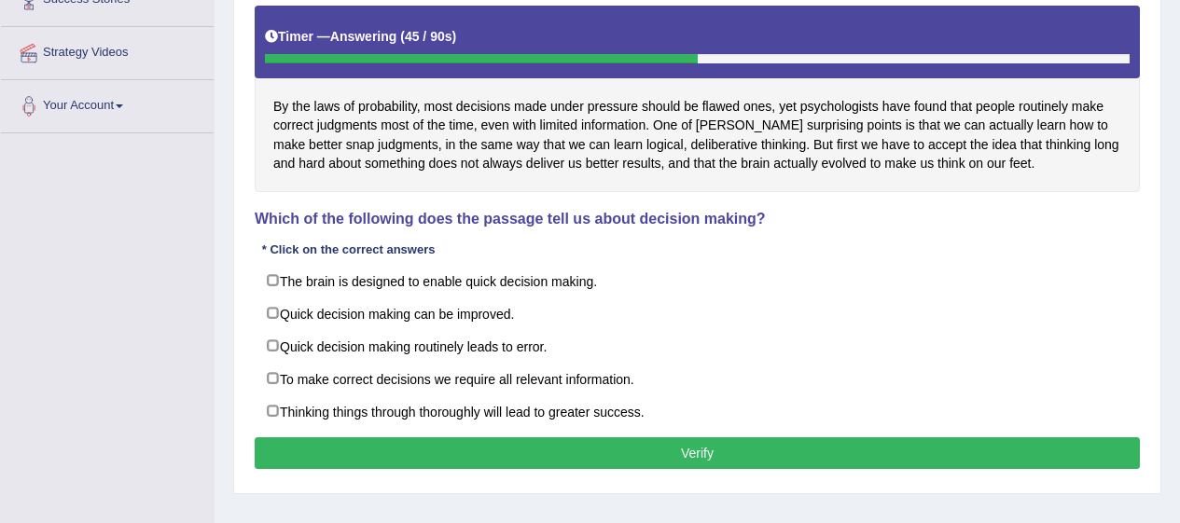
scroll to position [334, 0]
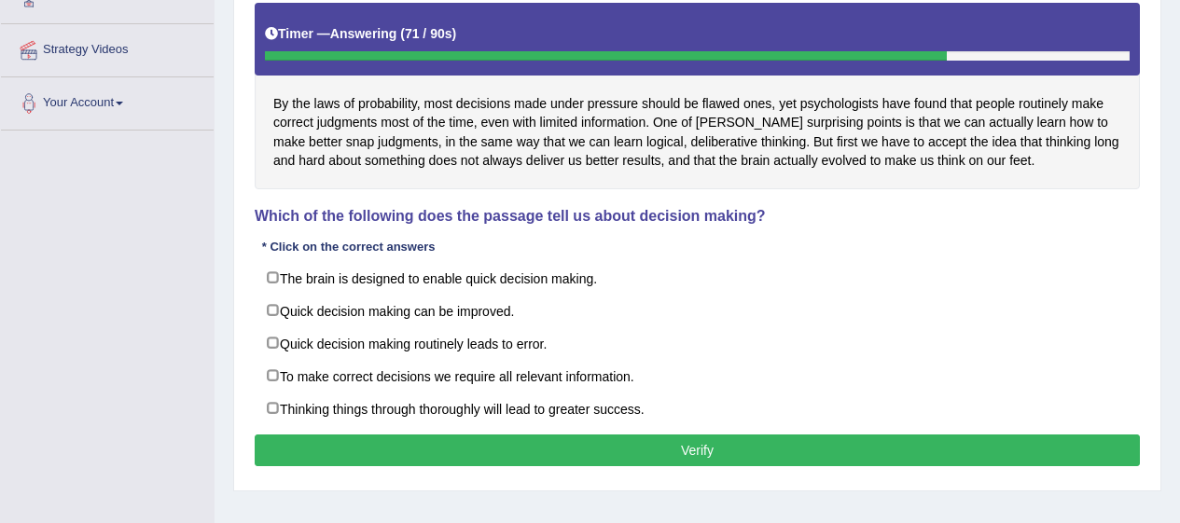
click at [279, 370] on label "To make correct decisions we require all relevant information." at bounding box center [697, 376] width 885 height 34
checkbox input "true"
click at [283, 297] on label "Quick decision making can be improved." at bounding box center [697, 311] width 885 height 34
checkbox input "true"
click at [575, 456] on button "Verify" at bounding box center [697, 451] width 885 height 32
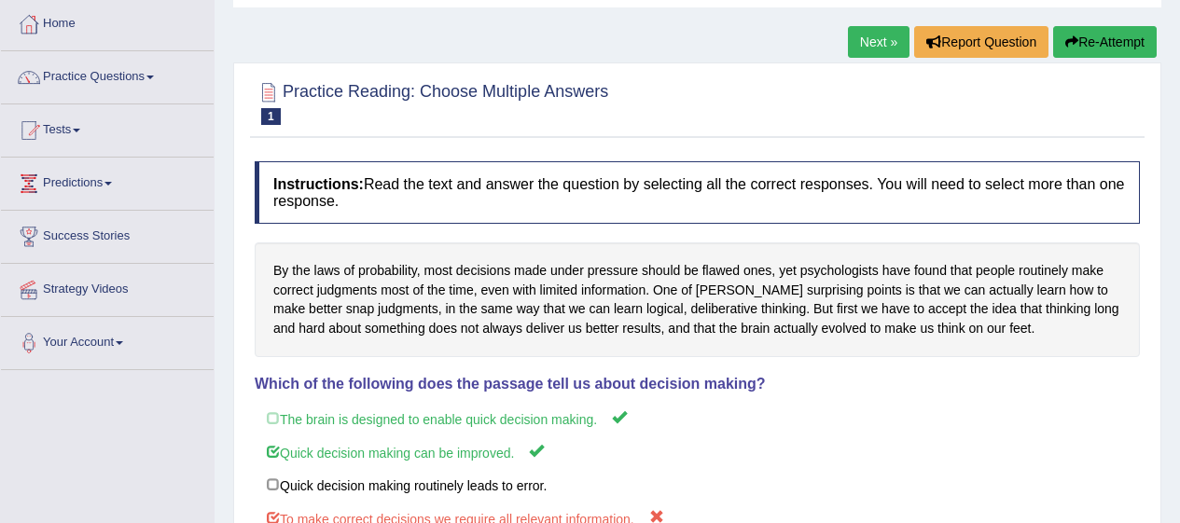
scroll to position [94, 0]
click at [1119, 39] on button "Re-Attempt" at bounding box center [1105, 42] width 104 height 32
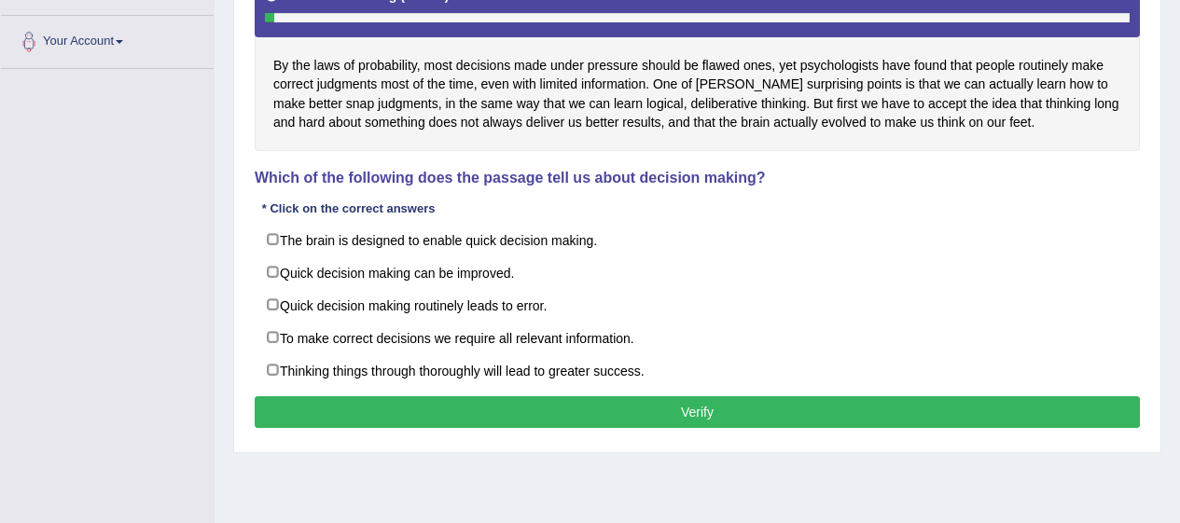
scroll to position [396, 0]
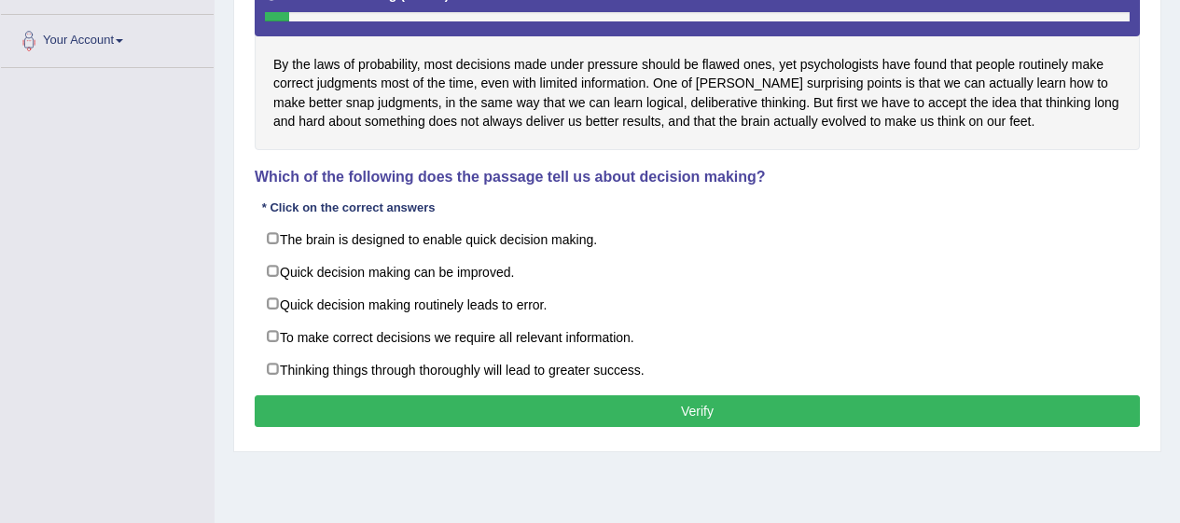
click at [279, 238] on label "The brain is designed to enable quick decision making." at bounding box center [697, 239] width 885 height 34
checkbox input "true"
click at [279, 267] on label "Quick decision making can be improved." at bounding box center [697, 272] width 885 height 34
checkbox input "true"
click at [607, 421] on button "Verify" at bounding box center [697, 412] width 885 height 32
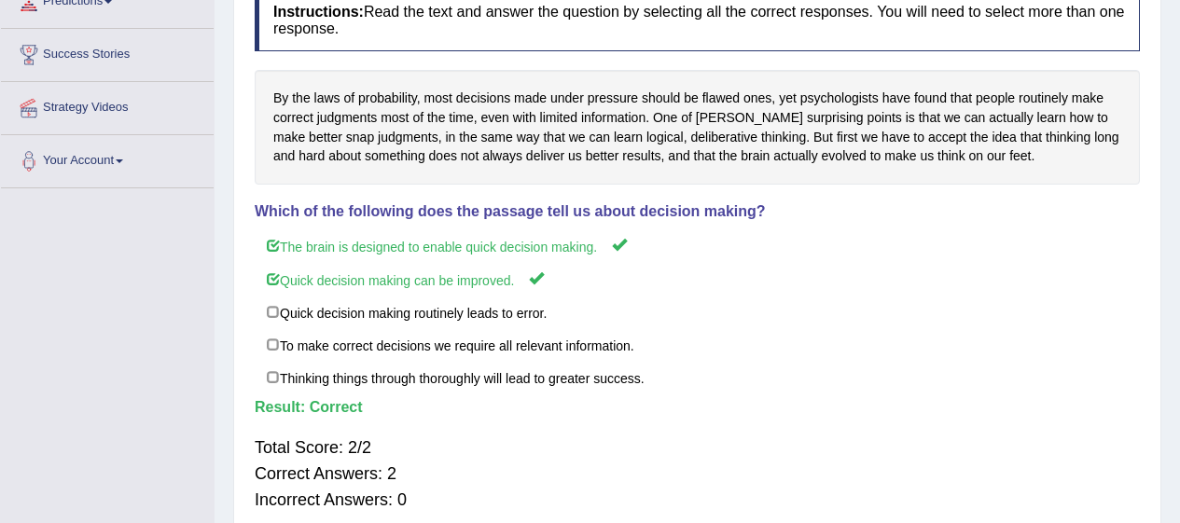
scroll to position [0, 0]
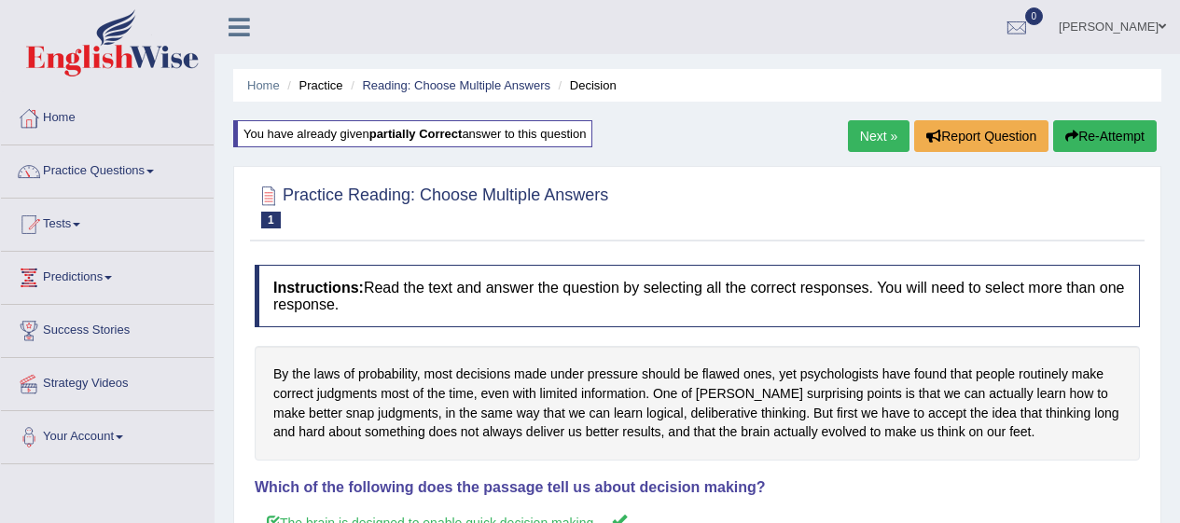
click at [884, 130] on link "Next »" at bounding box center [879, 136] width 62 height 32
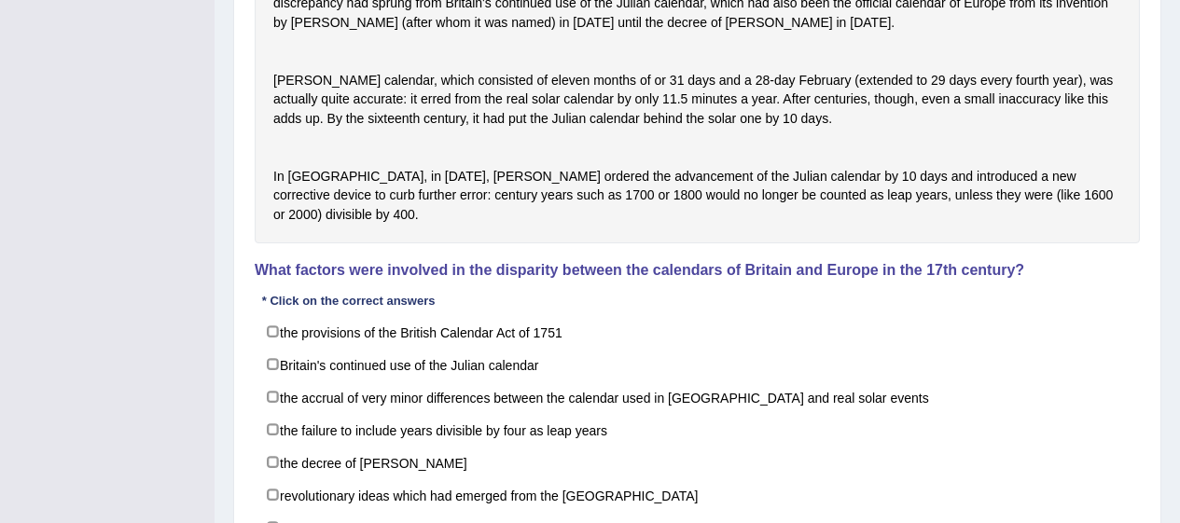
scroll to position [590, 0]
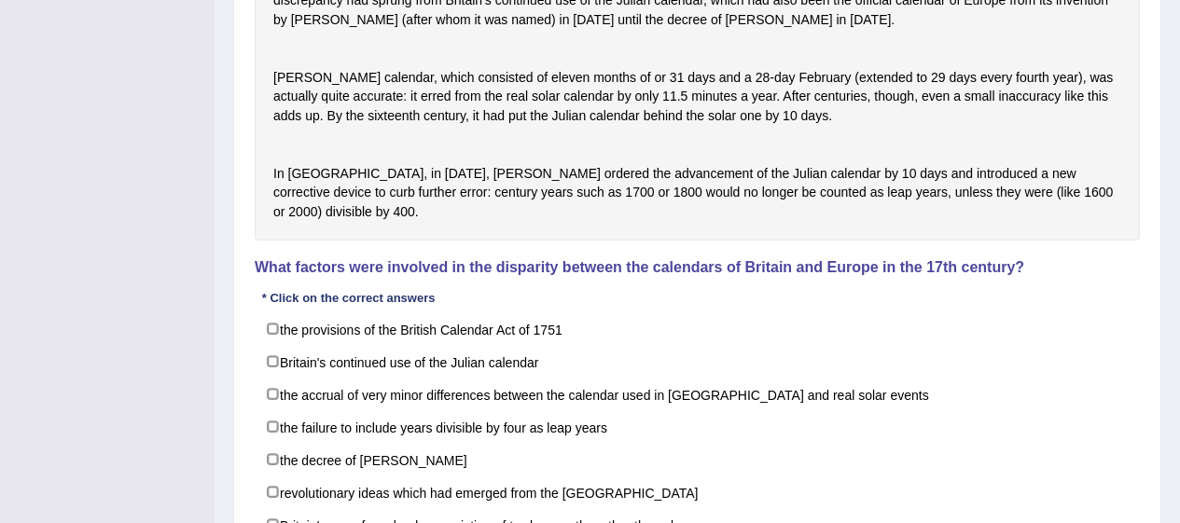
click at [279, 346] on label "the provisions of the British Calendar Act of 1751" at bounding box center [697, 329] width 885 height 34
checkbox input "true"
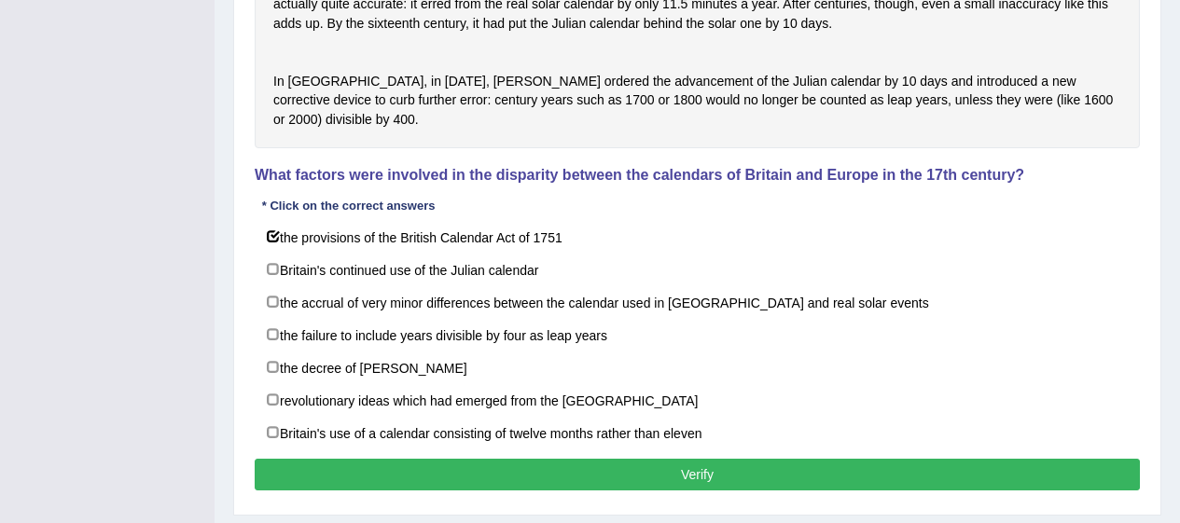
scroll to position [689, 0]
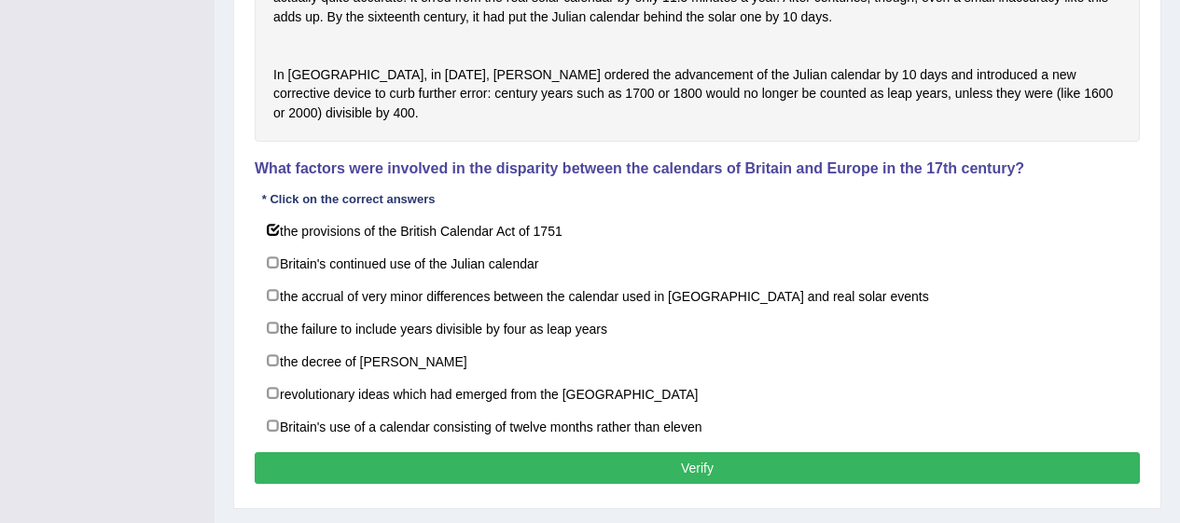
click at [280, 280] on label "Britain's continued use of the Julian calendar" at bounding box center [697, 263] width 885 height 34
checkbox input "true"
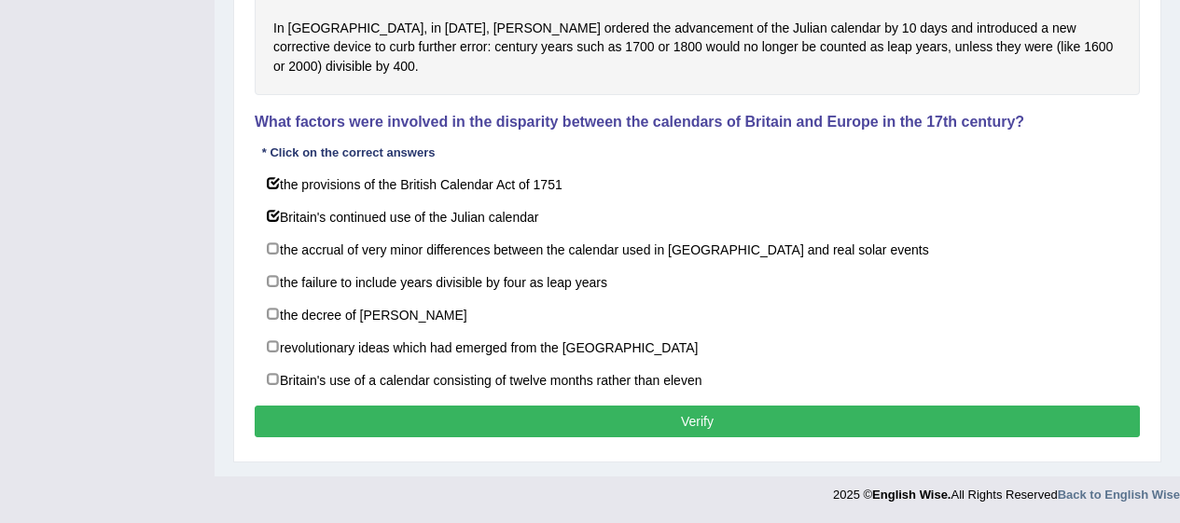
scroll to position [766, 0]
click at [874, 427] on button "Verify" at bounding box center [697, 422] width 885 height 32
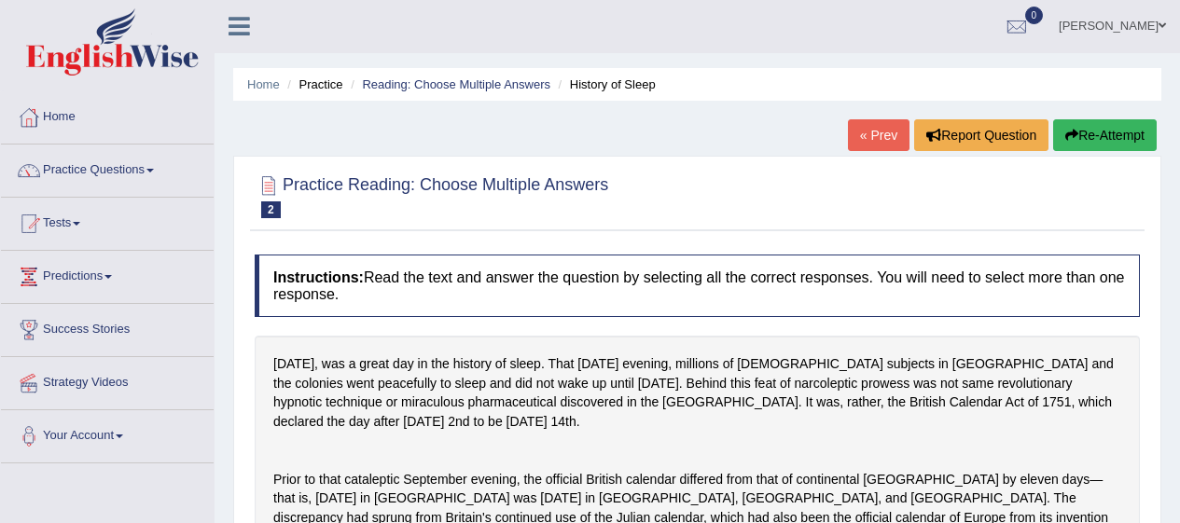
scroll to position [0, 0]
click at [150, 159] on link "Practice Questions" at bounding box center [107, 169] width 213 height 47
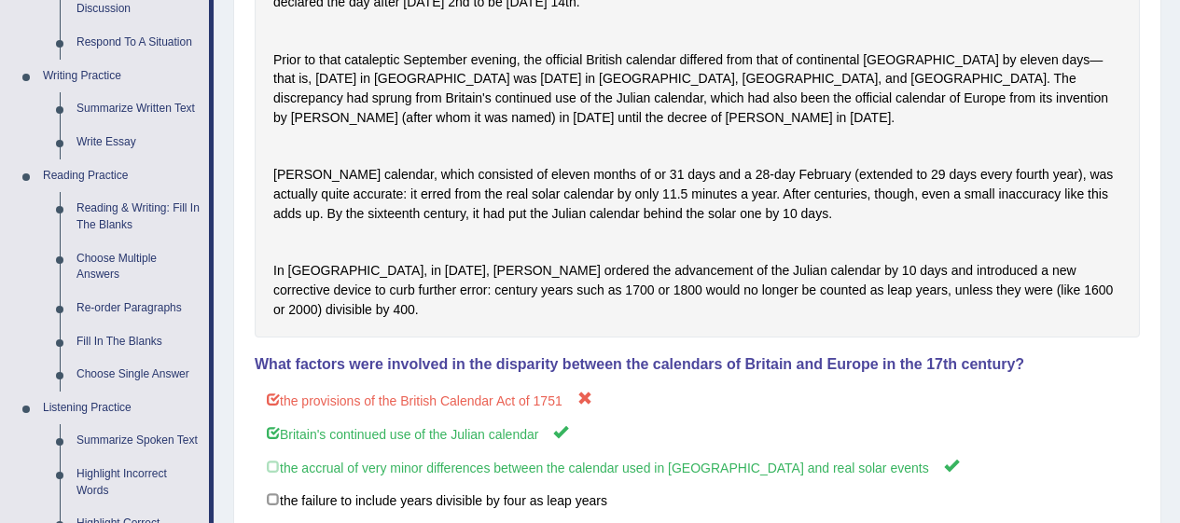
scroll to position [422, 0]
click at [170, 303] on link "Re-order Paragraphs" at bounding box center [138, 308] width 141 height 34
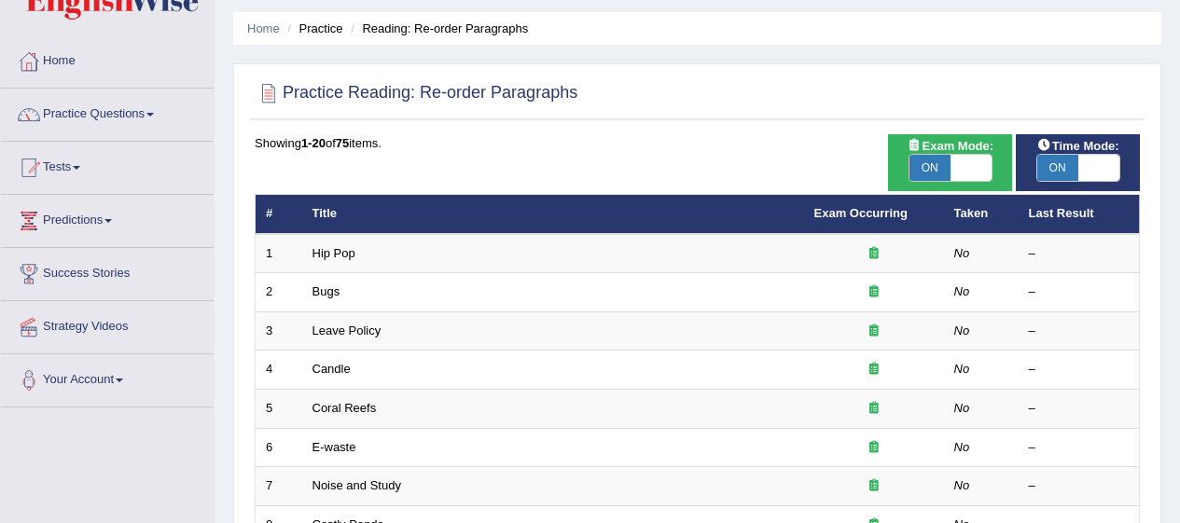
scroll to position [75, 0]
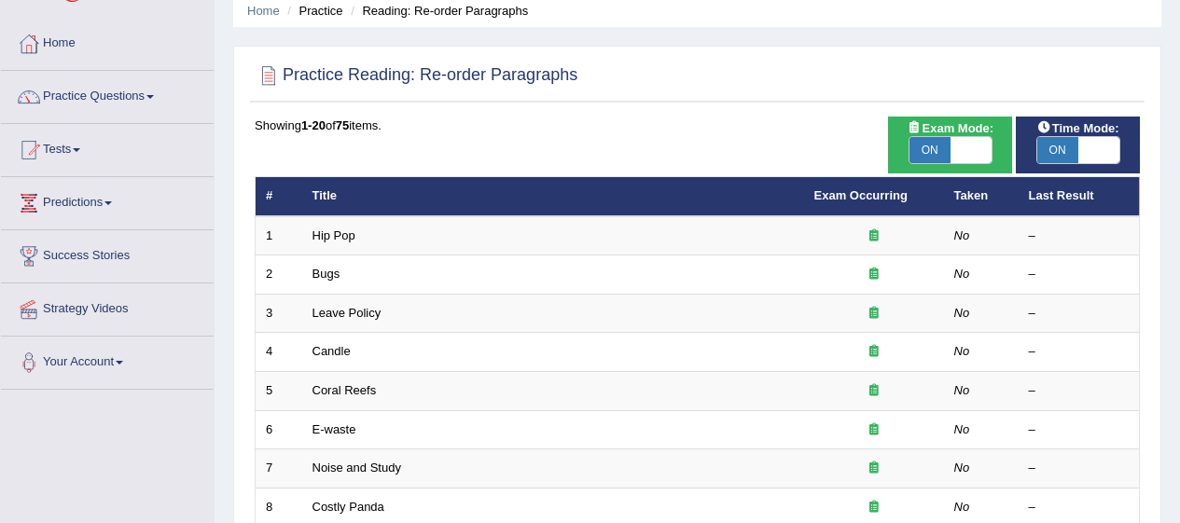
click at [351, 239] on link "Hip Pop" at bounding box center [333, 236] width 43 height 14
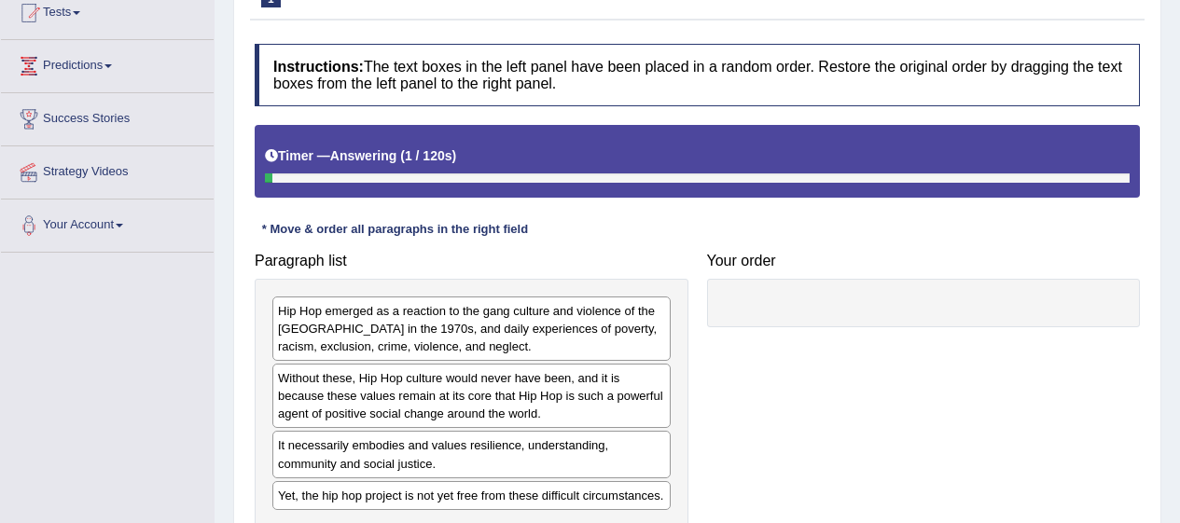
scroll to position [224, 0]
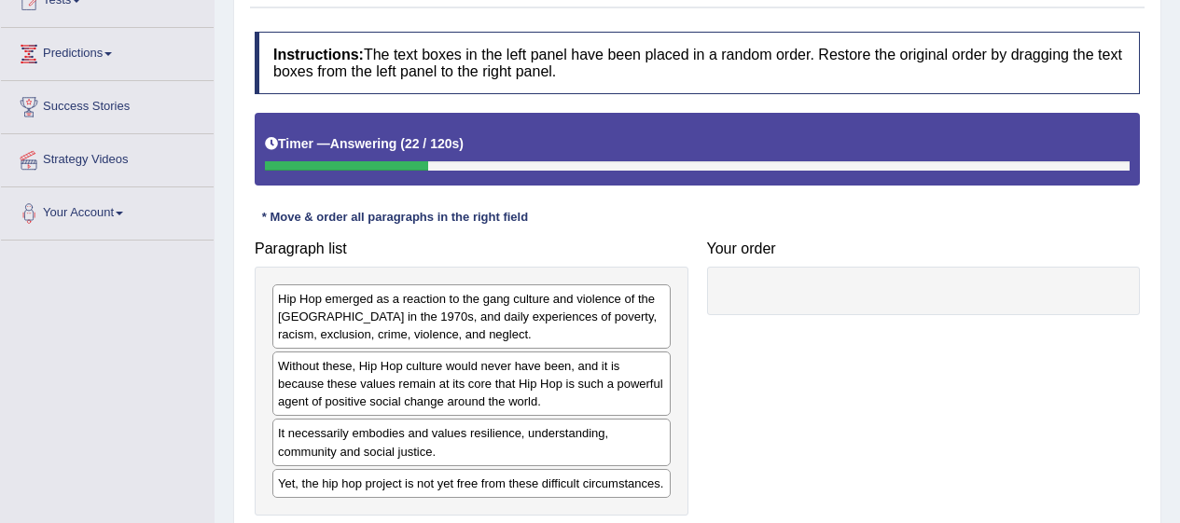
click at [602, 487] on div "Yet, the hip hop project is not yet free from these difficult circumstances." at bounding box center [471, 483] width 398 height 29
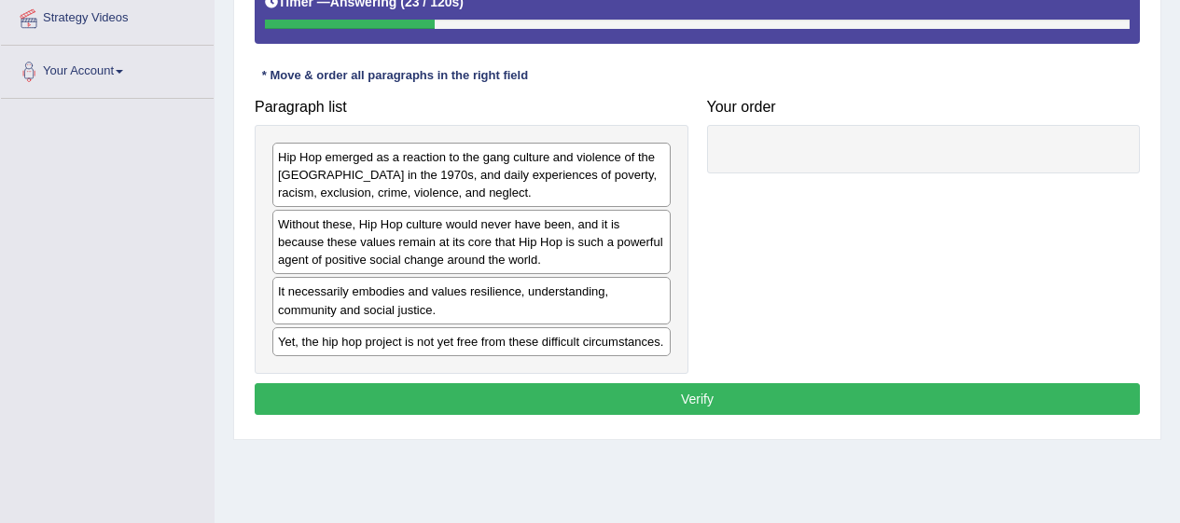
scroll to position [374, 0]
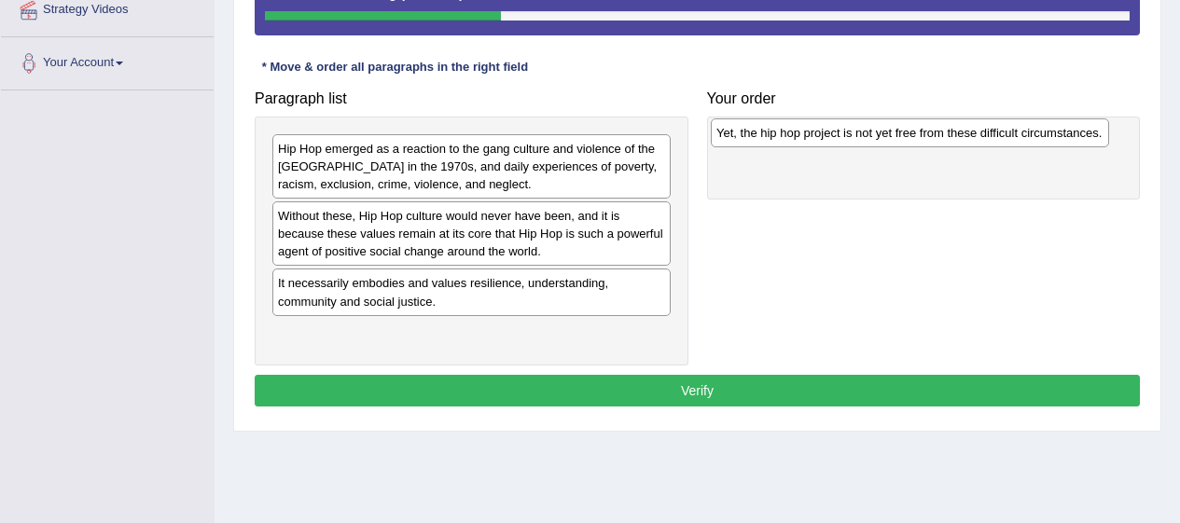
drag, startPoint x: 540, startPoint y: 334, endPoint x: 978, endPoint y: 136, distance: 480.1
click at [978, 136] on div "Yet, the hip hop project is not yet free from these difficult circumstances." at bounding box center [910, 132] width 398 height 29
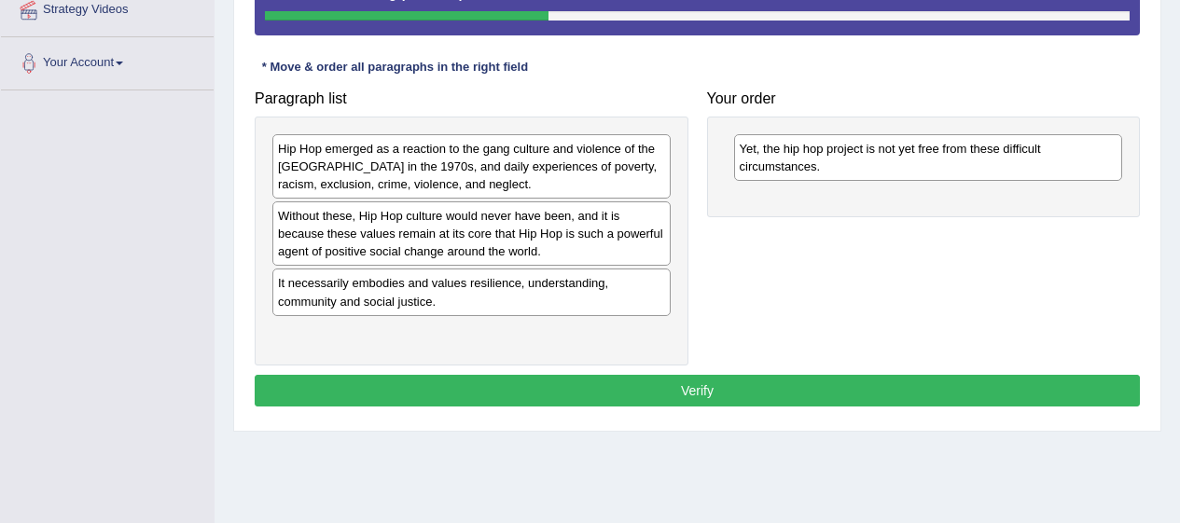
click at [538, 174] on div "Hip Hop emerged as a reaction to the gang culture and violence of the [GEOGRAPH…" at bounding box center [471, 166] width 398 height 64
click at [506, 142] on div "Hip Hop emerged as a reaction to the gang culture and violence of the [GEOGRAPH…" at bounding box center [471, 166] width 398 height 64
click at [506, 138] on div "Hip Hop emerged as a reaction to the gang culture and violence of the [GEOGRAPH…" at bounding box center [494, 164] width 398 height 64
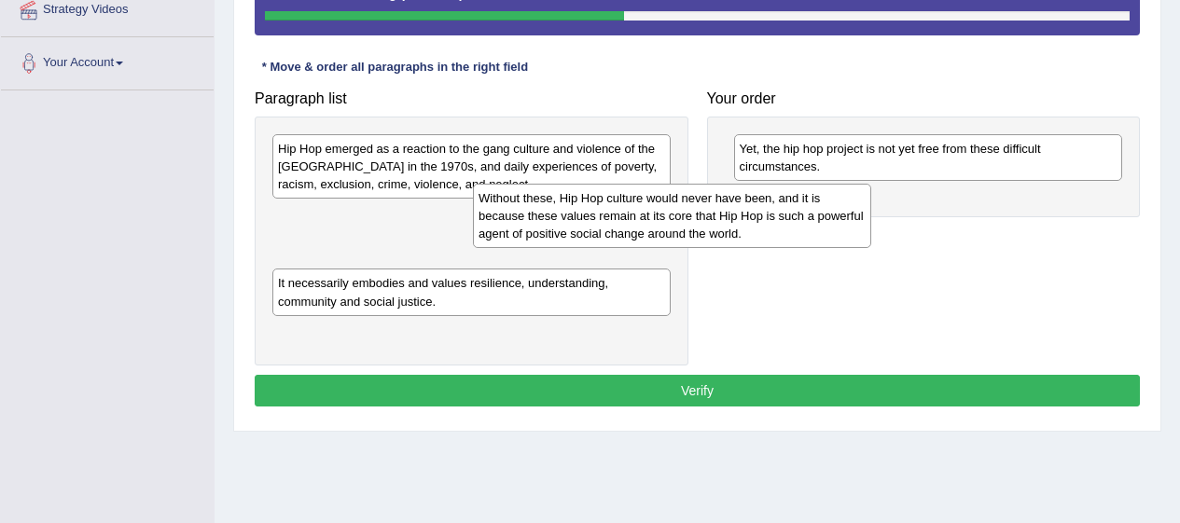
drag, startPoint x: 522, startPoint y: 230, endPoint x: 729, endPoint y: 213, distance: 206.9
click at [729, 213] on div "Without these, Hip Hop culture would never have been, and it is because these v…" at bounding box center [672, 216] width 398 height 64
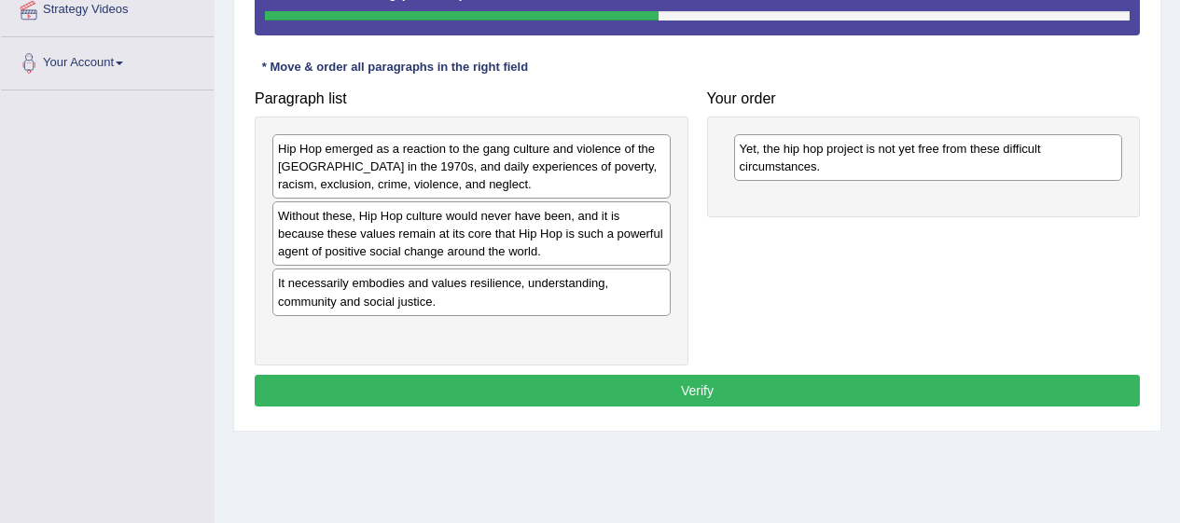
click at [547, 226] on div "Without these, Hip Hop culture would never have been, and it is because these v…" at bounding box center [471, 233] width 398 height 64
click at [634, 245] on div "Without these, Hip Hop culture would never have been, and it is because these v…" at bounding box center [471, 233] width 398 height 64
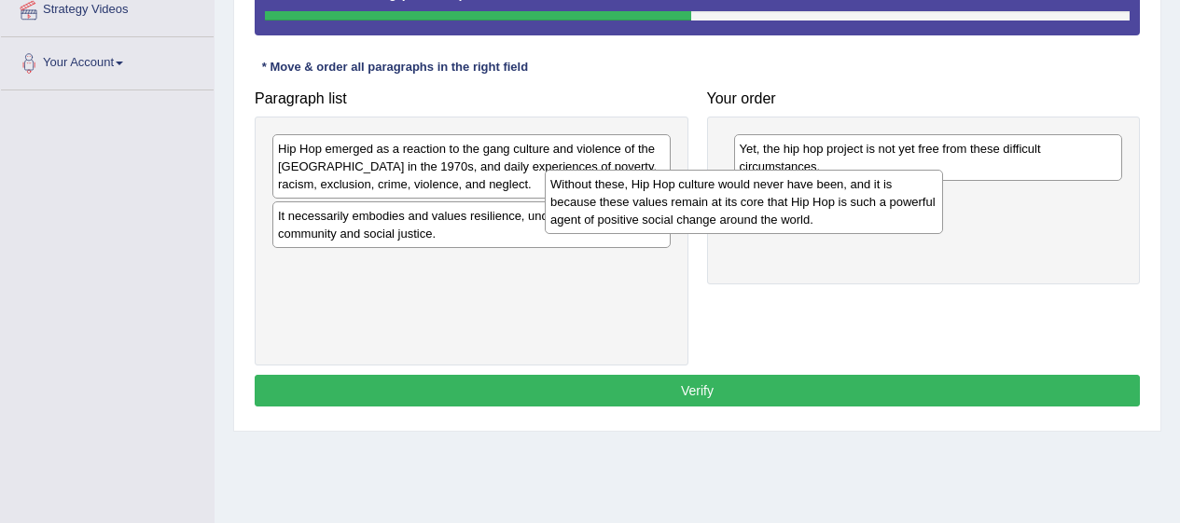
drag, startPoint x: 634, startPoint y: 245, endPoint x: 925, endPoint y: 236, distance: 291.2
click at [925, 234] on div "Without these, Hip Hop culture would never have been, and it is because these v…" at bounding box center [744, 202] width 398 height 64
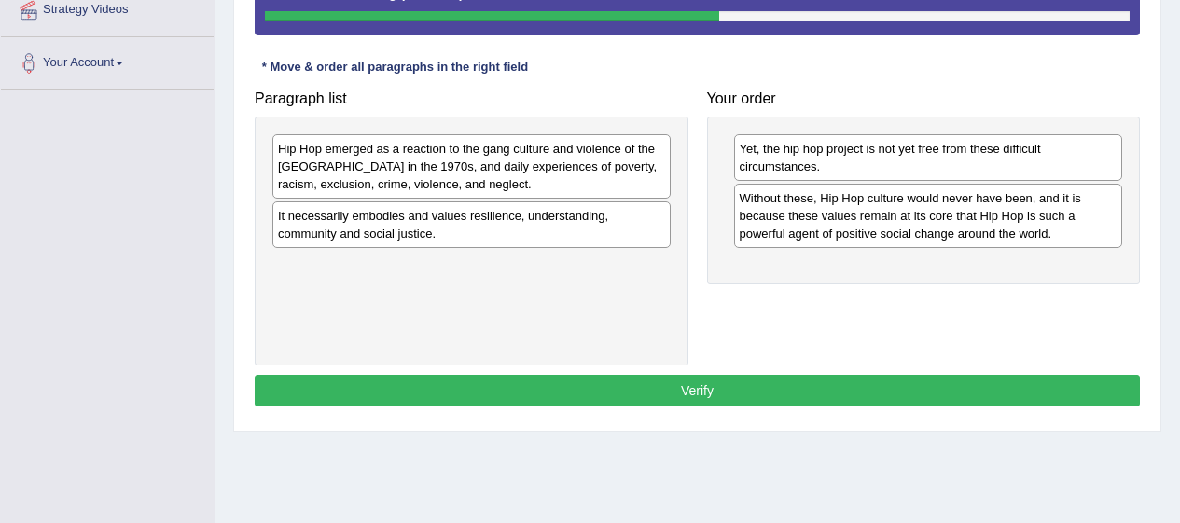
click at [597, 242] on div "It necessarily embodies and values resilience, understanding, community and soc…" at bounding box center [471, 224] width 398 height 47
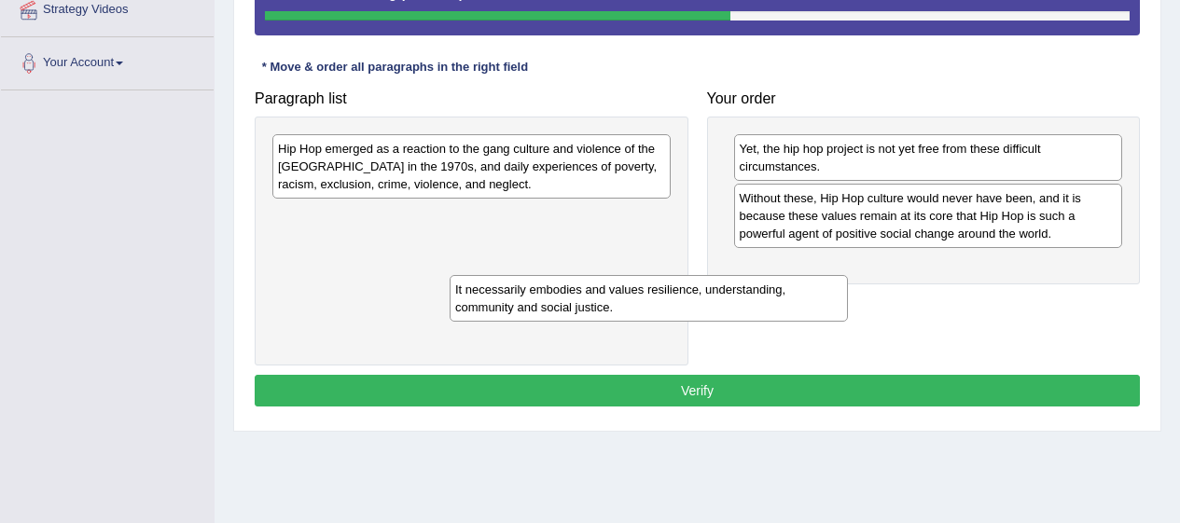
drag, startPoint x: 597, startPoint y: 242, endPoint x: 778, endPoint y: 317, distance: 196.1
click at [778, 317] on div "It necessarily embodies and values resilience, understanding, community and soc…" at bounding box center [649, 298] width 398 height 47
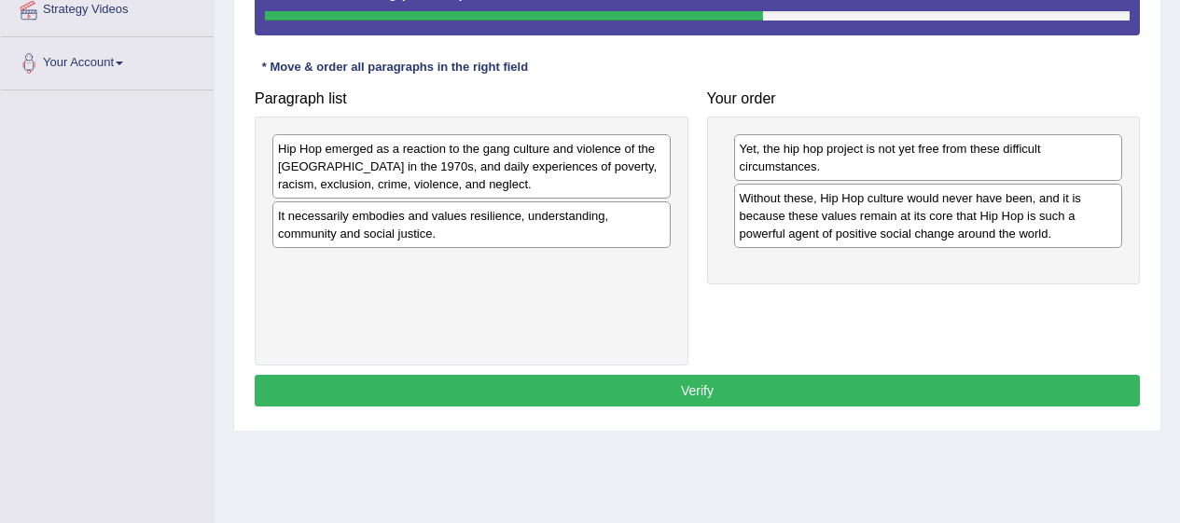
drag, startPoint x: 1091, startPoint y: 504, endPoint x: 1059, endPoint y: 567, distance: 71.3
click at [460, 222] on div "It necessarily embodies and values resilience, understanding, community and soc…" at bounding box center [471, 224] width 398 height 47
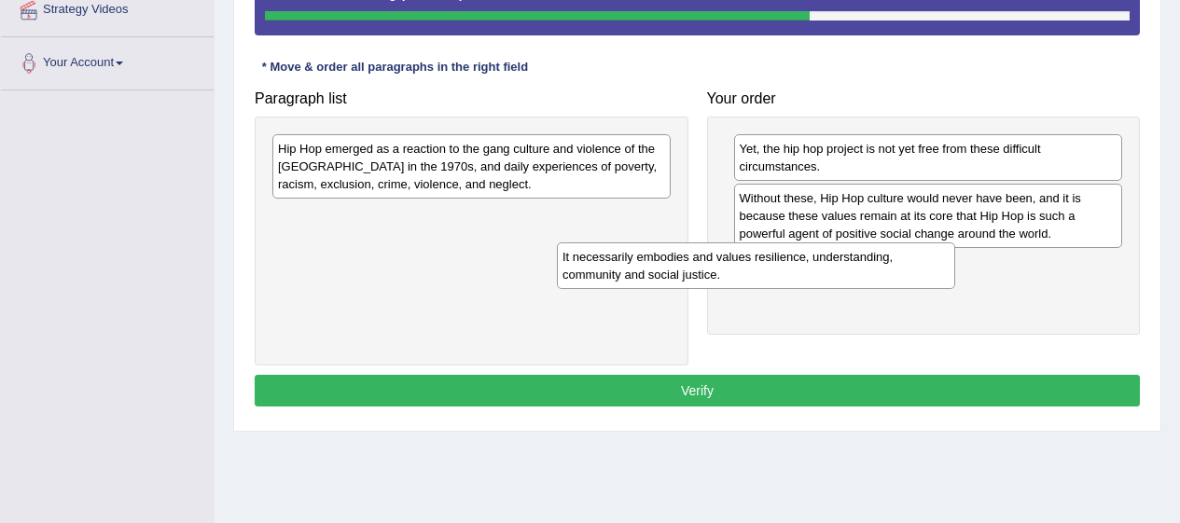
drag, startPoint x: 460, startPoint y: 222, endPoint x: 749, endPoint y: 276, distance: 294.2
click at [749, 276] on div "It necessarily embodies and values resilience, understanding, community and soc…" at bounding box center [756, 266] width 398 height 47
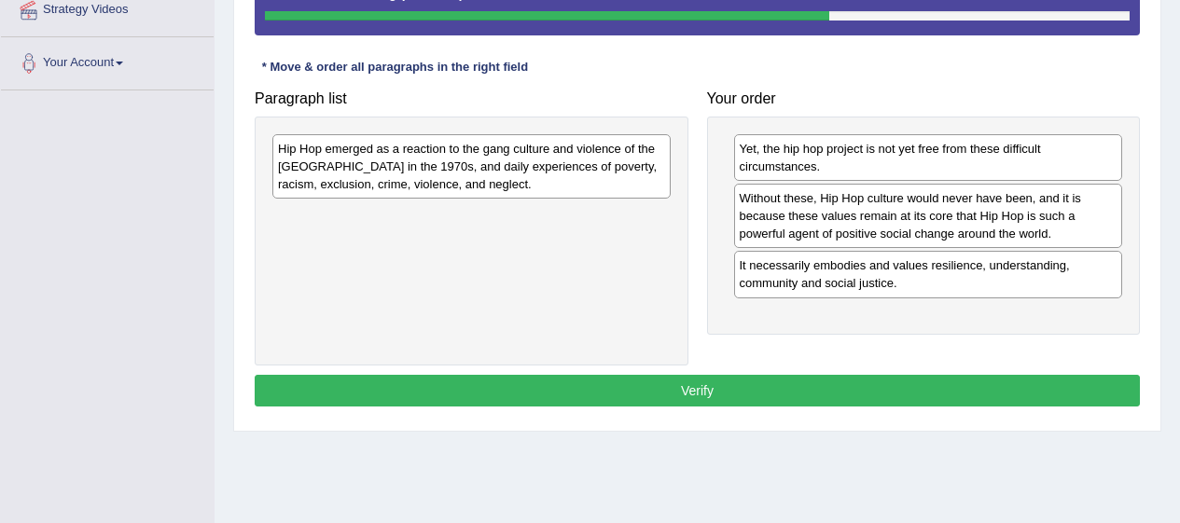
click at [513, 169] on div "Hip Hop emerged as a reaction to the gang culture and violence of the [GEOGRAPH…" at bounding box center [471, 166] width 398 height 64
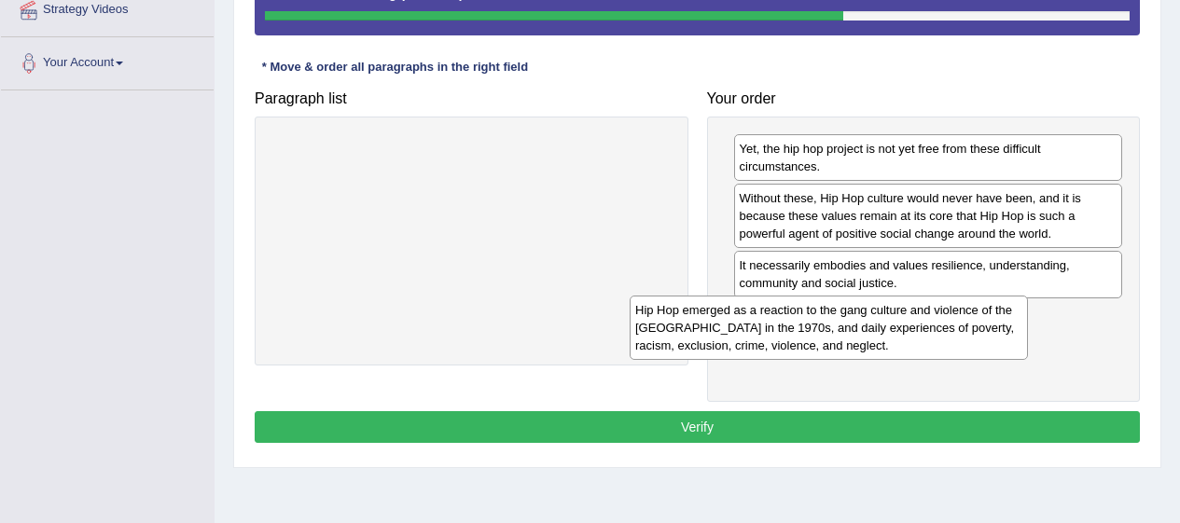
drag, startPoint x: 513, startPoint y: 169, endPoint x: 870, endPoint y: 330, distance: 392.0
click at [870, 330] on div "Hip Hop emerged as a reaction to the gang culture and violence of the [GEOGRAPH…" at bounding box center [829, 328] width 398 height 64
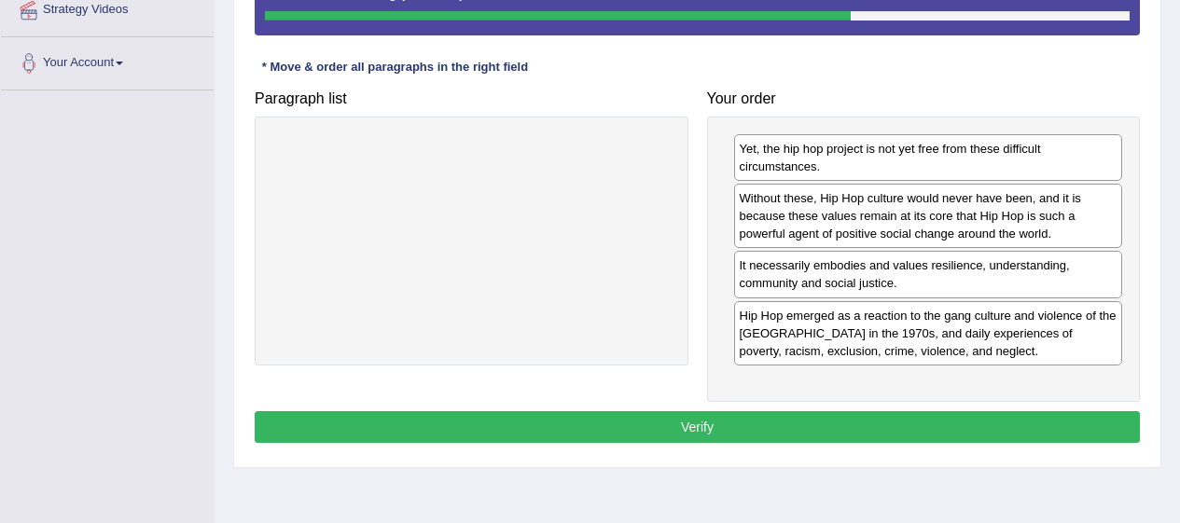
click at [1010, 418] on button "Verify" at bounding box center [697, 427] width 885 height 32
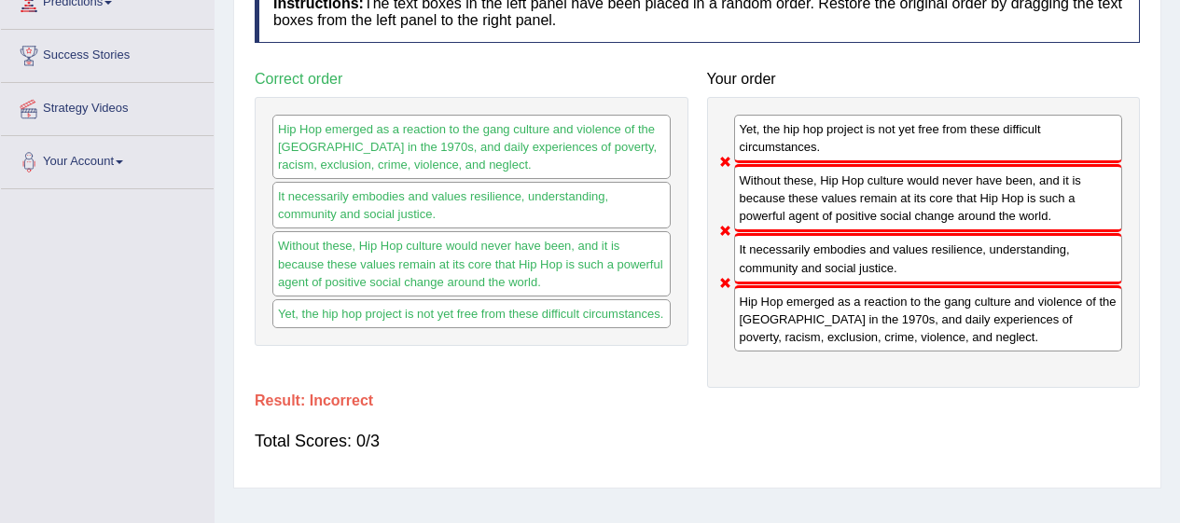
scroll to position [272, 0]
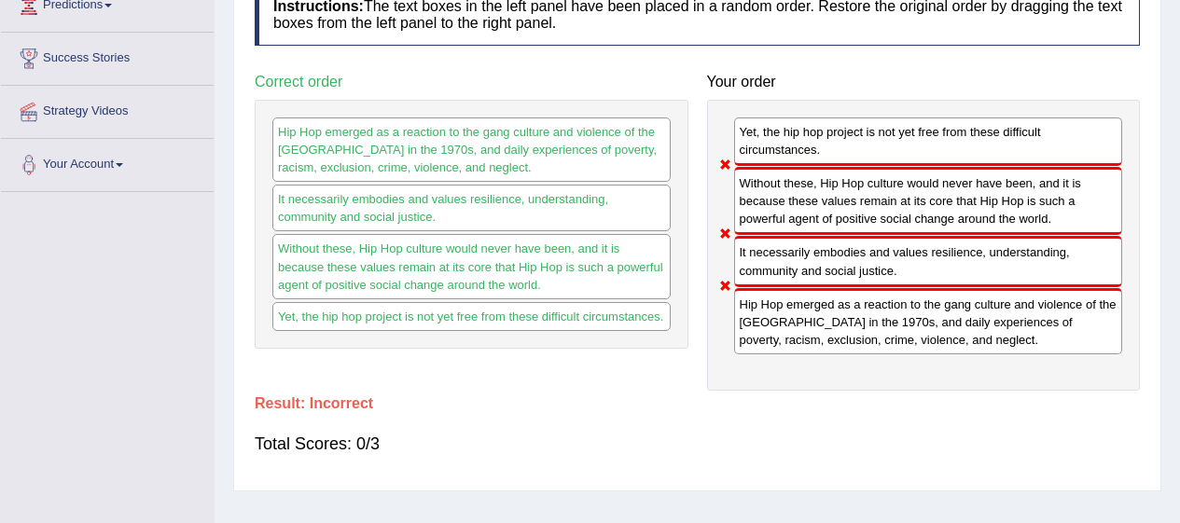
drag, startPoint x: 1010, startPoint y: 418, endPoint x: 823, endPoint y: 356, distance: 197.3
click at [823, 356] on div "Yet, the hip hop project is not yet free from these difficult circumstances. Wi…" at bounding box center [924, 245] width 434 height 291
drag, startPoint x: 823, startPoint y: 356, endPoint x: 792, endPoint y: 111, distance: 247.3
click at [792, 111] on div "Yet, the hip hop project is not yet free from these difficult circumstances. Wi…" at bounding box center [924, 245] width 434 height 291
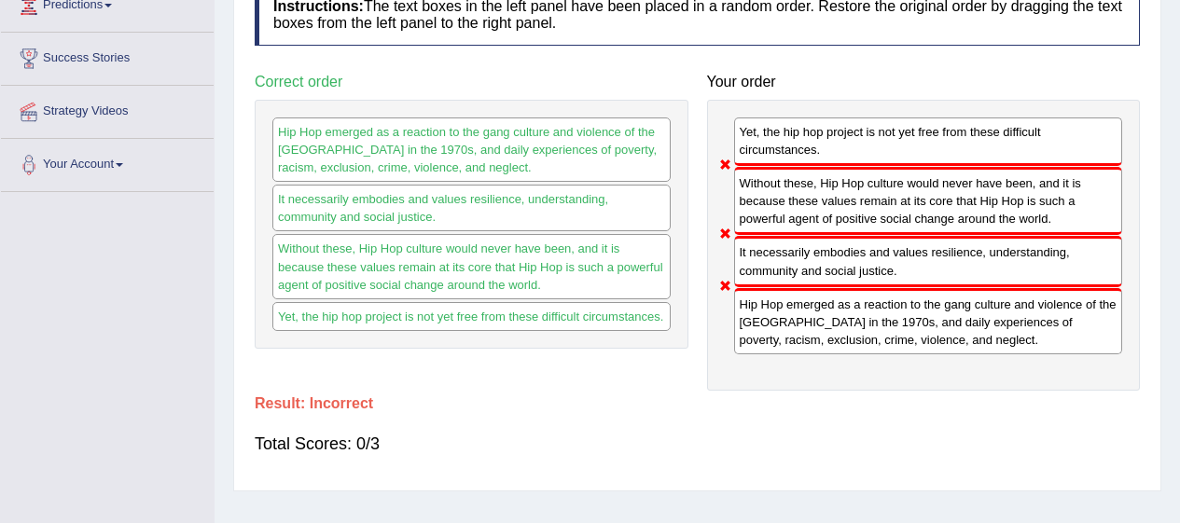
click at [943, 76] on h4 "Your order" at bounding box center [924, 82] width 434 height 17
click at [888, 44] on h4 "Instructions: The text boxes in the left panel have been placed in a random ord…" at bounding box center [697, 14] width 885 height 62
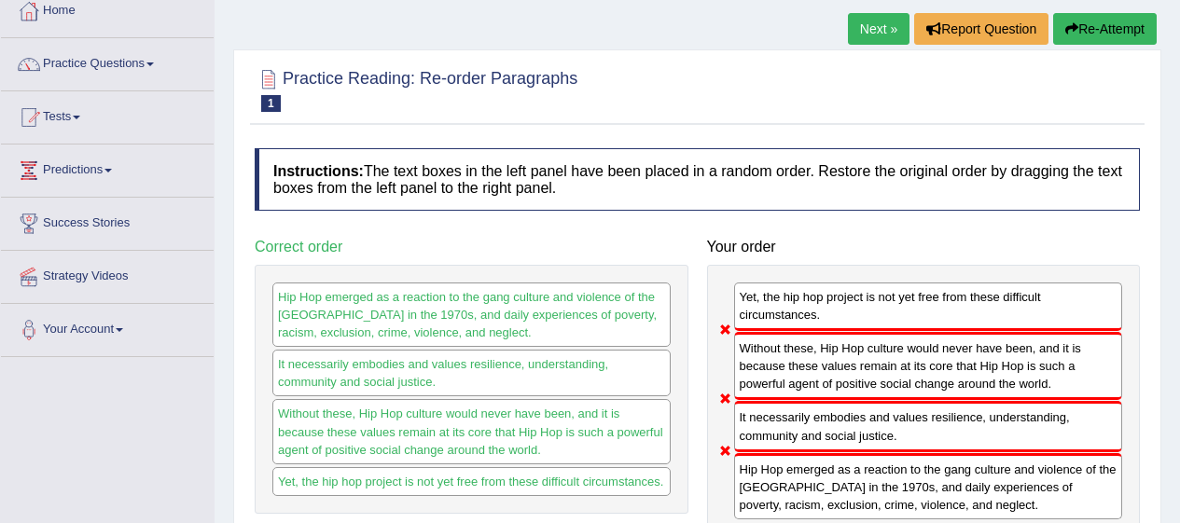
scroll to position [0, 0]
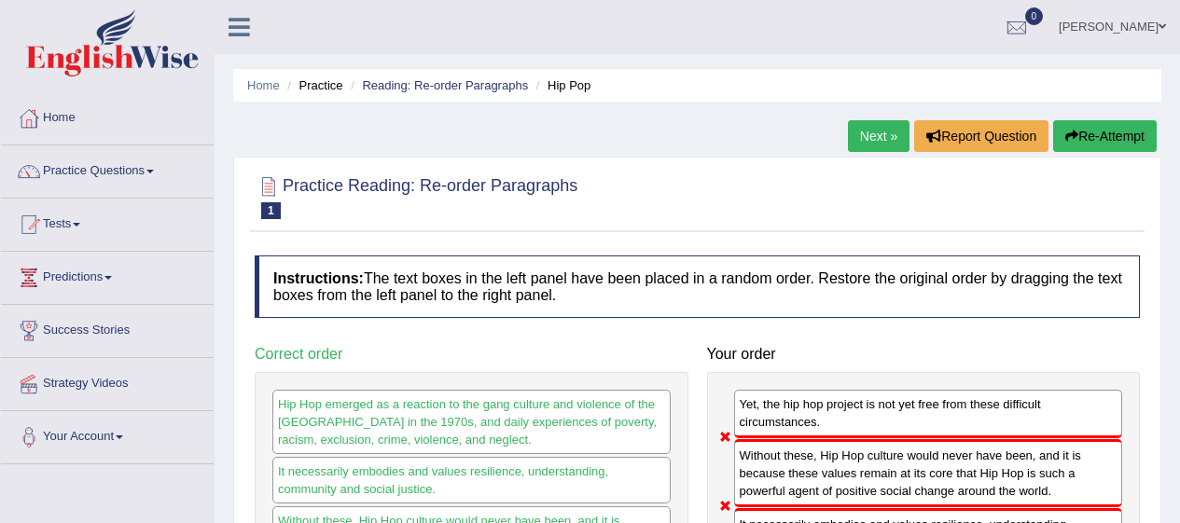
click at [1101, 142] on button "Re-Attempt" at bounding box center [1105, 136] width 104 height 32
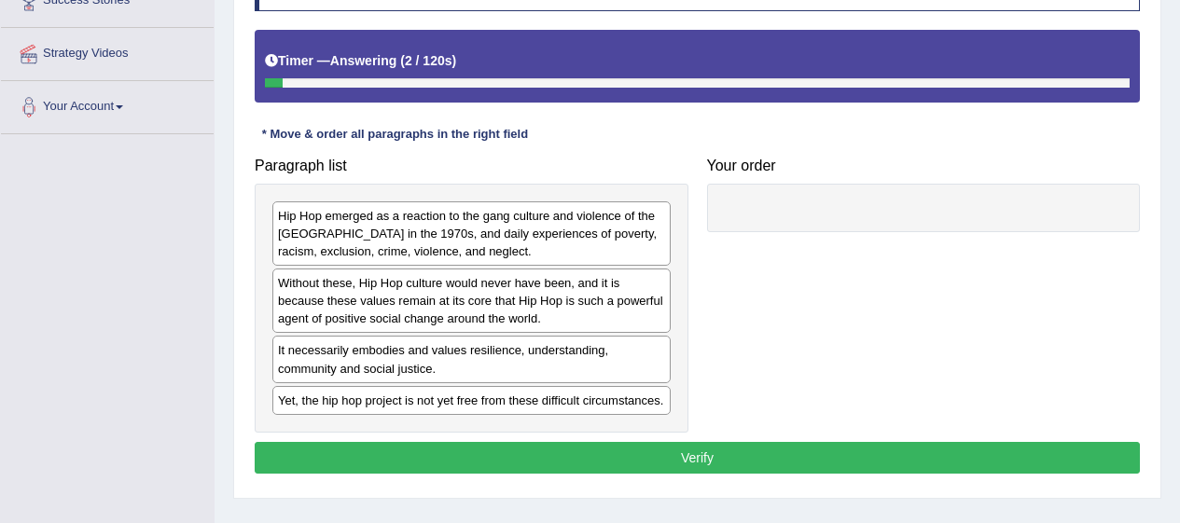
scroll to position [341, 0]
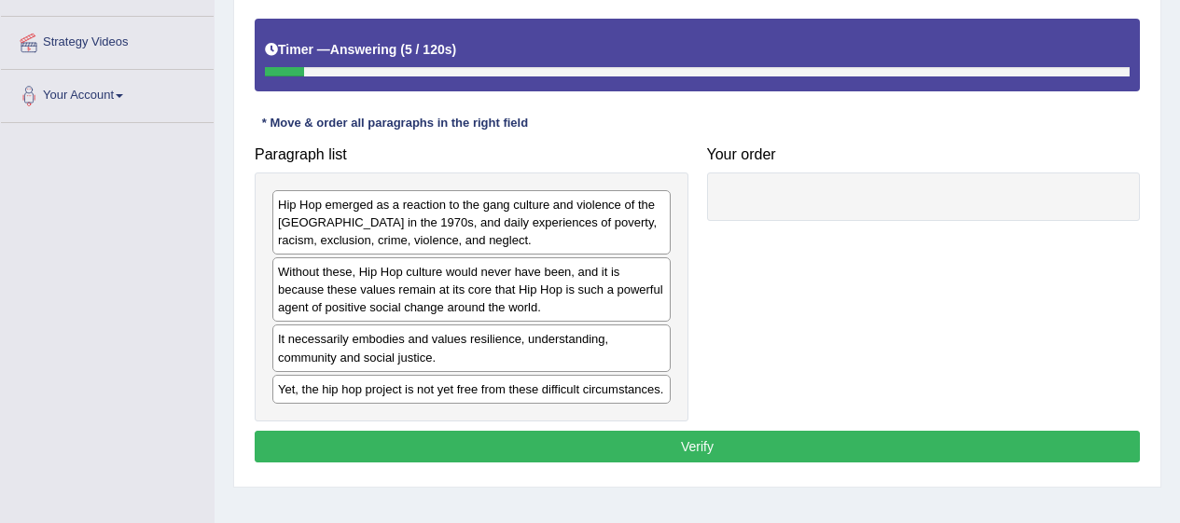
click at [626, 218] on div "Hip Hop emerged as a reaction to the gang culture and violence of the [GEOGRAPH…" at bounding box center [471, 222] width 398 height 64
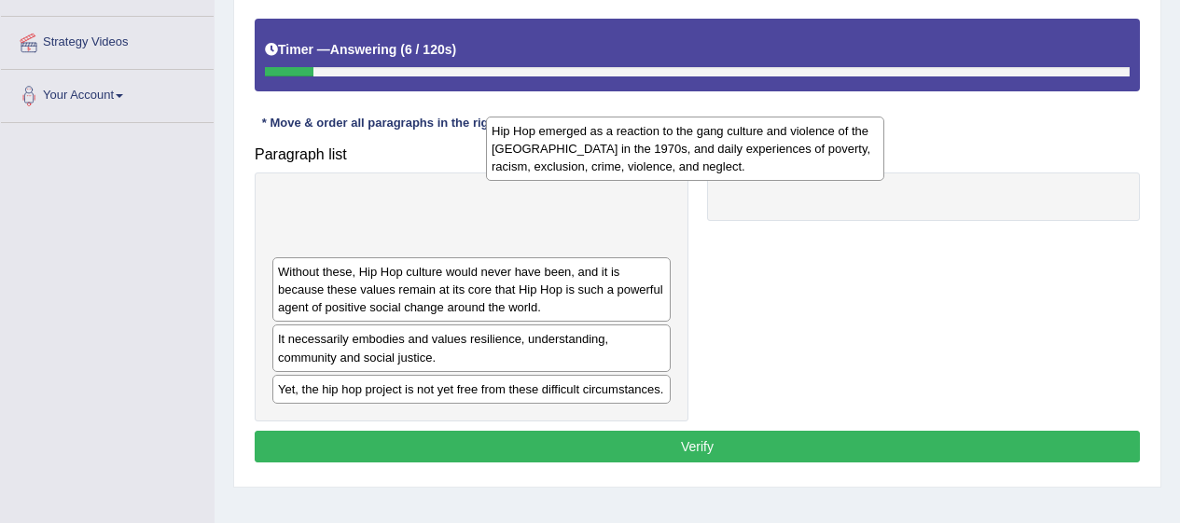
drag, startPoint x: 626, startPoint y: 218, endPoint x: 841, endPoint y: 146, distance: 227.4
click at [841, 146] on div "Hip Hop emerged as a reaction to the gang culture and violence of the [GEOGRAPH…" at bounding box center [685, 149] width 398 height 64
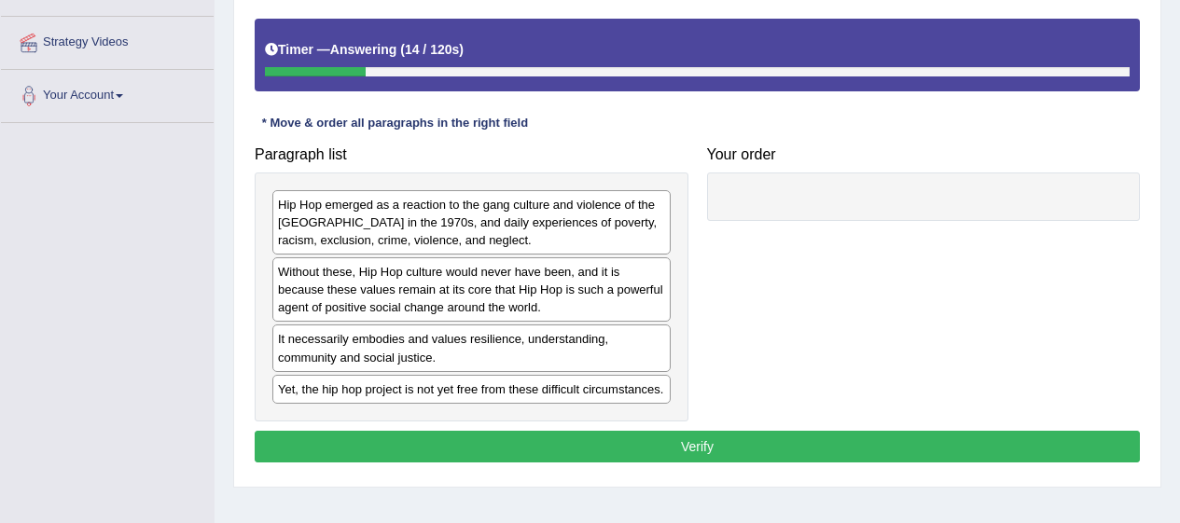
click at [459, 215] on div "Hip Hop emerged as a reaction to the gang culture and violence of the [GEOGRAPH…" at bounding box center [471, 222] width 398 height 64
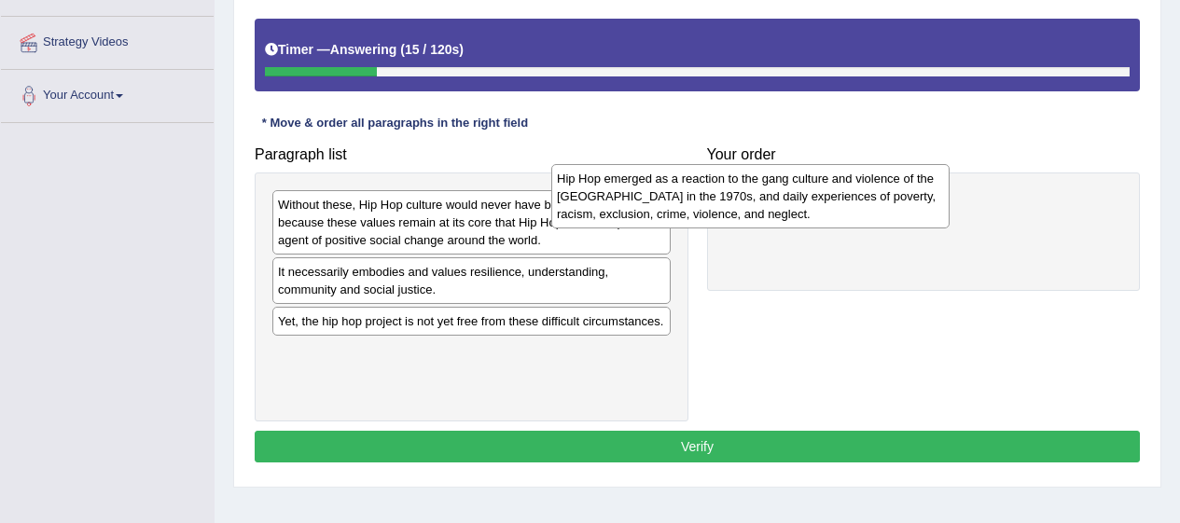
drag, startPoint x: 459, startPoint y: 215, endPoint x: 751, endPoint y: 188, distance: 293.1
click at [751, 188] on div "Hip Hop emerged as a reaction to the gang culture and violence of the [GEOGRAPH…" at bounding box center [750, 196] width 398 height 64
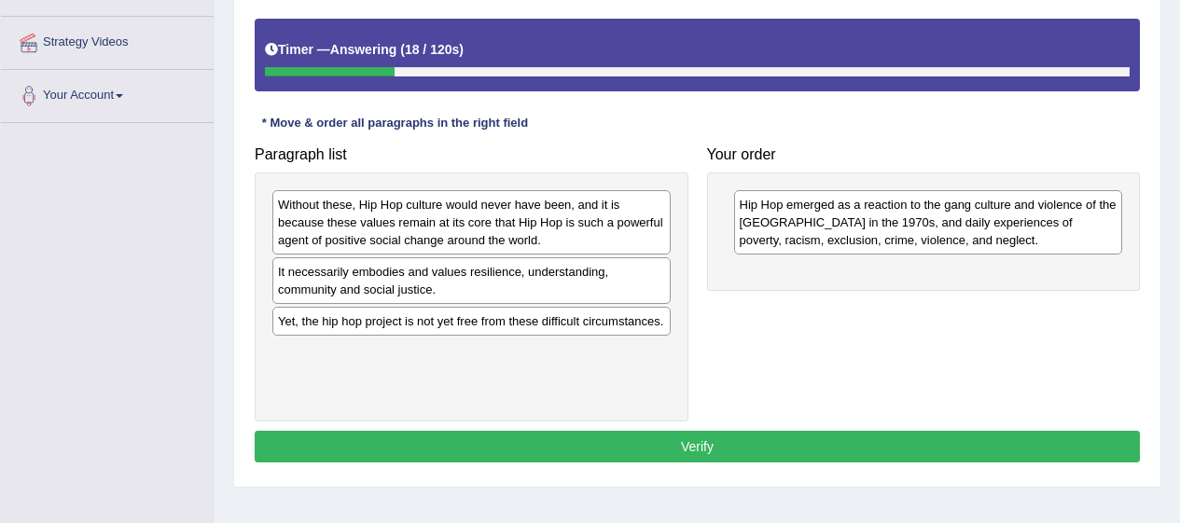
click at [462, 286] on div "It necessarily embodies and values resilience, understanding, community and soc…" at bounding box center [471, 280] width 398 height 47
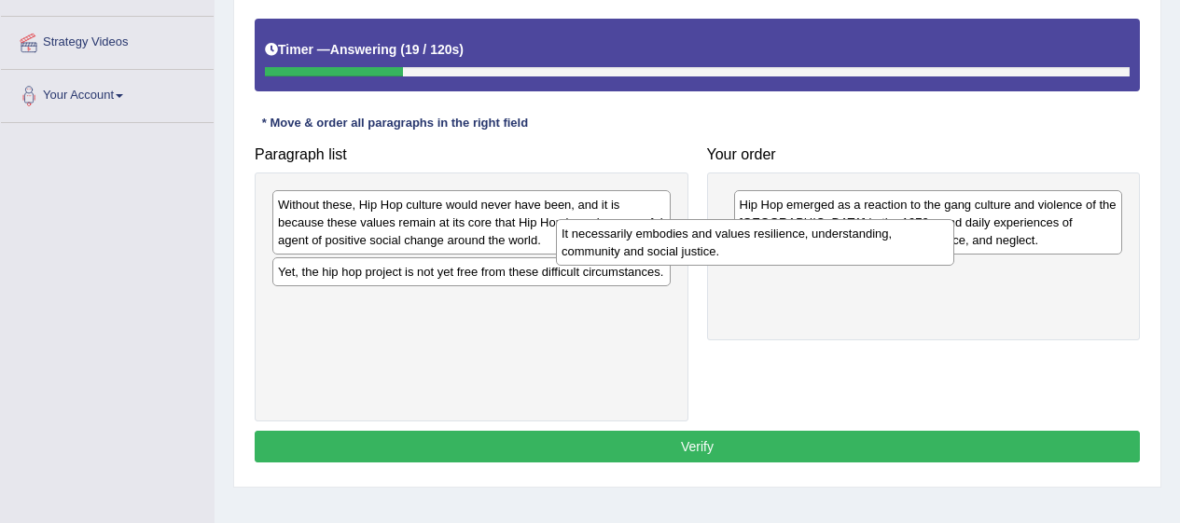
drag, startPoint x: 462, startPoint y: 286, endPoint x: 768, endPoint y: 258, distance: 307.2
click at [768, 258] on div "It necessarily embodies and values resilience, understanding, community and soc…" at bounding box center [755, 242] width 398 height 47
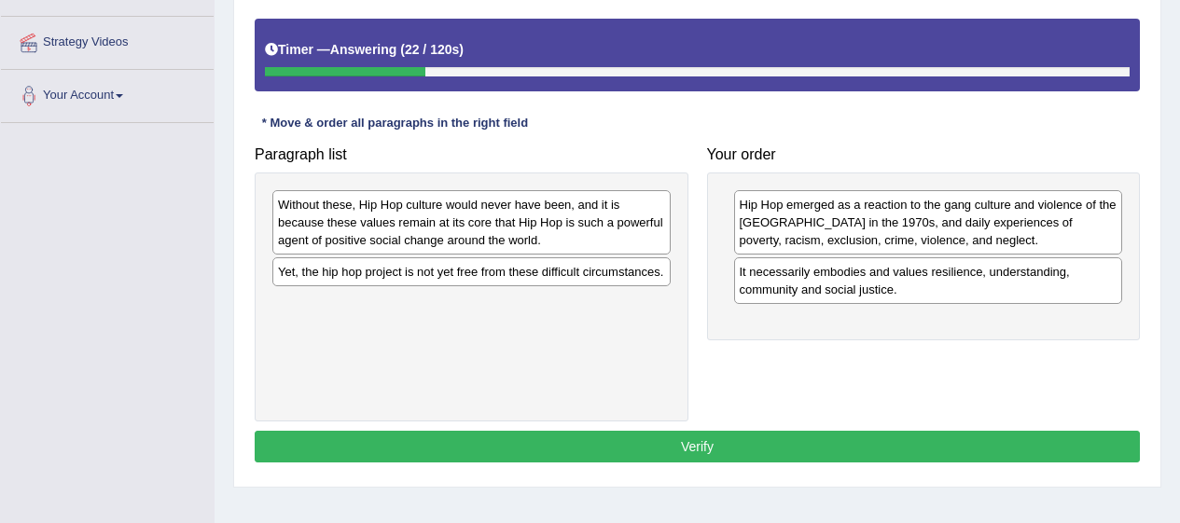
click at [535, 223] on div "Without these, Hip Hop culture would never have been, and it is because these v…" at bounding box center [471, 222] width 398 height 64
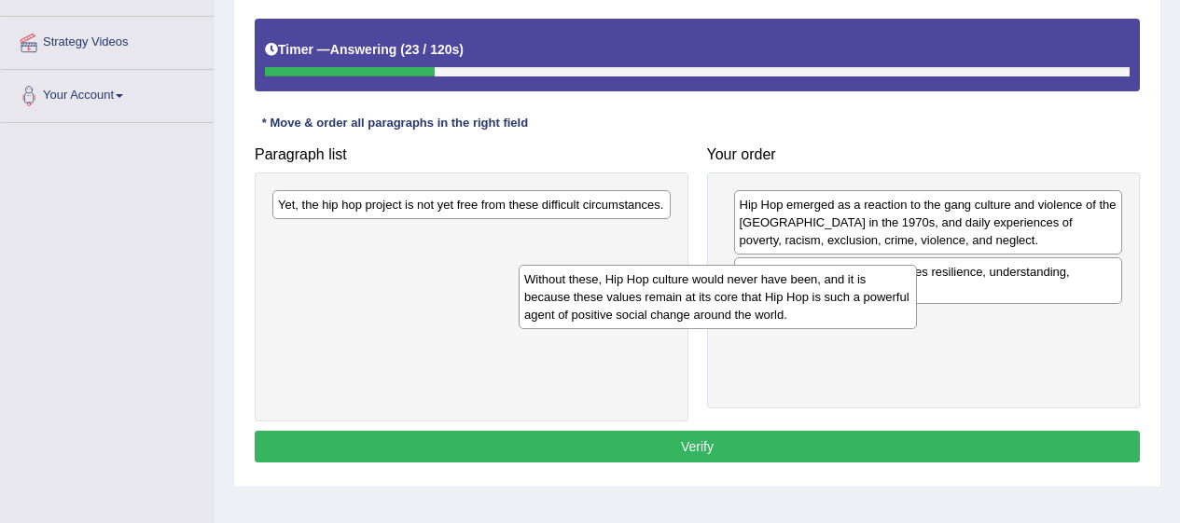
drag, startPoint x: 535, startPoint y: 223, endPoint x: 798, endPoint y: 298, distance: 273.4
click at [798, 298] on div "Without these, Hip Hop culture would never have been, and it is because these v…" at bounding box center [718, 297] width 398 height 64
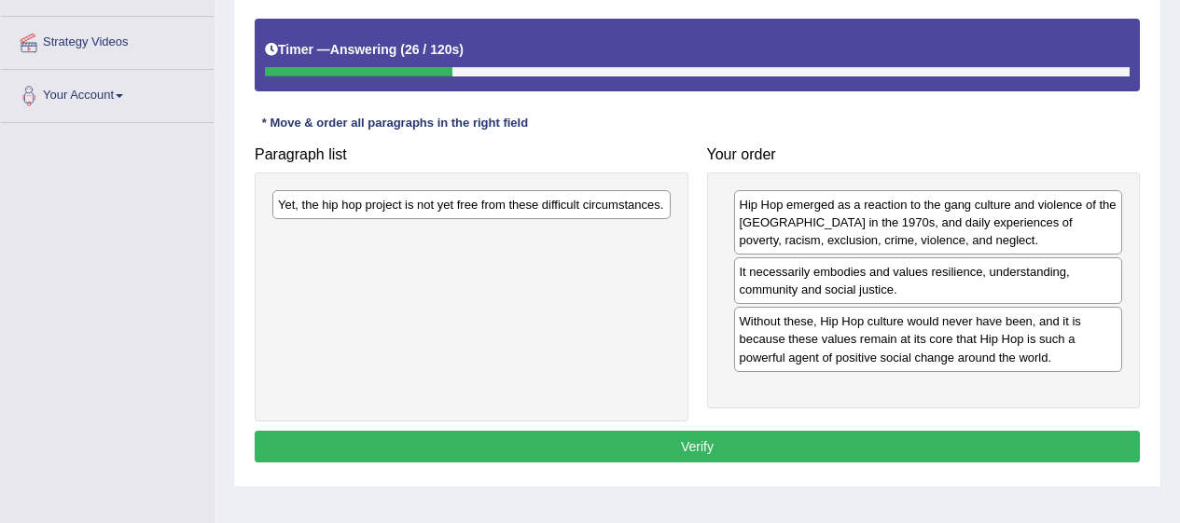
click at [446, 204] on div "Yet, the hip hop project is not yet free from these difficult circumstances." at bounding box center [471, 204] width 398 height 29
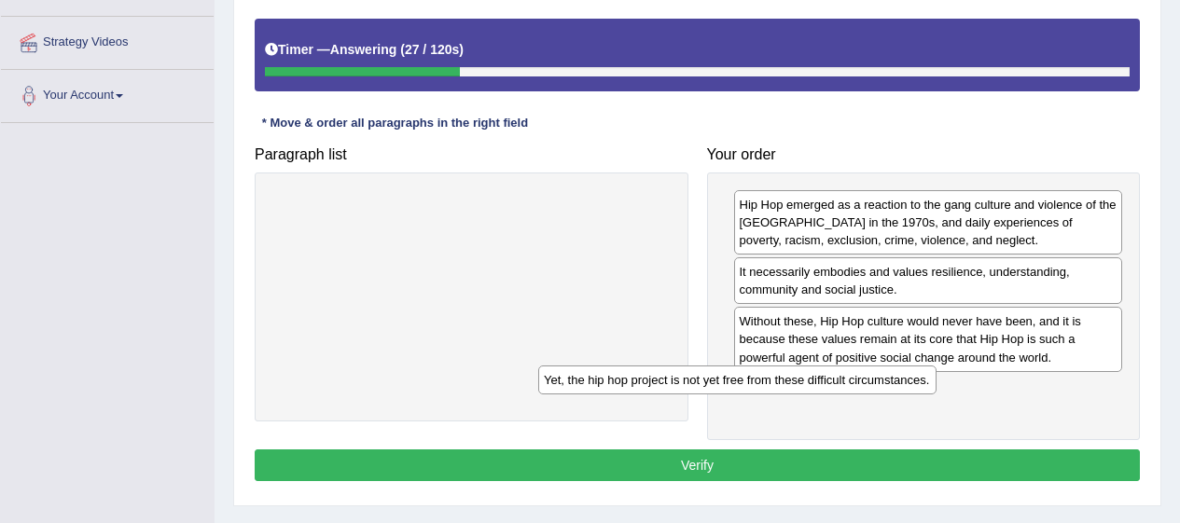
drag, startPoint x: 446, startPoint y: 204, endPoint x: 724, endPoint y: 392, distance: 335.3
click at [724, 392] on div "Yet, the hip hop project is not yet free from these difficult circumstances." at bounding box center [737, 380] width 398 height 29
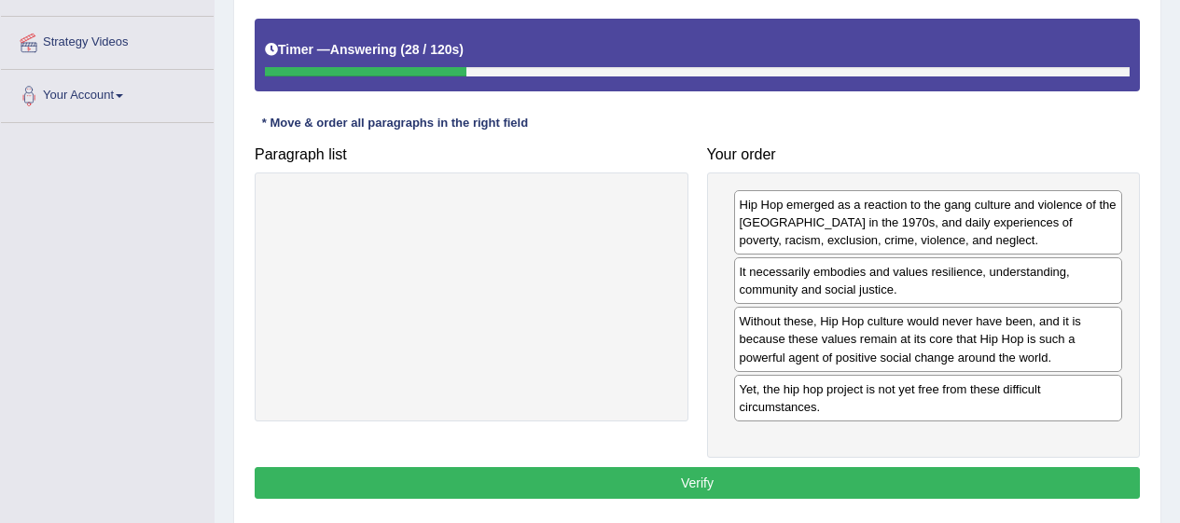
click at [1030, 478] on button "Verify" at bounding box center [697, 483] width 885 height 32
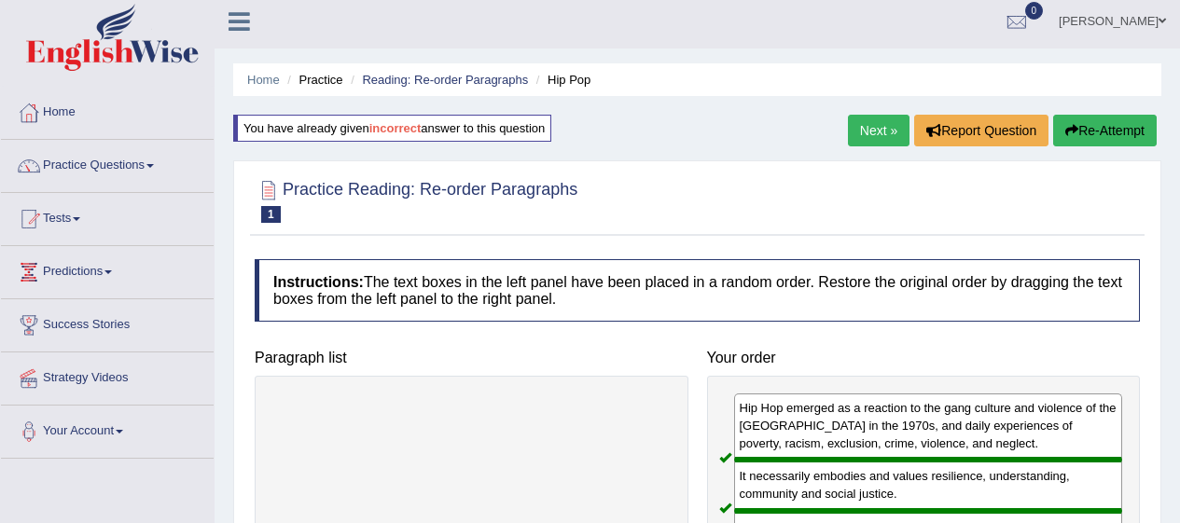
scroll to position [0, 0]
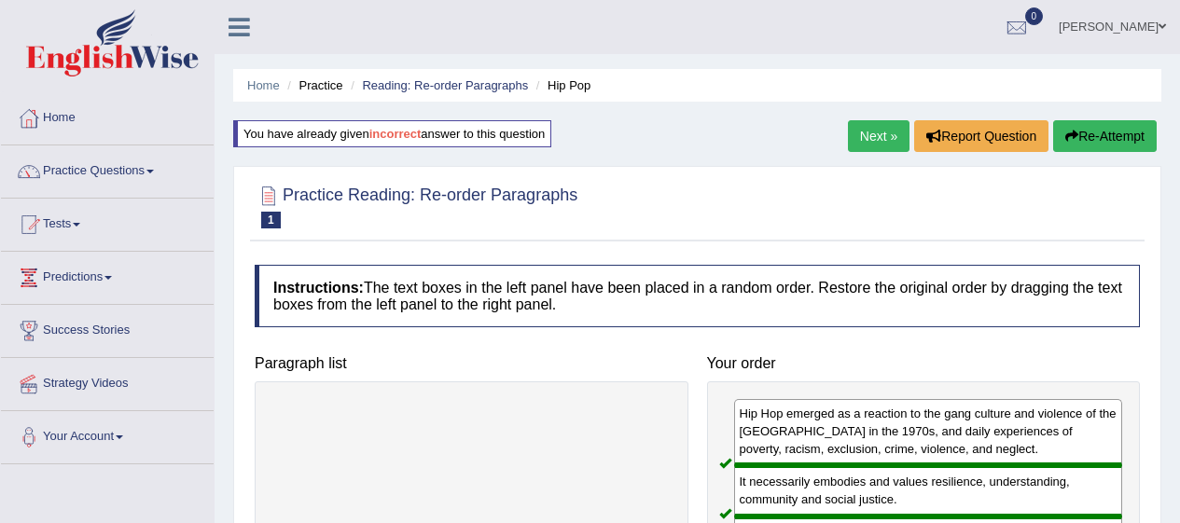
click at [887, 138] on link "Next »" at bounding box center [879, 136] width 62 height 32
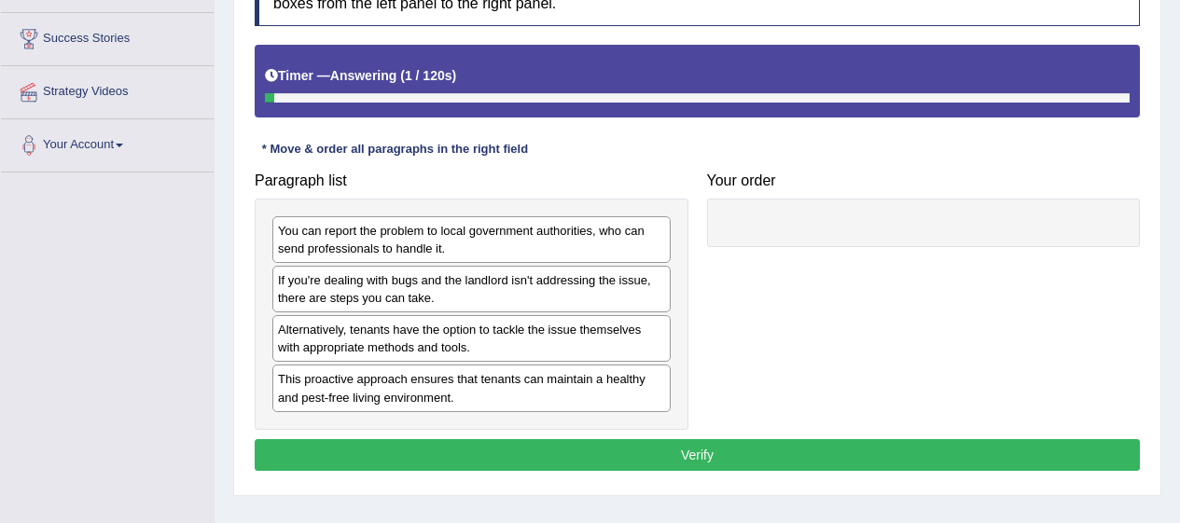
scroll to position [311, 0]
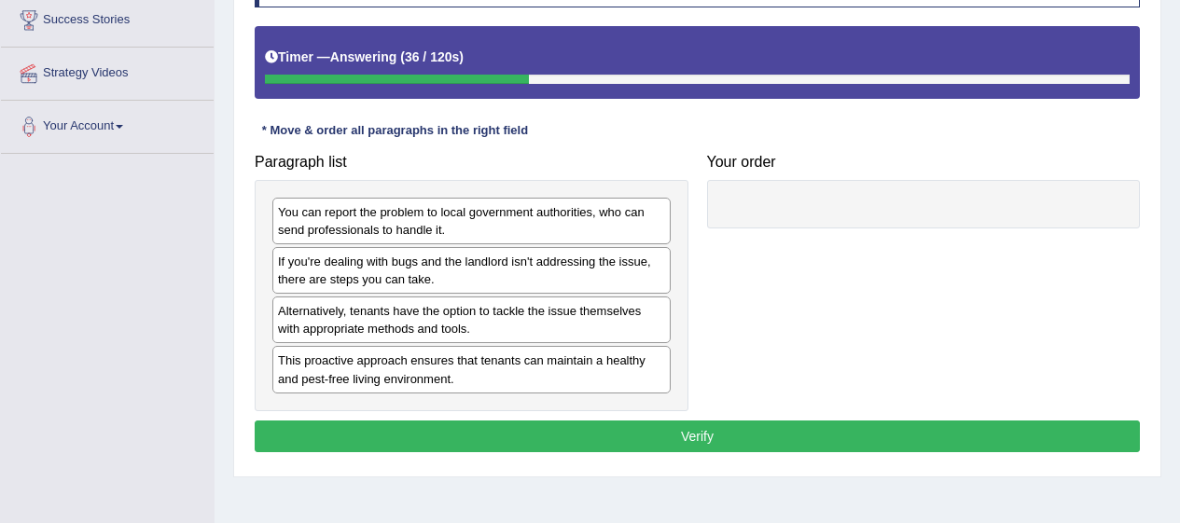
click at [508, 215] on div "You can report the problem to local government authorities, who can send profes…" at bounding box center [471, 221] width 398 height 47
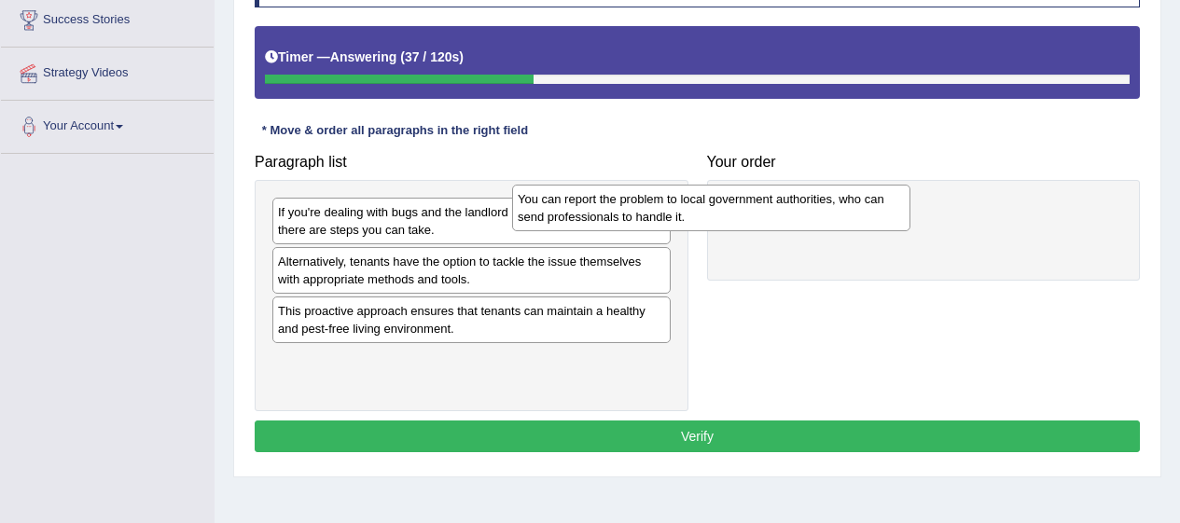
drag, startPoint x: 508, startPoint y: 215, endPoint x: 779, endPoint y: 199, distance: 271.0
click at [779, 199] on div "You can report the problem to local government authorities, who can send profes…" at bounding box center [711, 208] width 398 height 47
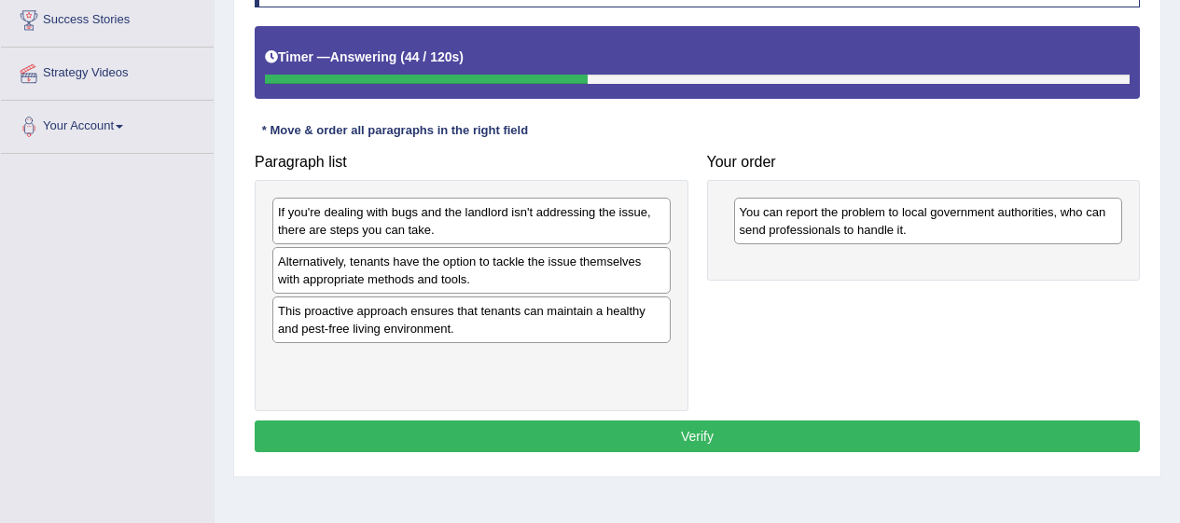
click at [406, 333] on div "This proactive approach ensures that tenants can maintain a healthy and pest-fr…" at bounding box center [471, 320] width 398 height 47
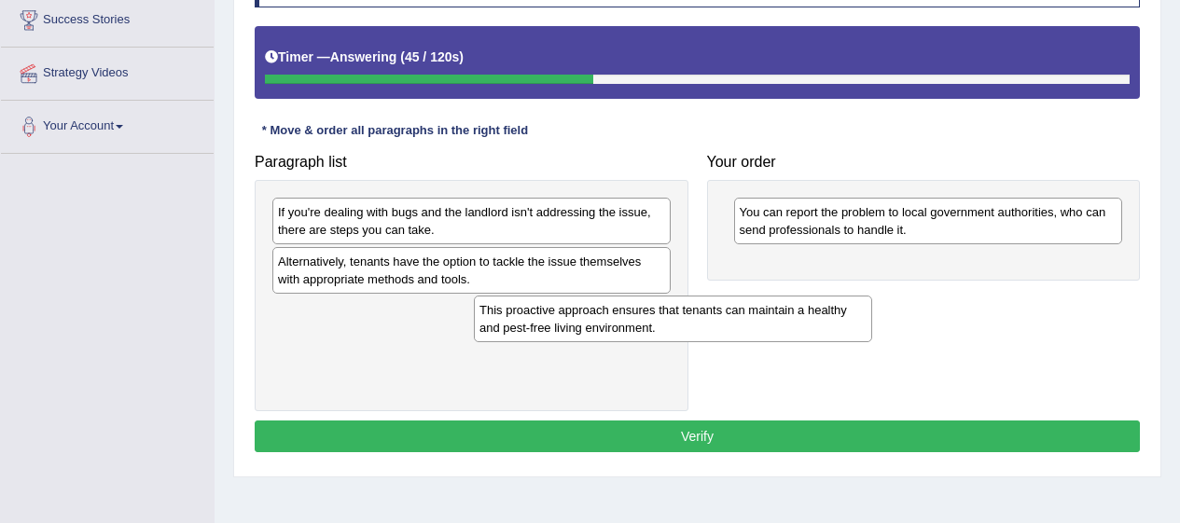
drag, startPoint x: 406, startPoint y: 333, endPoint x: 635, endPoint y: 322, distance: 229.7
click at [635, 322] on div "This proactive approach ensures that tenants can maintain a healthy and pest-fr…" at bounding box center [673, 319] width 398 height 47
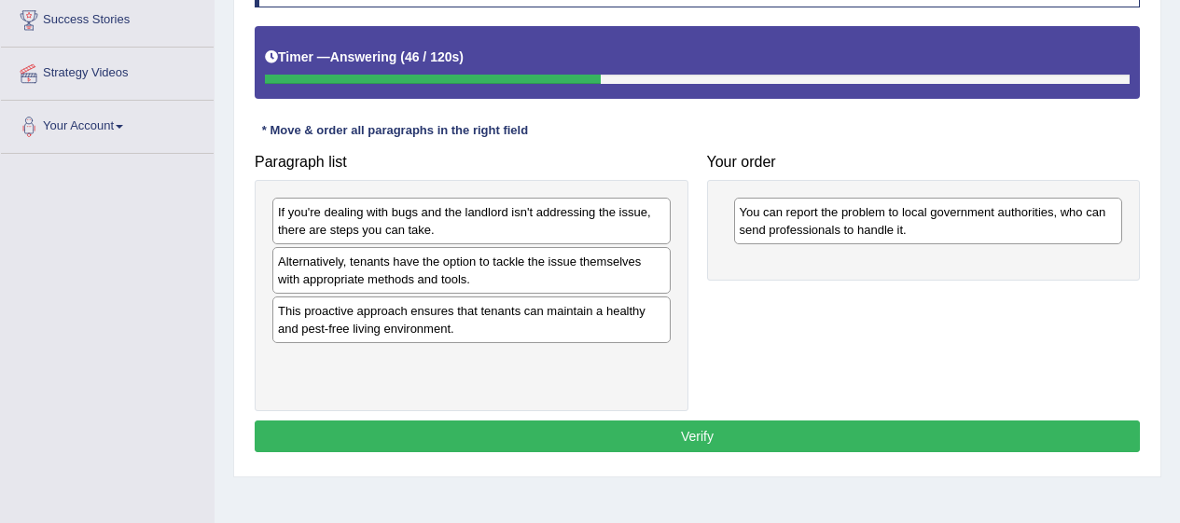
click at [635, 322] on div "This proactive approach ensures that tenants can maintain a healthy and pest-fr…" at bounding box center [471, 320] width 398 height 47
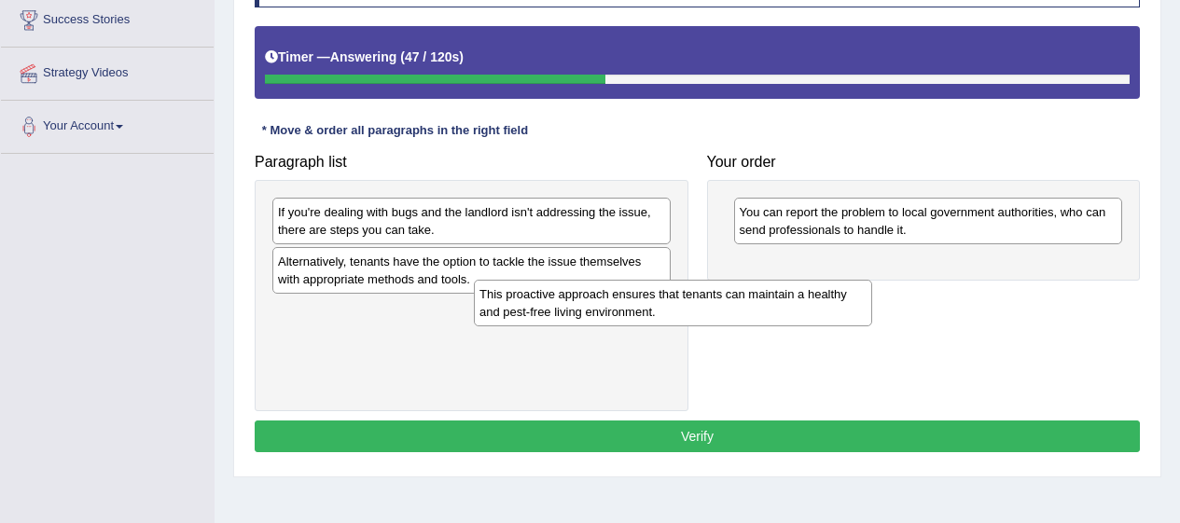
drag, startPoint x: 635, startPoint y: 322, endPoint x: 861, endPoint y: 302, distance: 226.6
click at [861, 302] on div "This proactive approach ensures that tenants can maintain a healthy and pest-fr…" at bounding box center [673, 303] width 398 height 47
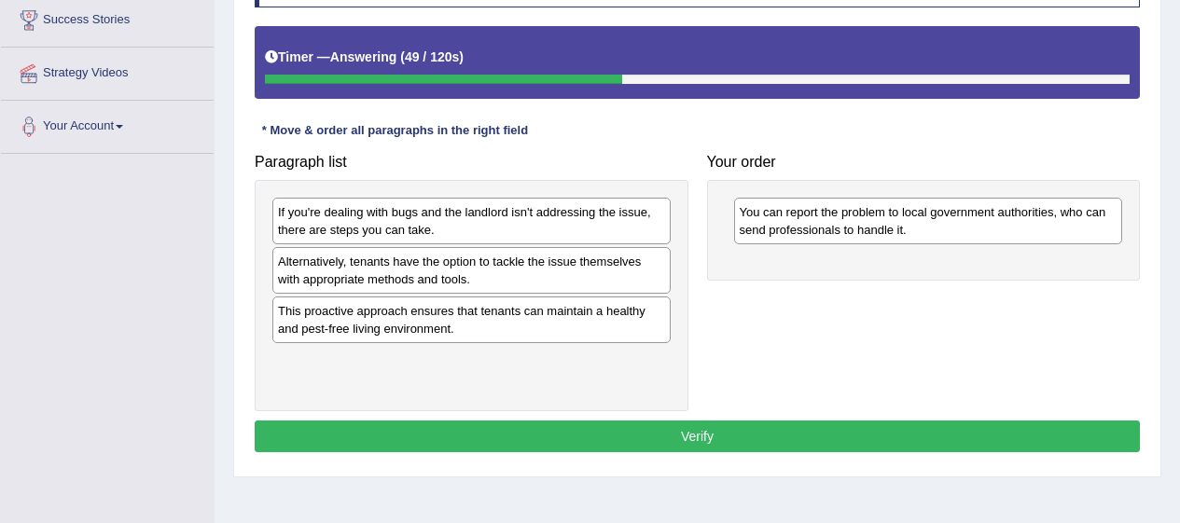
click at [542, 320] on div "This proactive approach ensures that tenants can maintain a healthy and pest-fr…" at bounding box center [471, 320] width 398 height 47
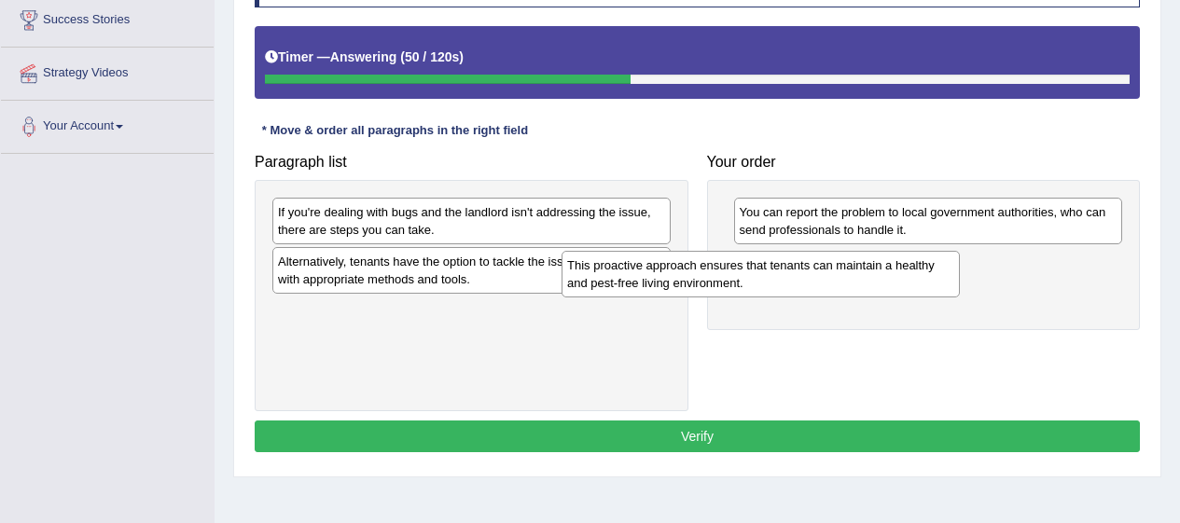
drag, startPoint x: 542, startPoint y: 320, endPoint x: 842, endPoint y: 272, distance: 304.1
click at [842, 272] on div "This proactive approach ensures that tenants can maintain a healthy and pest-fr…" at bounding box center [761, 274] width 398 height 47
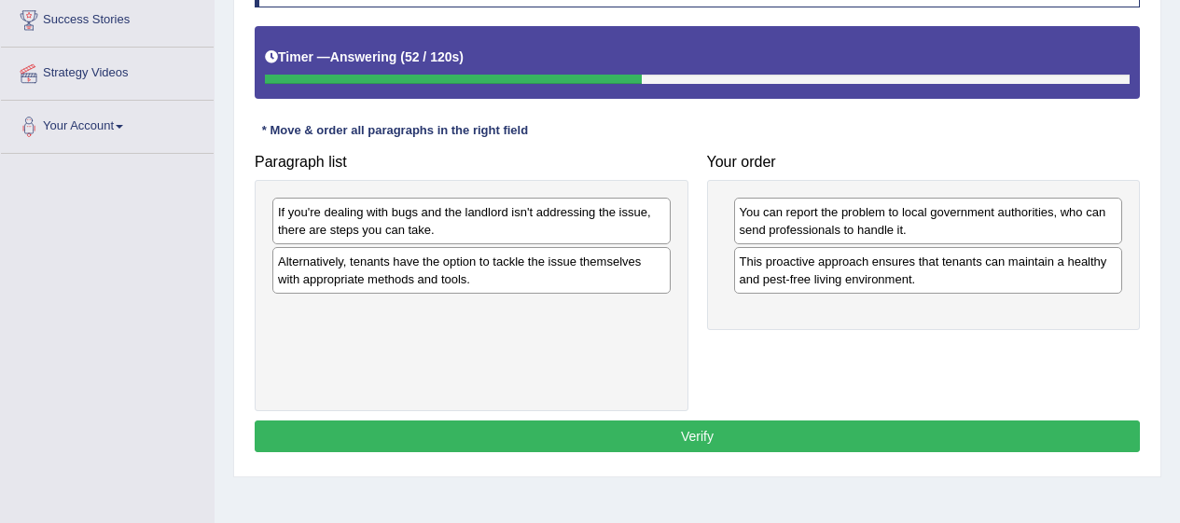
click at [525, 199] on div "If you're dealing with bugs and the landlord isn't addressing the issue, there …" at bounding box center [471, 221] width 398 height 47
click at [527, 202] on div "If you're dealing with bugs and the landlord isn't addressing the issue, there …" at bounding box center [472, 225] width 398 height 47
click at [423, 282] on div "Alternatively, tenants have the option to tackle the issue themselves with appr…" at bounding box center [471, 270] width 398 height 47
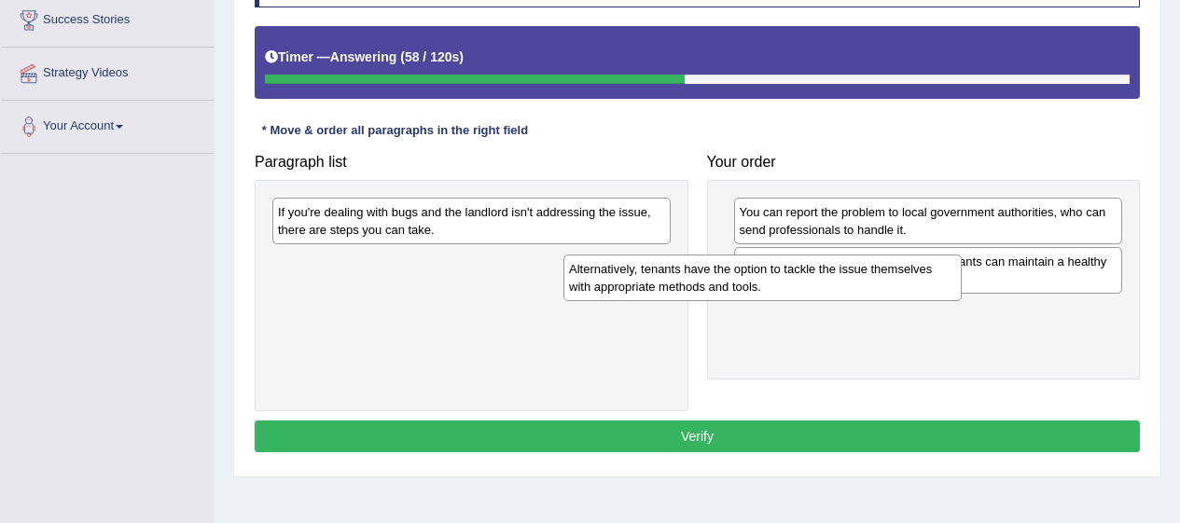
drag, startPoint x: 423, startPoint y: 282, endPoint x: 714, endPoint y: 289, distance: 291.1
click at [714, 289] on div "Alternatively, tenants have the option to tackle the issue themselves with appr…" at bounding box center [762, 278] width 398 height 47
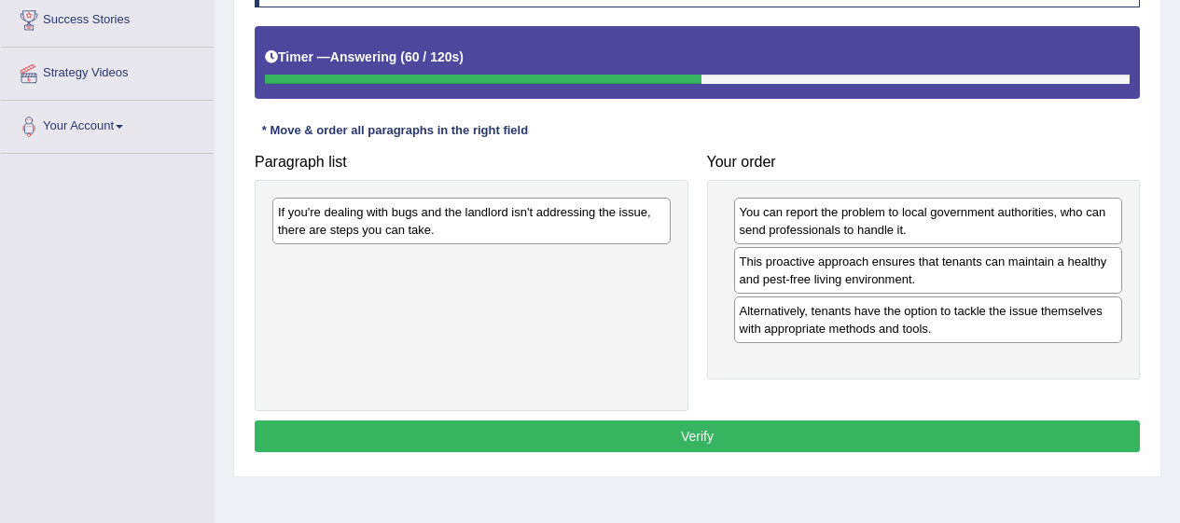
click at [378, 230] on div "If you're dealing with bugs and the landlord isn't addressing the issue, there …" at bounding box center [471, 221] width 398 height 47
drag, startPoint x: 378, startPoint y: 230, endPoint x: 620, endPoint y: 312, distance: 256.0
click at [620, 244] on div "If you're dealing with bugs and the landlord isn't addressing the issue, there …" at bounding box center [471, 221] width 398 height 47
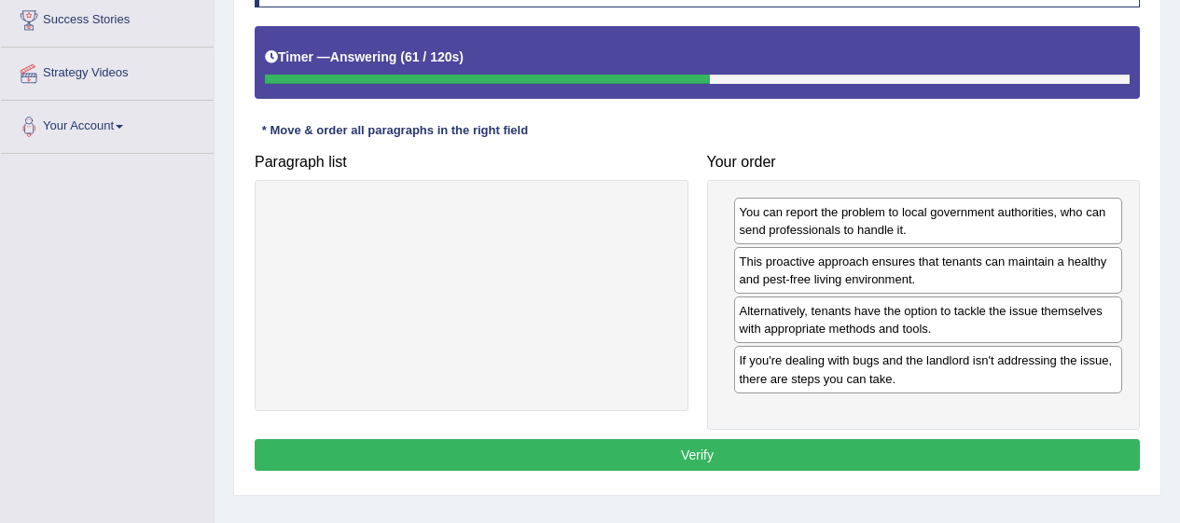
click at [1071, 442] on button "Verify" at bounding box center [697, 455] width 885 height 32
